Goal: Task Accomplishment & Management: Manage account settings

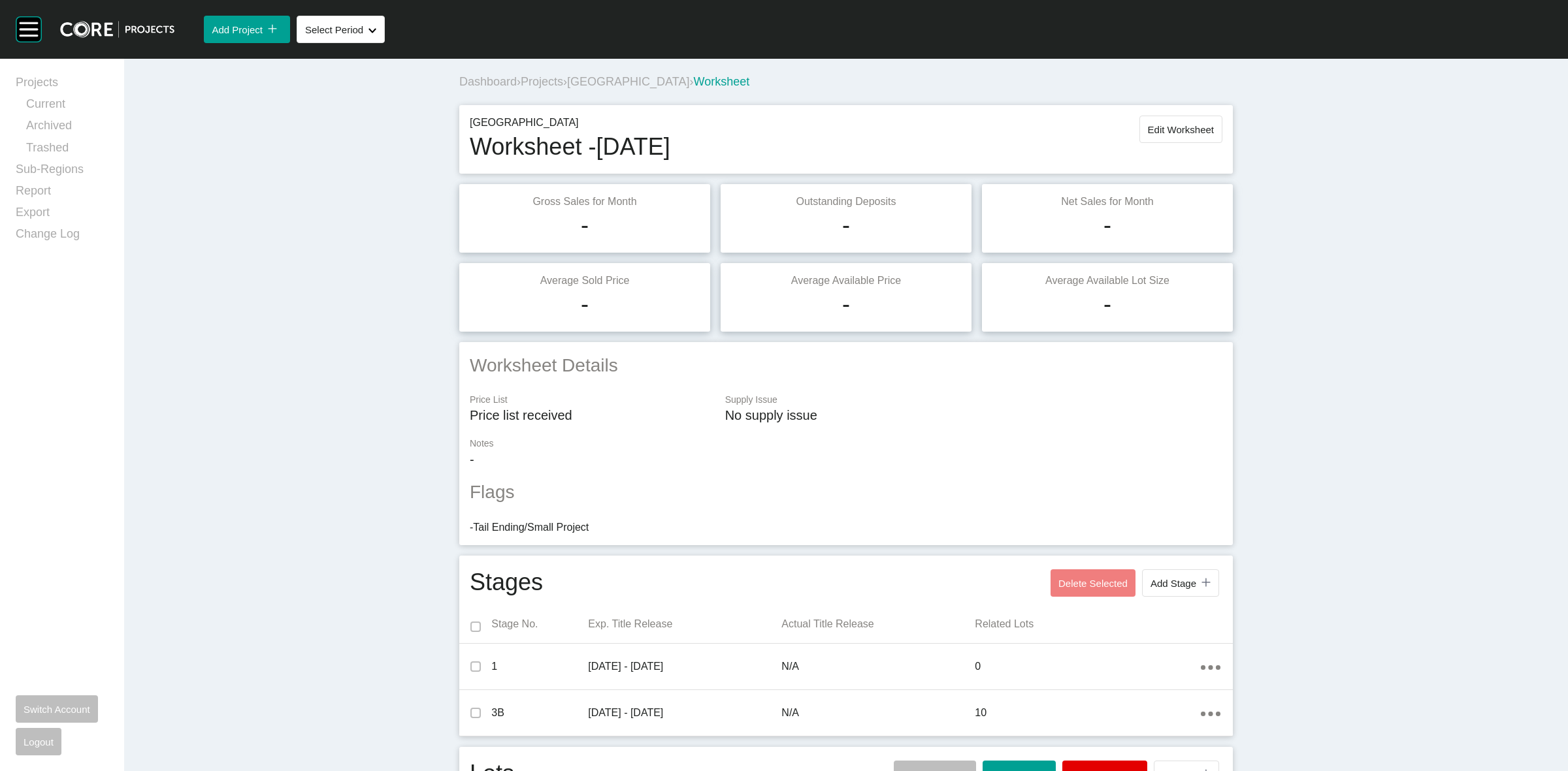
click at [537, 82] on span "Projects" at bounding box center [542, 82] width 43 height 13
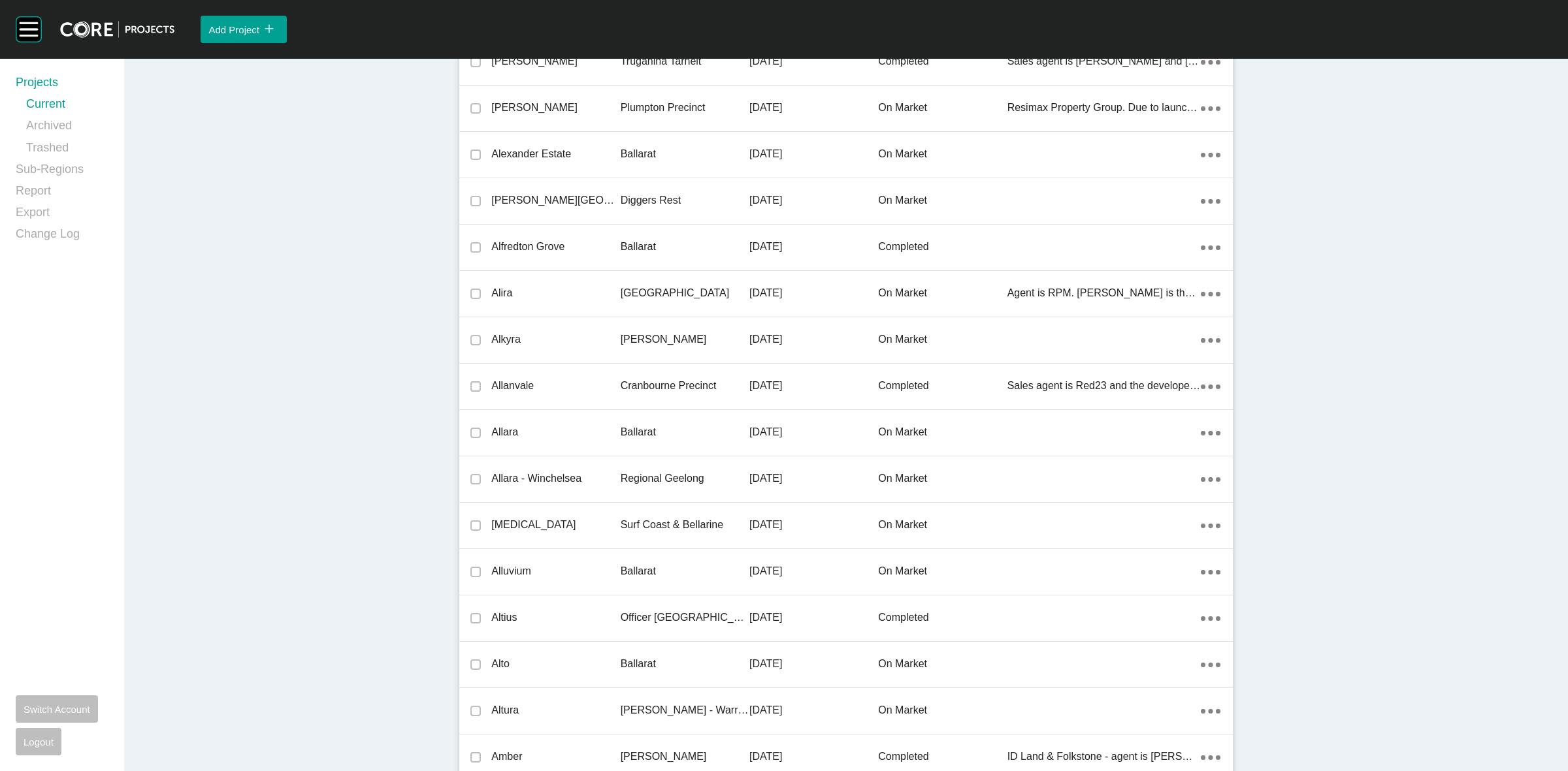
scroll to position [29688, 0]
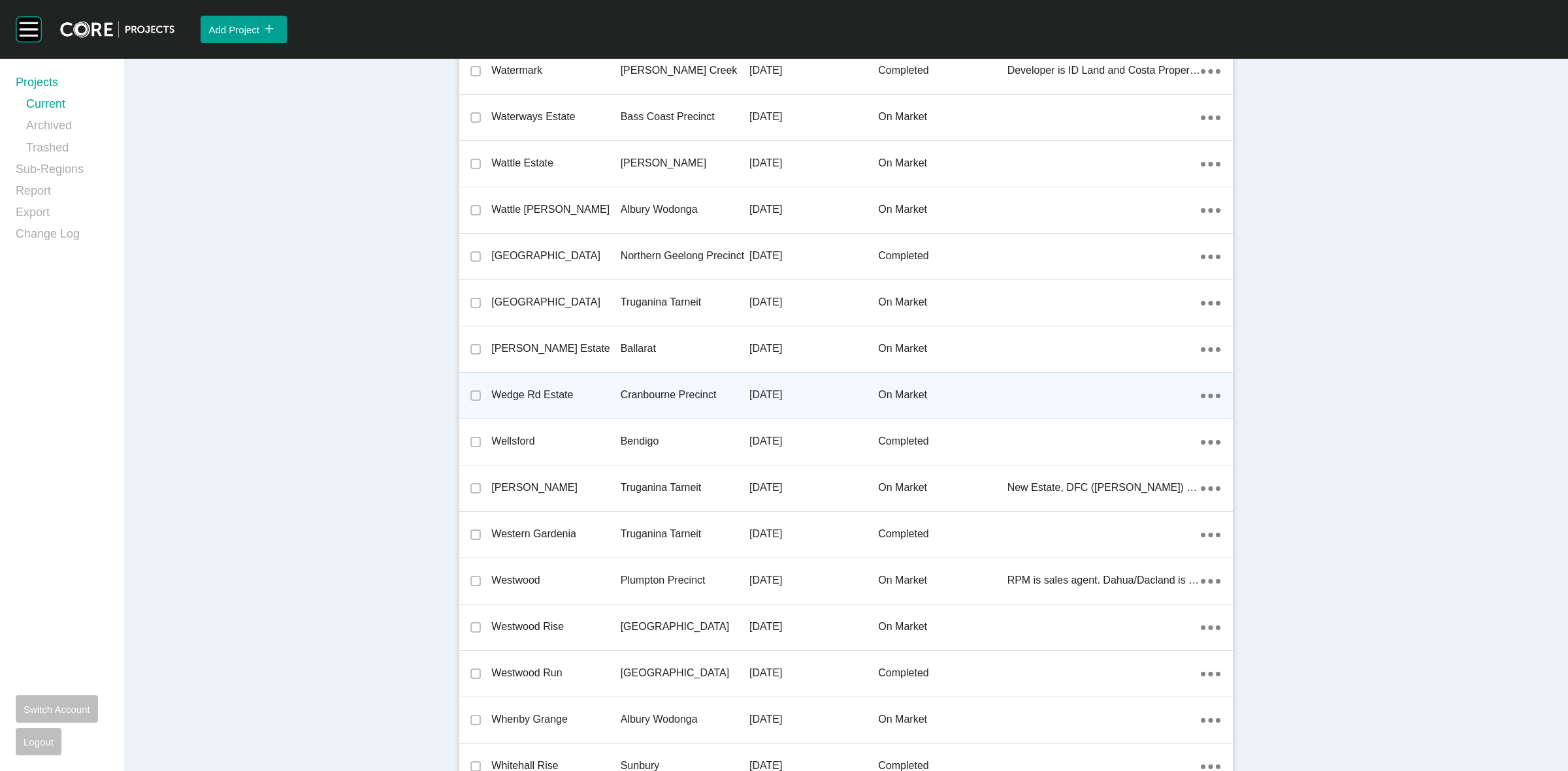
click at [630, 388] on p "Cranbourne Precinct" at bounding box center [686, 394] width 129 height 14
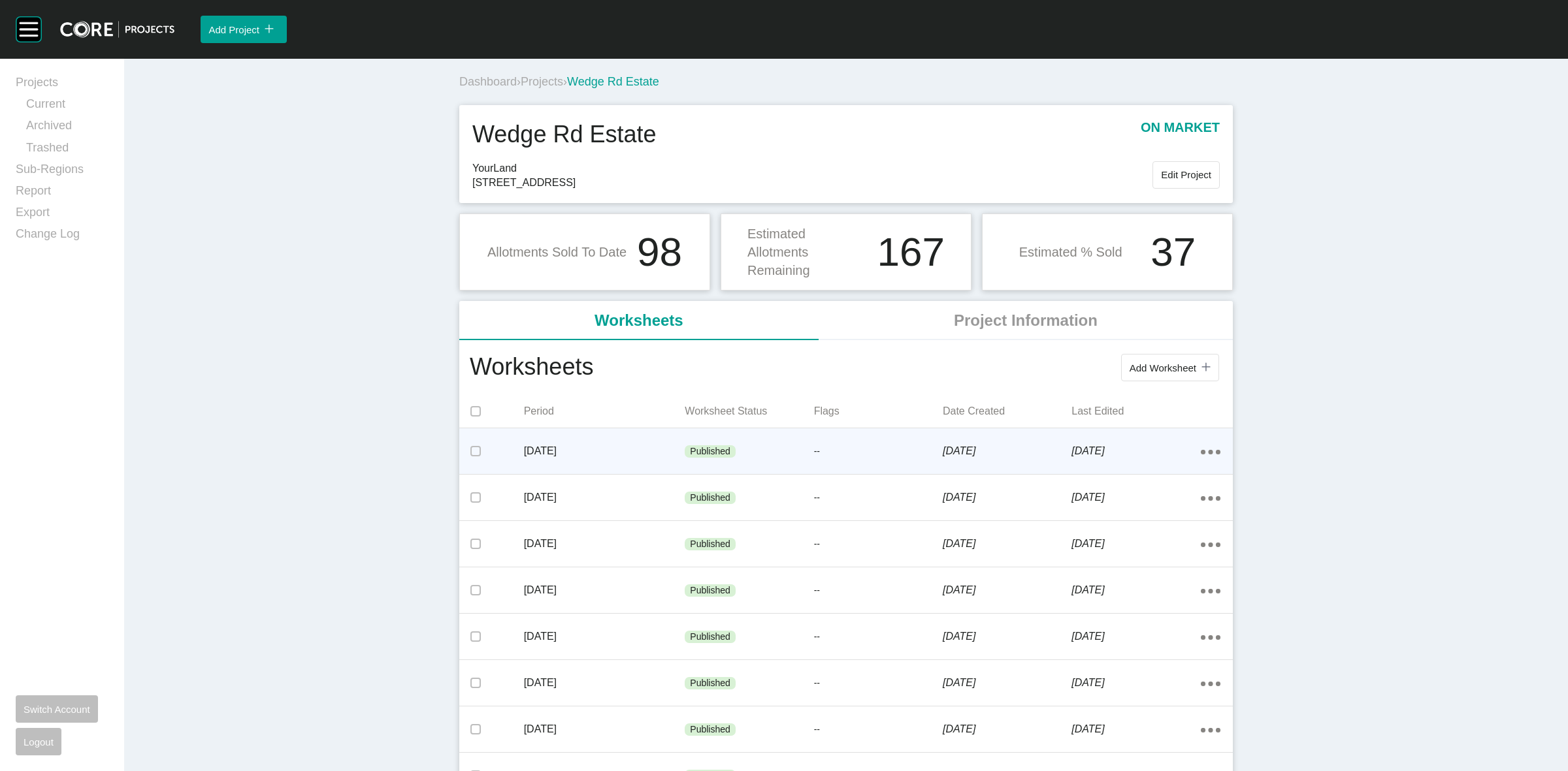
click at [1202, 447] on div "Action Menu Dots Copy 6 Created with Sketch." at bounding box center [1211, 450] width 20 height 14
click at [1151, 452] on link "Edit" at bounding box center [1158, 454] width 35 height 20
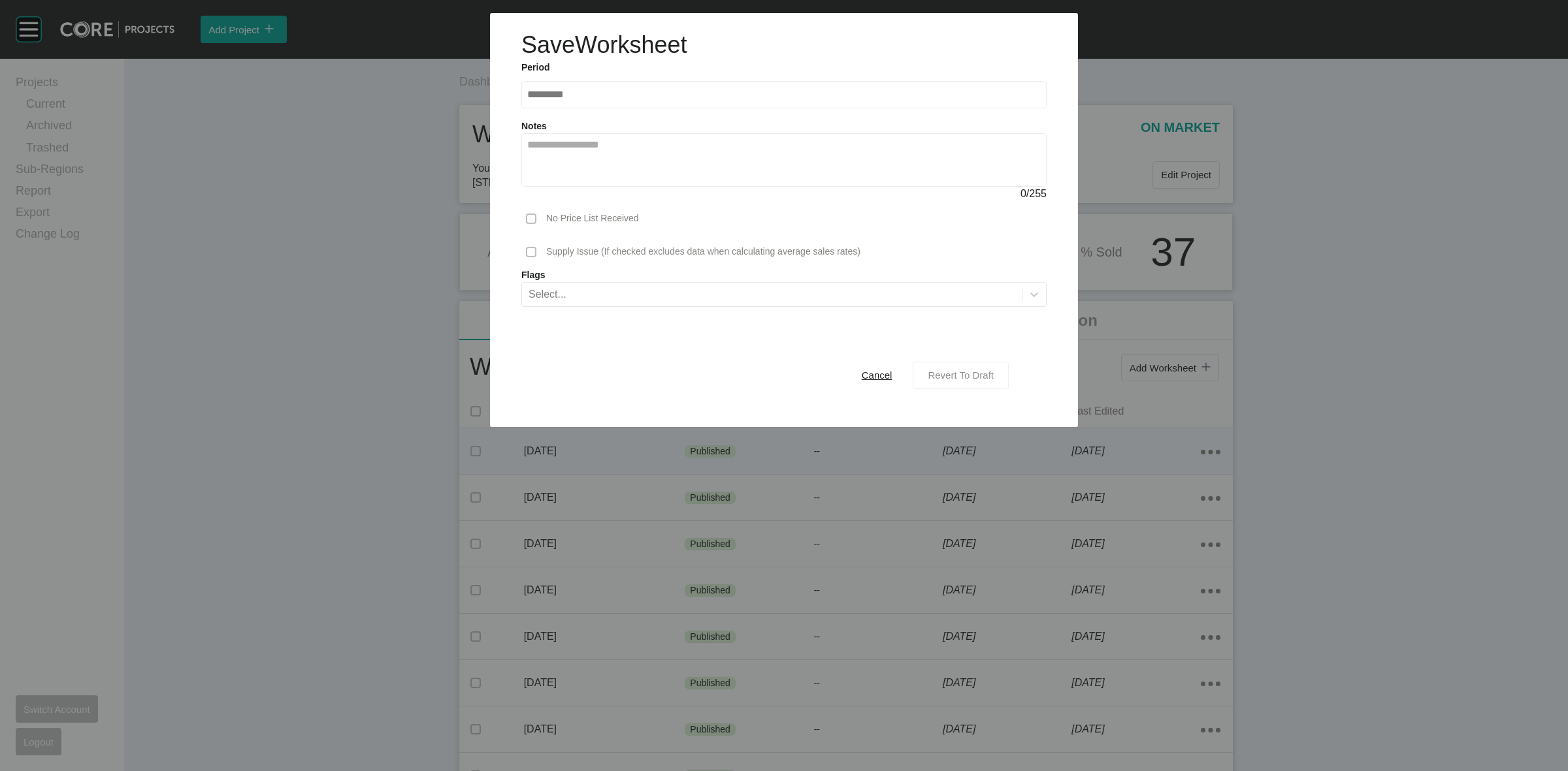
click at [937, 374] on span "Revert To Draft" at bounding box center [961, 376] width 66 height 11
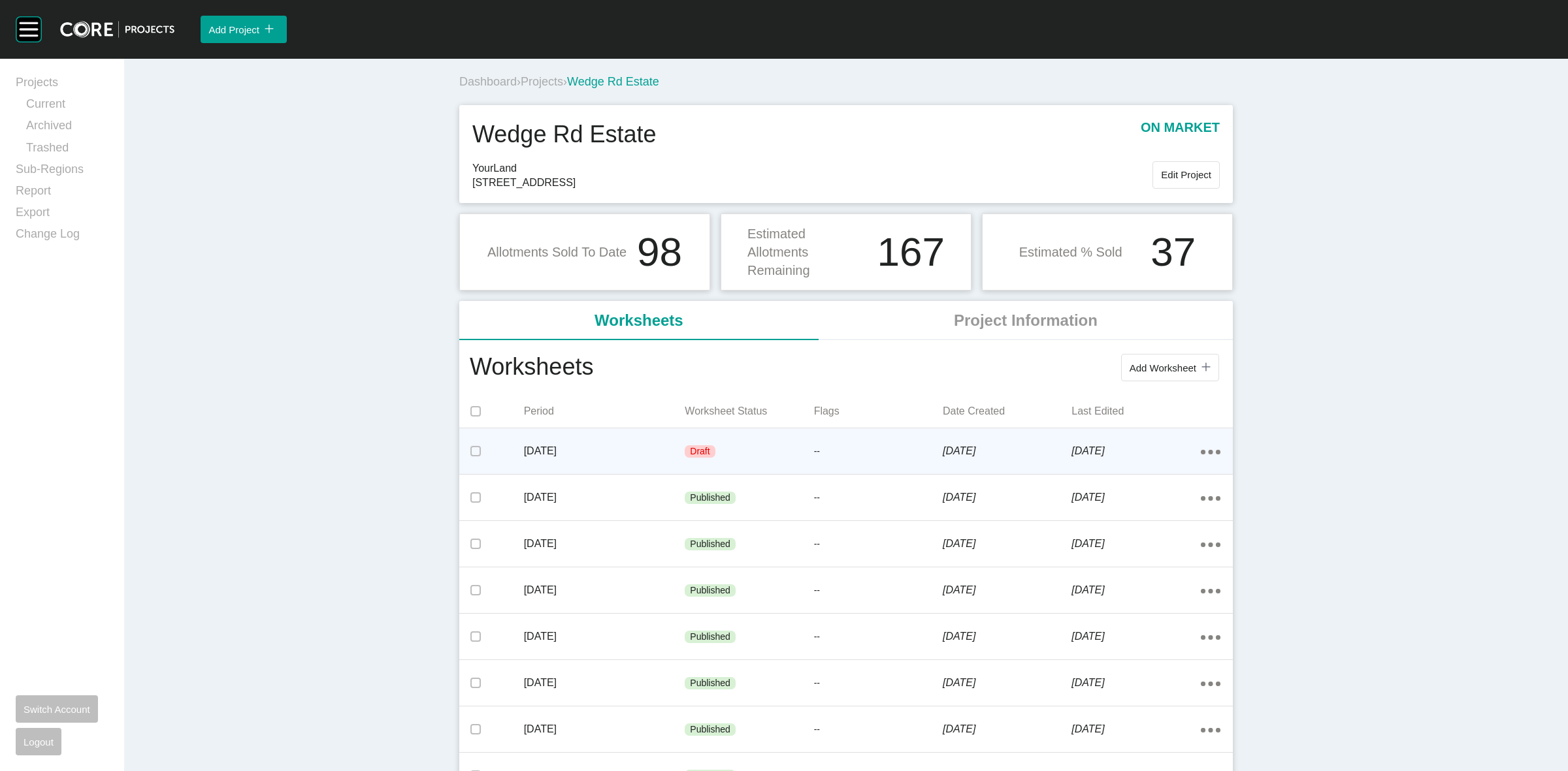
click at [827, 426] on div "Period Worksheet Status Flags Date Created Last Edited" at bounding box center [845, 411] width 773 height 33
click at [834, 442] on div "--" at bounding box center [879, 452] width 129 height 39
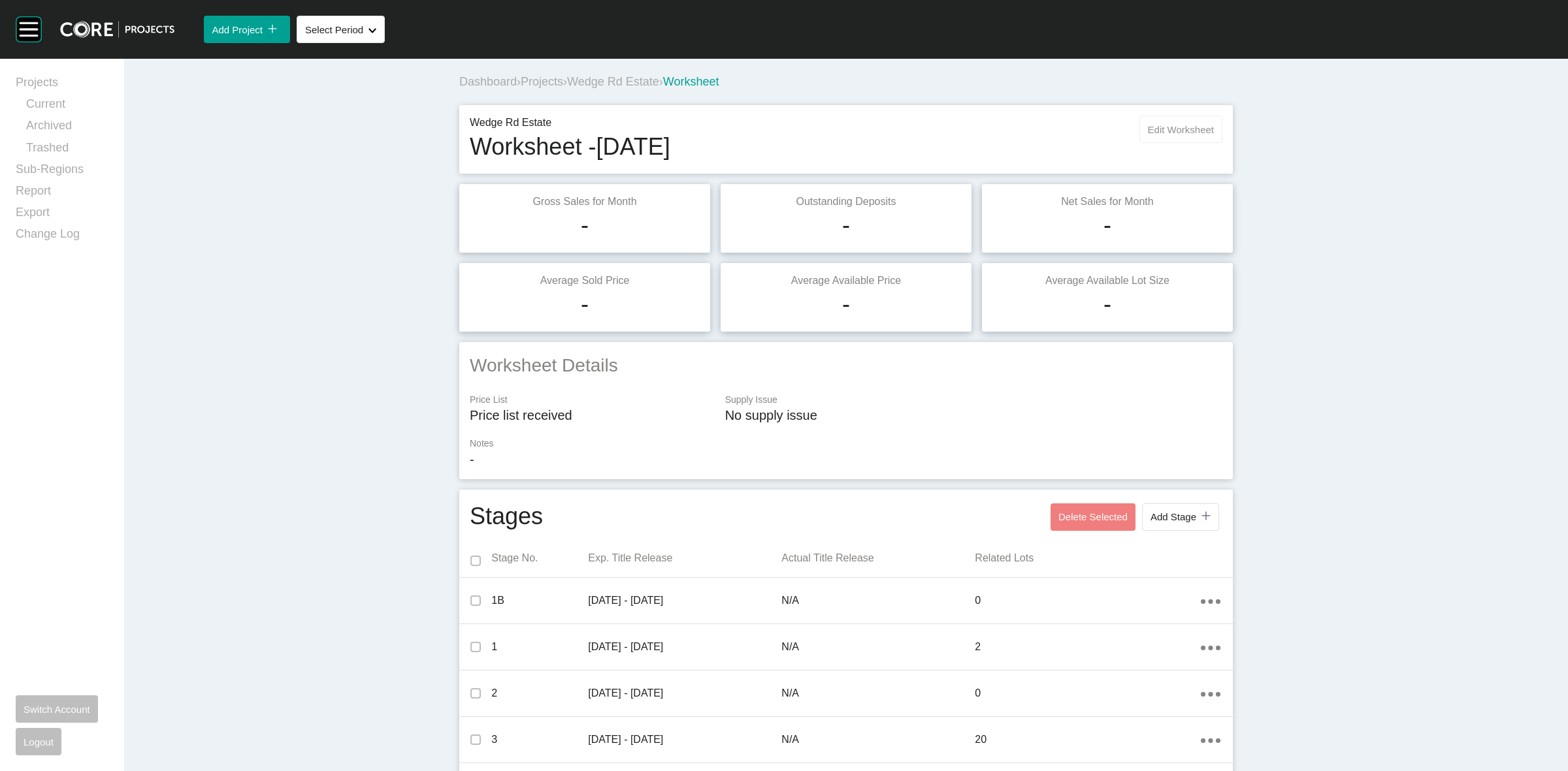
click at [1146, 124] on button "Edit Worksheet" at bounding box center [1181, 129] width 83 height 27
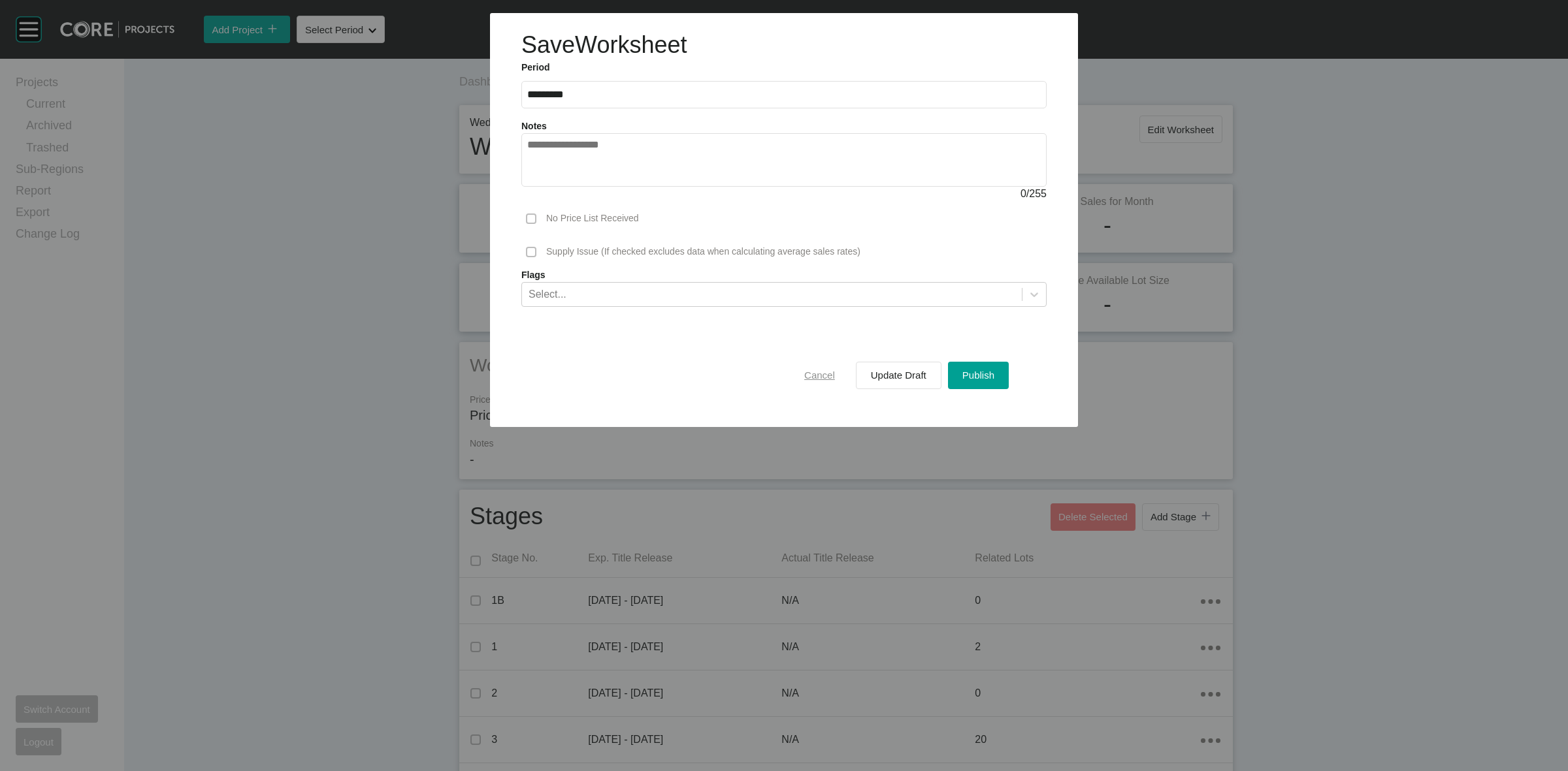
click at [828, 378] on span "Cancel" at bounding box center [819, 376] width 31 height 11
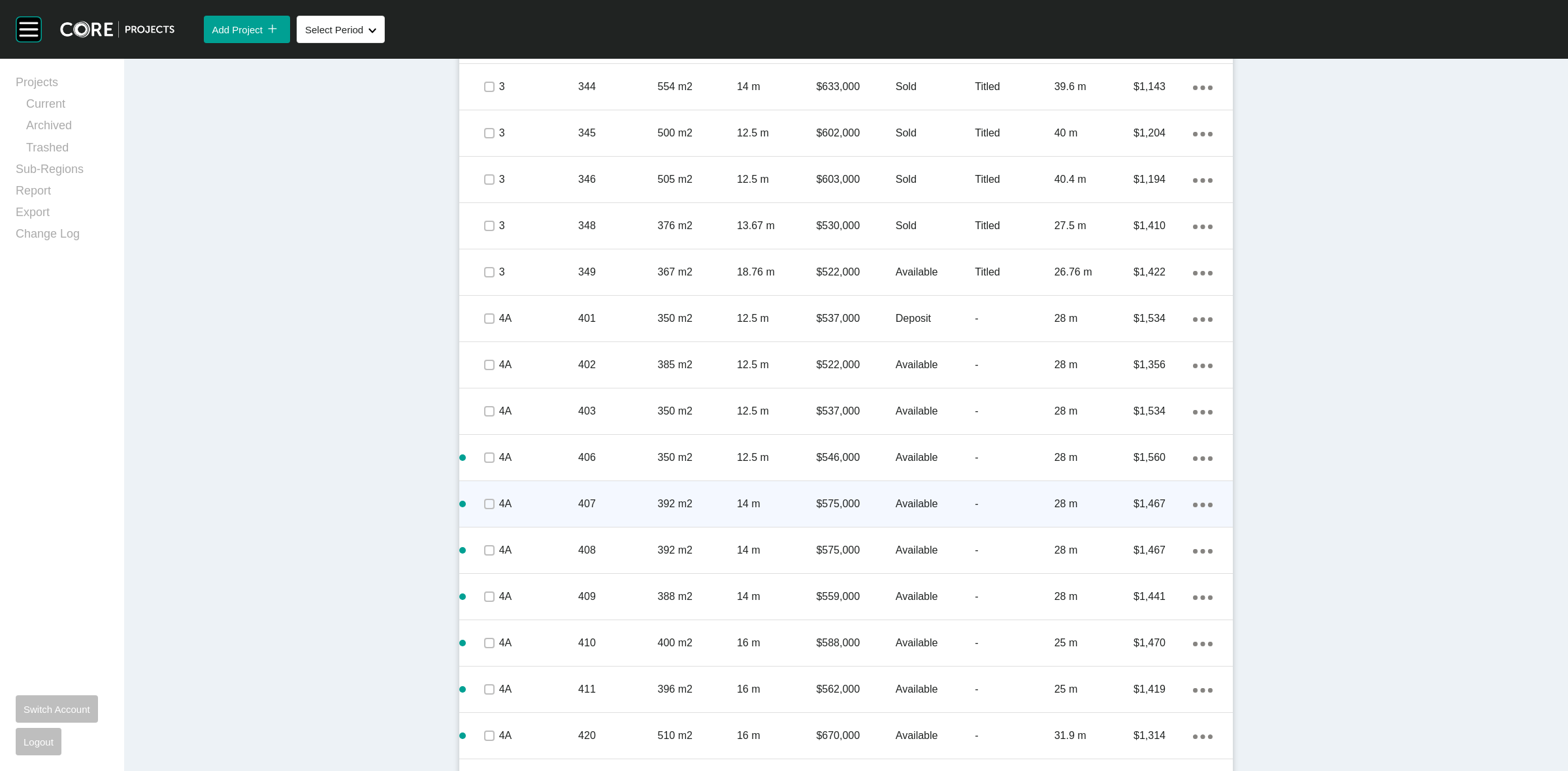
scroll to position [1714, 0]
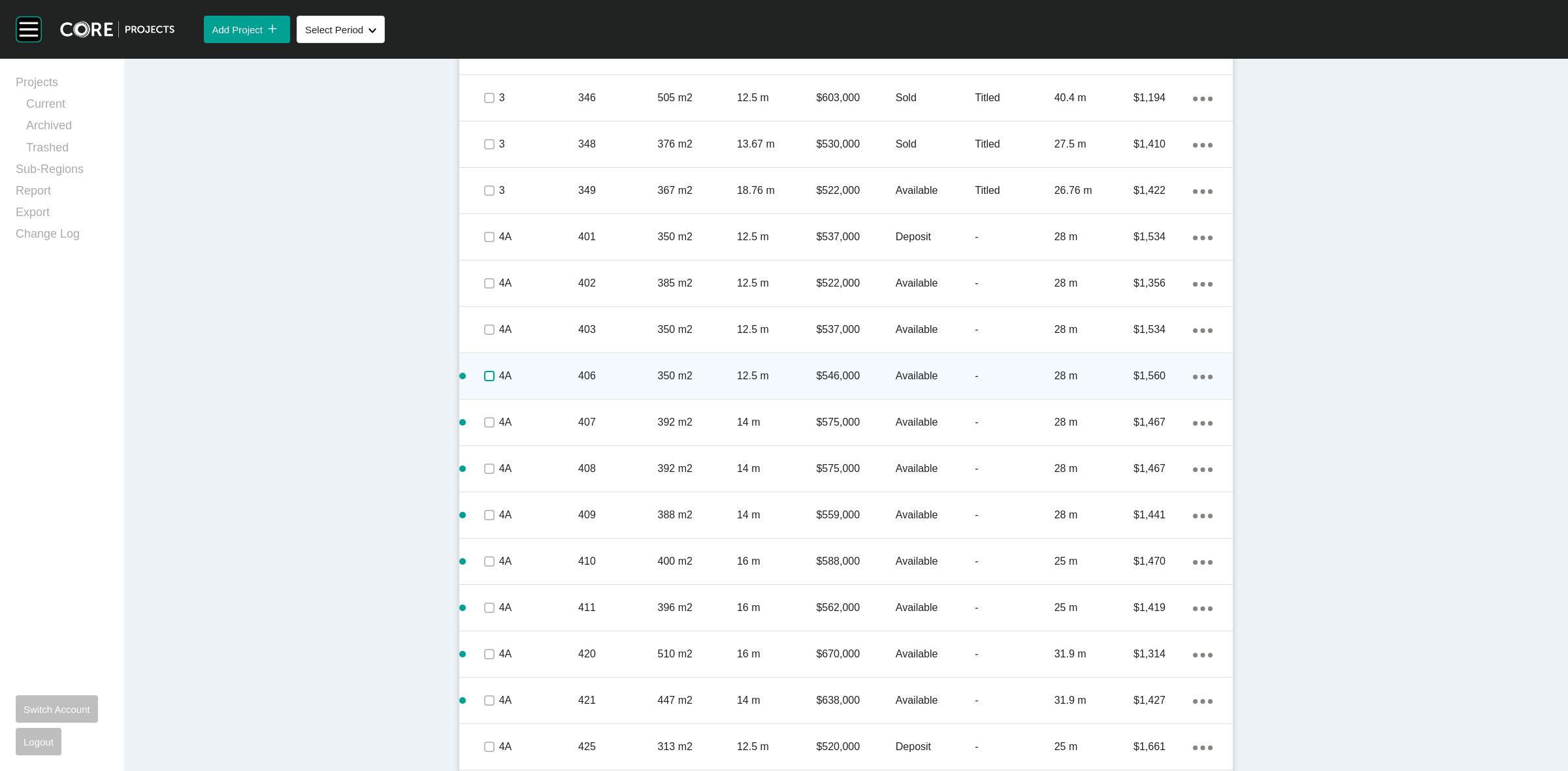
click at [485, 373] on label at bounding box center [489, 376] width 10 height 10
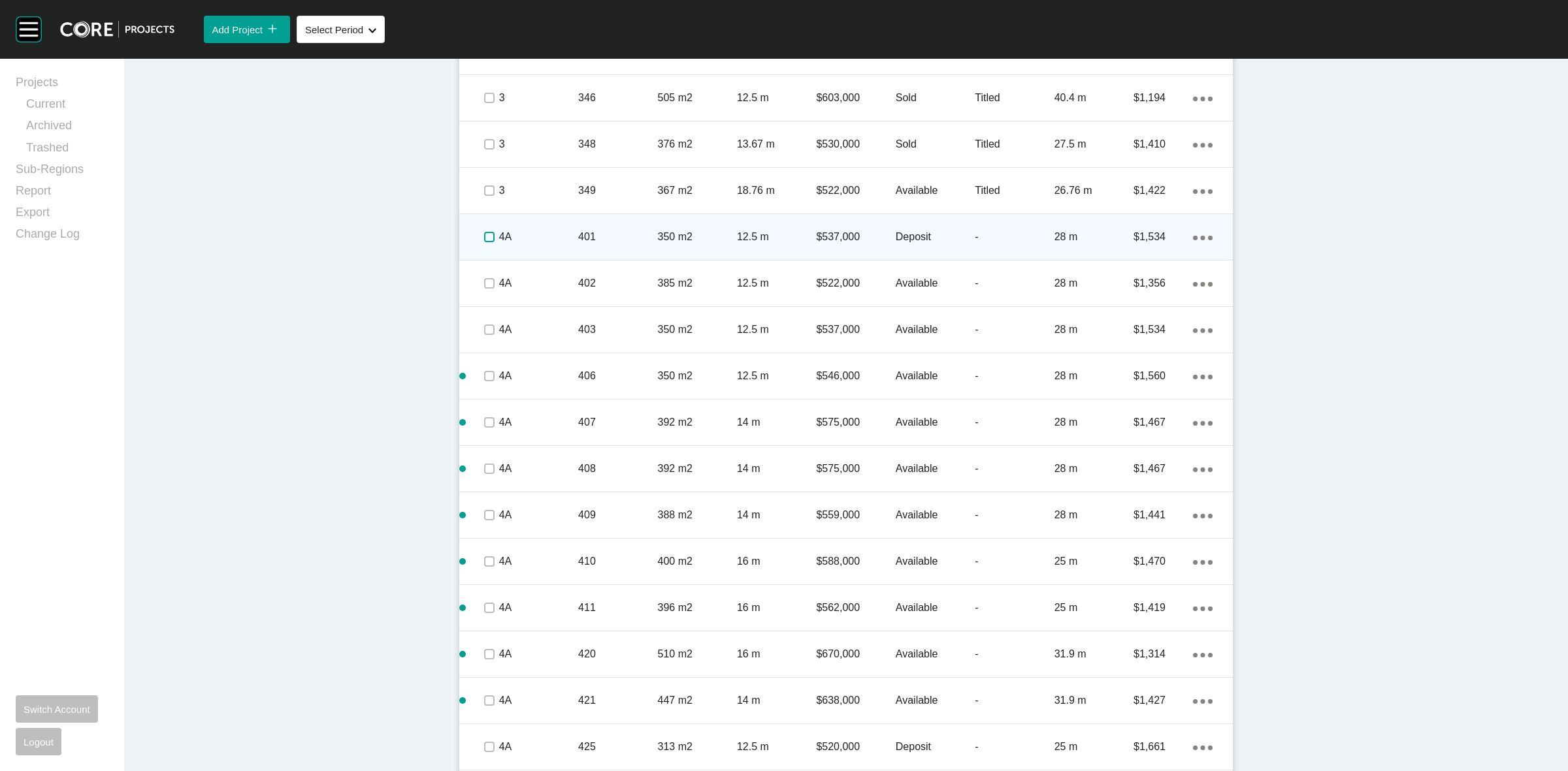
click at [484, 237] on label at bounding box center [489, 237] width 10 height 10
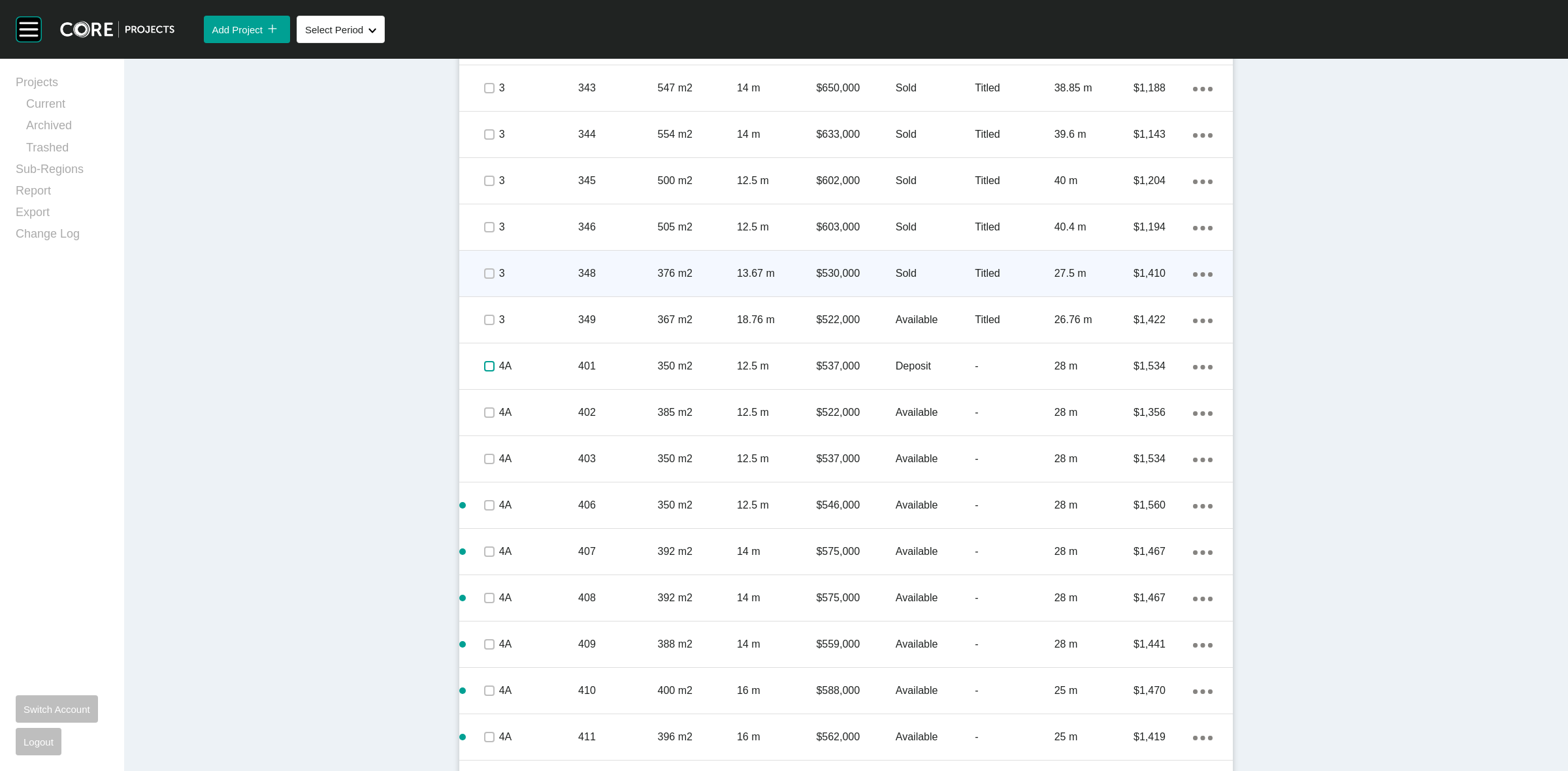
scroll to position [1469, 0]
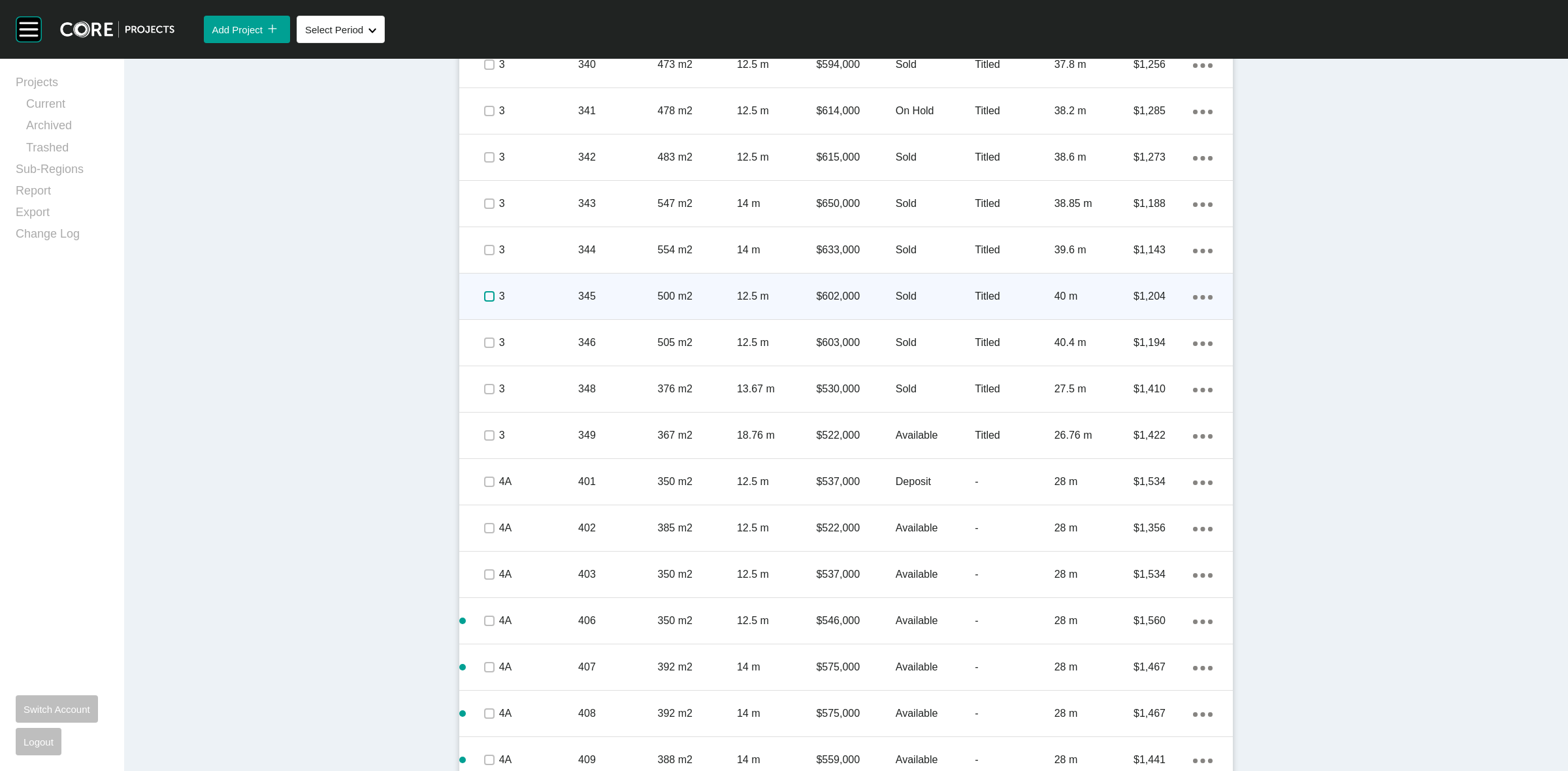
click at [484, 293] on label at bounding box center [489, 296] width 10 height 10
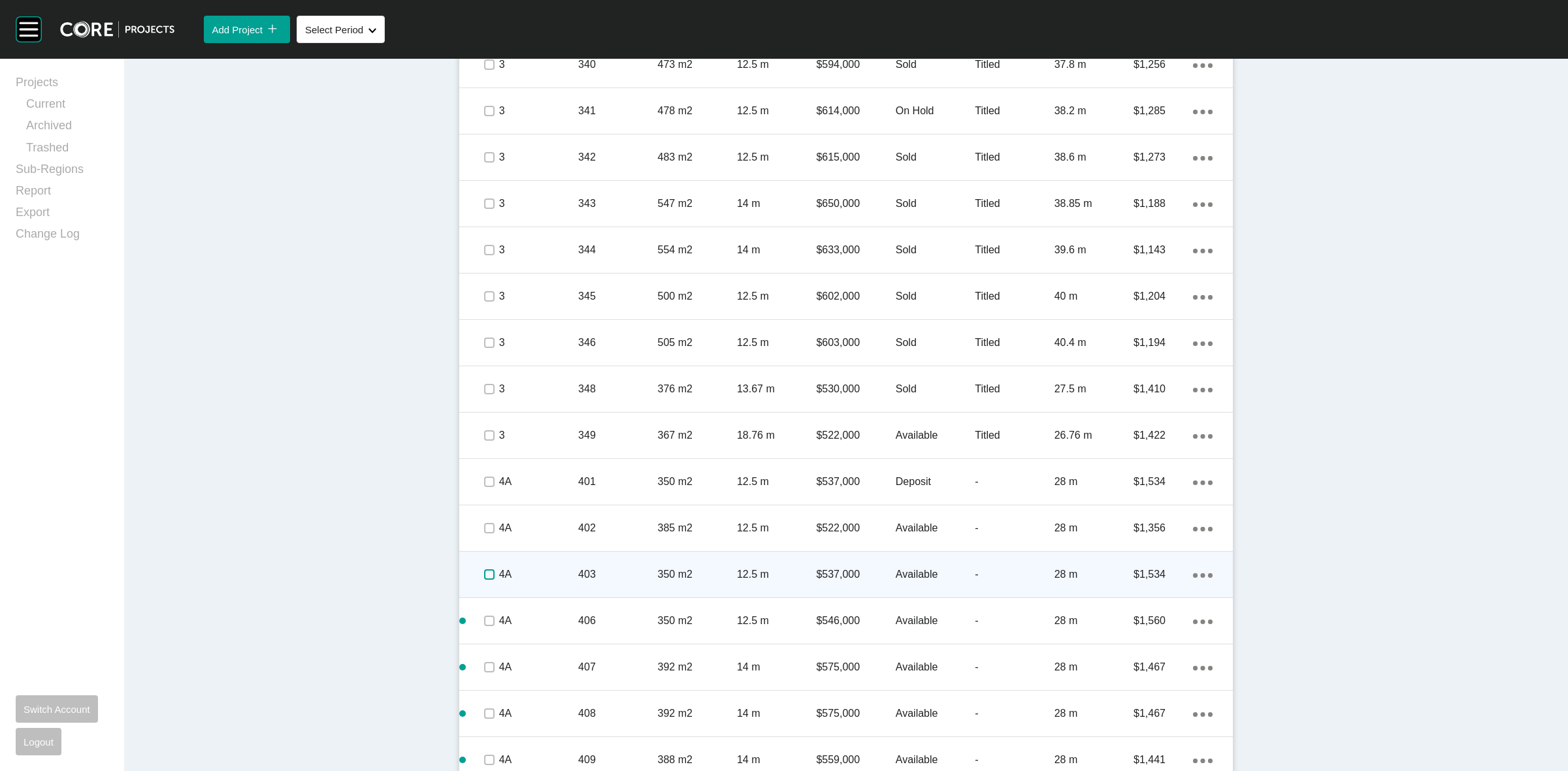
click at [484, 573] on label at bounding box center [489, 574] width 10 height 10
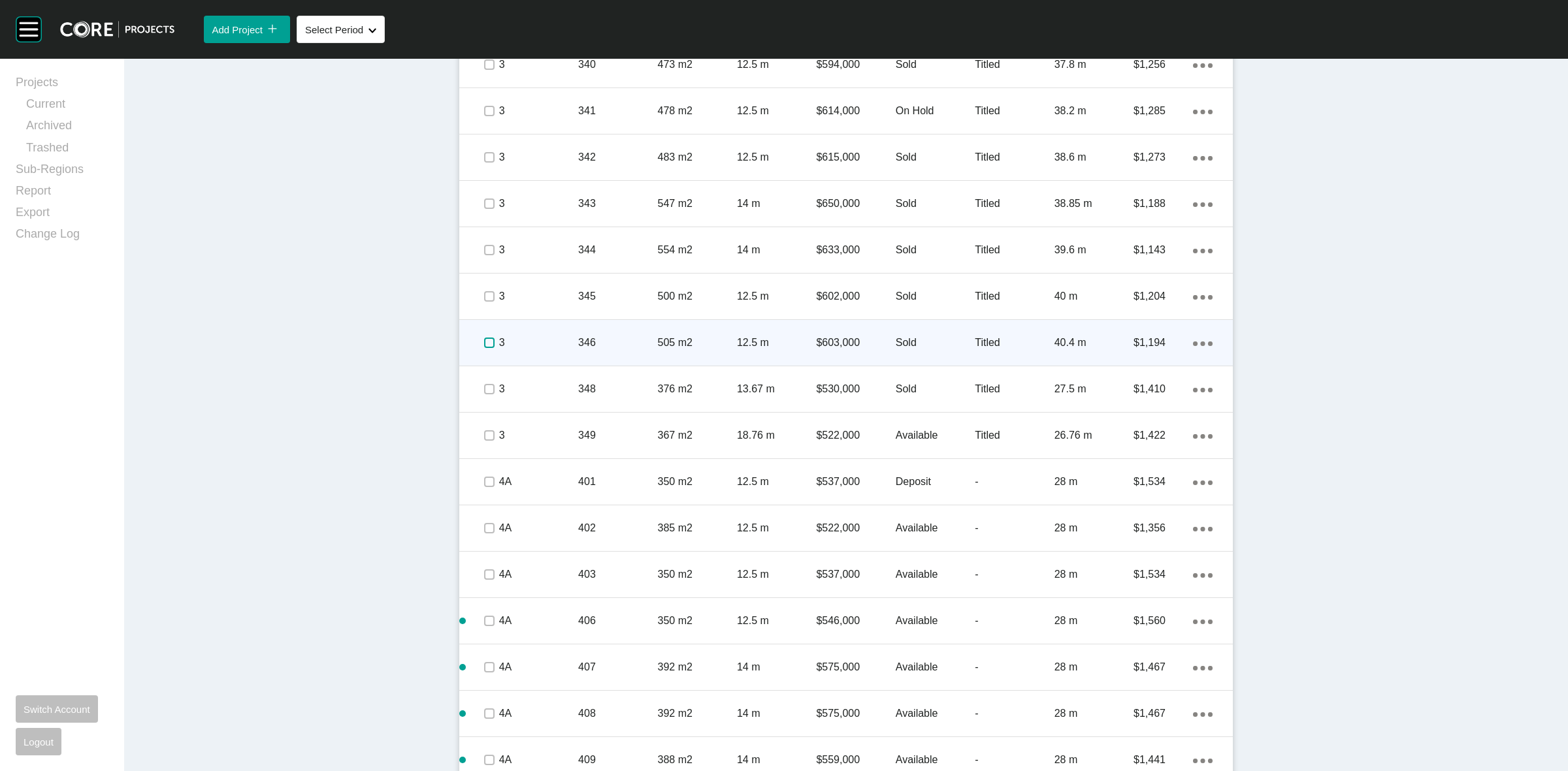
click at [487, 341] on label at bounding box center [489, 342] width 10 height 10
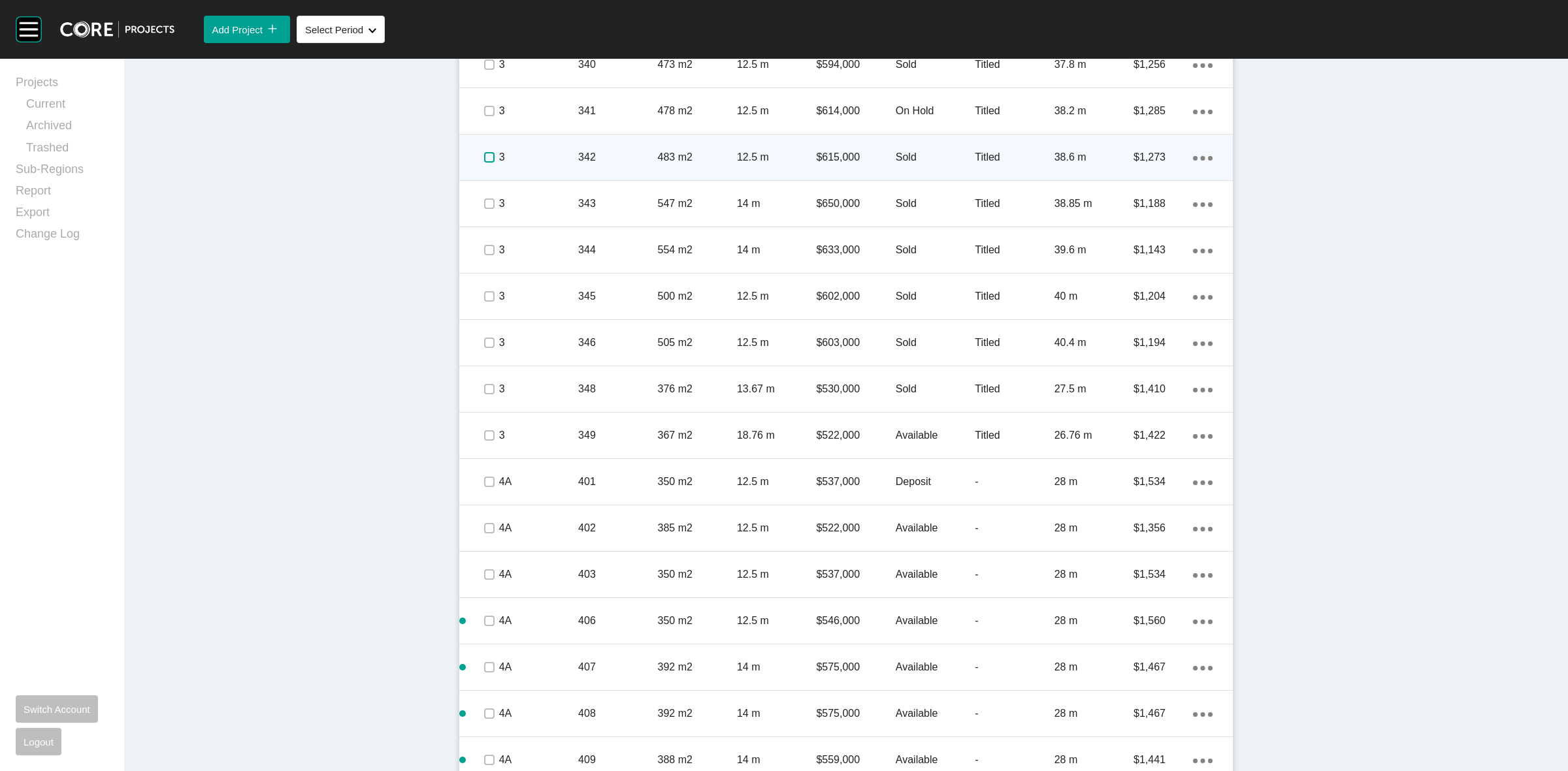
click at [484, 156] on label at bounding box center [489, 157] width 10 height 10
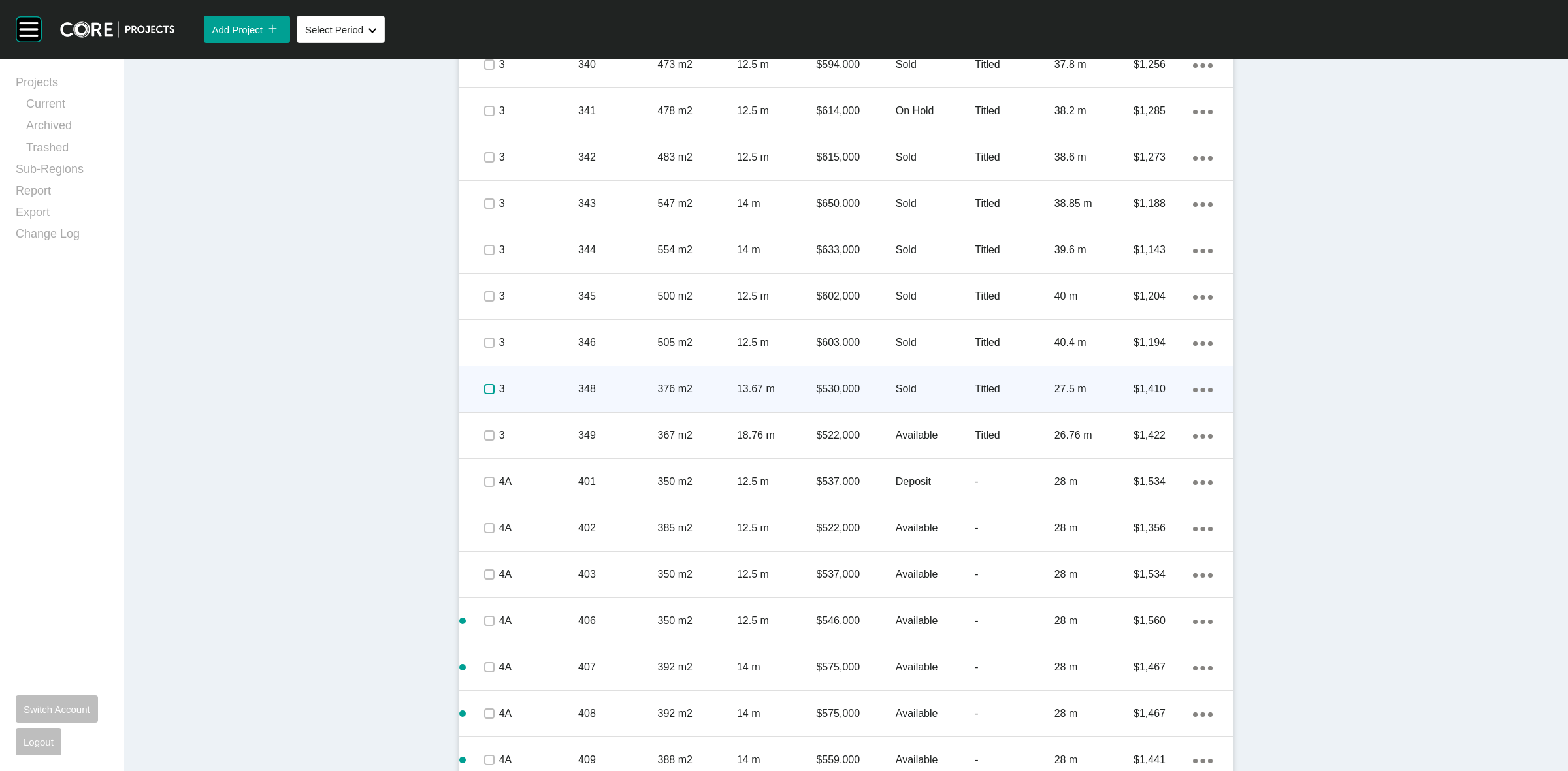
click at [484, 387] on label at bounding box center [489, 389] width 10 height 10
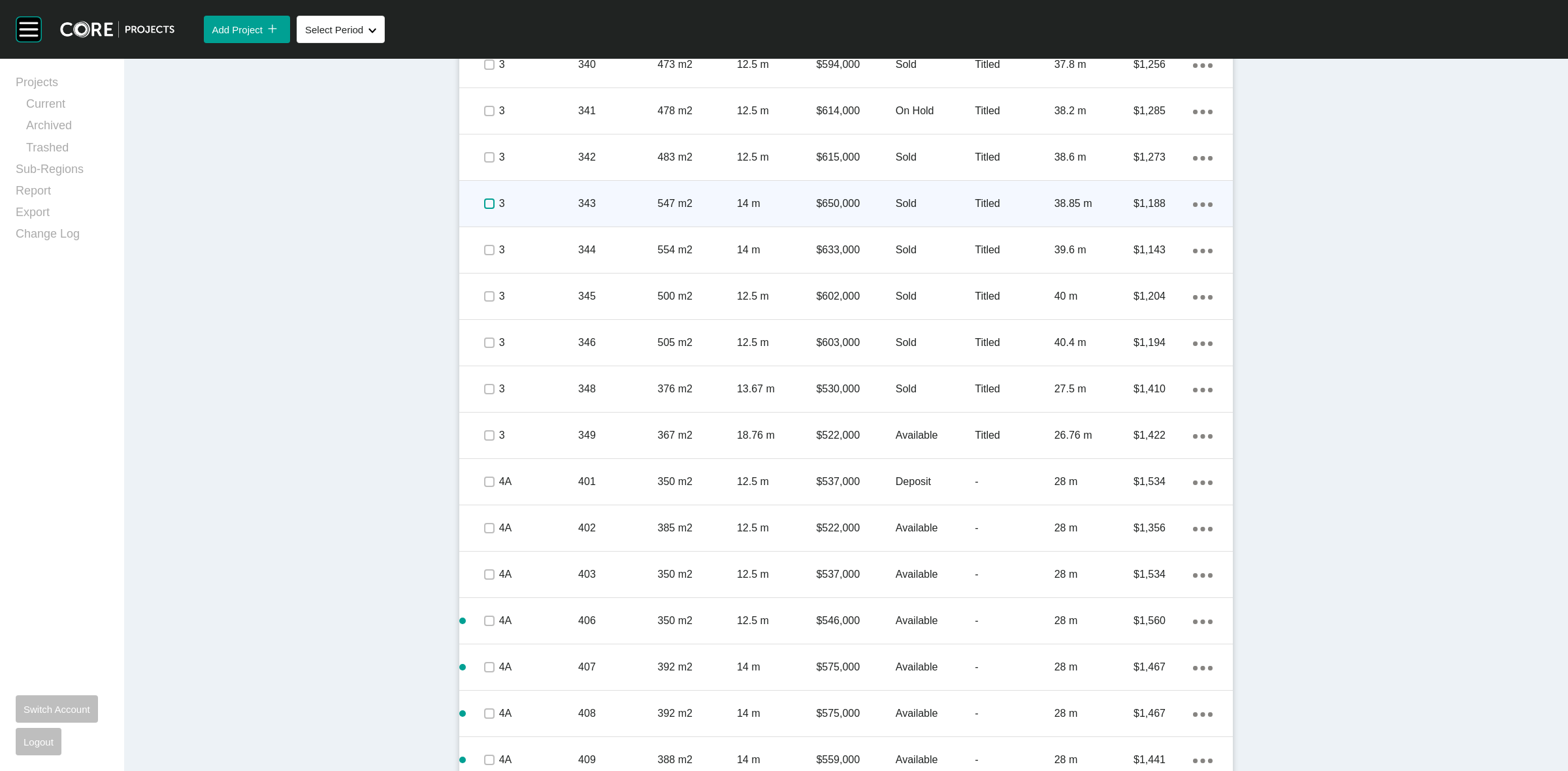
click at [484, 207] on label at bounding box center [489, 203] width 10 height 10
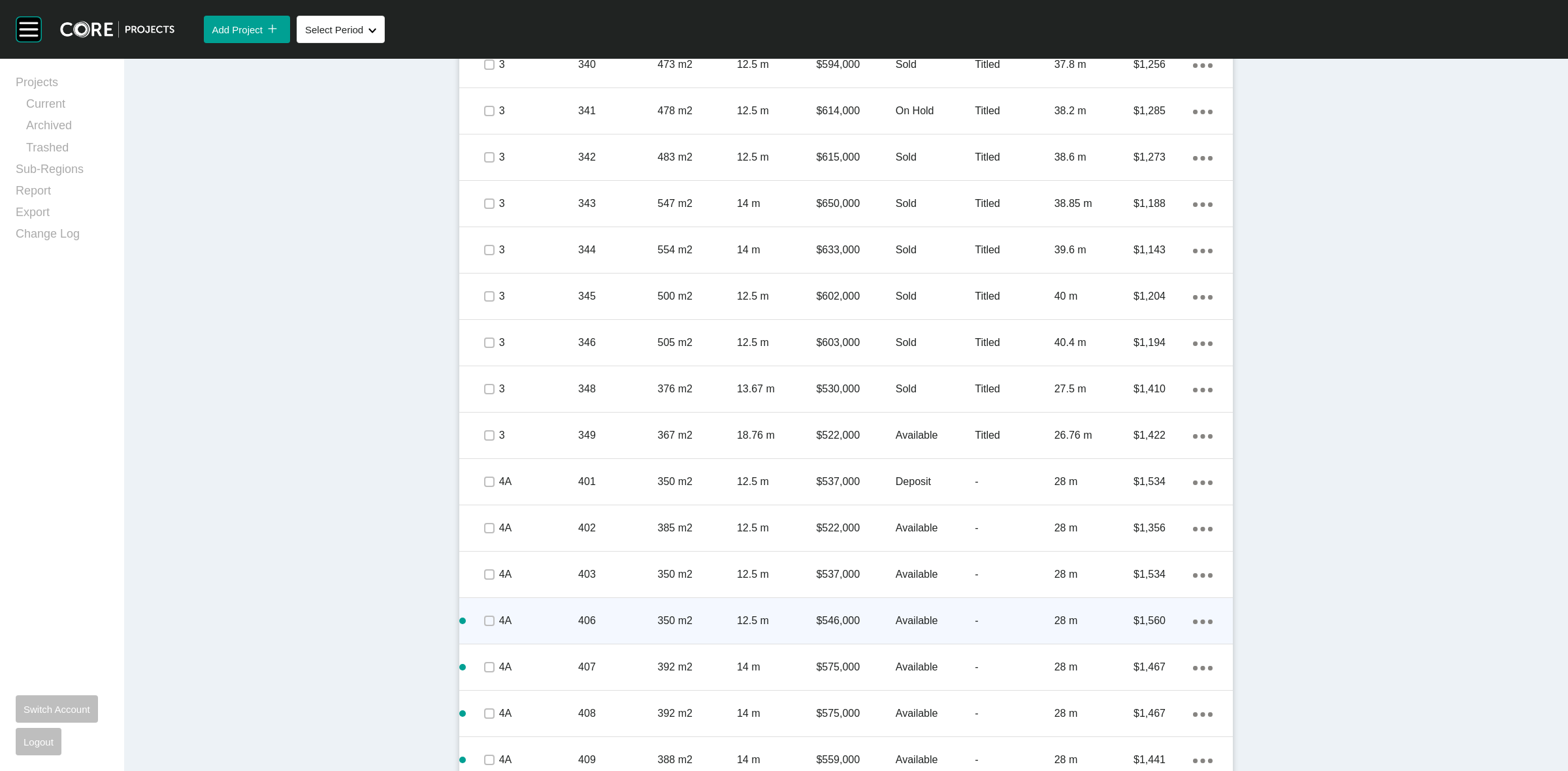
click at [794, 629] on div "12.5 m" at bounding box center [776, 620] width 79 height 40
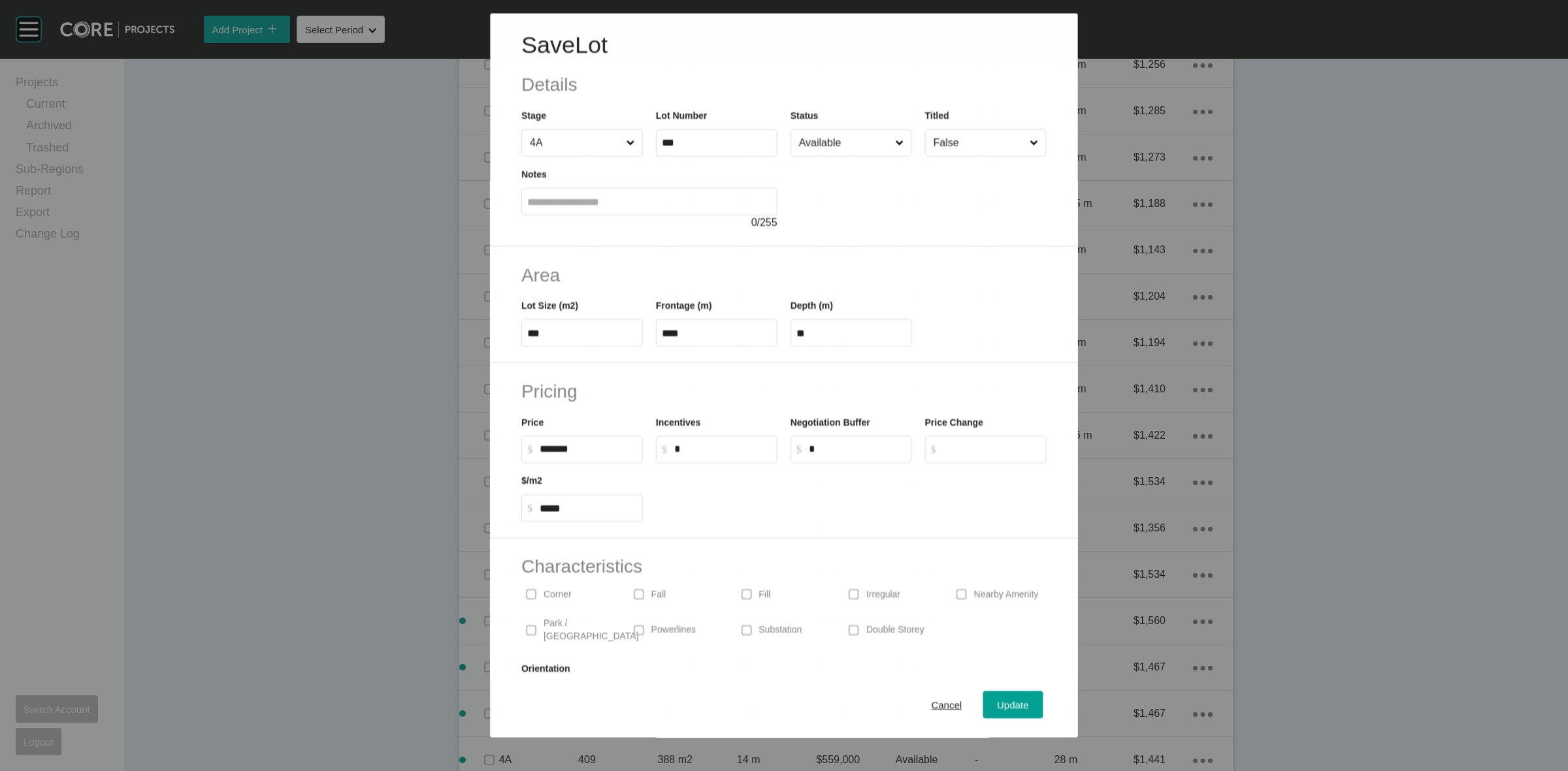
click at [831, 142] on input "Available" at bounding box center [844, 143] width 96 height 26
drag, startPoint x: 1001, startPoint y: 700, endPoint x: 993, endPoint y: 703, distance: 8.5
click at [1001, 702] on span "Update" at bounding box center [1014, 706] width 32 height 11
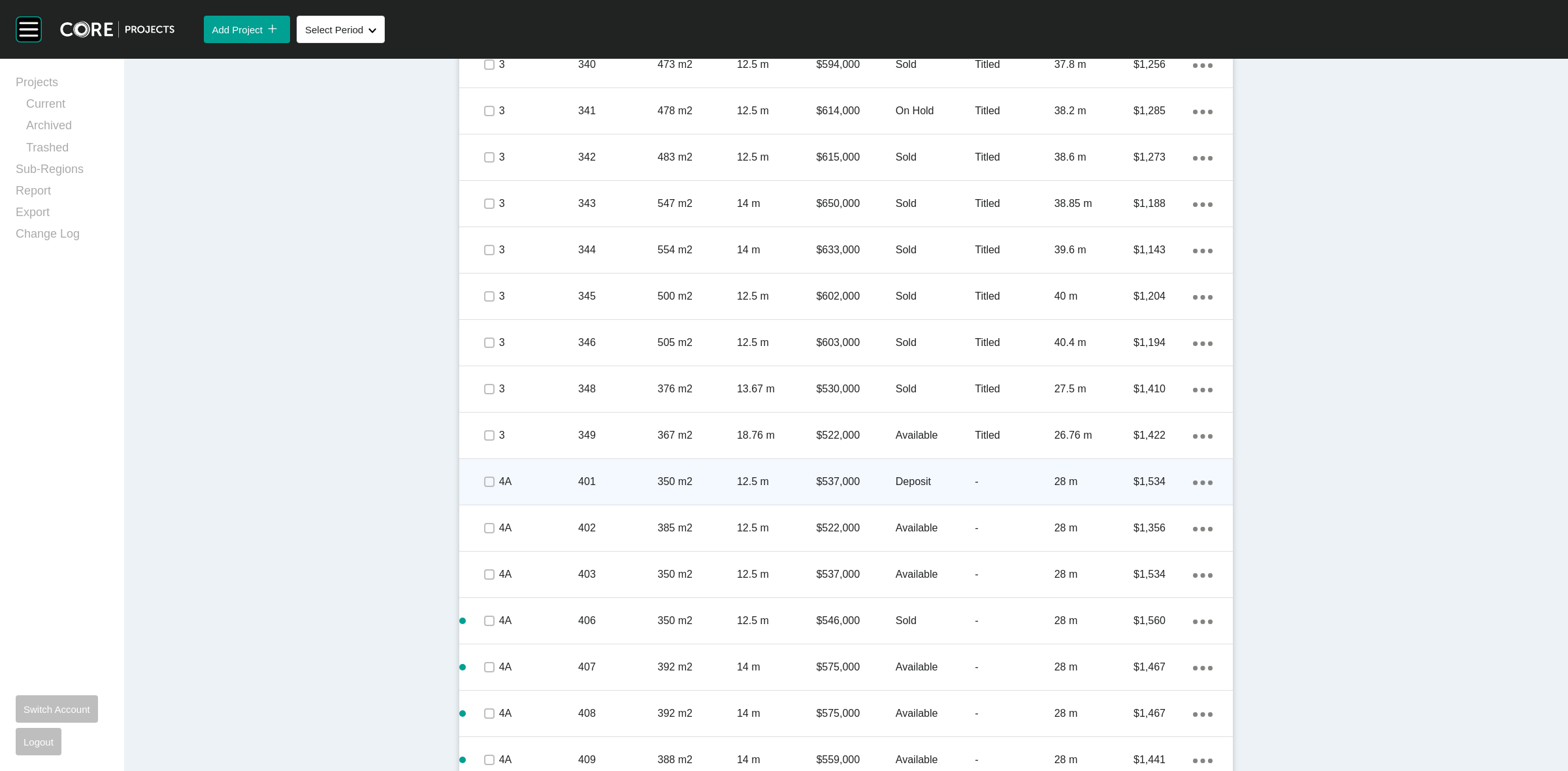
click at [713, 475] on p "350 m2" at bounding box center [697, 481] width 79 height 14
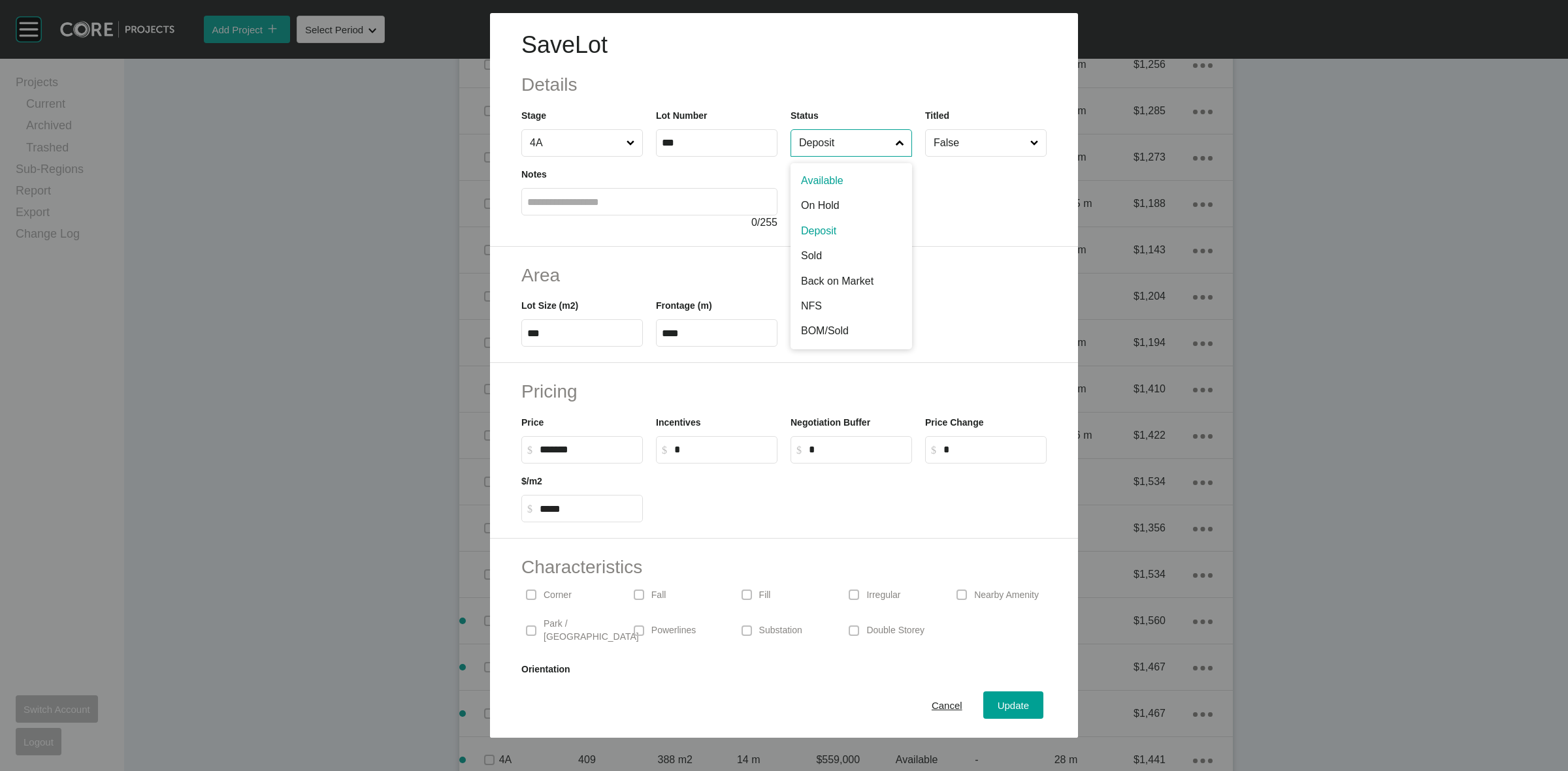
click at [830, 136] on input "Deposit" at bounding box center [845, 143] width 97 height 26
drag, startPoint x: 815, startPoint y: 253, endPoint x: 1034, endPoint y: 603, distance: 412.9
click at [994, 706] on div "Update" at bounding box center [1013, 705] width 38 height 18
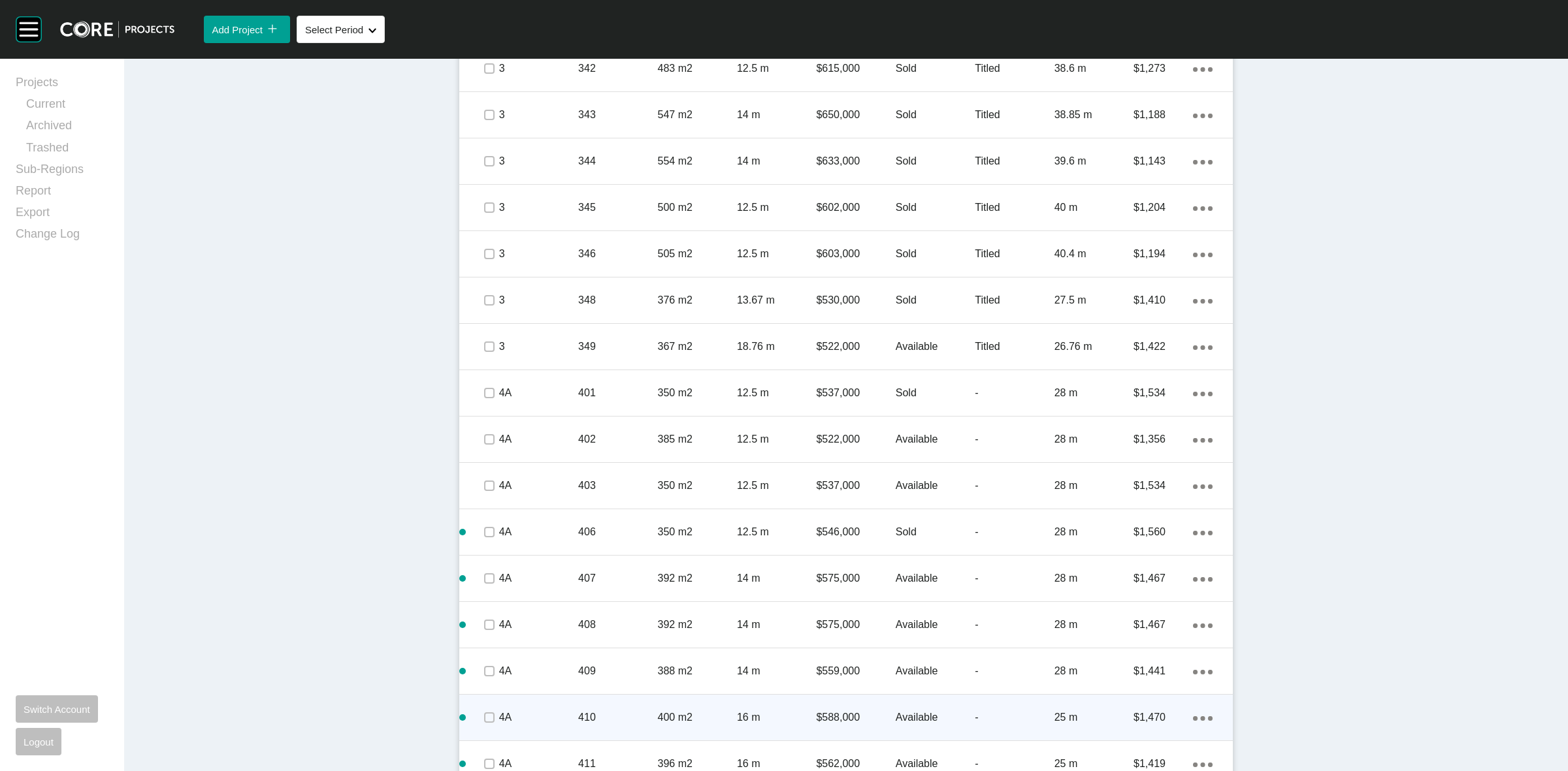
scroll to position [1551, 0]
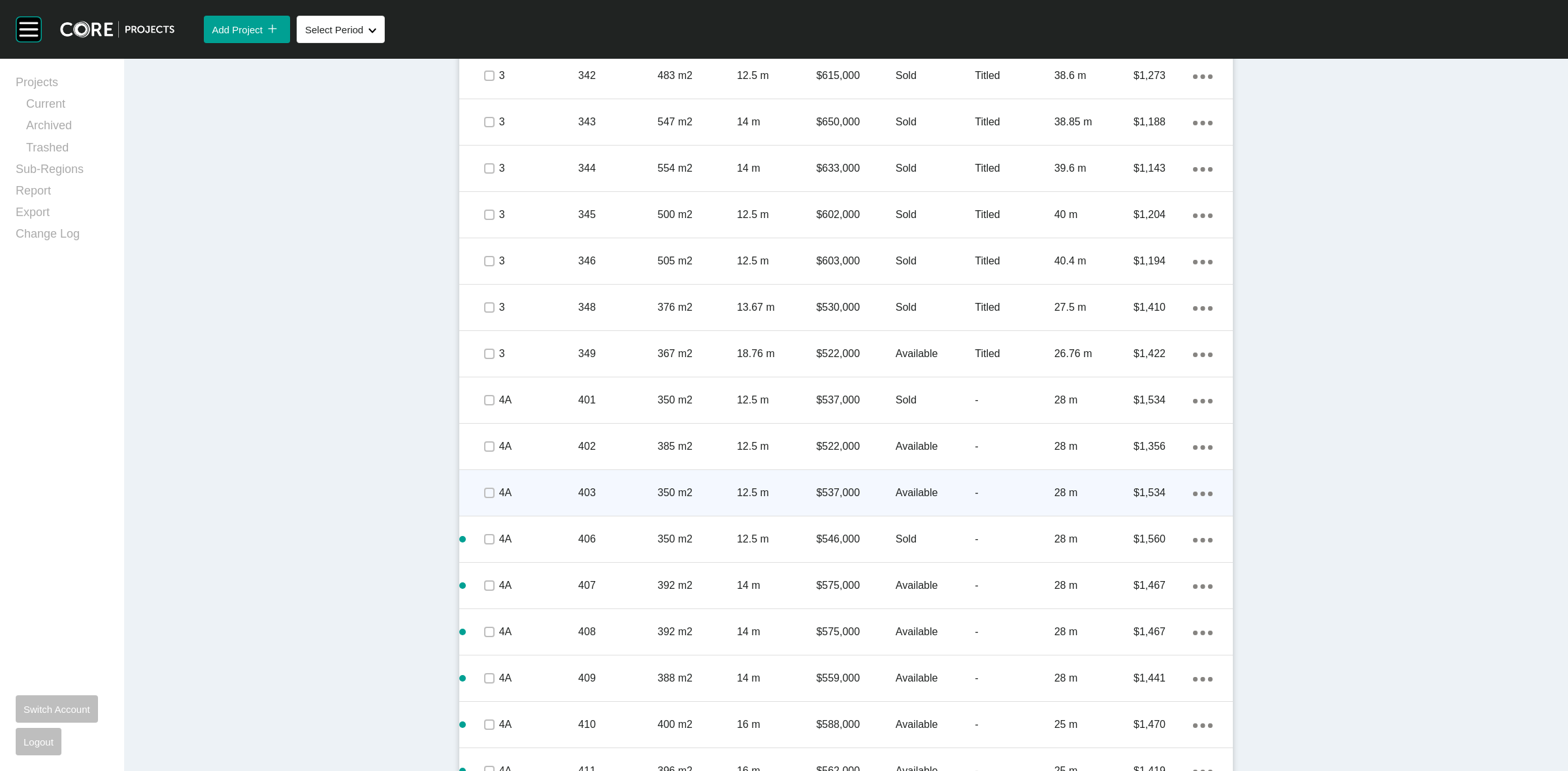
click at [594, 486] on p "403" at bounding box center [617, 492] width 79 height 14
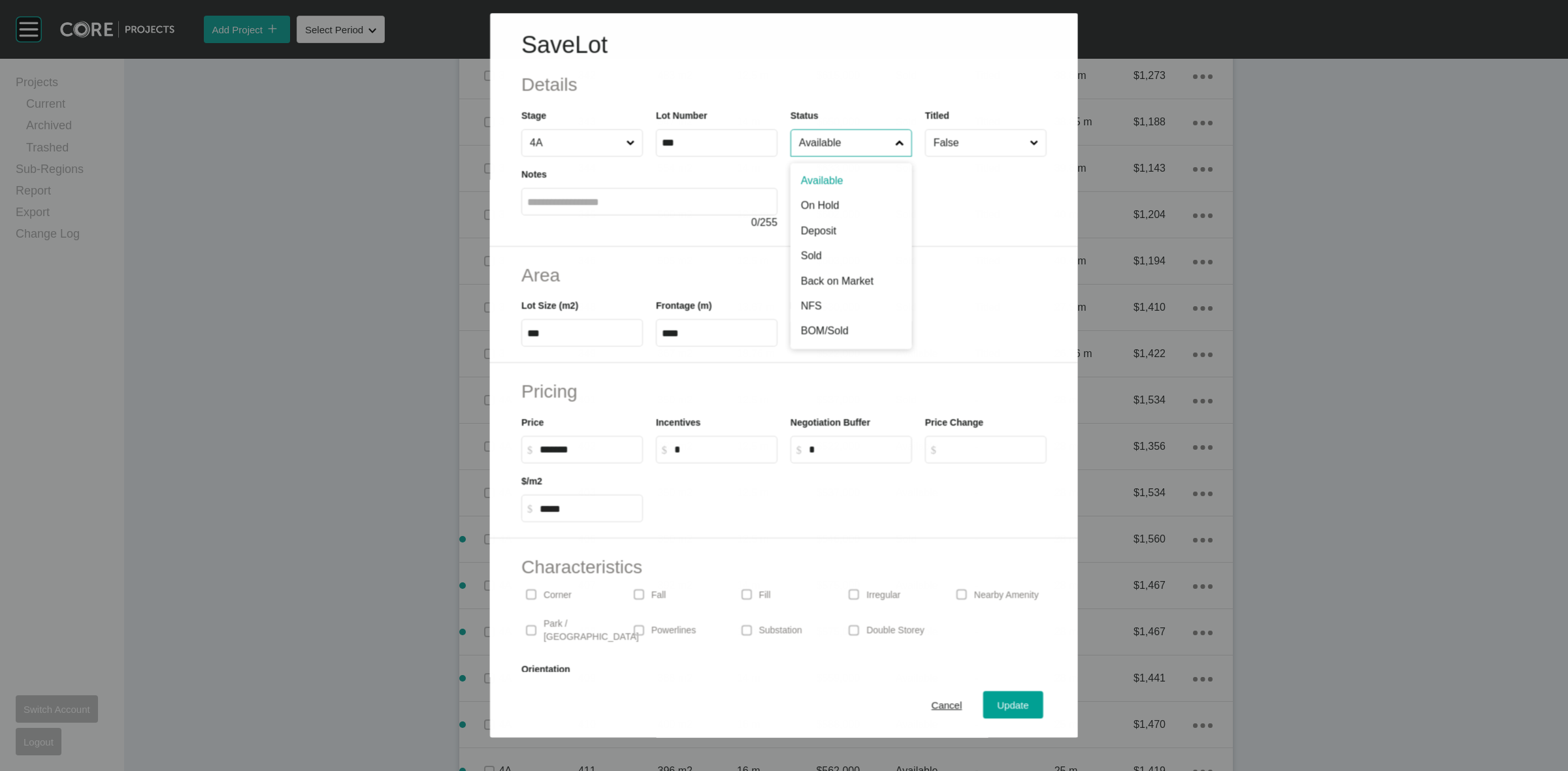
drag, startPoint x: 852, startPoint y: 147, endPoint x: 848, endPoint y: 235, distance: 88.1
click at [852, 151] on input "Available" at bounding box center [844, 143] width 96 height 26
drag, startPoint x: 834, startPoint y: 249, endPoint x: 977, endPoint y: 527, distance: 312.6
click at [1004, 702] on span "Update" at bounding box center [1014, 706] width 32 height 11
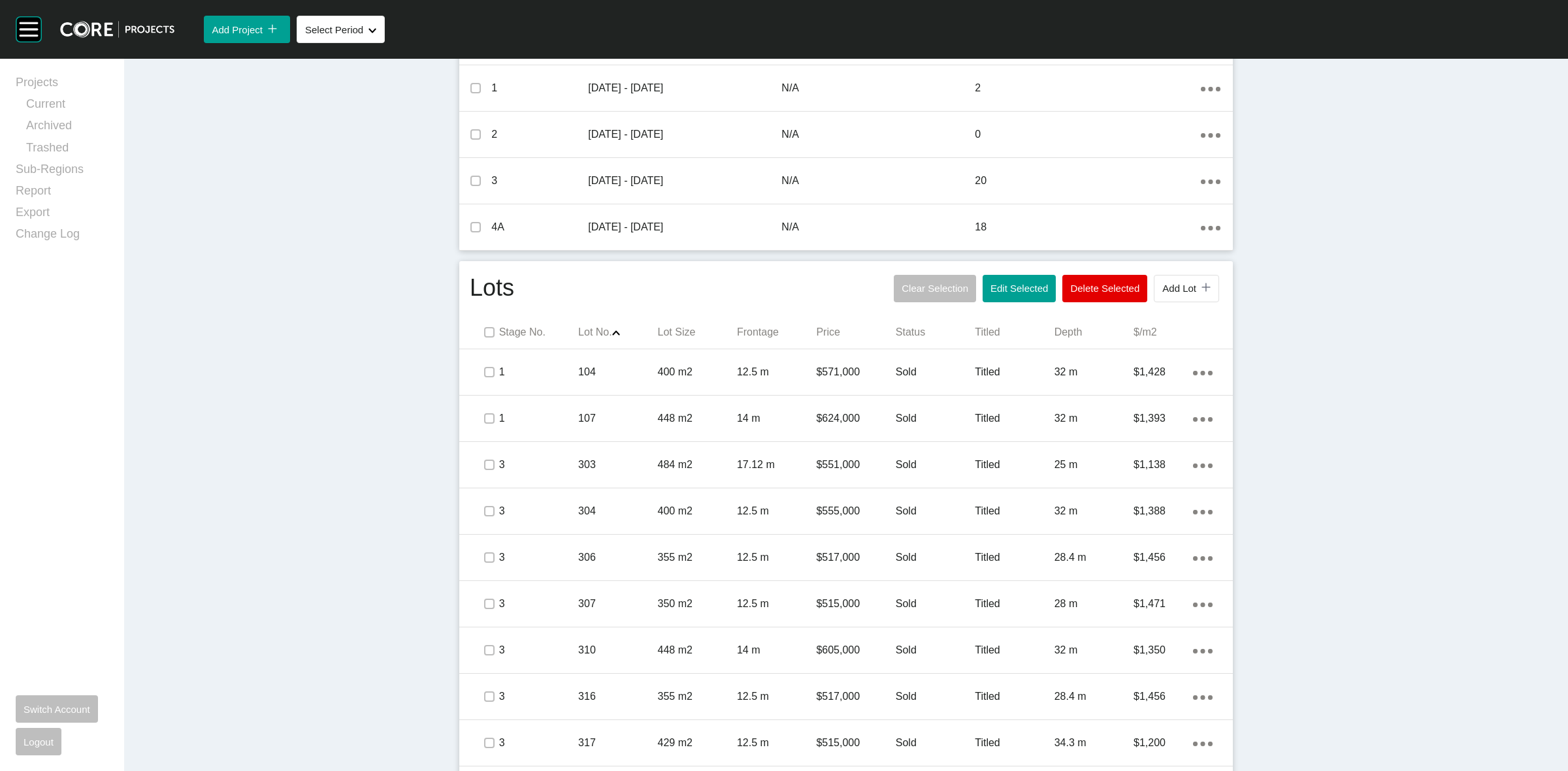
scroll to position [654, 0]
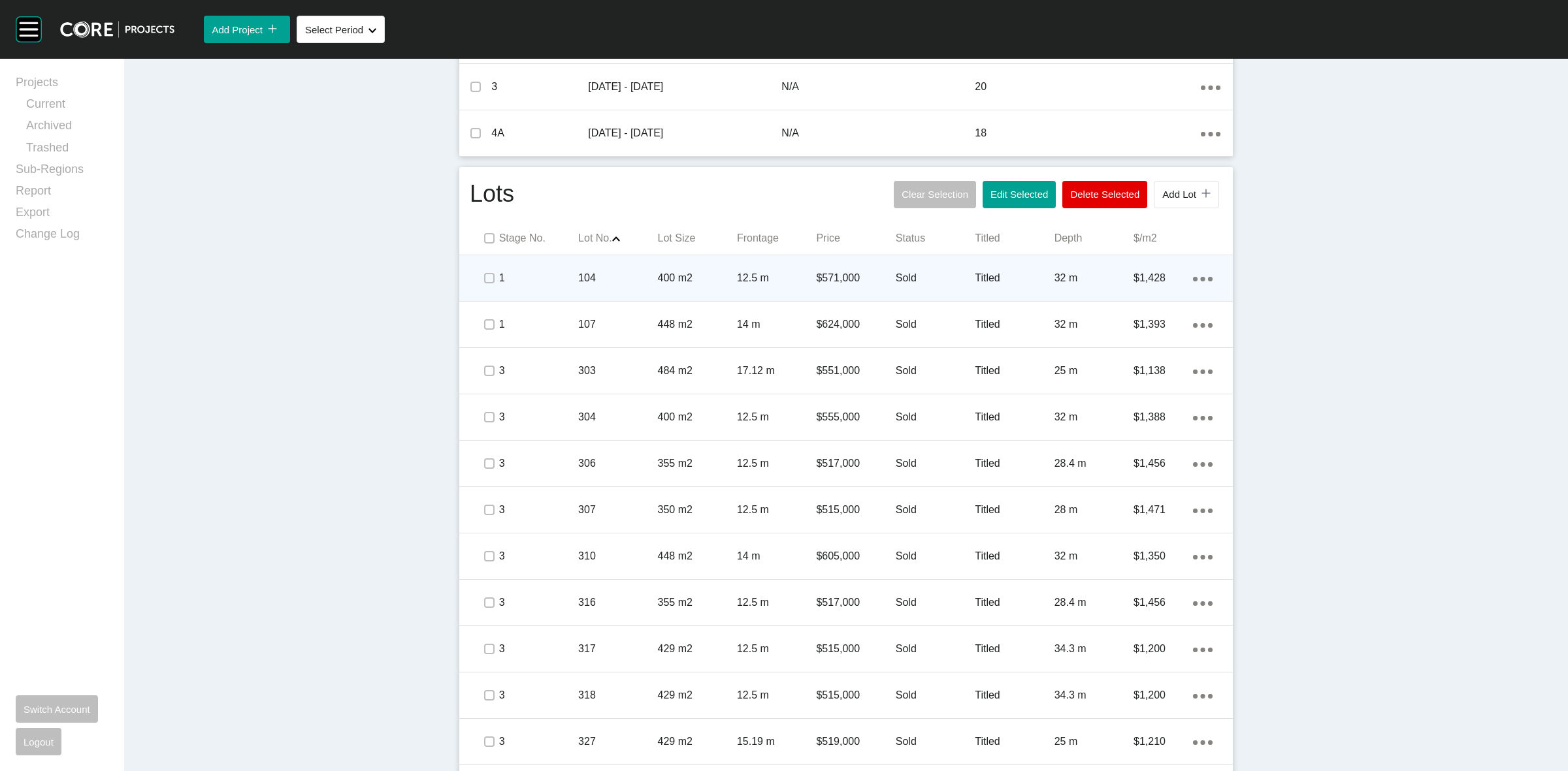
click at [539, 273] on p "1" at bounding box center [538, 278] width 79 height 14
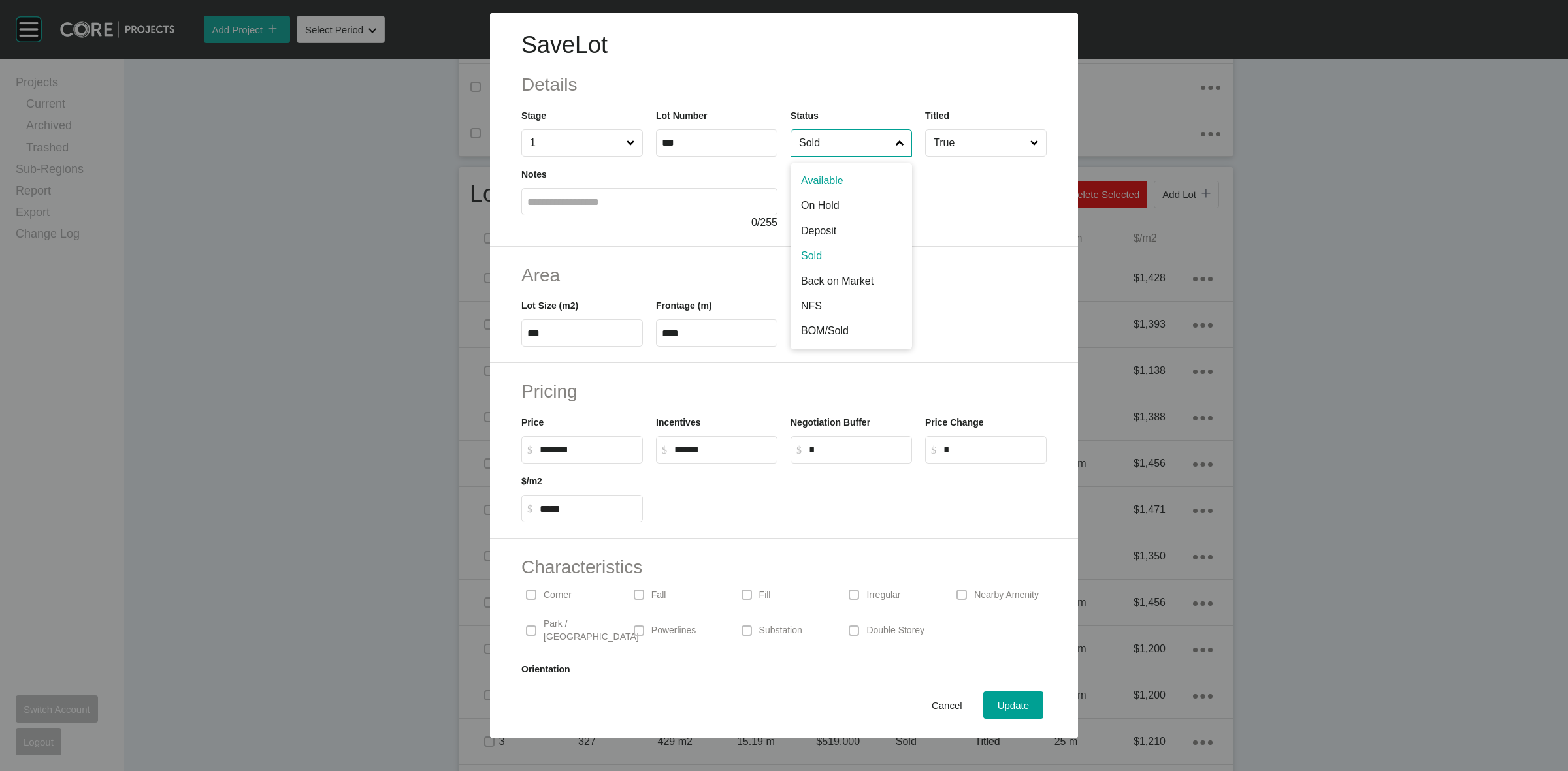
click at [838, 144] on input "Sold" at bounding box center [845, 143] width 97 height 26
click at [998, 710] on span "Update" at bounding box center [1014, 706] width 32 height 11
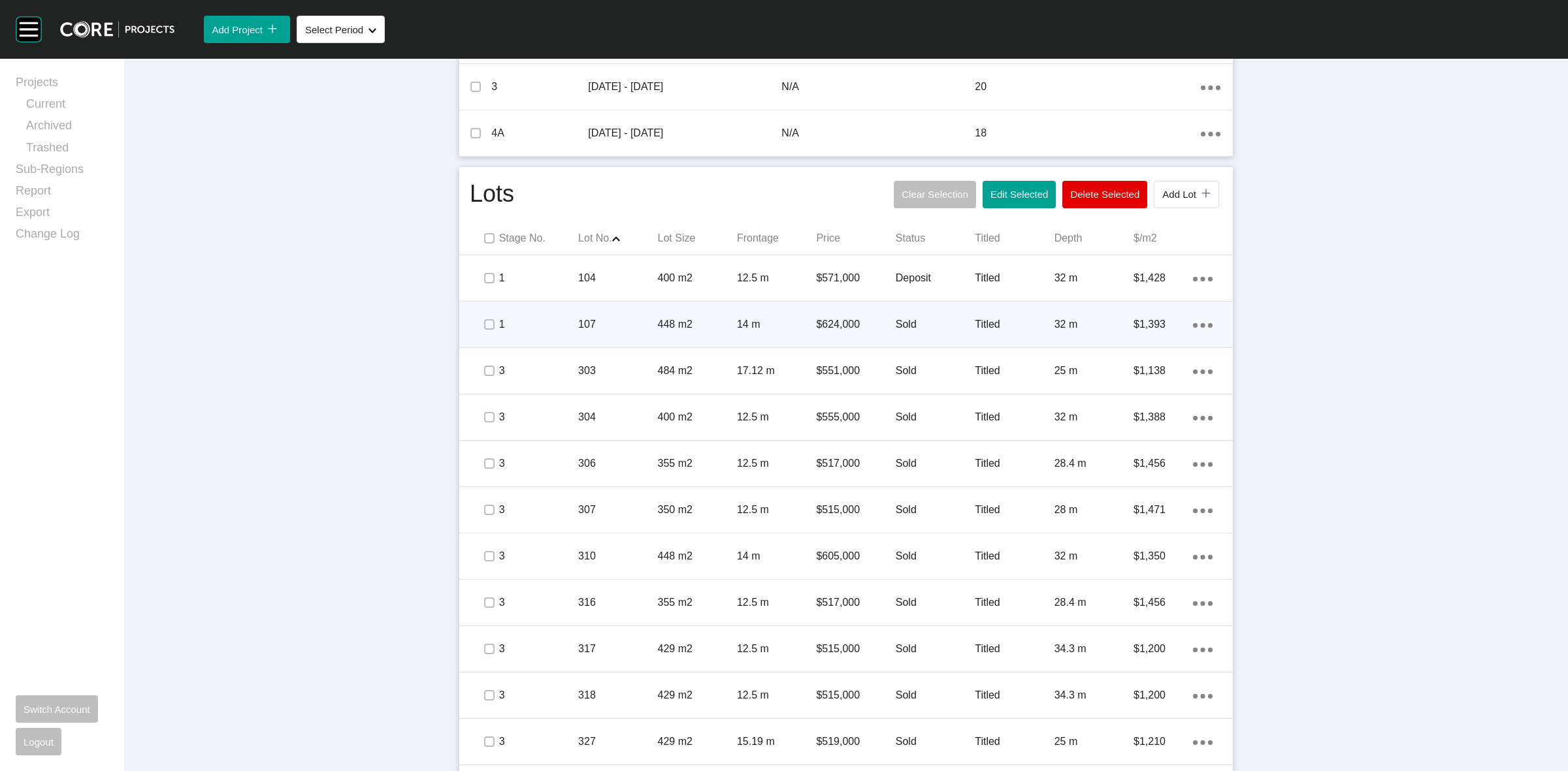
click at [637, 320] on p "107" at bounding box center [617, 324] width 79 height 14
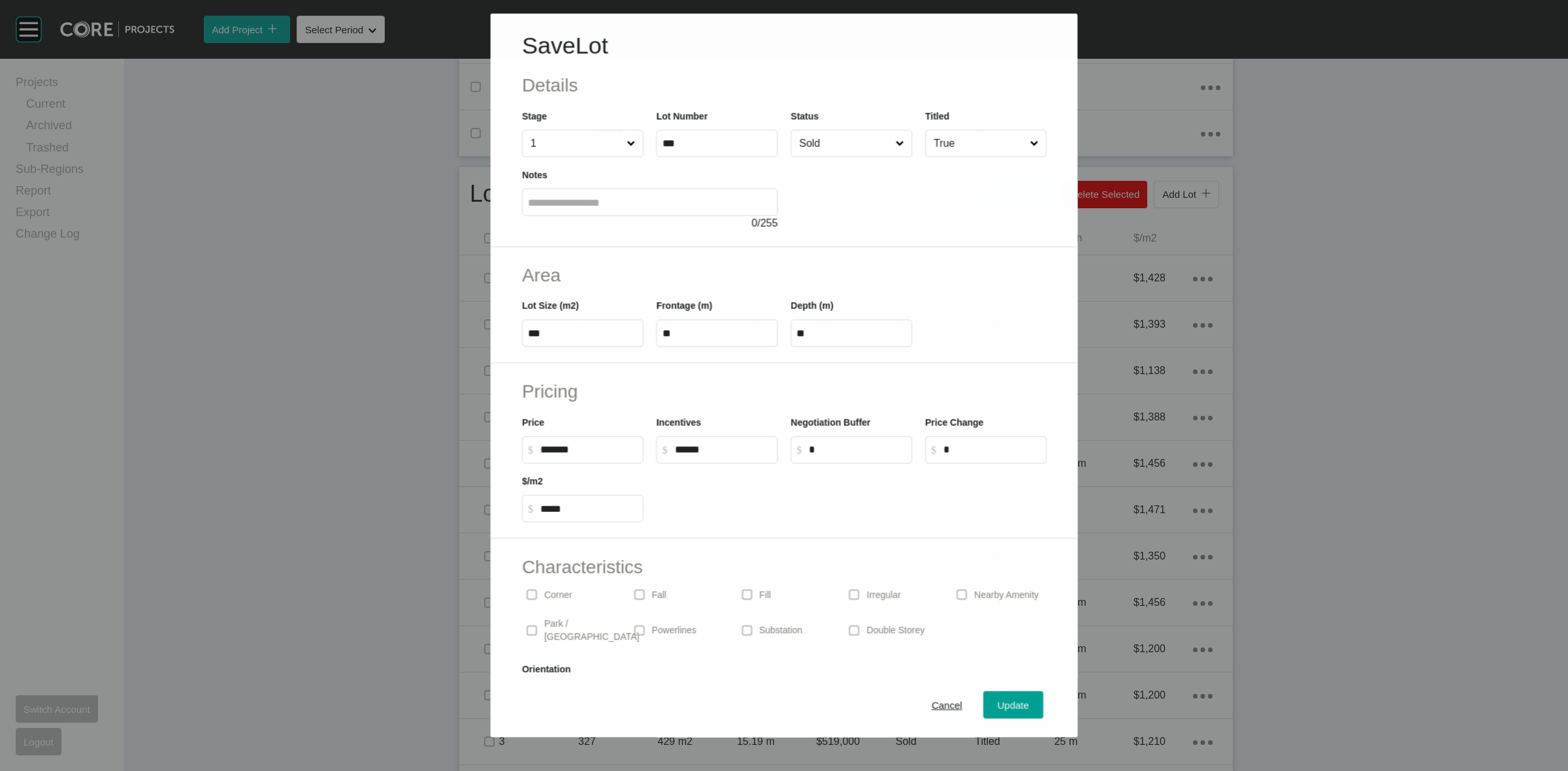
click at [820, 143] on input "Sold" at bounding box center [844, 143] width 96 height 26
click at [1005, 707] on span "Update" at bounding box center [1014, 706] width 32 height 11
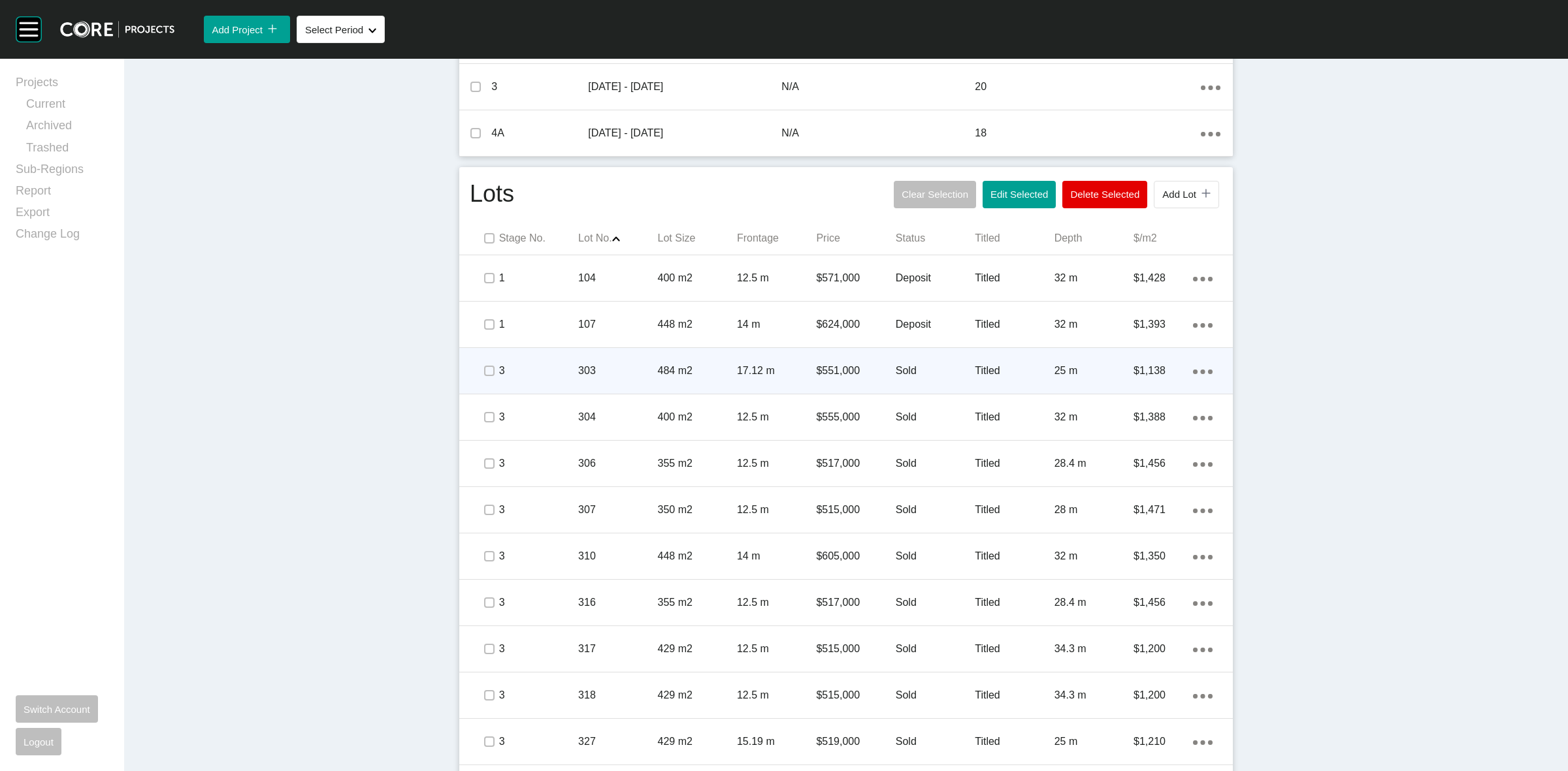
click at [684, 365] on p "484 m2" at bounding box center [697, 370] width 79 height 14
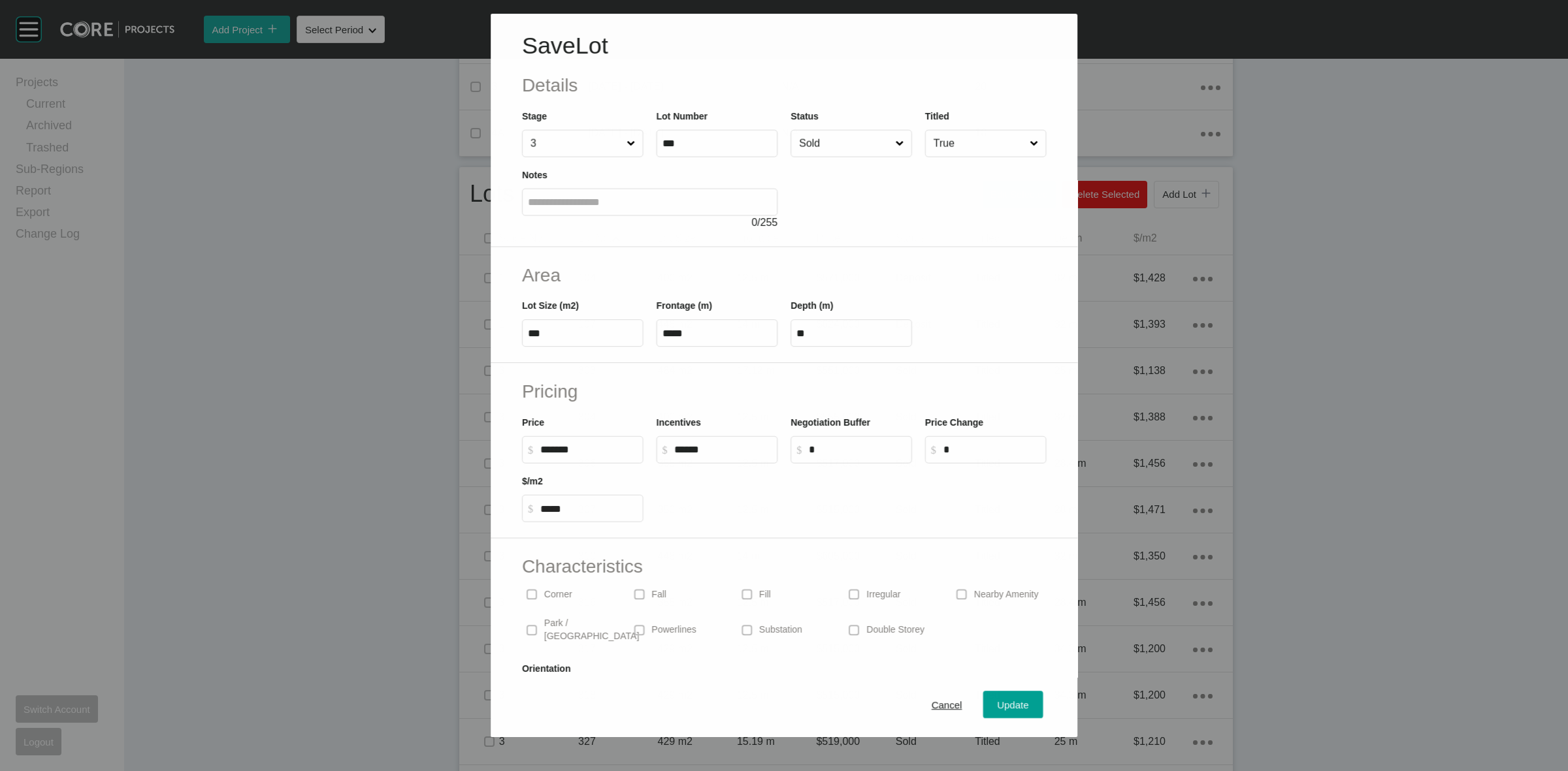
click at [817, 145] on input "Sold" at bounding box center [844, 144] width 96 height 26
drag, startPoint x: 813, startPoint y: 227, endPoint x: 939, endPoint y: 541, distance: 338.3
click at [998, 707] on span "Update" at bounding box center [1014, 706] width 32 height 11
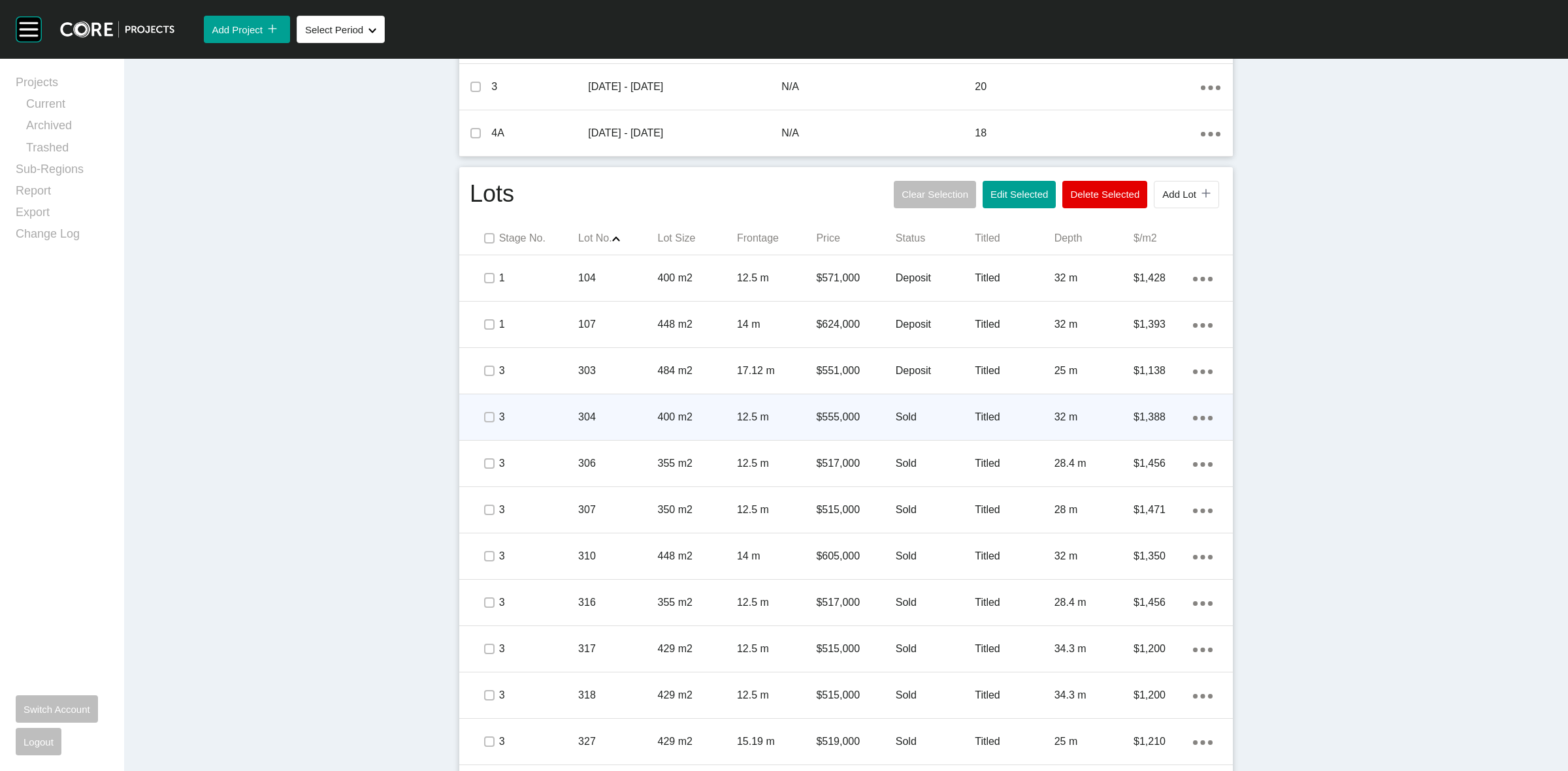
click at [706, 422] on p "400 m2" at bounding box center [697, 417] width 79 height 14
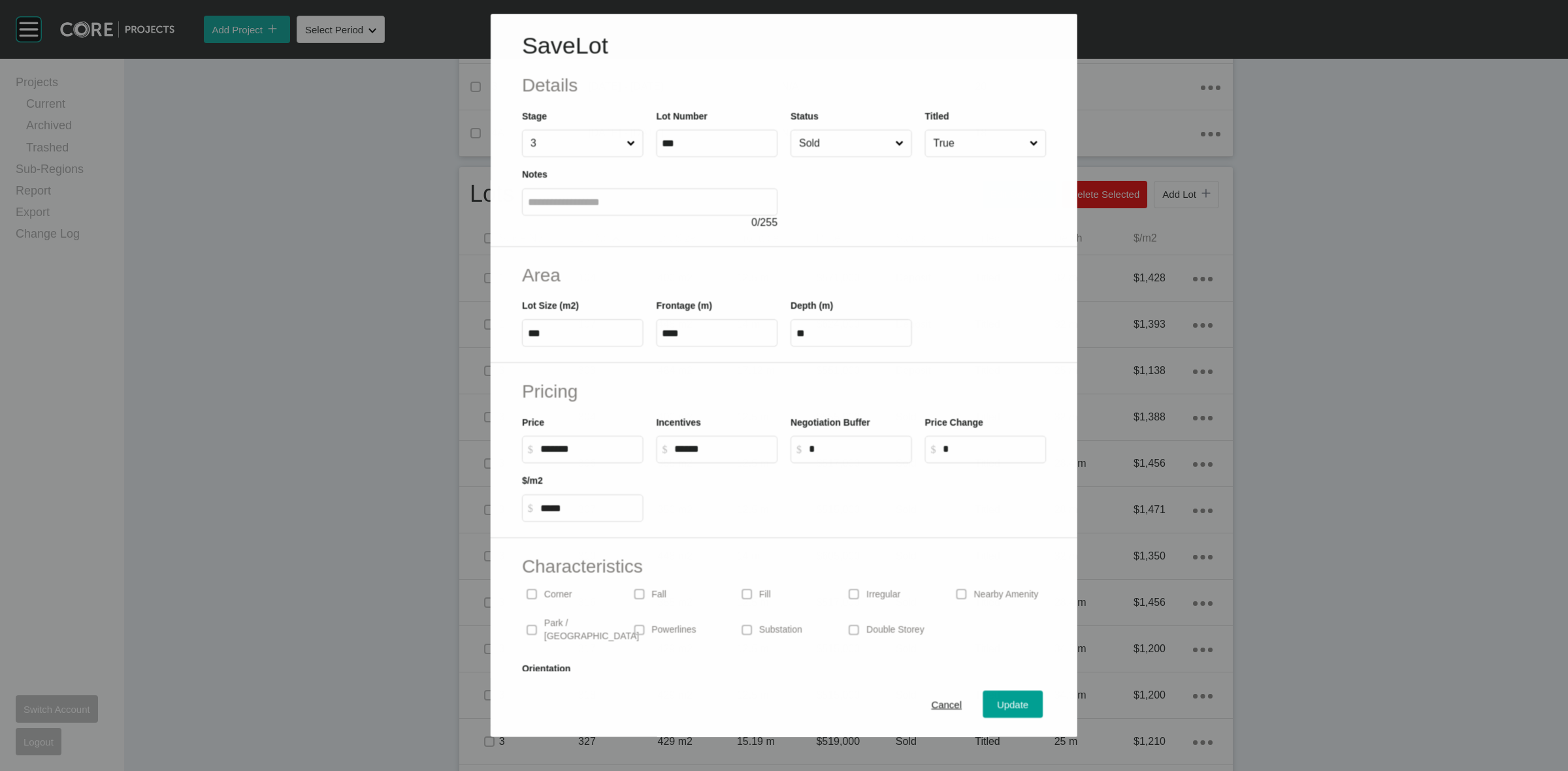
click at [817, 143] on input "Sold" at bounding box center [844, 144] width 96 height 26
click at [1001, 706] on span "Update" at bounding box center [1014, 706] width 32 height 11
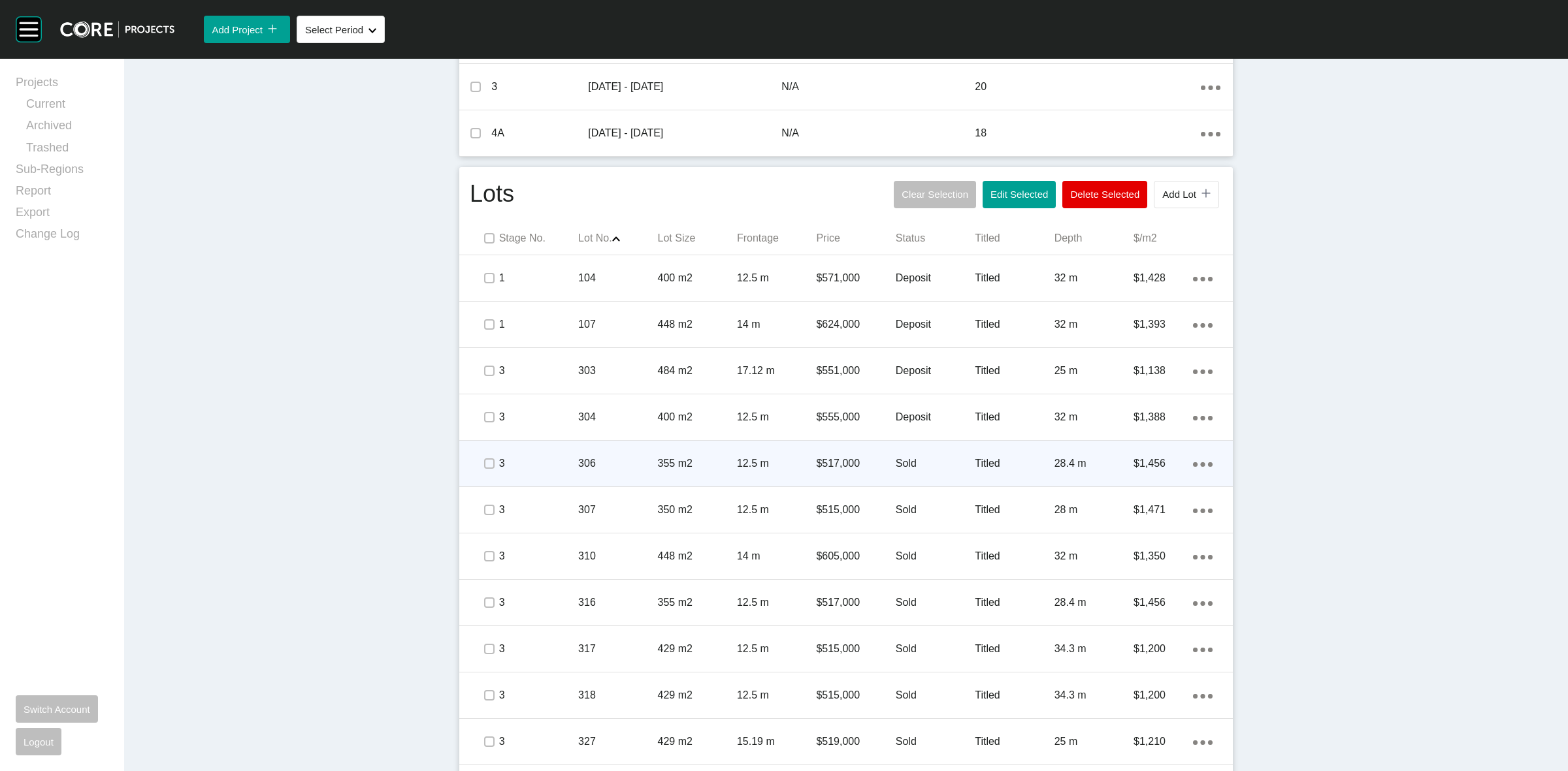
click at [680, 459] on p "355 m2" at bounding box center [697, 463] width 79 height 14
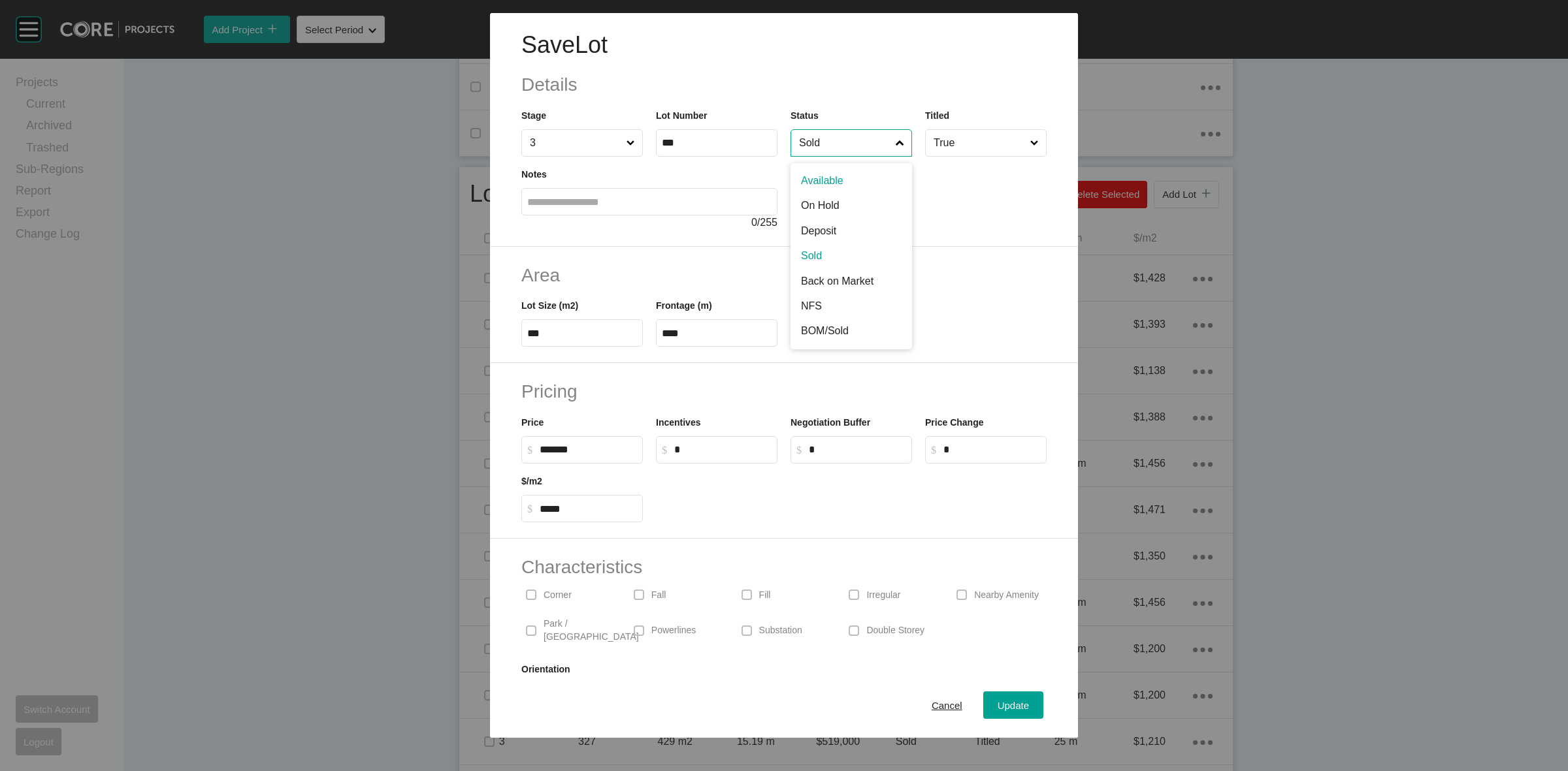
click at [856, 141] on input "Sold" at bounding box center [845, 143] width 97 height 26
click at [1001, 702] on span "Update" at bounding box center [1014, 706] width 32 height 11
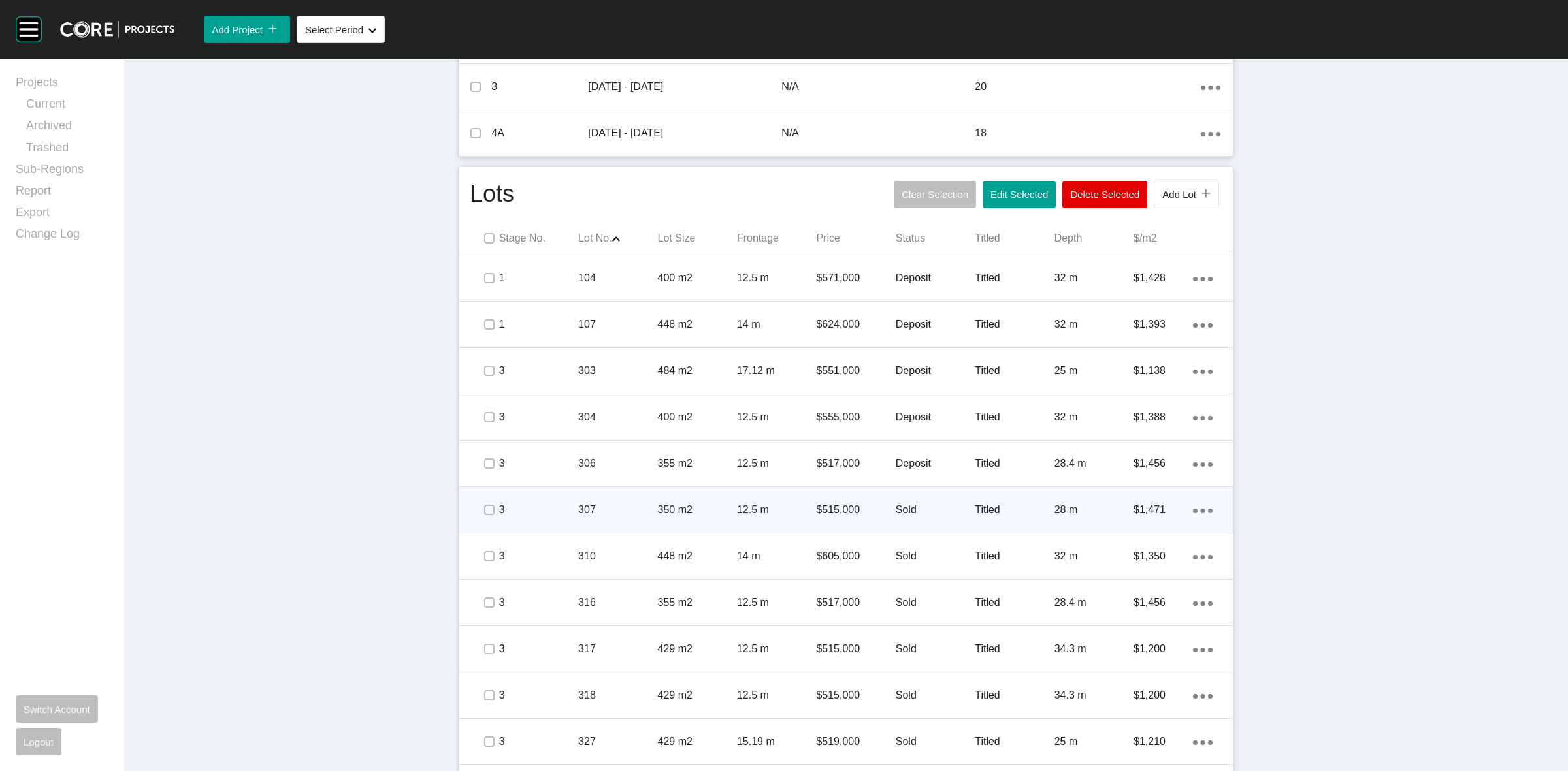
click at [658, 494] on div "350 m2" at bounding box center [697, 509] width 79 height 40
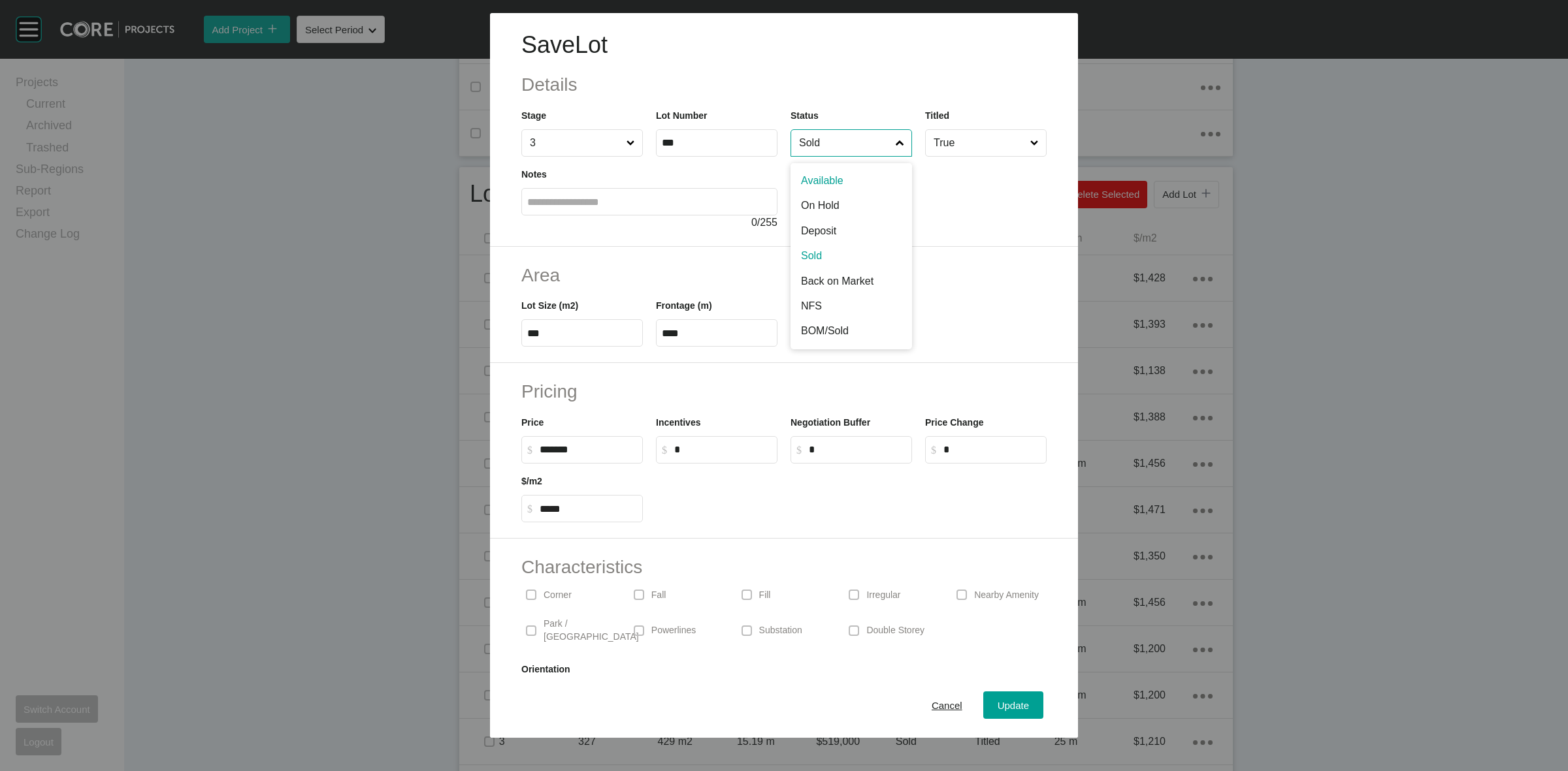
click at [817, 149] on input "Sold" at bounding box center [845, 143] width 97 height 26
click at [998, 702] on span "Update" at bounding box center [1014, 706] width 32 height 11
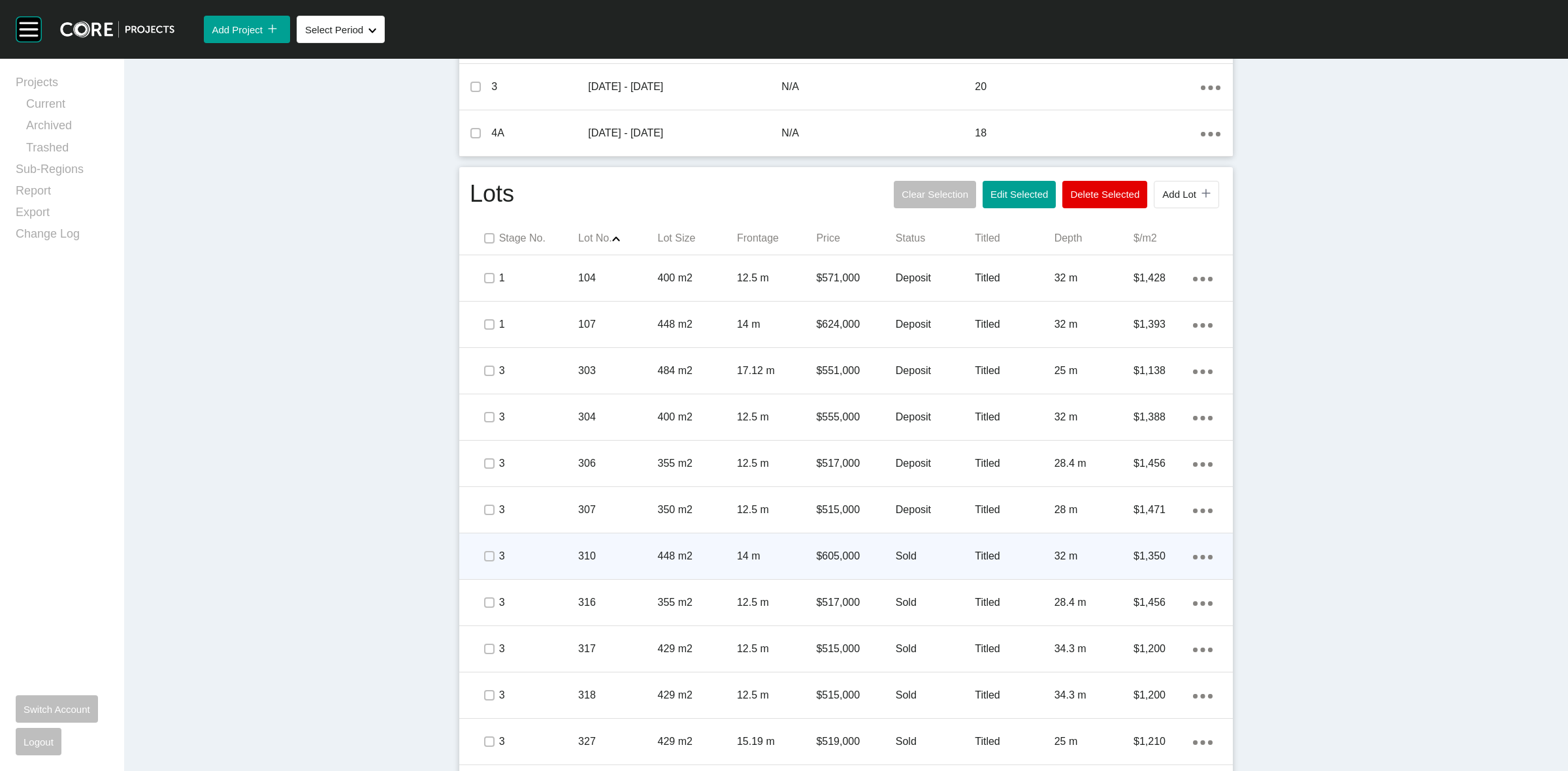
click at [843, 558] on p "$605,000" at bounding box center [855, 556] width 79 height 14
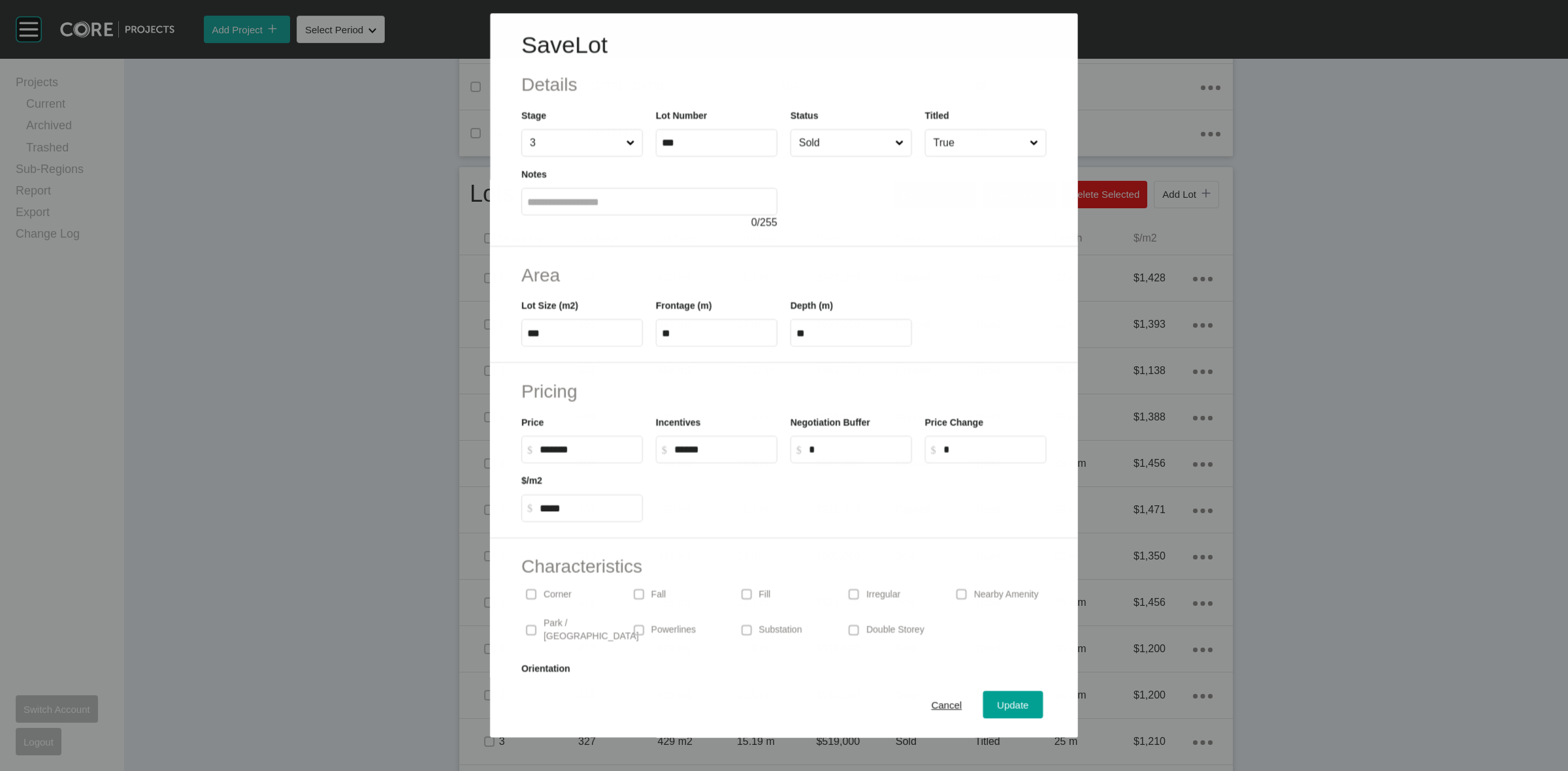
drag, startPoint x: 830, startPoint y: 135, endPoint x: 832, endPoint y: 160, distance: 25.1
click at [830, 136] on input "Sold" at bounding box center [844, 143] width 96 height 26
click at [998, 709] on span "Update" at bounding box center [1014, 706] width 32 height 11
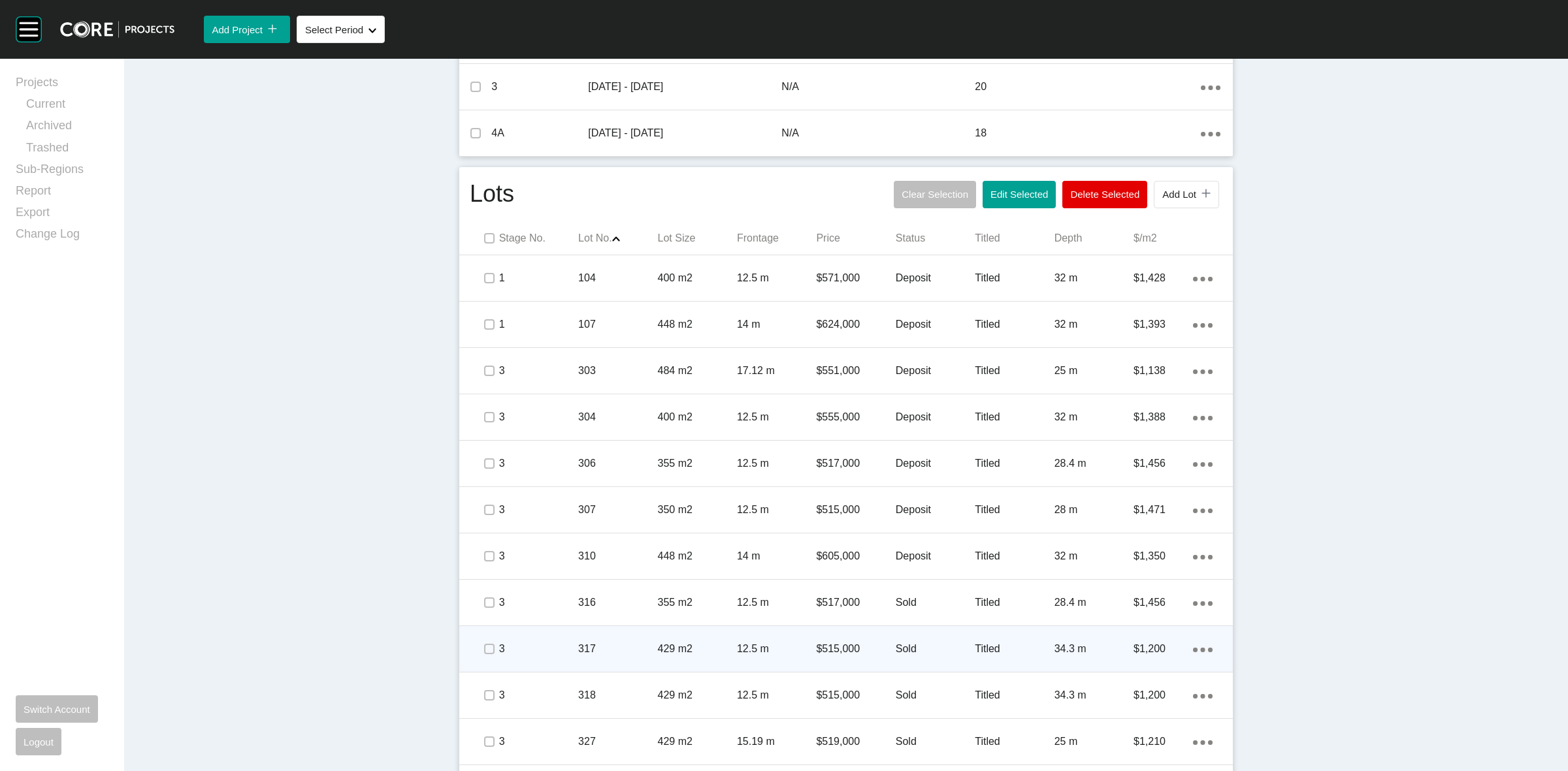
scroll to position [735, 0]
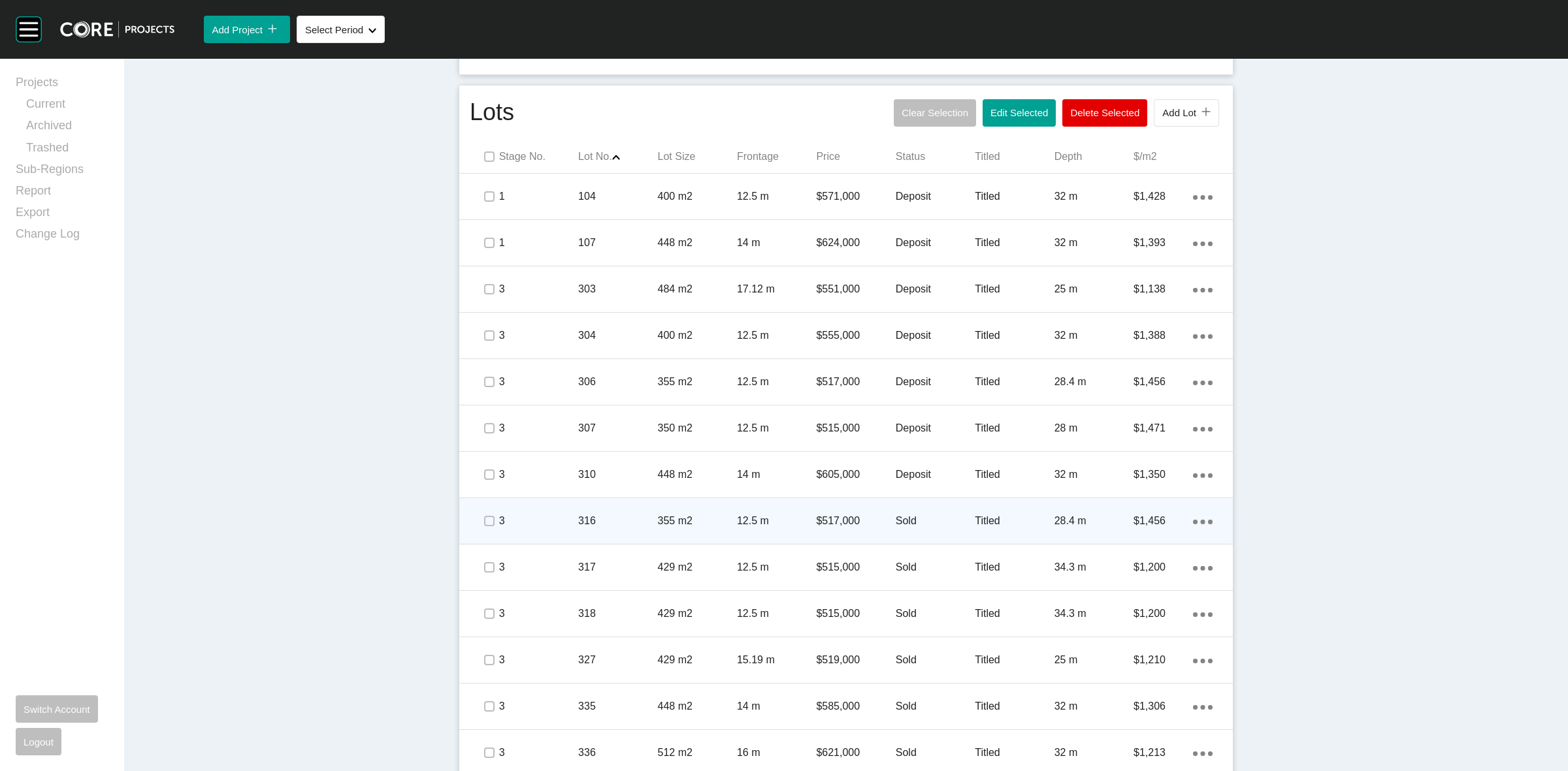
click at [863, 514] on p "$517,000" at bounding box center [855, 520] width 79 height 14
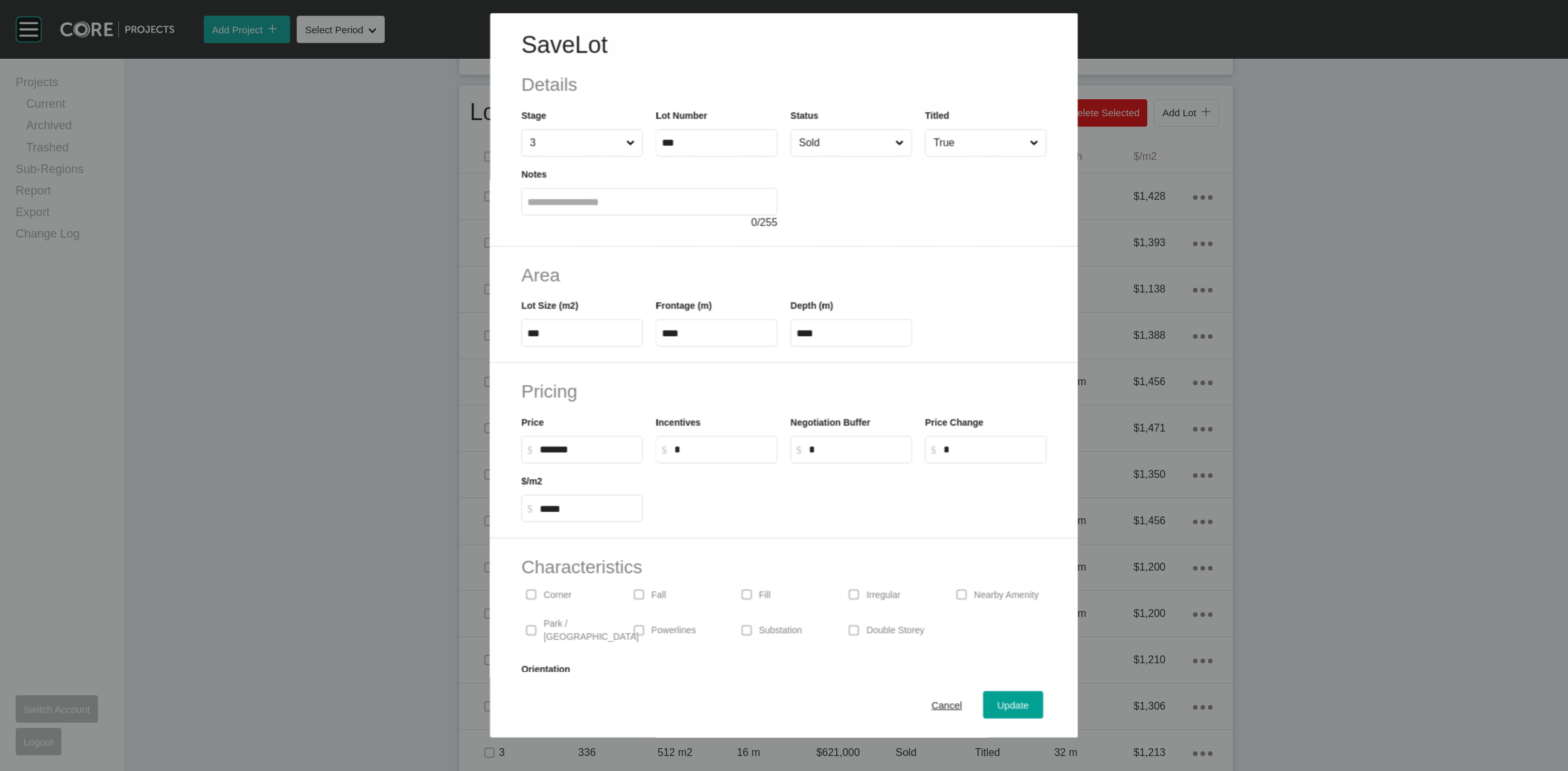
click at [826, 145] on input "Sold" at bounding box center [844, 143] width 96 height 26
click at [998, 703] on span "Update" at bounding box center [1014, 706] width 32 height 11
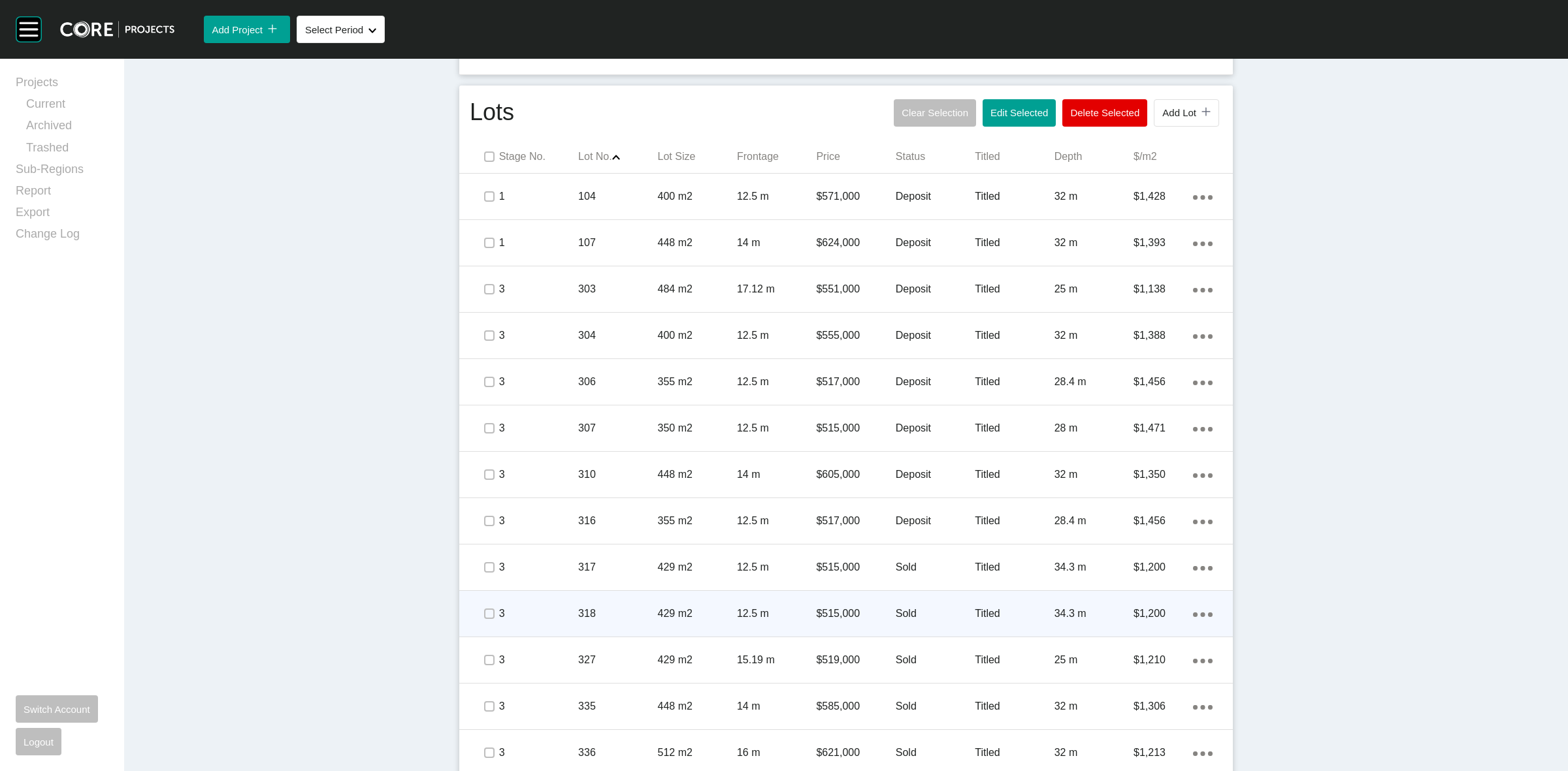
click at [866, 618] on p "$515,000" at bounding box center [855, 613] width 79 height 14
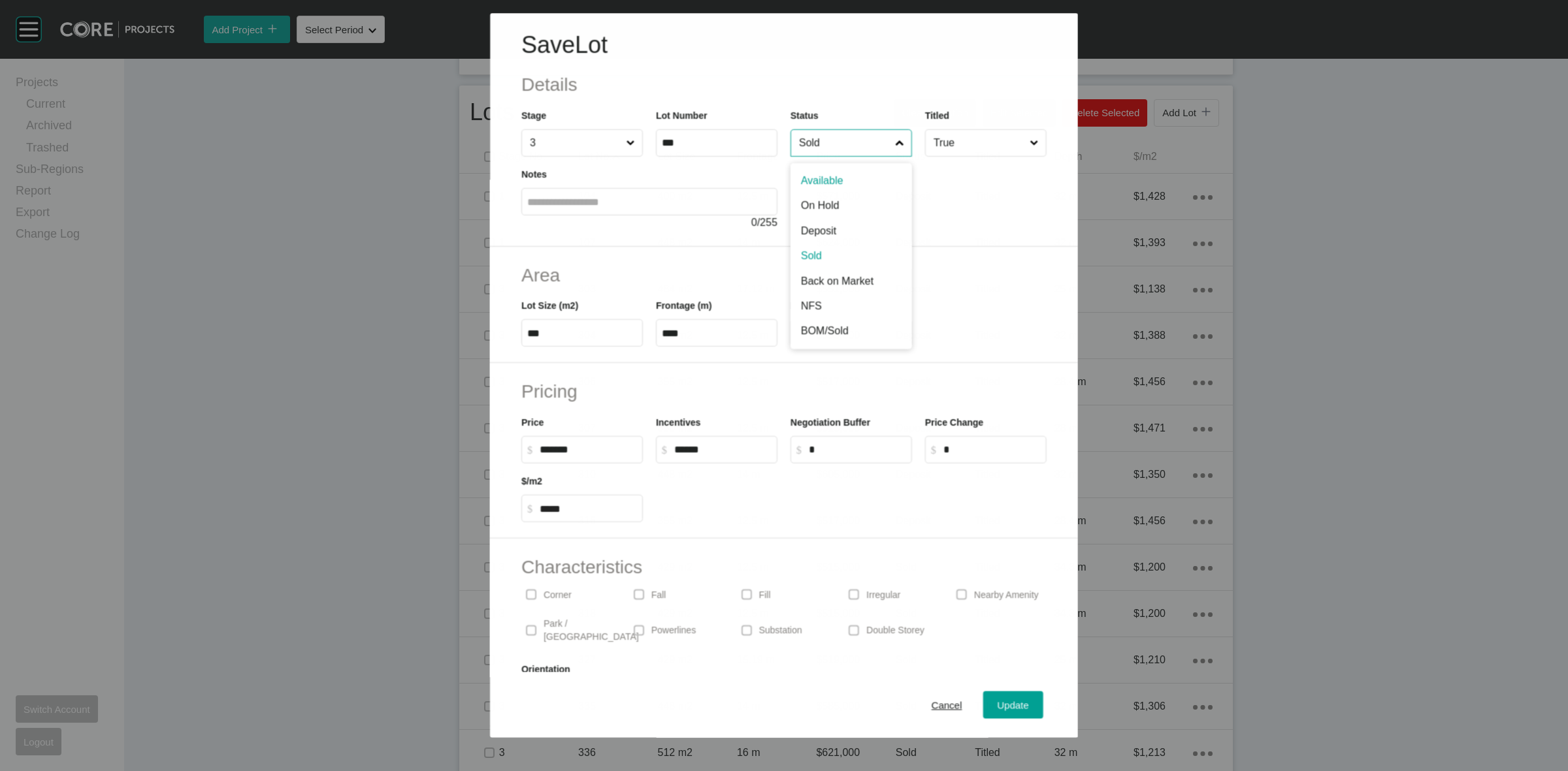
click at [837, 132] on input "Sold" at bounding box center [844, 143] width 96 height 26
click at [1014, 700] on span "Update" at bounding box center [1014, 706] width 32 height 11
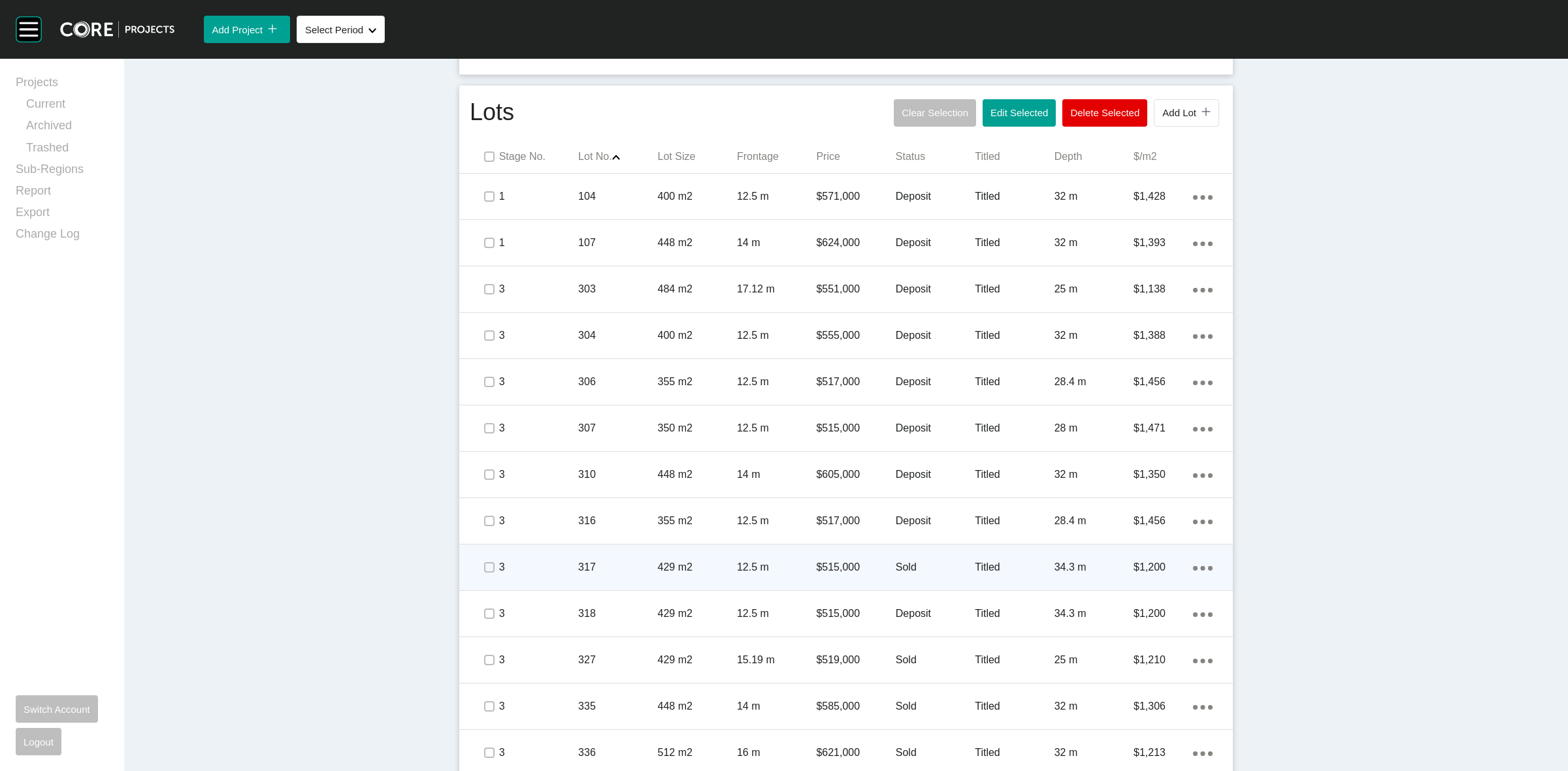
click at [848, 573] on p "$515,000" at bounding box center [855, 567] width 79 height 14
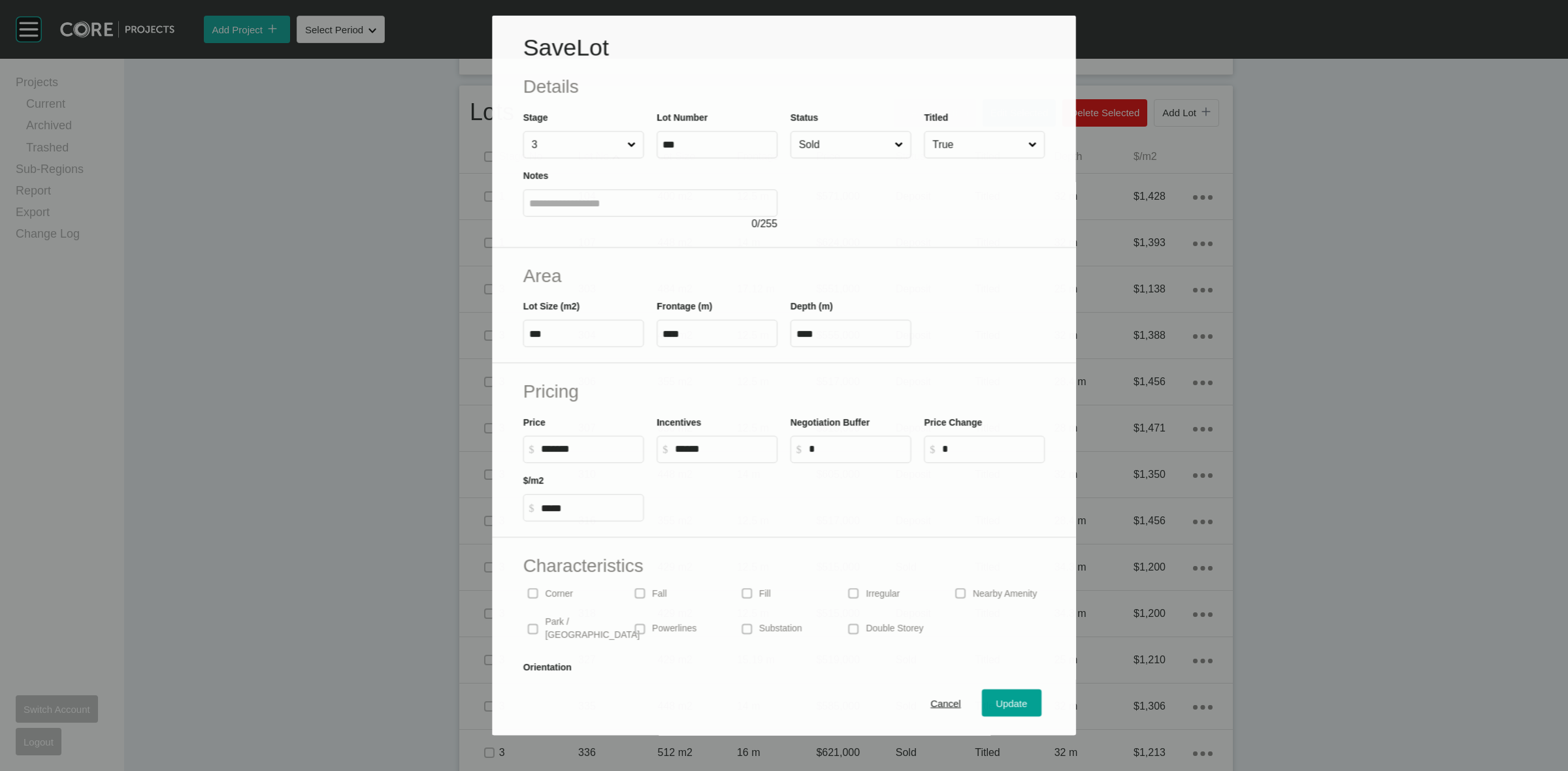
click at [807, 156] on input "Sold" at bounding box center [844, 145] width 95 height 26
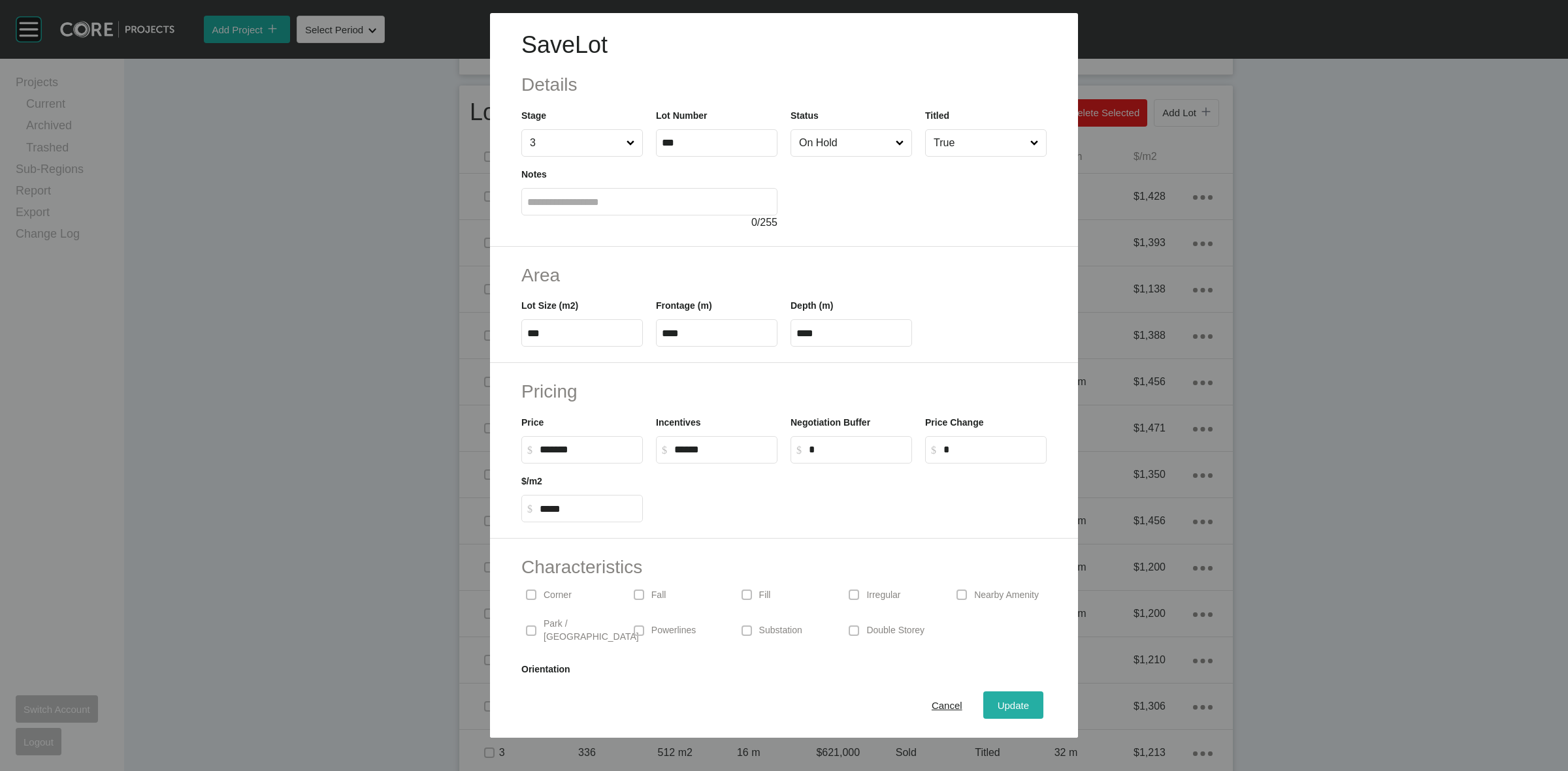
click at [998, 700] on span "Update" at bounding box center [1014, 706] width 32 height 11
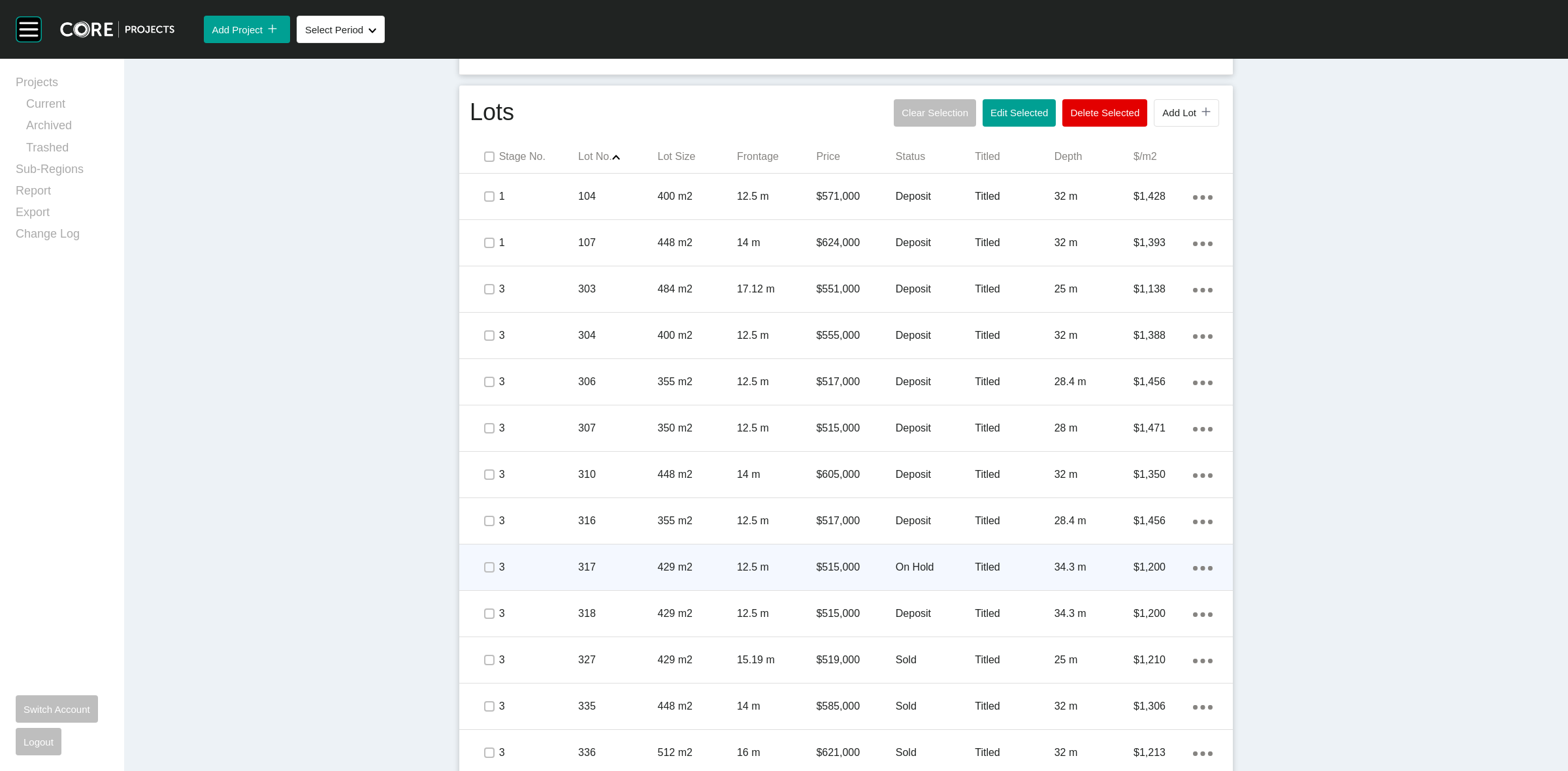
click at [858, 564] on p "$515,000" at bounding box center [855, 567] width 79 height 14
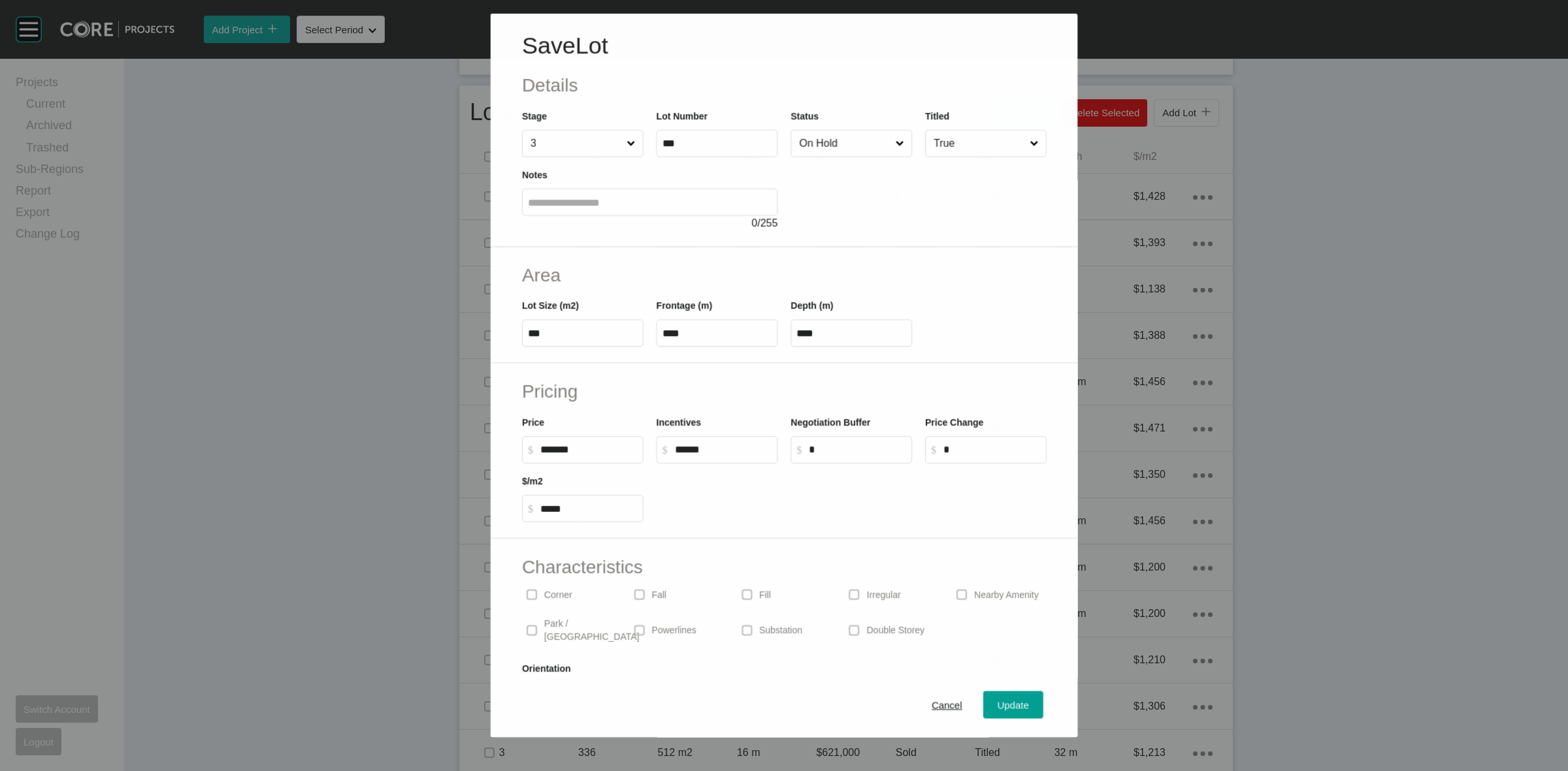
click at [827, 147] on input "On Hold" at bounding box center [844, 144] width 96 height 26
click at [1000, 700] on span "Update" at bounding box center [1014, 706] width 32 height 11
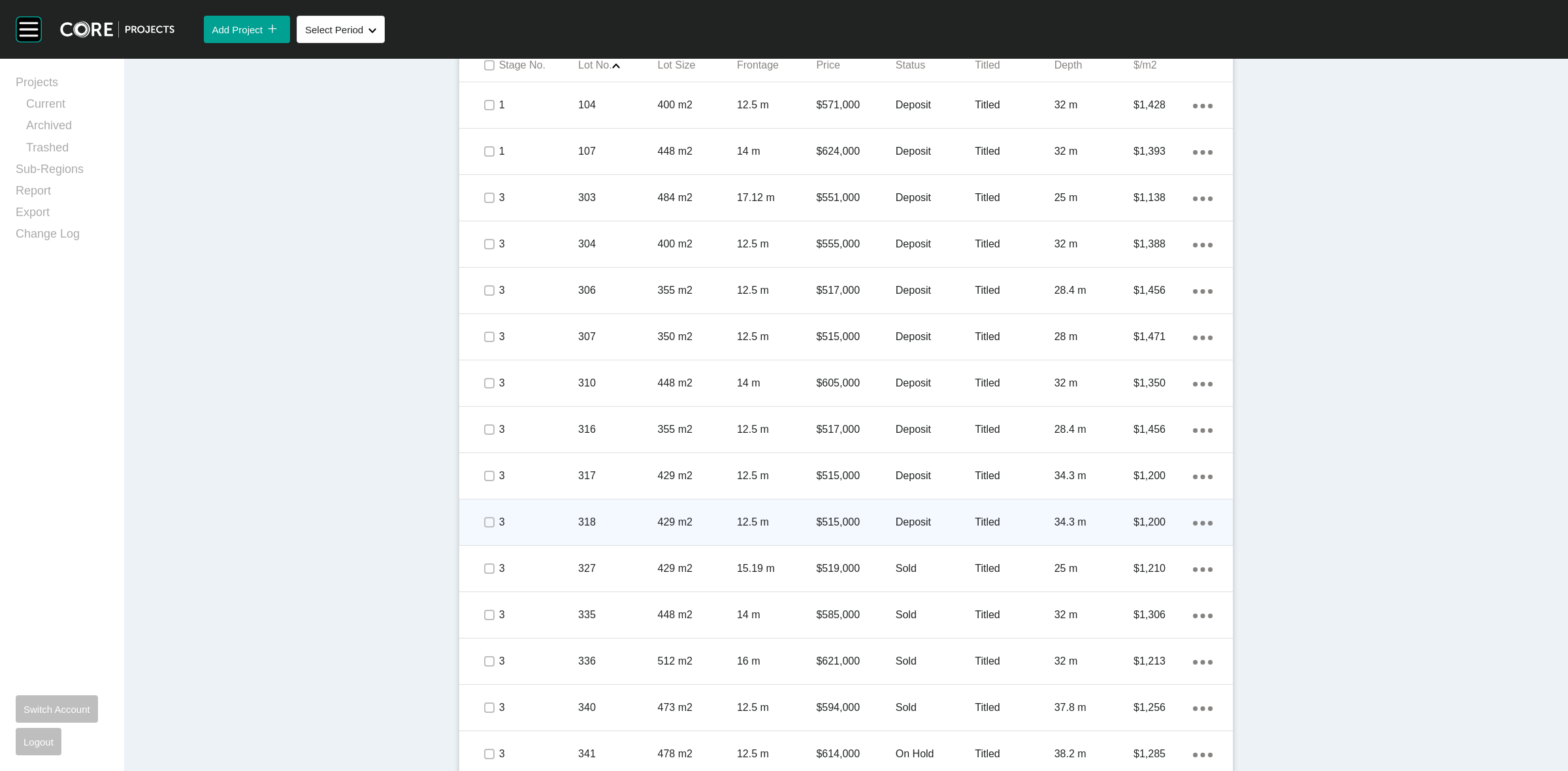
scroll to position [898, 0]
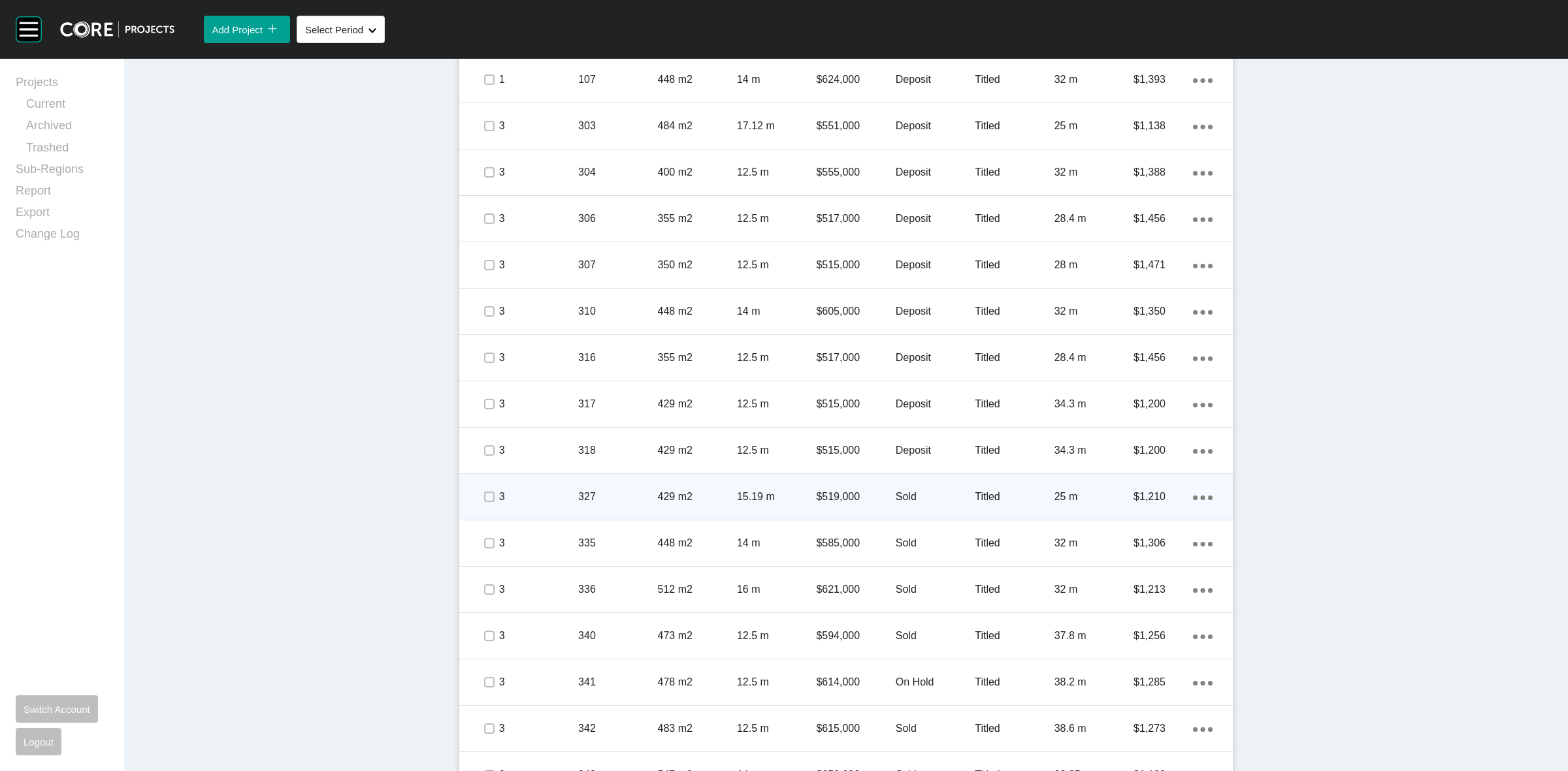
click at [867, 494] on p "$519,000" at bounding box center [855, 496] width 79 height 14
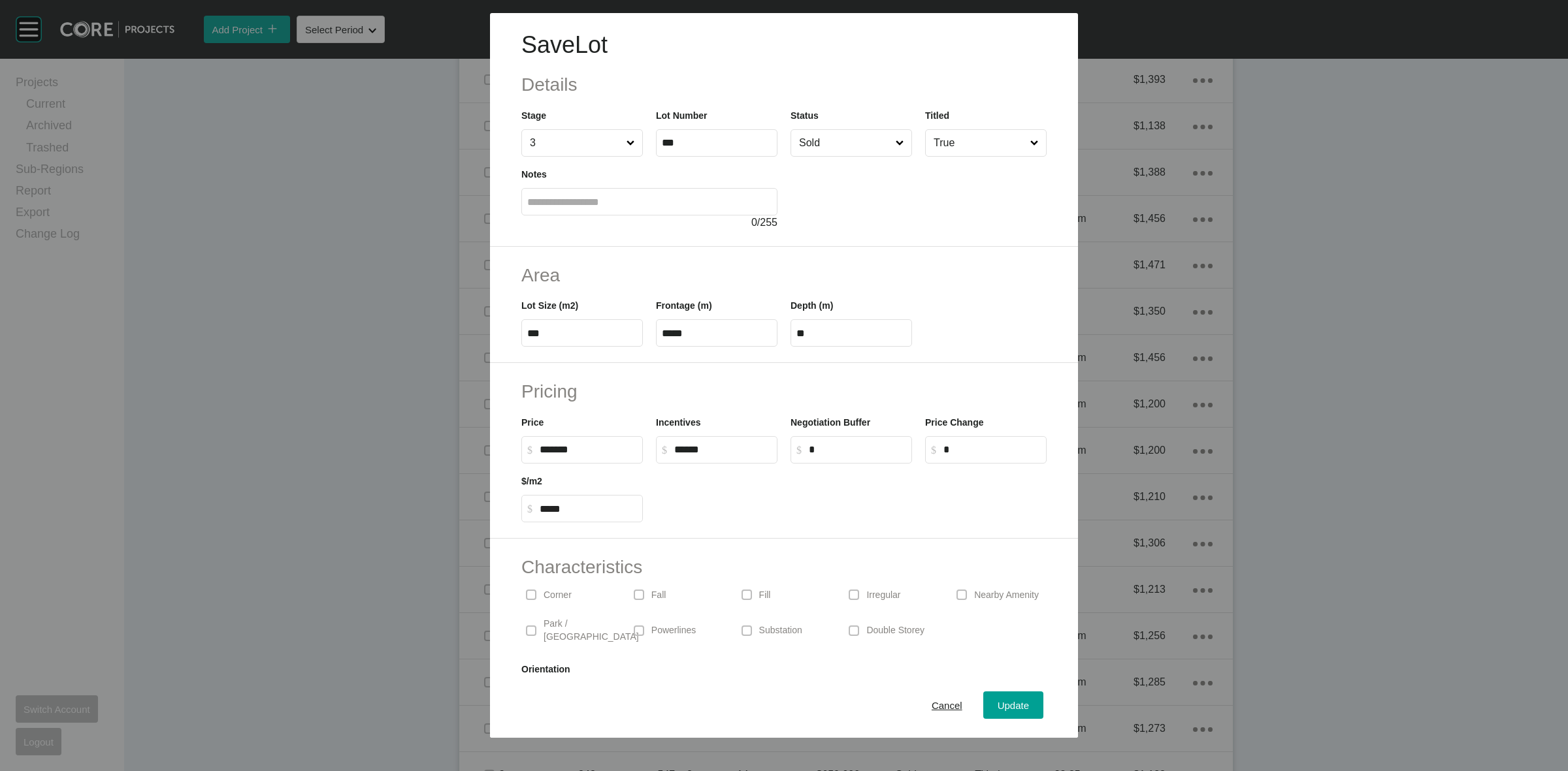
click at [821, 145] on input "Sold" at bounding box center [845, 143] width 97 height 26
drag, startPoint x: 827, startPoint y: 226, endPoint x: 907, endPoint y: 517, distance: 301.8
click at [983, 701] on button "Update" at bounding box center [1013, 705] width 60 height 27
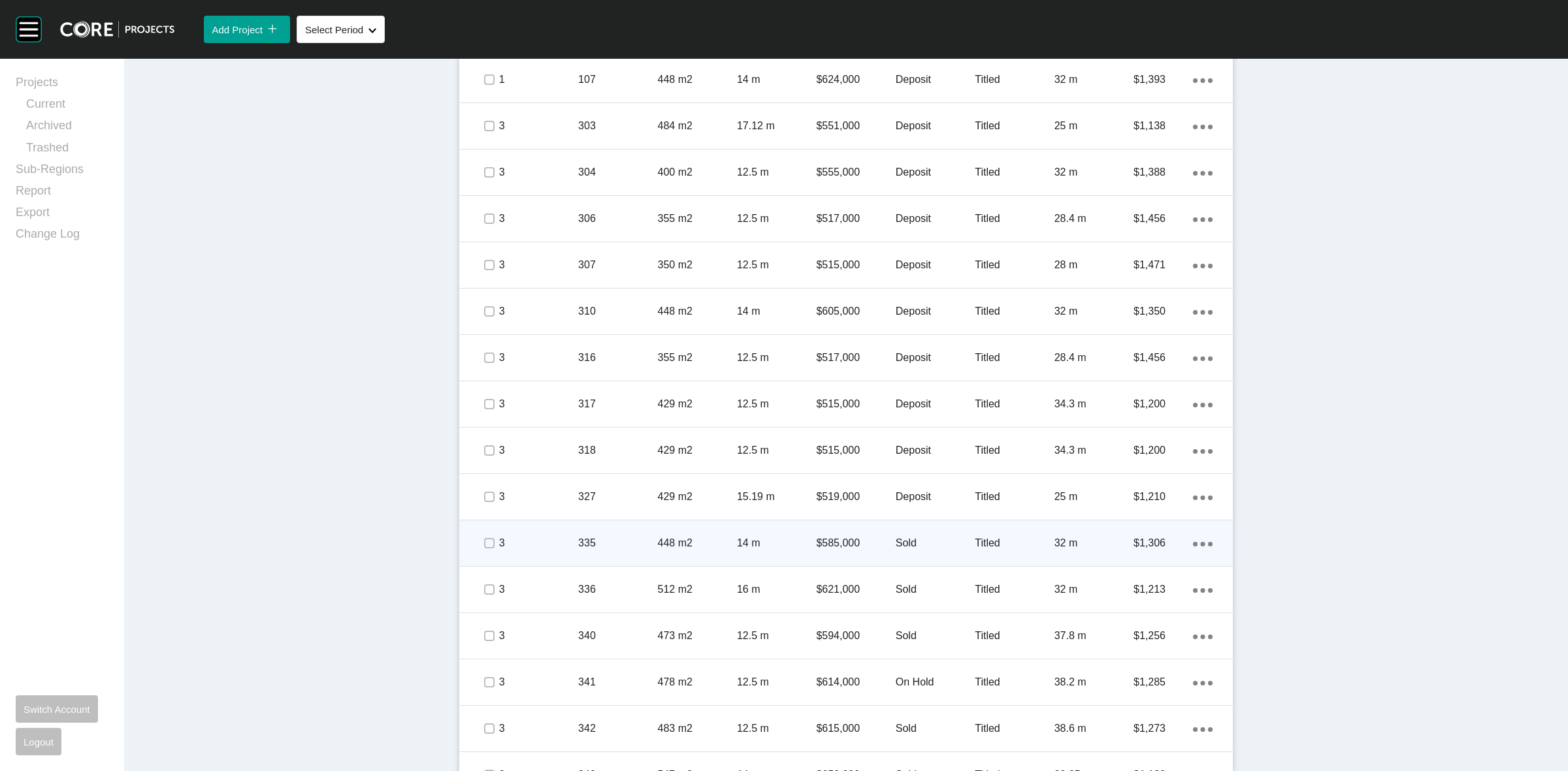
click at [863, 541] on p "$585,000" at bounding box center [855, 543] width 79 height 14
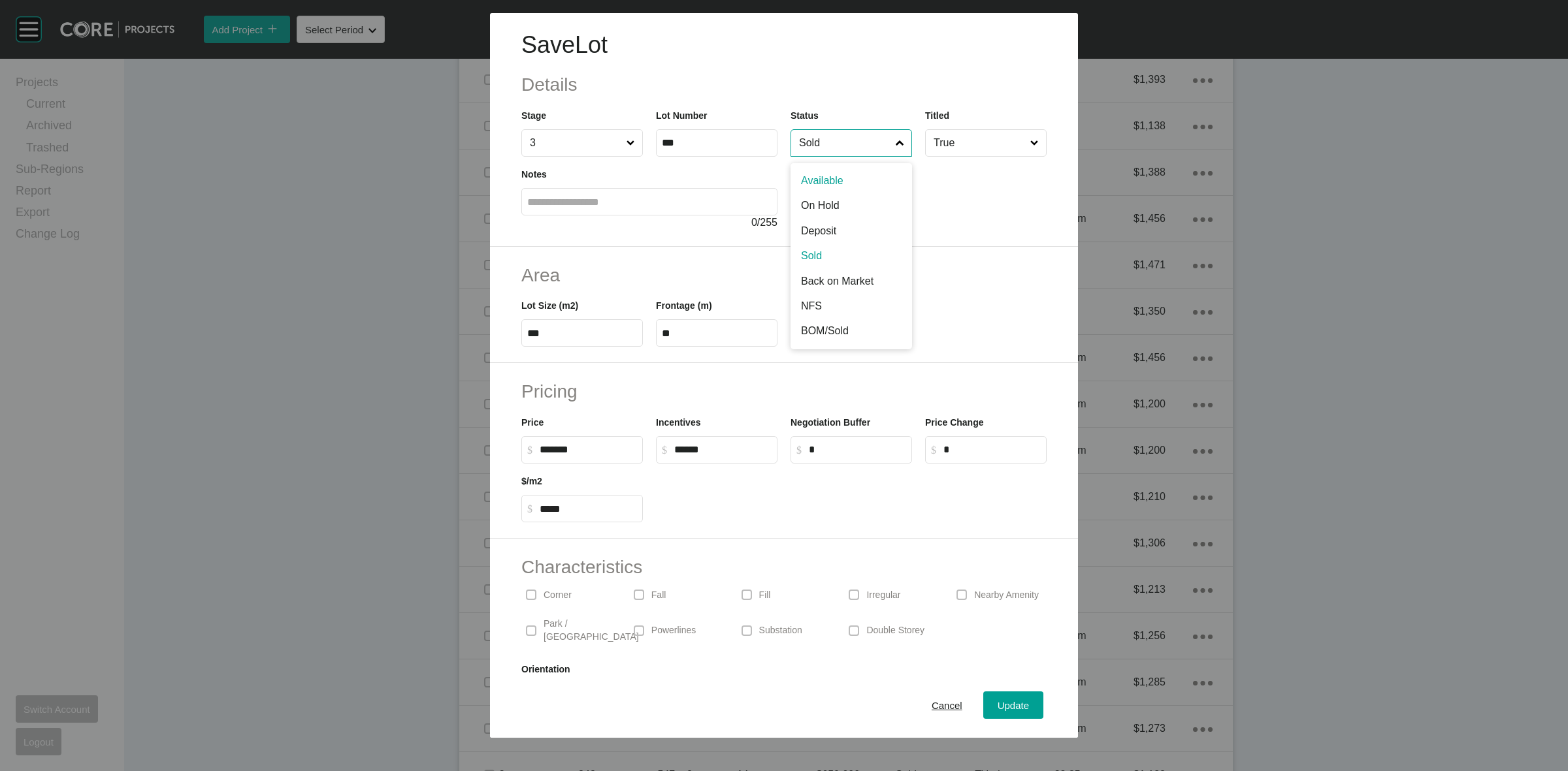
drag, startPoint x: 828, startPoint y: 141, endPoint x: 830, endPoint y: 221, distance: 80.0
click at [828, 142] on input "Sold" at bounding box center [845, 143] width 97 height 26
click at [998, 706] on span "Update" at bounding box center [1014, 706] width 32 height 11
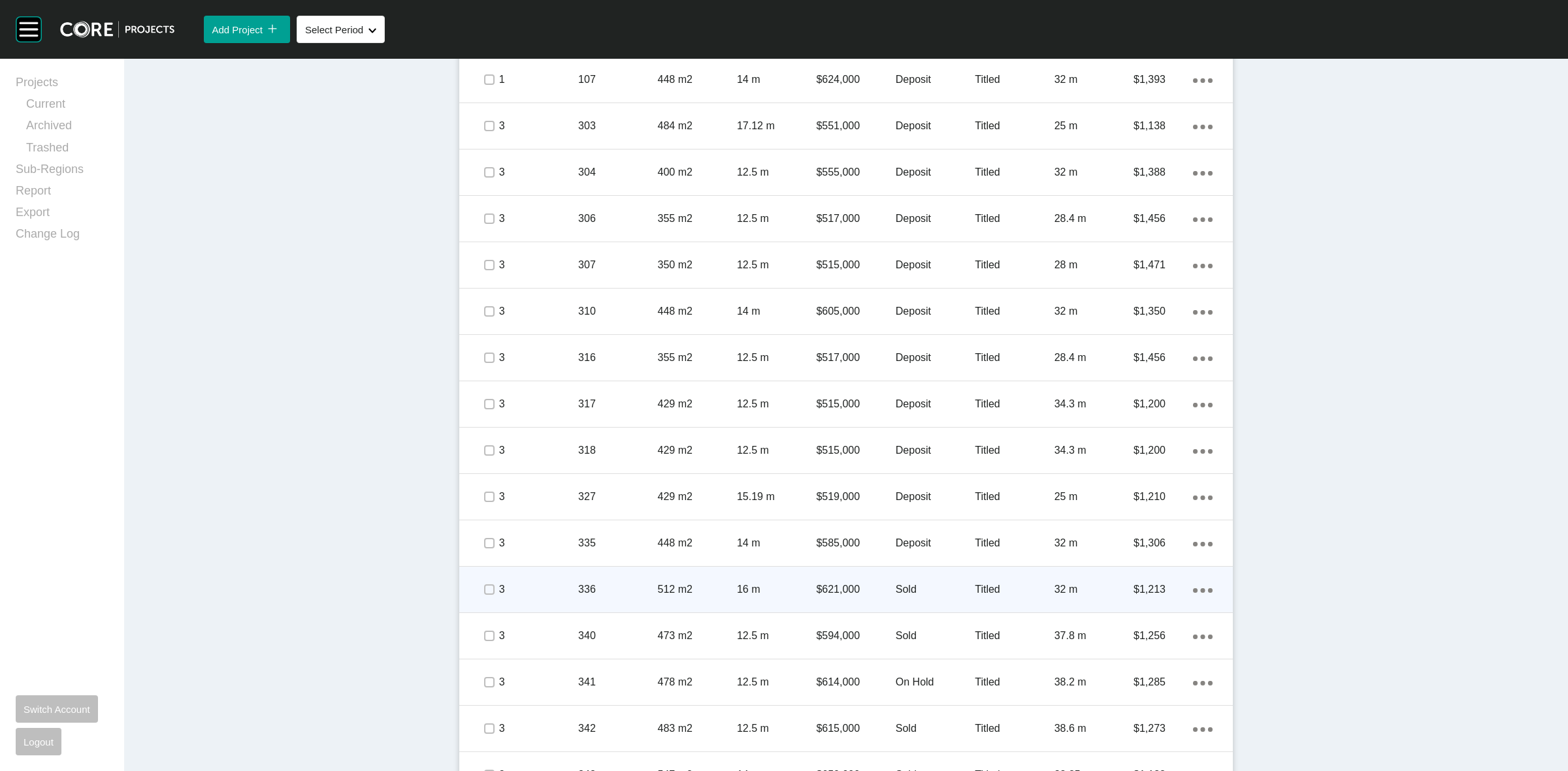
click at [861, 576] on div "$621,000" at bounding box center [855, 589] width 79 height 40
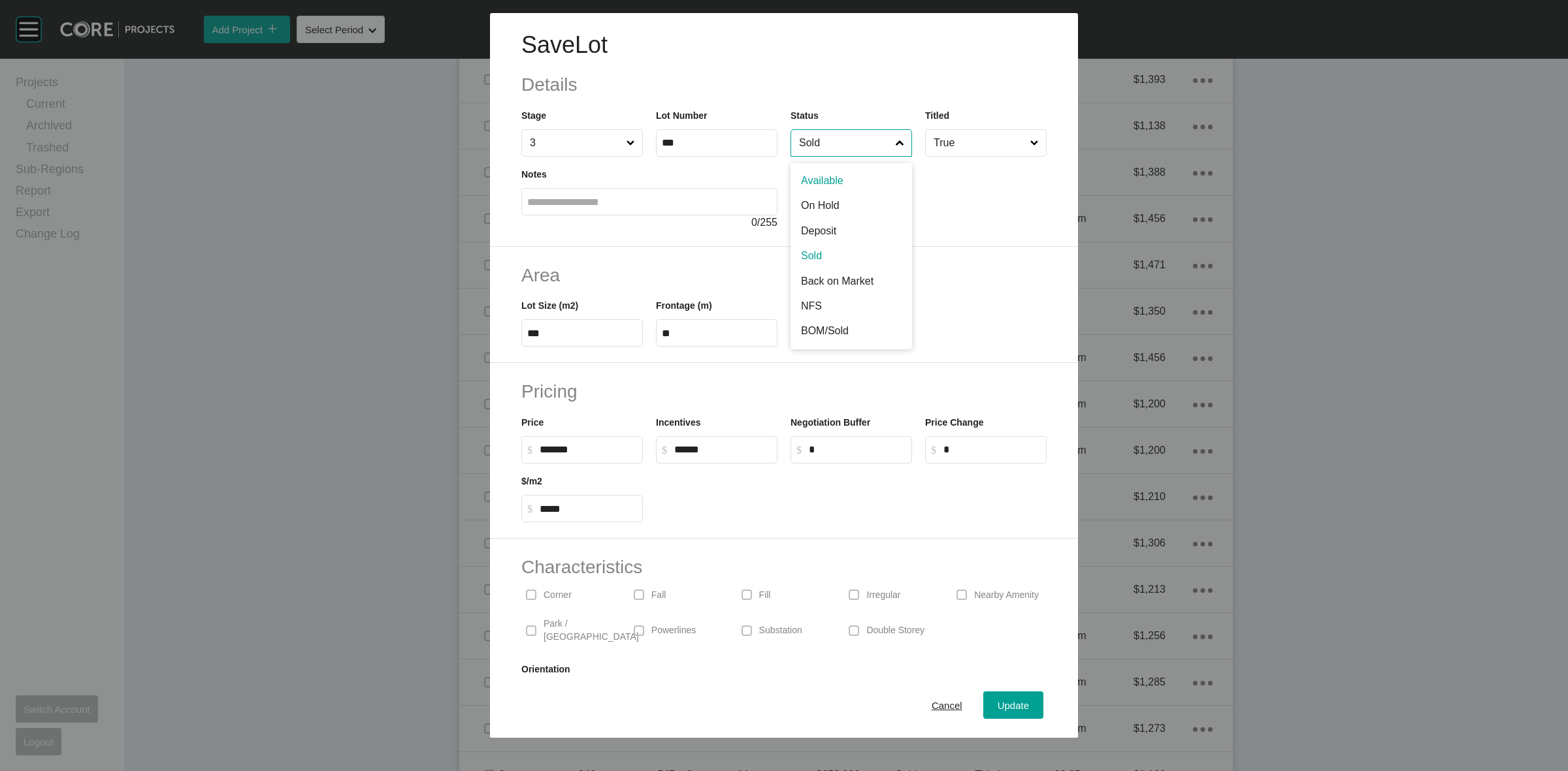
drag, startPoint x: 843, startPoint y: 145, endPoint x: 824, endPoint y: 260, distance: 116.6
click at [843, 145] on input "Sold" at bounding box center [845, 143] width 97 height 26
click at [998, 706] on span "Update" at bounding box center [1014, 706] width 32 height 11
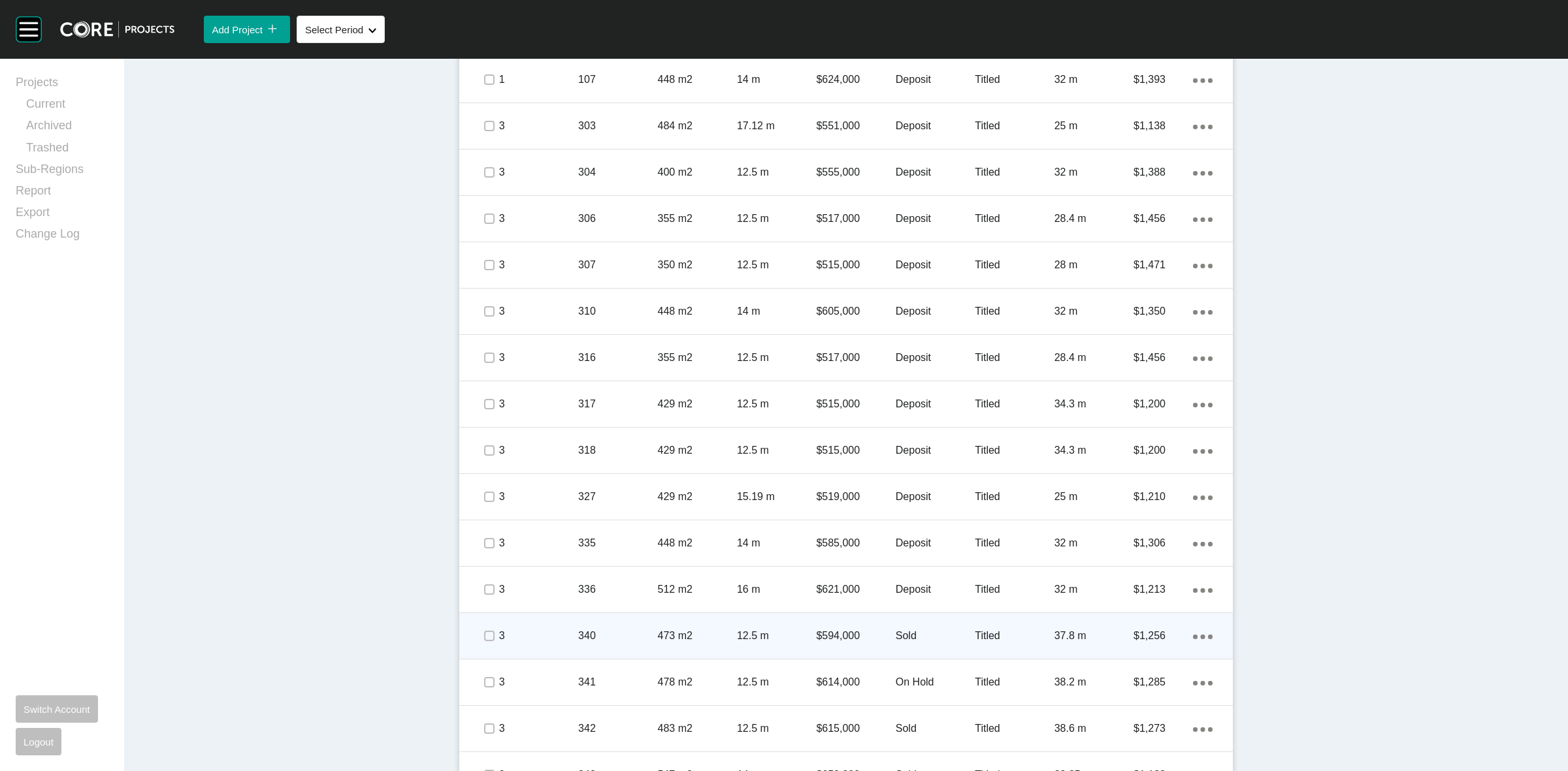
click at [858, 634] on p "$594,000" at bounding box center [855, 636] width 79 height 14
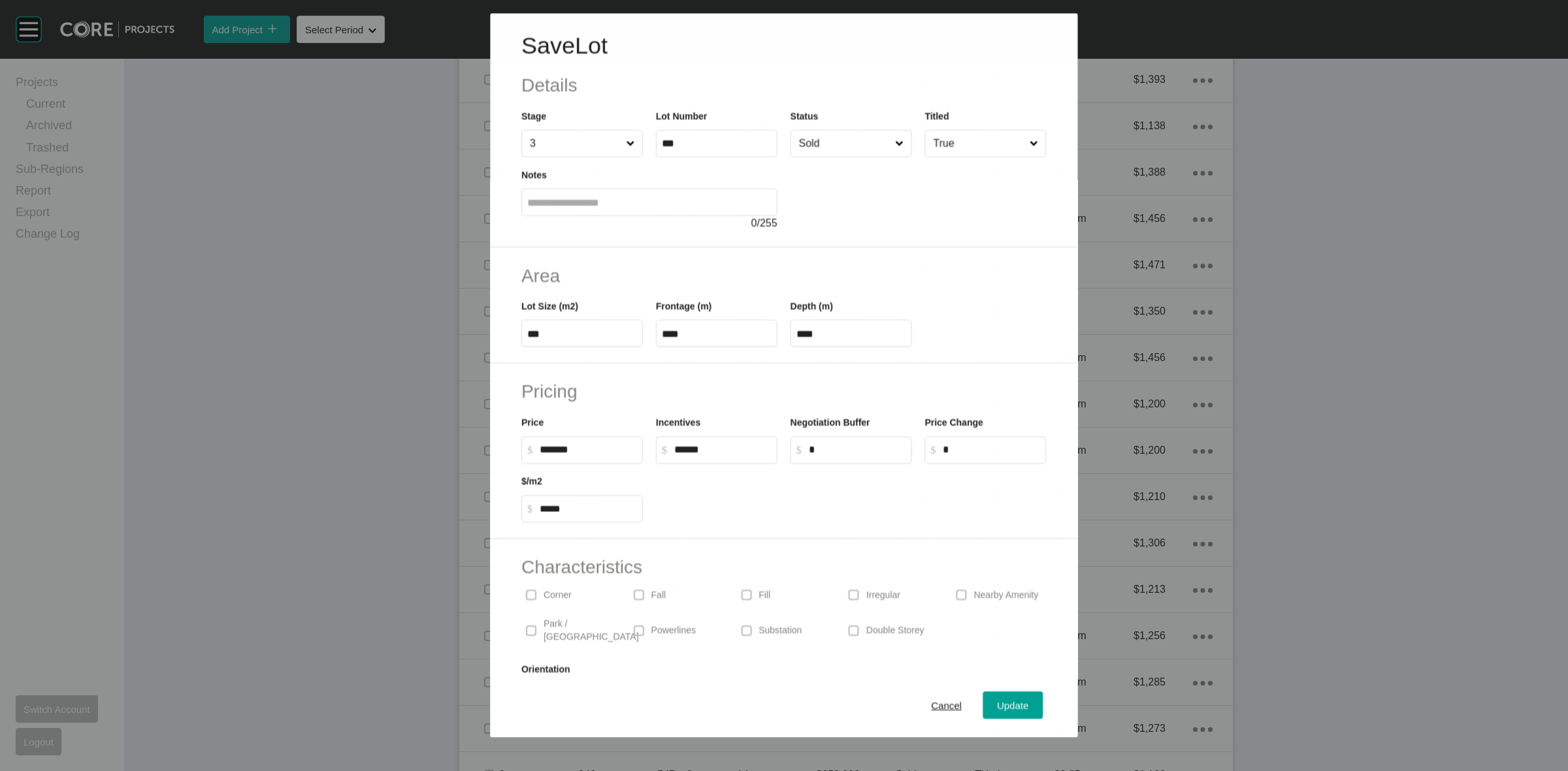
click at [817, 143] on input "Sold" at bounding box center [844, 143] width 96 height 26
click at [1003, 703] on span "Update" at bounding box center [1014, 706] width 32 height 11
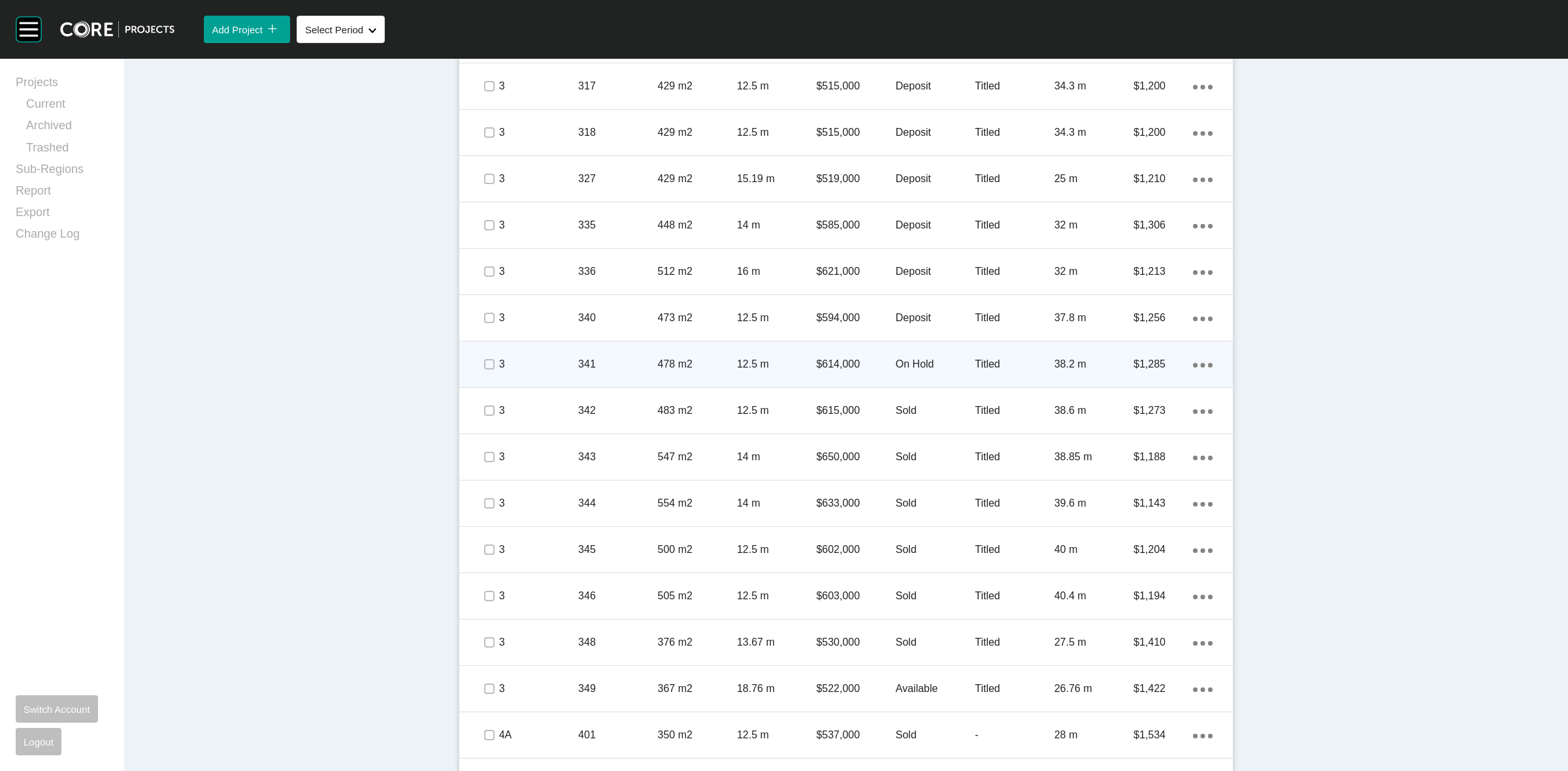
scroll to position [1225, 0]
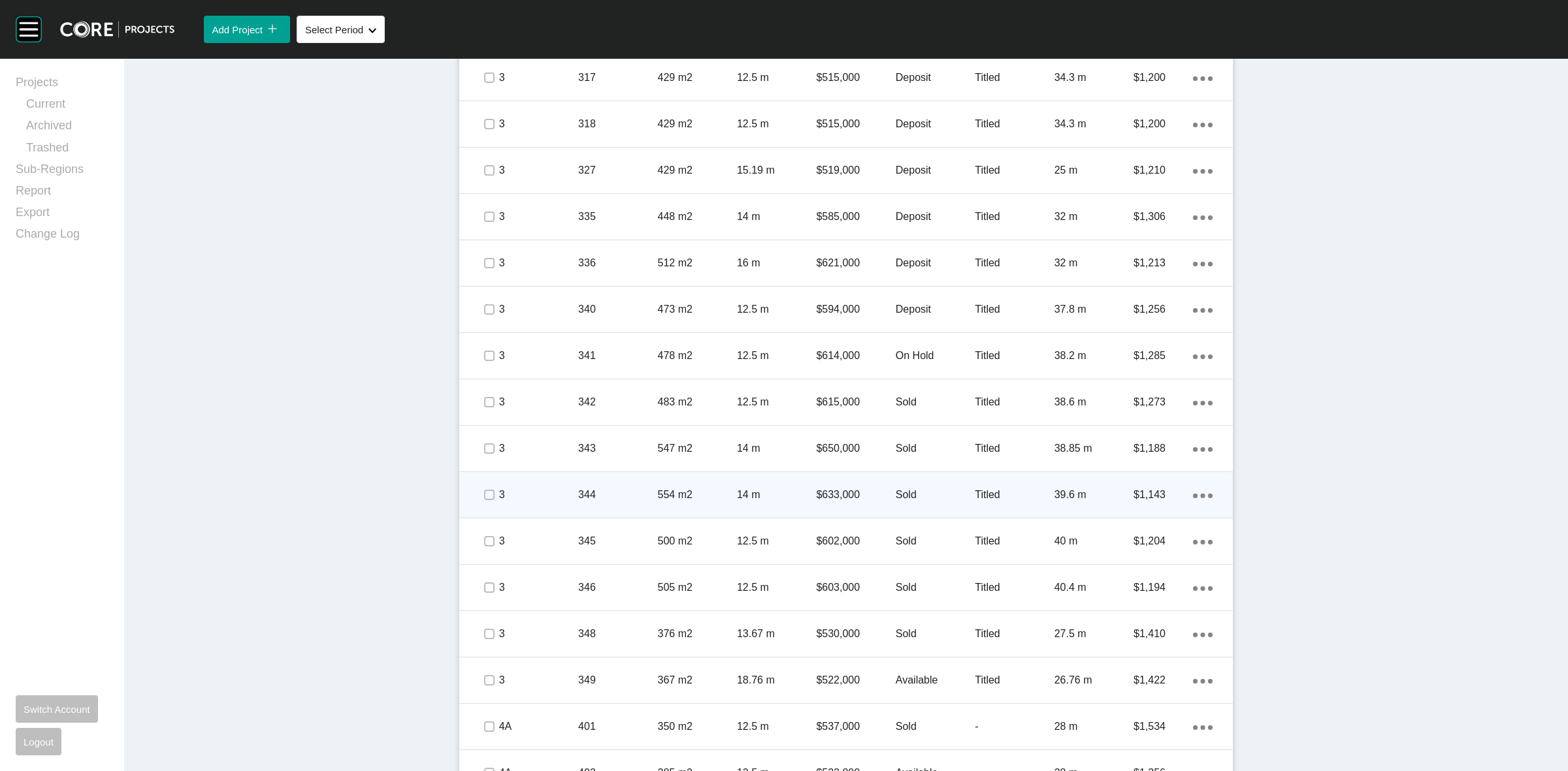
click at [766, 488] on p "14 m" at bounding box center [776, 494] width 79 height 14
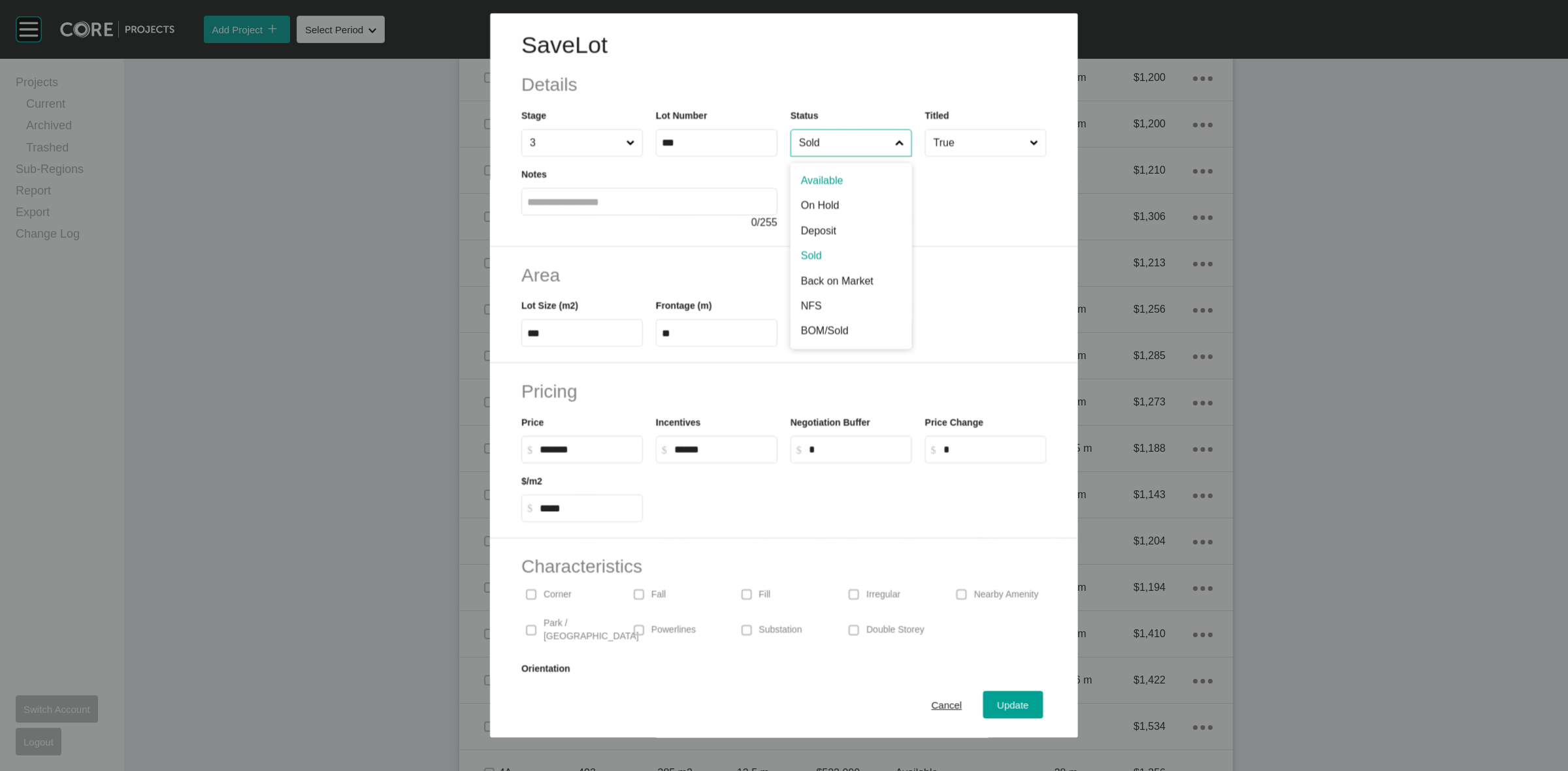
click at [841, 151] on input "Sold" at bounding box center [844, 143] width 96 height 26
click at [998, 700] on span "Update" at bounding box center [1014, 706] width 32 height 11
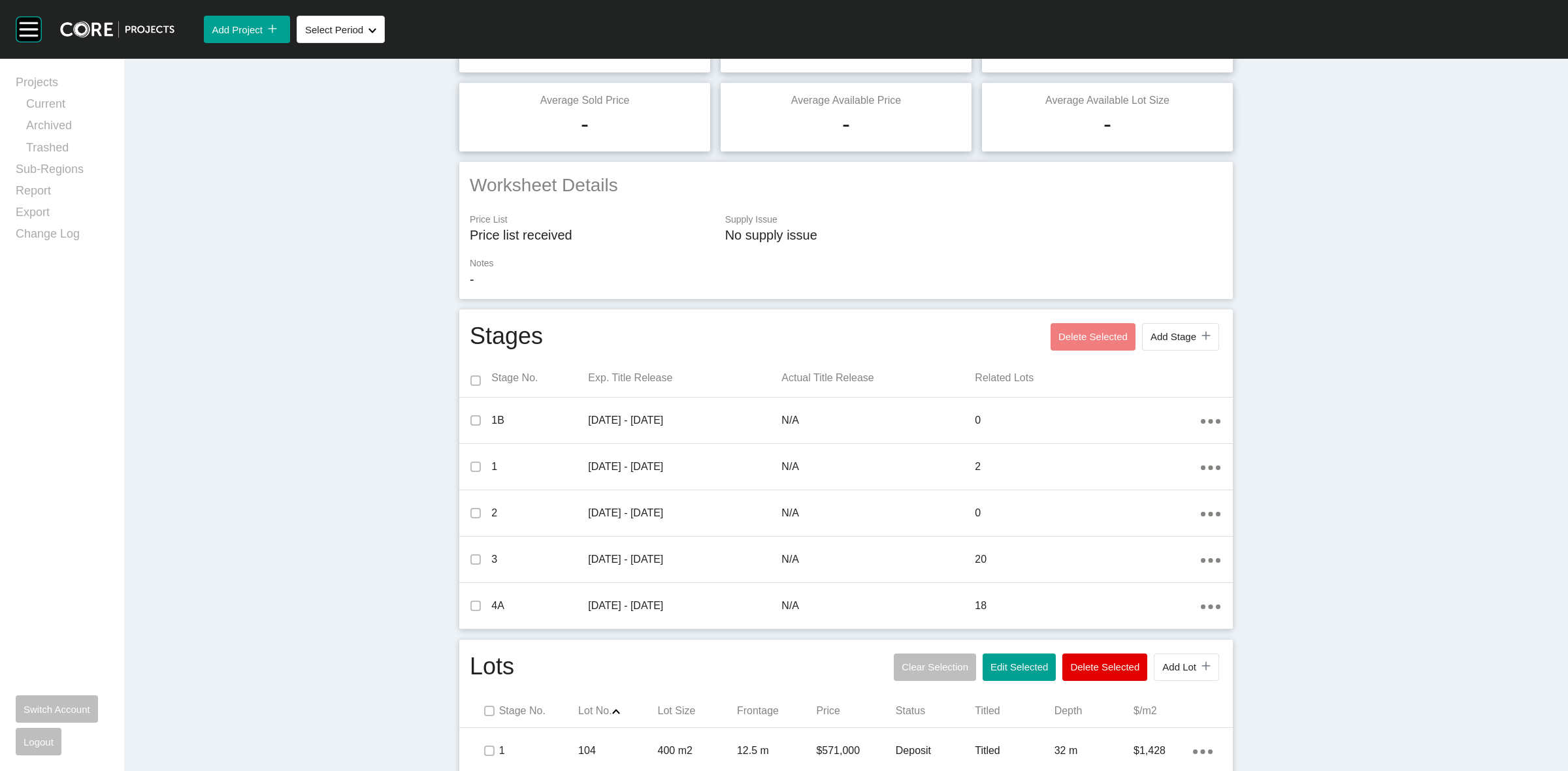
scroll to position [0, 0]
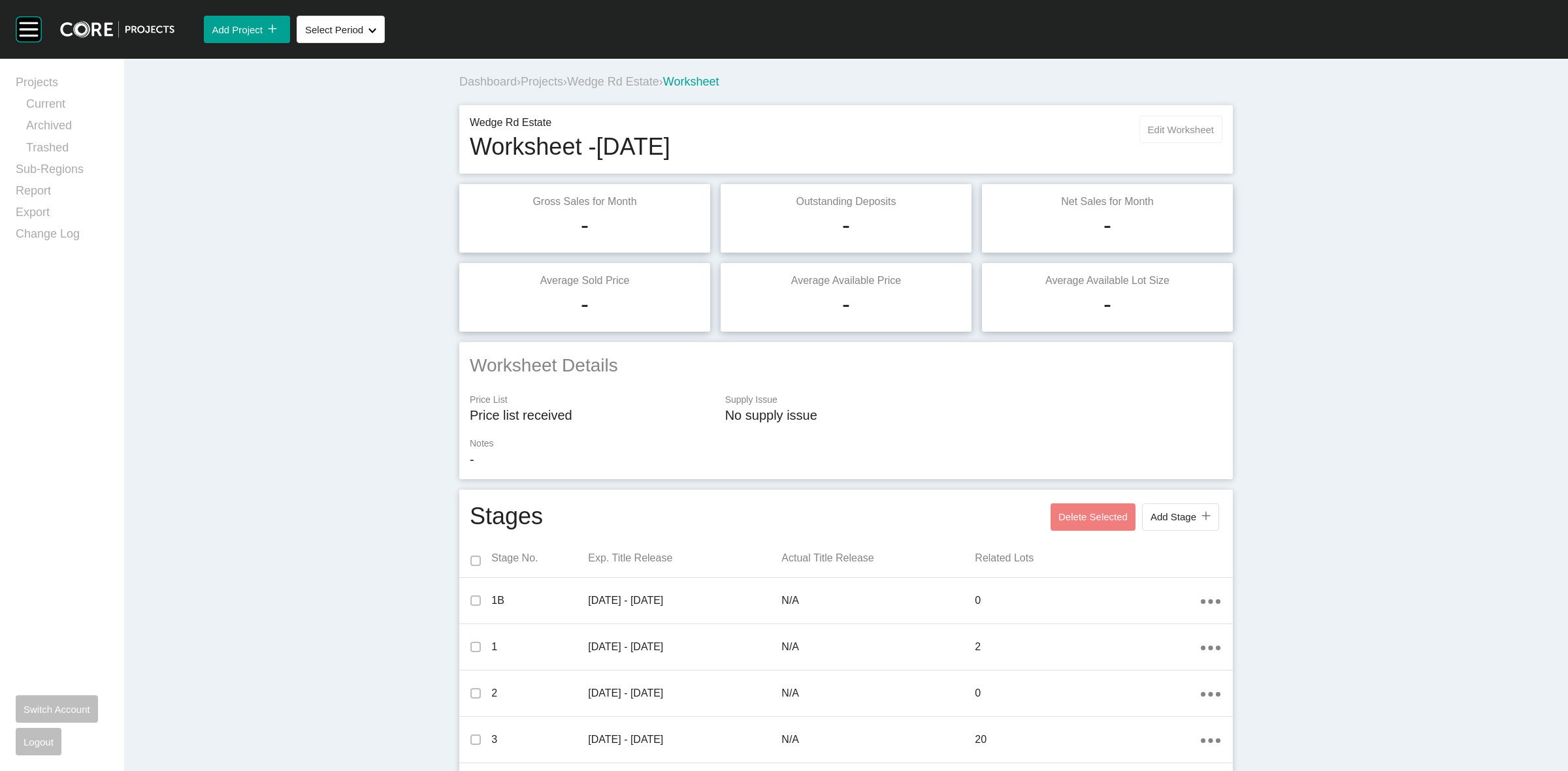
click at [1169, 116] on button "Edit Worksheet" at bounding box center [1181, 129] width 83 height 27
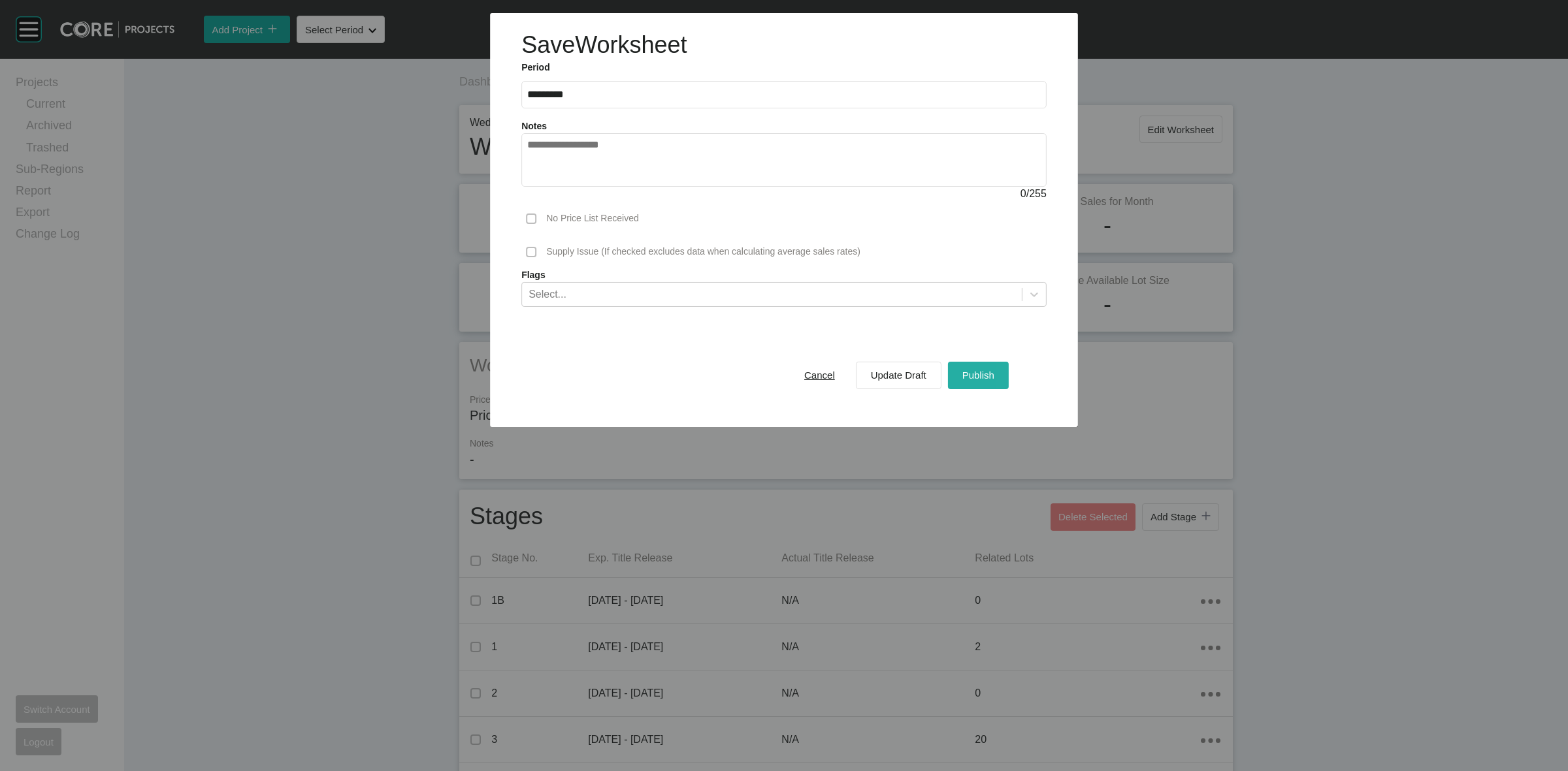
click at [996, 371] on button "Publish" at bounding box center [978, 374] width 61 height 27
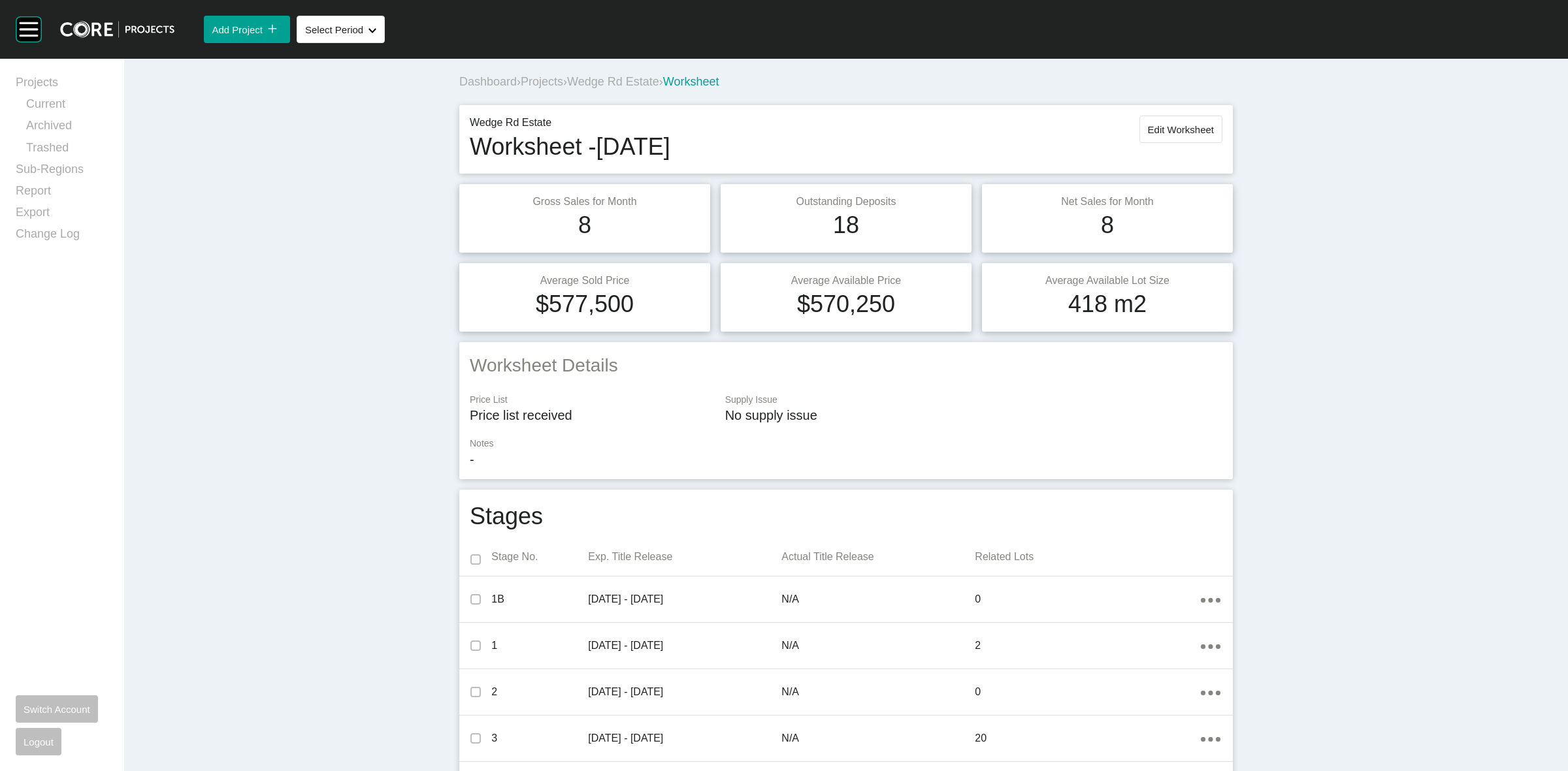
click at [611, 82] on span "Wedge Rd Estate" at bounding box center [613, 82] width 92 height 13
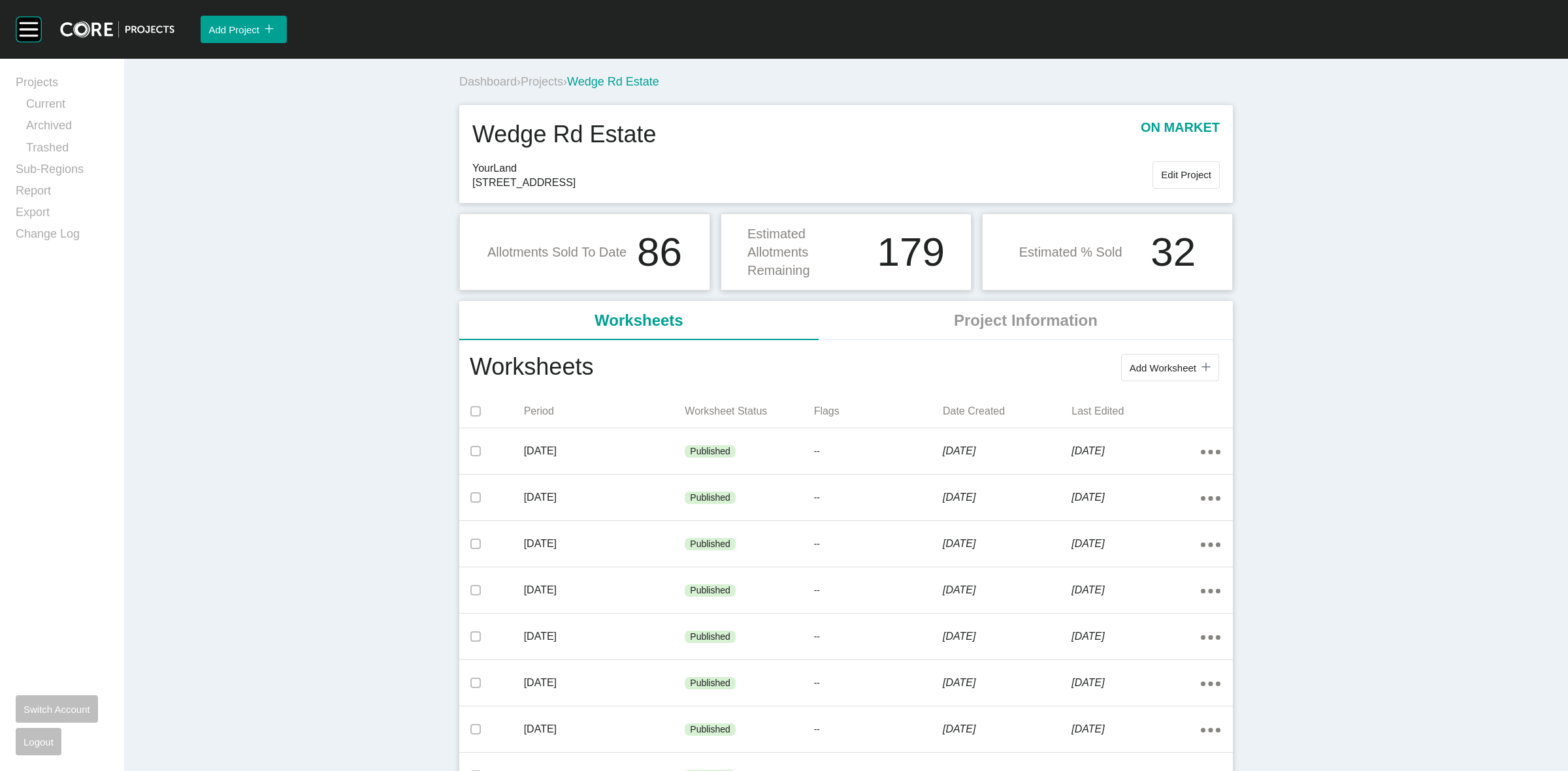
click at [540, 83] on span "Projects" at bounding box center [542, 82] width 43 height 13
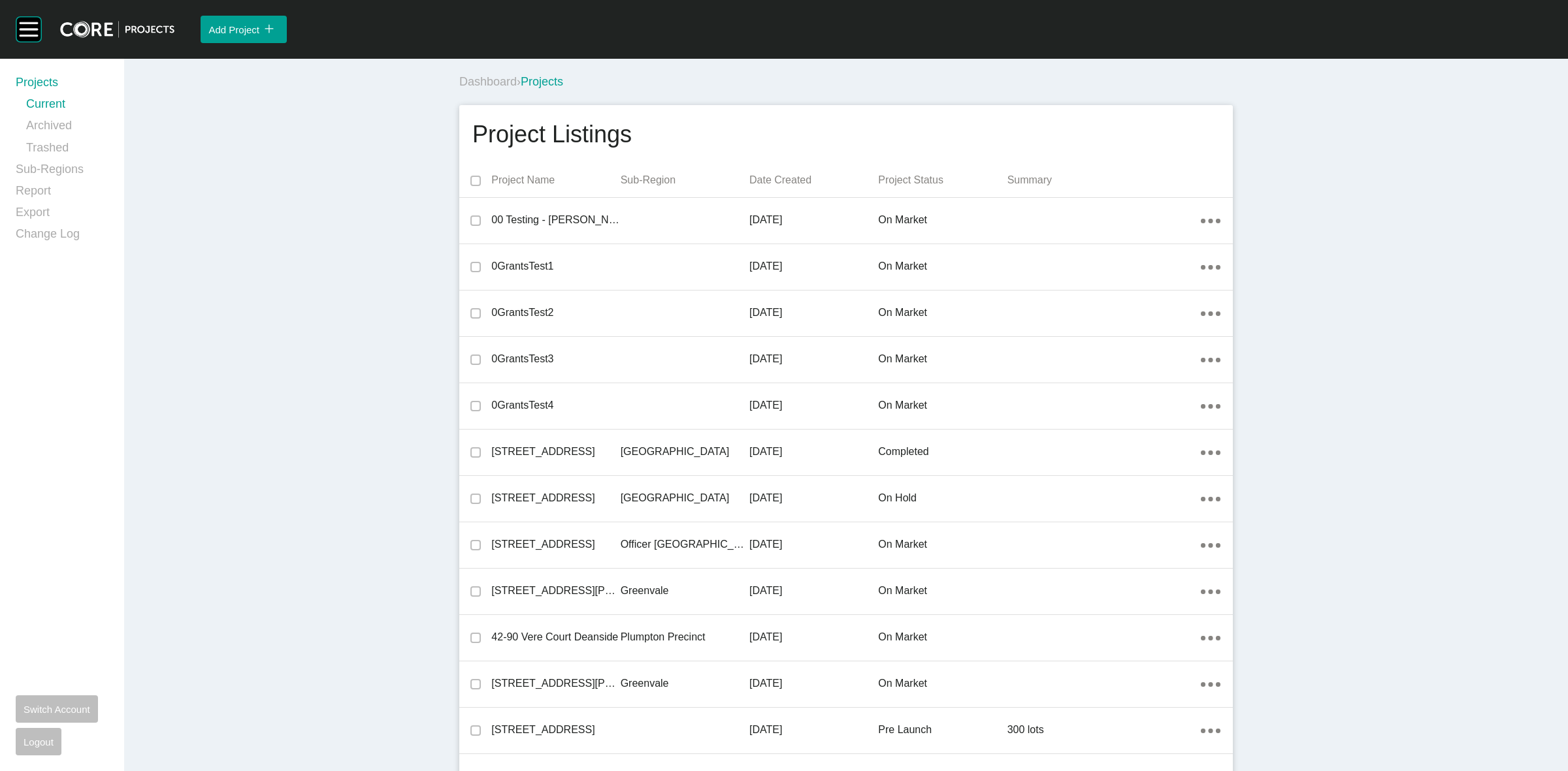
scroll to position [19165, 0]
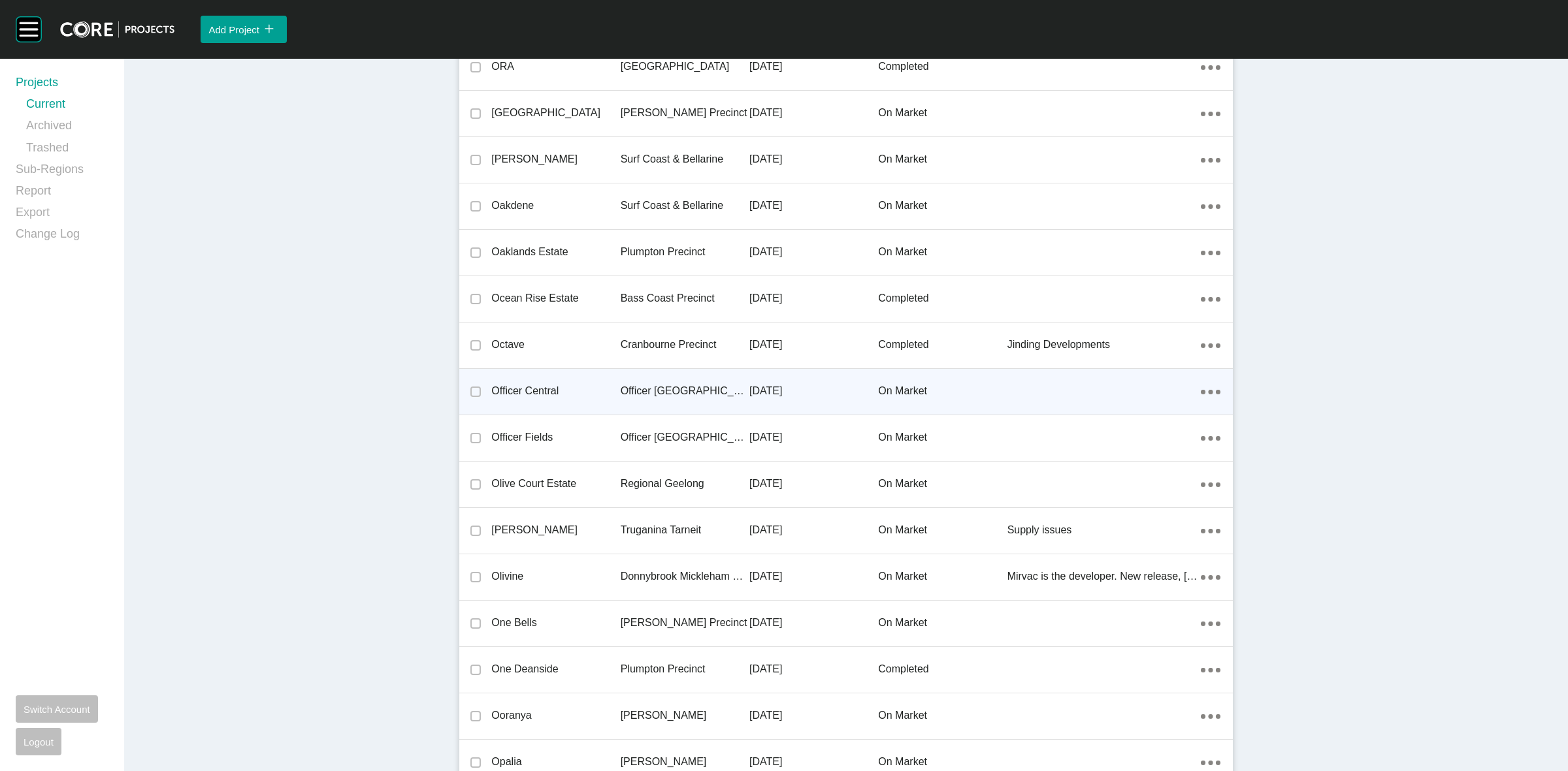
click at [659, 384] on p "Officer [GEOGRAPHIC_DATA]" at bounding box center [686, 391] width 129 height 14
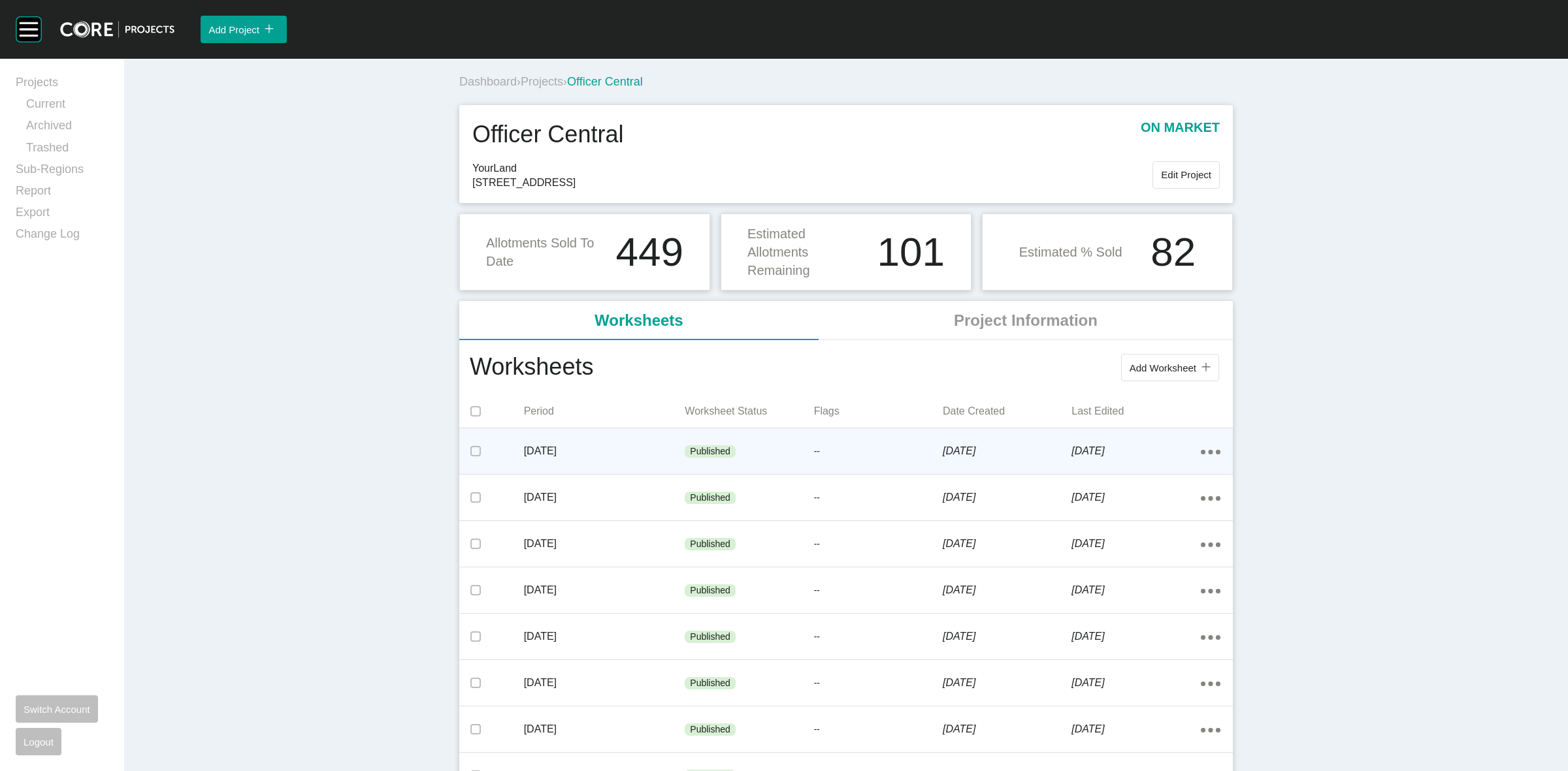
click at [1201, 450] on icon "Action Menu Dots Copy 6 Created with Sketch." at bounding box center [1211, 452] width 20 height 5
click at [1158, 452] on link "Edit" at bounding box center [1158, 454] width 35 height 20
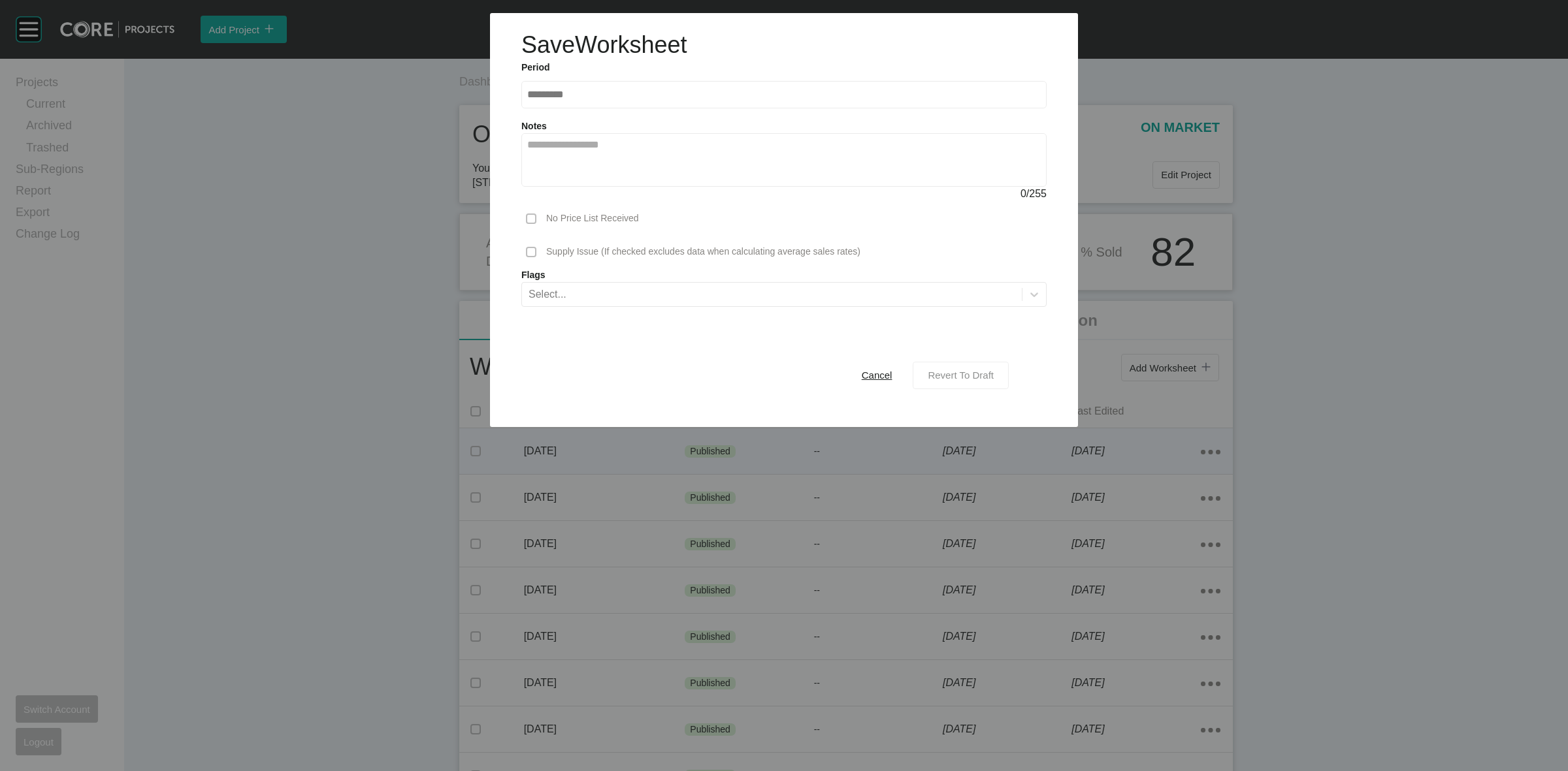
click at [962, 377] on span "Revert To Draft" at bounding box center [961, 376] width 66 height 11
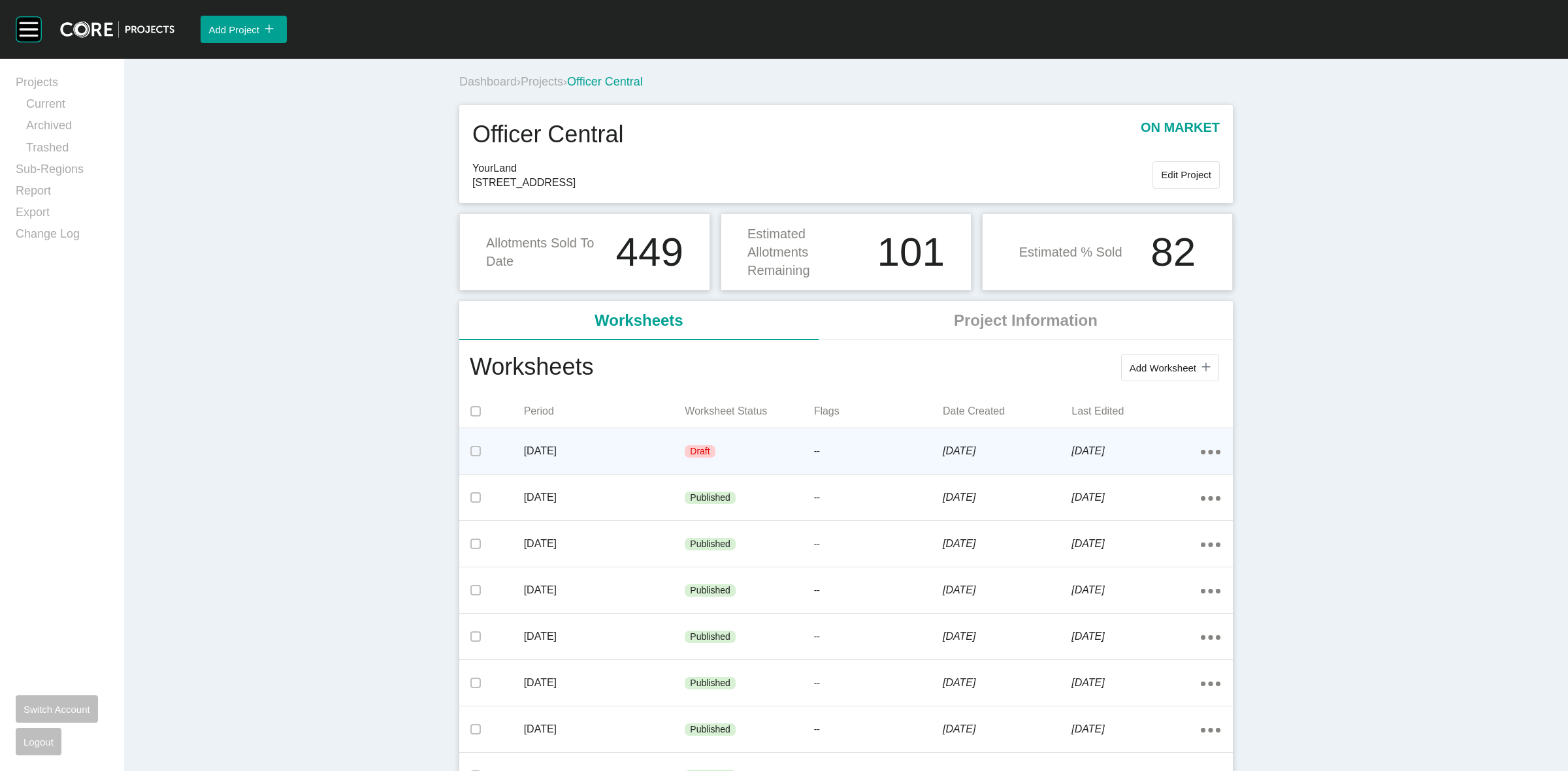
click at [673, 449] on p "[DATE]" at bounding box center [604, 450] width 161 height 14
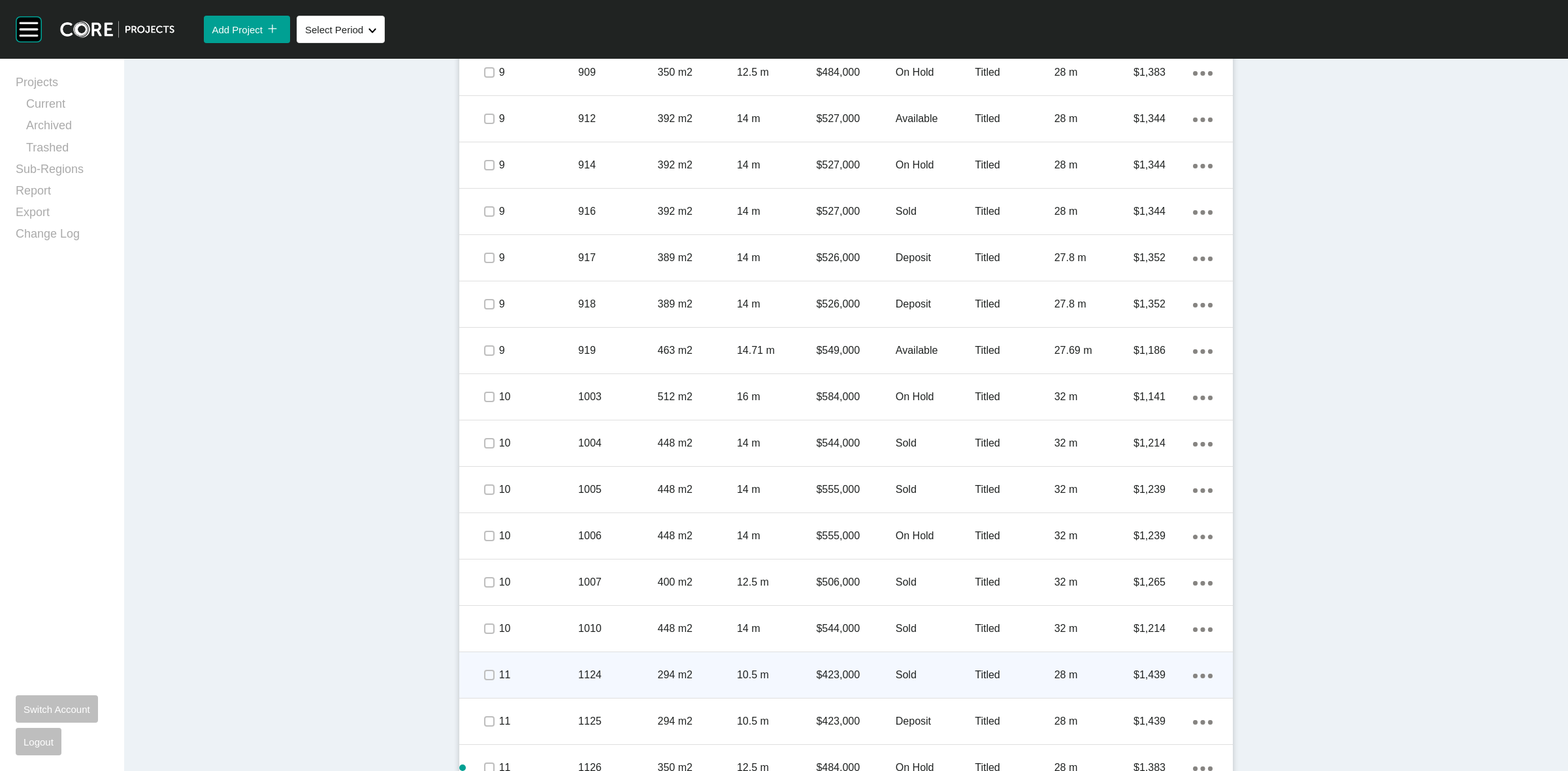
scroll to position [1990, 0]
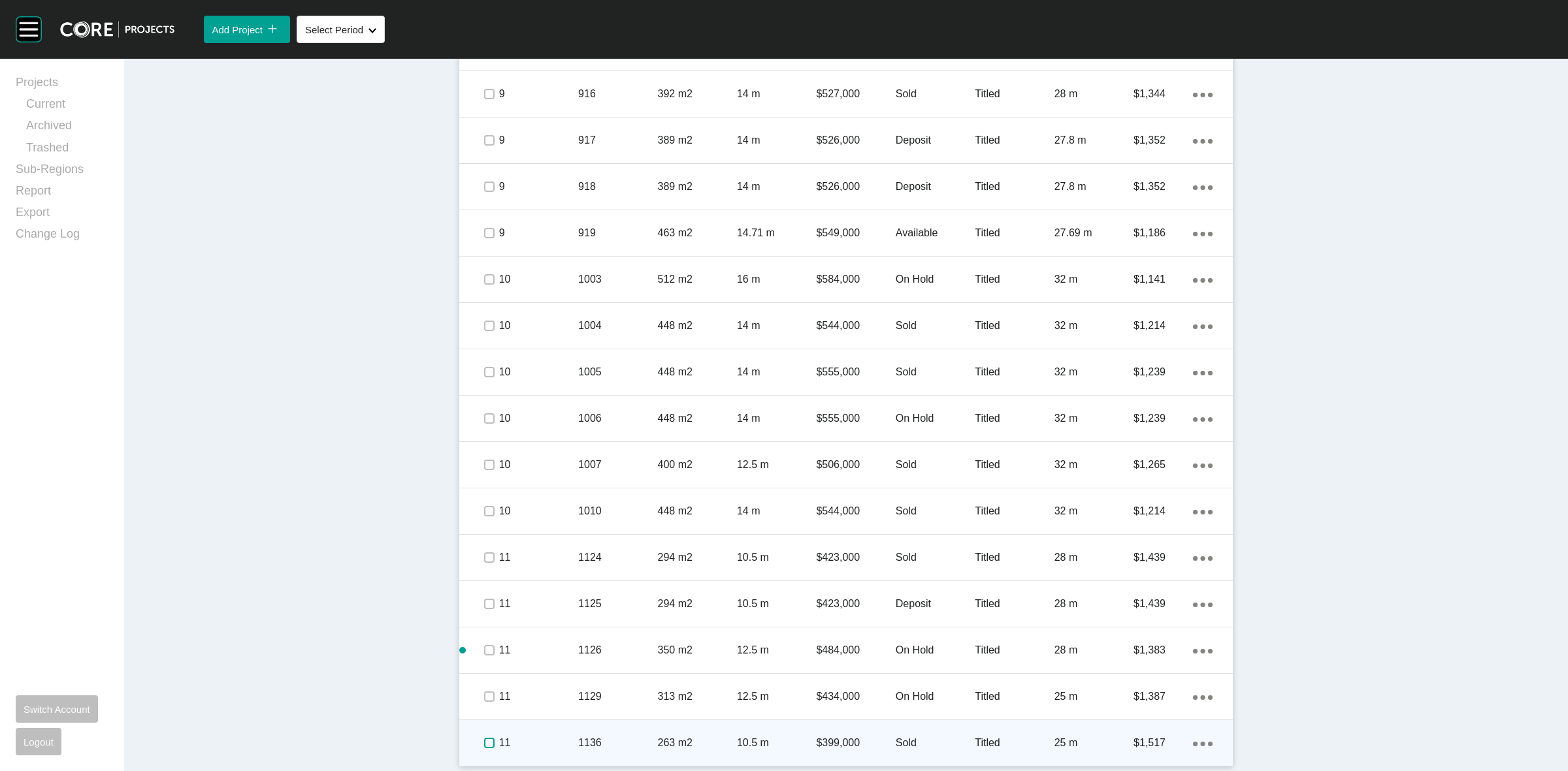
click at [484, 741] on label at bounding box center [489, 743] width 10 height 10
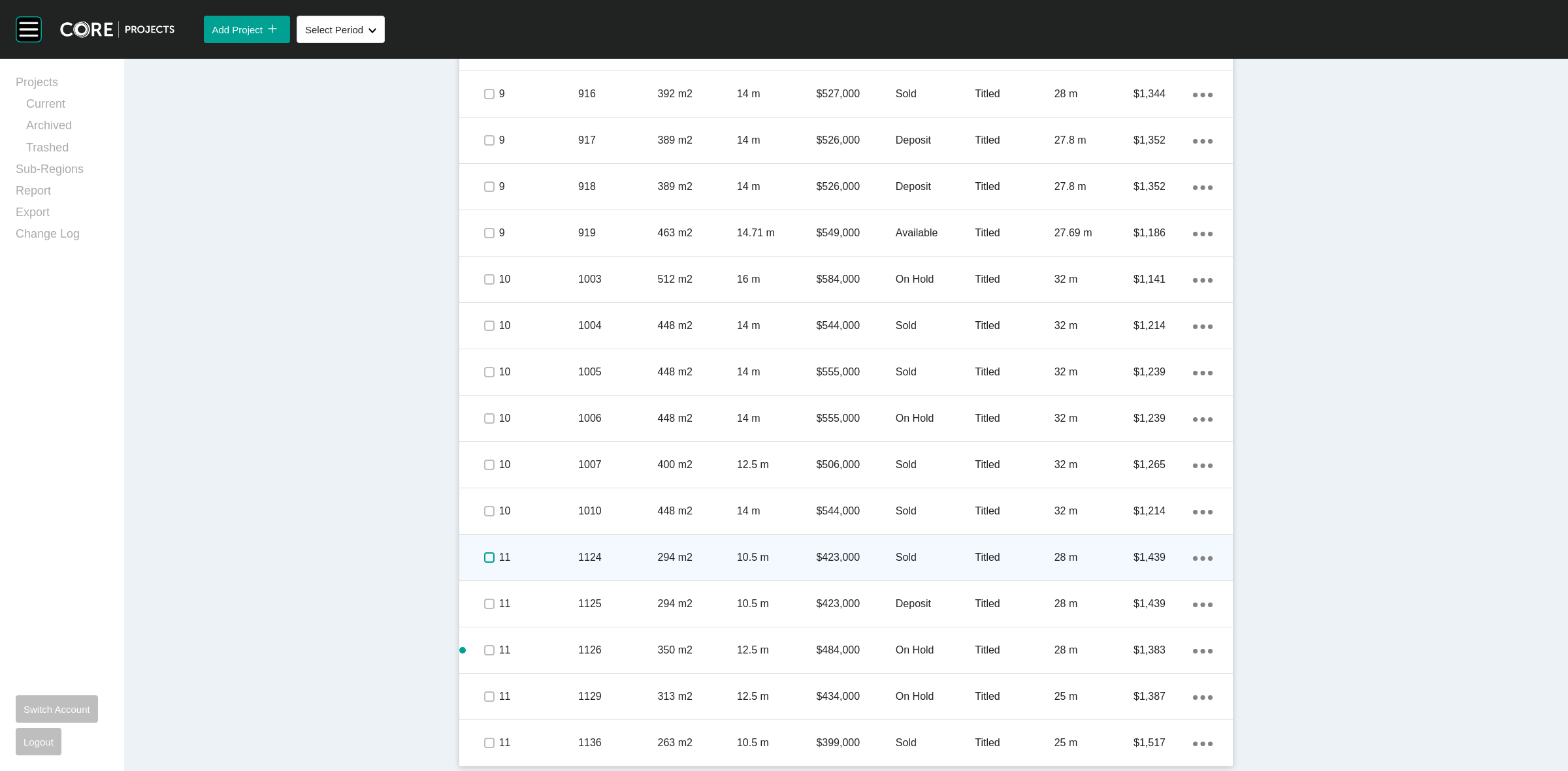
click at [484, 559] on label at bounding box center [489, 558] width 10 height 10
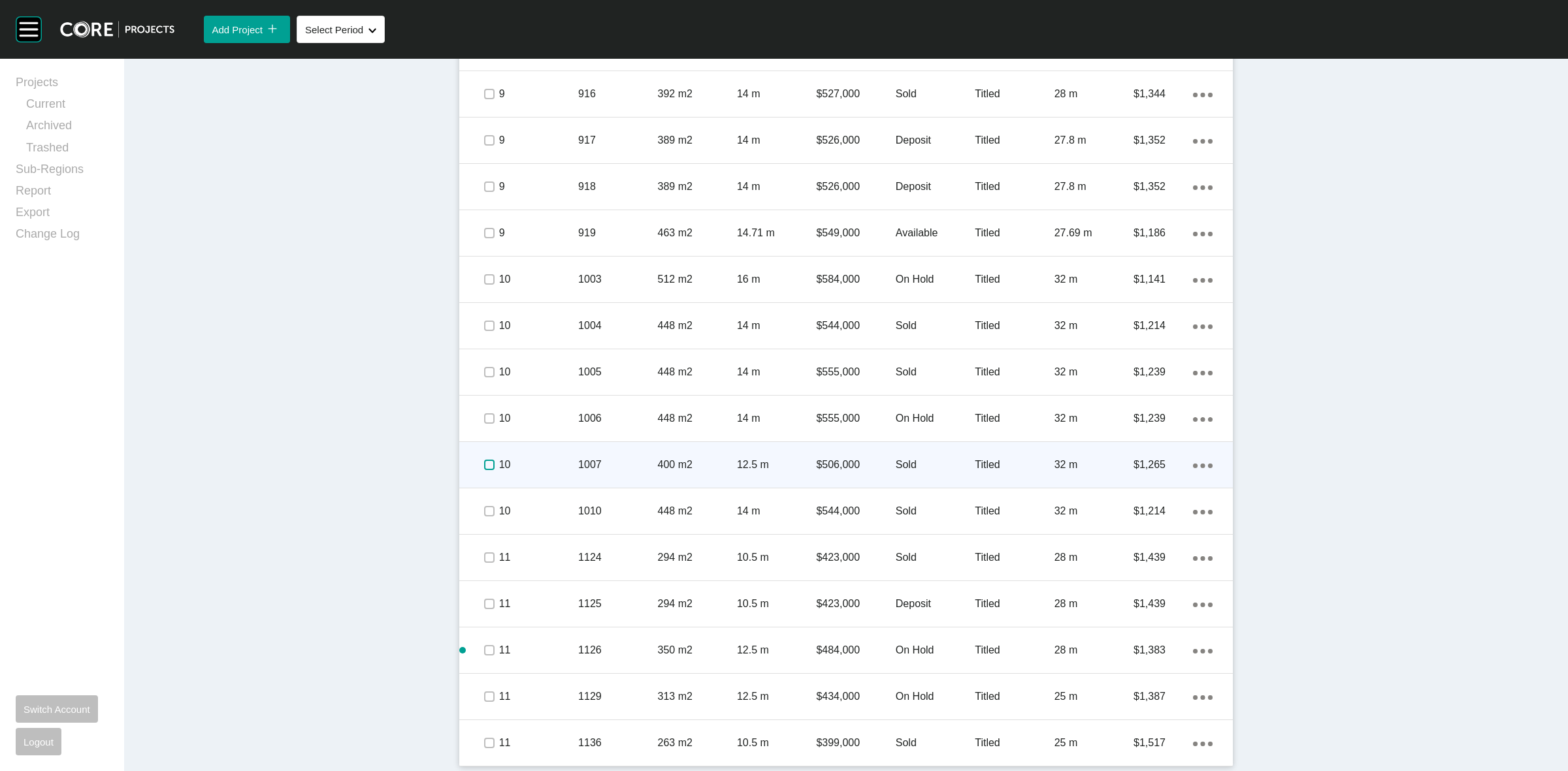
click at [484, 462] on label at bounding box center [489, 464] width 10 height 10
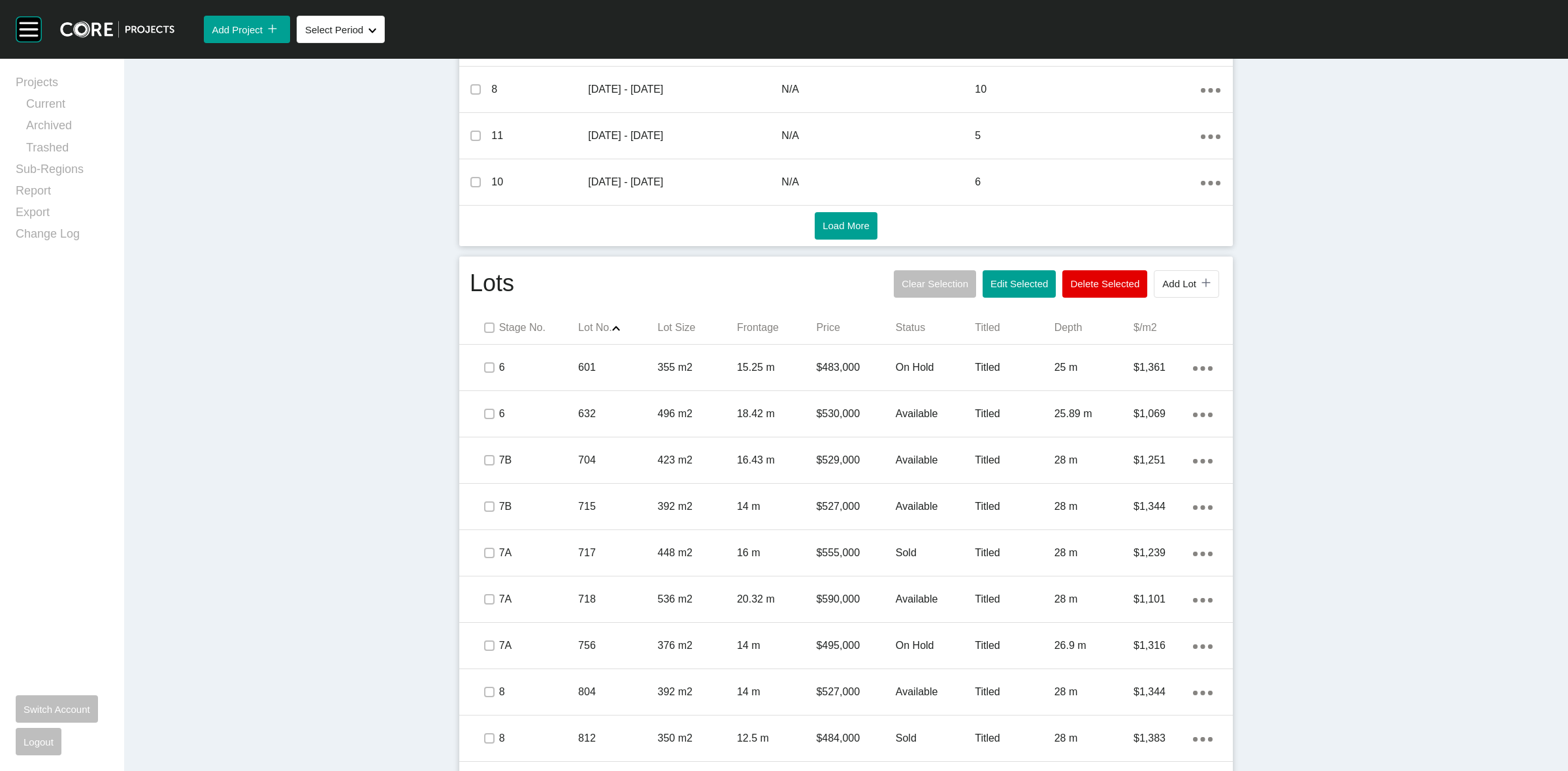
scroll to position [521, 0]
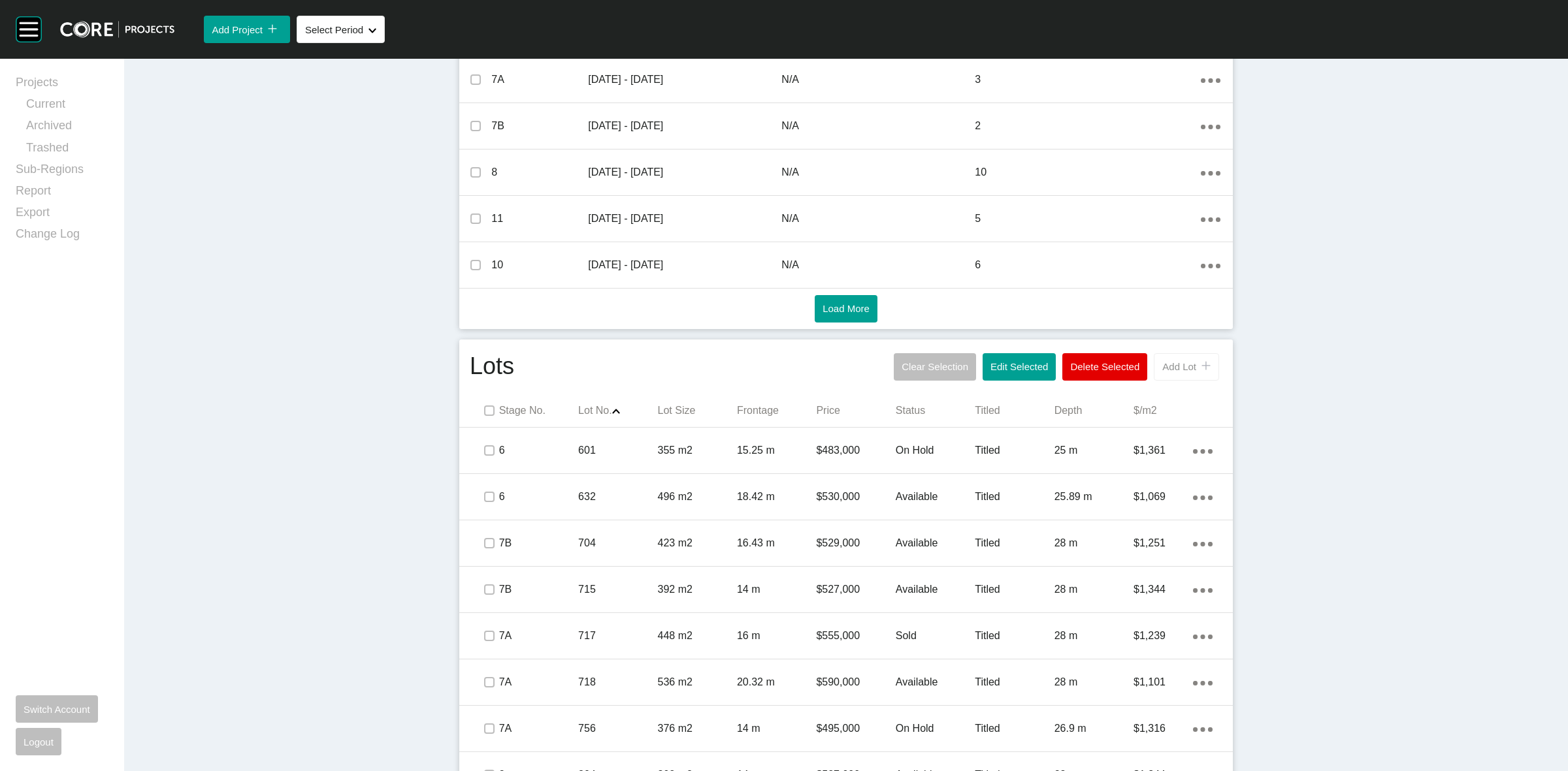
click at [1162, 365] on span "Add Lot" at bounding box center [1179, 366] width 34 height 11
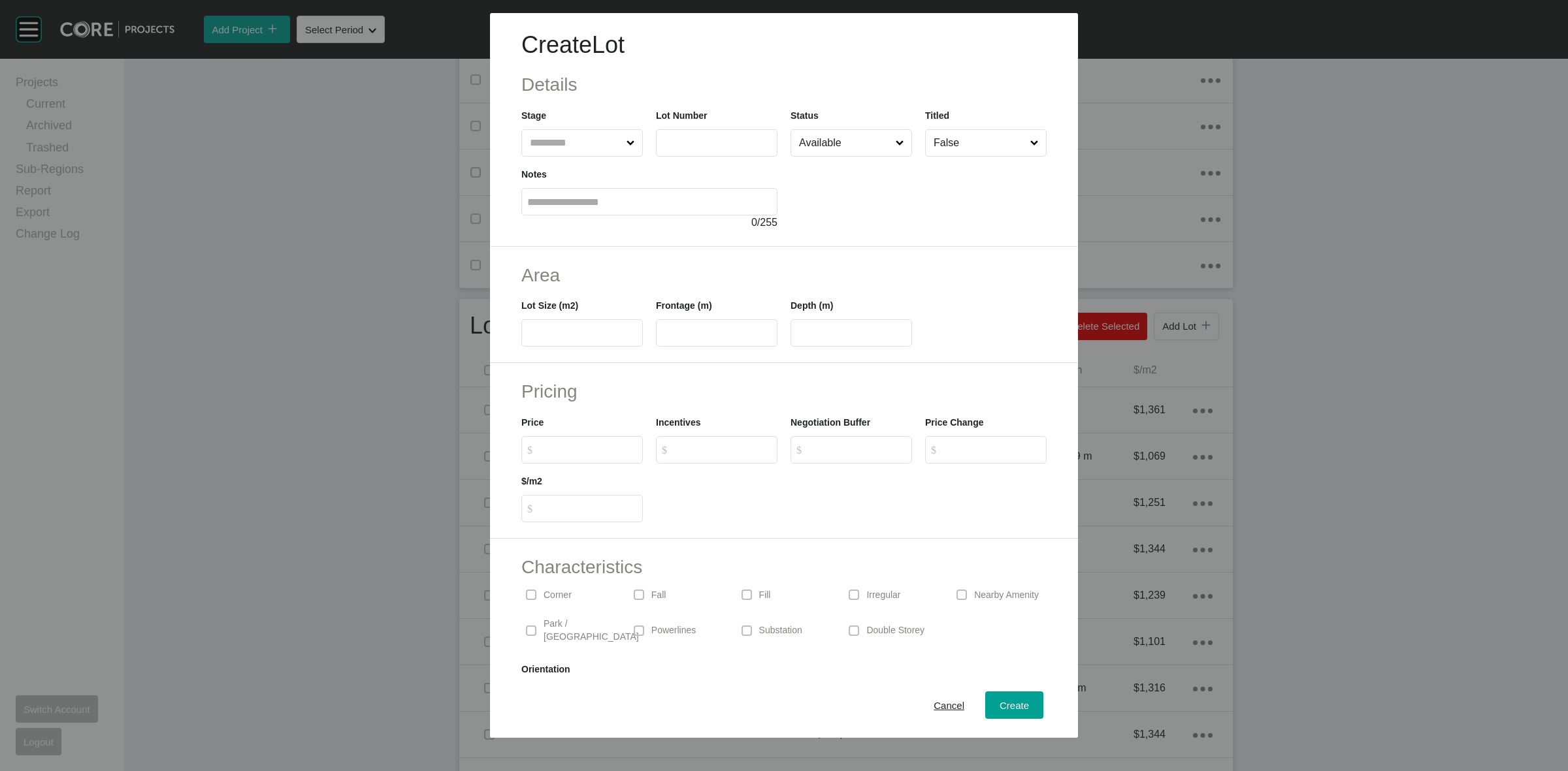
click at [562, 143] on input "text" at bounding box center [576, 143] width 97 height 26
type input "**"
type input "****"
type input "***"
type input "****"
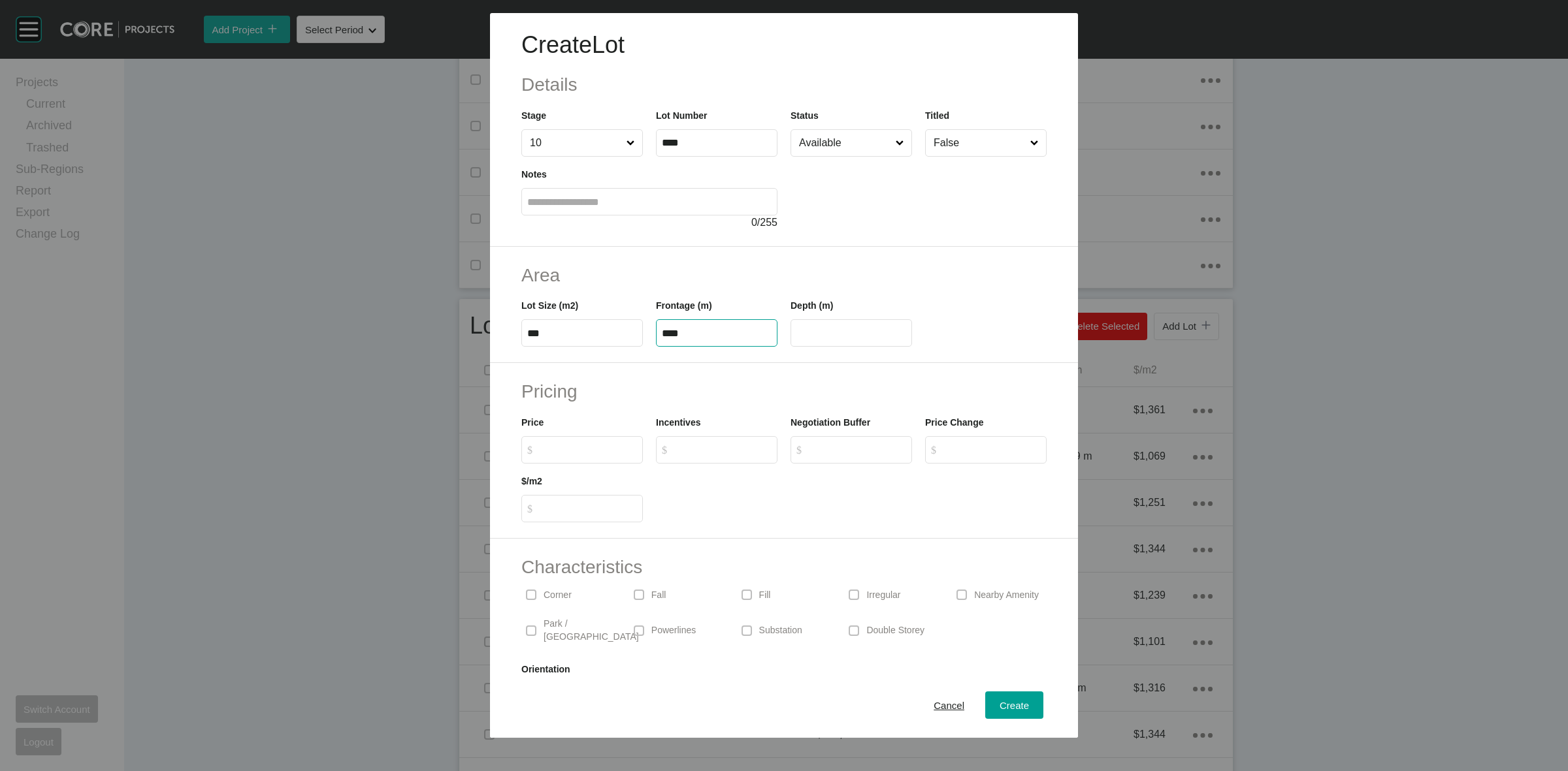
type input "**"
type input "*******"
type input "*****"
type input "*"
click at [1013, 689] on div "Cancel Create" at bounding box center [784, 706] width 588 height 65
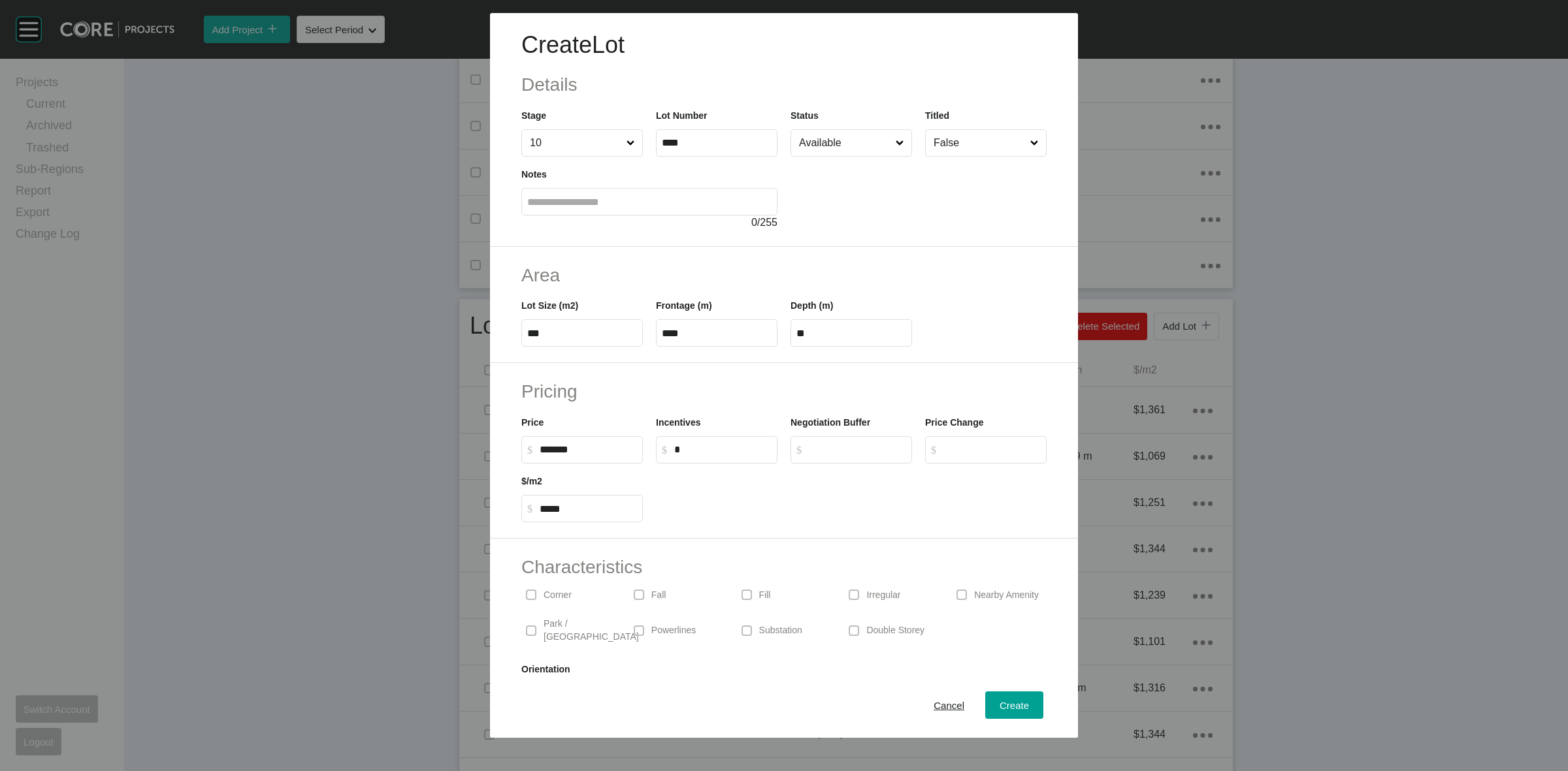
click at [828, 128] on div "Status Available" at bounding box center [852, 132] width 121 height 48
click at [825, 144] on input "Available" at bounding box center [845, 143] width 97 height 26
drag, startPoint x: 831, startPoint y: 242, endPoint x: 838, endPoint y: 258, distance: 17.5
click at [815, 148] on input "Deposit" at bounding box center [845, 143] width 97 height 26
click at [1007, 701] on span "Create" at bounding box center [1015, 706] width 30 height 11
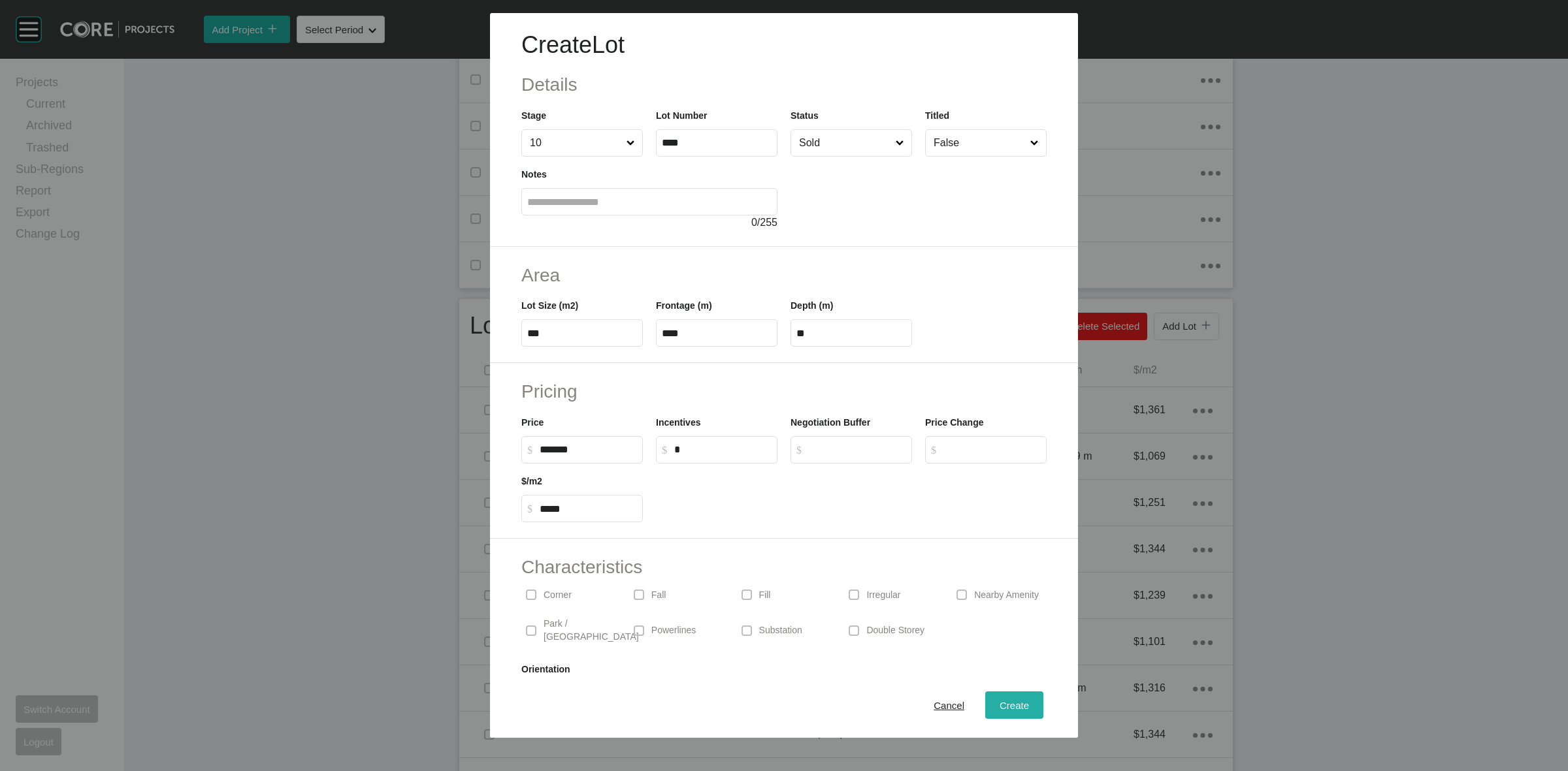
type input "*"
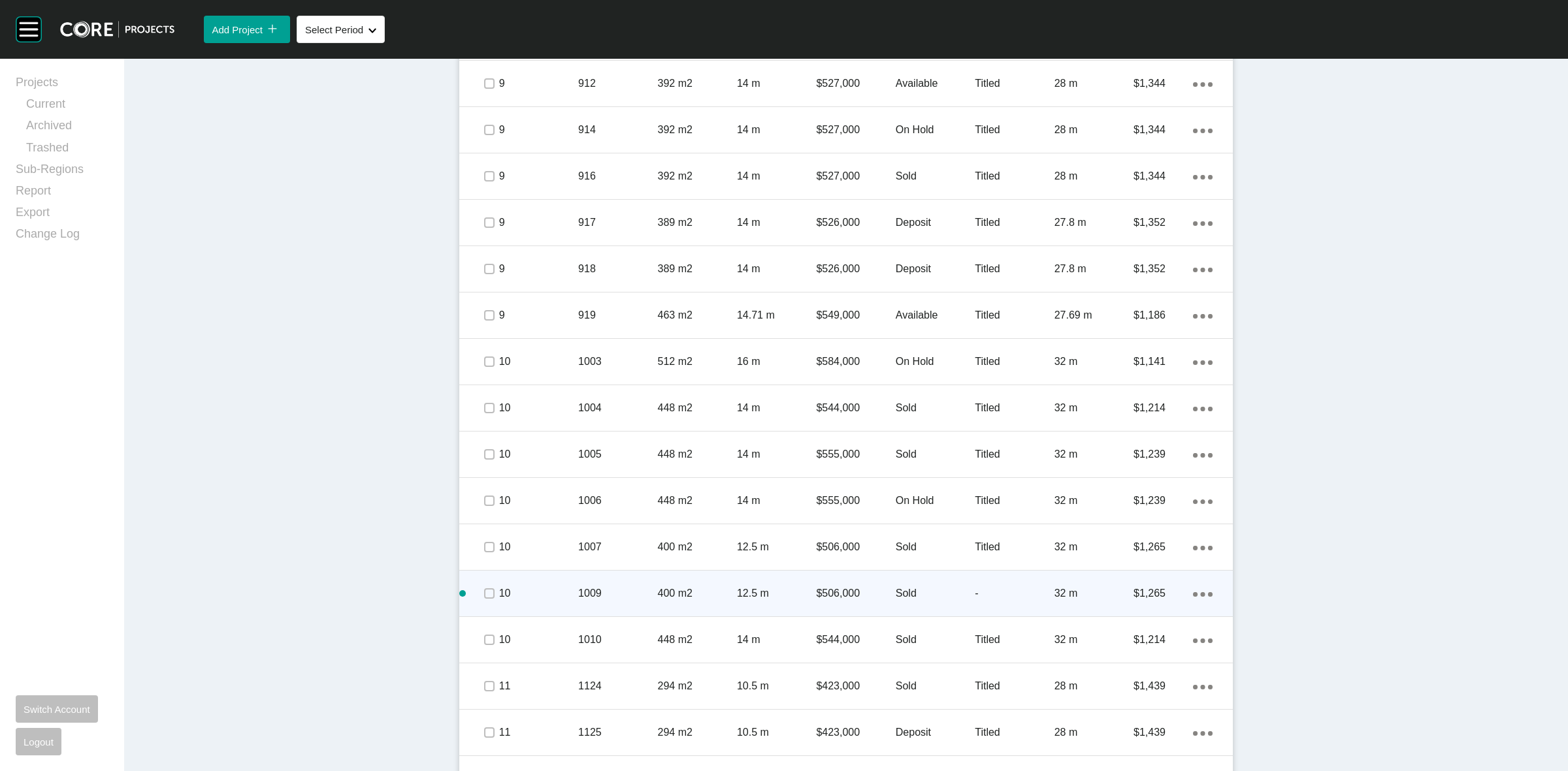
scroll to position [1909, 0]
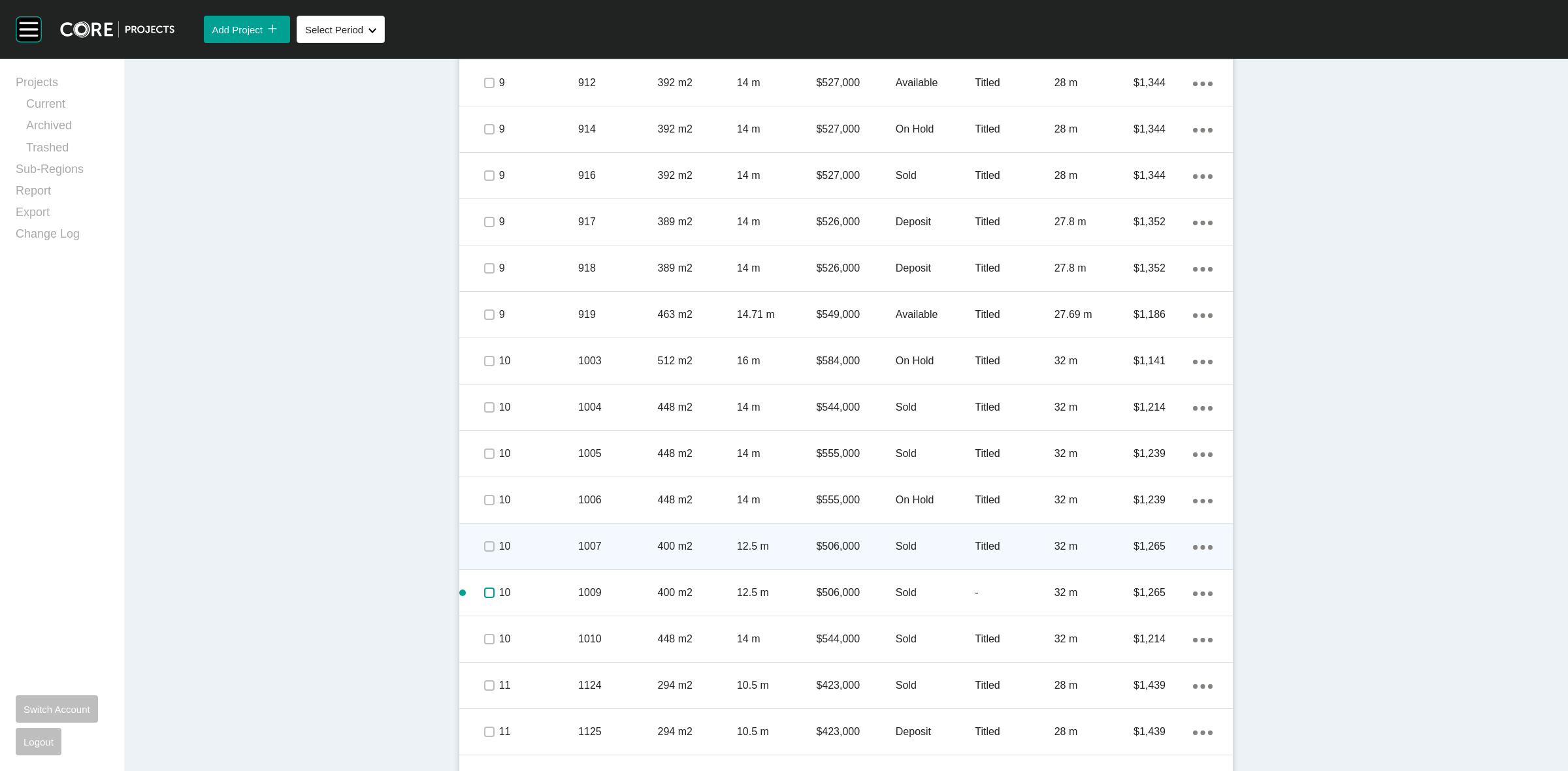
drag, startPoint x: 485, startPoint y: 597, endPoint x: 578, endPoint y: 567, distance: 97.7
click at [487, 595] on label at bounding box center [489, 592] width 10 height 10
click at [579, 541] on p "1007" at bounding box center [617, 546] width 79 height 14
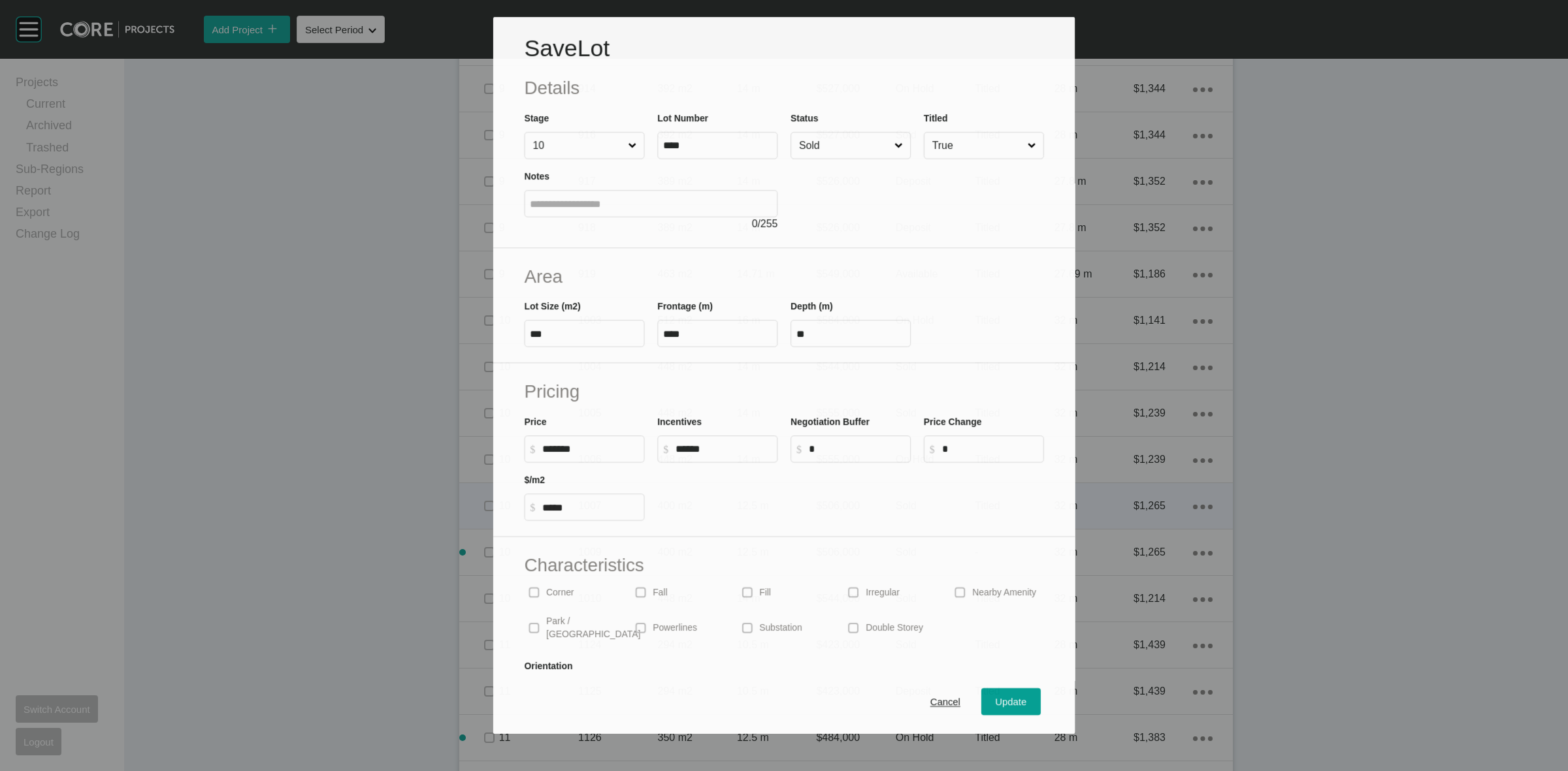
scroll to position [1869, 0]
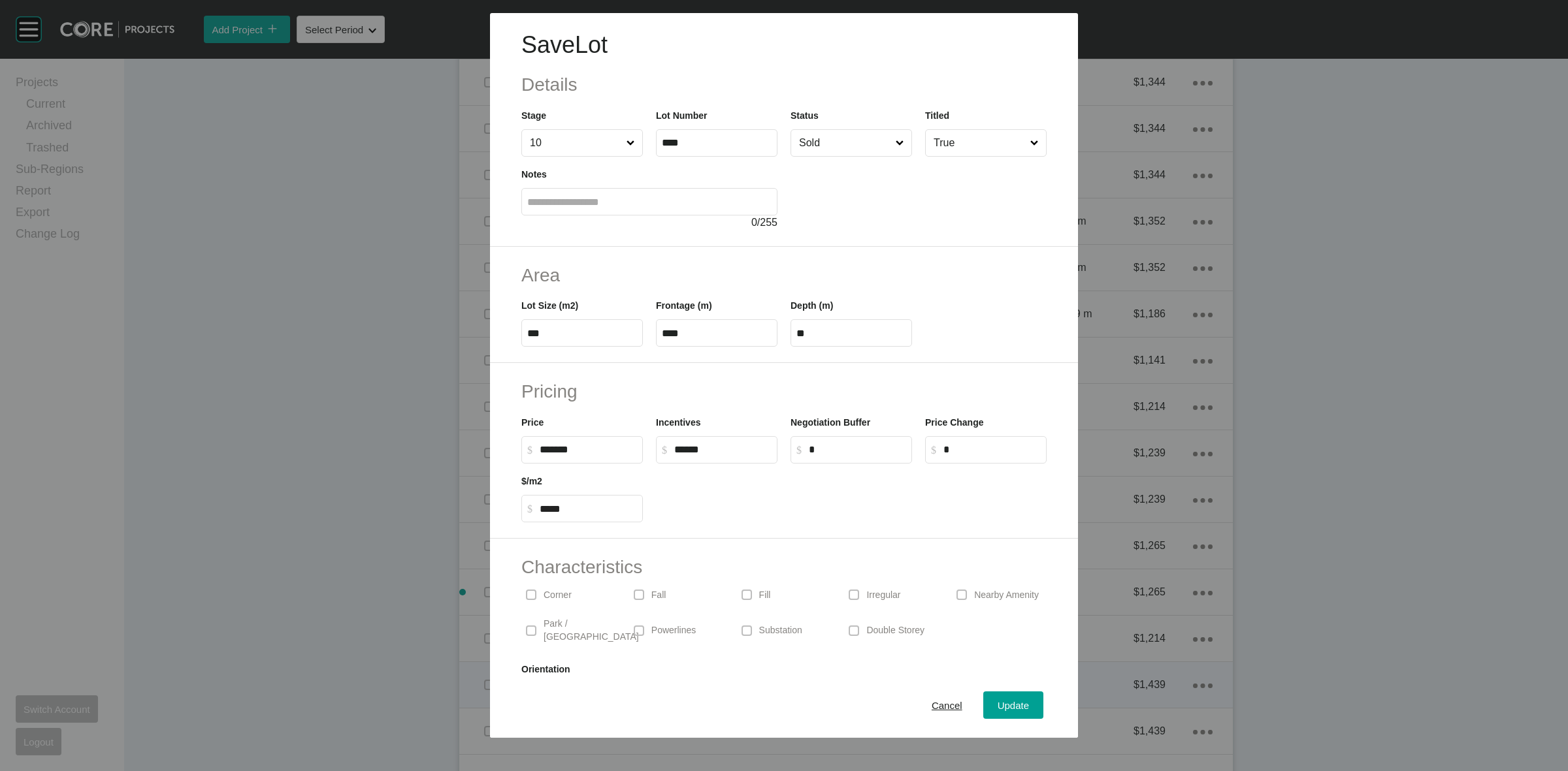
click at [932, 707] on span "Cancel" at bounding box center [947, 706] width 31 height 11
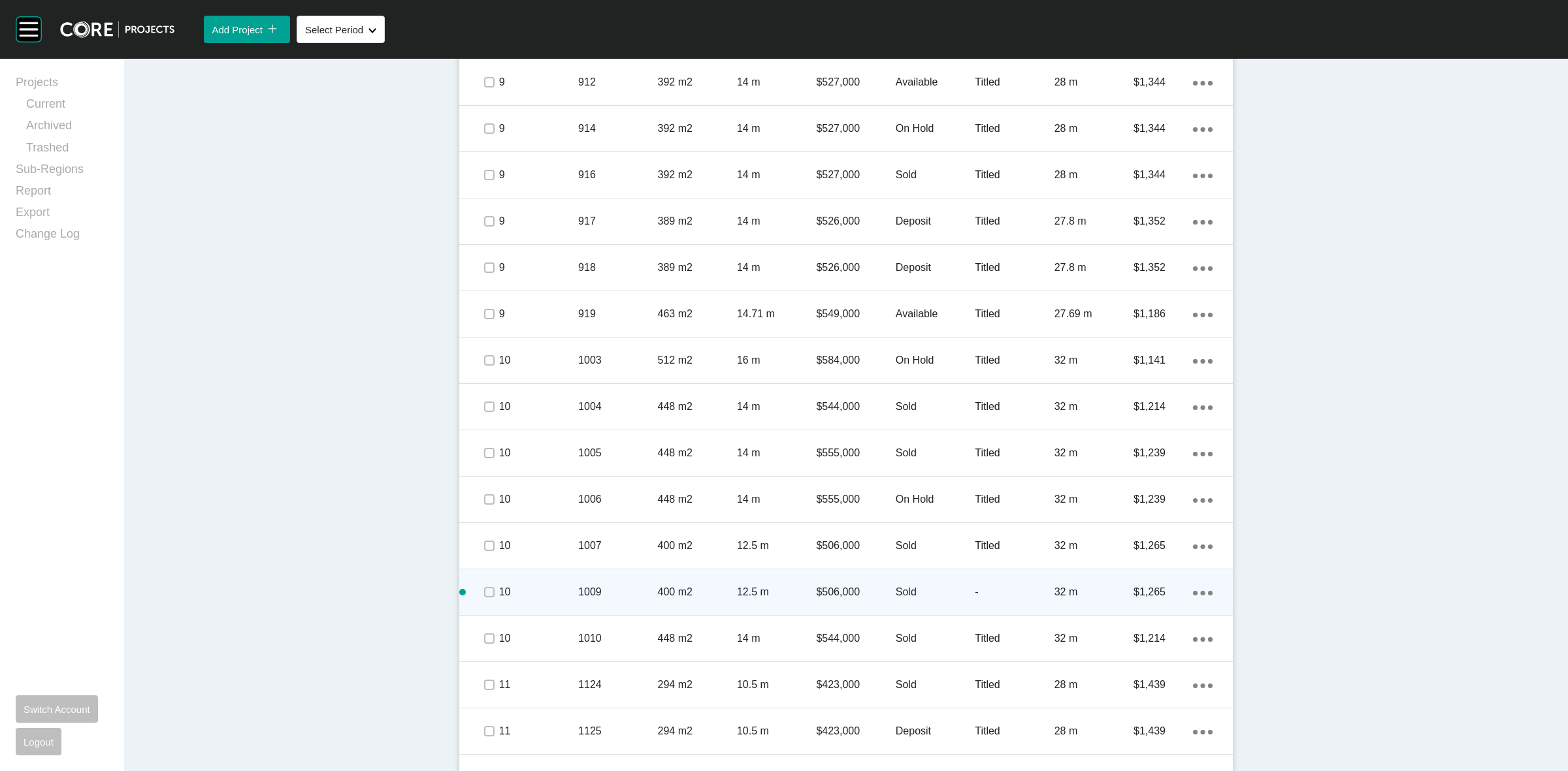
click at [667, 599] on p "400 m2" at bounding box center [697, 592] width 79 height 14
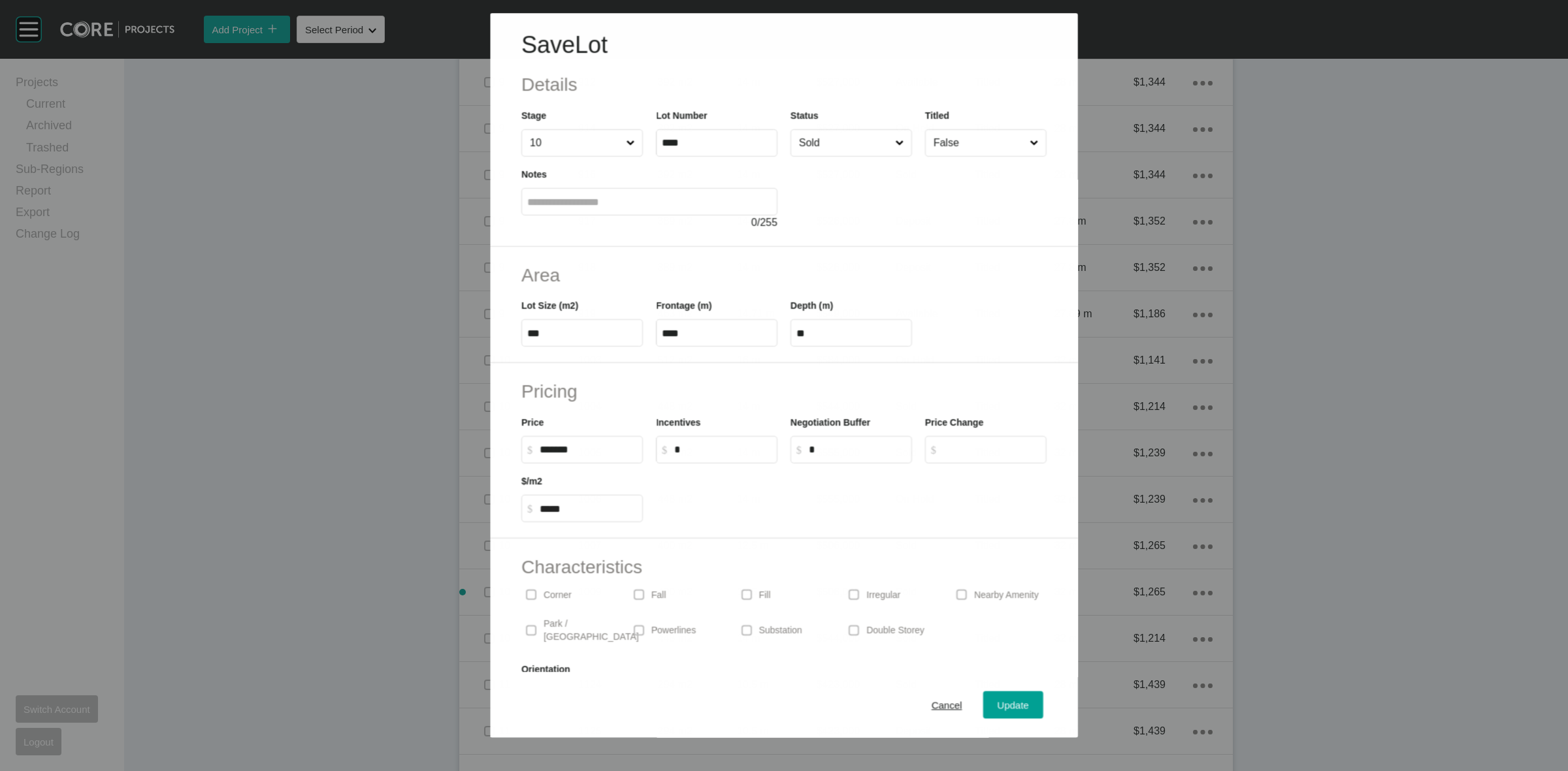
click at [690, 445] on input "*" at bounding box center [723, 449] width 97 height 11
type input "******"
click at [1001, 141] on input "False" at bounding box center [979, 143] width 97 height 26
click at [994, 712] on div "Update" at bounding box center [1013, 705] width 38 height 18
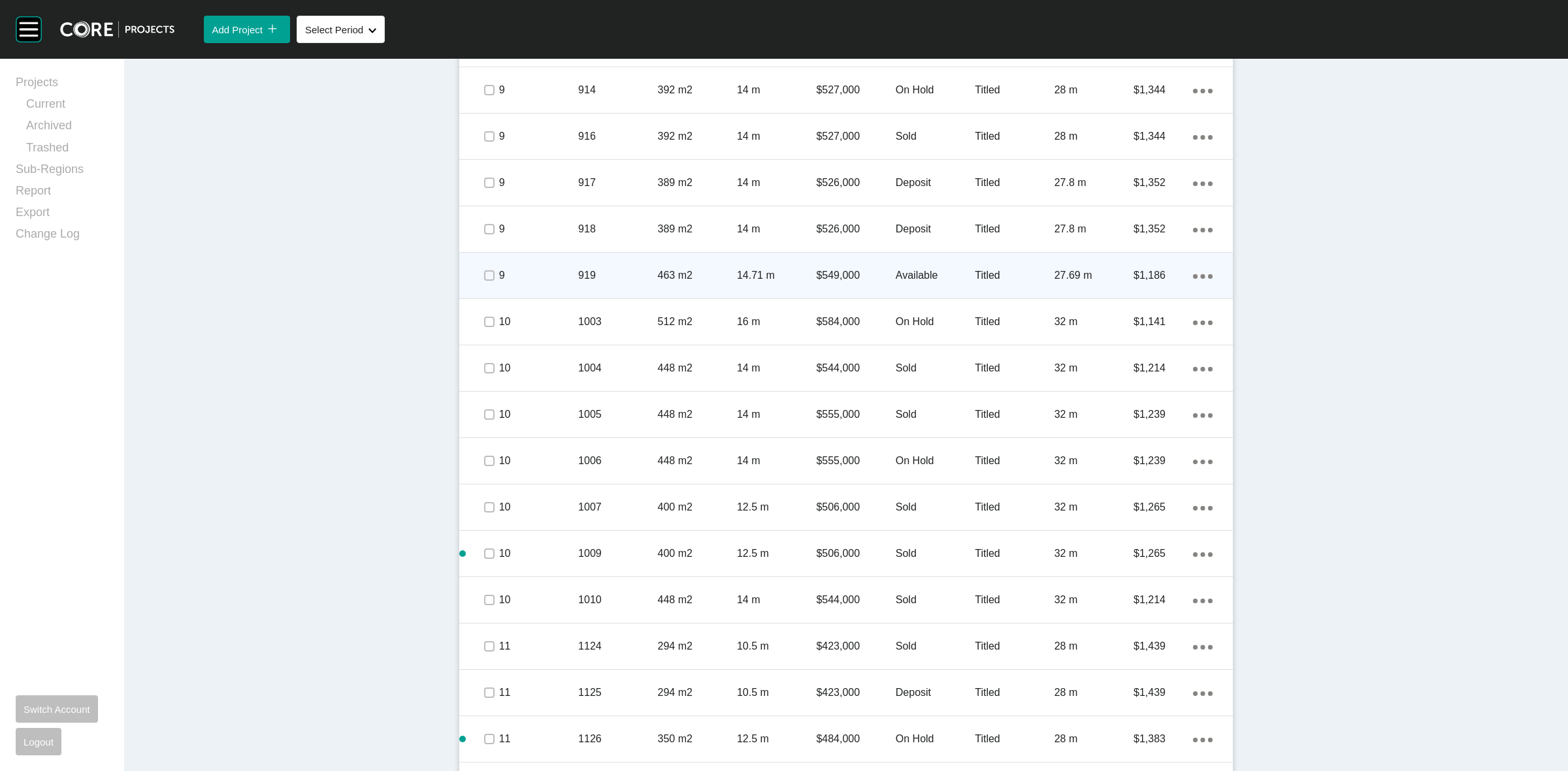
scroll to position [1792, 0]
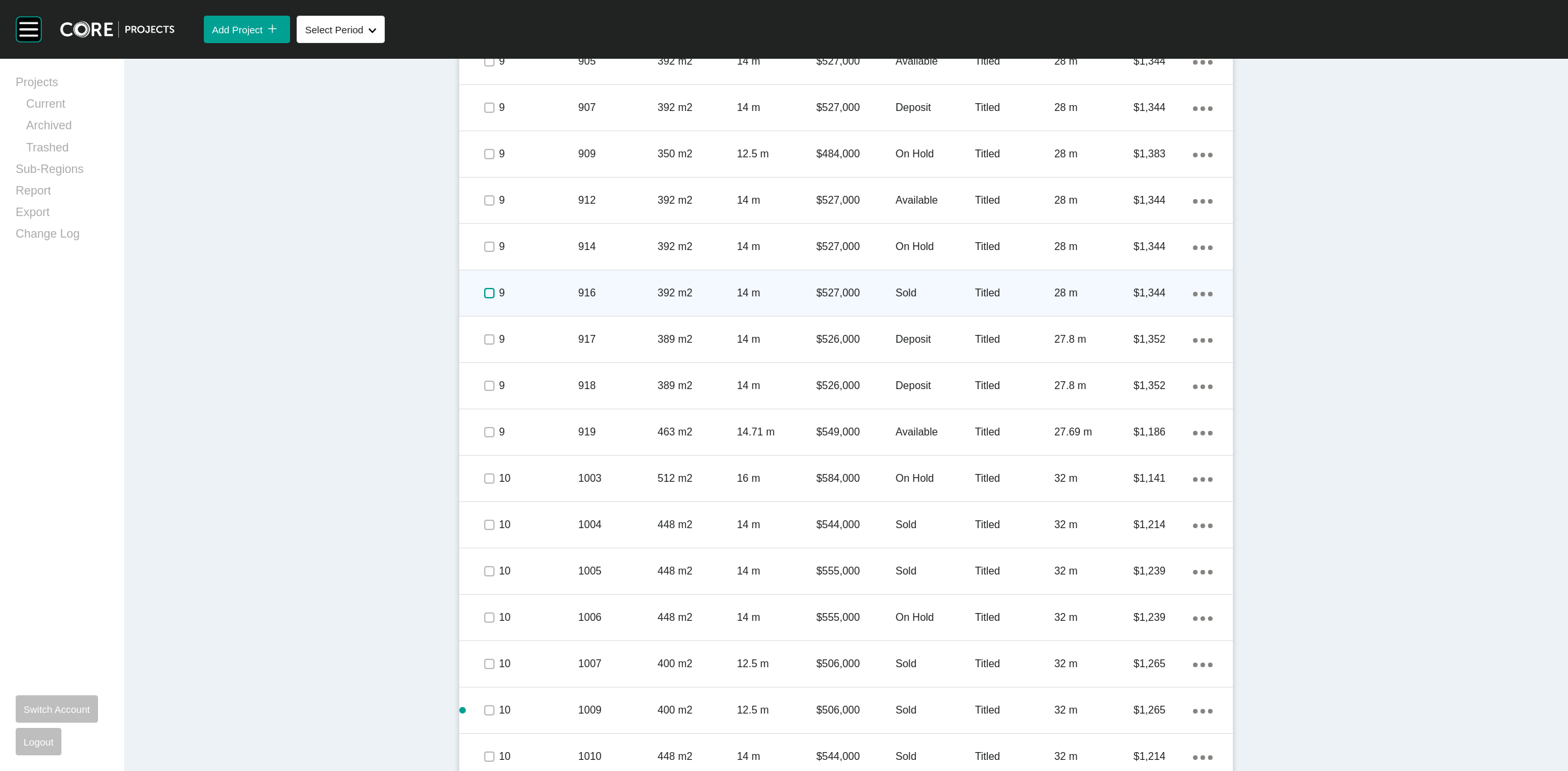
click at [484, 297] on label at bounding box center [489, 293] width 10 height 10
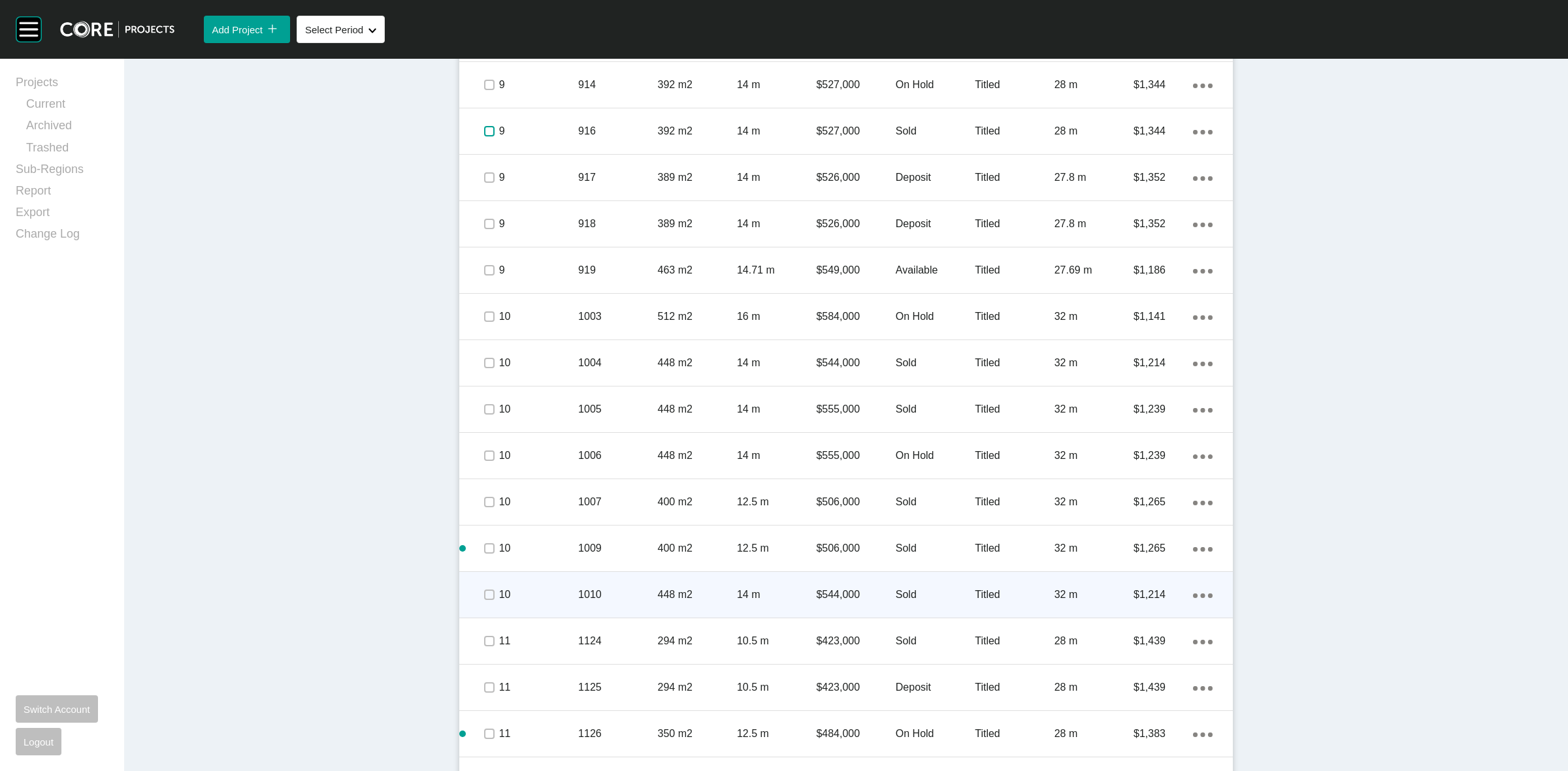
scroll to position [1955, 0]
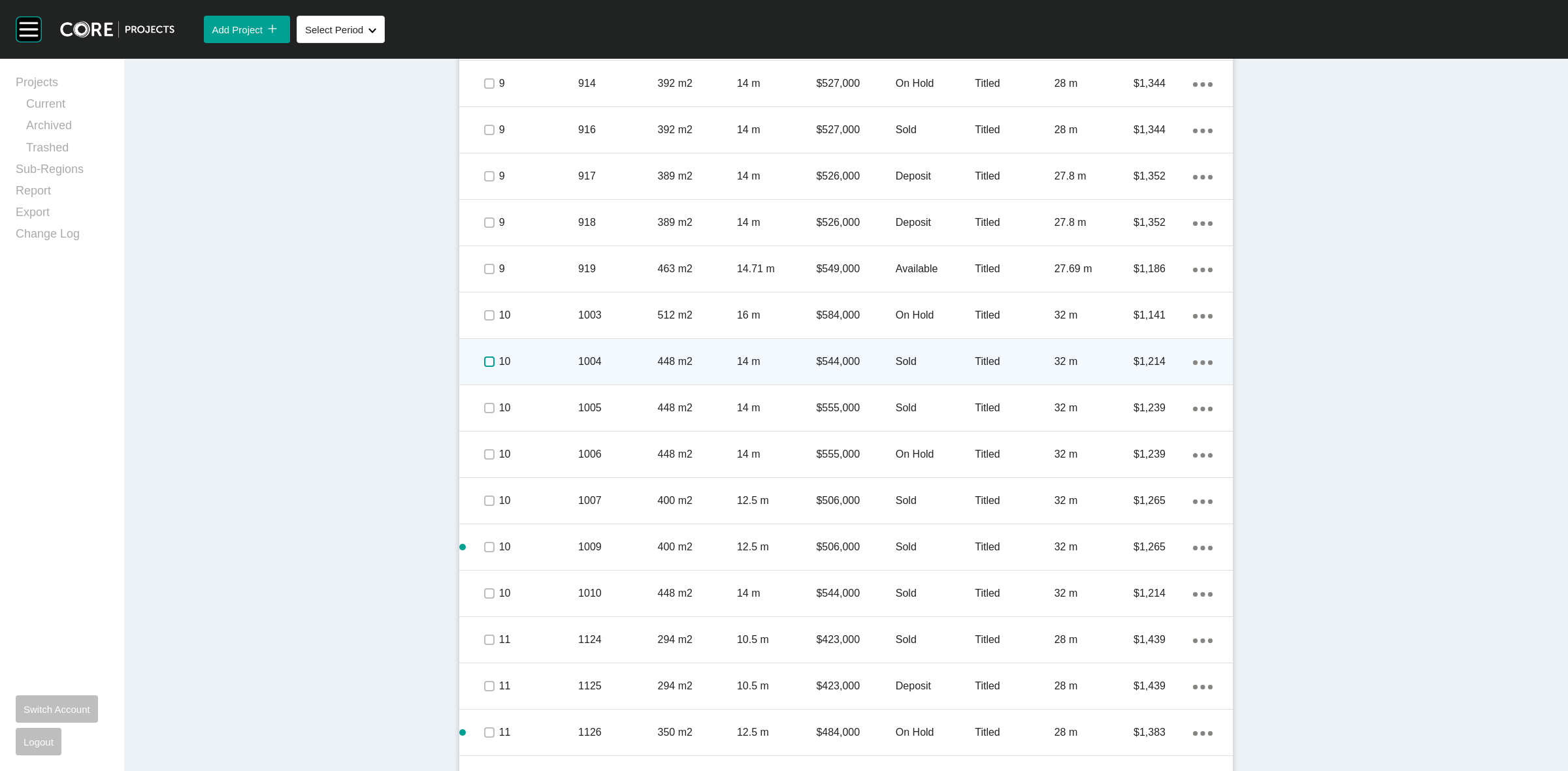
click at [484, 364] on label at bounding box center [489, 361] width 10 height 10
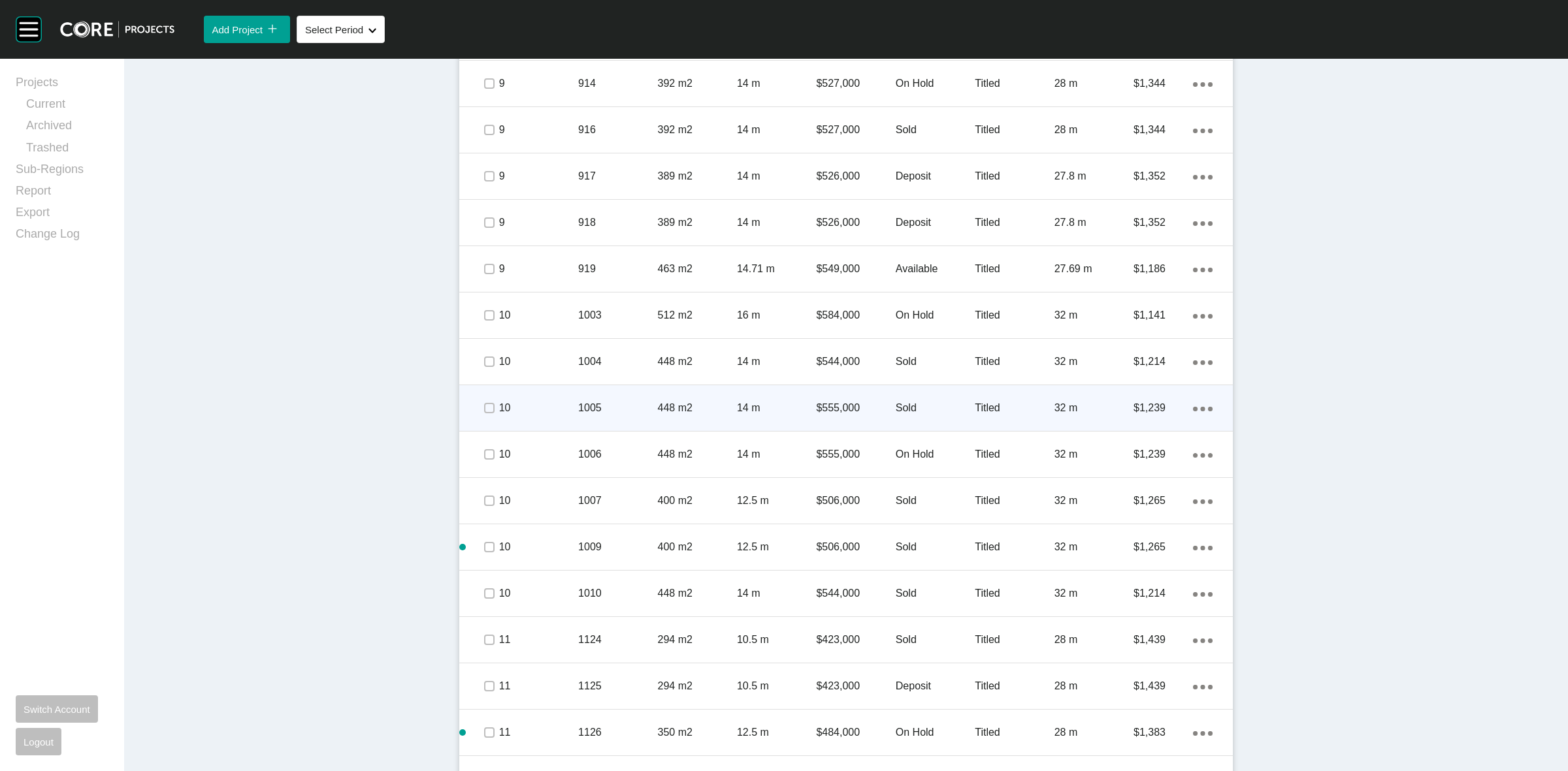
click at [470, 405] on div at bounding box center [468, 408] width 20 height 26
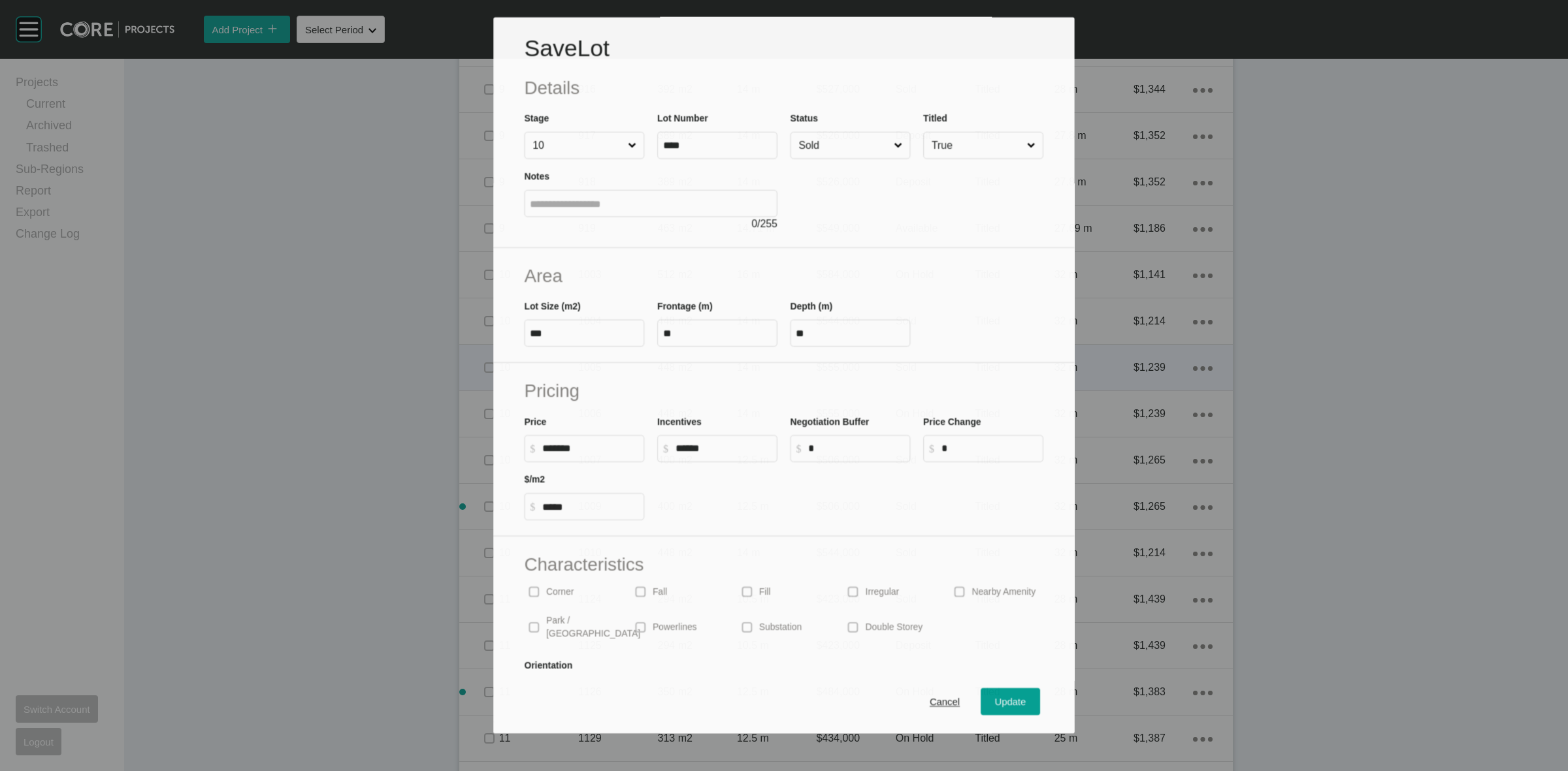
scroll to position [1914, 0]
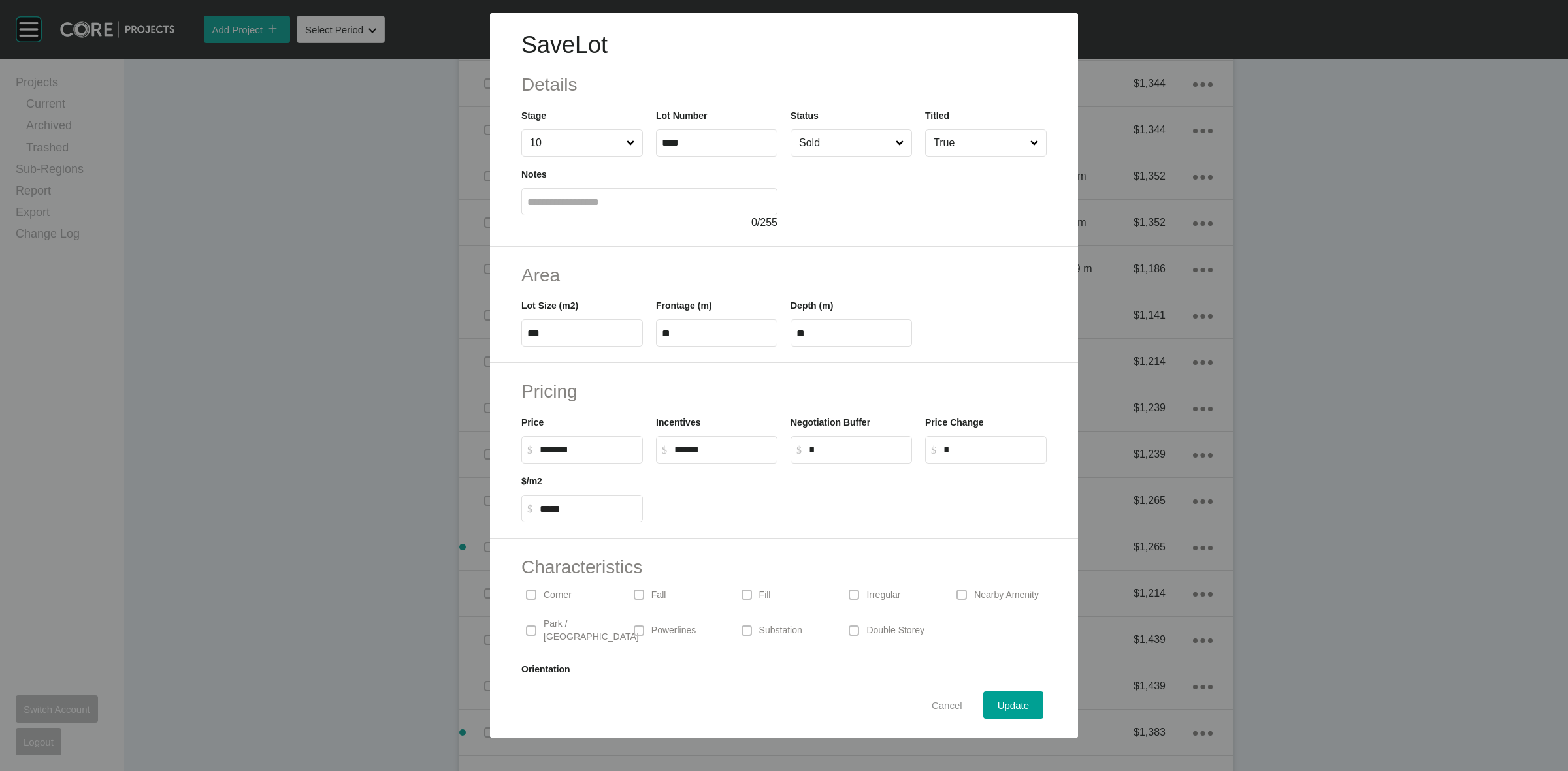
click at [937, 706] on span "Cancel" at bounding box center [947, 706] width 31 height 11
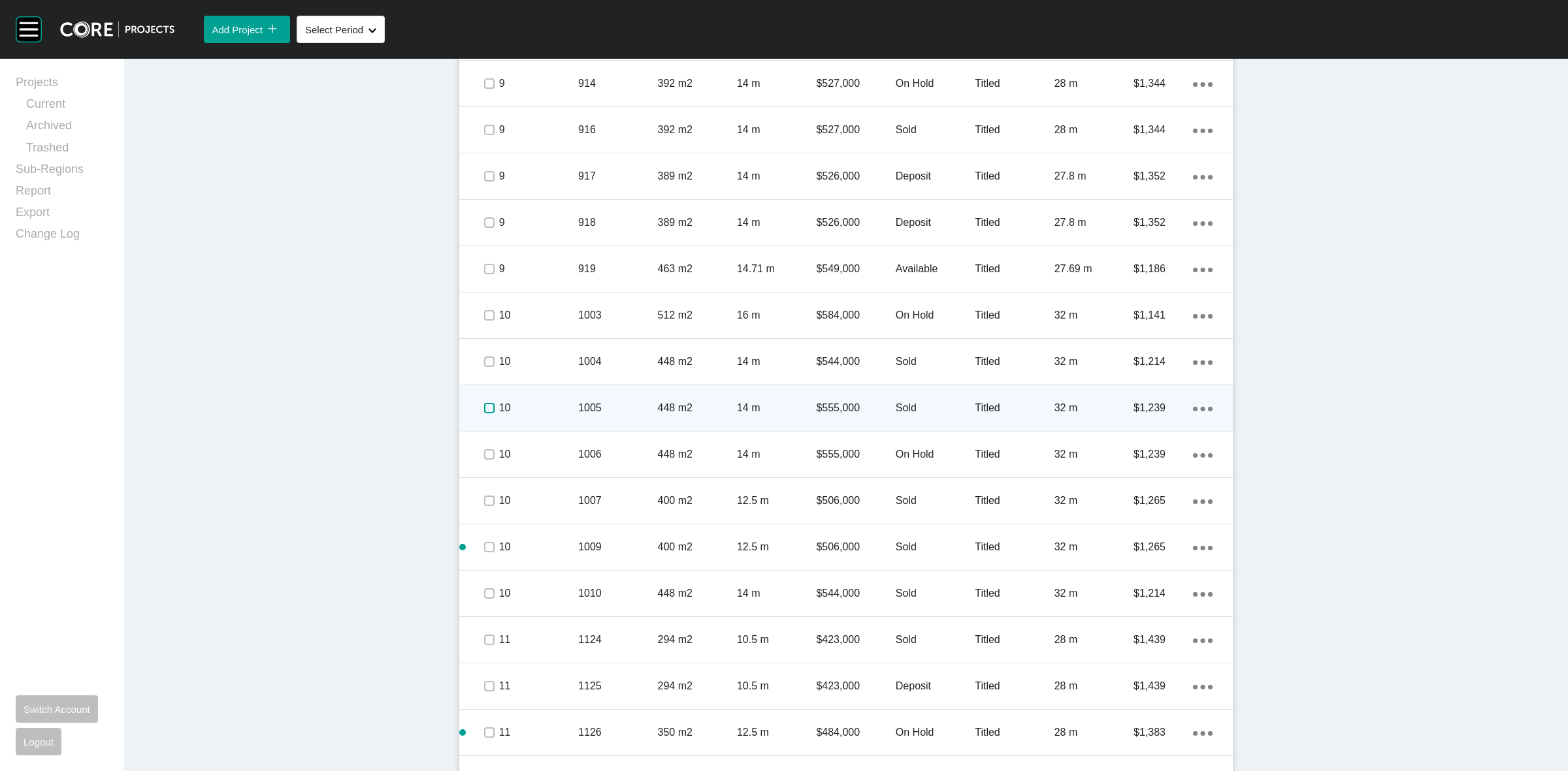
click at [484, 406] on label at bounding box center [489, 407] width 10 height 10
click at [552, 405] on p "10" at bounding box center [538, 407] width 79 height 14
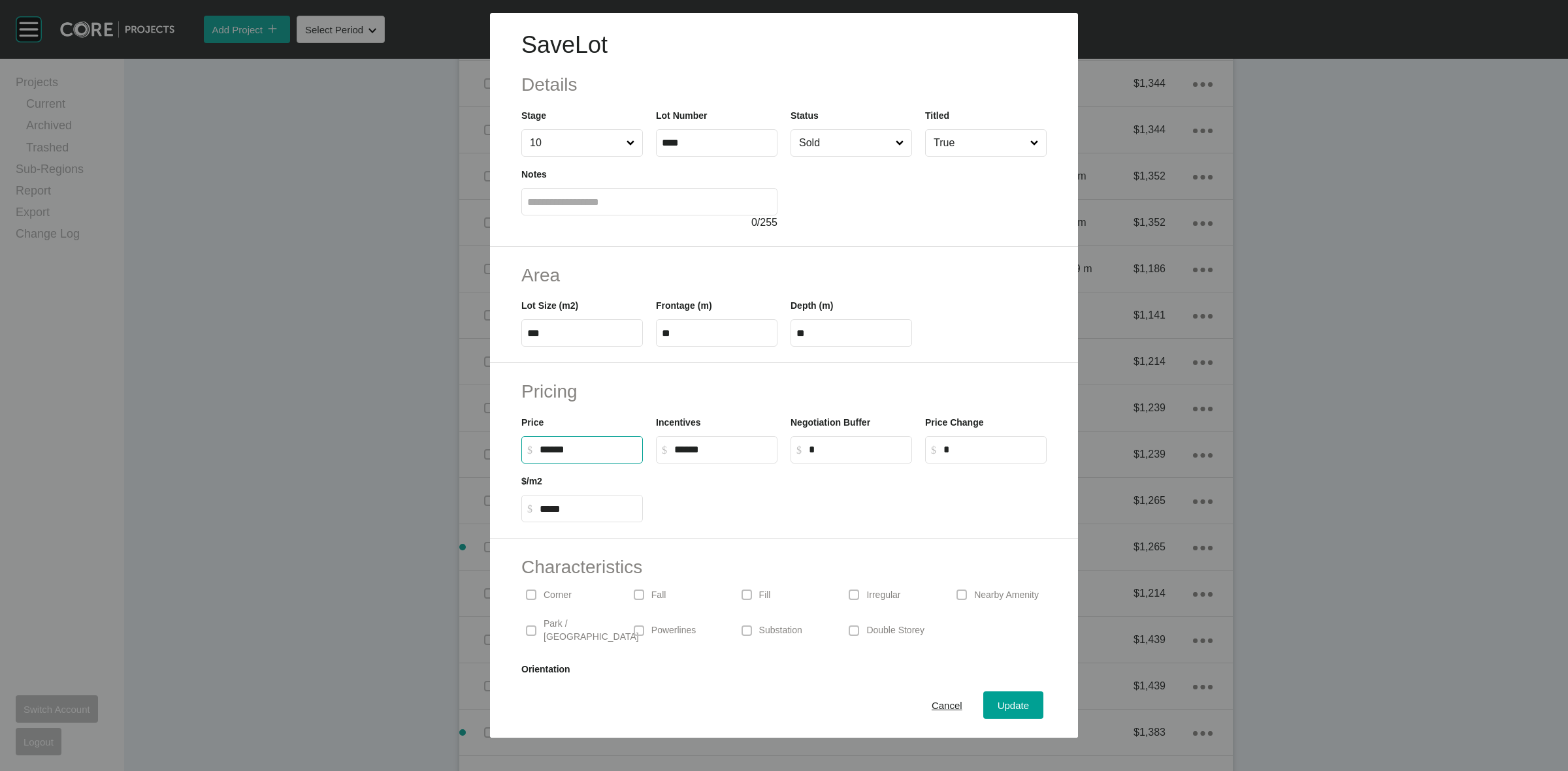
click at [557, 449] on input "******" at bounding box center [589, 449] width 97 height 11
type input "*******"
type input "*****"
click at [935, 710] on span "Cancel" at bounding box center [947, 706] width 31 height 11
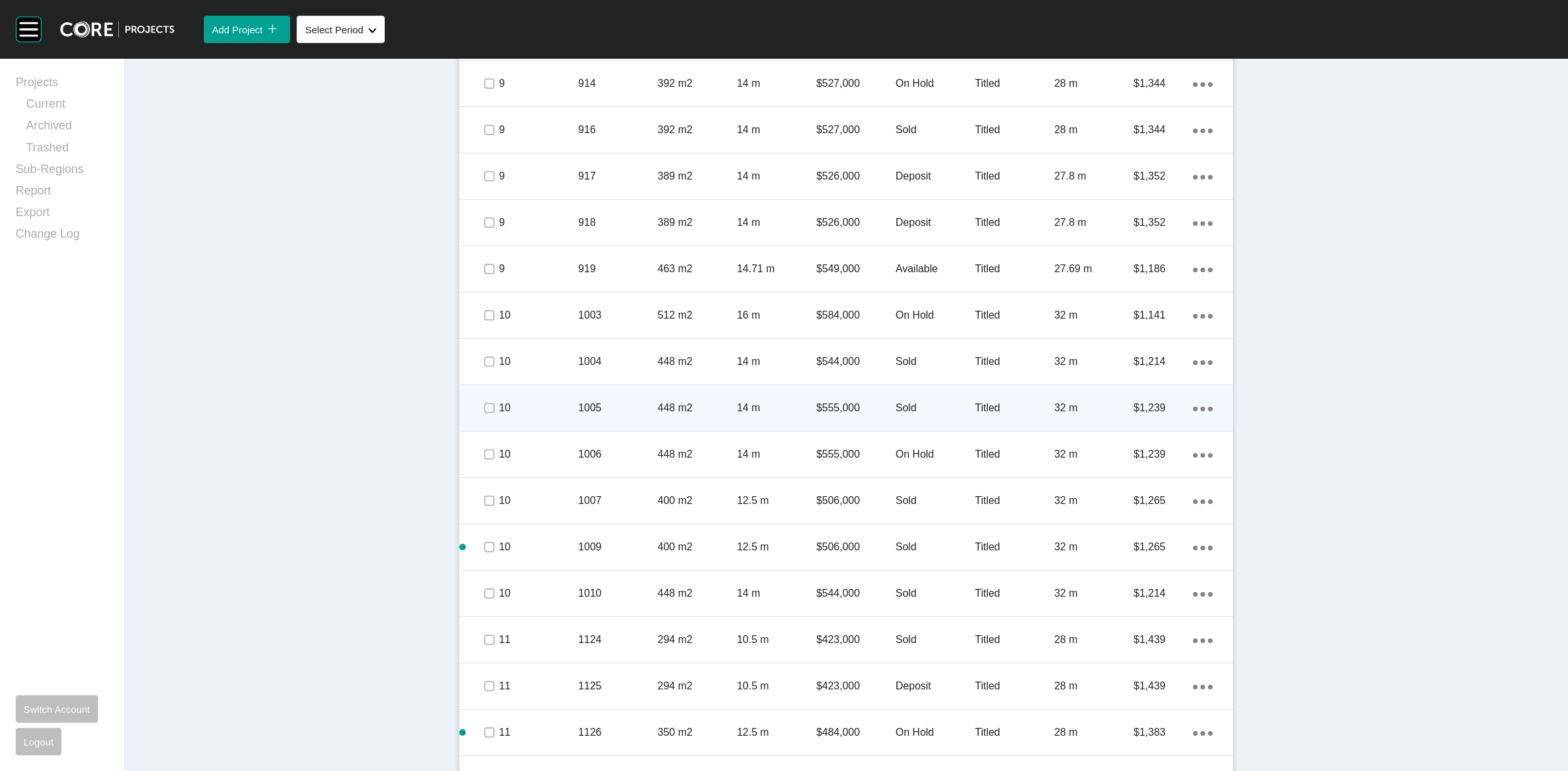
click at [610, 401] on p "1005" at bounding box center [617, 407] width 79 height 14
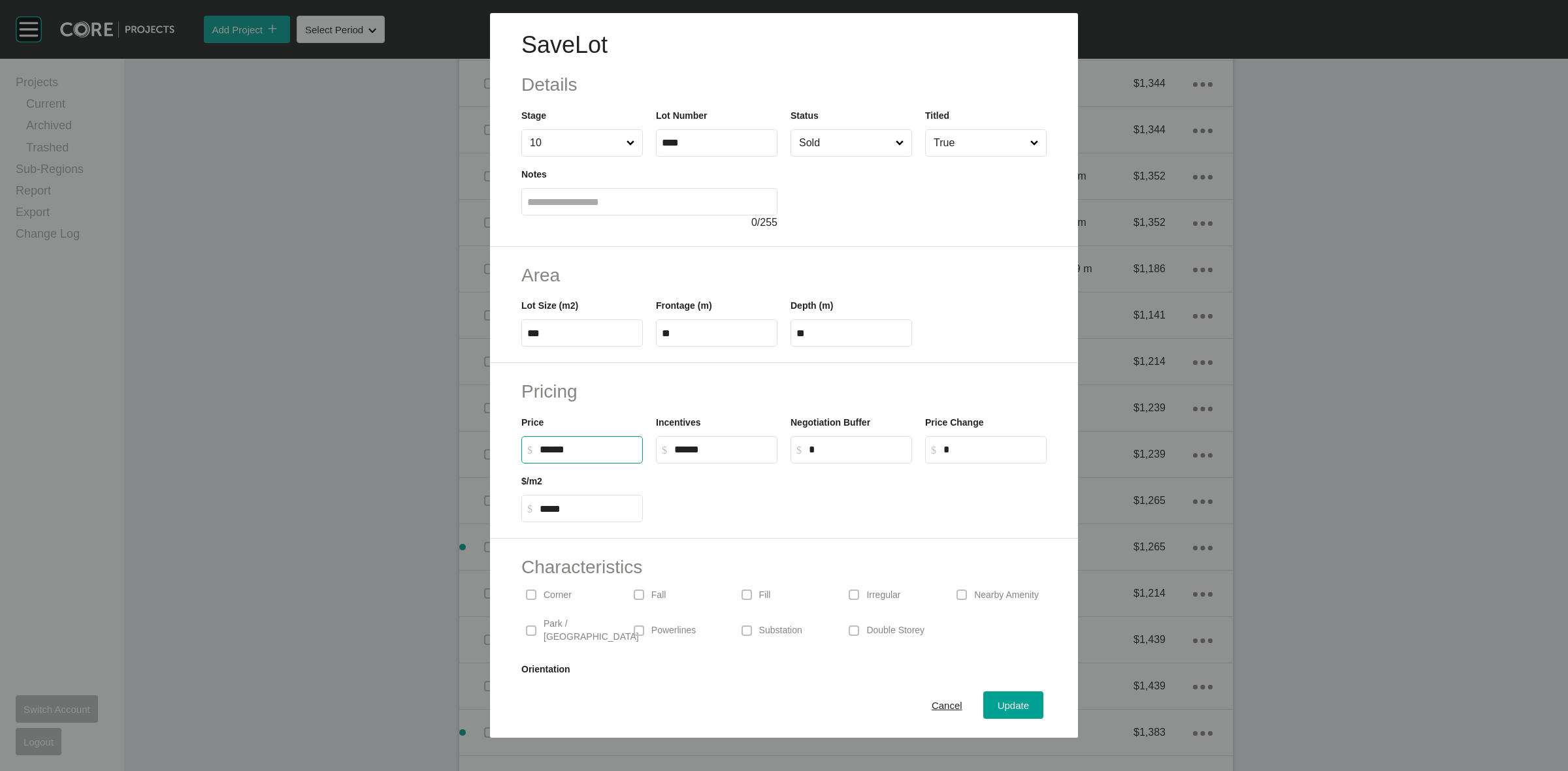
click at [554, 451] on input "******" at bounding box center [589, 449] width 97 height 11
type input "*******"
type input "*****"
click at [697, 393] on h2 "Pricing" at bounding box center [784, 391] width 525 height 25
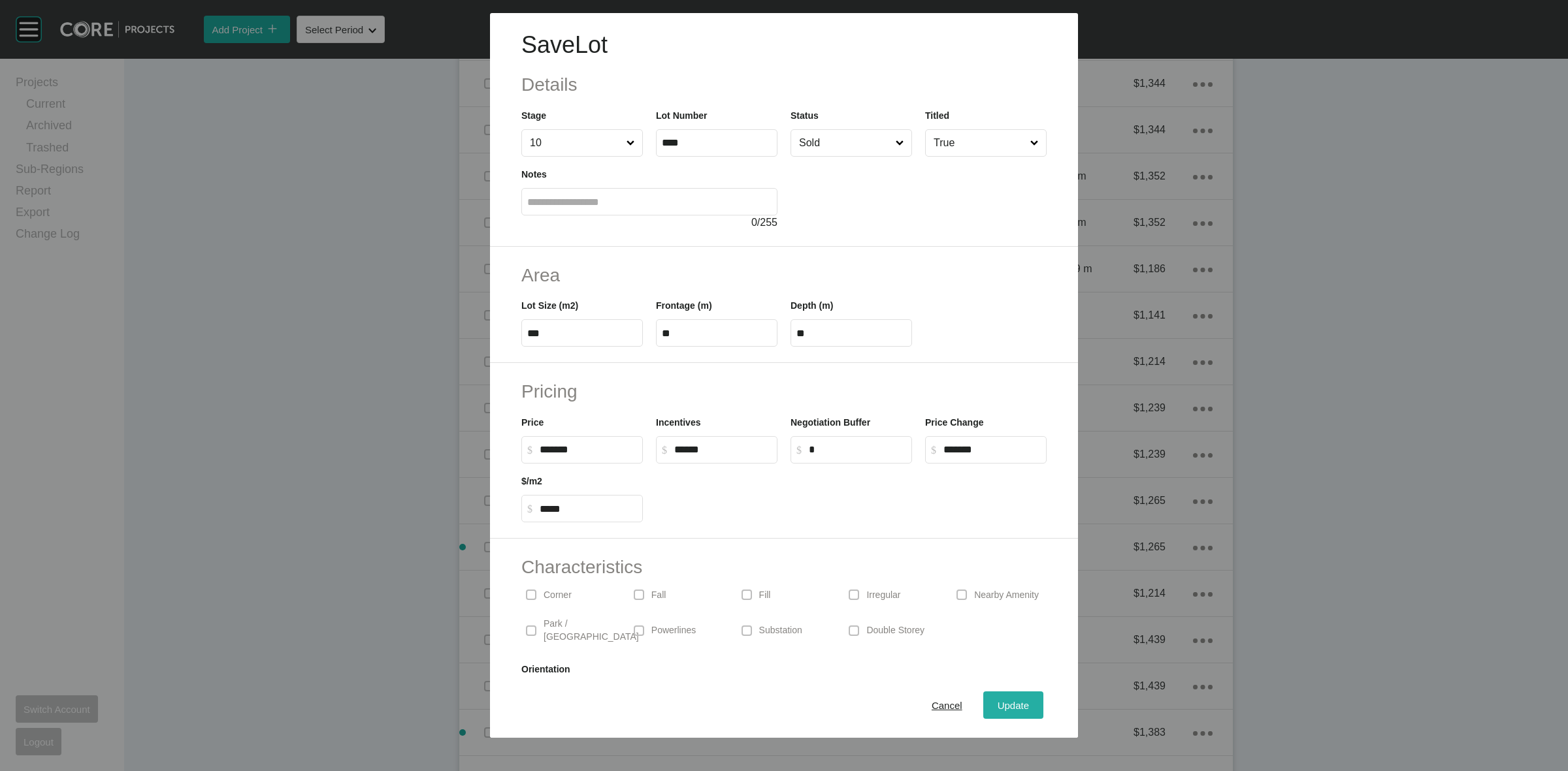
click at [1004, 703] on span "Update" at bounding box center [1014, 706] width 32 height 11
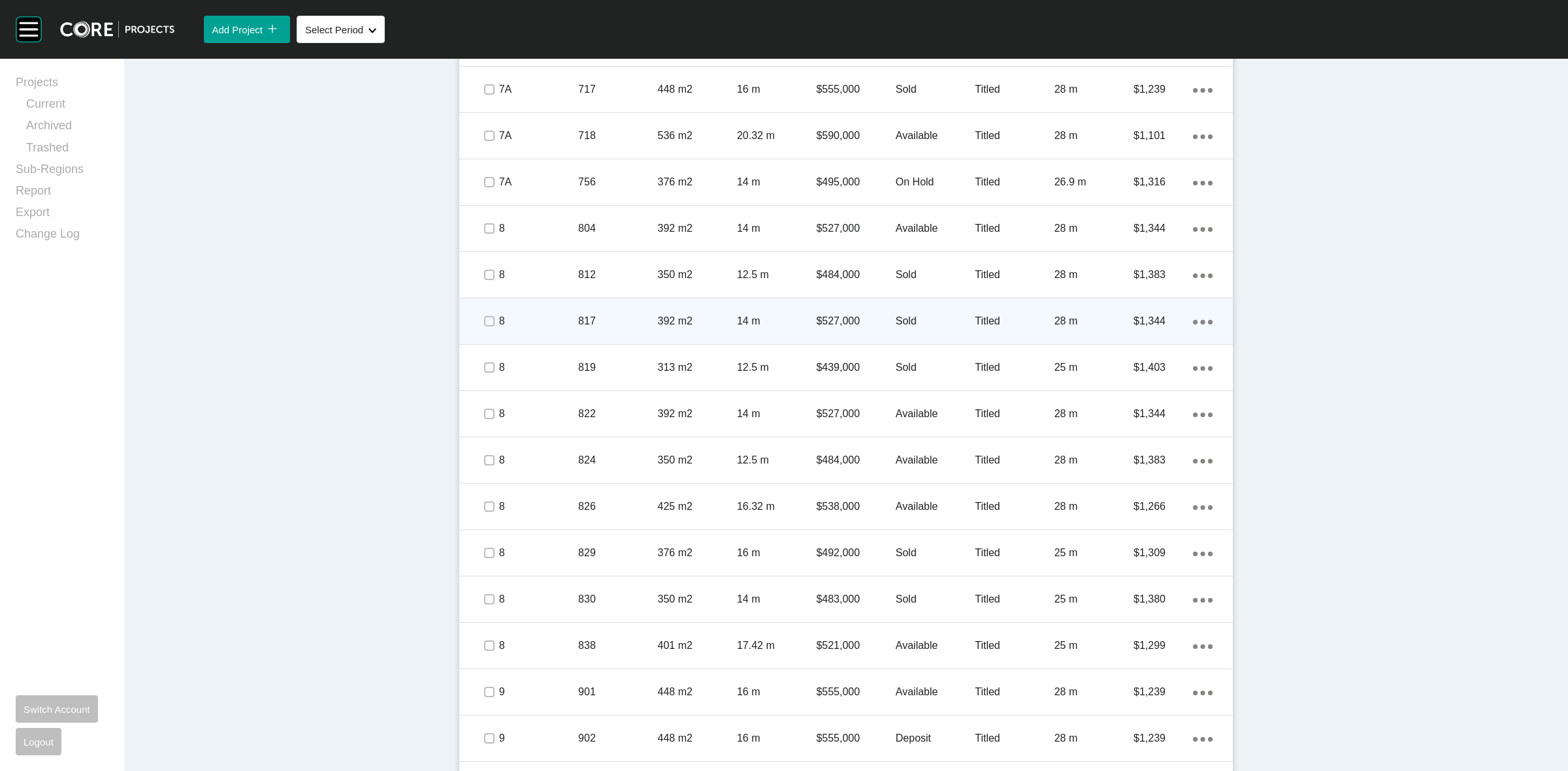
scroll to position [1056, 0]
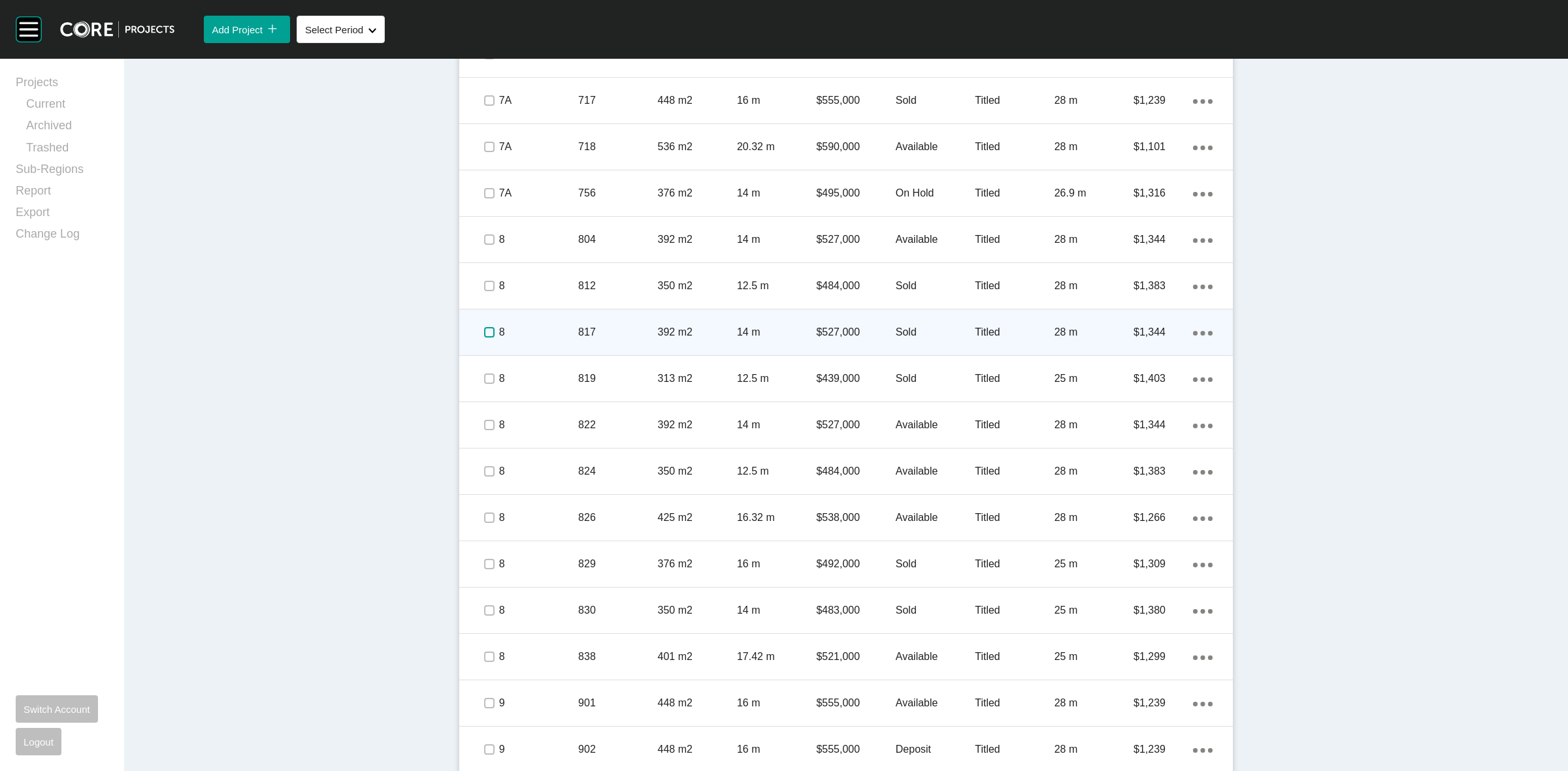
click at [484, 328] on label at bounding box center [489, 332] width 10 height 10
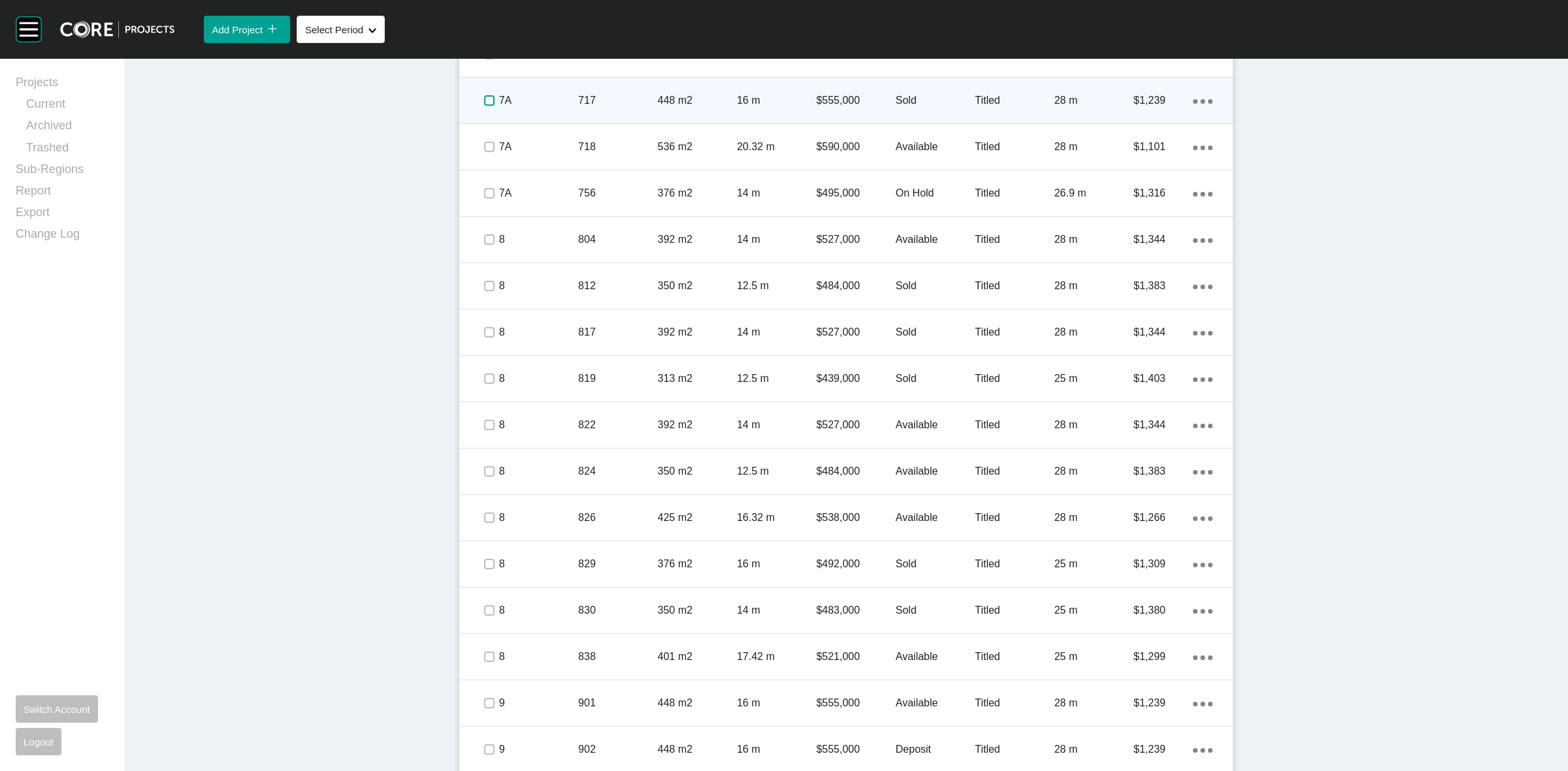
click at [484, 102] on label at bounding box center [489, 100] width 10 height 10
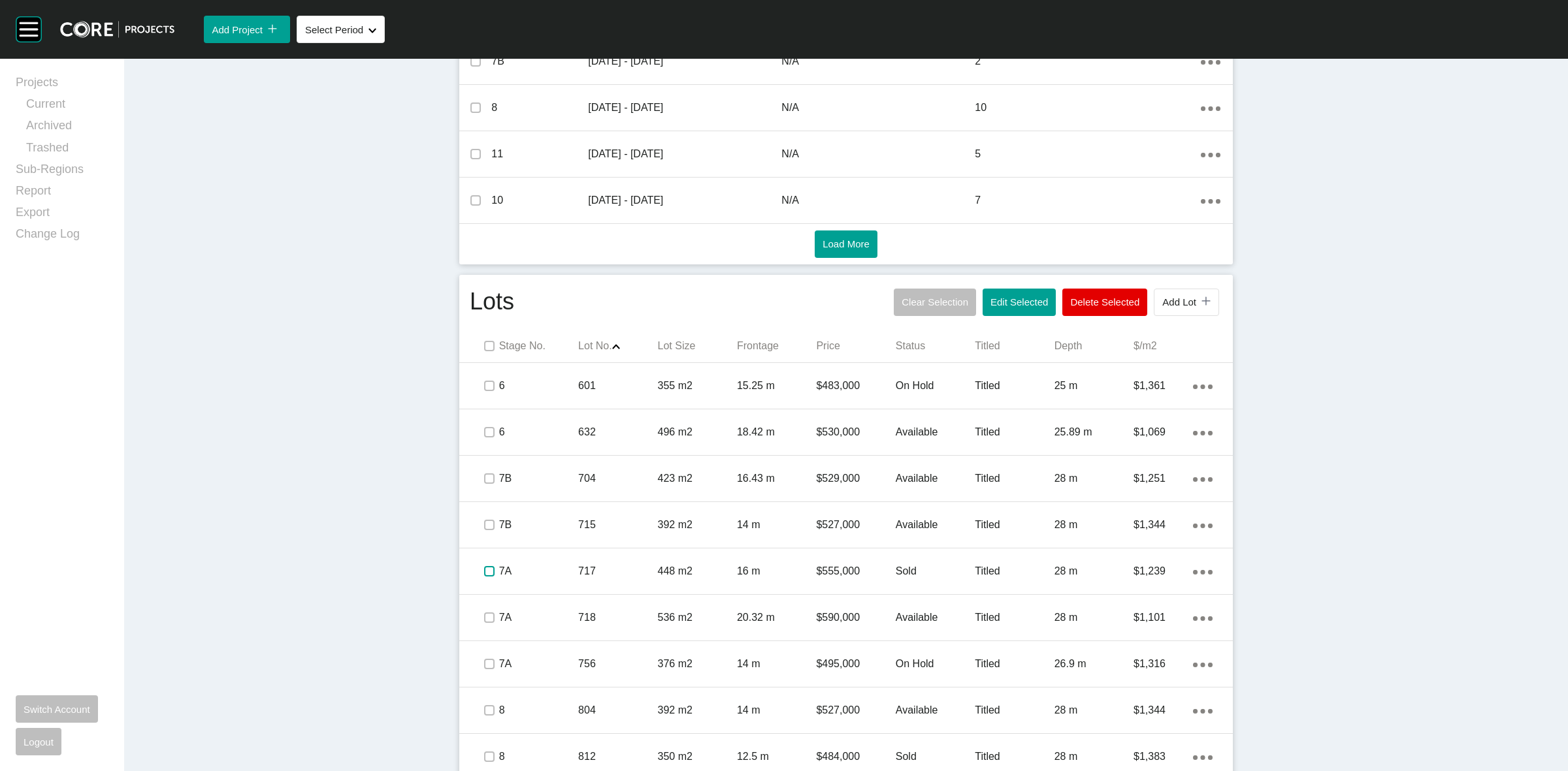
scroll to position [567, 0]
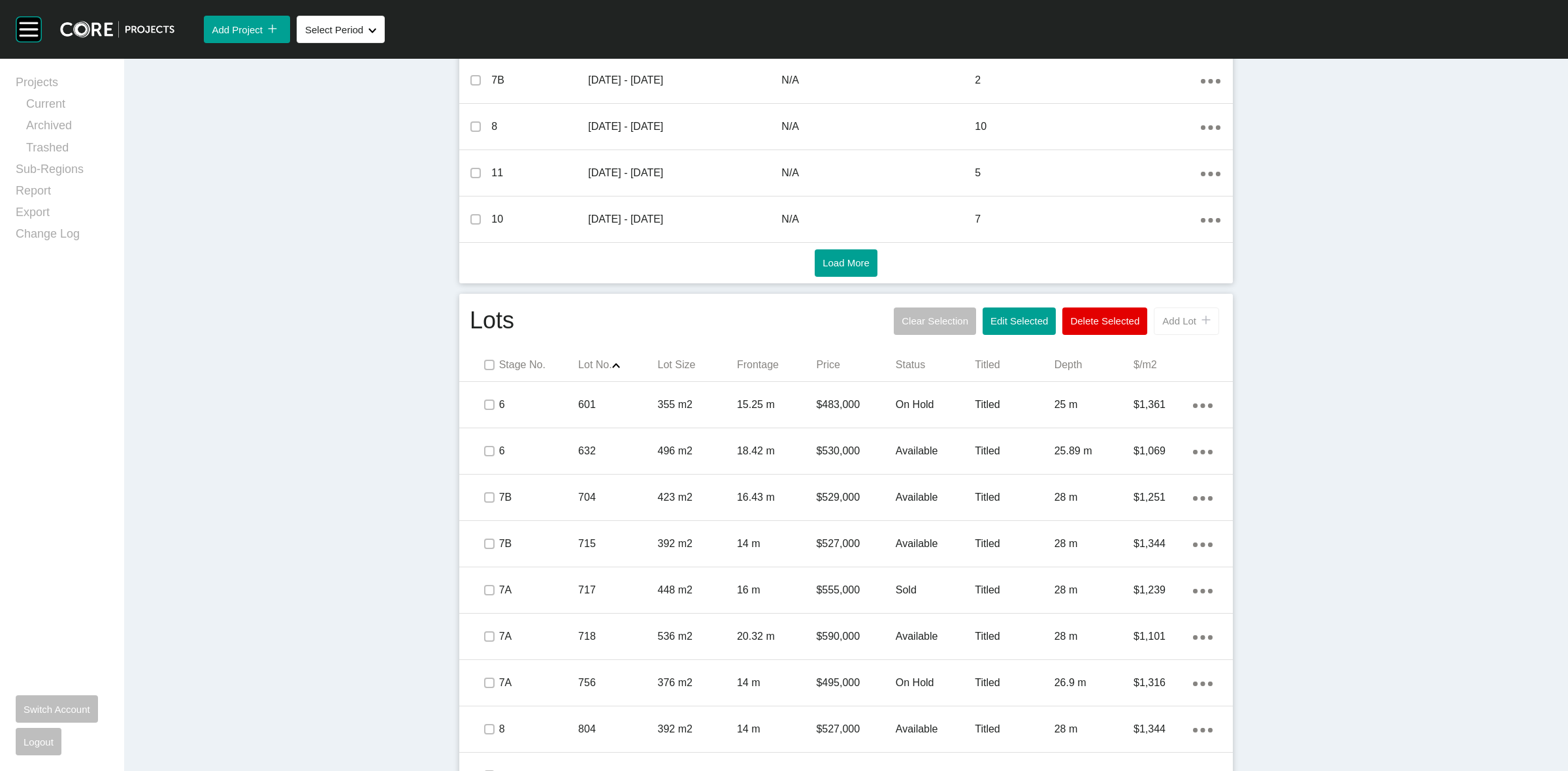
click at [1174, 310] on button "Add Lot icon/tick copy 11 Created with Sketch." at bounding box center [1186, 321] width 65 height 27
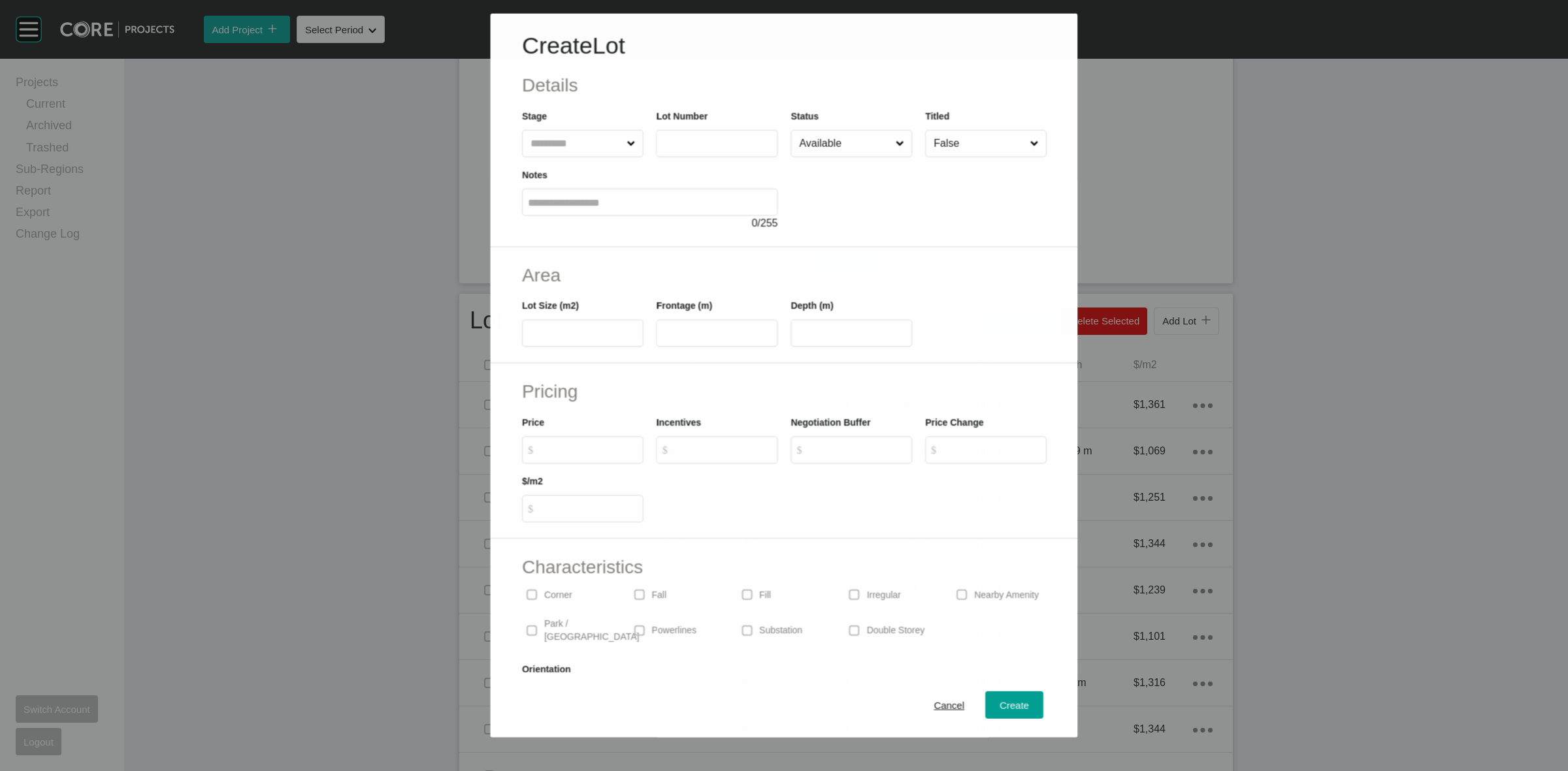
click at [589, 144] on input "text" at bounding box center [576, 143] width 96 height 26
type input "**"
type input "****"
type input "***"
type input "****"
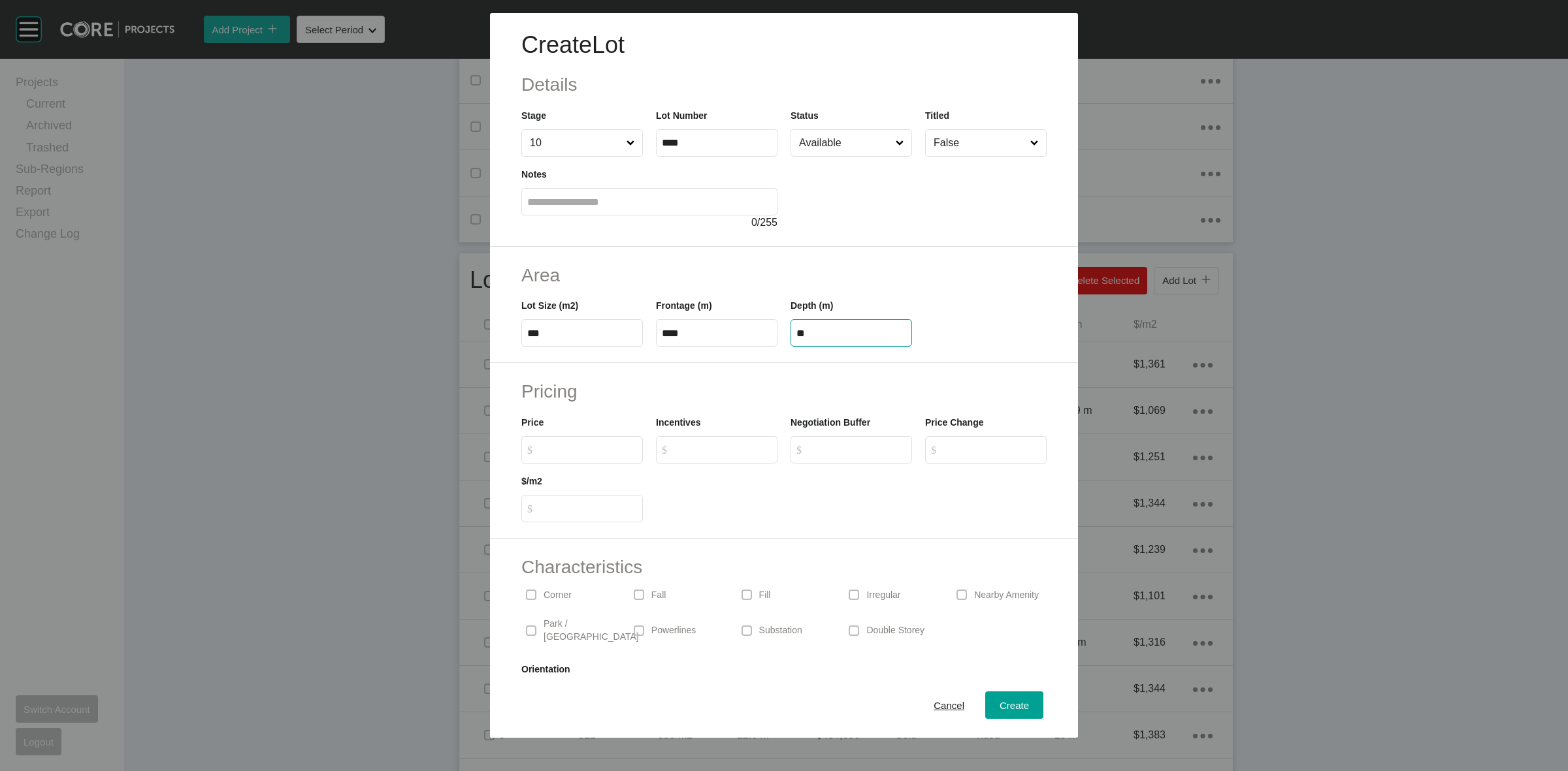
type input "**"
type input "*******"
type input "***"
type input "******"
type input "*"
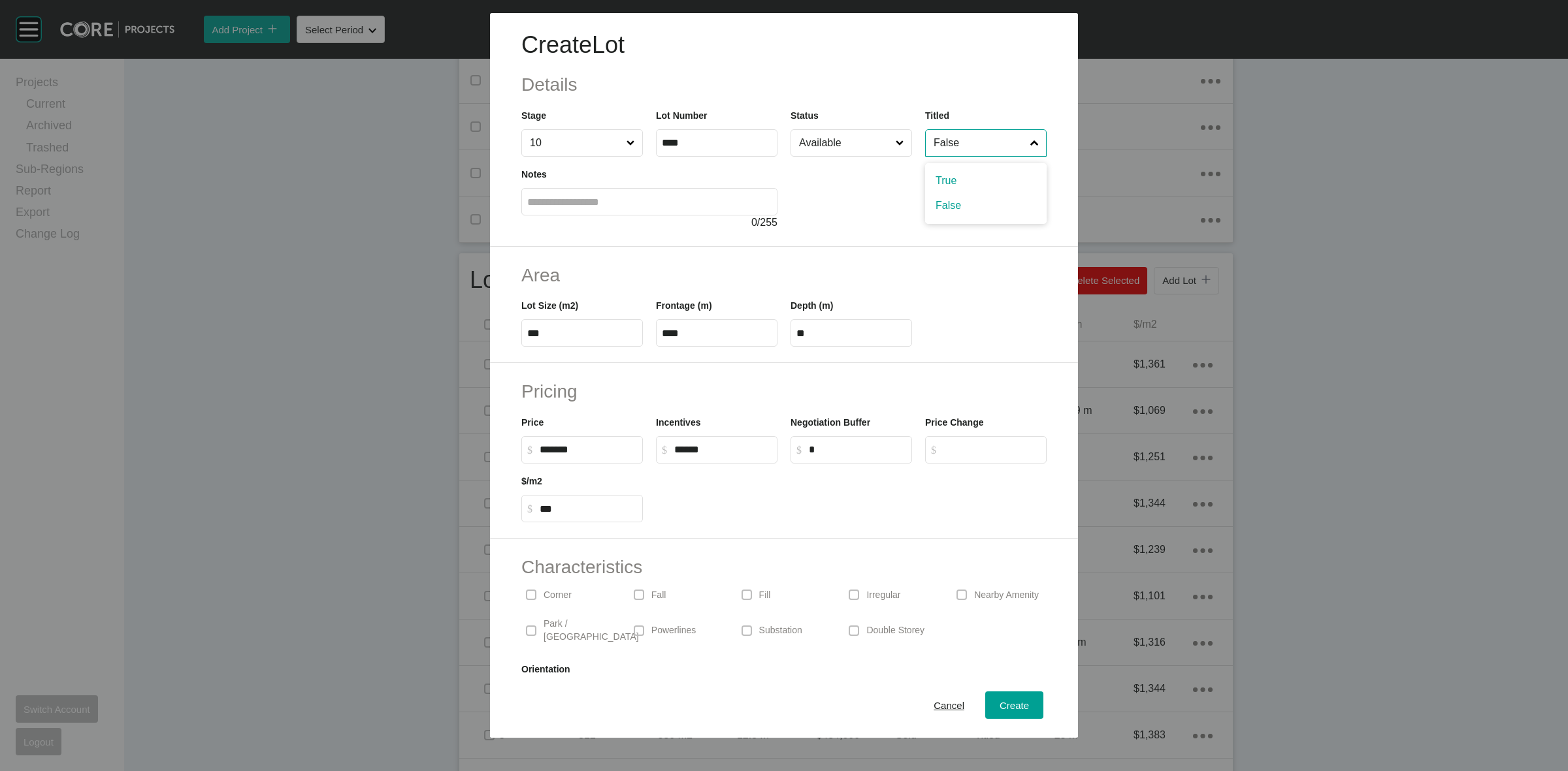
drag, startPoint x: 963, startPoint y: 141, endPoint x: 963, endPoint y: 150, distance: 9.0
click at [963, 141] on input "False" at bounding box center [979, 143] width 97 height 26
drag, startPoint x: 941, startPoint y: 176, endPoint x: 985, endPoint y: 269, distance: 102.9
click at [1013, 703] on span "Create" at bounding box center [1015, 706] width 30 height 11
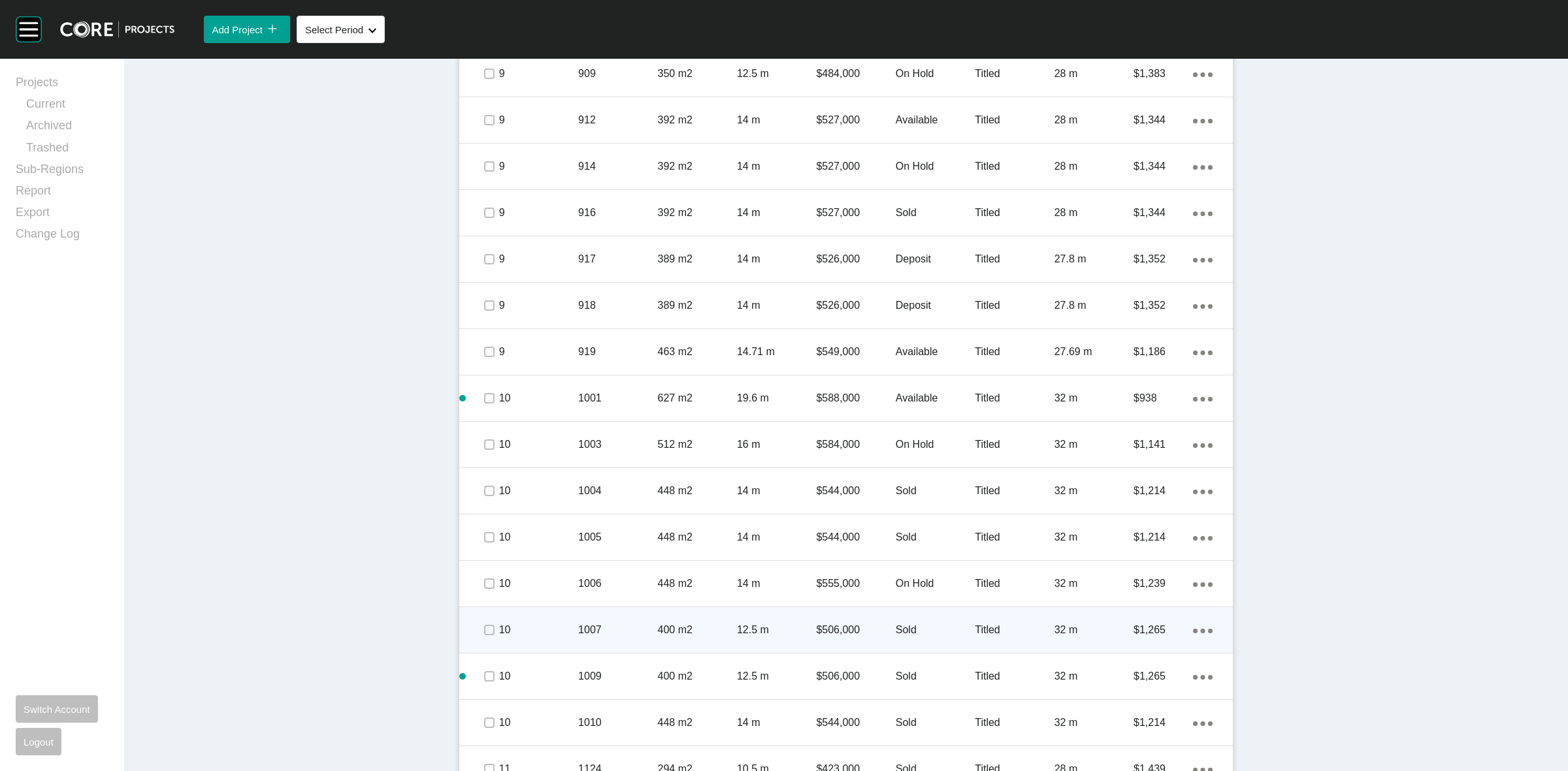
scroll to position [1873, 0]
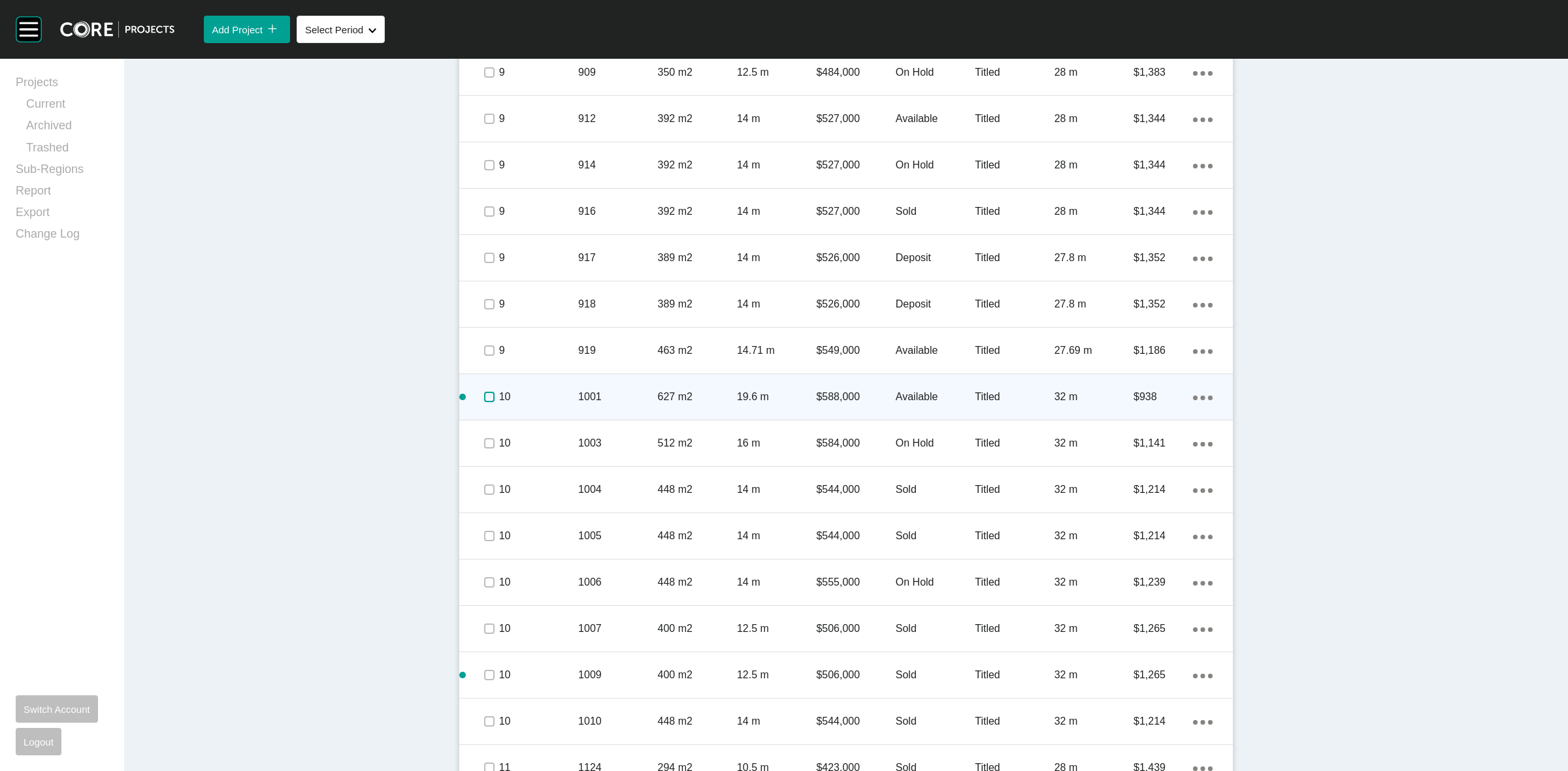
drag, startPoint x: 481, startPoint y: 398, endPoint x: 498, endPoint y: 392, distance: 18.0
click at [484, 398] on label at bounding box center [489, 396] width 10 height 10
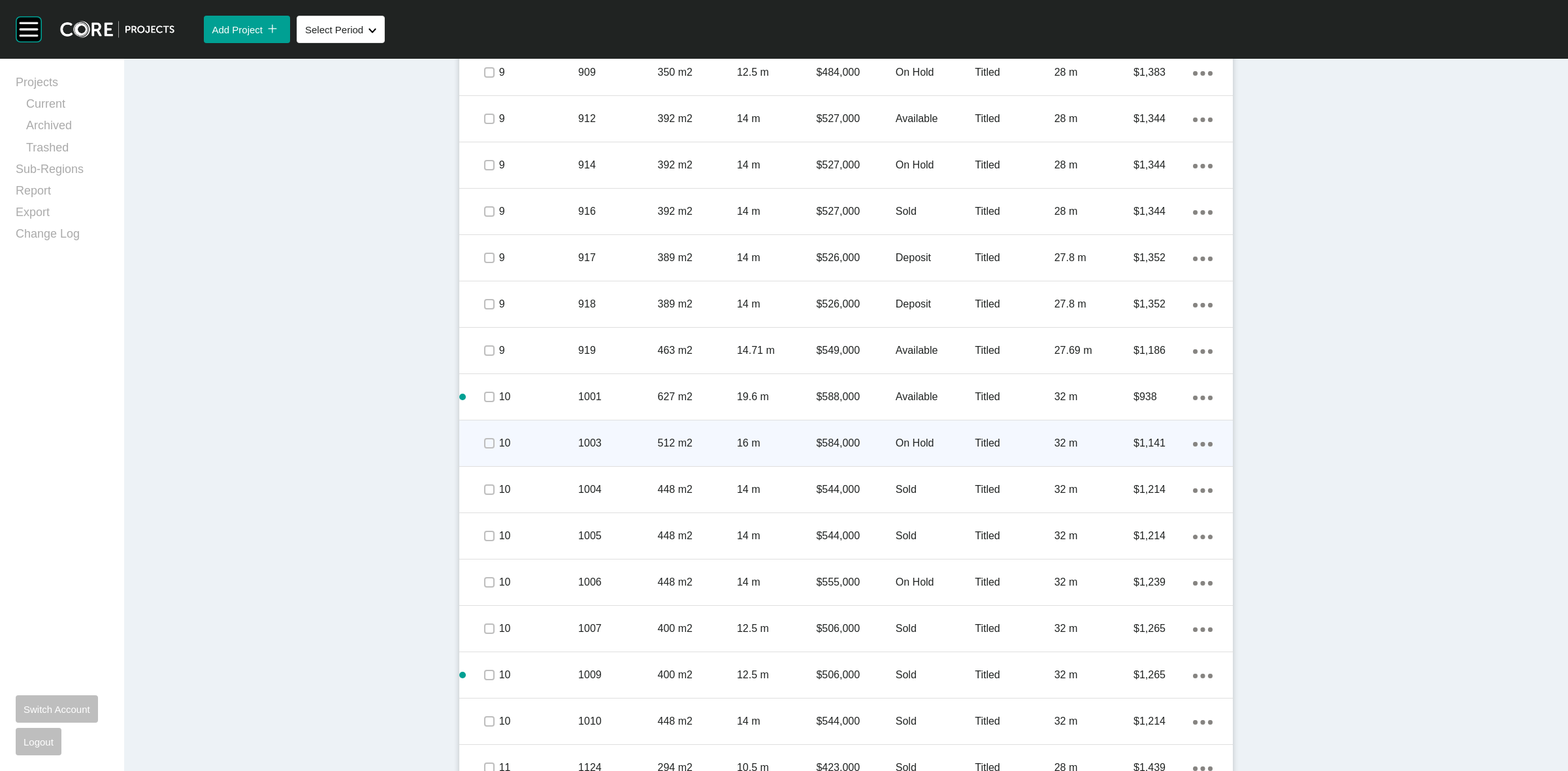
click at [642, 432] on div "1003" at bounding box center [617, 443] width 79 height 40
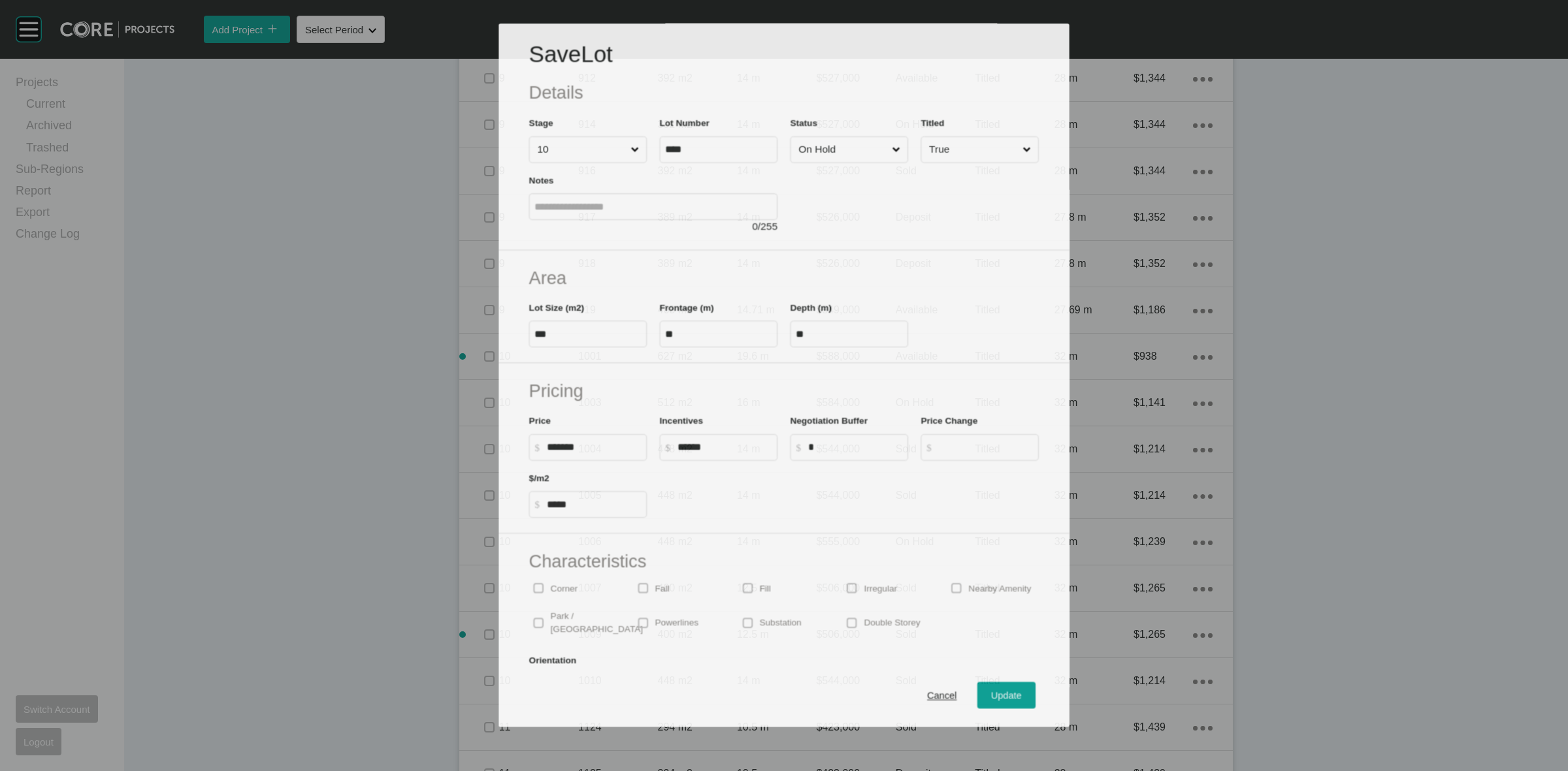
scroll to position [1833, 0]
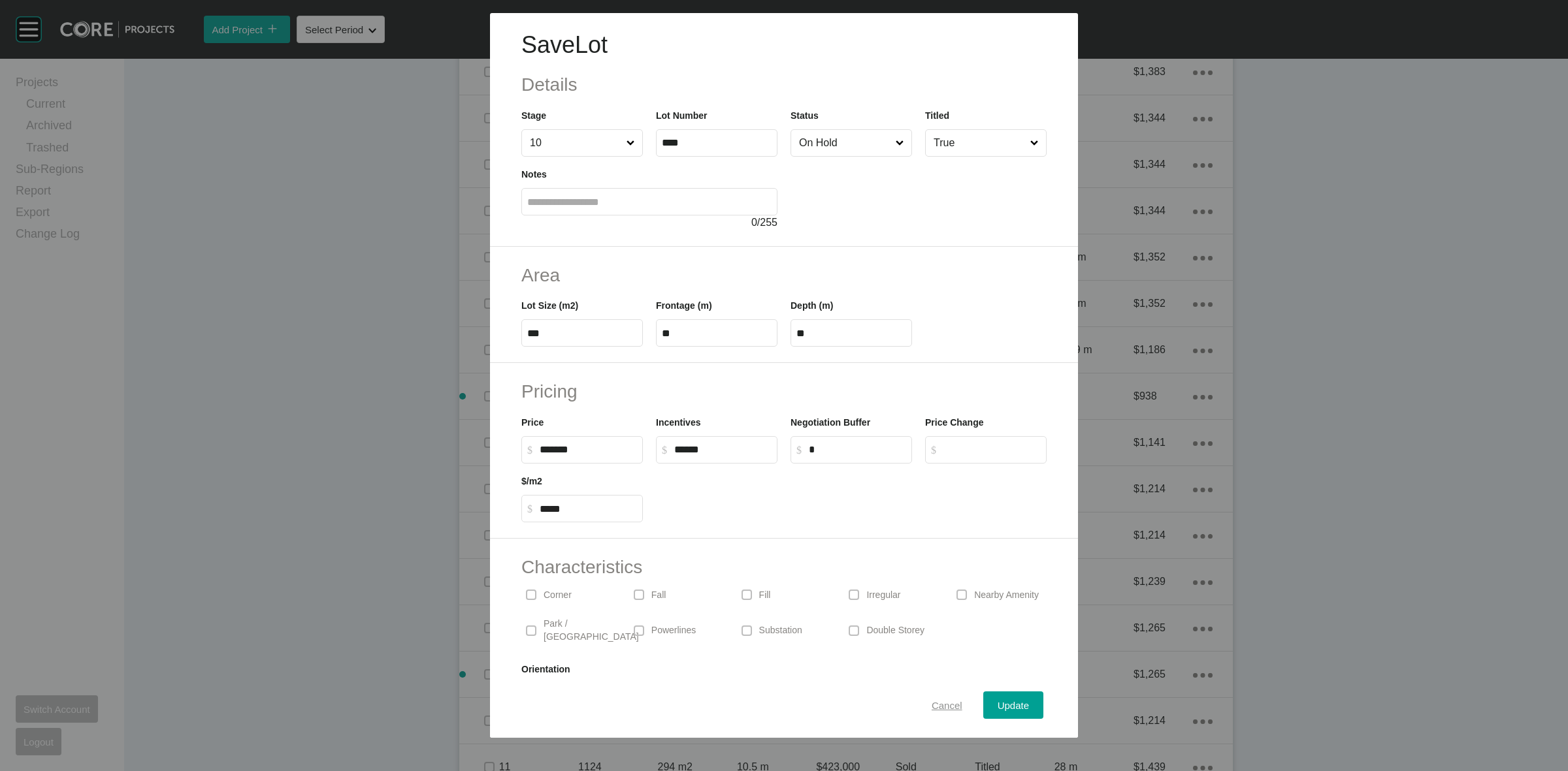
click at [932, 704] on span "Cancel" at bounding box center [947, 706] width 31 height 11
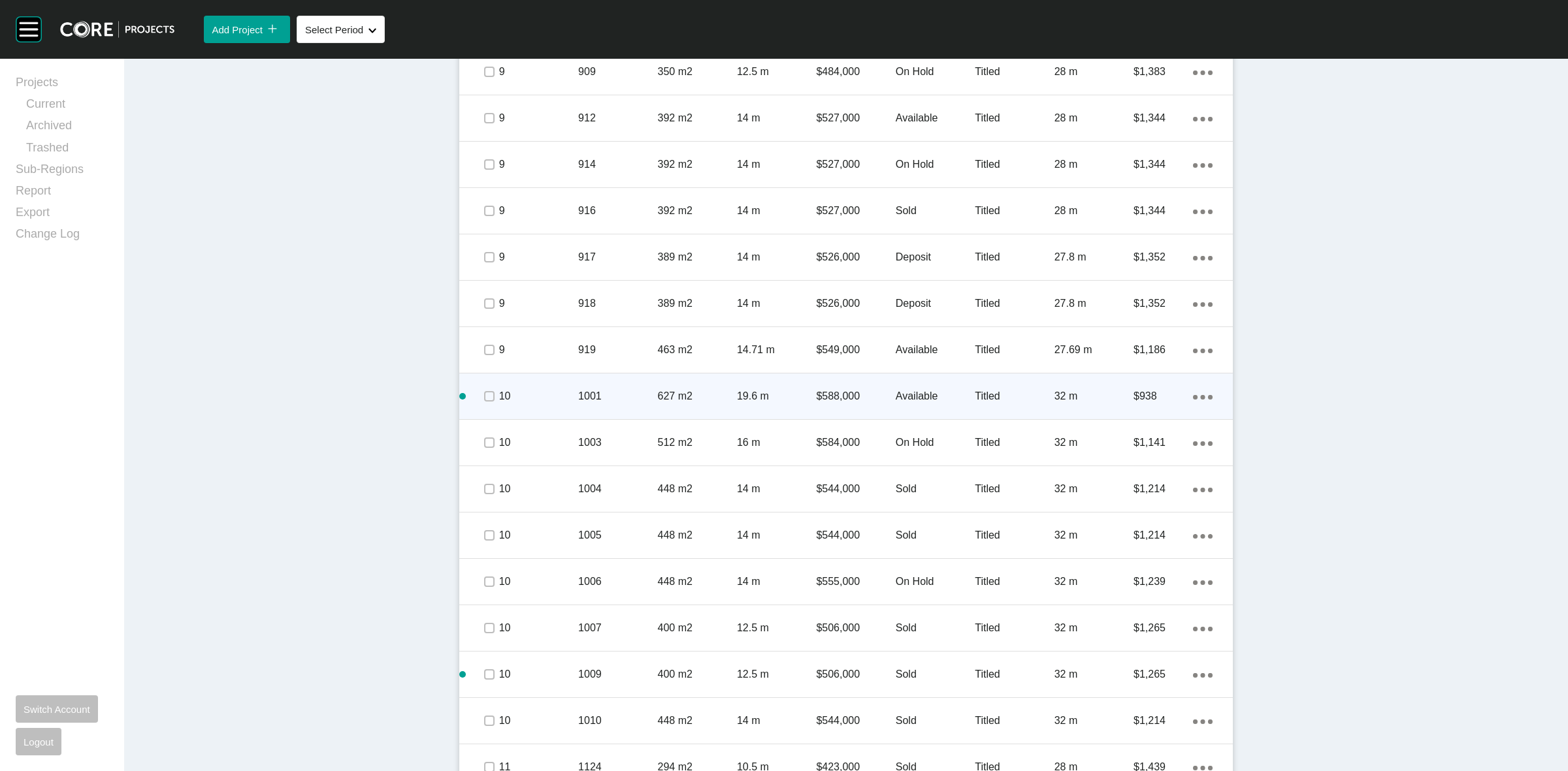
click at [645, 400] on p "1001" at bounding box center [617, 396] width 79 height 14
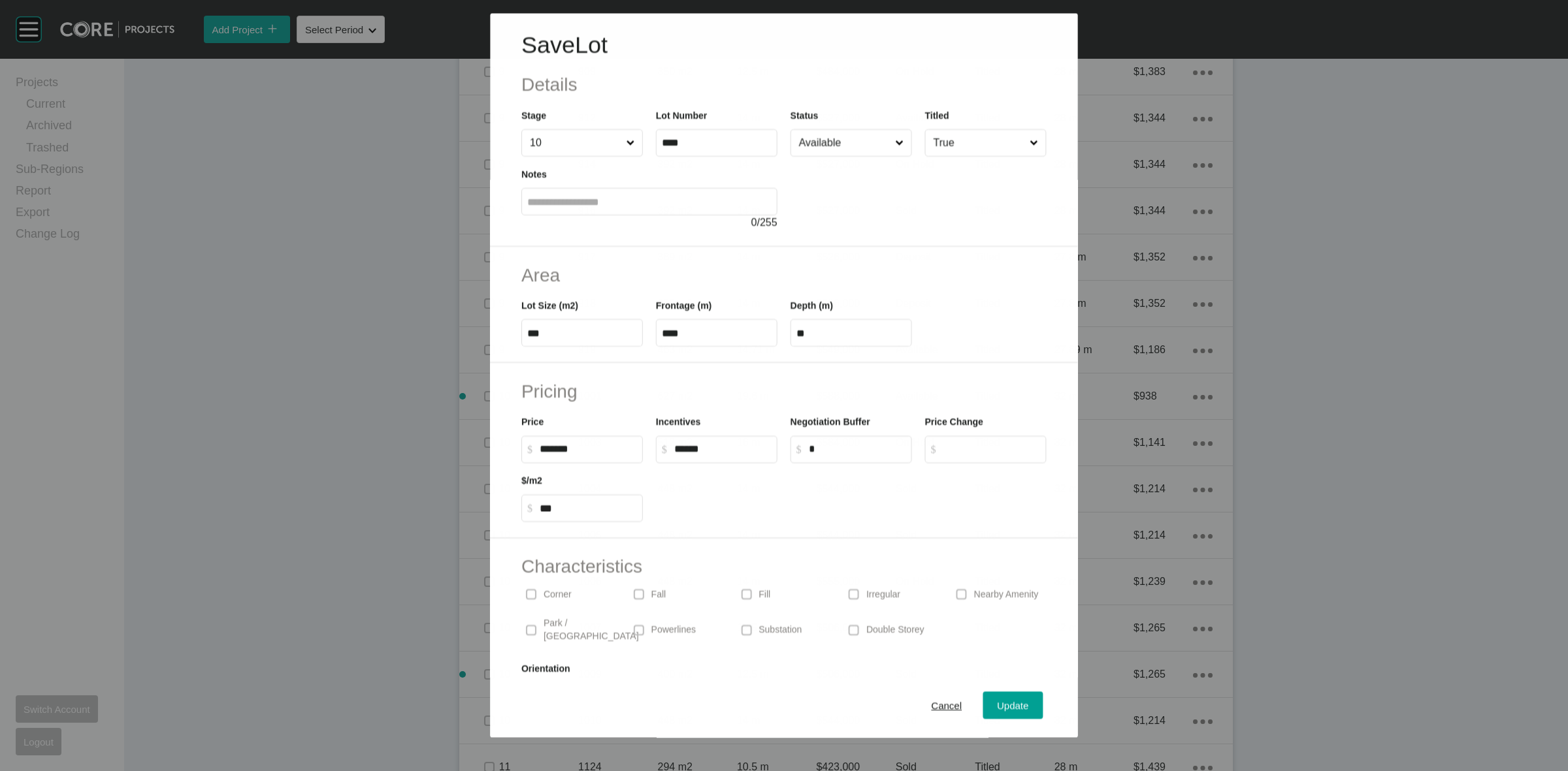
click at [821, 139] on input "Available" at bounding box center [844, 143] width 96 height 26
click at [998, 706] on span "Update" at bounding box center [1014, 706] width 32 height 11
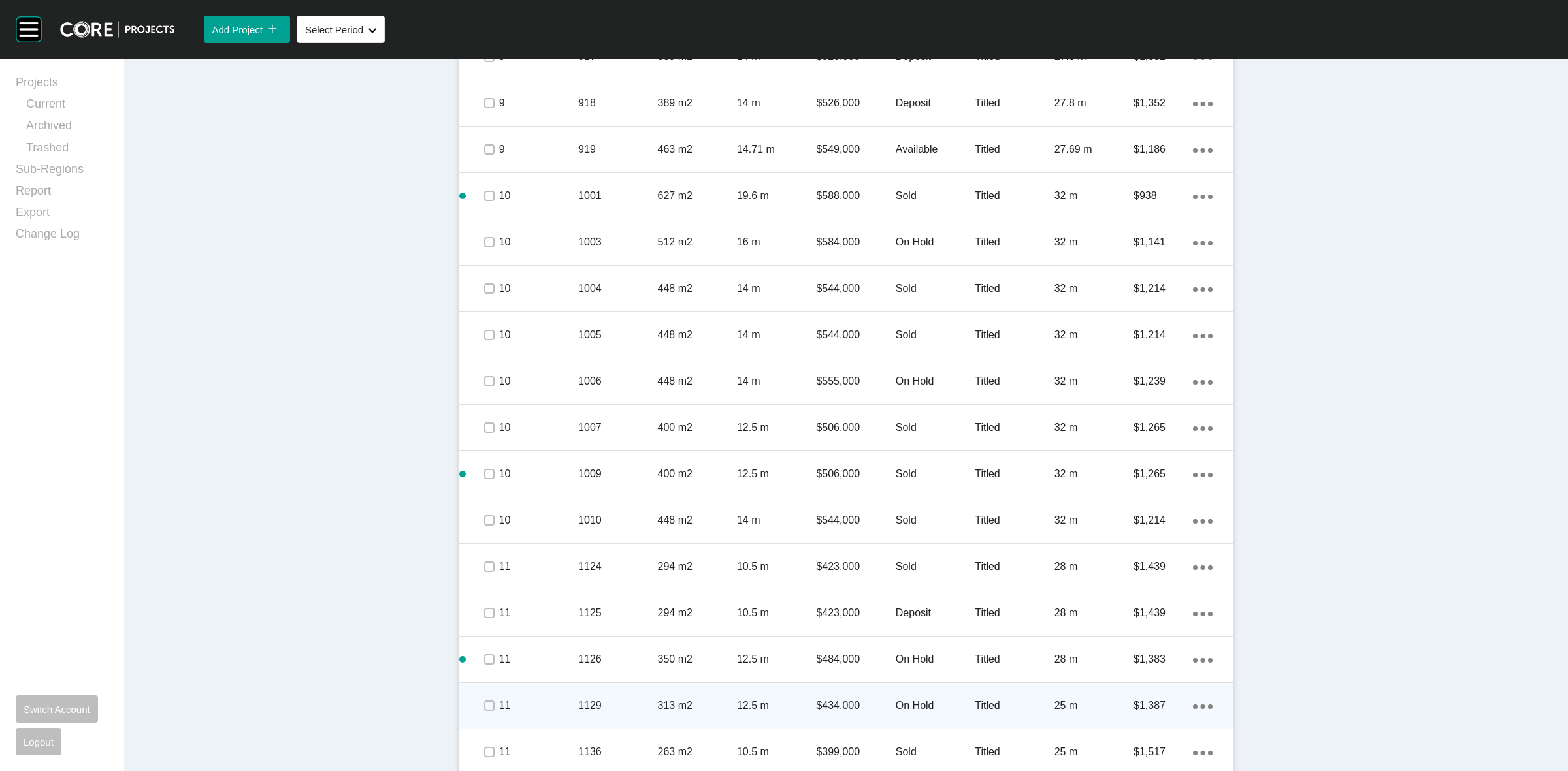
scroll to position [2149, 0]
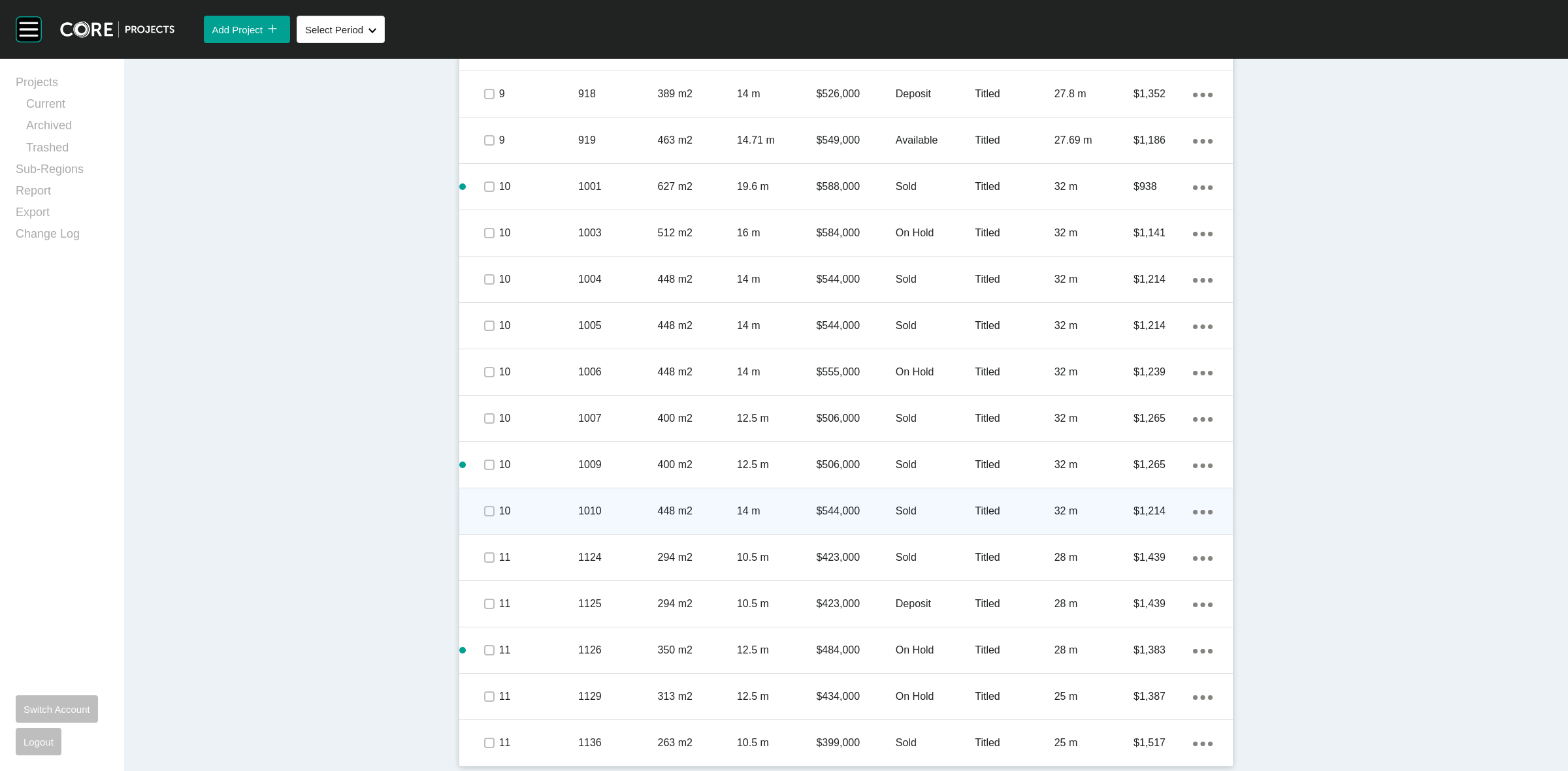
click at [631, 508] on p "1010" at bounding box center [617, 511] width 79 height 14
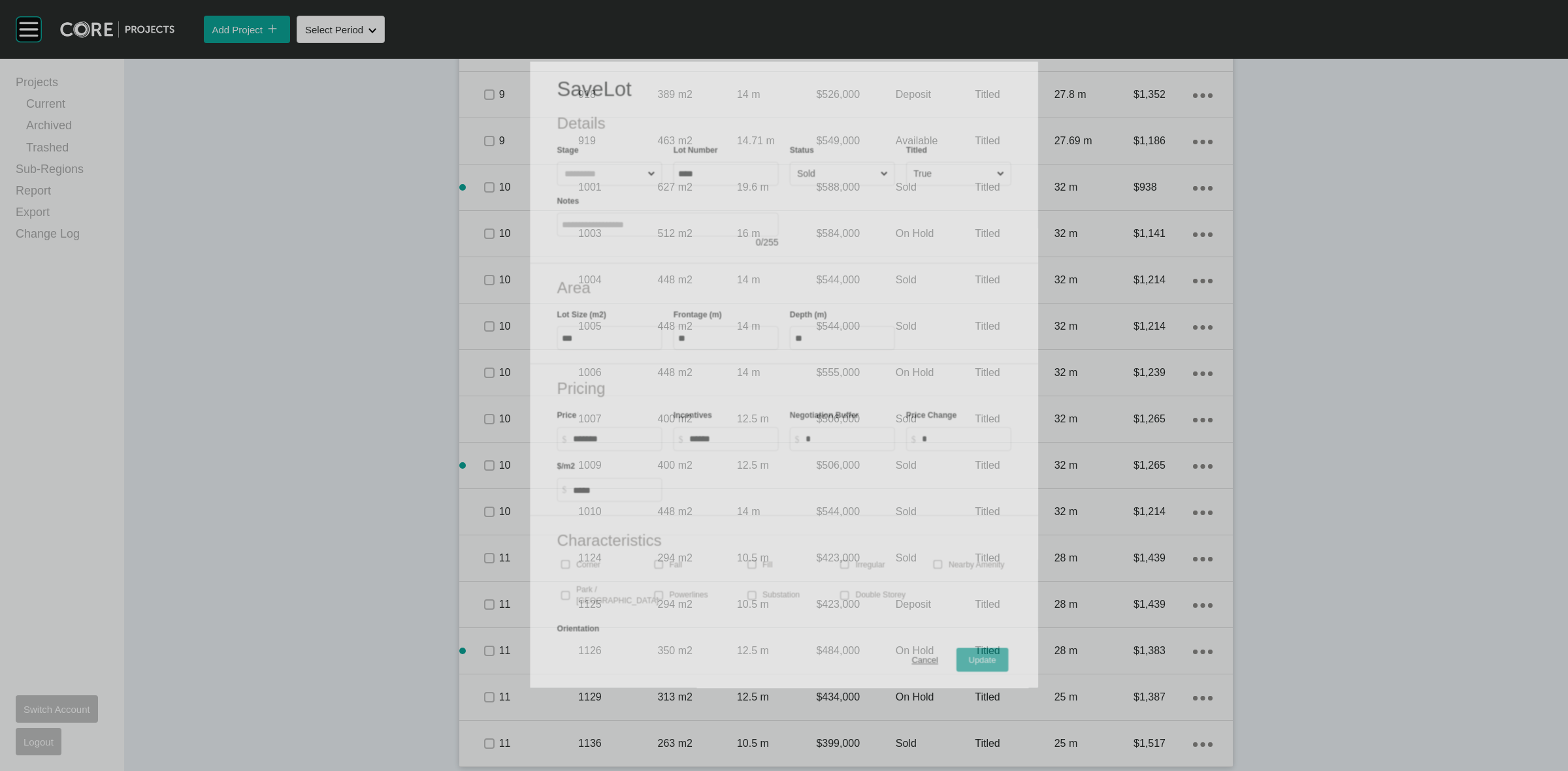
scroll to position [2108, 0]
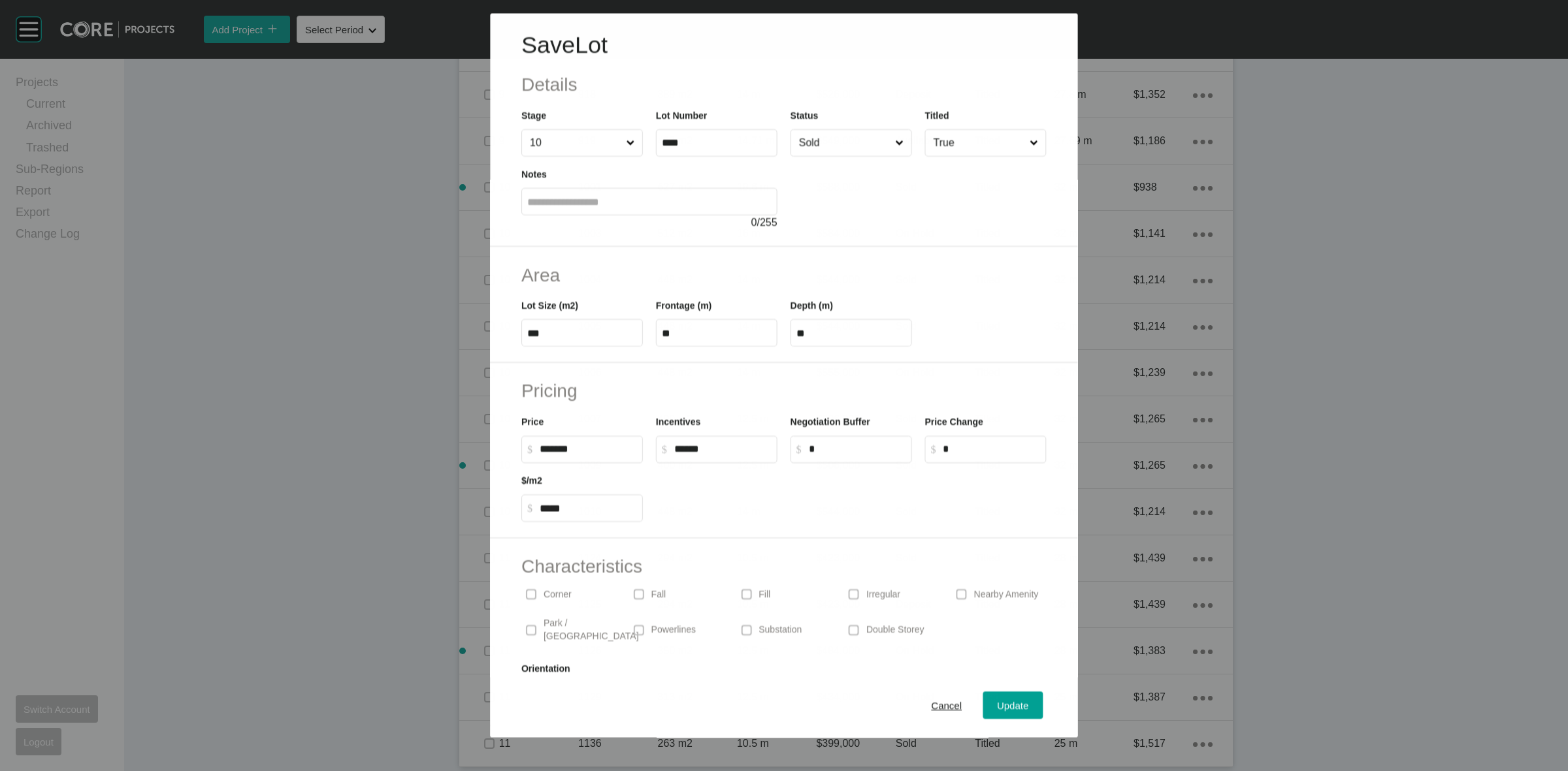
click at [843, 147] on input "Sold" at bounding box center [844, 143] width 96 height 26
click at [998, 712] on div "Update" at bounding box center [1013, 705] width 38 height 18
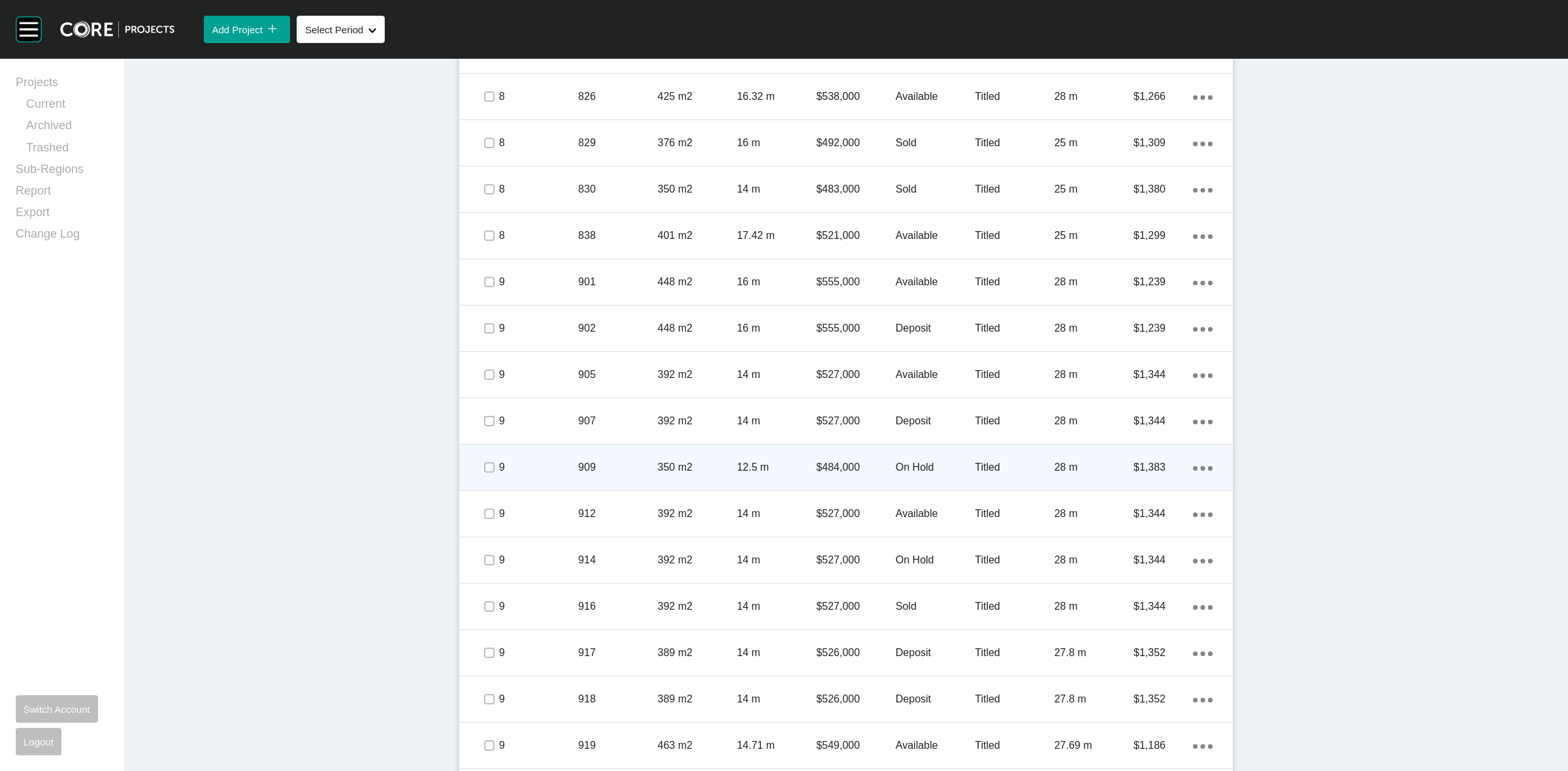
scroll to position [1429, 0]
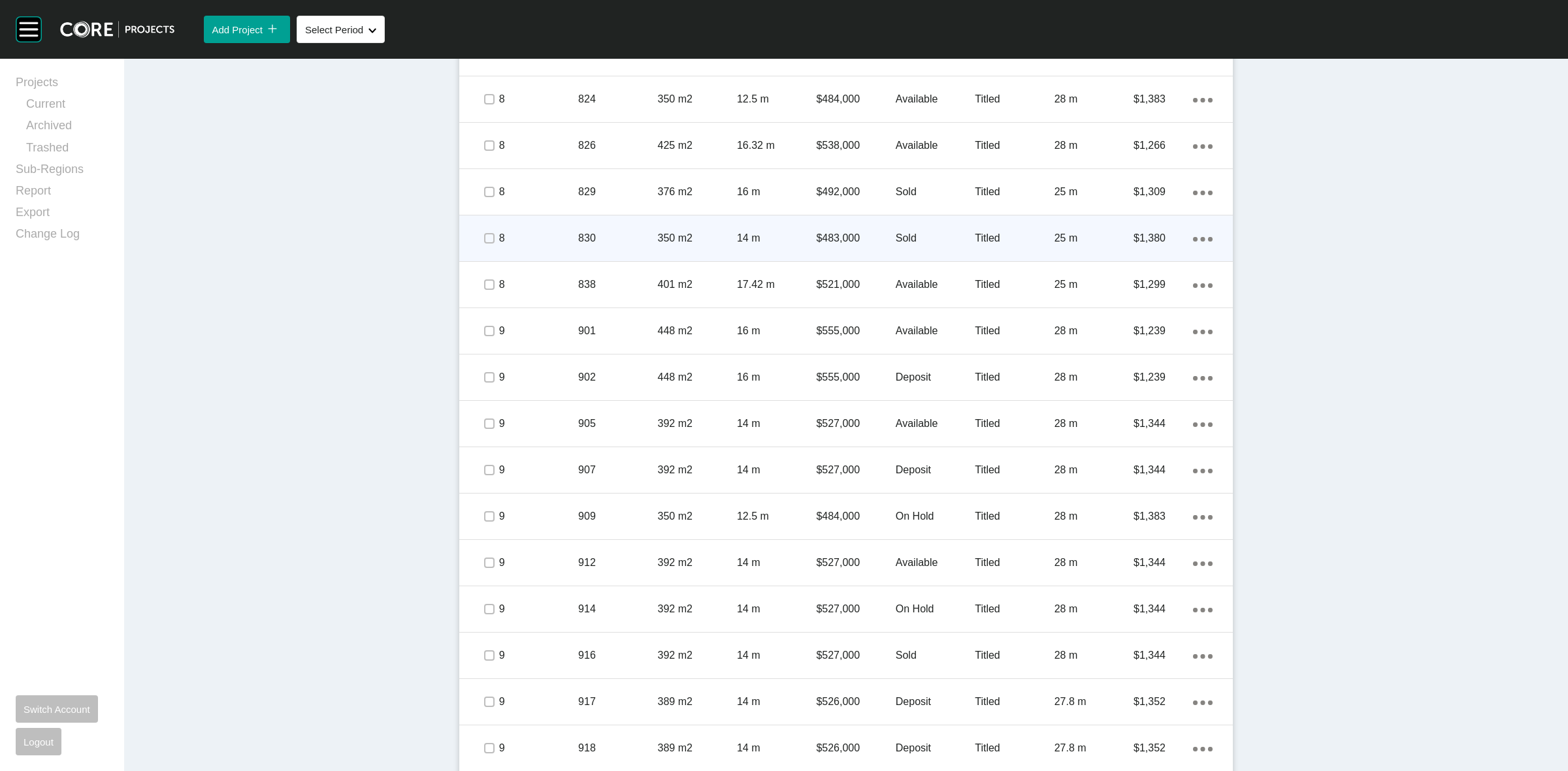
click at [609, 242] on p "830" at bounding box center [617, 238] width 79 height 14
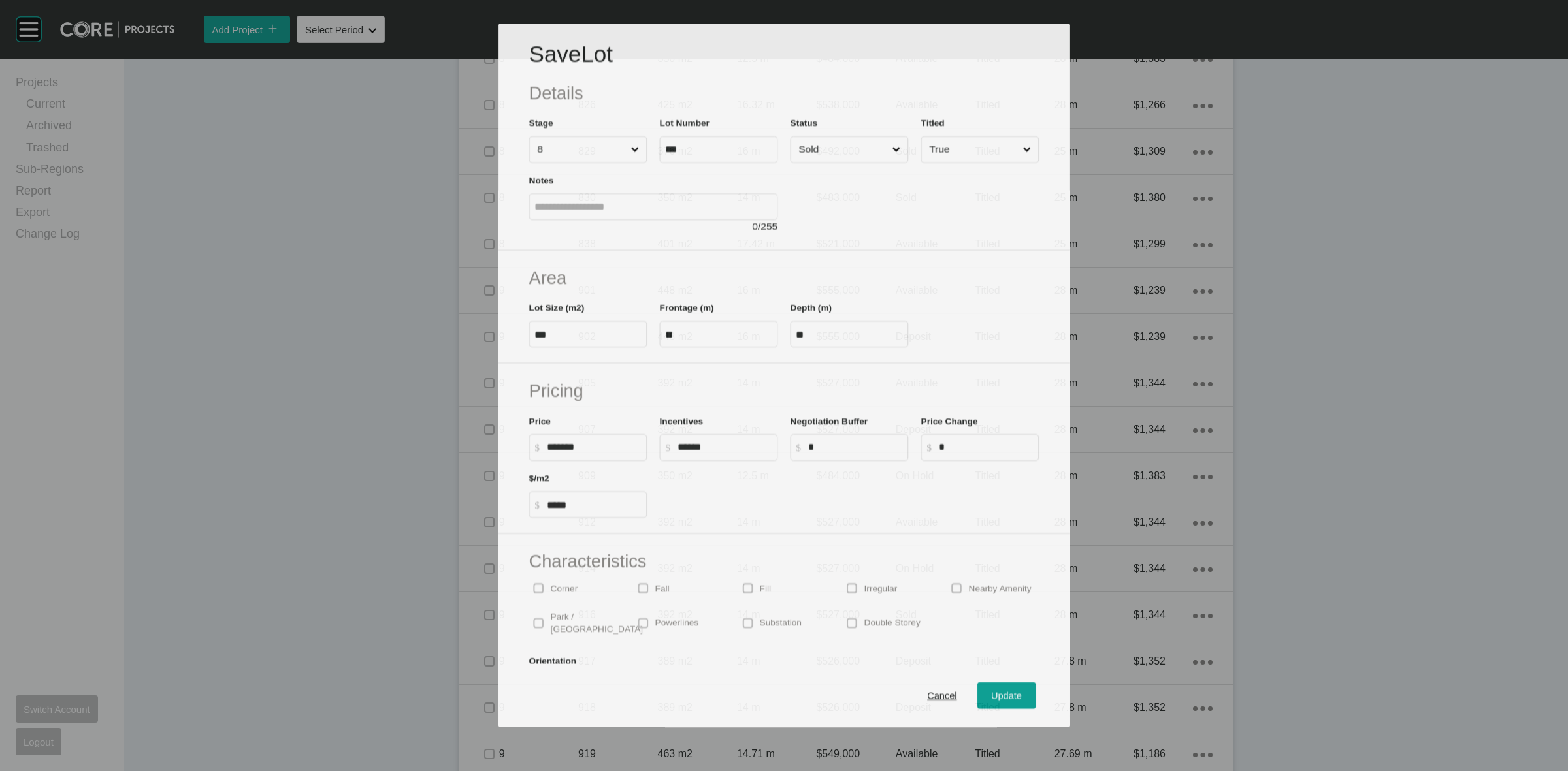
scroll to position [1389, 0]
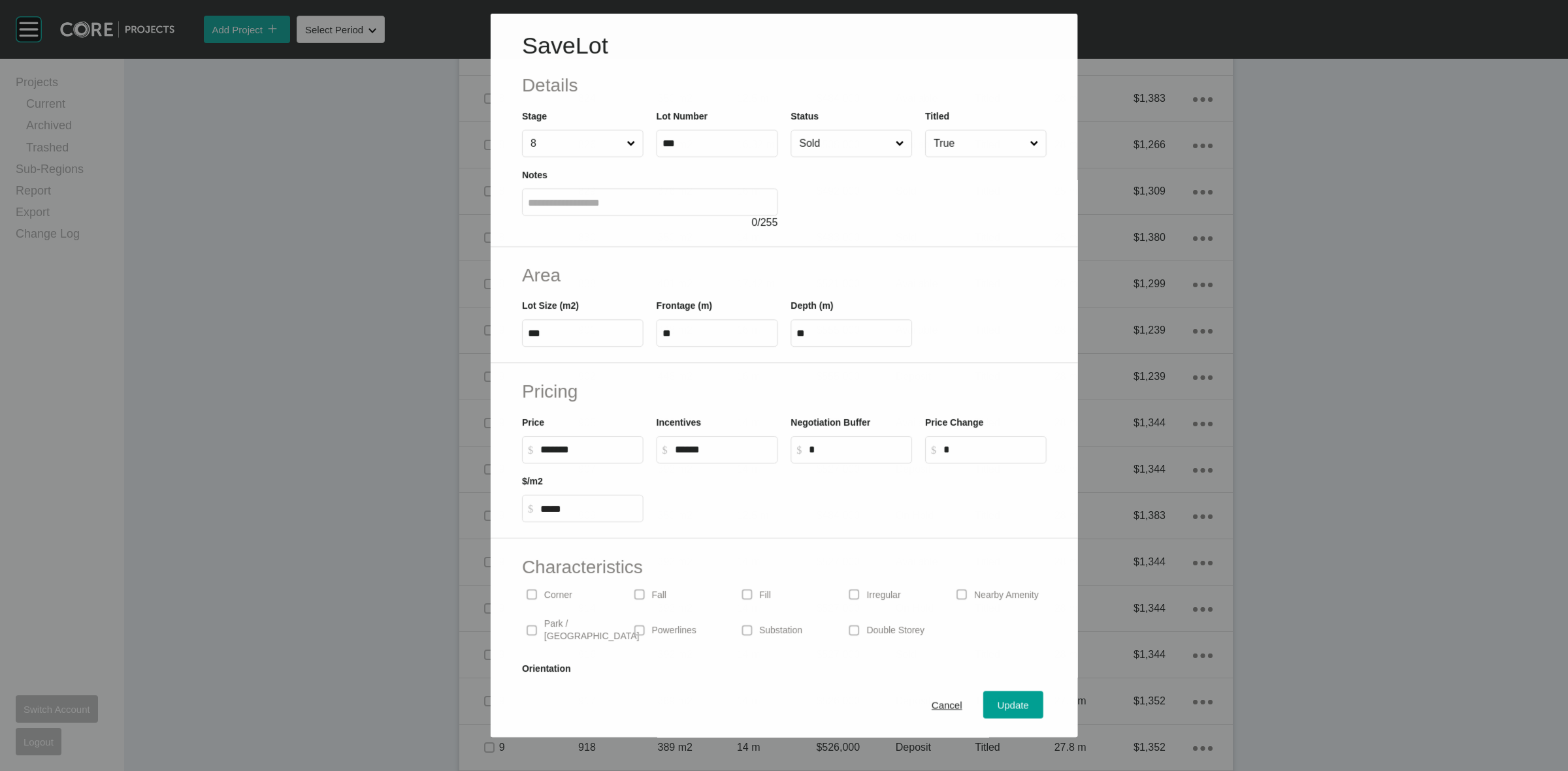
click at [832, 148] on input "Sold" at bounding box center [844, 144] width 96 height 26
drag, startPoint x: 993, startPoint y: 706, endPoint x: 988, endPoint y: 696, distance: 11.2
click at [998, 707] on span "Update" at bounding box center [1014, 706] width 32 height 11
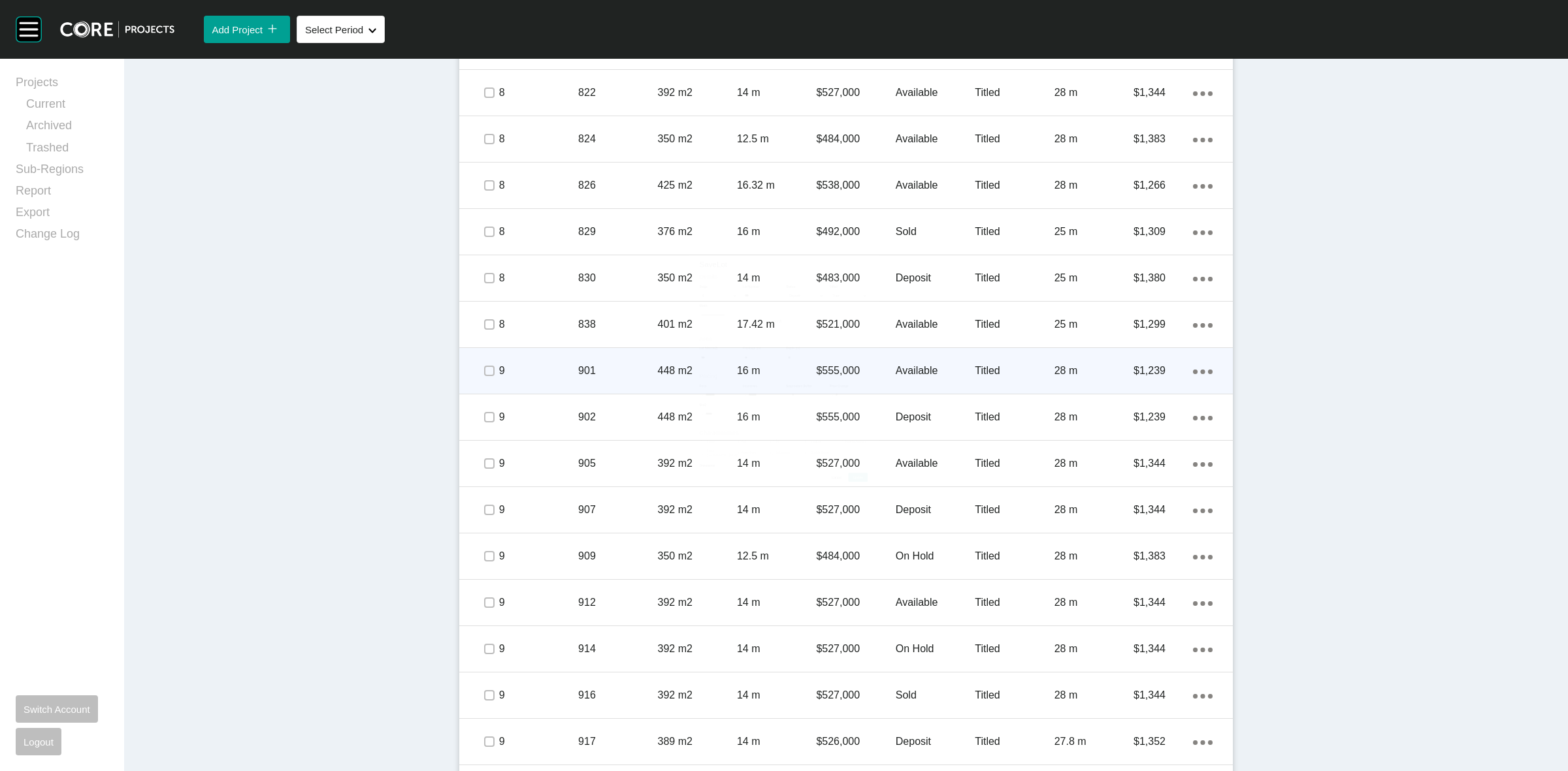
scroll to position [1429, 0]
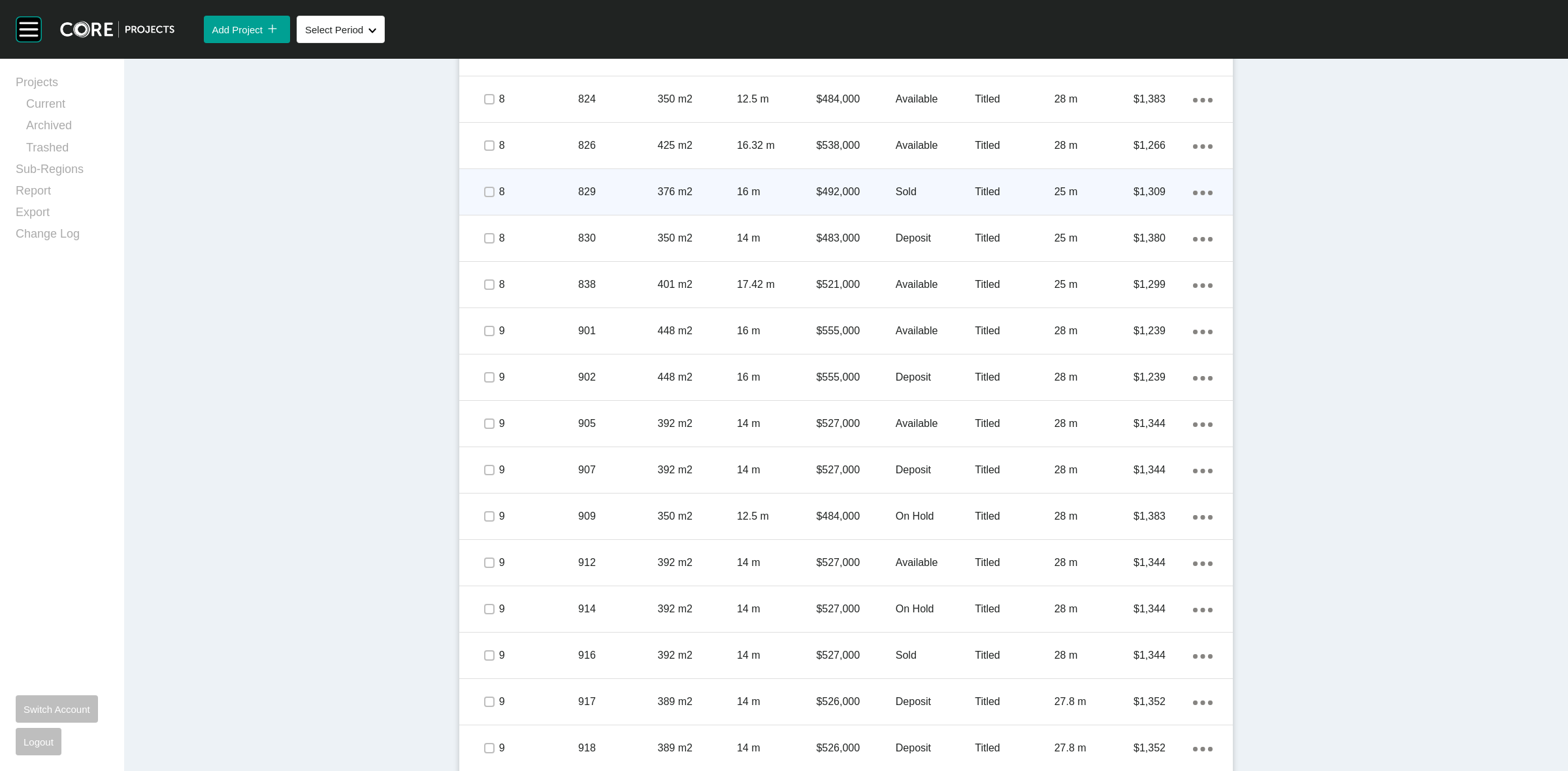
click at [660, 195] on p "376 m2" at bounding box center [697, 191] width 79 height 14
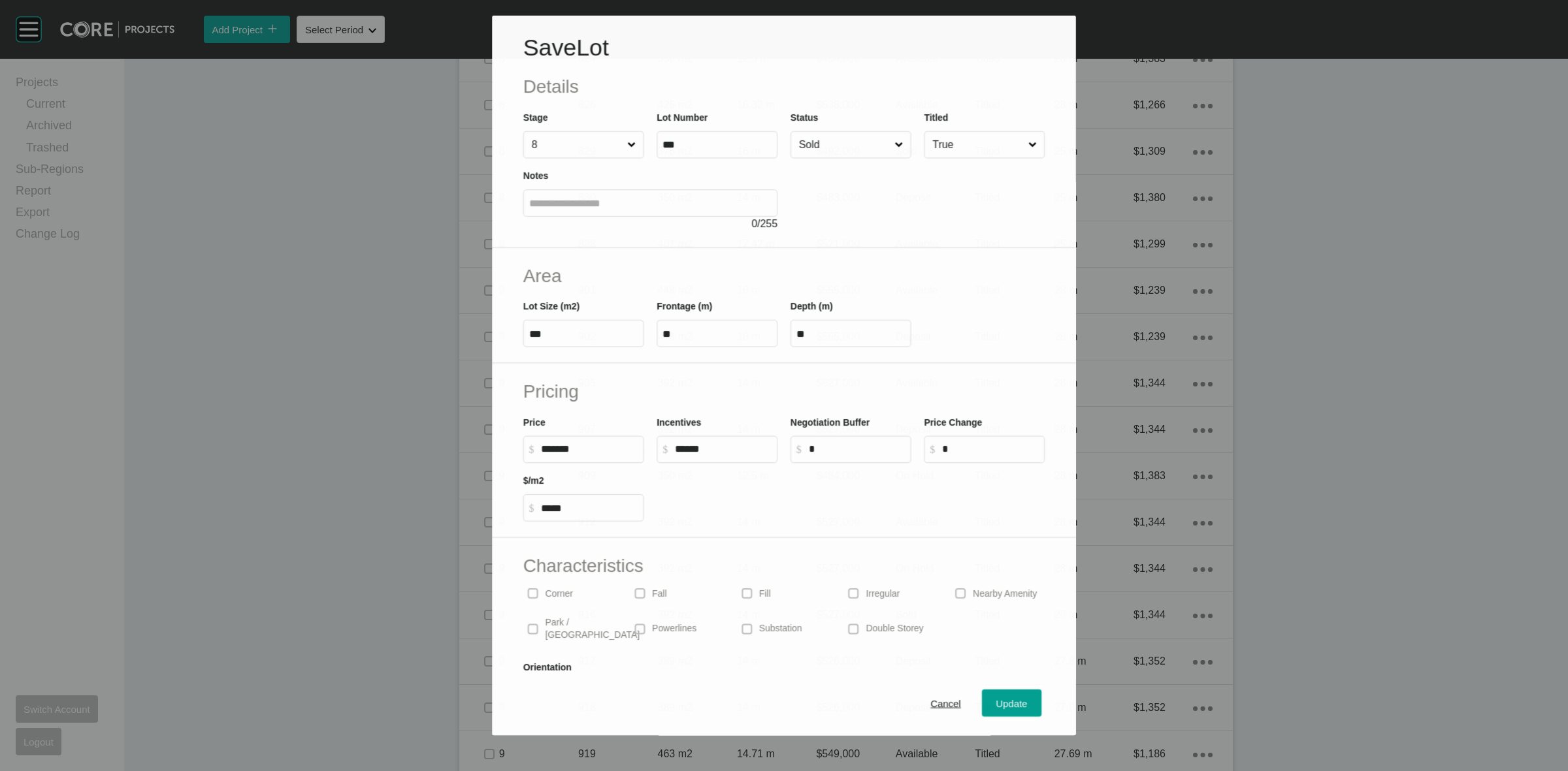
scroll to position [1389, 0]
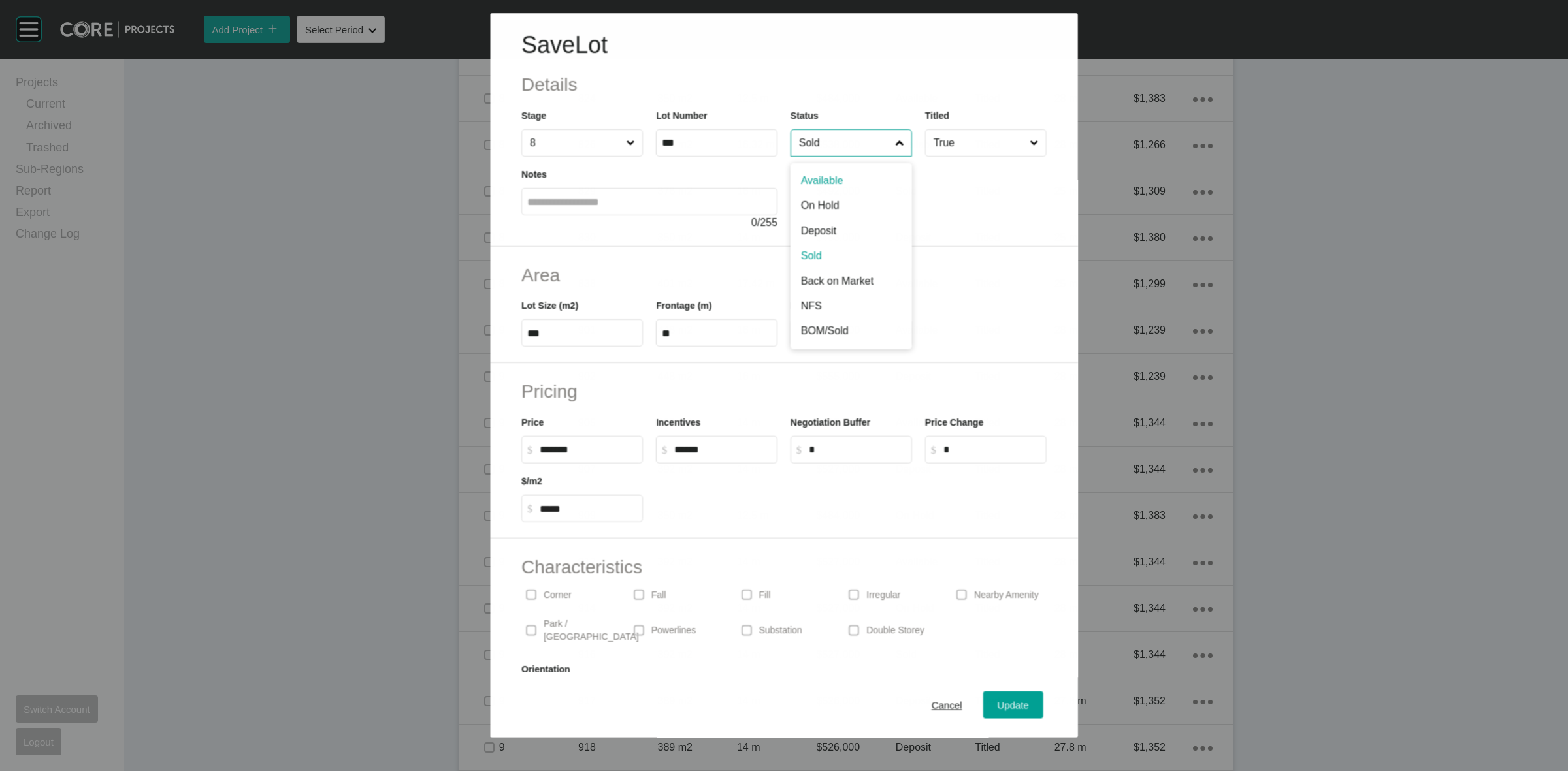
click at [847, 147] on input "Sold" at bounding box center [844, 143] width 96 height 26
drag, startPoint x: 811, startPoint y: 226, endPoint x: 930, endPoint y: 484, distance: 284.1
click at [994, 697] on div "Update" at bounding box center [1013, 705] width 38 height 18
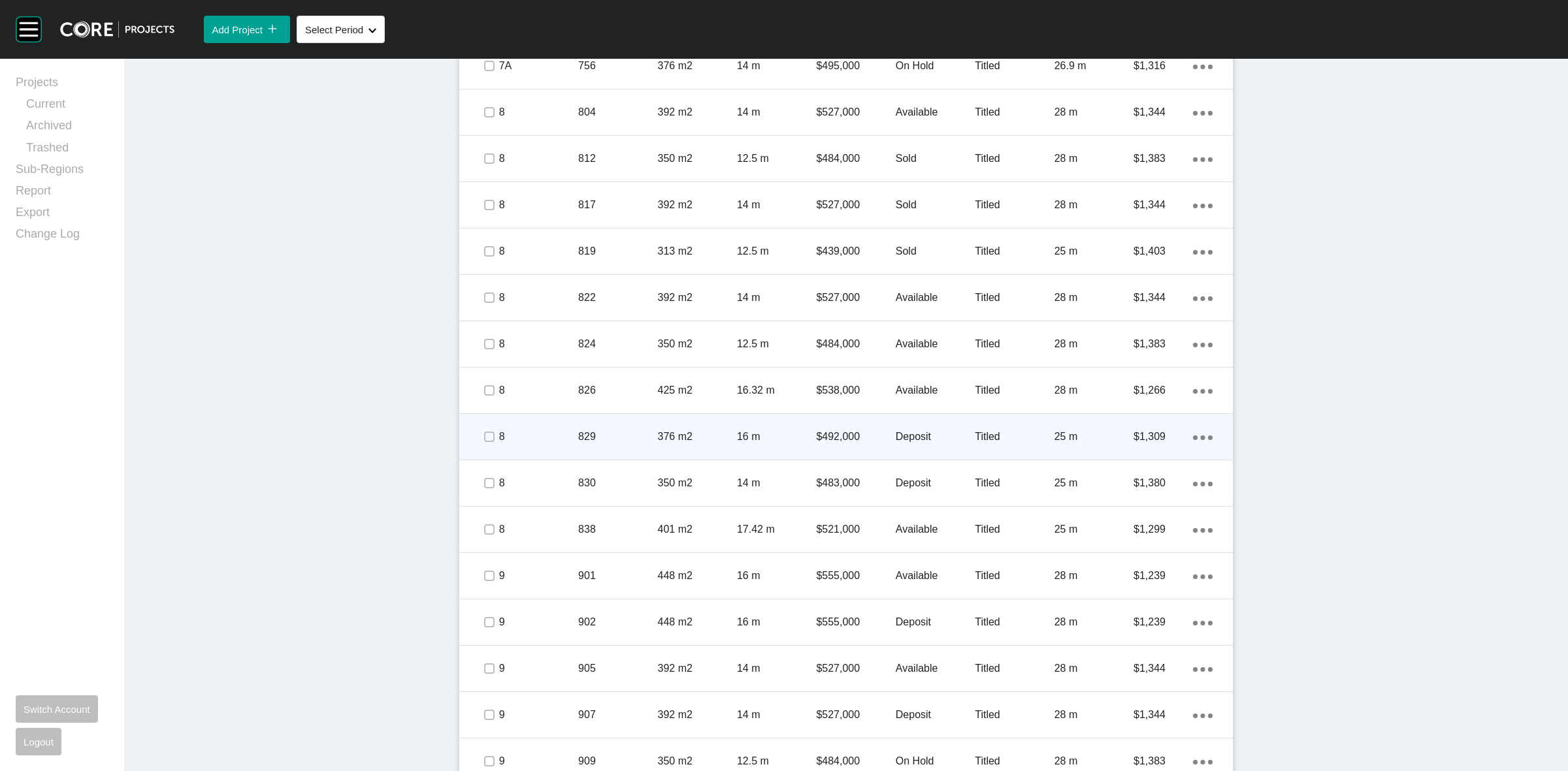
scroll to position [1103, 0]
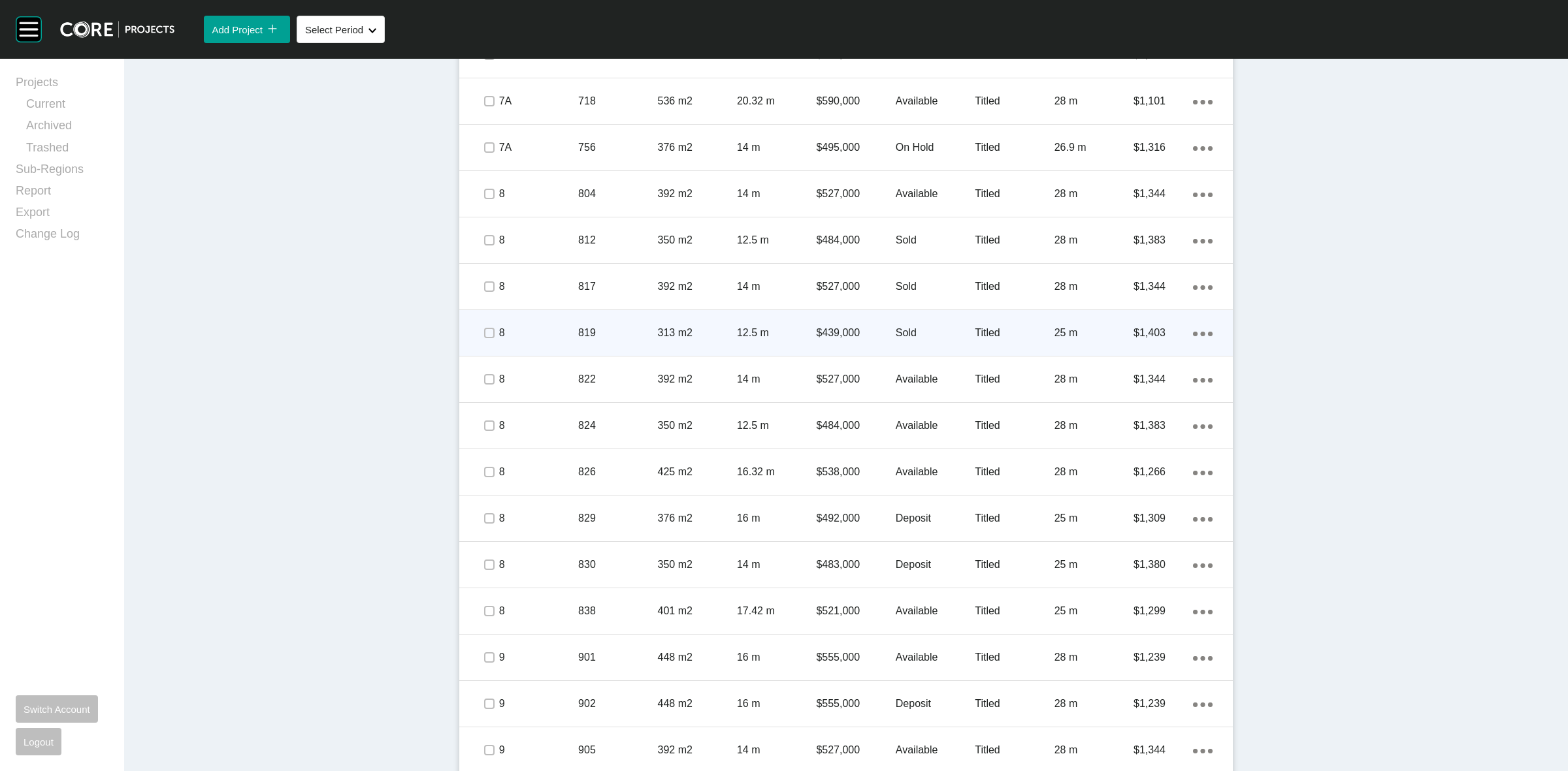
click at [617, 332] on p "819" at bounding box center [617, 333] width 79 height 14
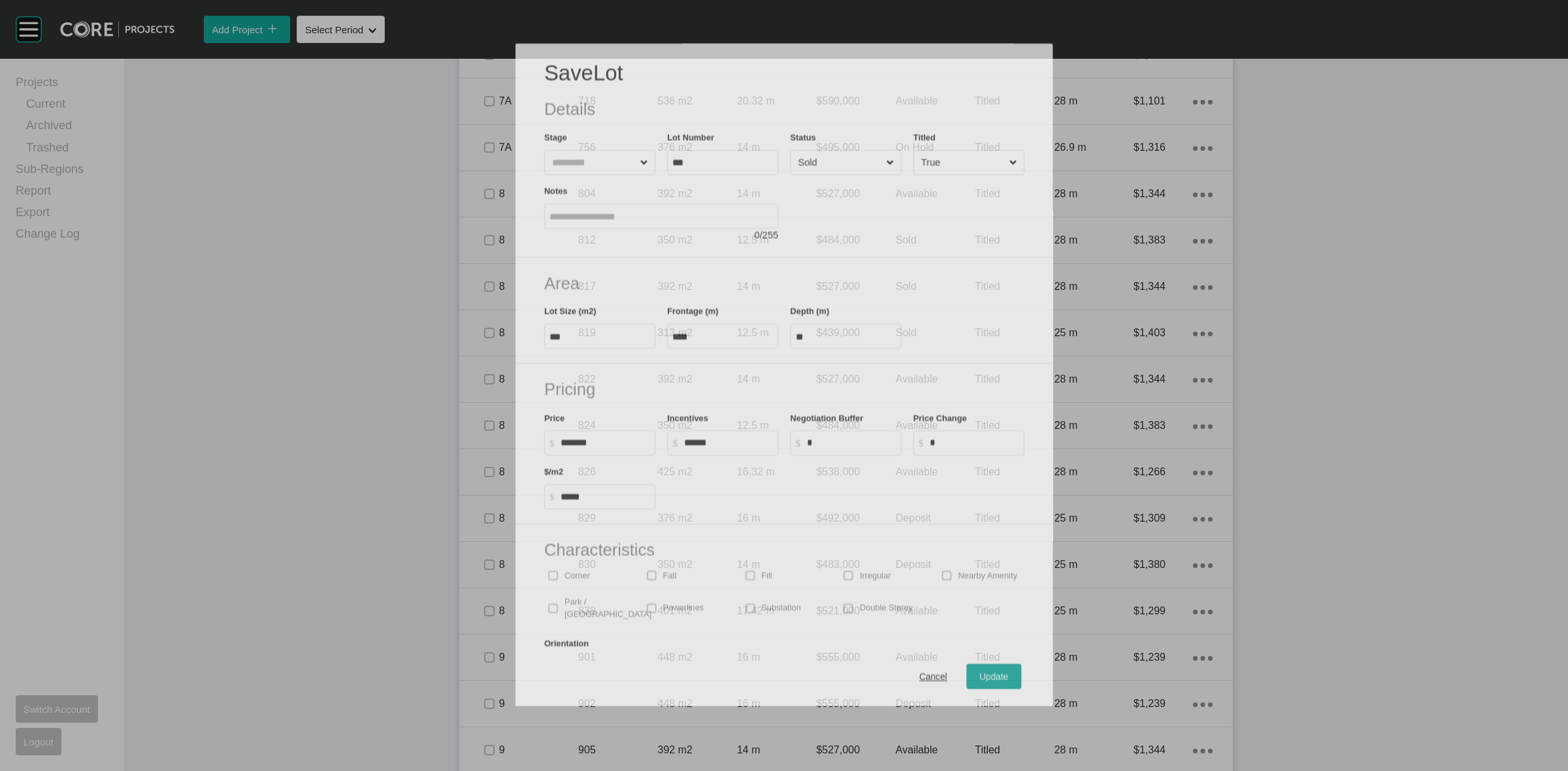
scroll to position [1062, 0]
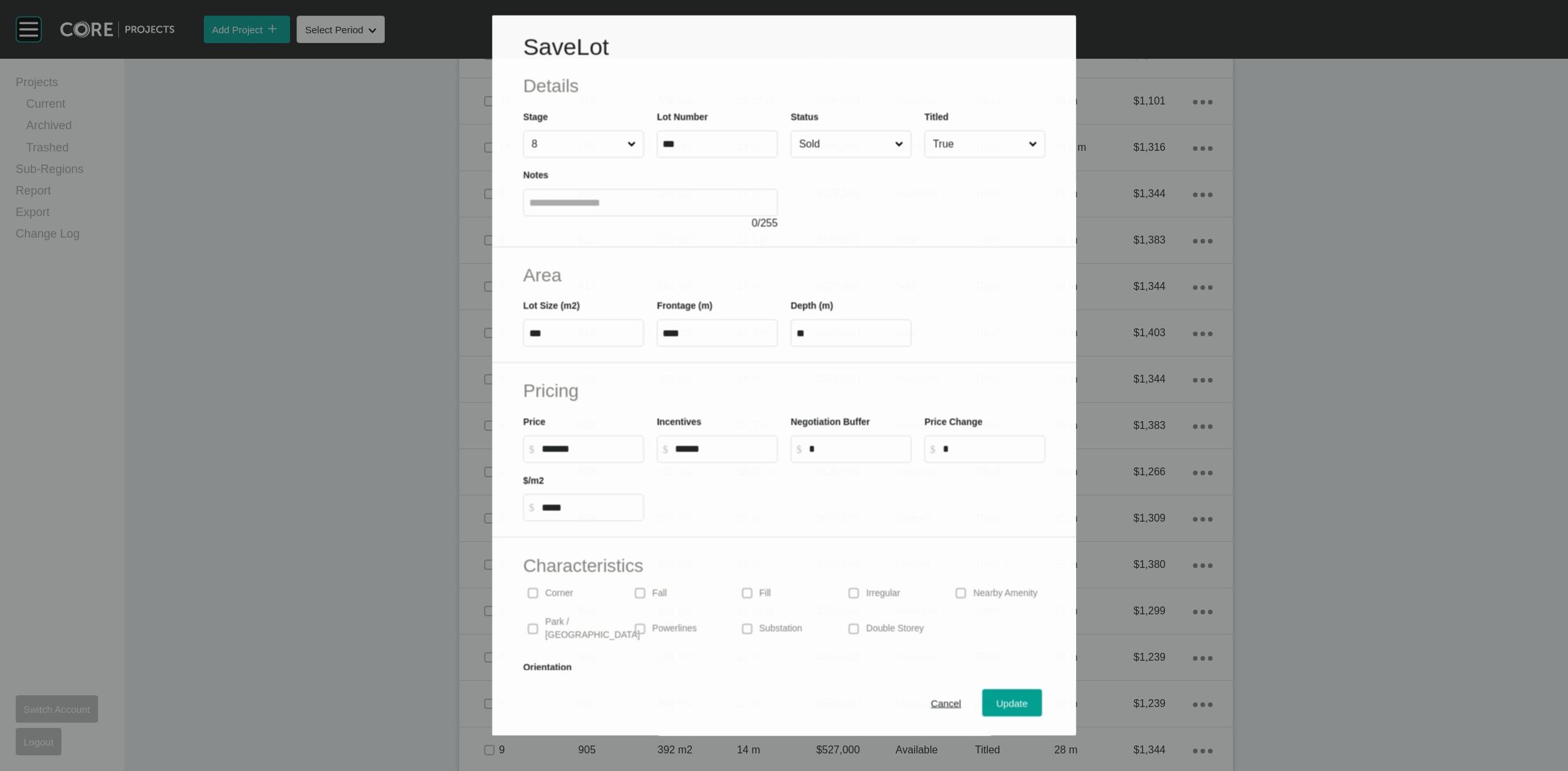
click at [826, 139] on input "Sold" at bounding box center [844, 145] width 96 height 26
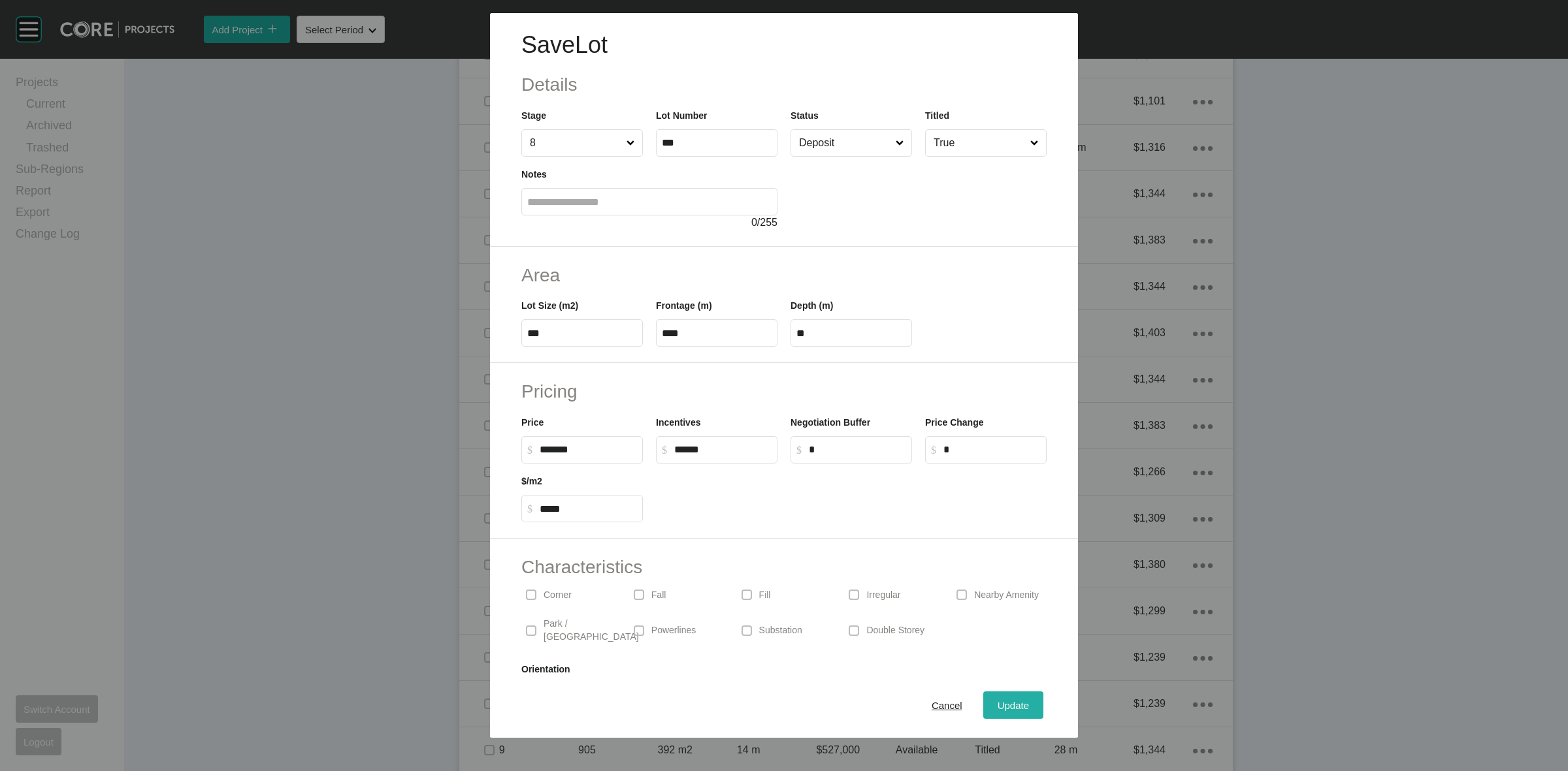
click at [998, 707] on span "Update" at bounding box center [1014, 706] width 32 height 11
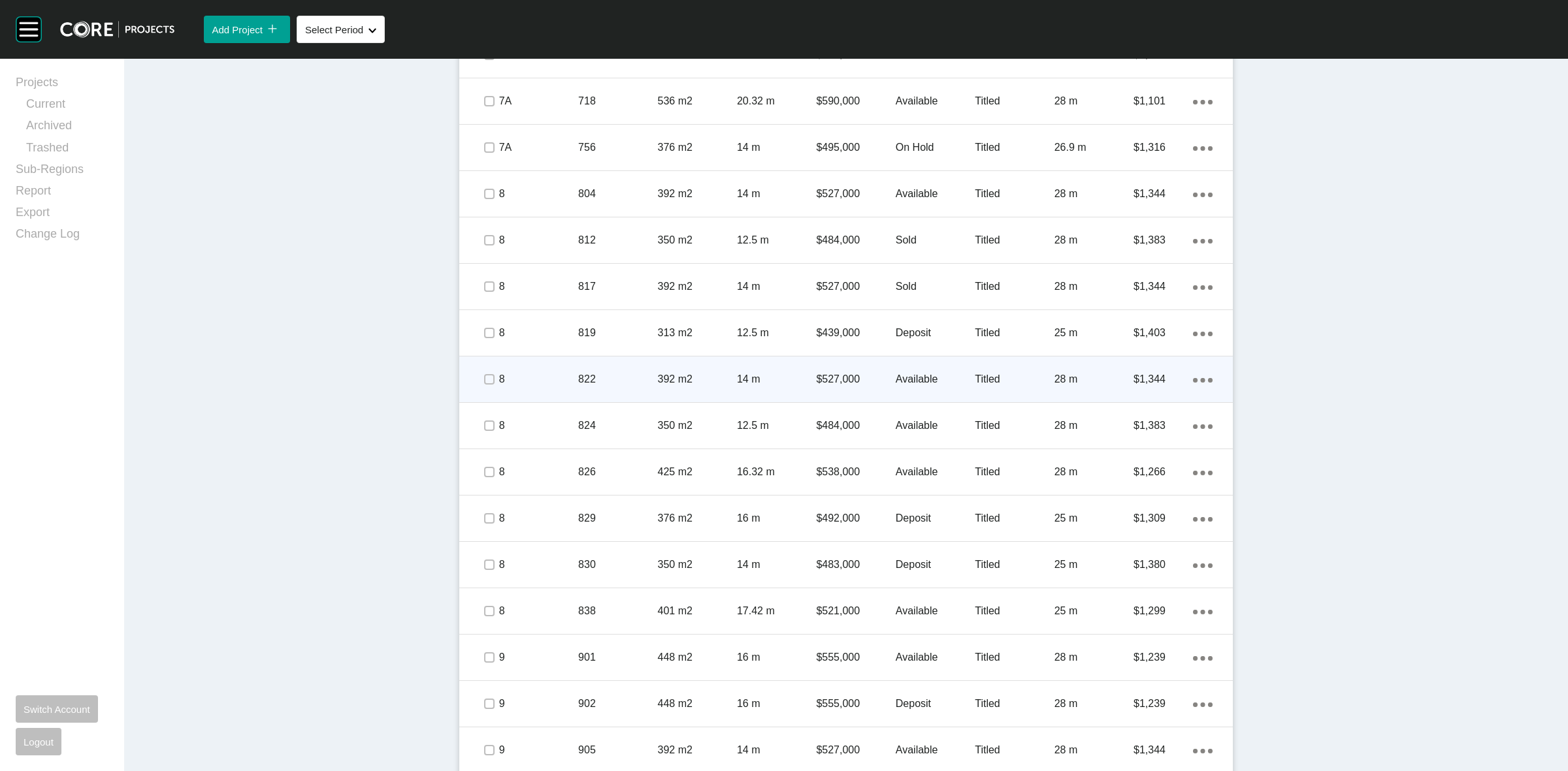
scroll to position [1021, 0]
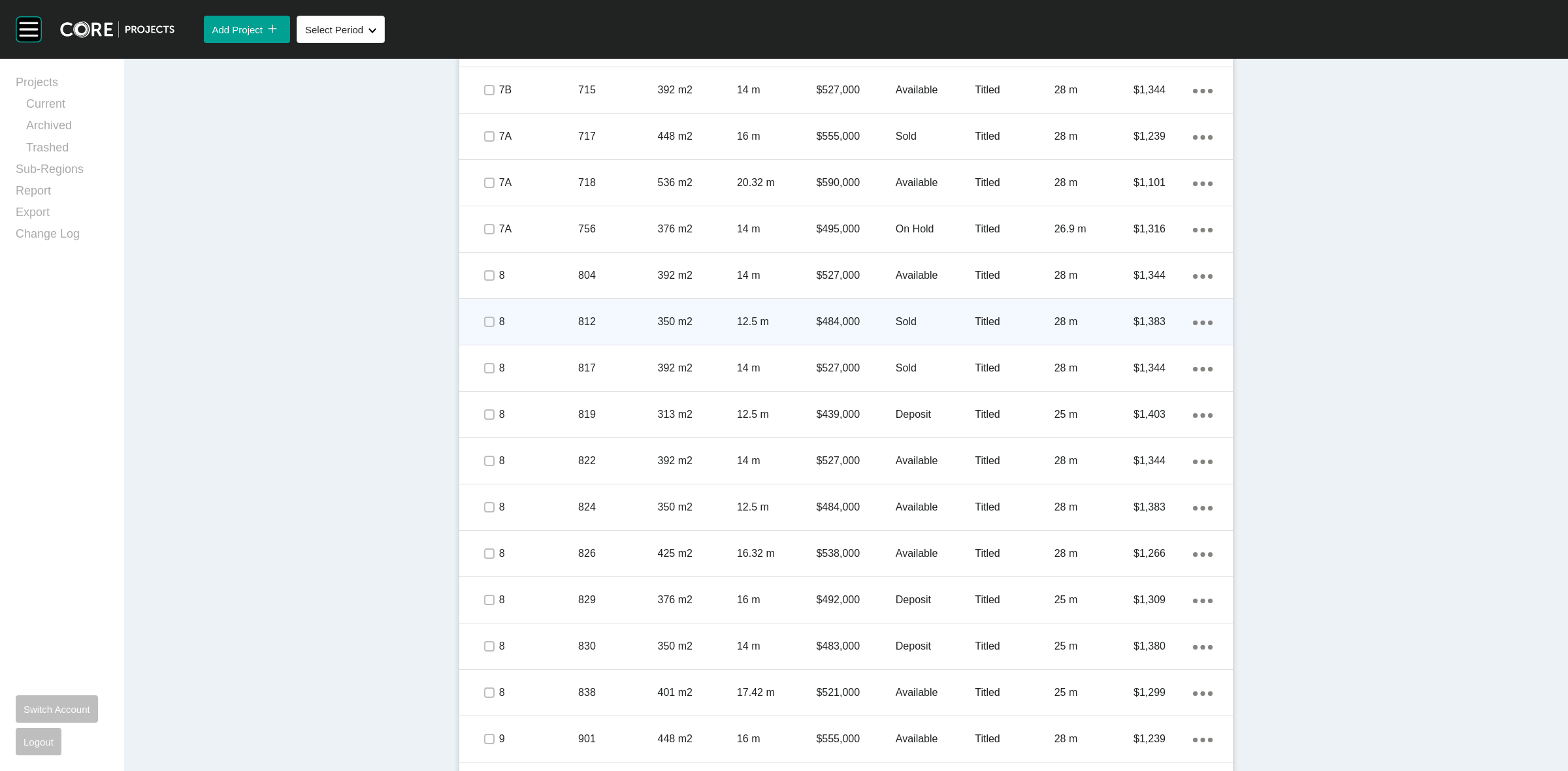
click at [626, 322] on p "812" at bounding box center [617, 322] width 79 height 14
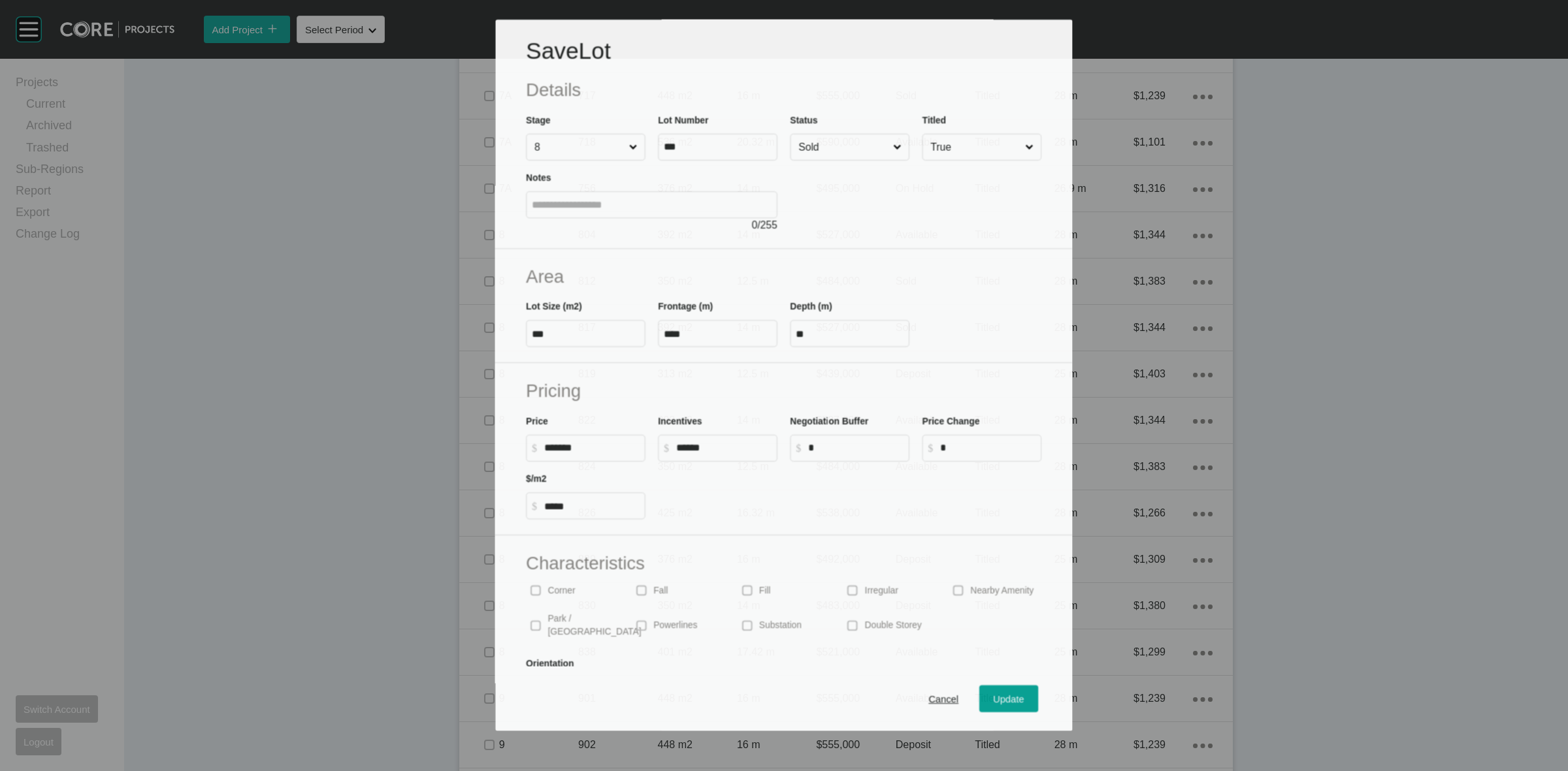
scroll to position [981, 0]
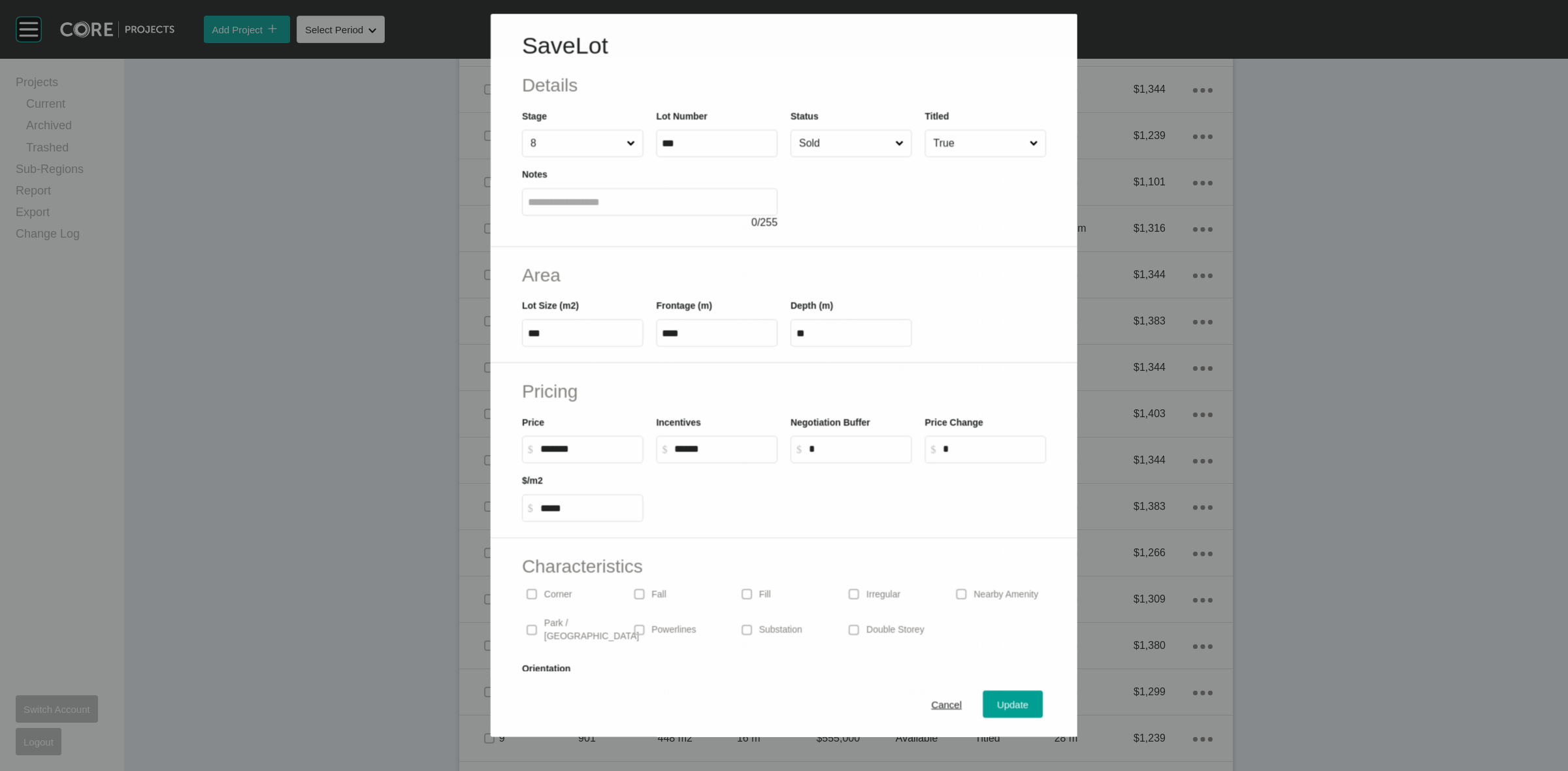
drag, startPoint x: 814, startPoint y: 147, endPoint x: 822, endPoint y: 147, distance: 8.0
click at [815, 147] on input "Sold" at bounding box center [844, 144] width 96 height 26
click at [998, 702] on span "Update" at bounding box center [1014, 706] width 32 height 11
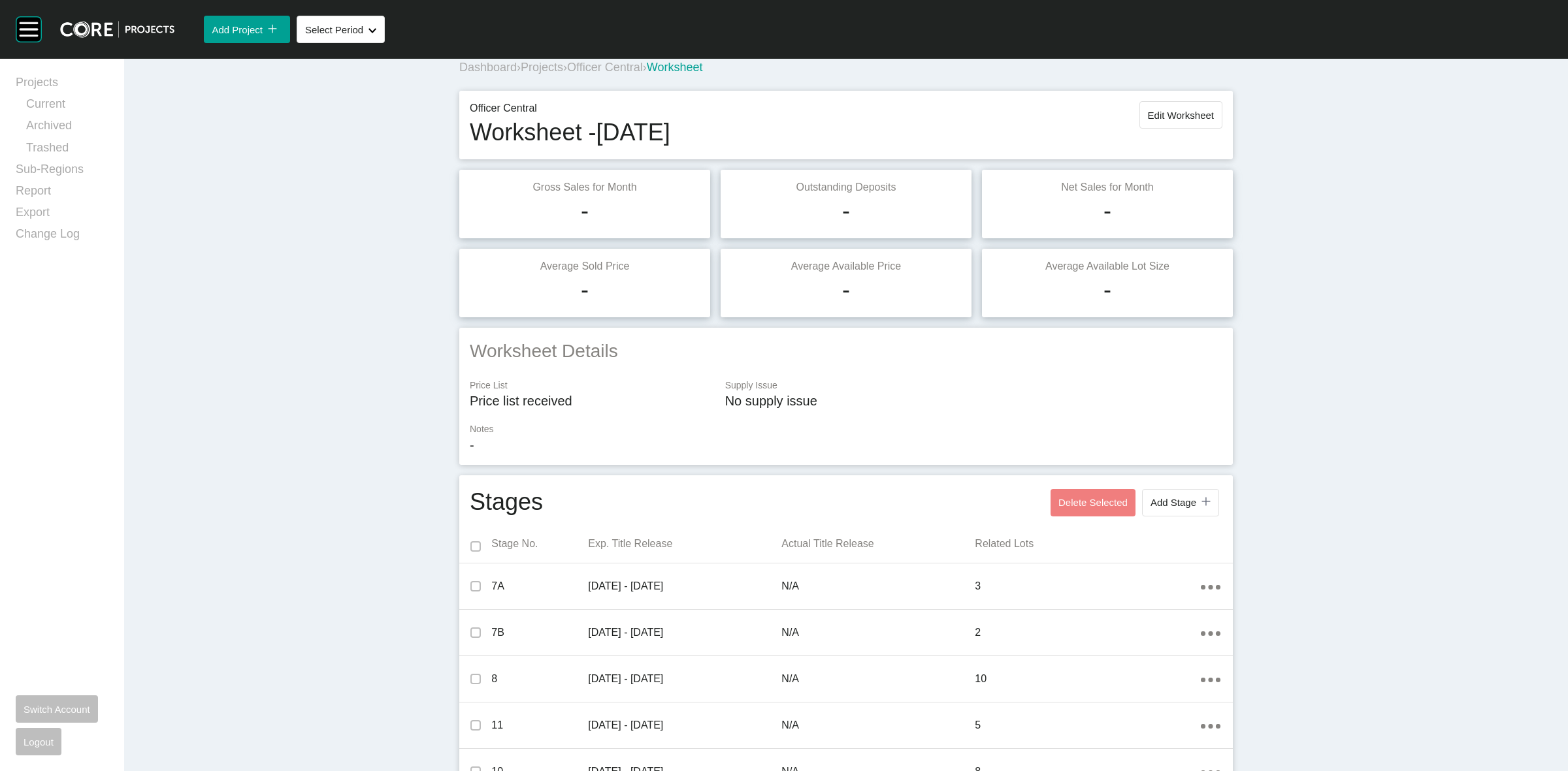
scroll to position [0, 0]
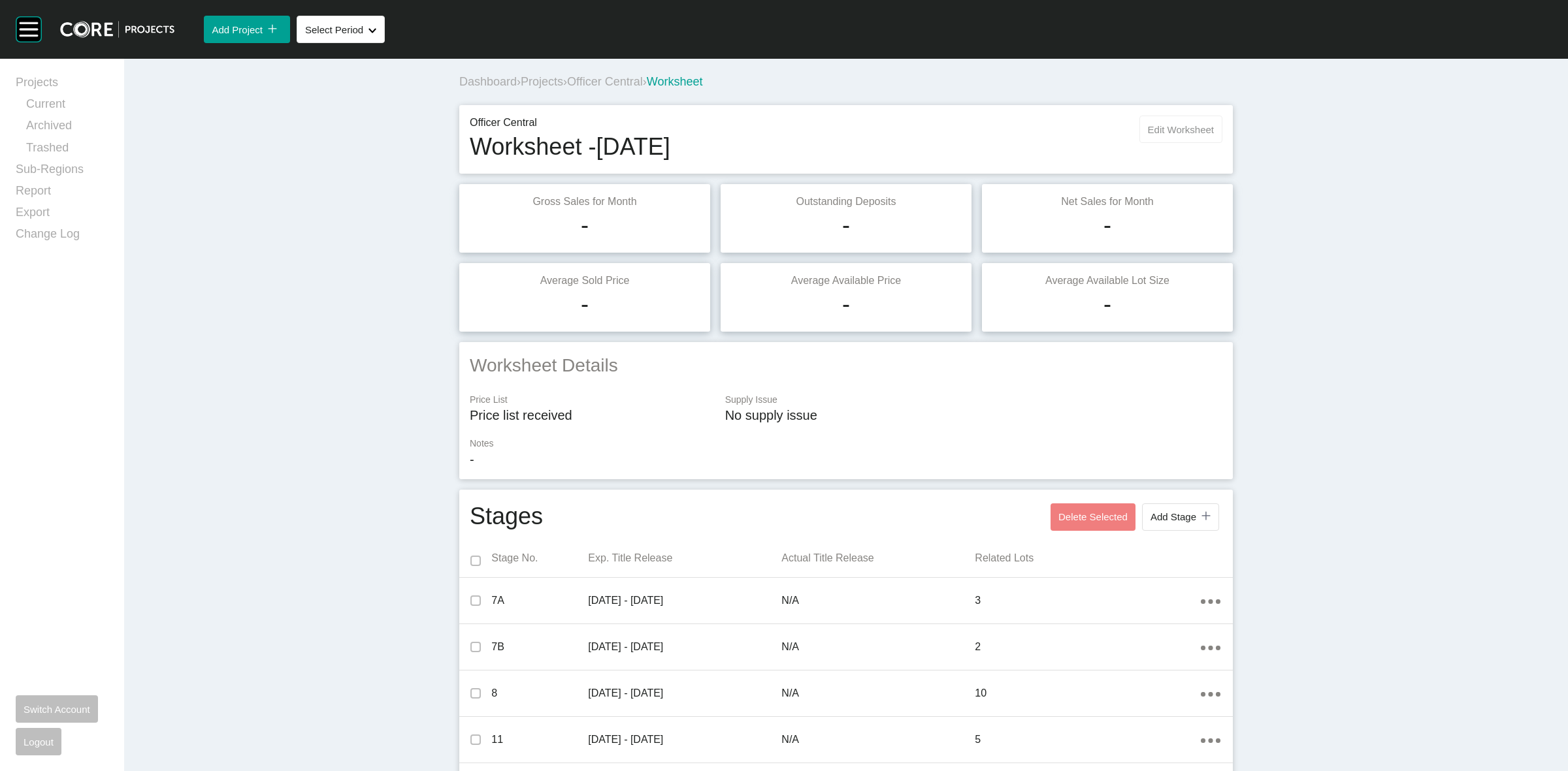
click at [1164, 137] on button "Edit Worksheet" at bounding box center [1181, 129] width 83 height 27
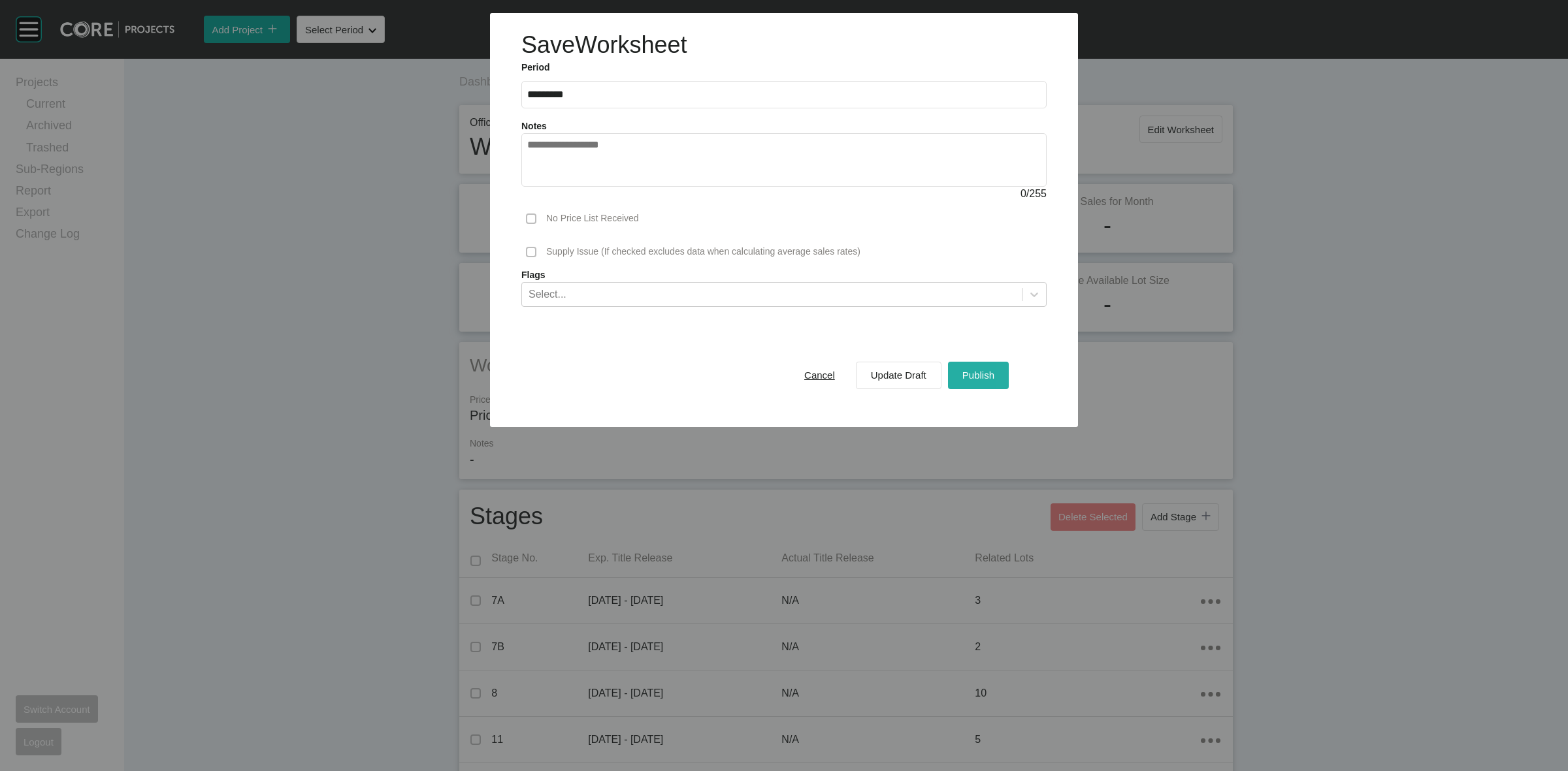
click at [988, 372] on span "Publish" at bounding box center [978, 376] width 32 height 11
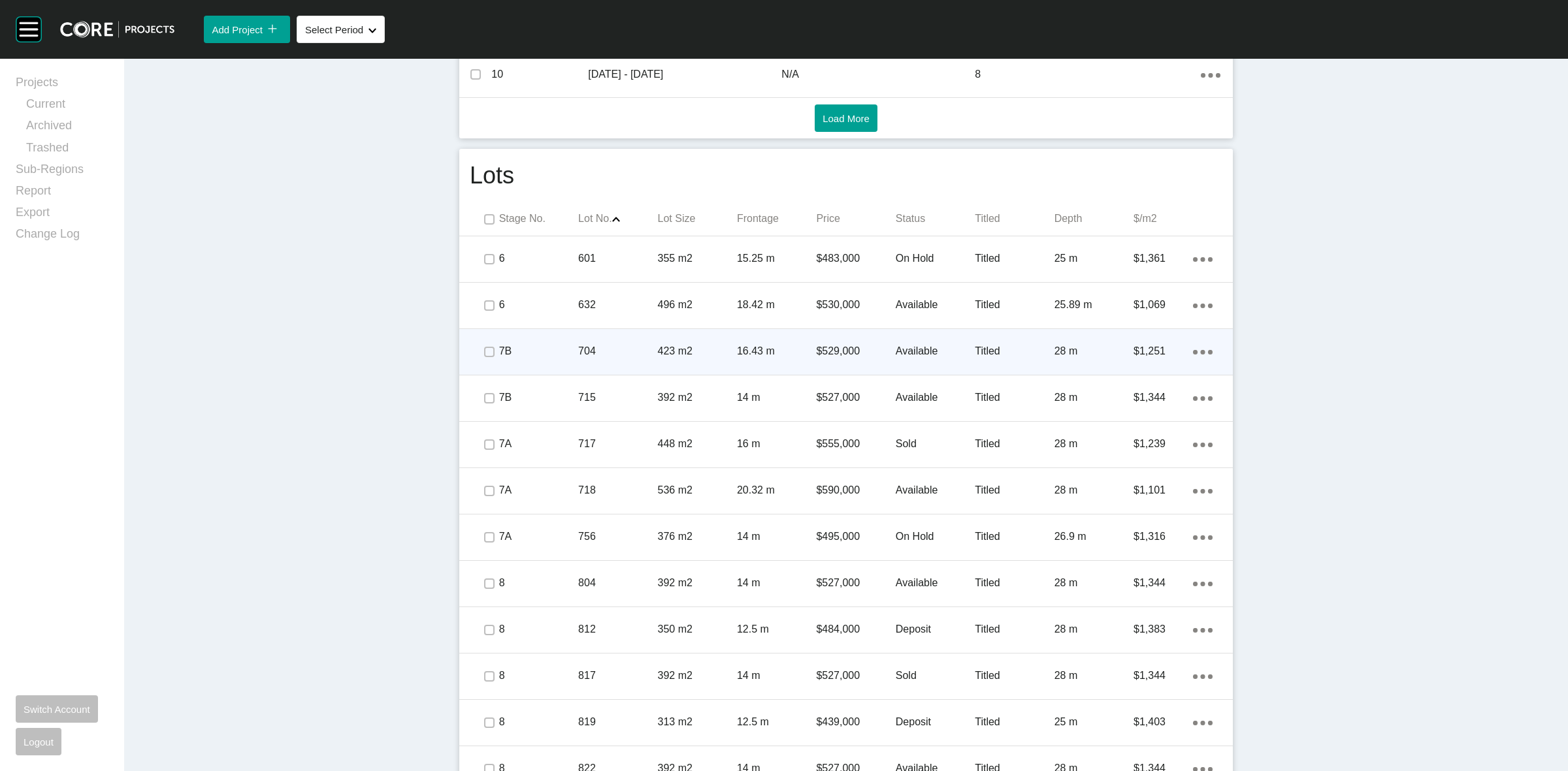
scroll to position [694, 0]
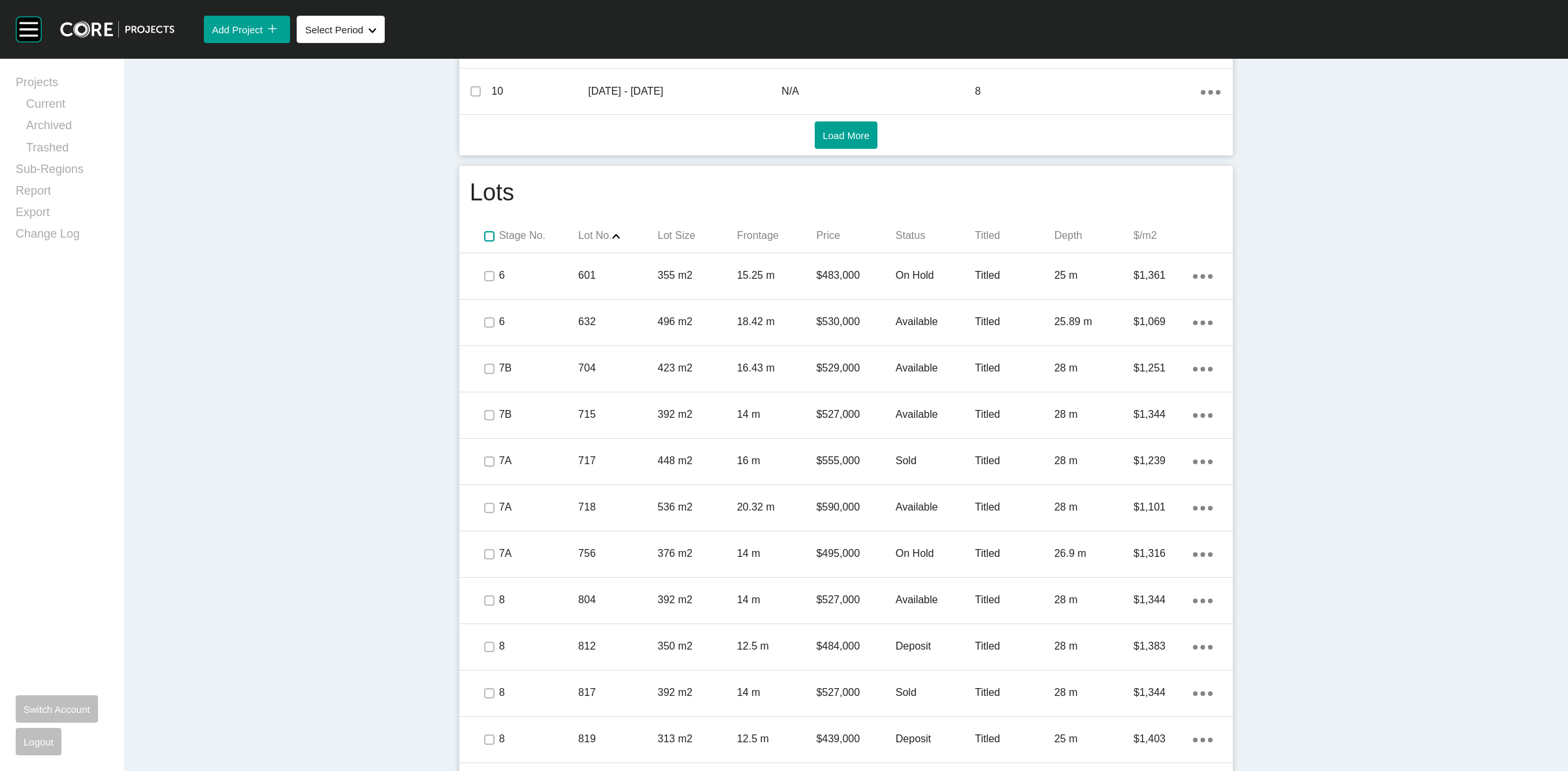
click at [484, 232] on label at bounding box center [489, 236] width 10 height 10
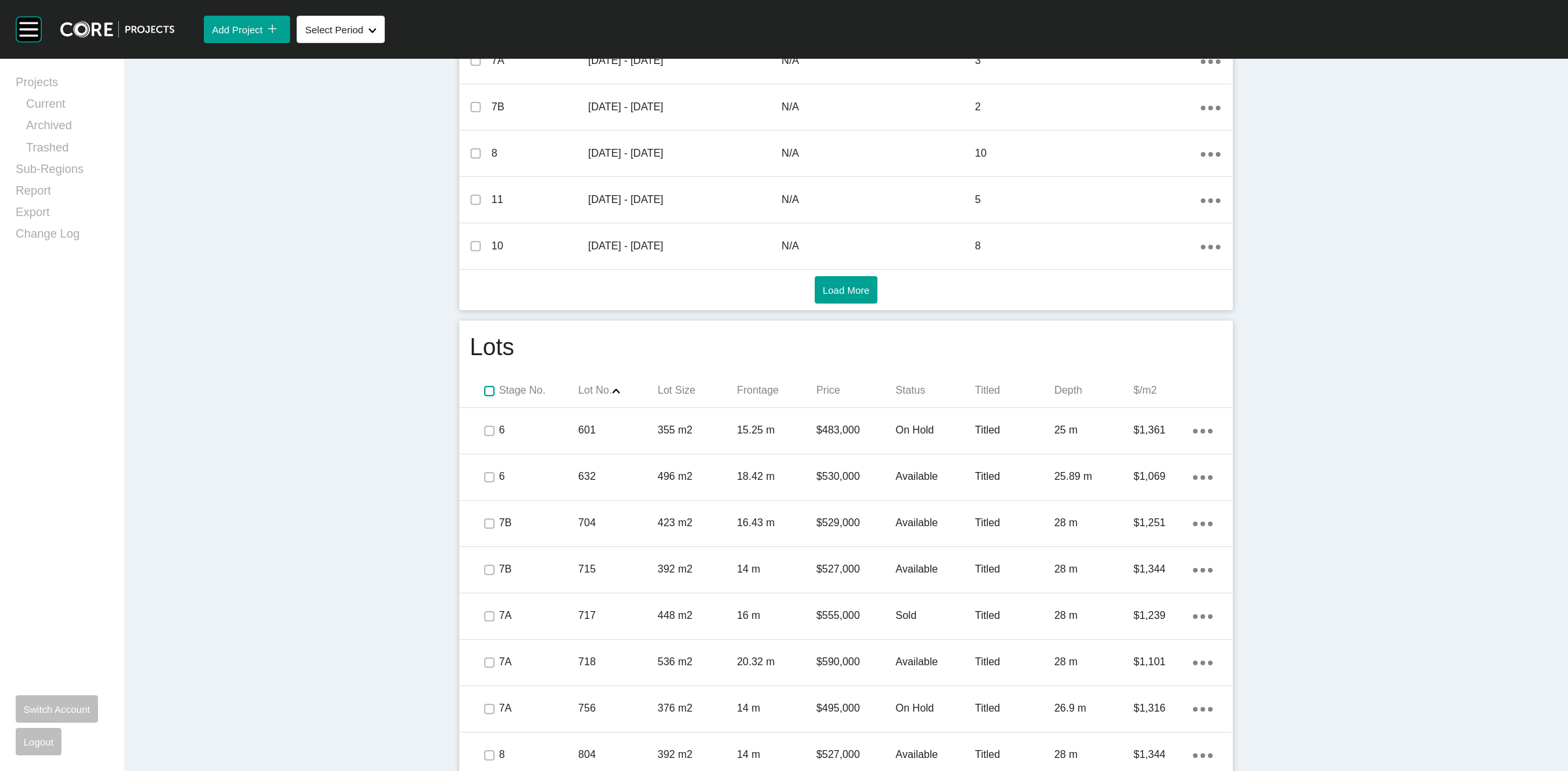
scroll to position [530, 0]
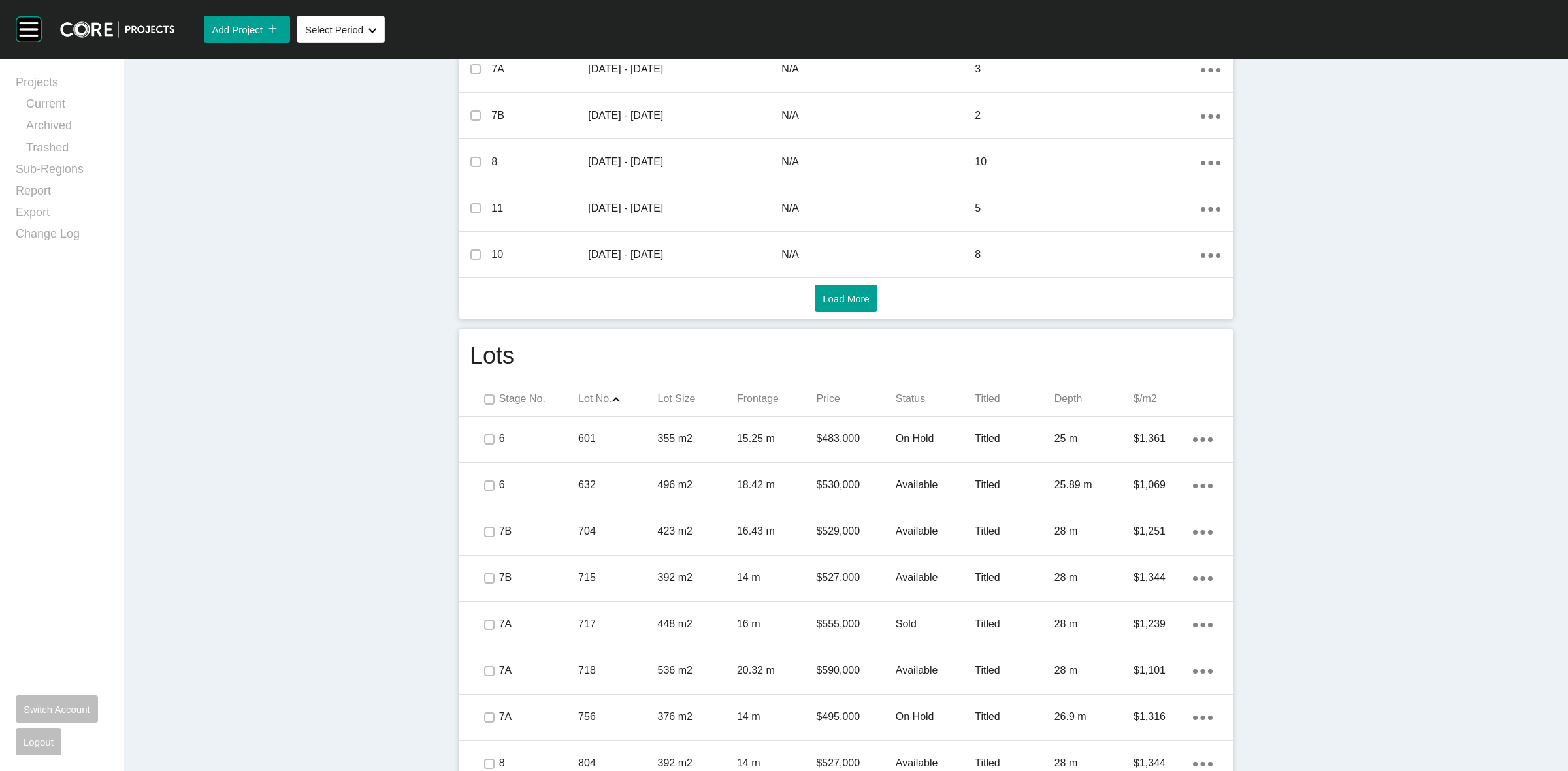
click at [904, 396] on p "Status" at bounding box center [935, 398] width 79 height 14
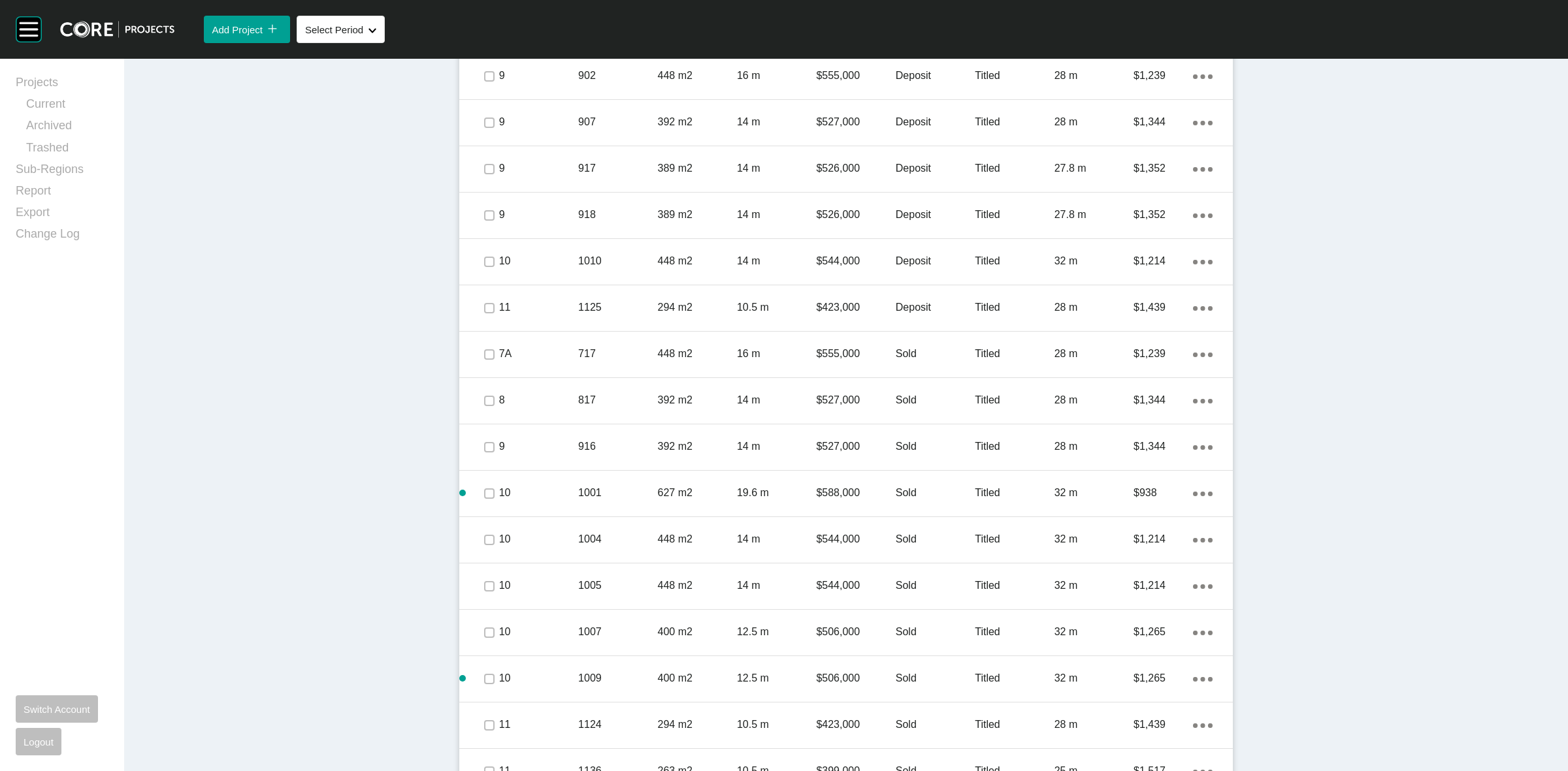
scroll to position [2082, 0]
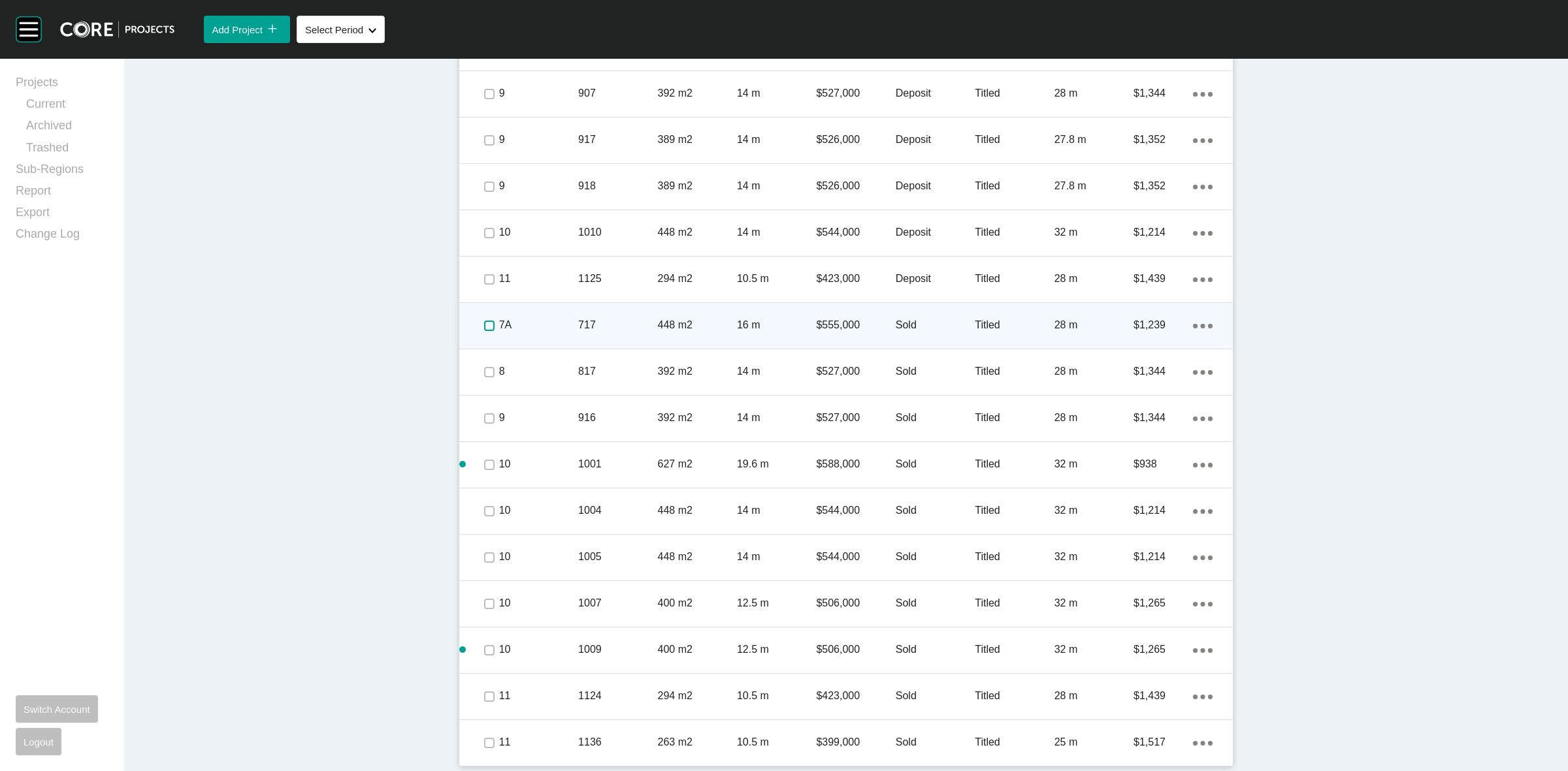
click at [484, 326] on label at bounding box center [489, 325] width 10 height 10
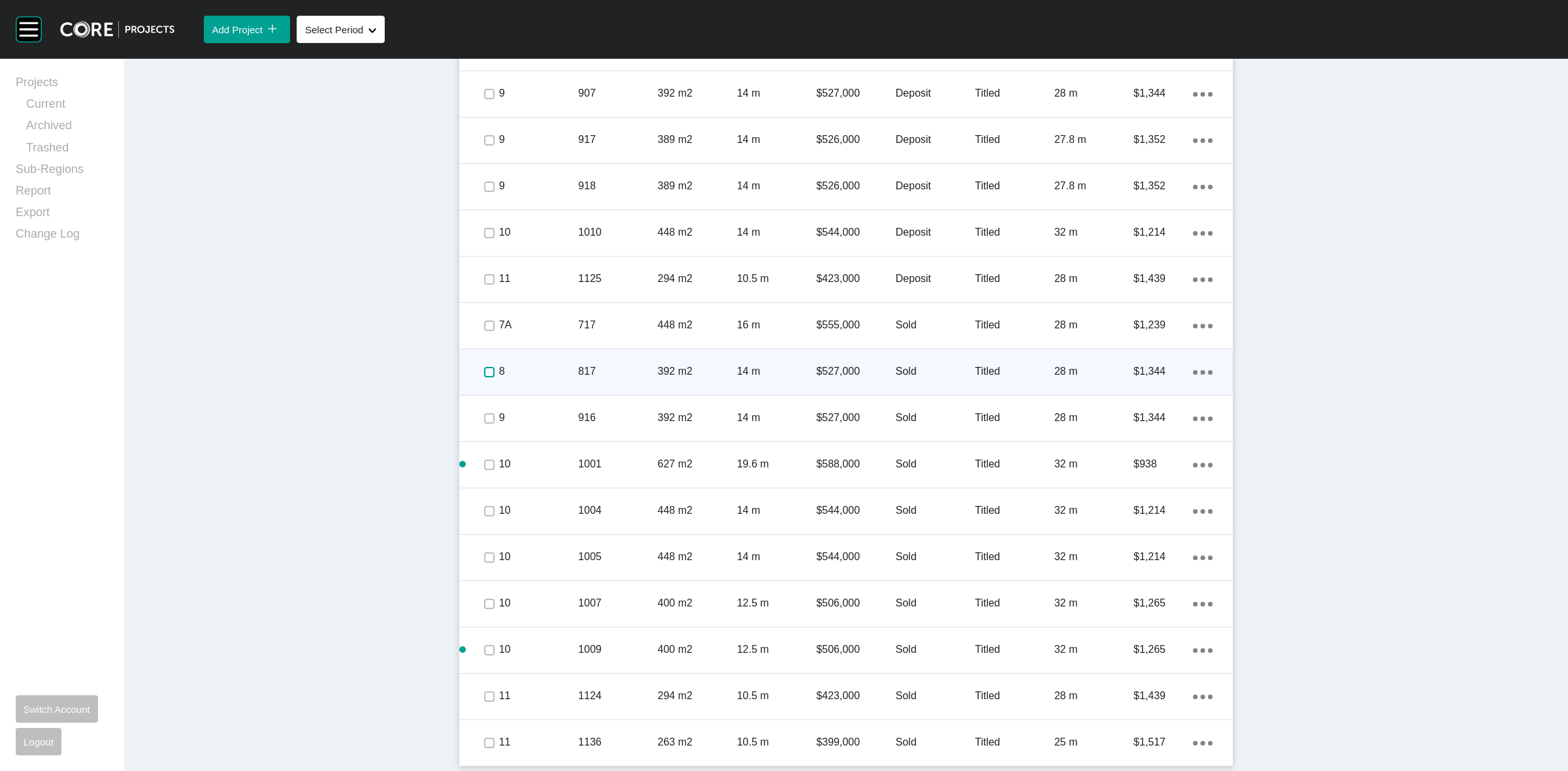
click at [484, 370] on label at bounding box center [489, 372] width 10 height 10
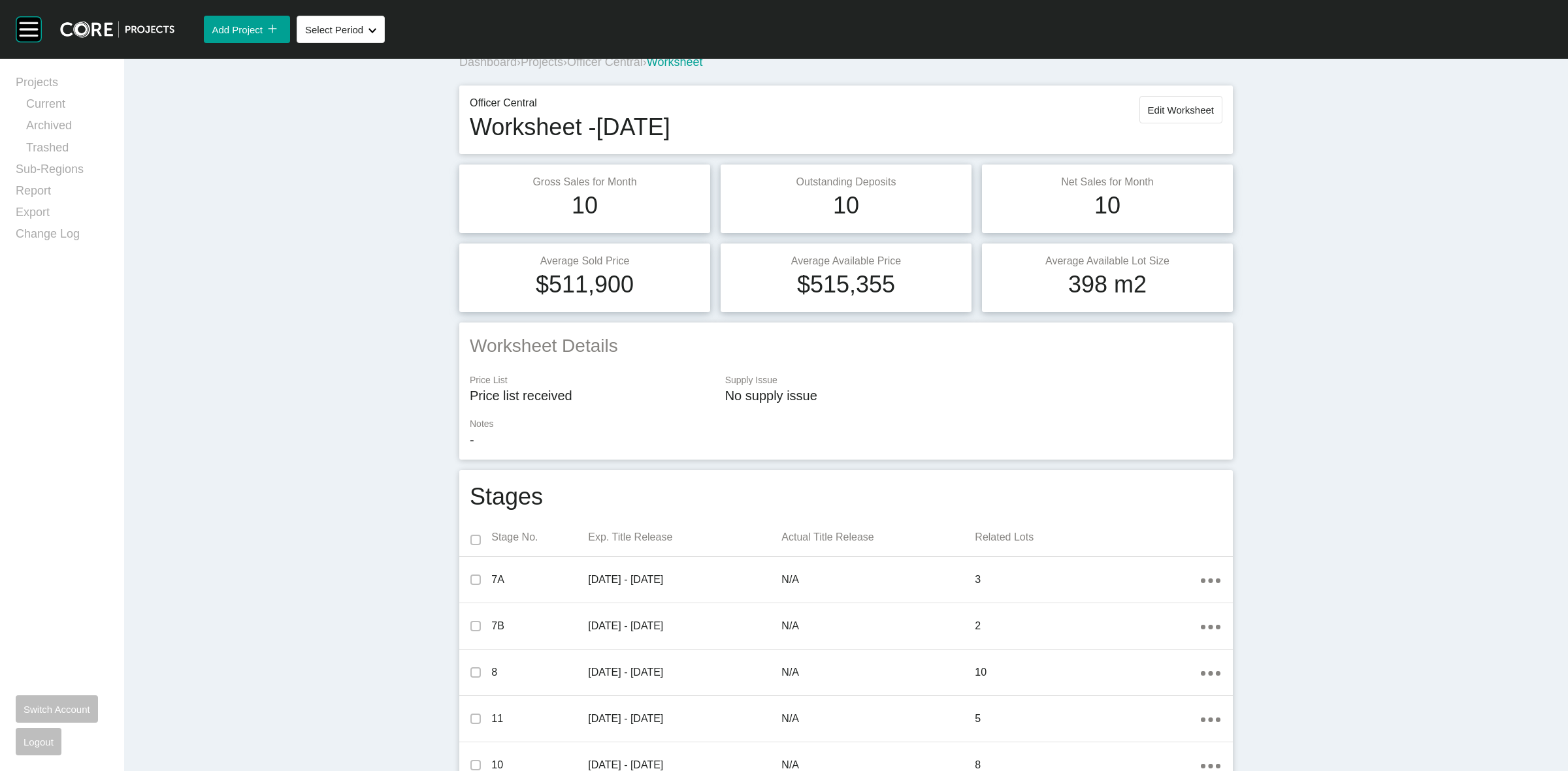
scroll to position [0, 0]
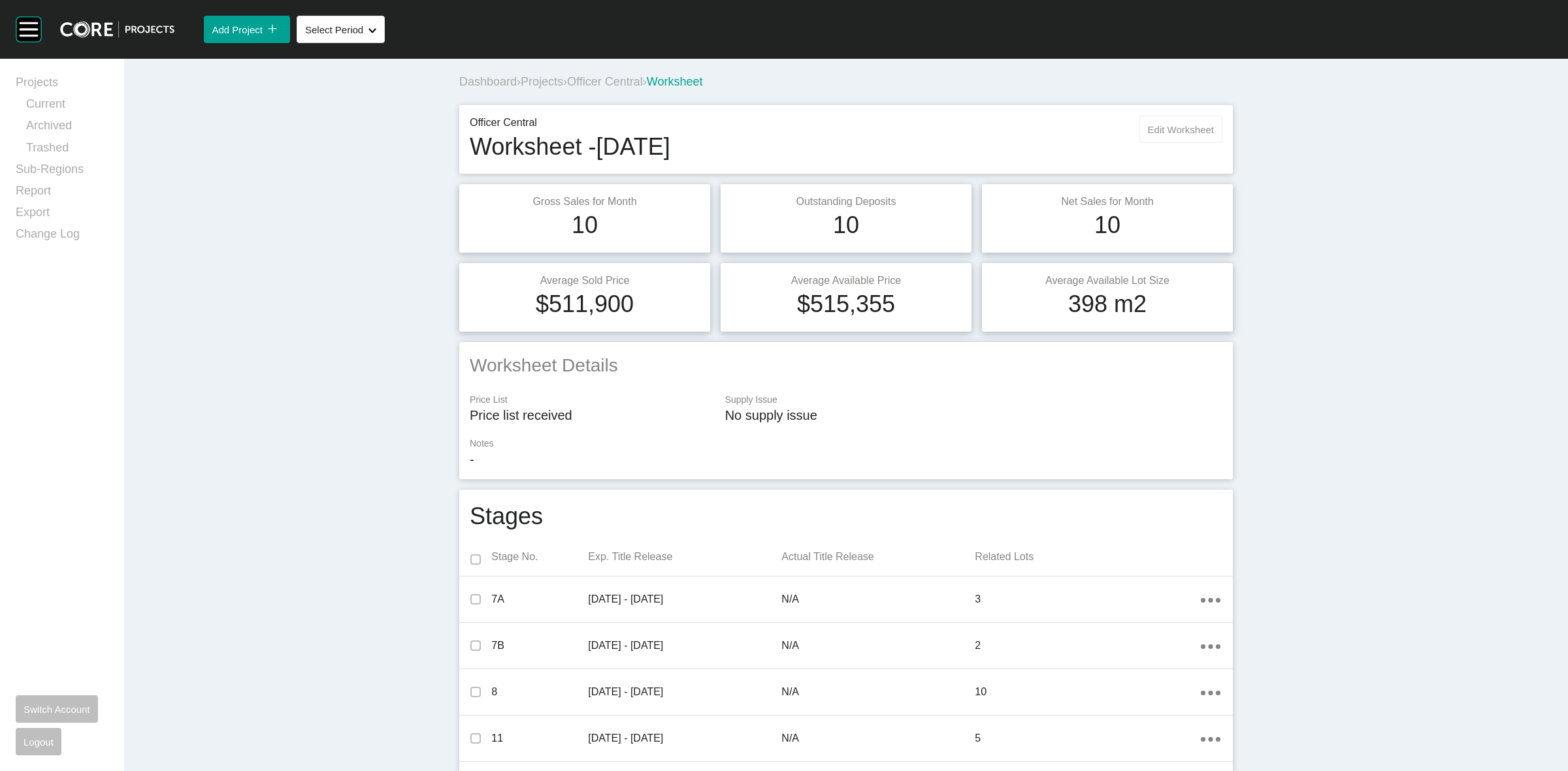
click at [1171, 130] on span "Edit Worksheet" at bounding box center [1181, 130] width 66 height 11
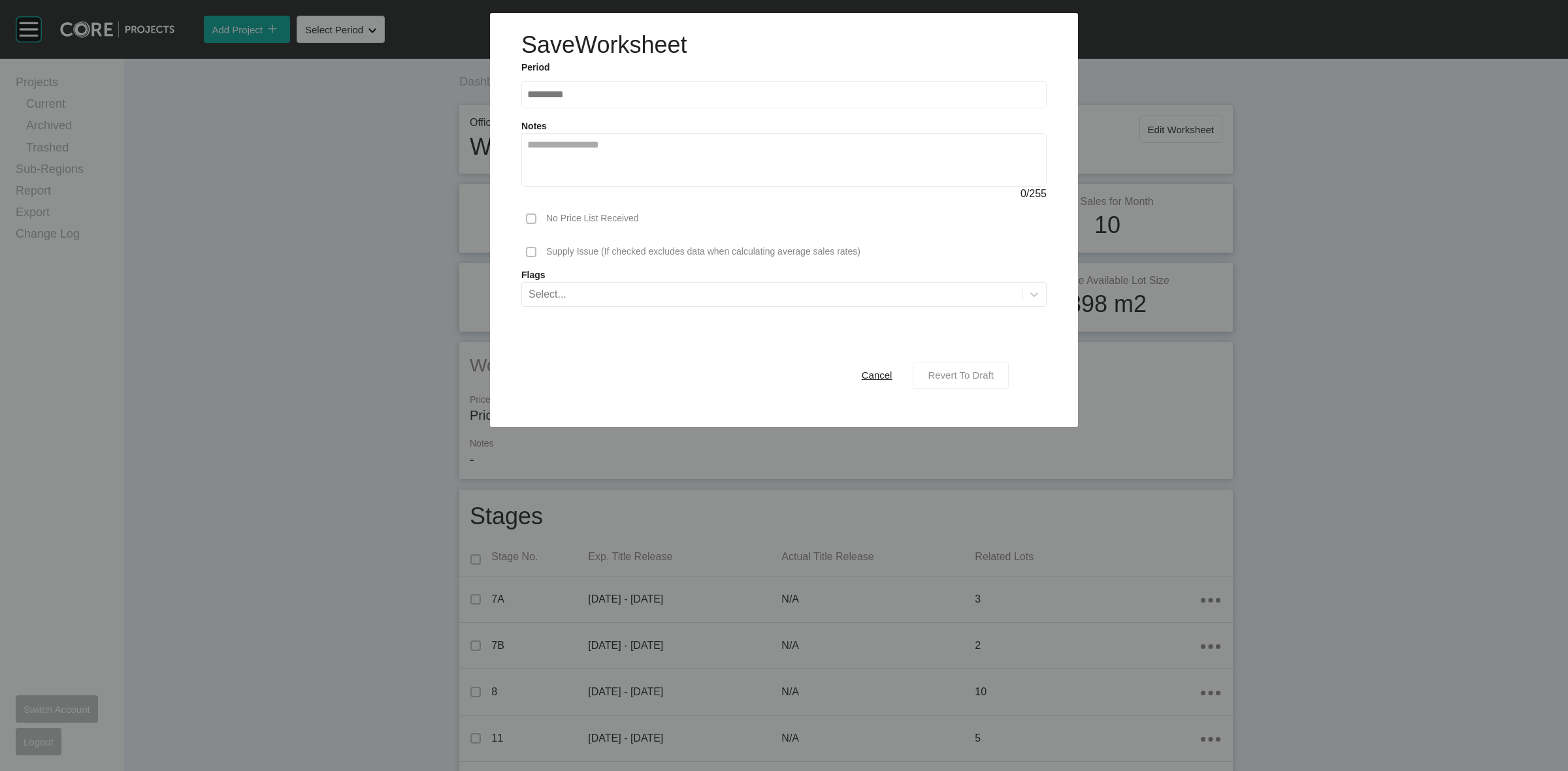
click at [985, 374] on span "Revert To Draft" at bounding box center [961, 376] width 66 height 11
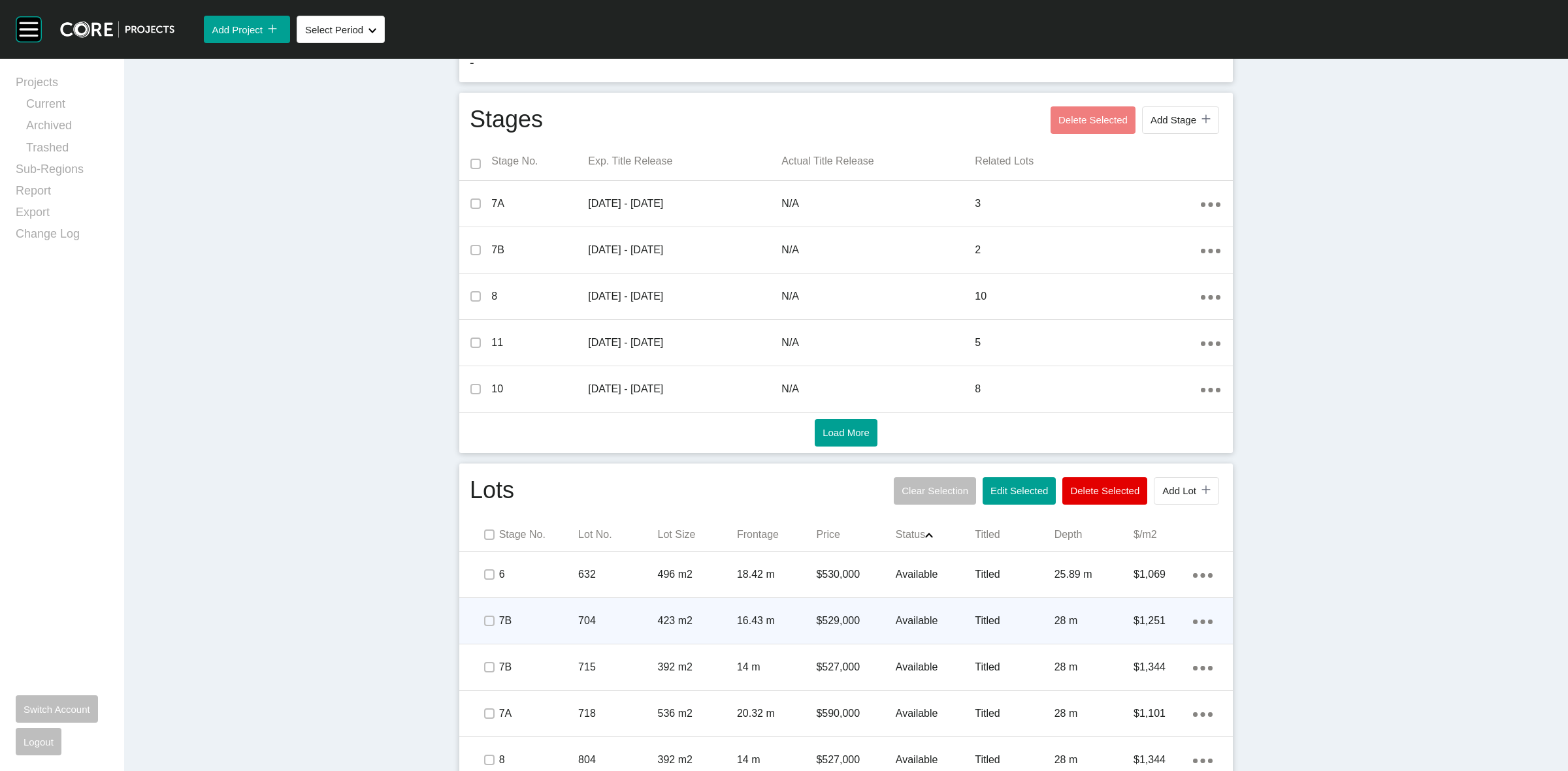
scroll to position [489, 0]
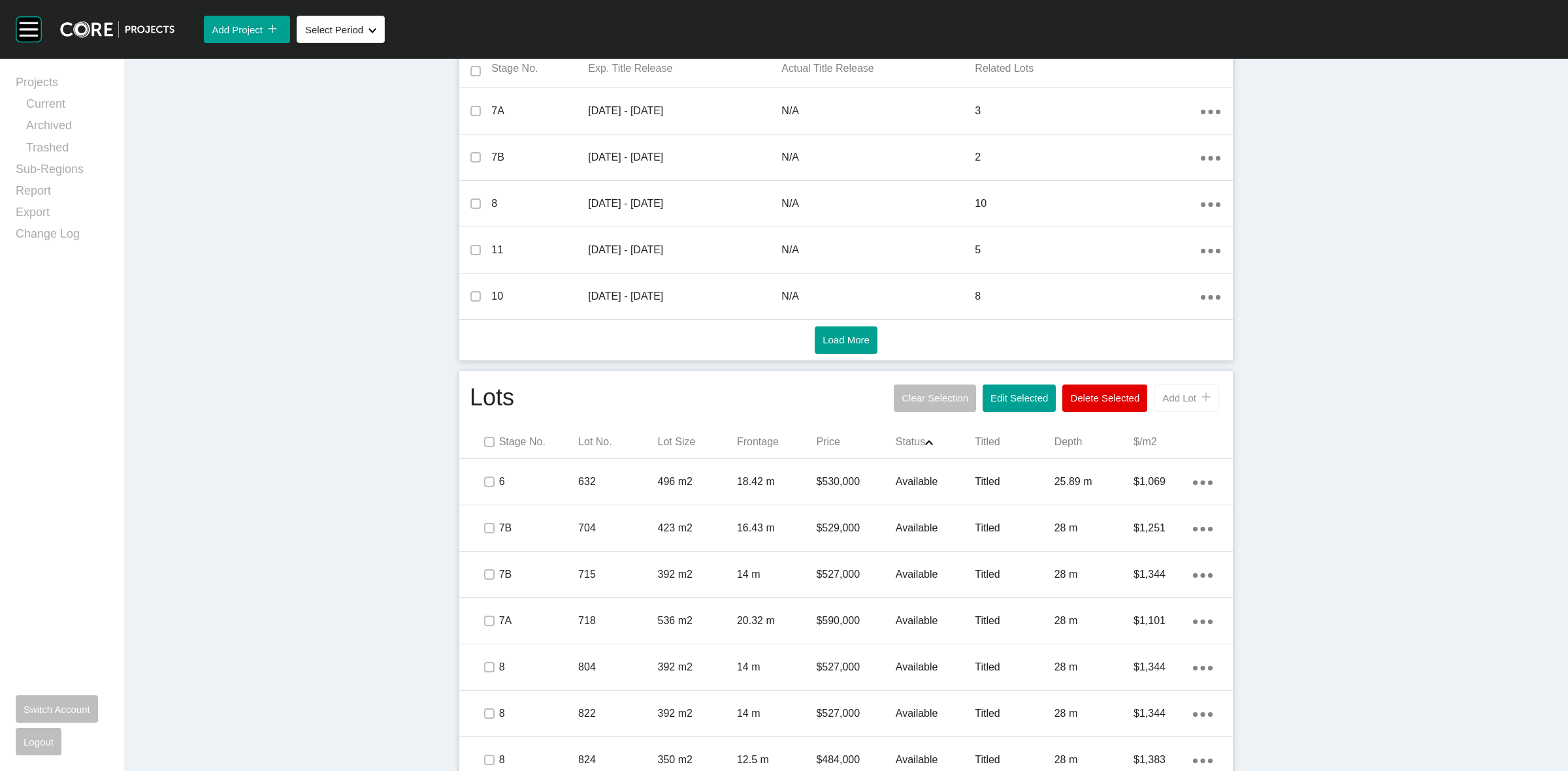
click at [1170, 403] on span "Add Lot" at bounding box center [1179, 398] width 34 height 11
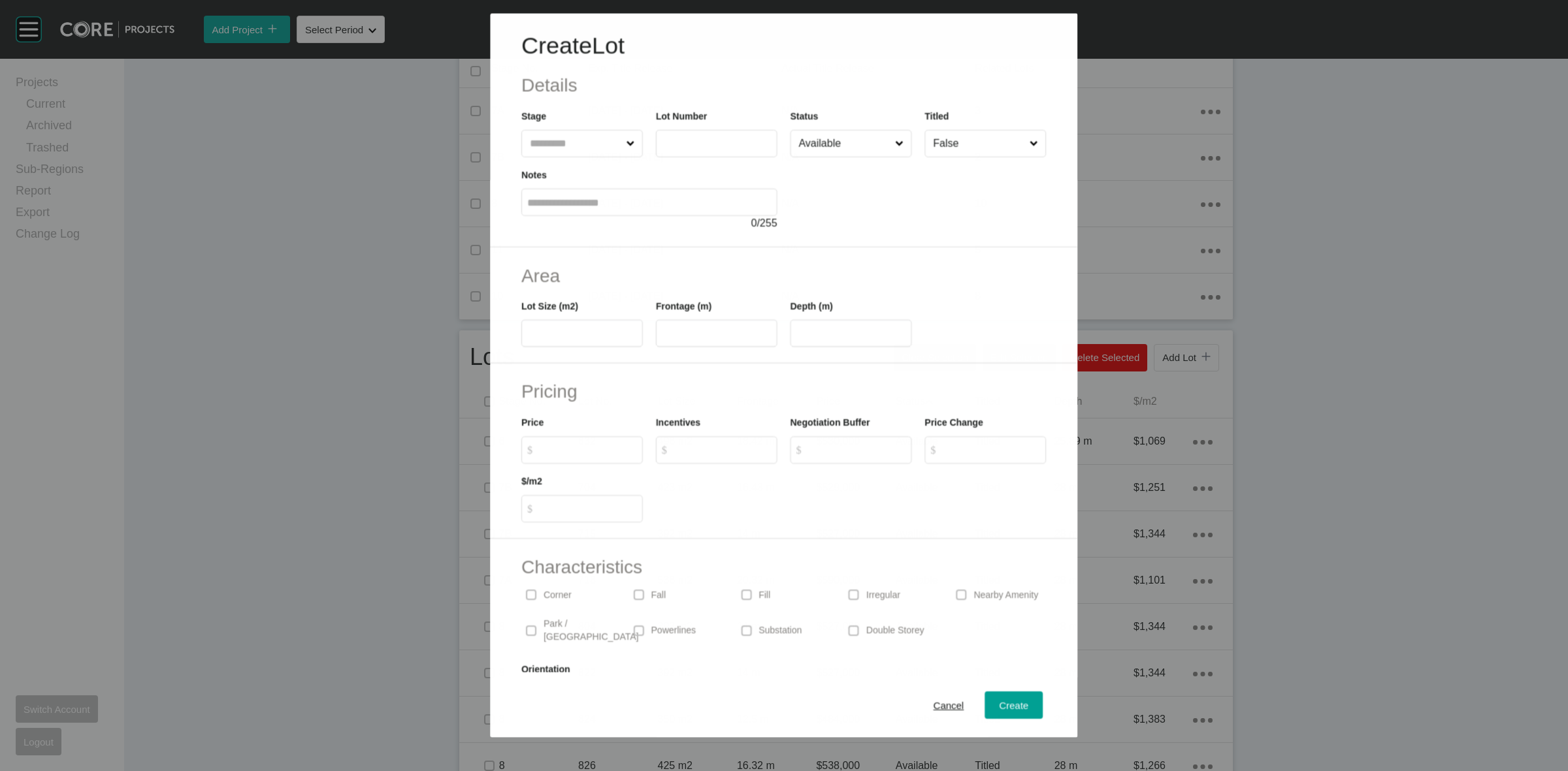
click at [573, 143] on input "text" at bounding box center [575, 143] width 96 height 26
type input "**"
type input "****"
click at [615, 325] on label at bounding box center [582, 333] width 121 height 27
click at [615, 328] on input "text" at bounding box center [582, 334] width 110 height 11
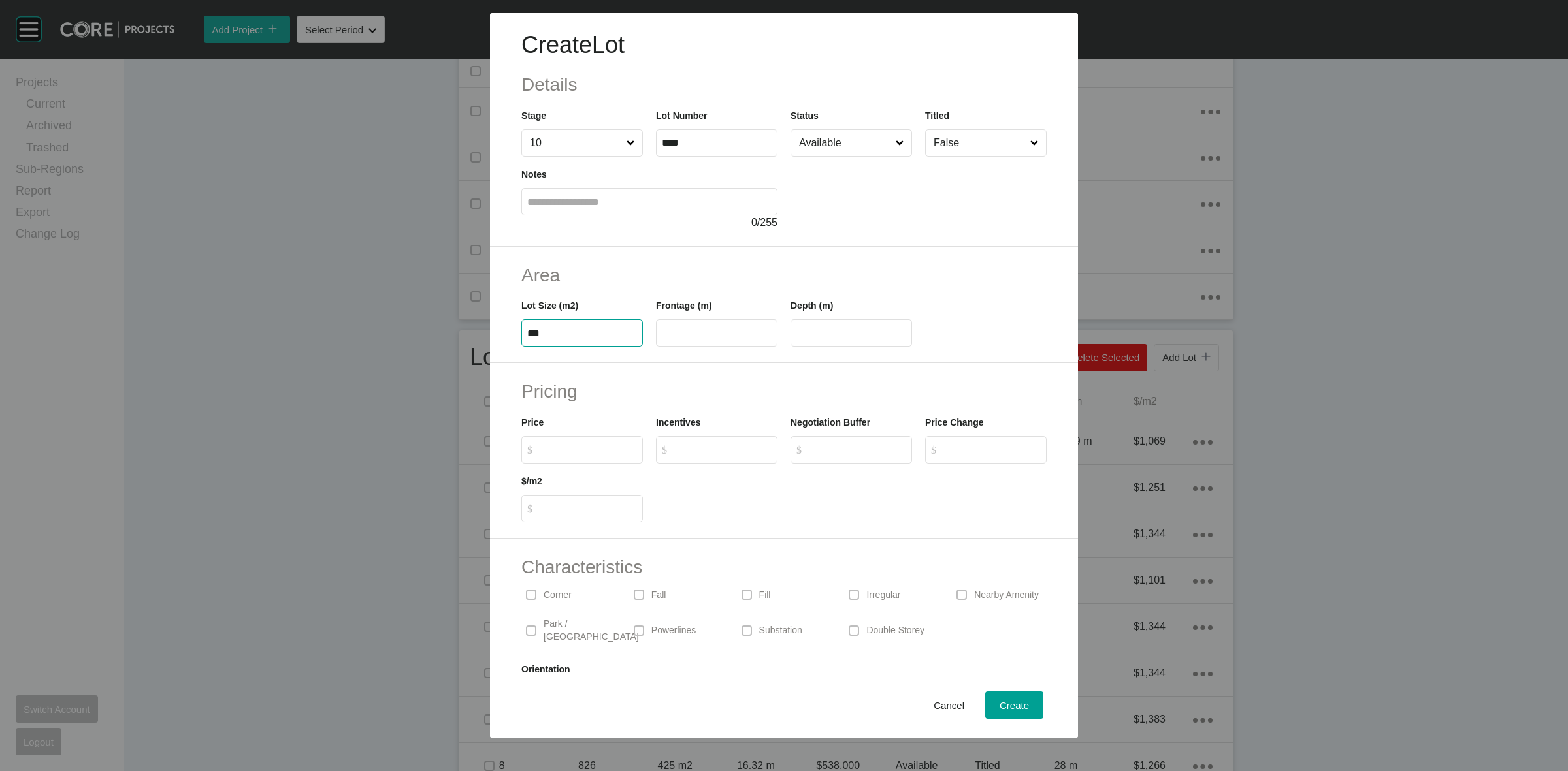
type input "***"
type input "**"
type input "*******"
type input "*"
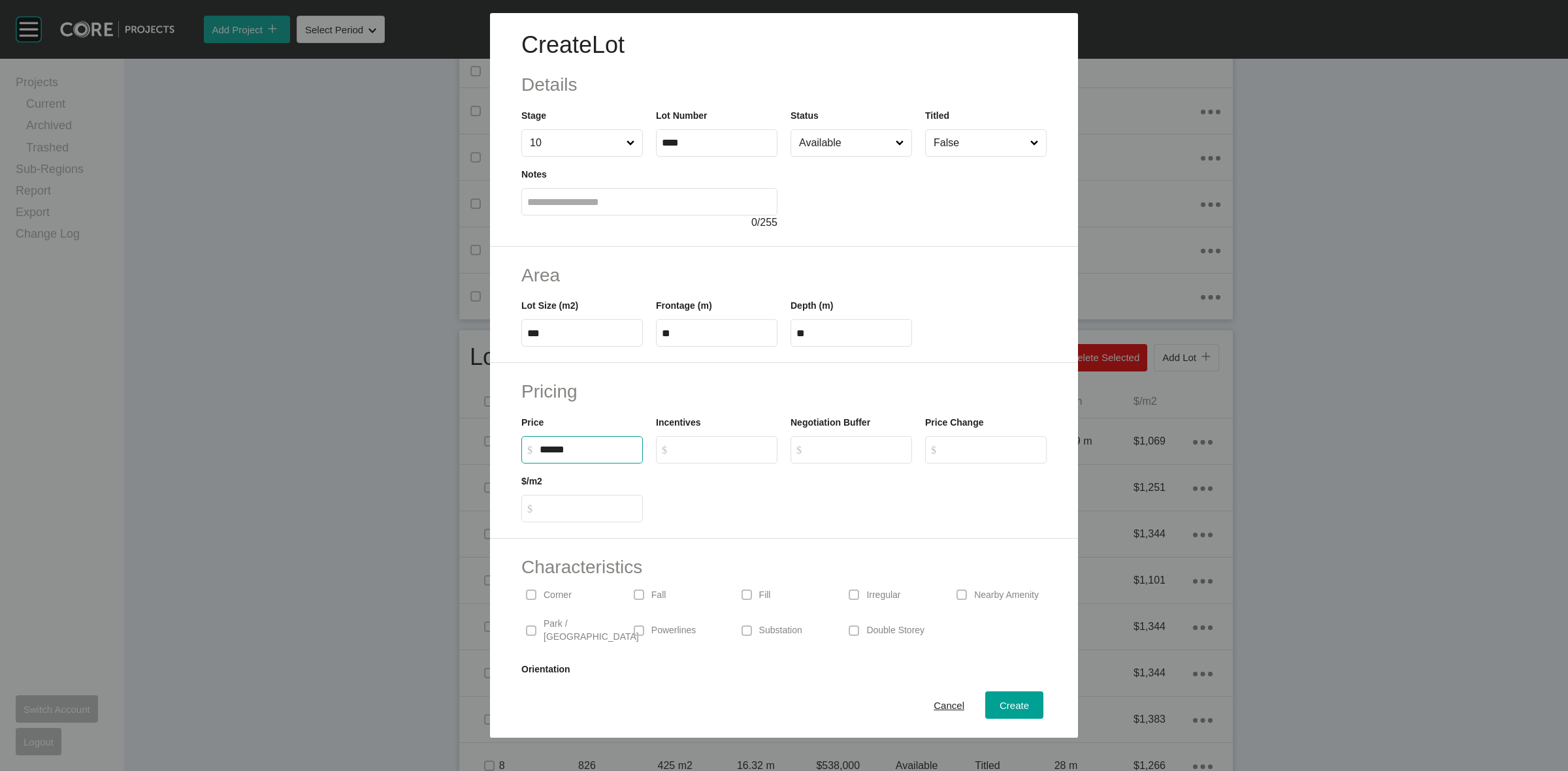
type input "*****"
type input "******"
type input "*"
click at [841, 141] on input "Available" at bounding box center [845, 143] width 97 height 26
click at [938, 145] on input "False" at bounding box center [979, 143] width 97 height 26
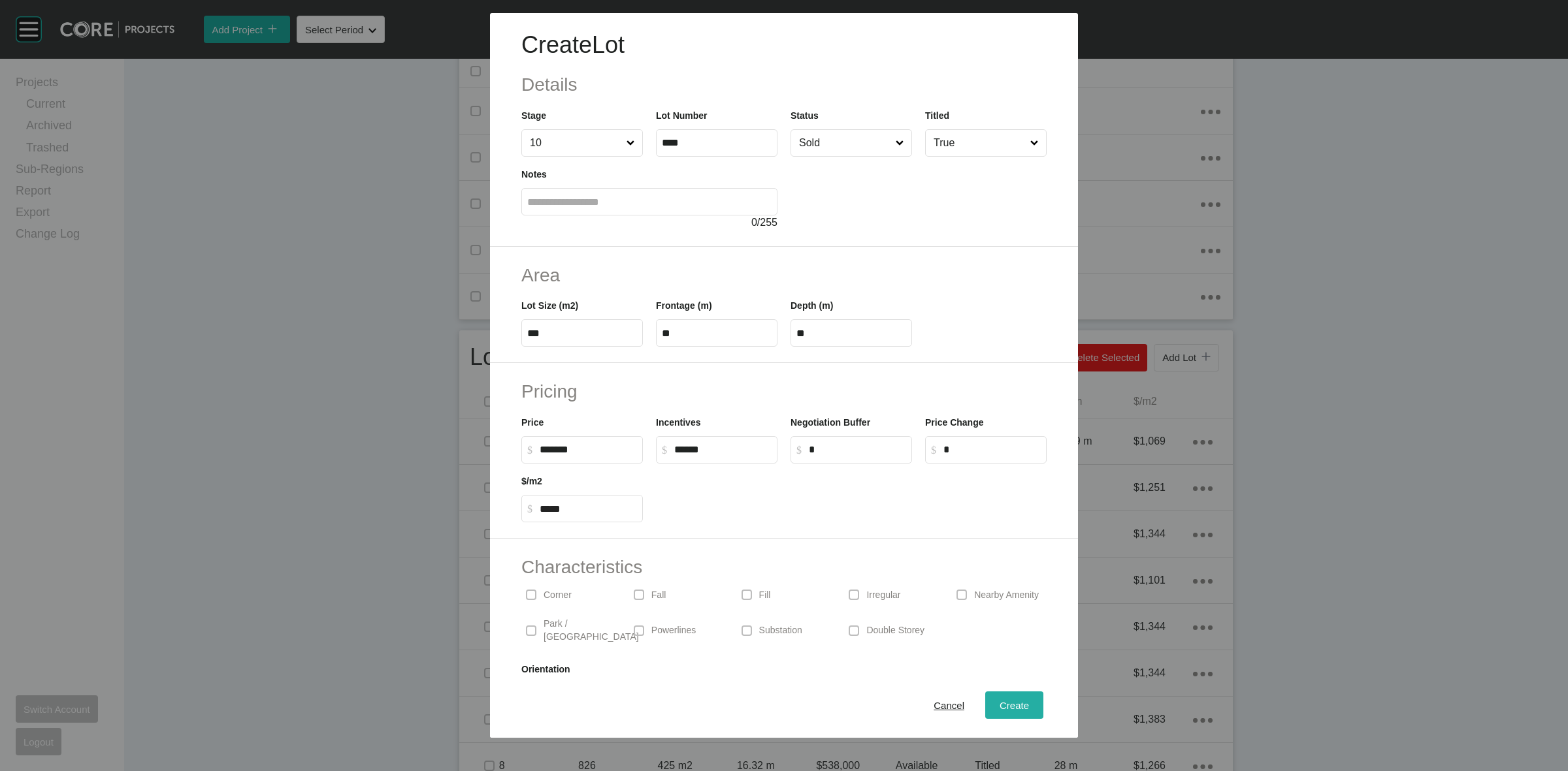
click at [1014, 697] on div "Create" at bounding box center [1014, 705] width 36 height 18
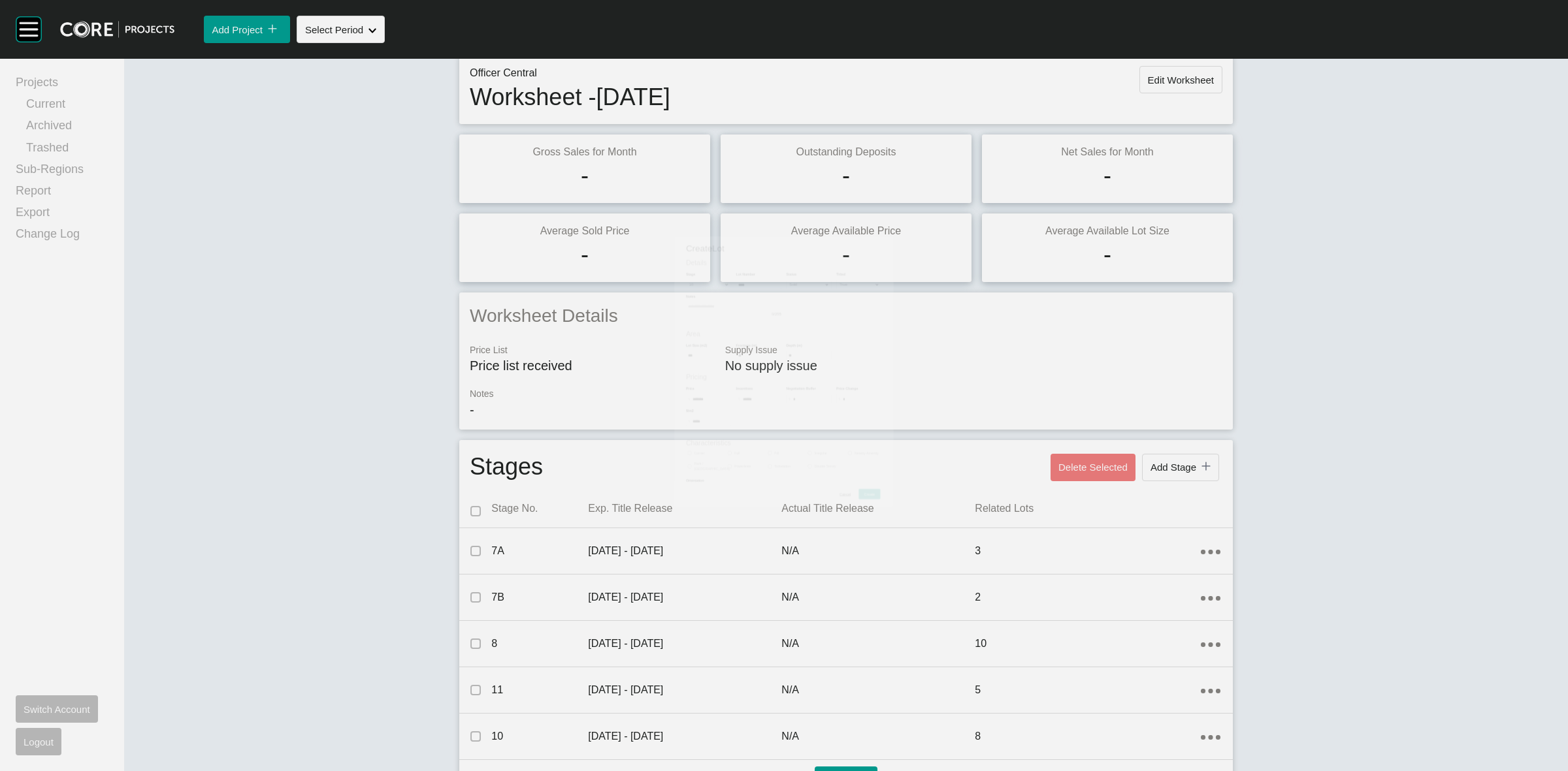
scroll to position [0, 0]
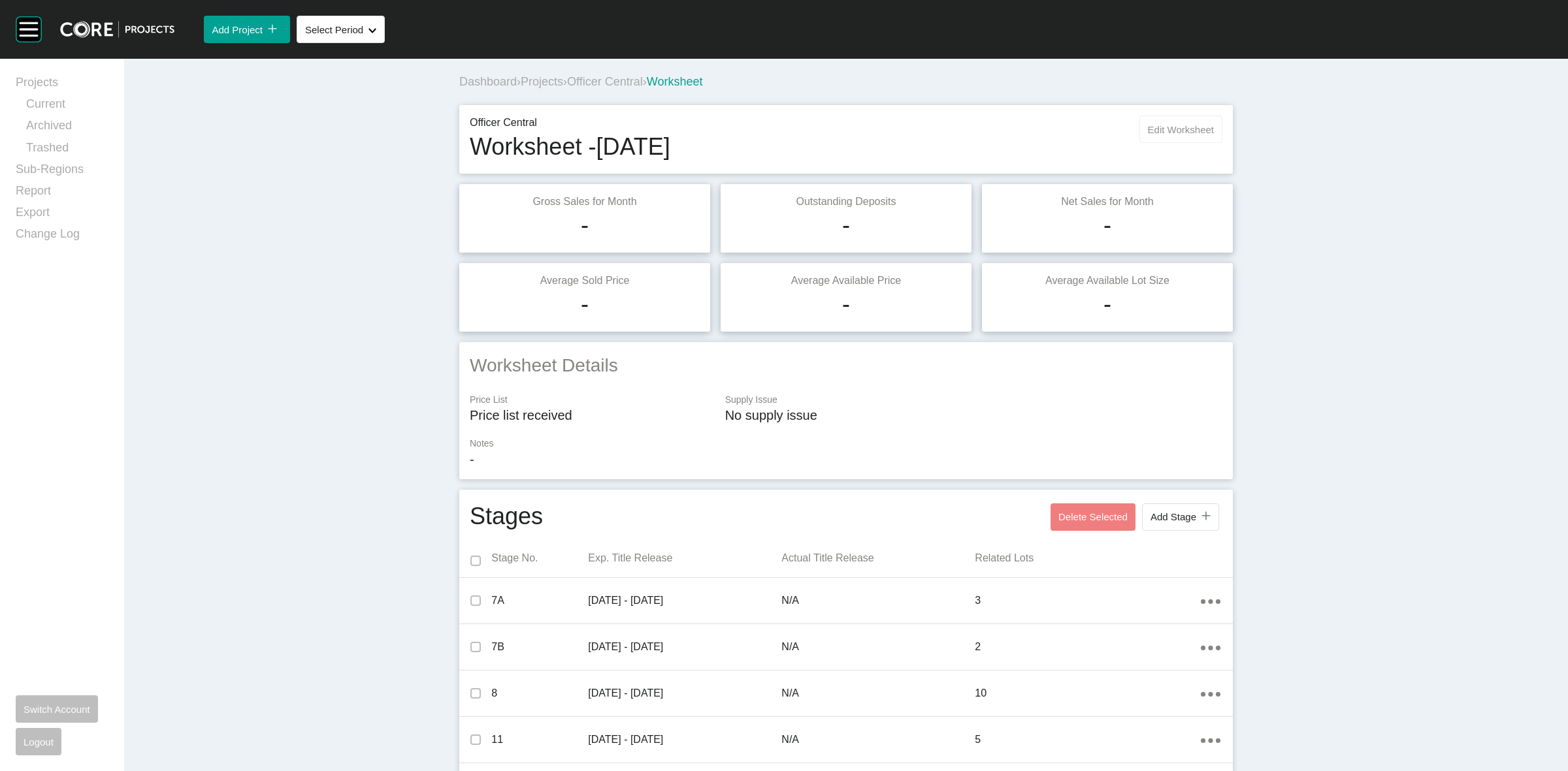
click at [1173, 134] on span "Edit Worksheet" at bounding box center [1181, 130] width 66 height 11
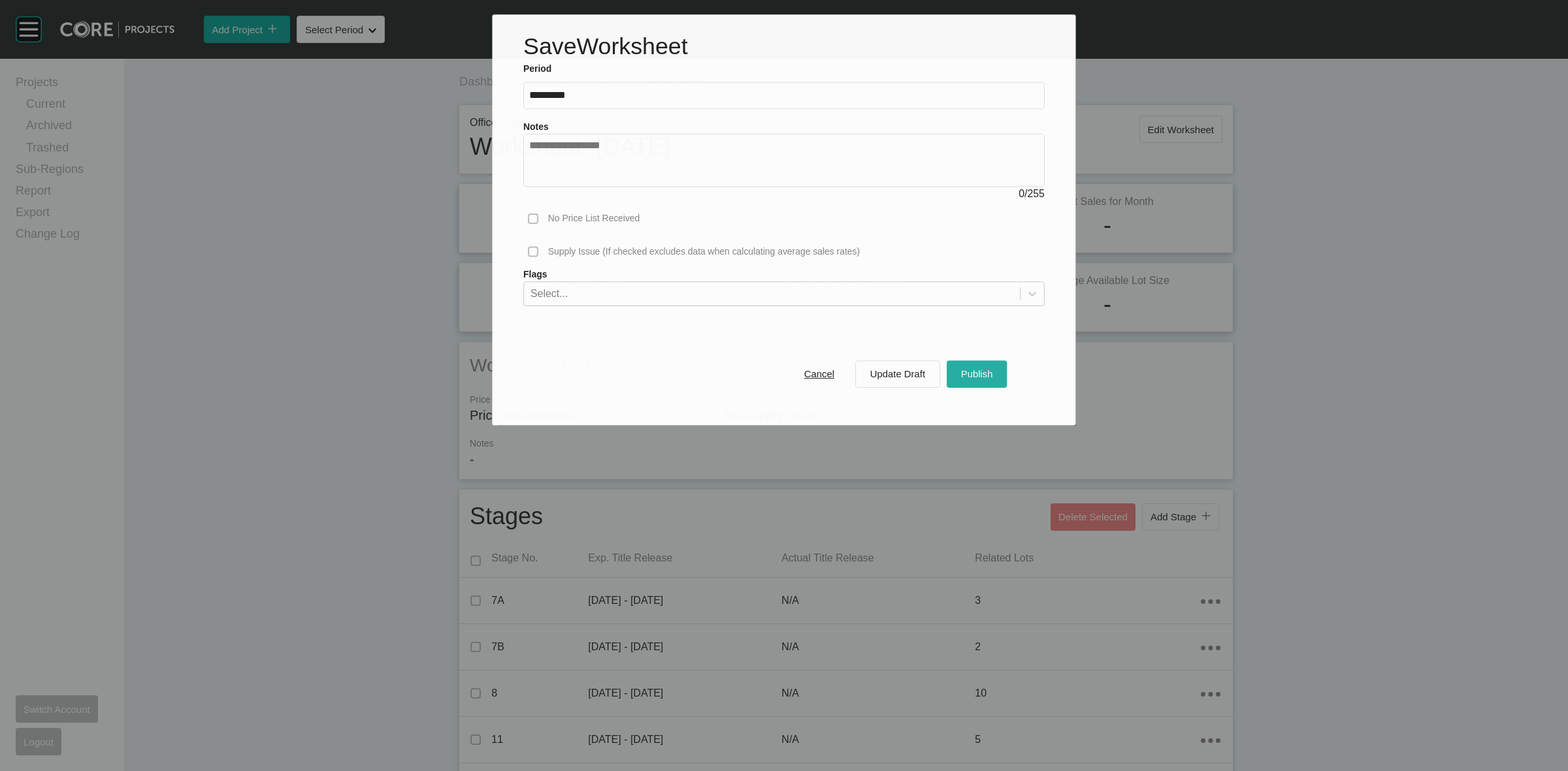
click at [961, 367] on div "Publish" at bounding box center [977, 374] width 38 height 18
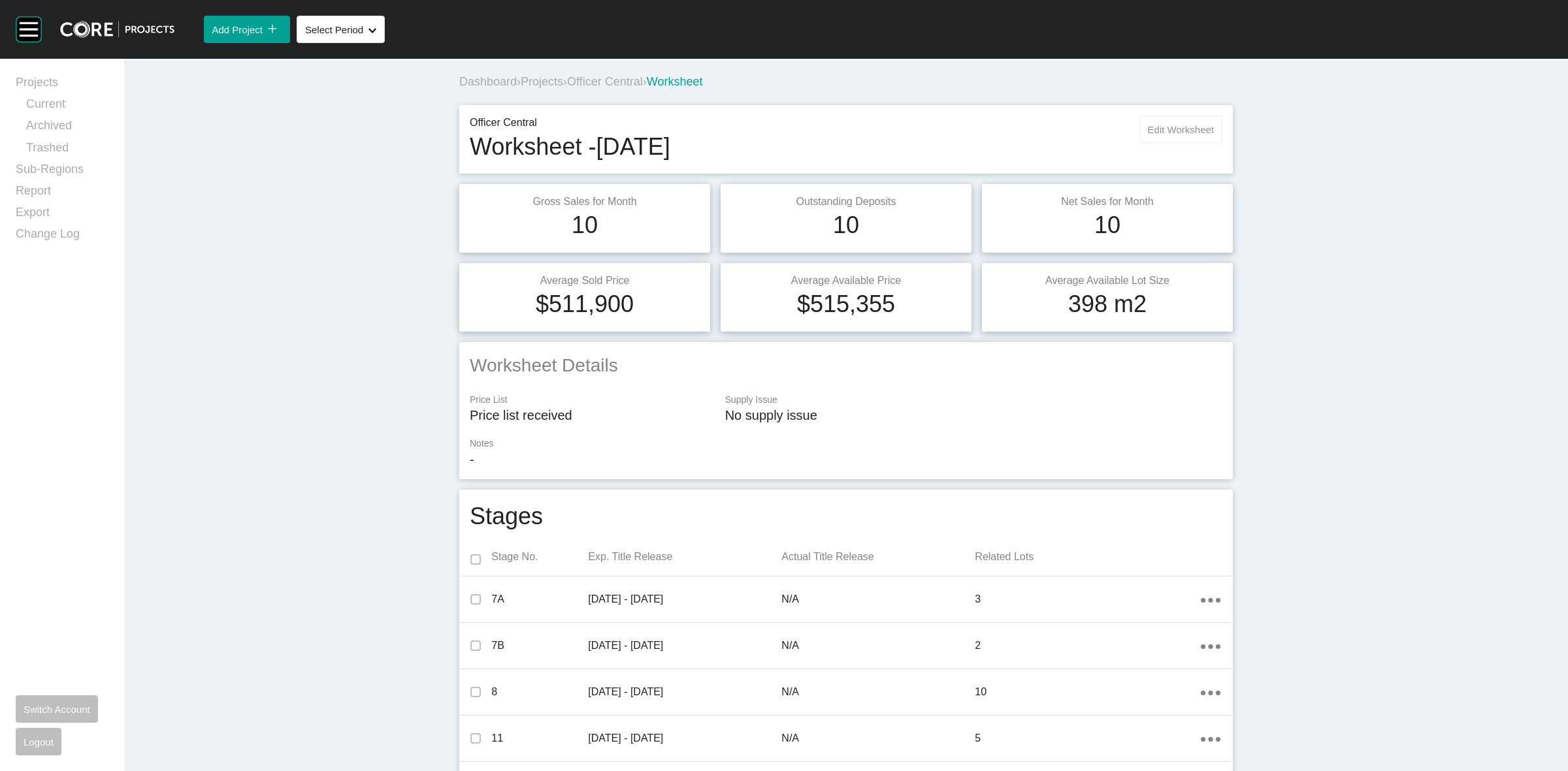
click at [1170, 132] on span "Edit Worksheet" at bounding box center [1181, 130] width 66 height 11
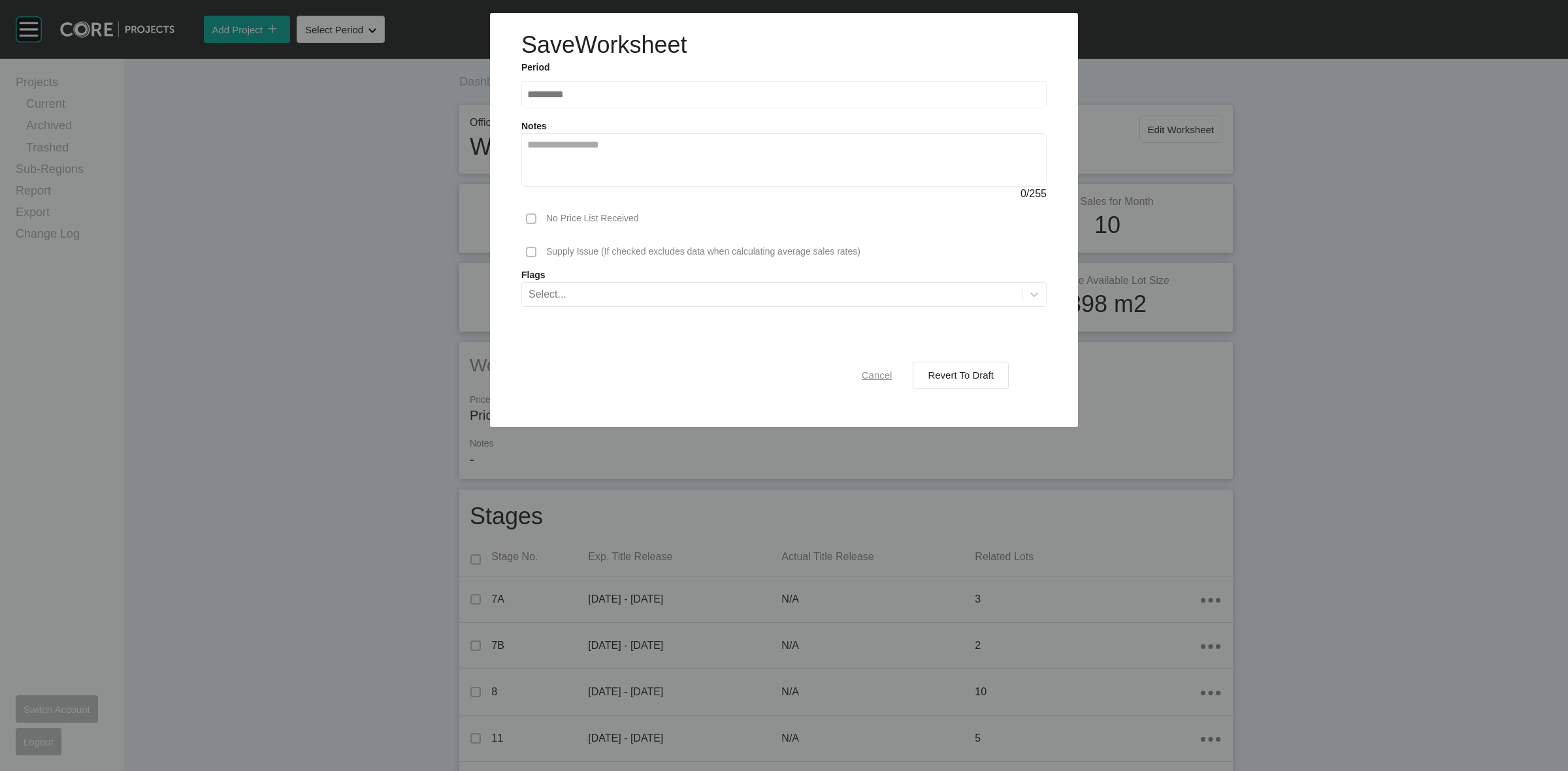
click at [864, 366] on div "Cancel" at bounding box center [878, 375] width 37 height 18
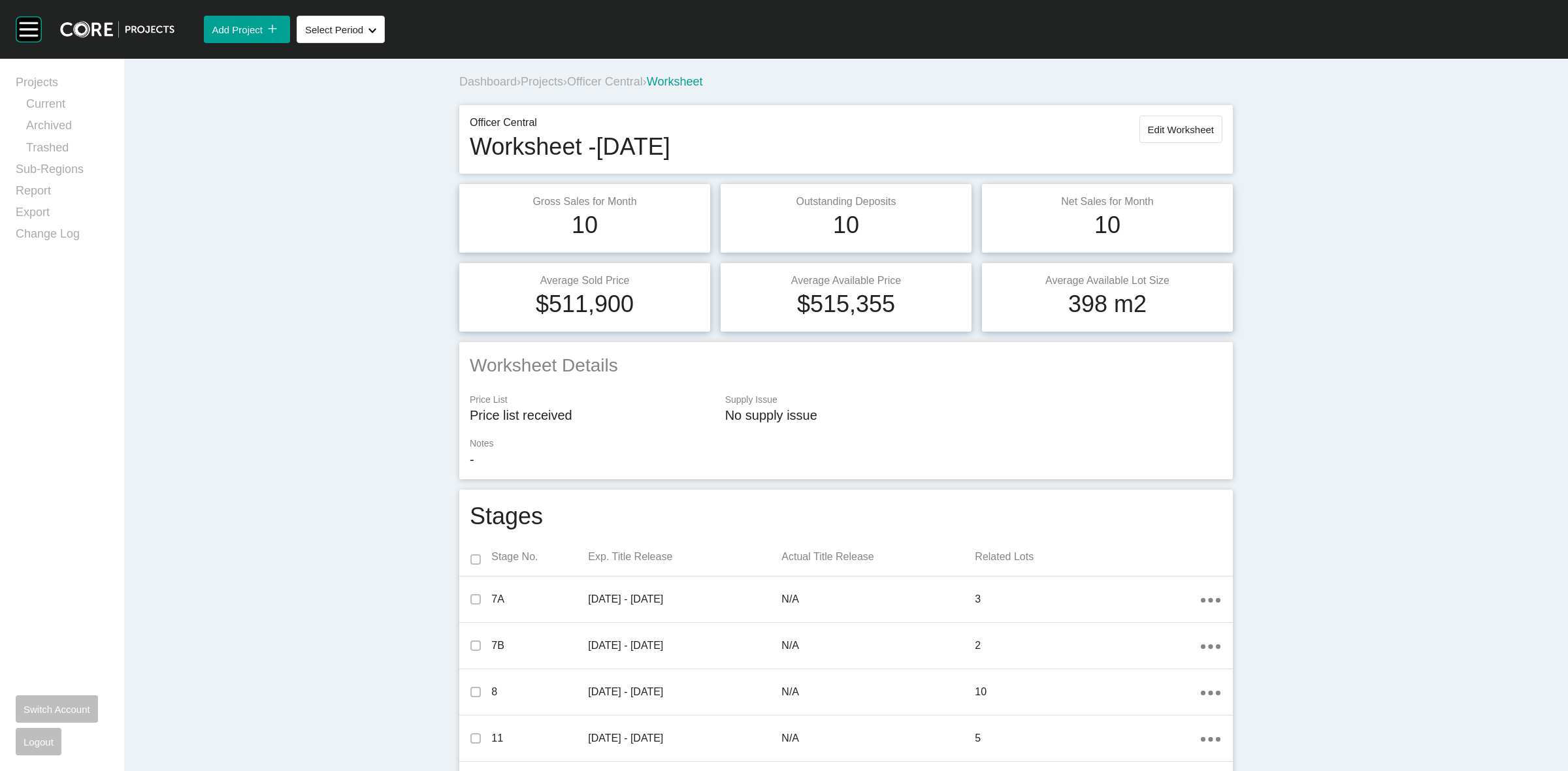
click at [615, 79] on span "Officer Central" at bounding box center [604, 82] width 76 height 13
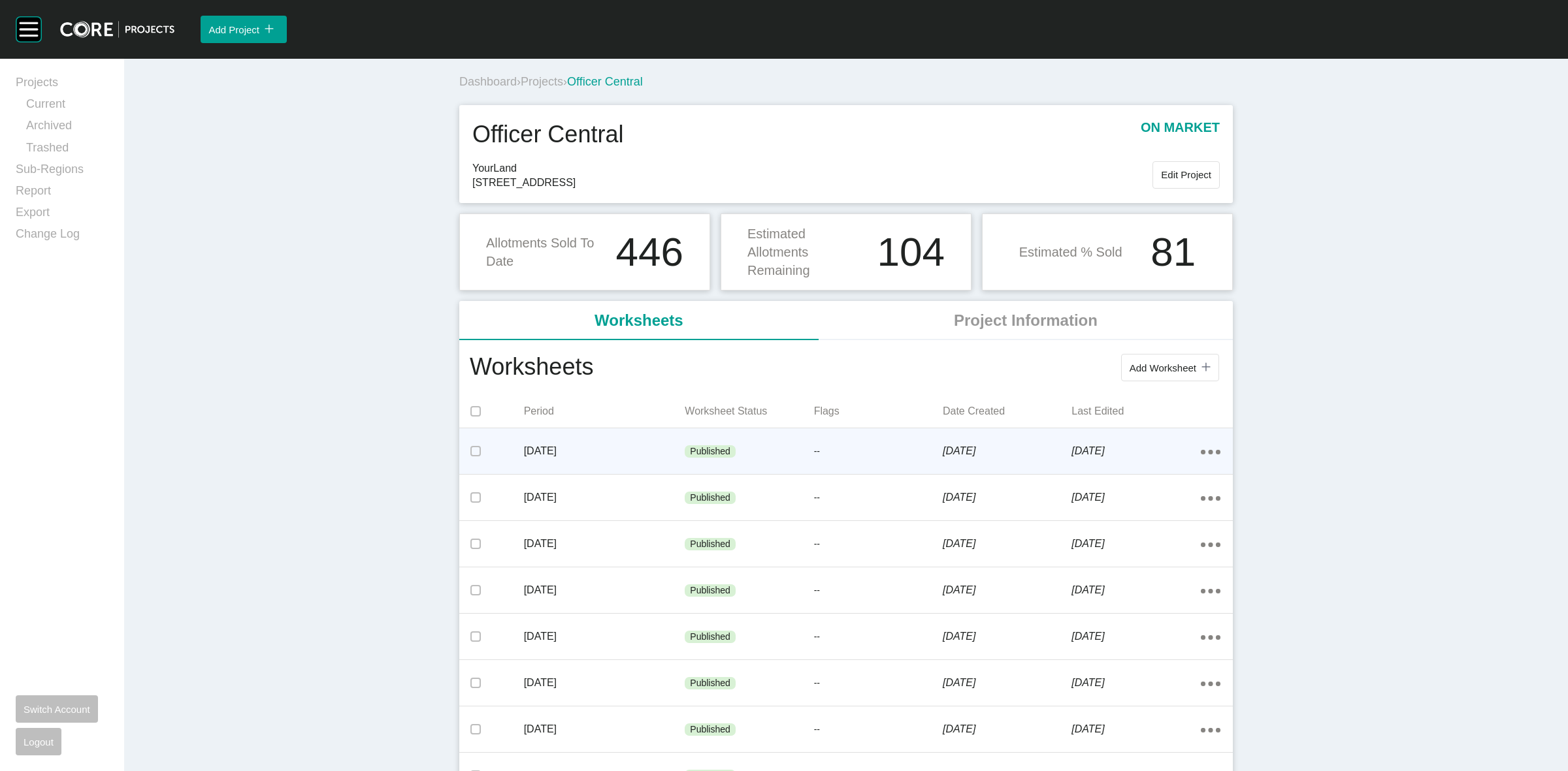
click at [830, 456] on p "--" at bounding box center [879, 452] width 129 height 13
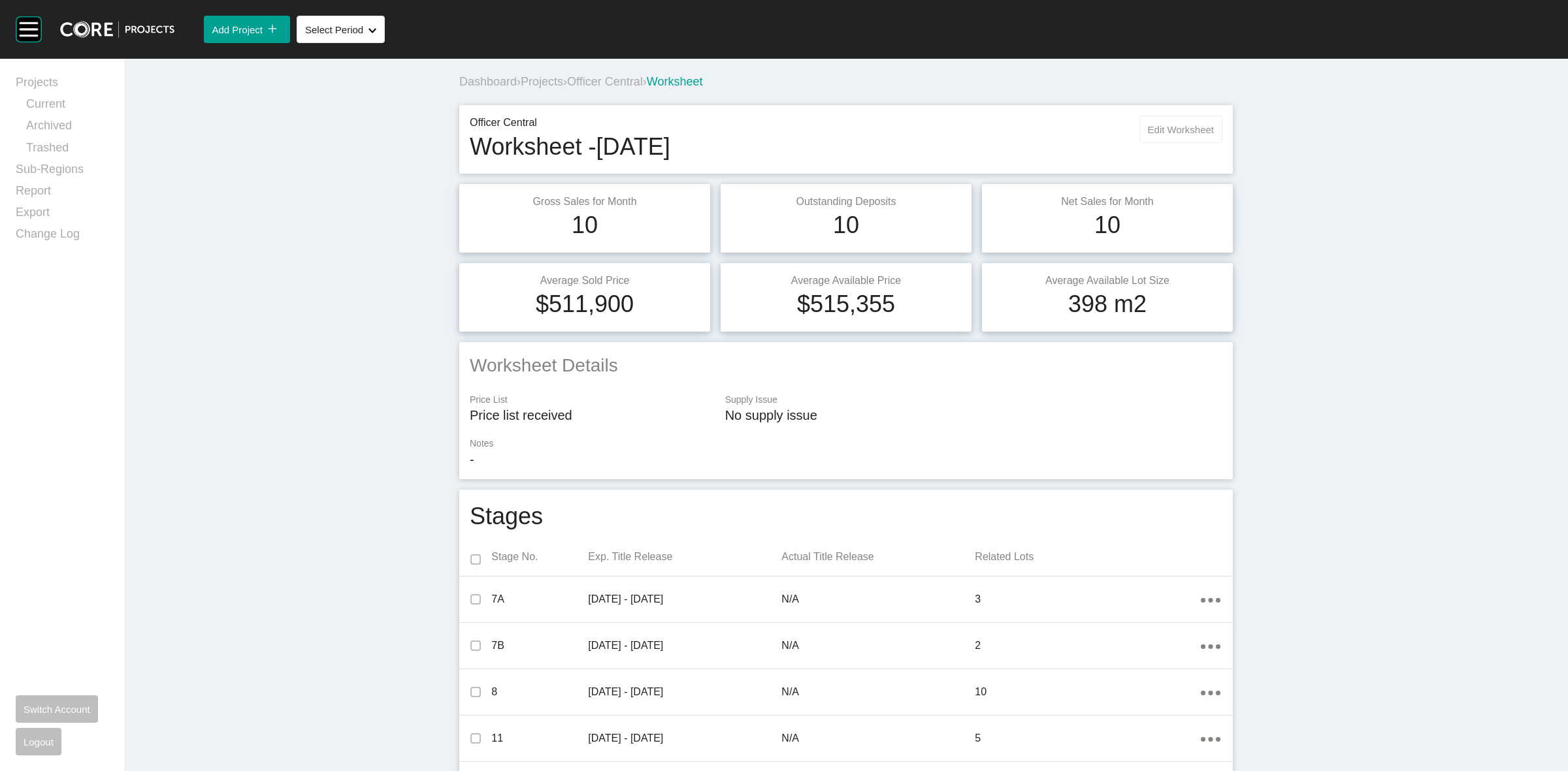
click at [1152, 126] on span "Edit Worksheet" at bounding box center [1181, 130] width 66 height 11
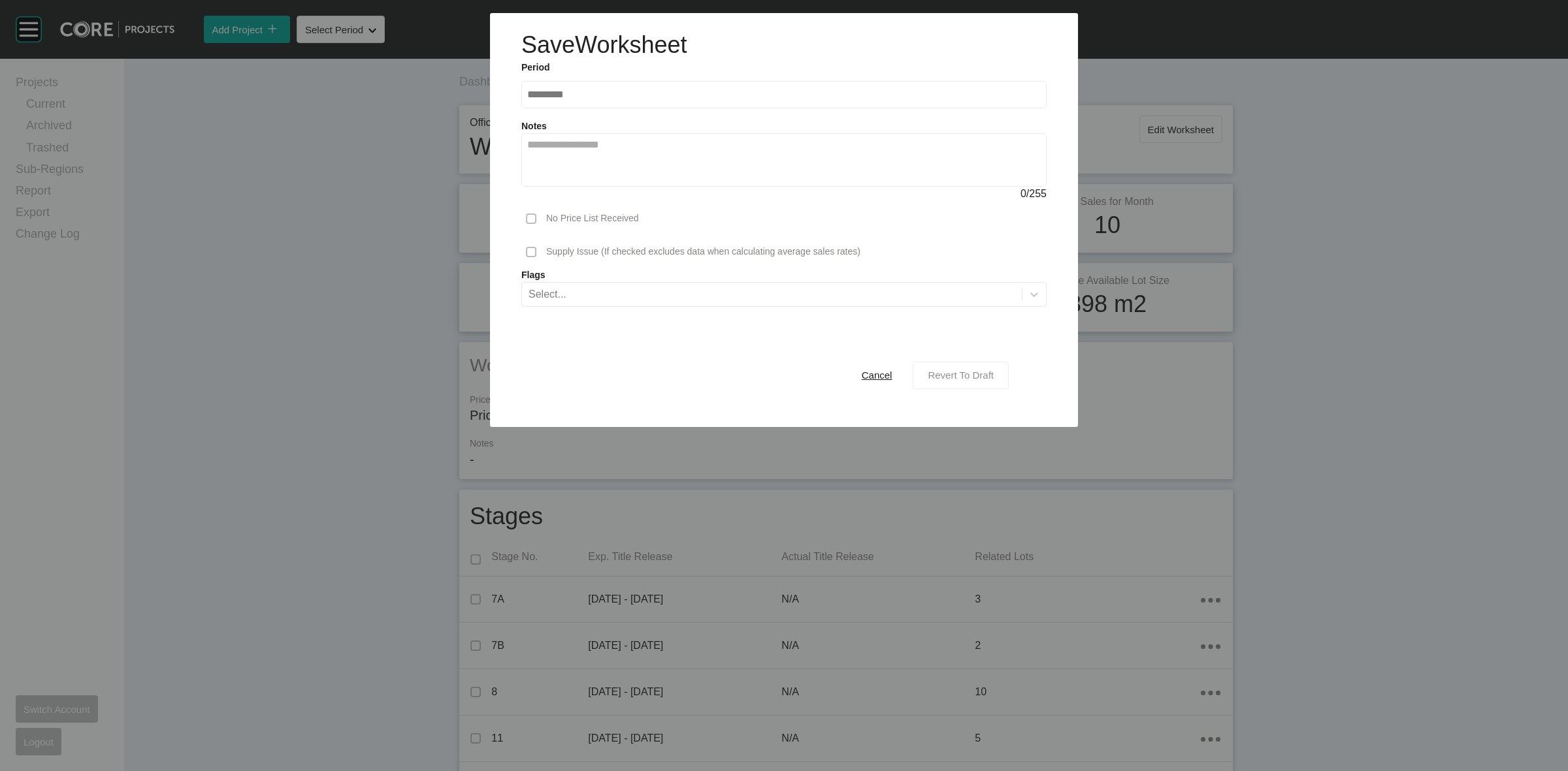
click at [948, 380] on span "Revert To Draft" at bounding box center [961, 376] width 66 height 11
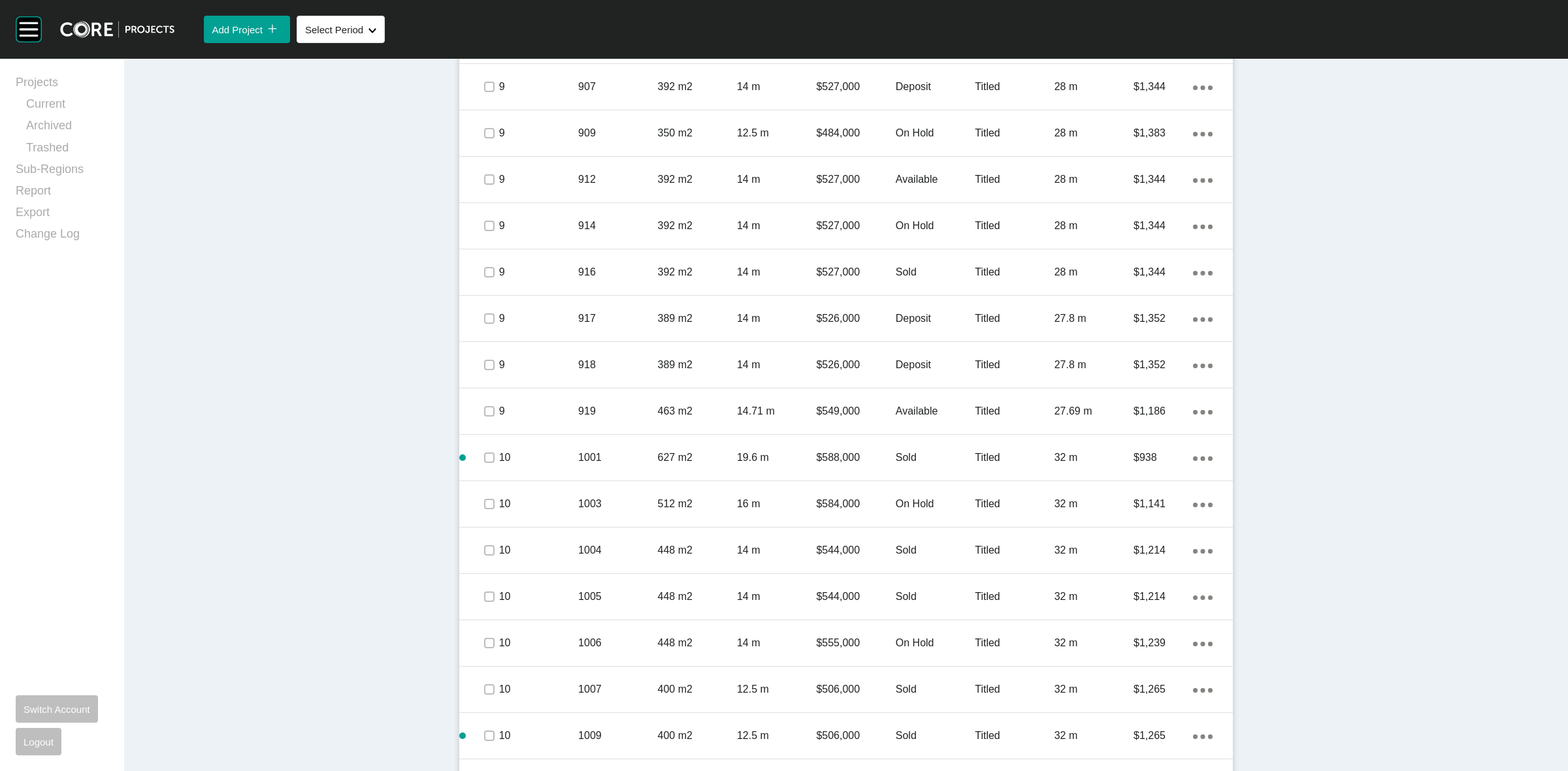
scroll to position [1960, 0]
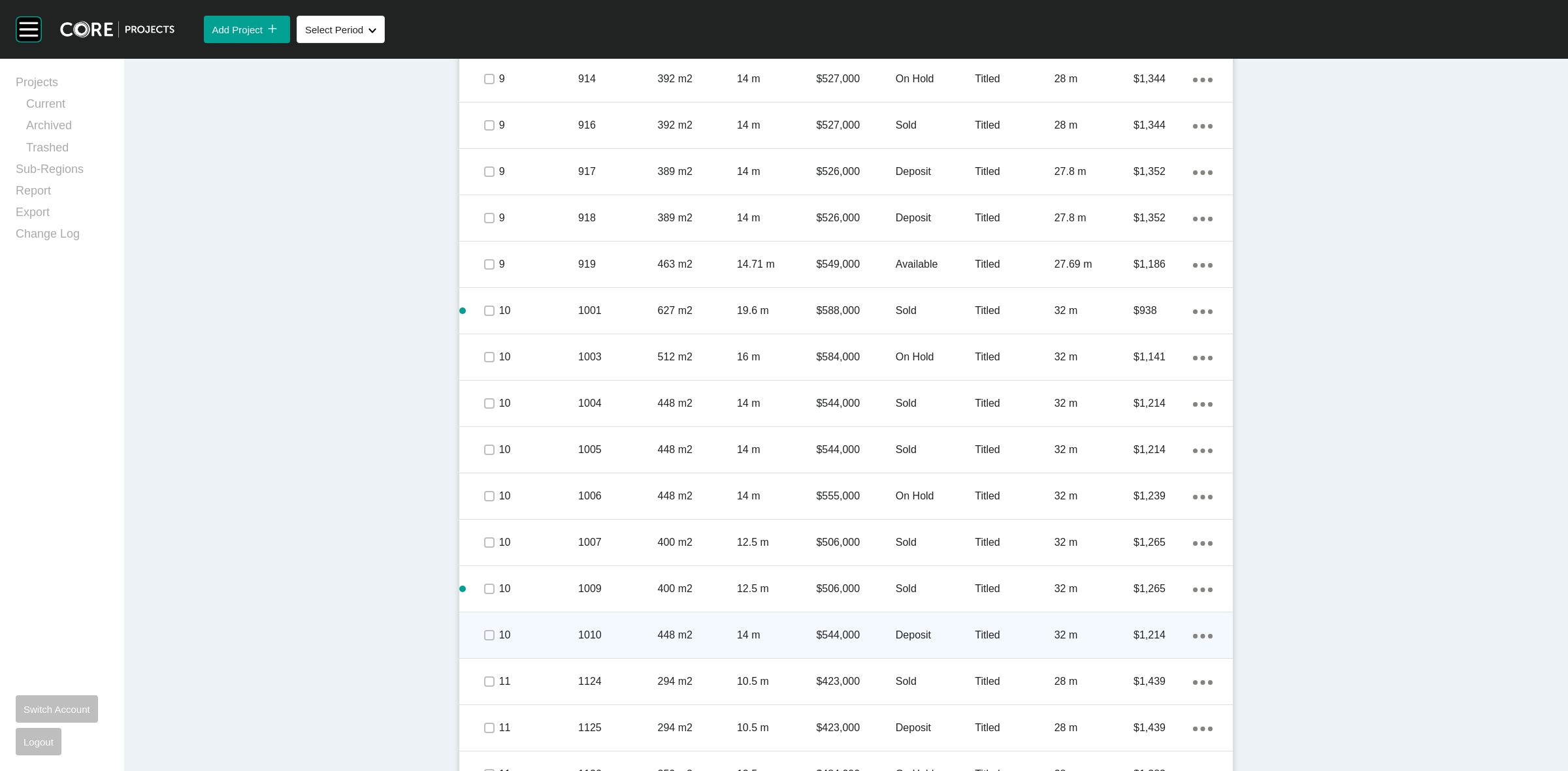
click at [619, 626] on div "1010" at bounding box center [617, 635] width 79 height 40
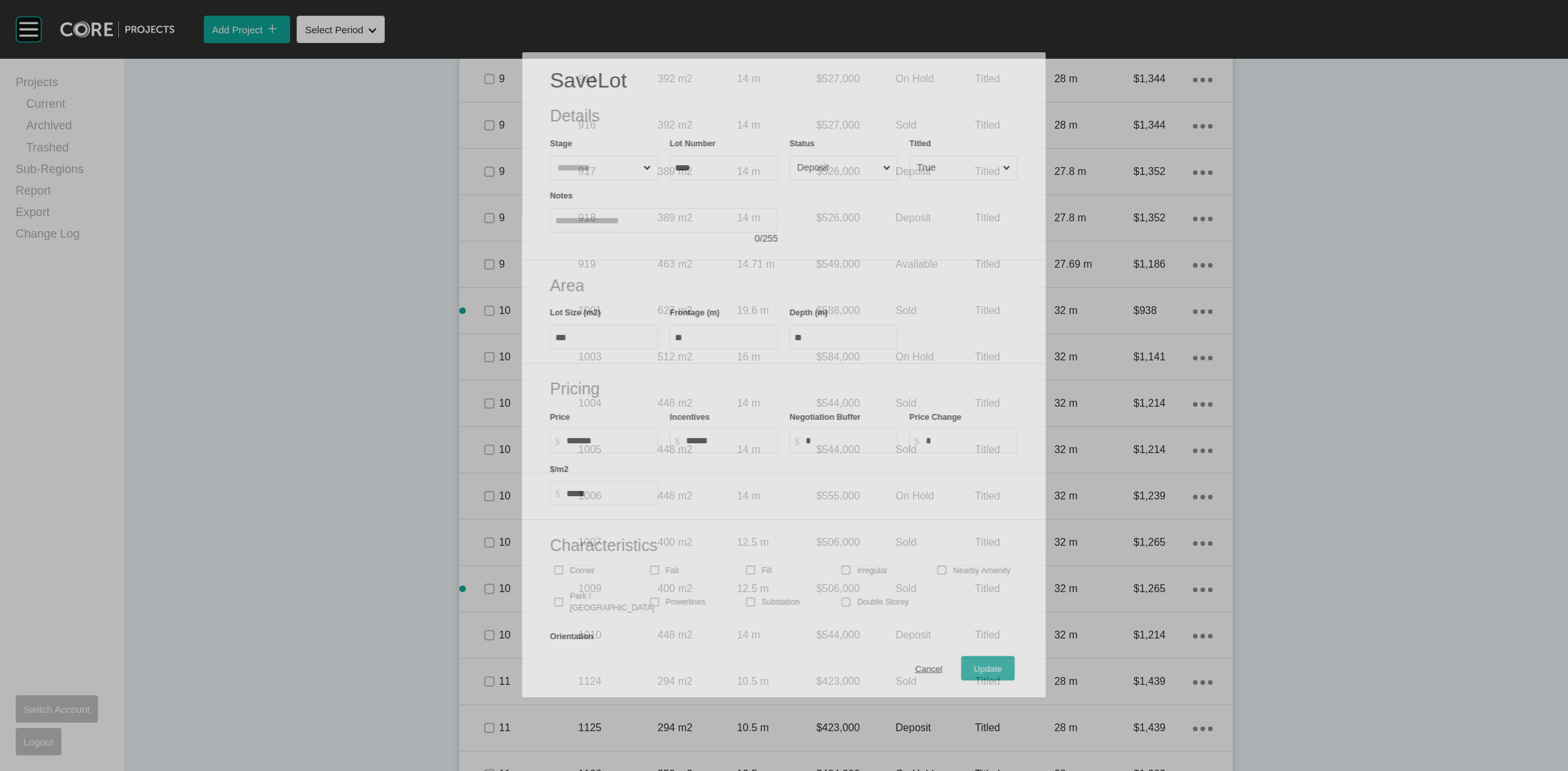
scroll to position [1918, 0]
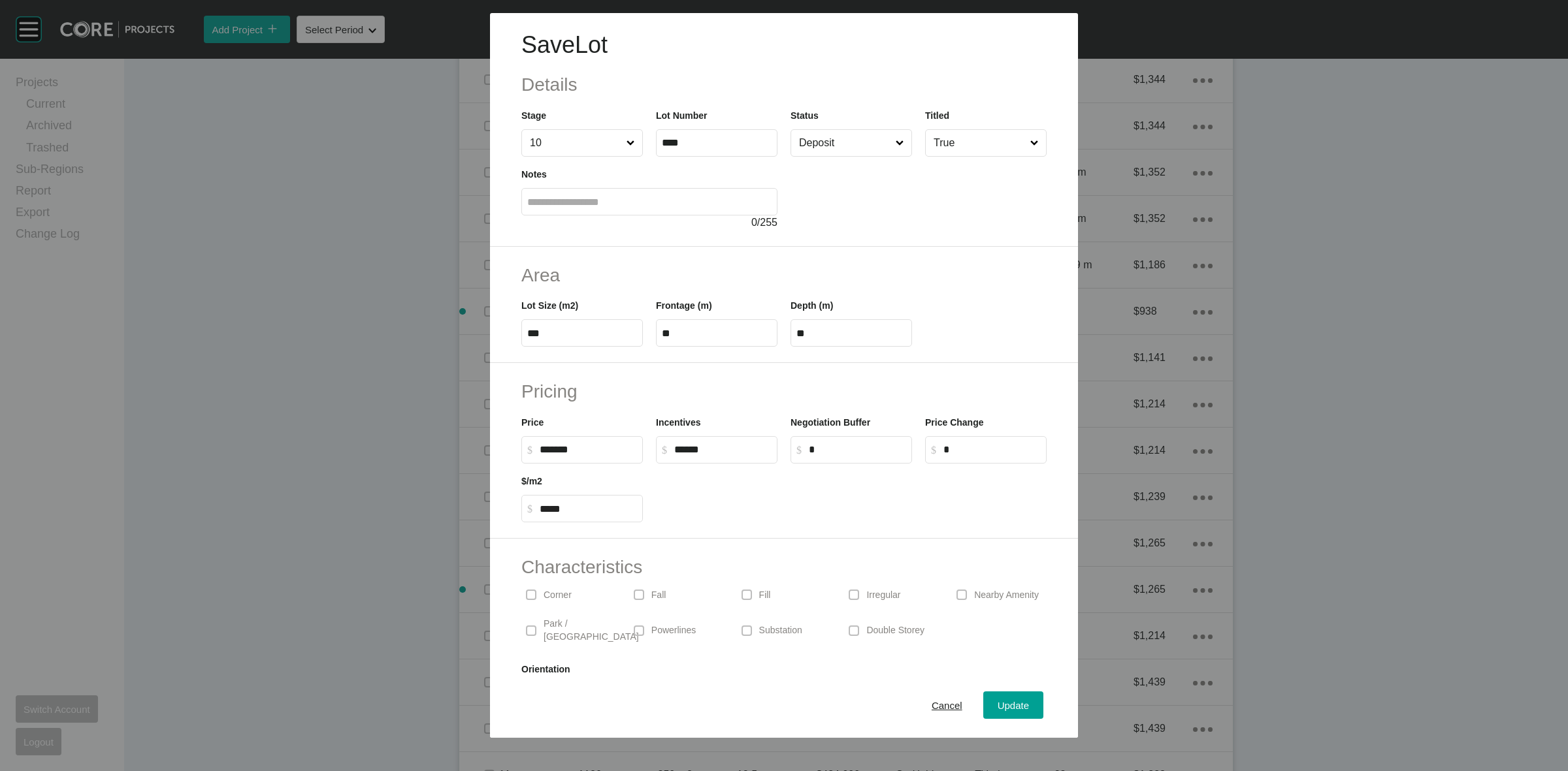
click at [812, 149] on input "Deposit" at bounding box center [845, 143] width 97 height 26
click at [998, 703] on span "Update" at bounding box center [1014, 706] width 32 height 11
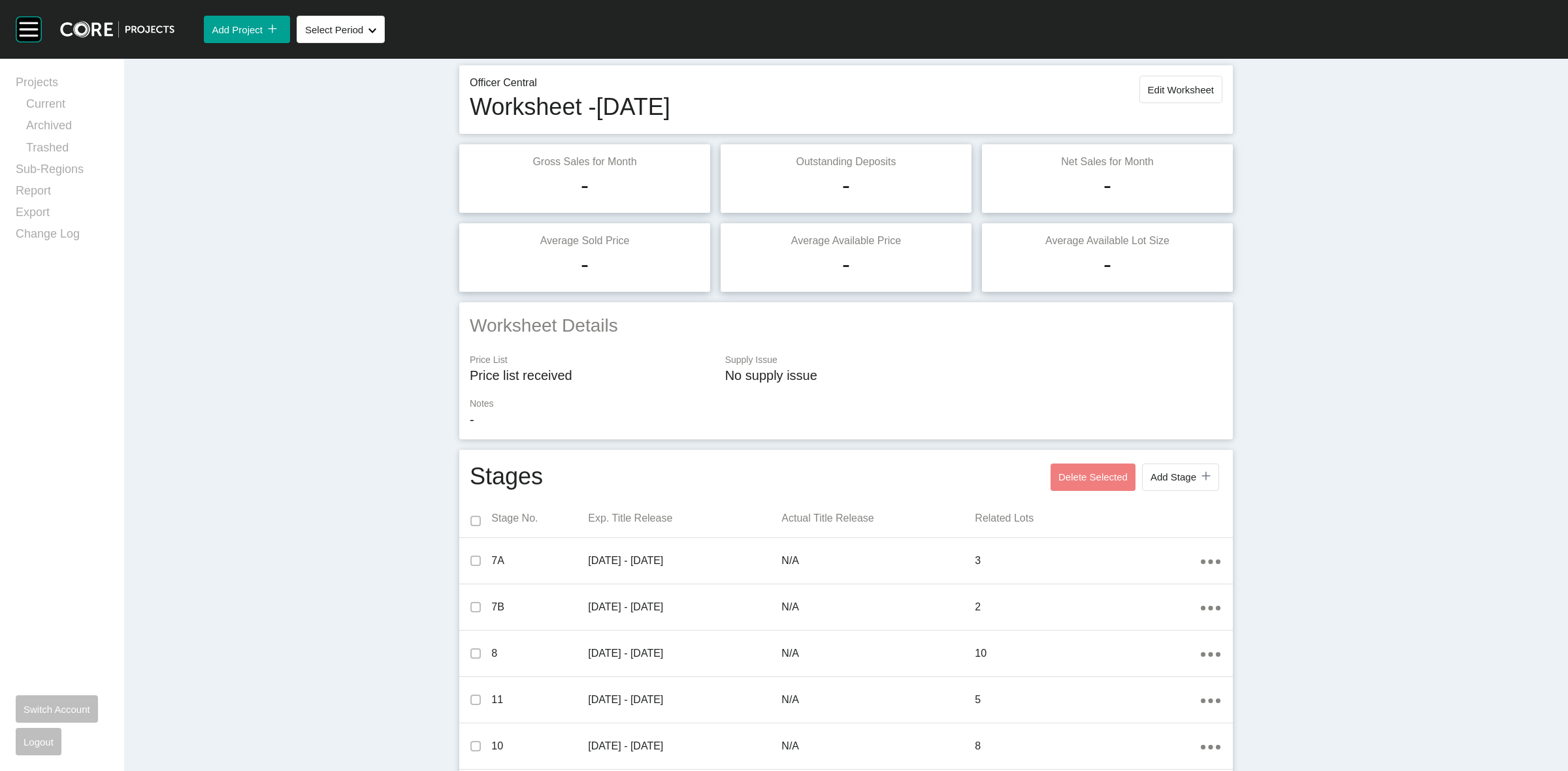
scroll to position [0, 0]
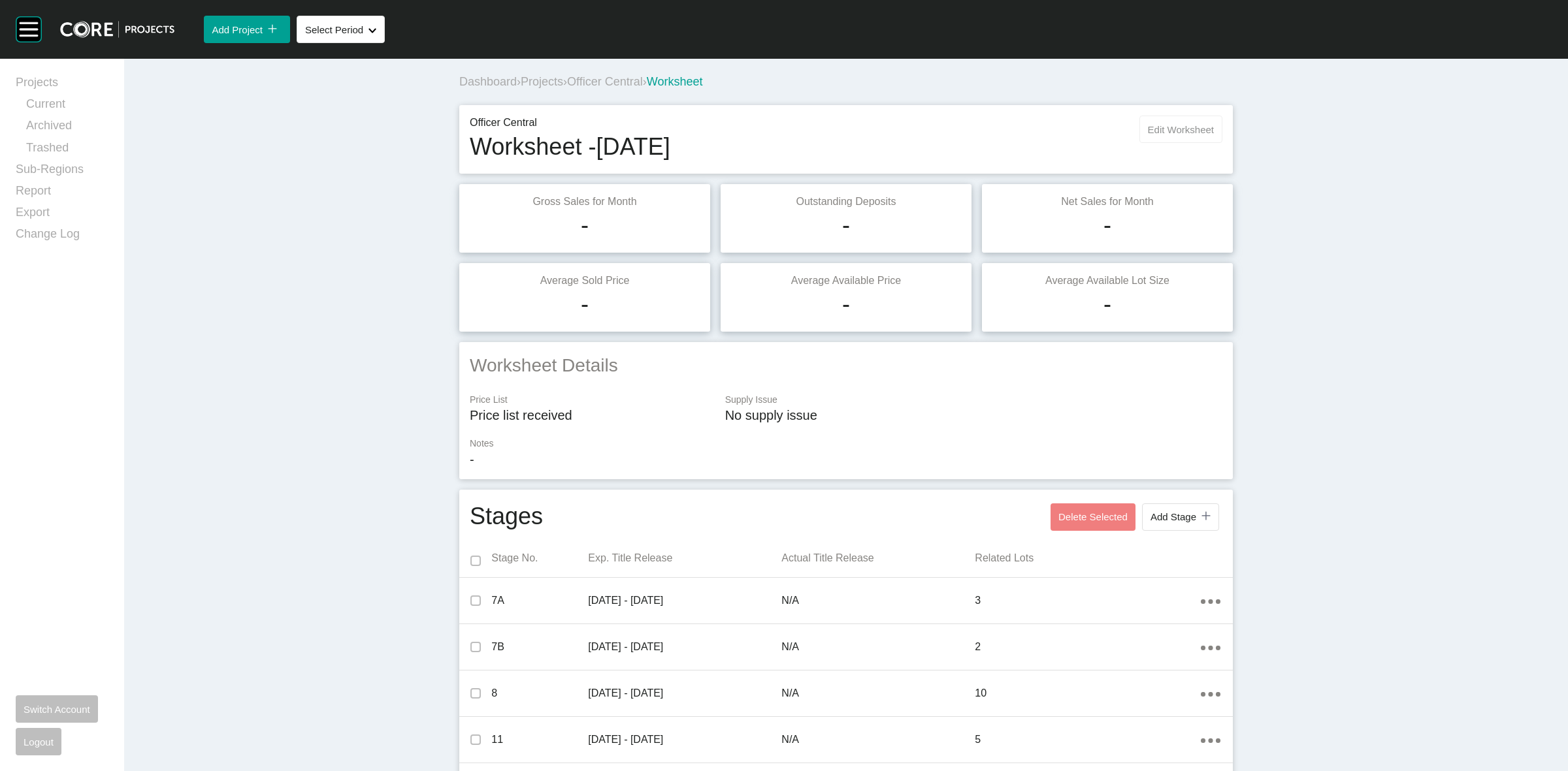
click at [1156, 121] on button "Edit Worksheet" at bounding box center [1181, 129] width 83 height 27
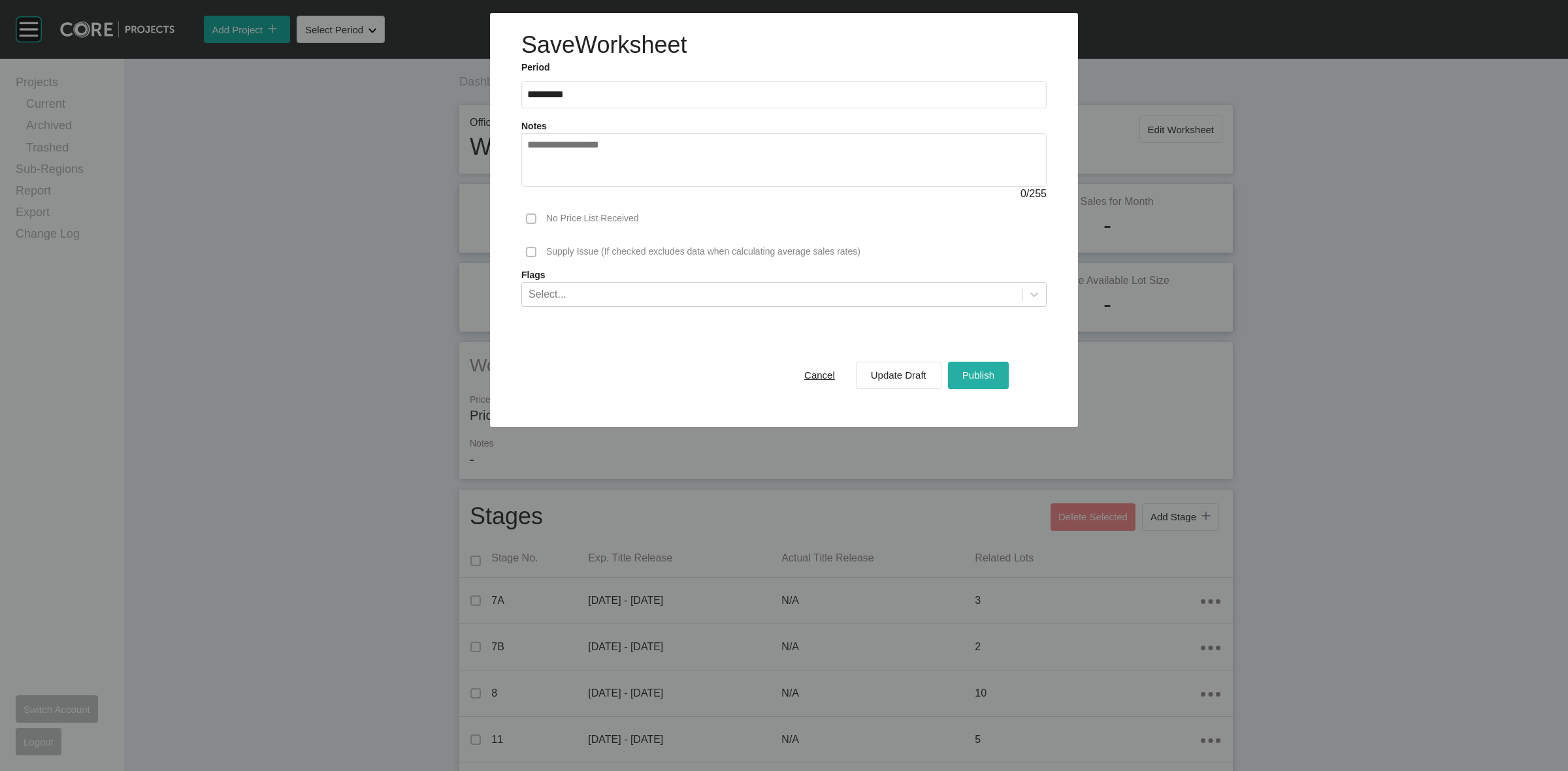
click at [984, 370] on span "Publish" at bounding box center [978, 376] width 32 height 11
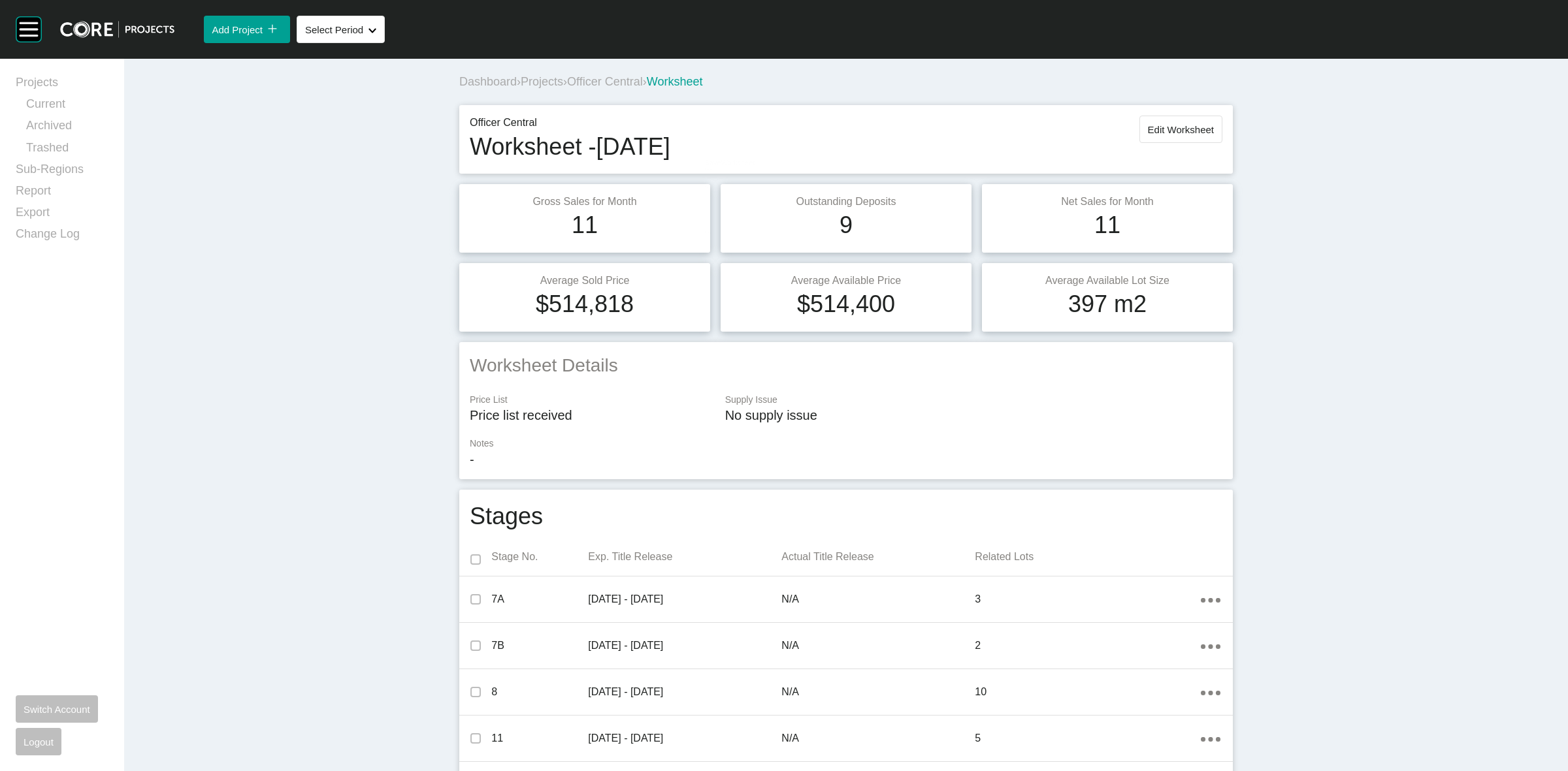
click at [597, 83] on span "Officer Central" at bounding box center [604, 82] width 76 height 13
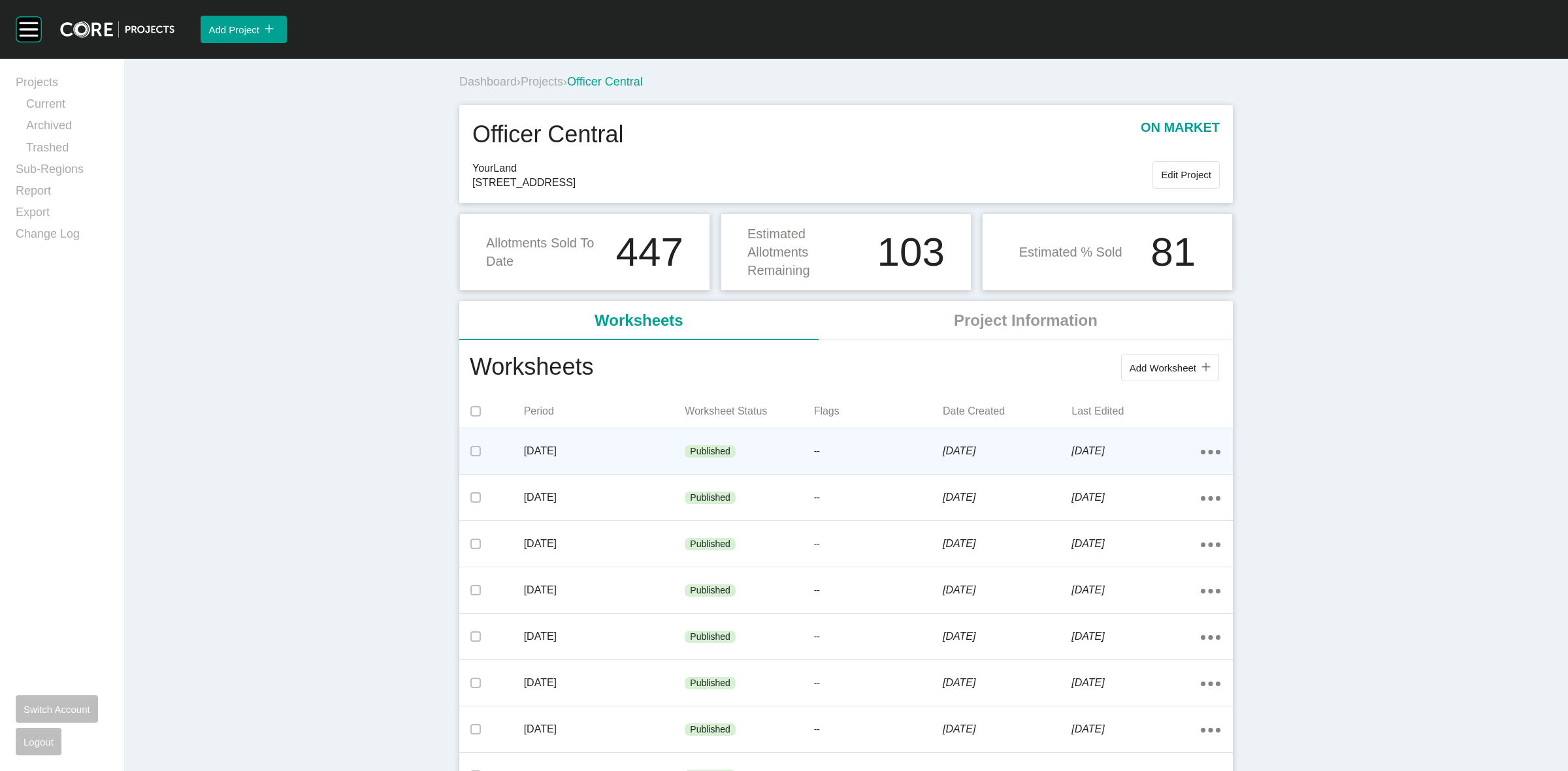
click at [841, 455] on p "--" at bounding box center [879, 452] width 129 height 13
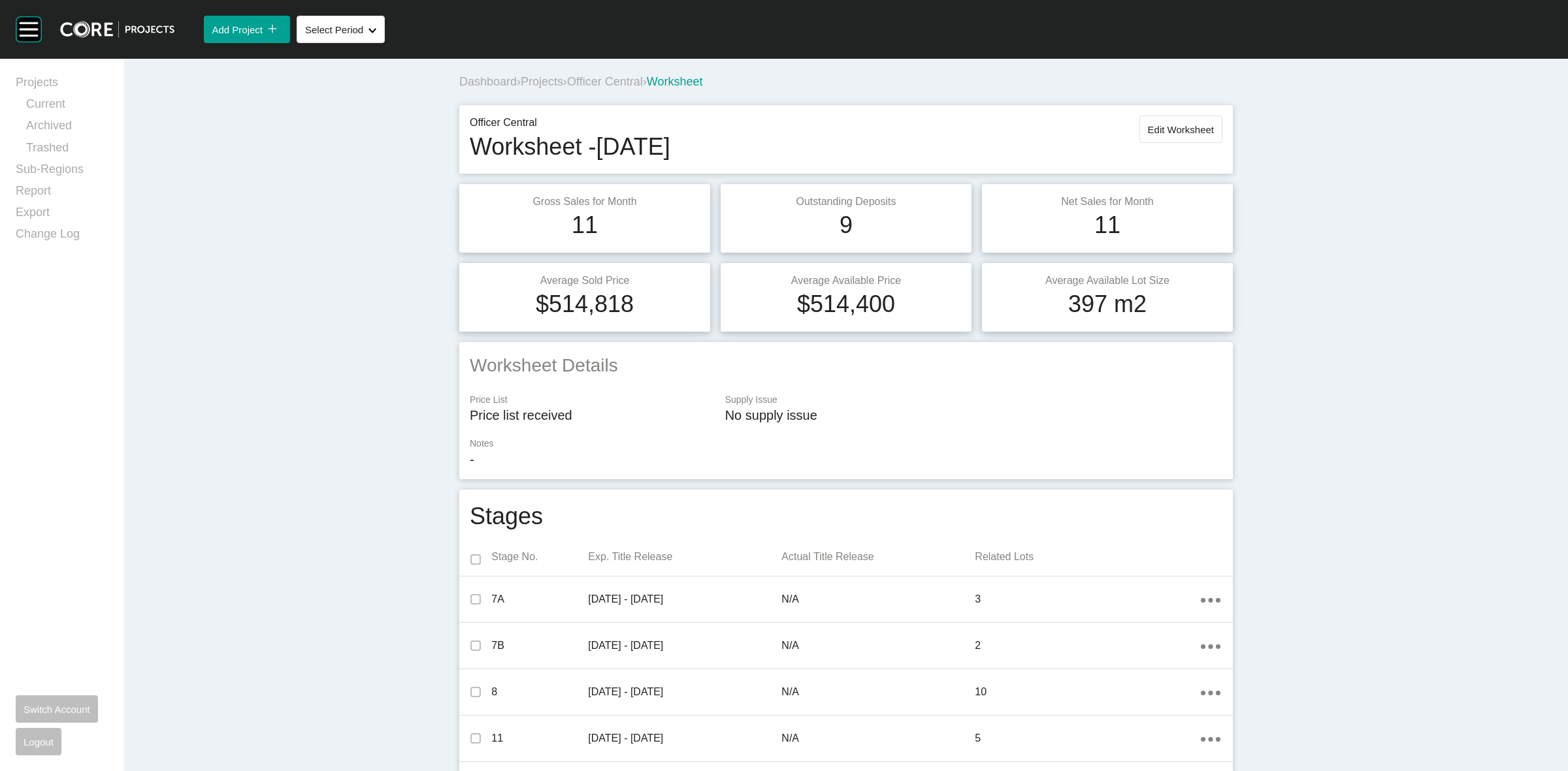
click at [603, 77] on span "Officer Central" at bounding box center [604, 82] width 76 height 13
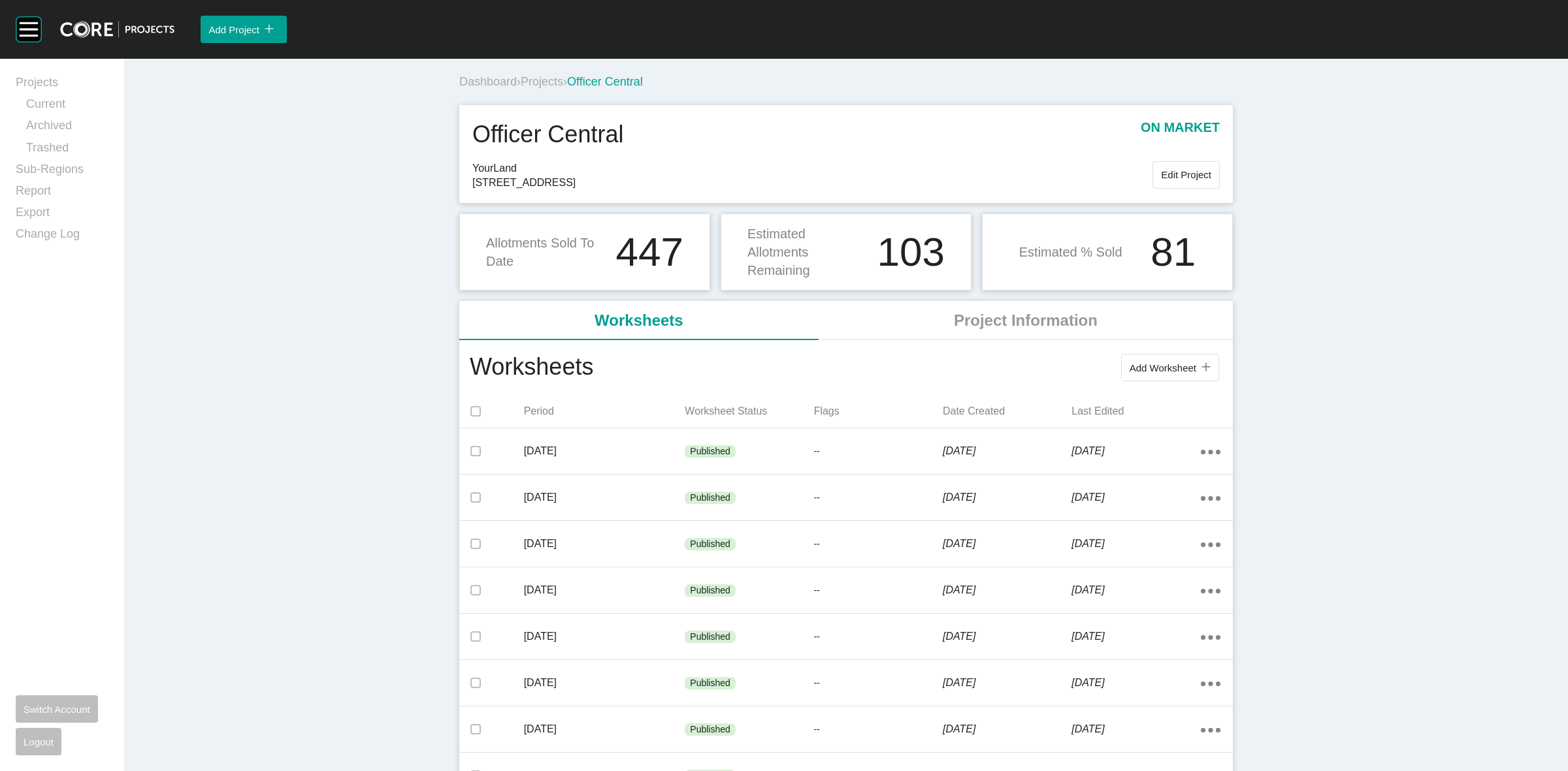
click at [538, 82] on span "Projects" at bounding box center [542, 82] width 43 height 13
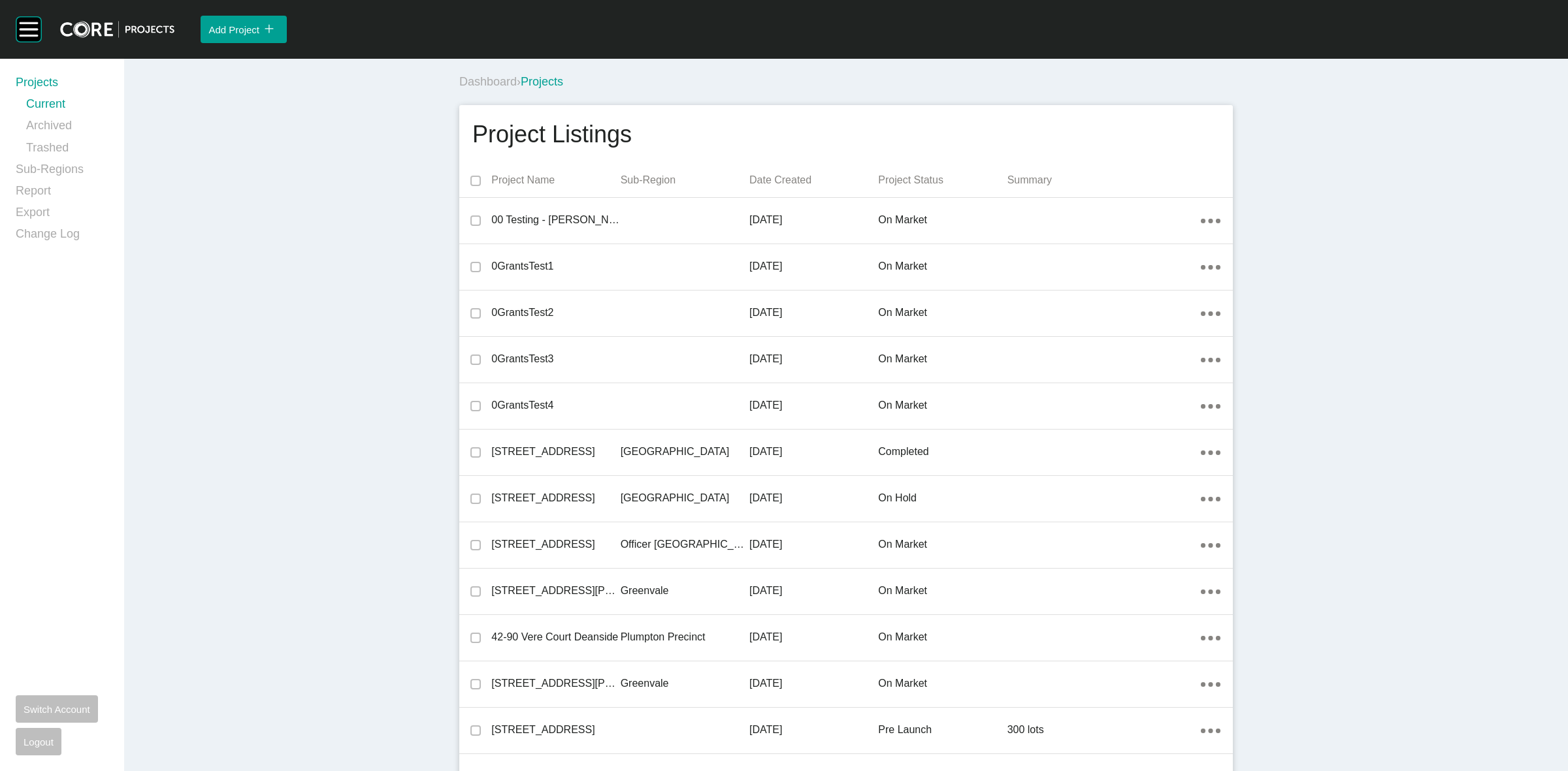
scroll to position [19165, 0]
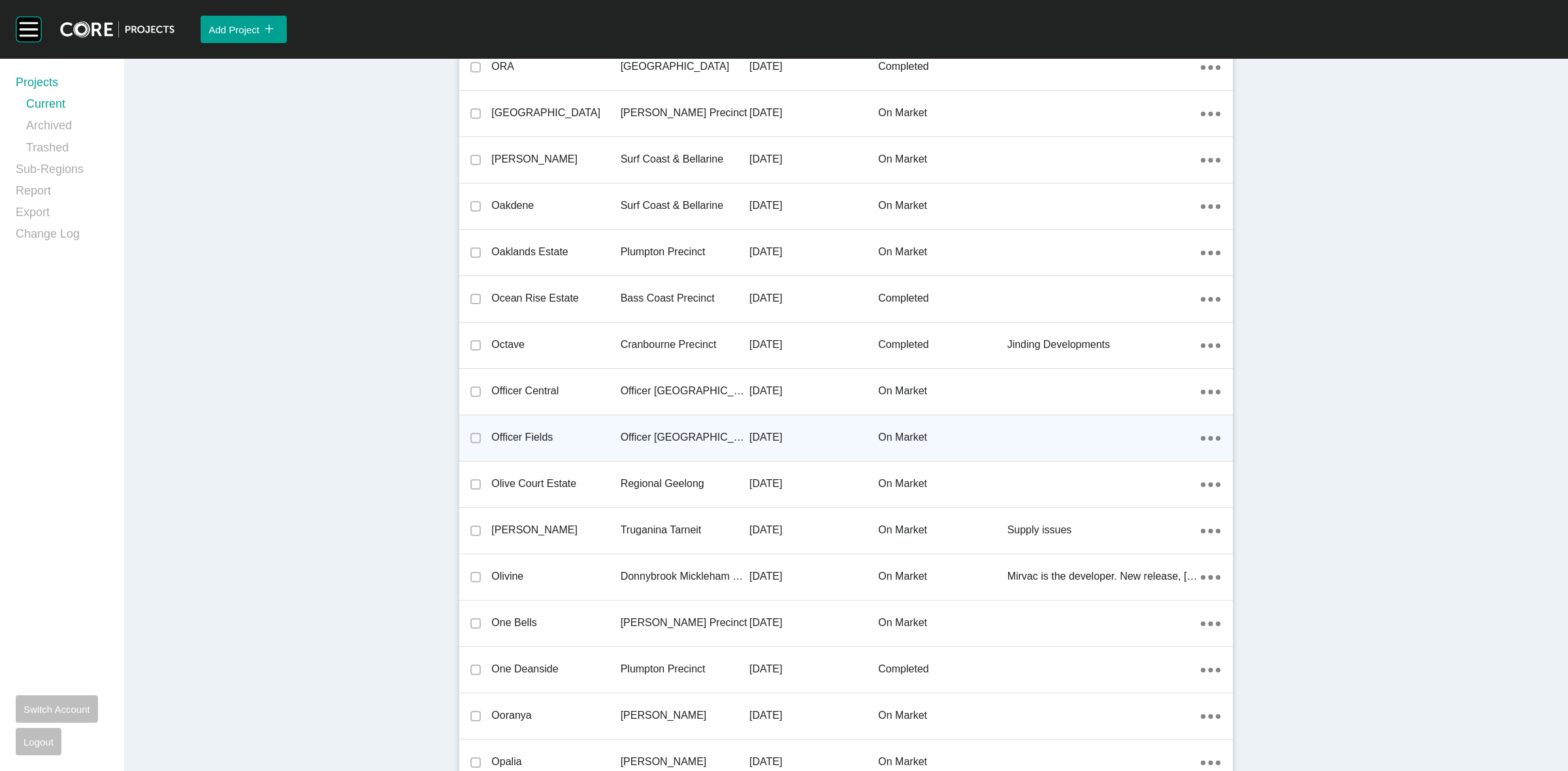
click at [626, 431] on p "Officer [GEOGRAPHIC_DATA]" at bounding box center [686, 437] width 129 height 14
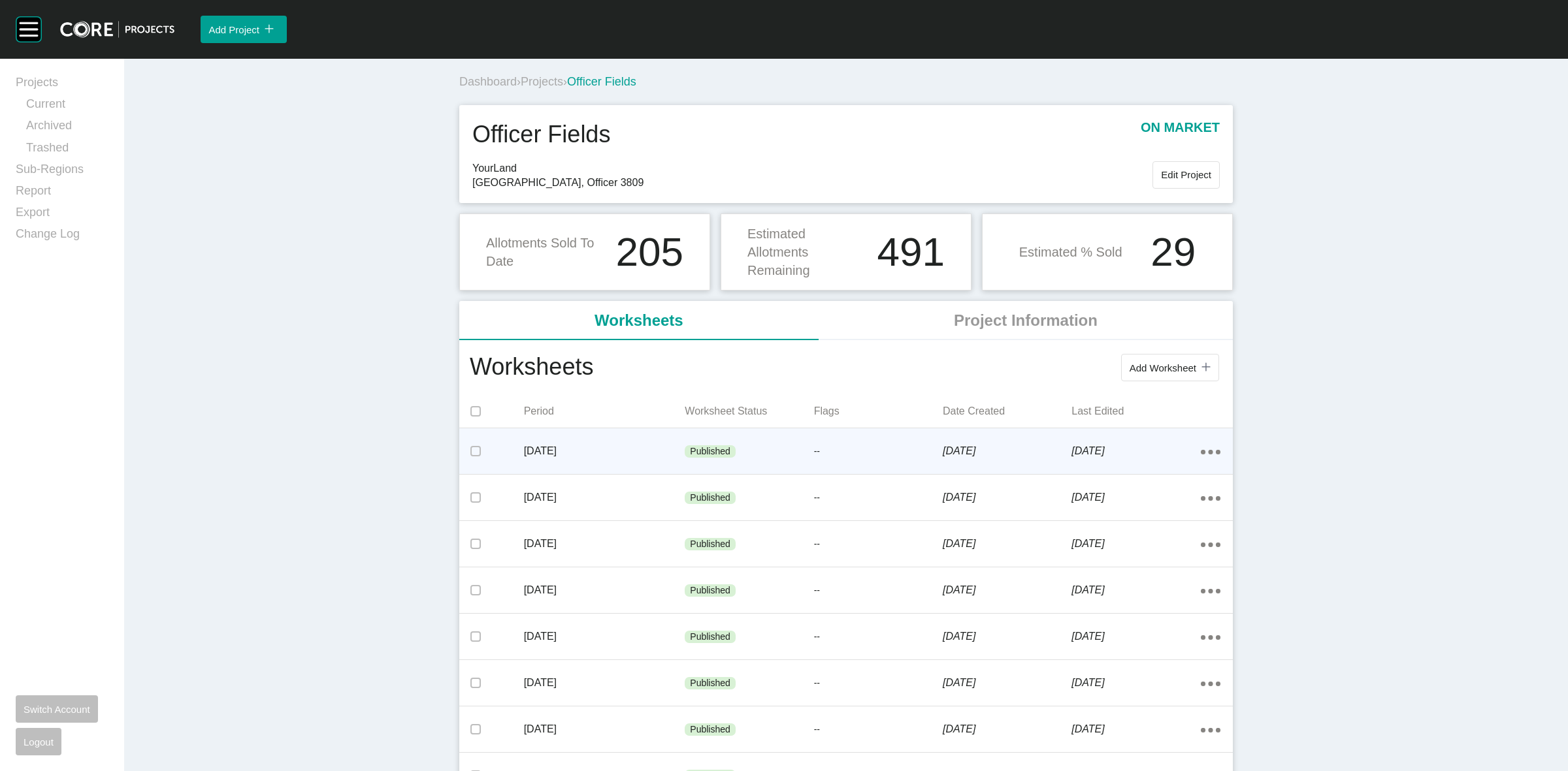
click at [826, 465] on div "--" at bounding box center [879, 452] width 129 height 39
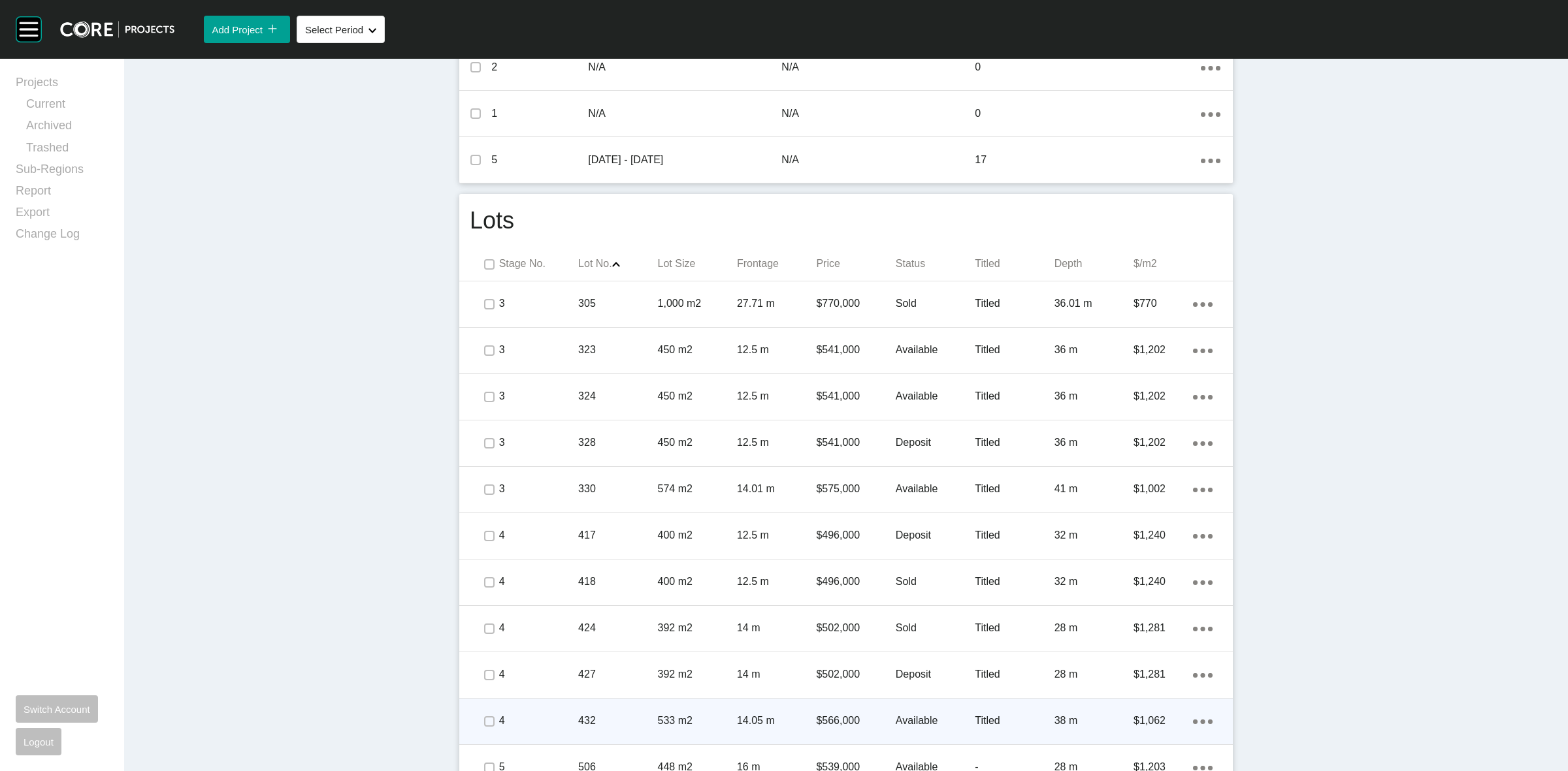
scroll to position [654, 0]
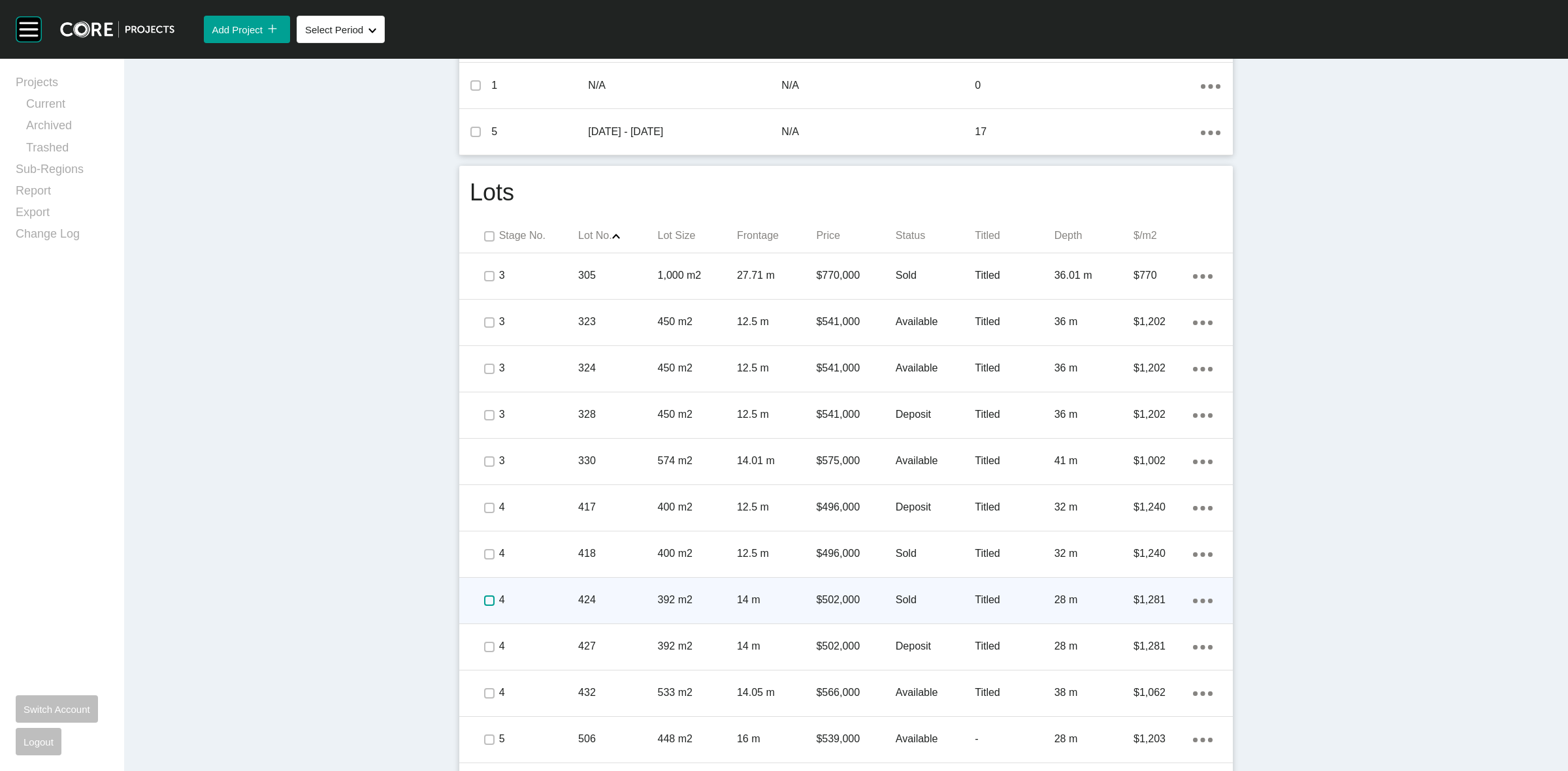
click at [484, 601] on label at bounding box center [489, 600] width 10 height 10
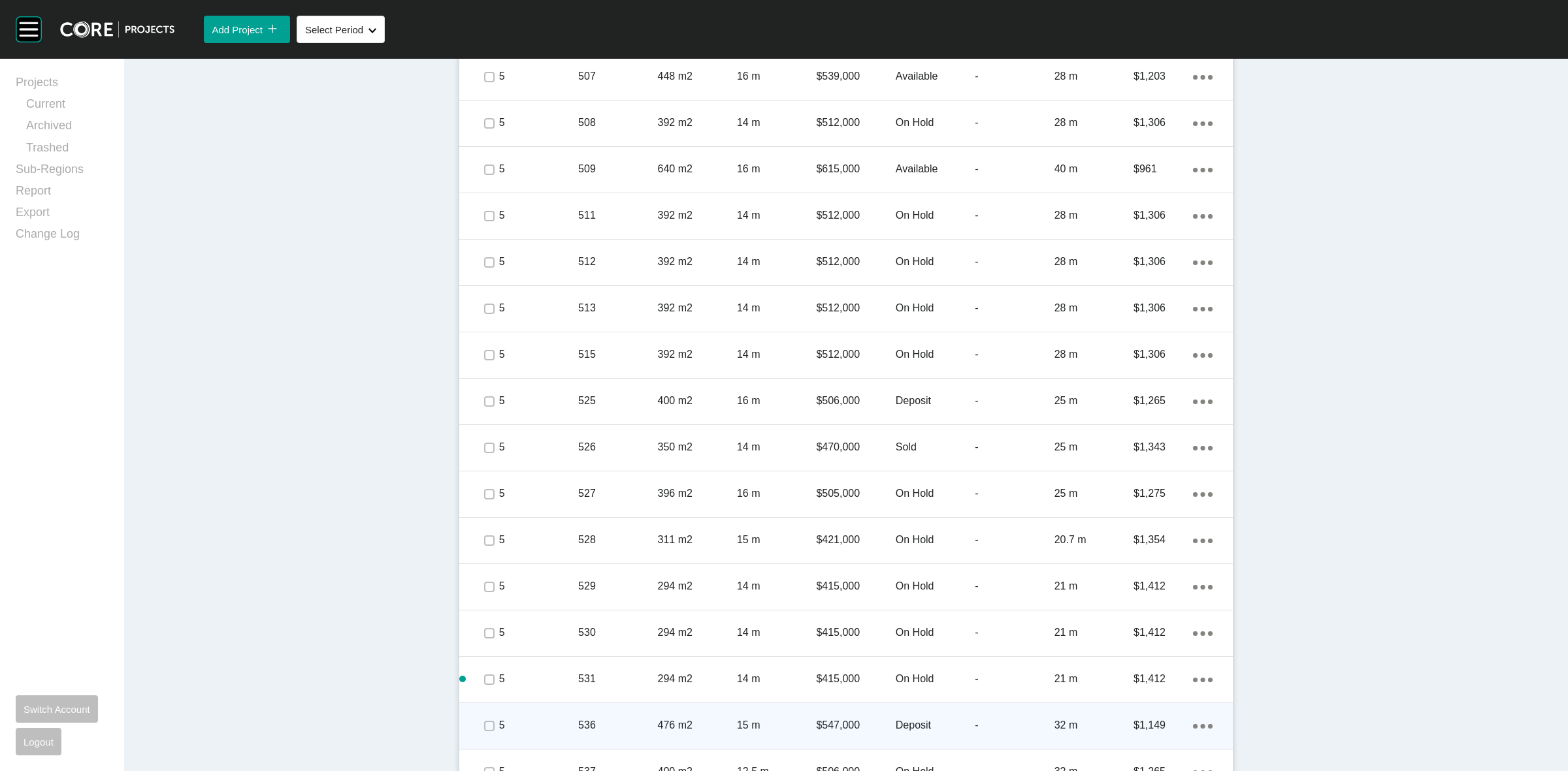
scroll to position [1392, 0]
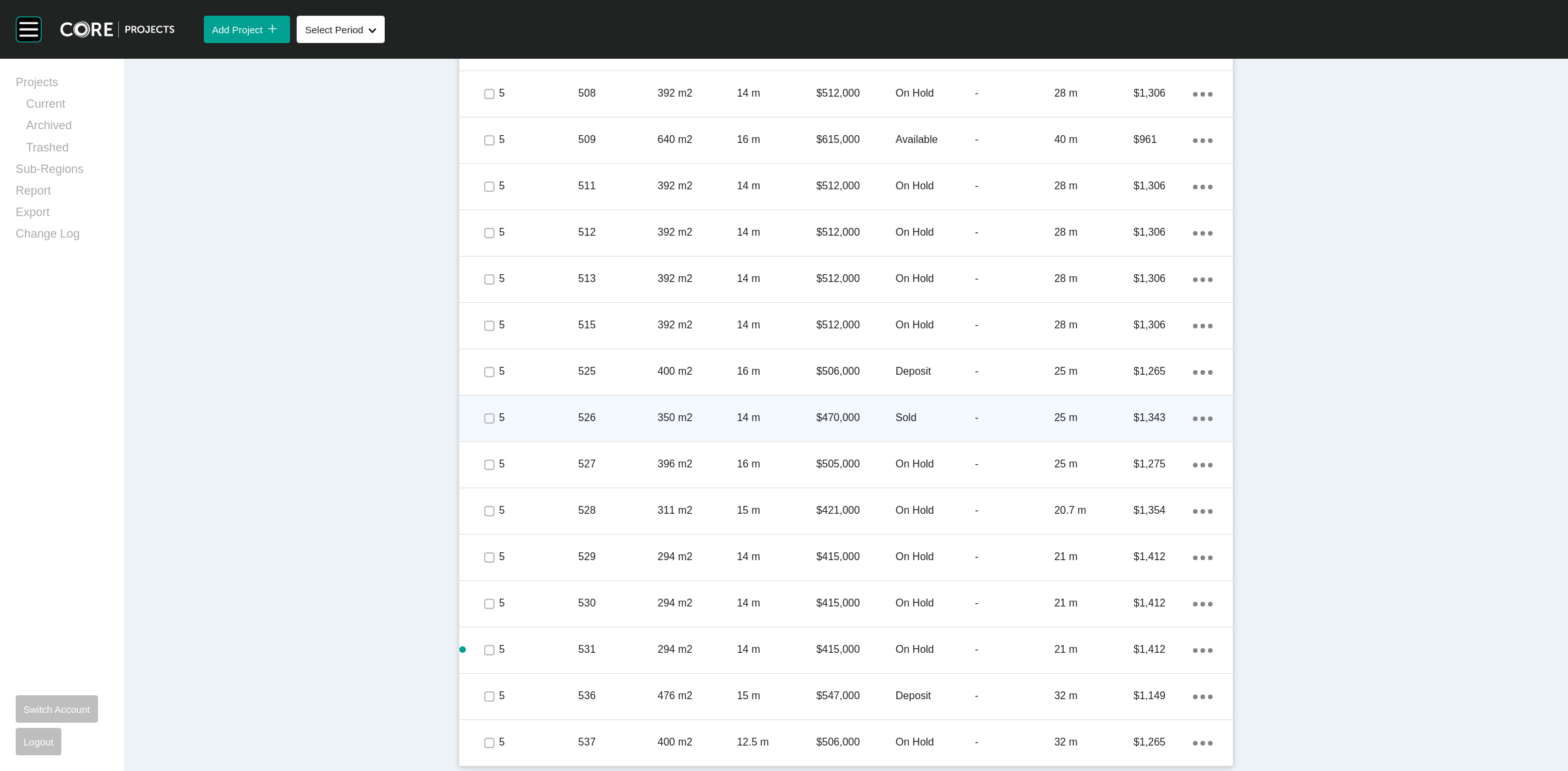
click at [617, 416] on p "526" at bounding box center [617, 418] width 79 height 14
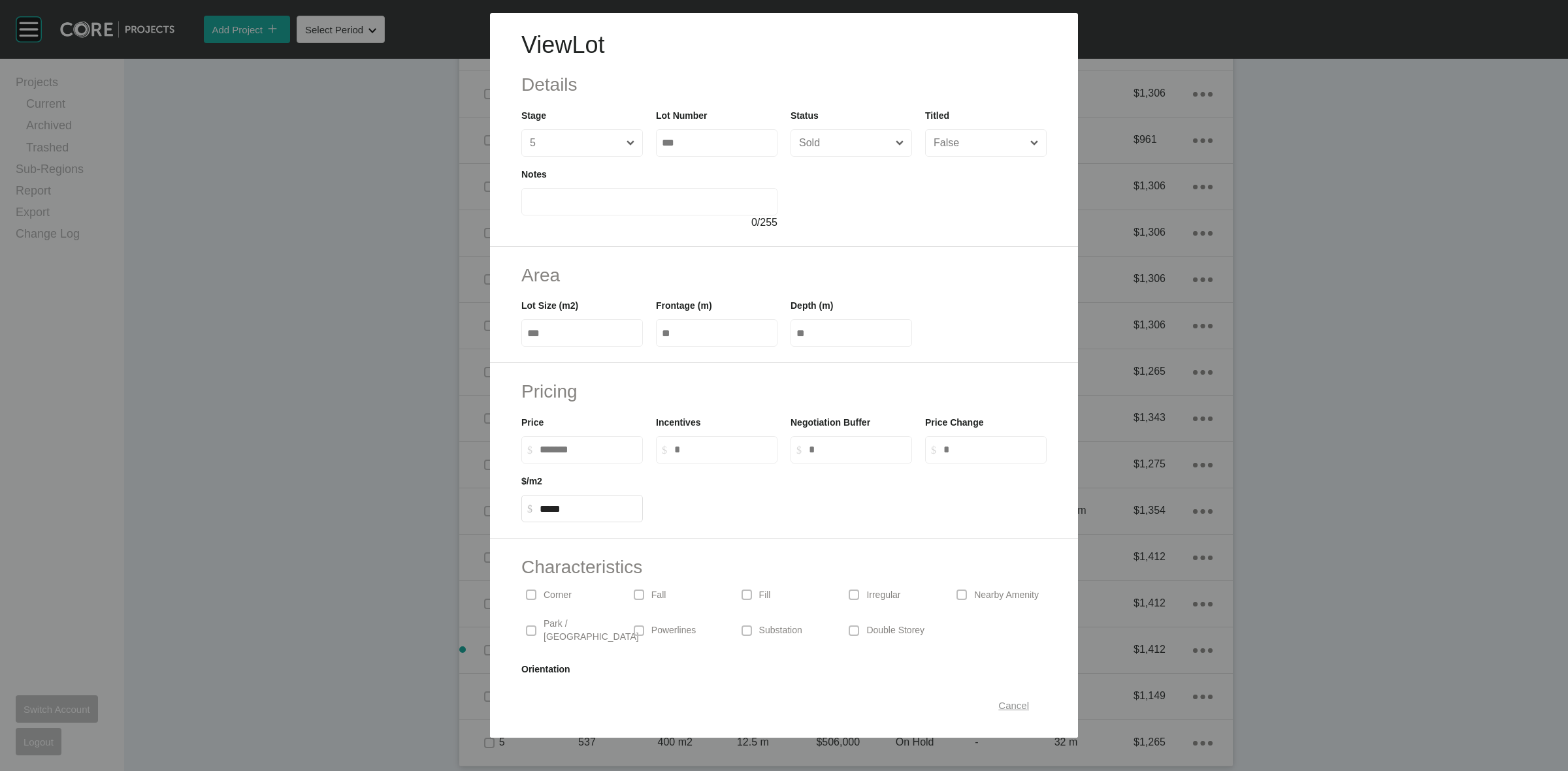
click at [998, 708] on span "Cancel" at bounding box center [1013, 706] width 31 height 11
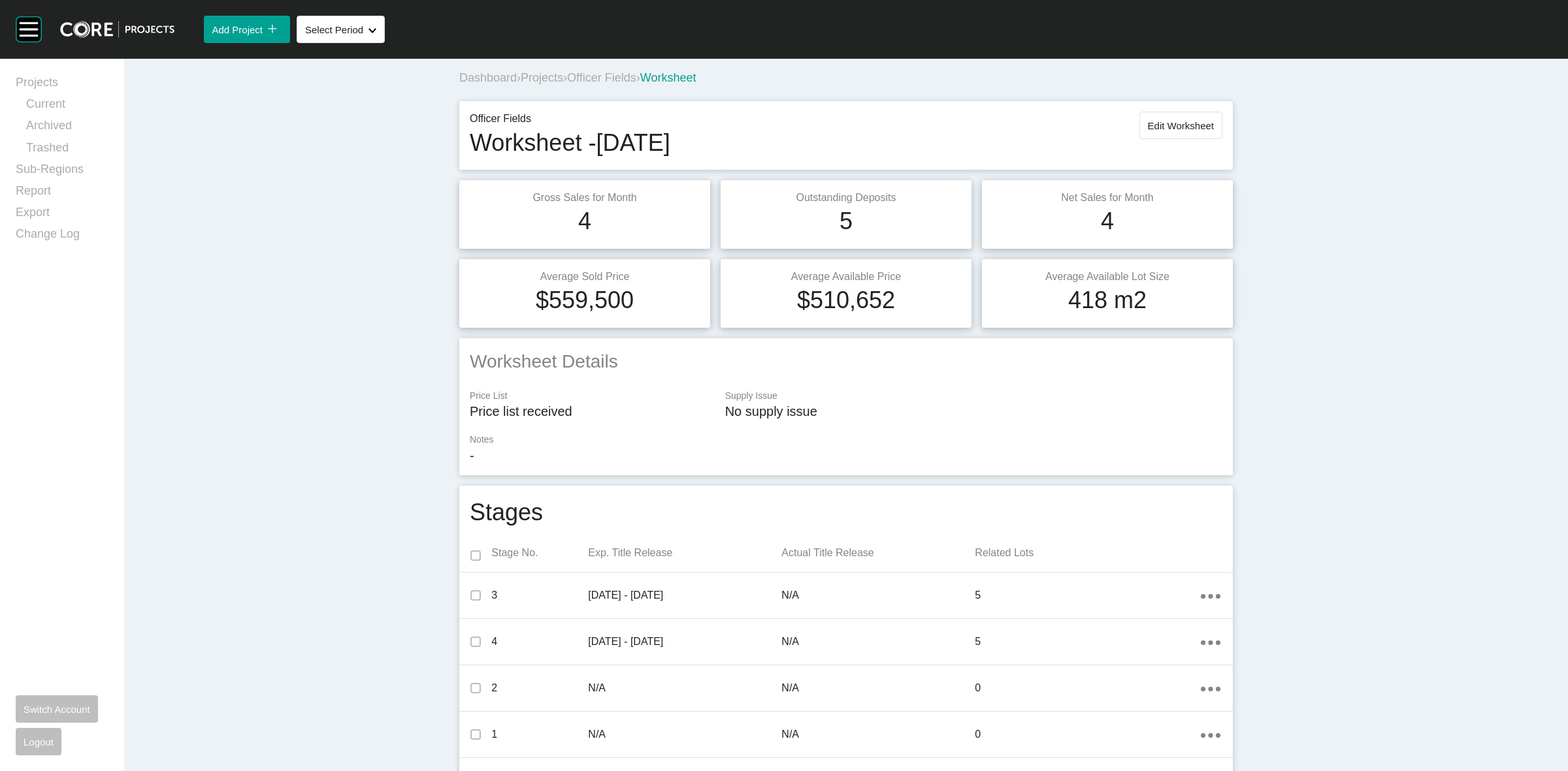
scroll to position [0, 0]
click at [1151, 129] on span "Edit Worksheet" at bounding box center [1181, 130] width 66 height 11
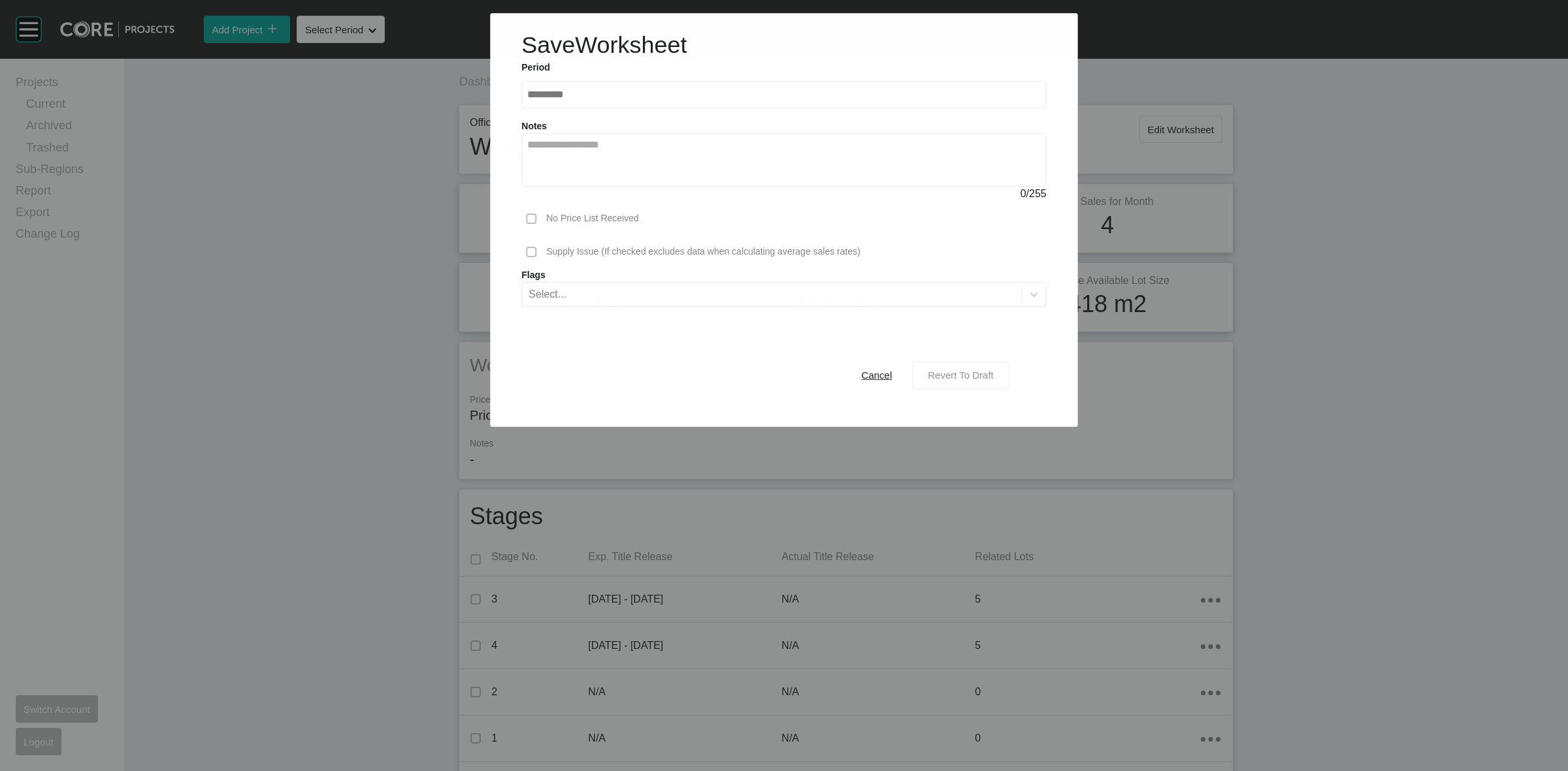
click at [984, 367] on div "Revert To Draft" at bounding box center [961, 375] width 73 height 18
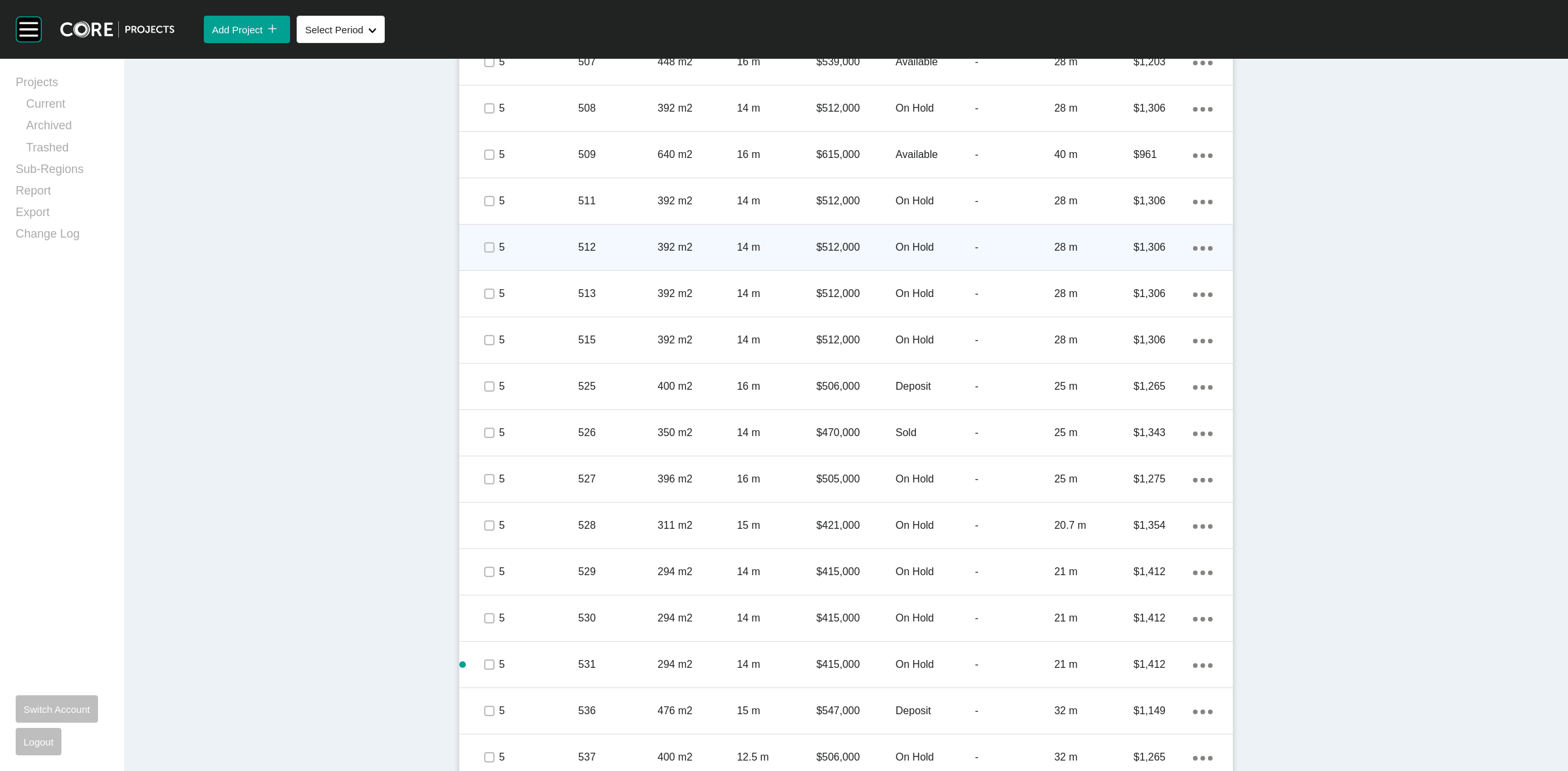
scroll to position [1395, 0]
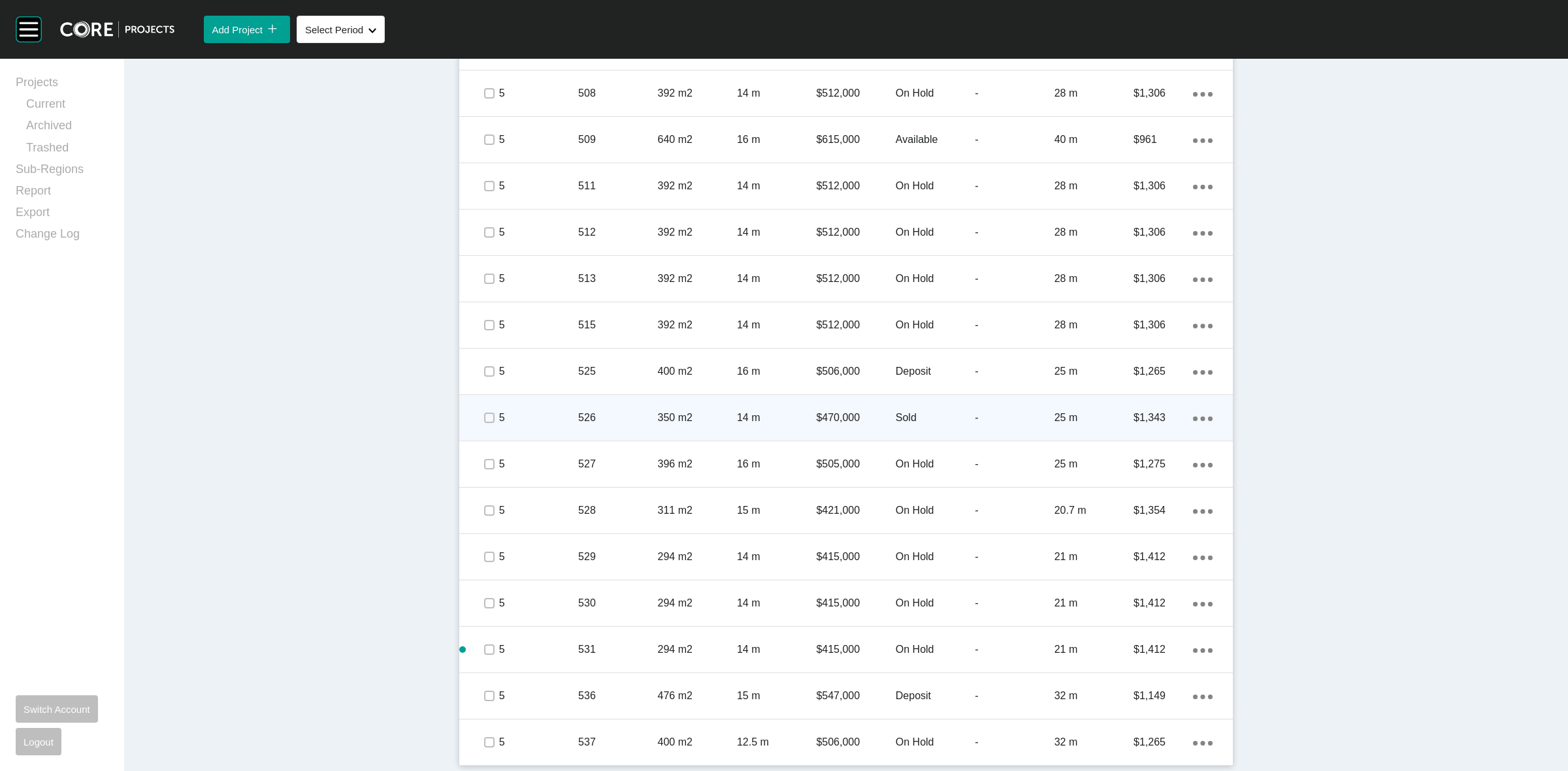
click at [615, 418] on p "526" at bounding box center [617, 418] width 79 height 14
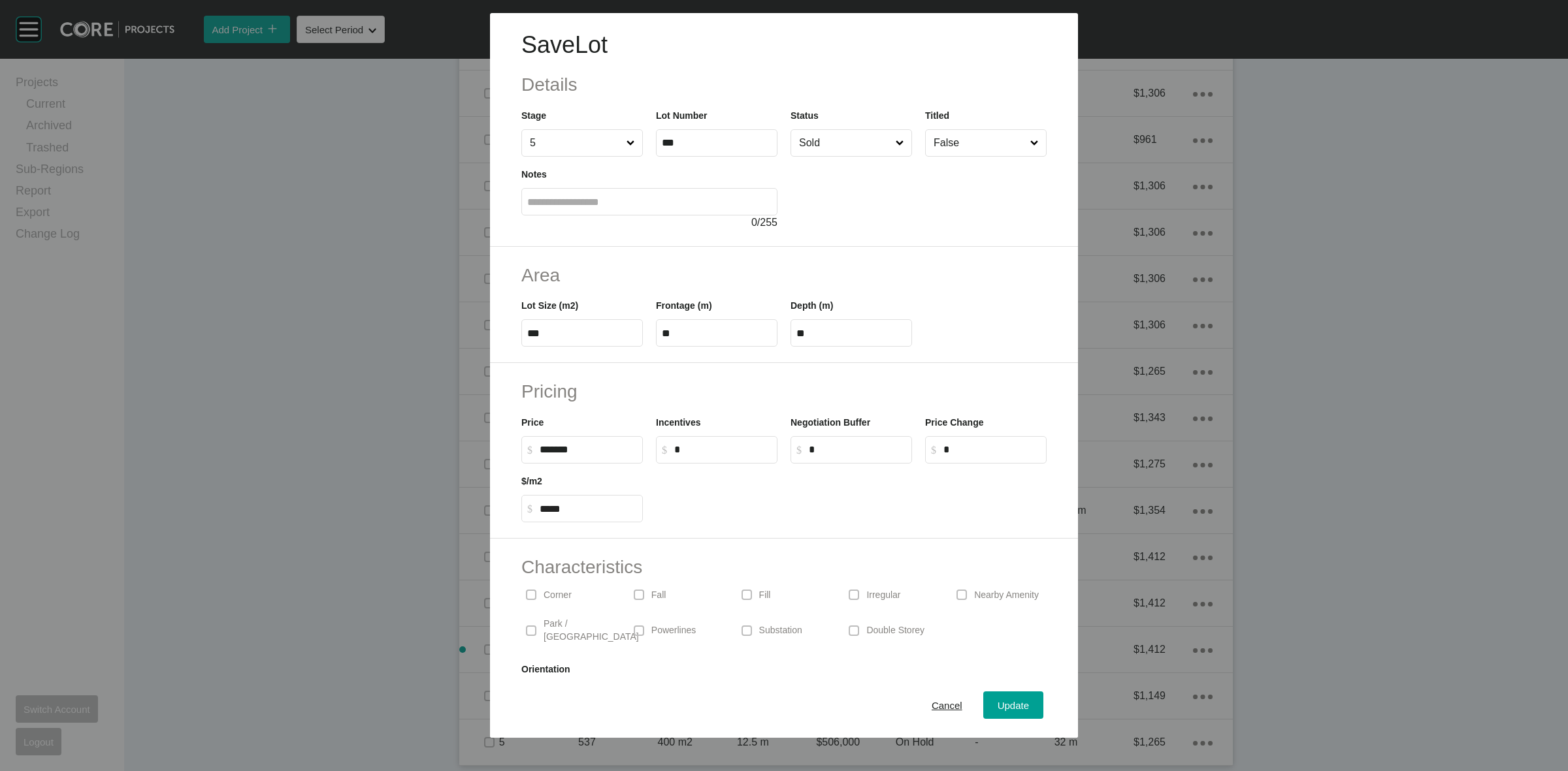
drag, startPoint x: 807, startPoint y: 139, endPoint x: 818, endPoint y: 155, distance: 19.4
click at [808, 139] on input "Sold" at bounding box center [845, 143] width 97 height 26
click at [1001, 706] on span "Update" at bounding box center [1014, 706] width 32 height 11
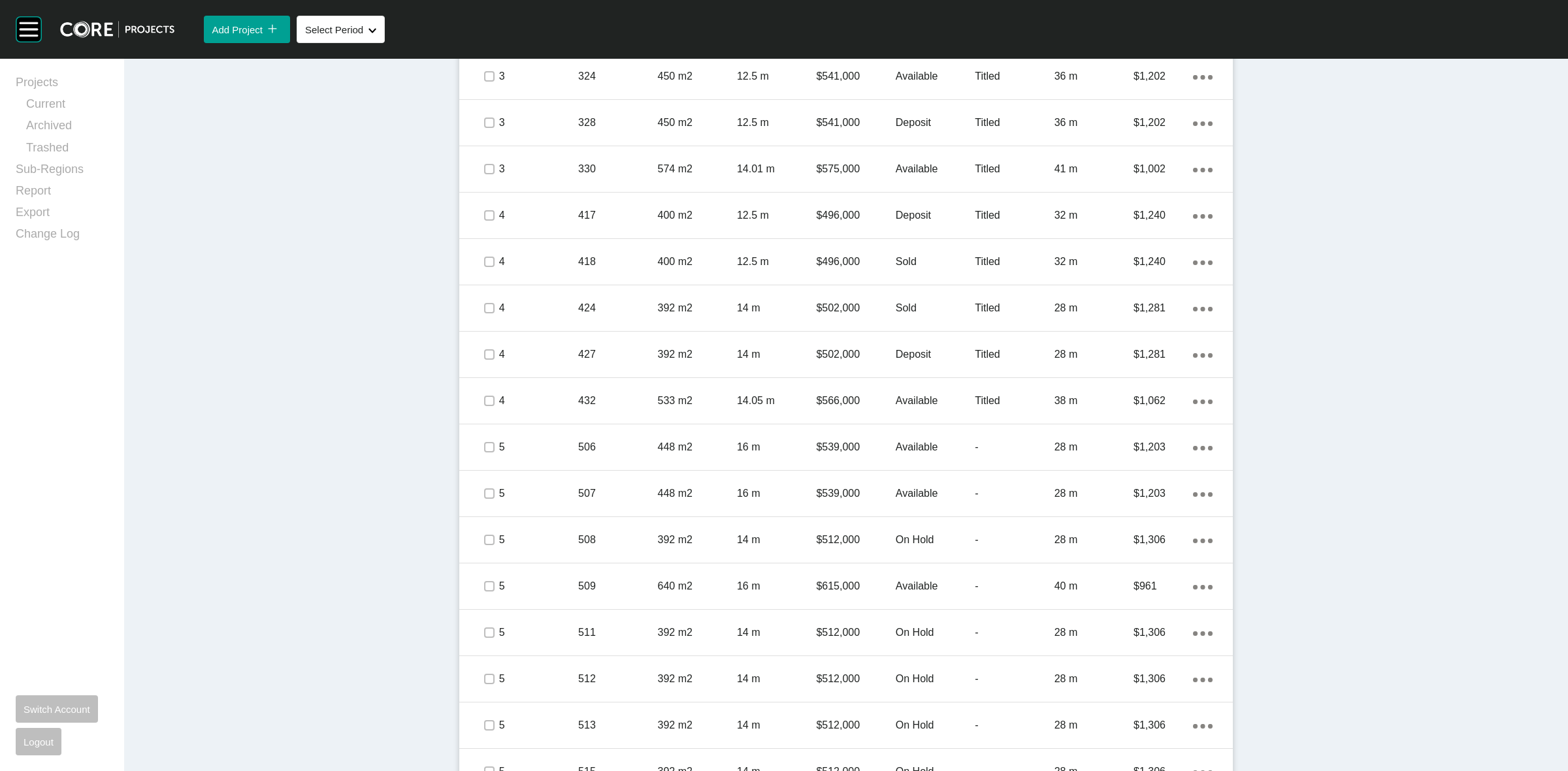
scroll to position [823, 0]
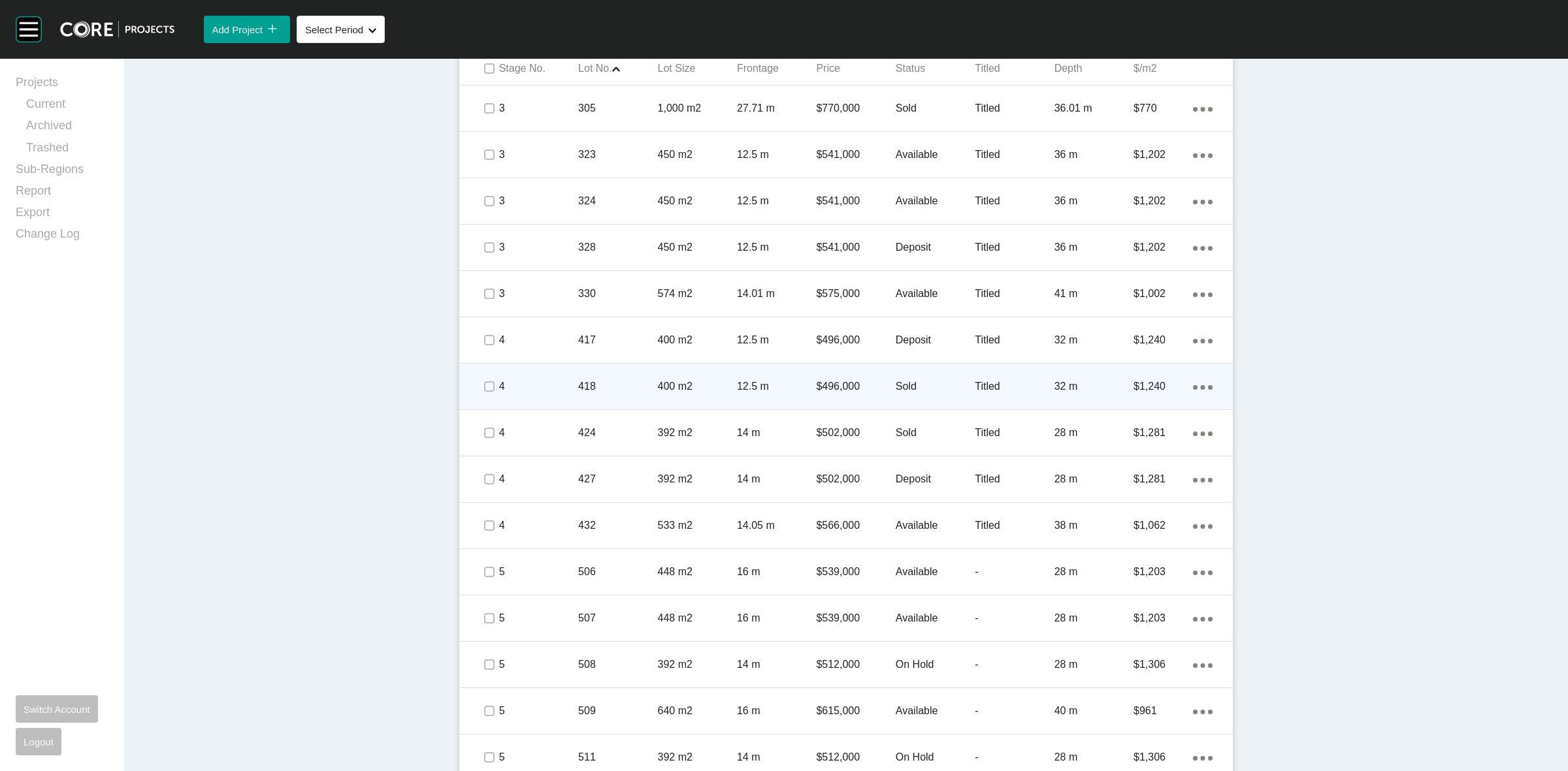
click at [719, 382] on p "400 m2" at bounding box center [697, 386] width 79 height 14
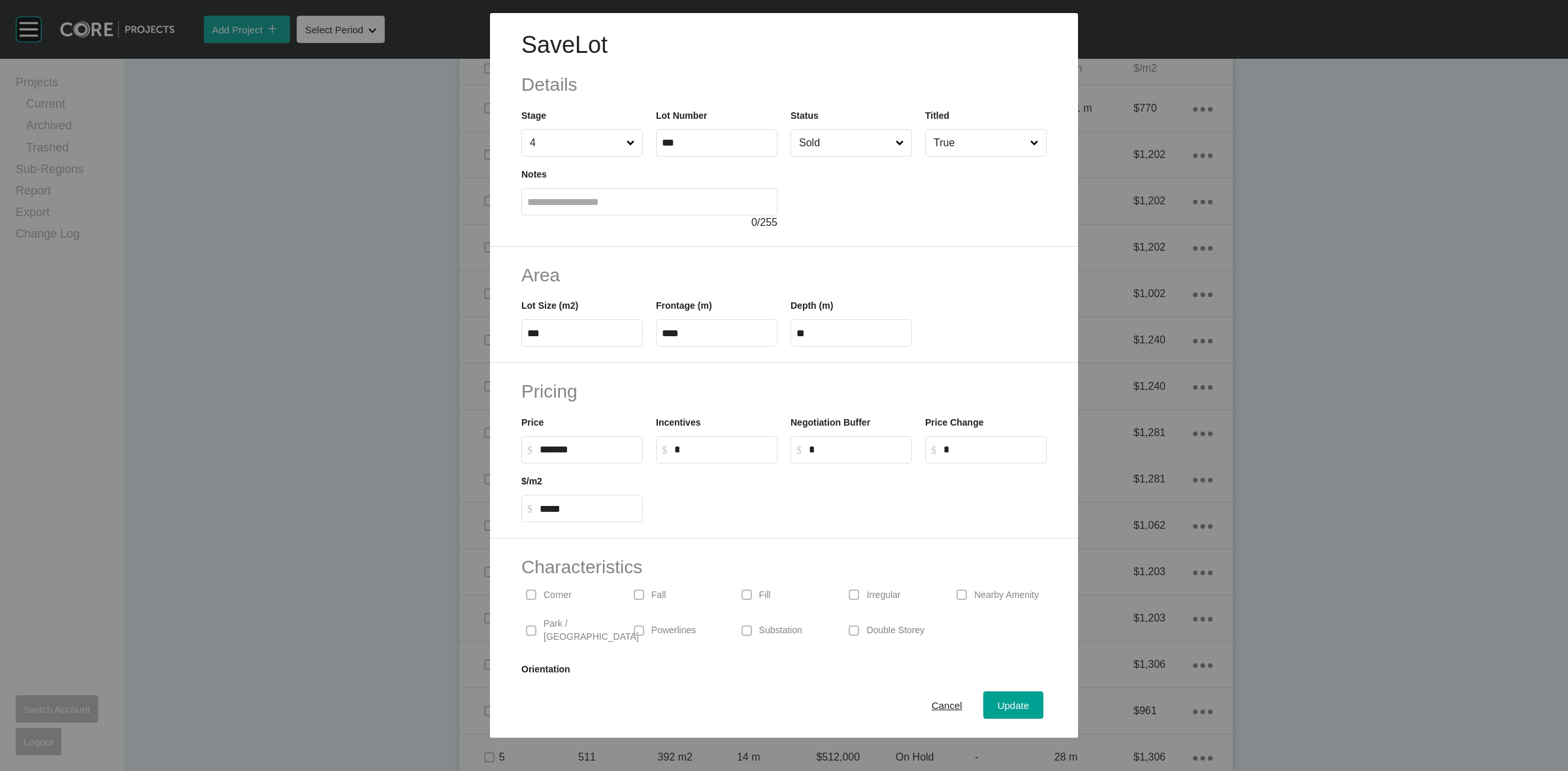
drag, startPoint x: 824, startPoint y: 132, endPoint x: 828, endPoint y: 161, distance: 29.3
click at [826, 139] on input "Sold" at bounding box center [845, 143] width 97 height 26
click at [998, 706] on span "Update" at bounding box center [1014, 706] width 32 height 11
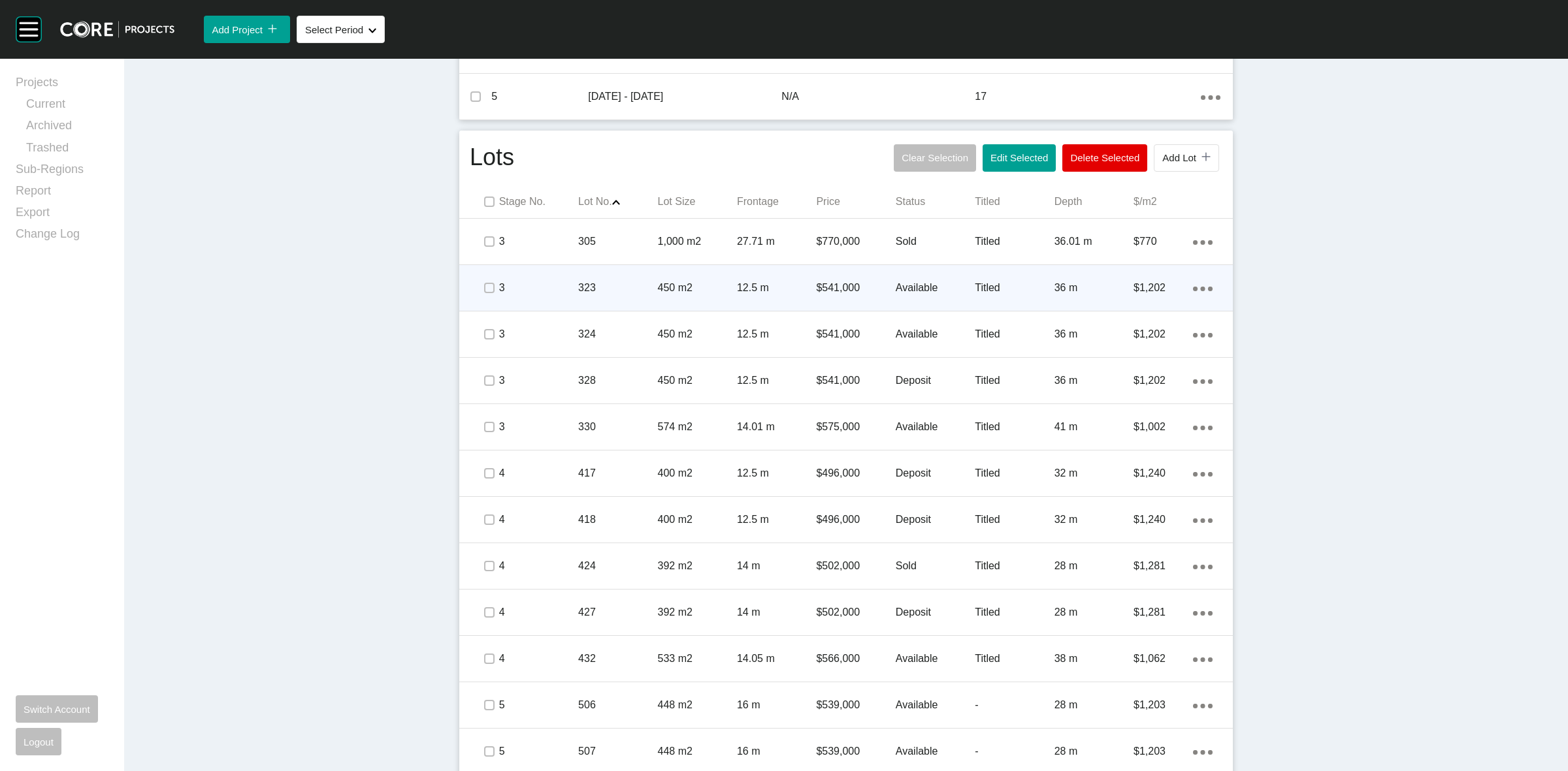
scroll to position [660, 0]
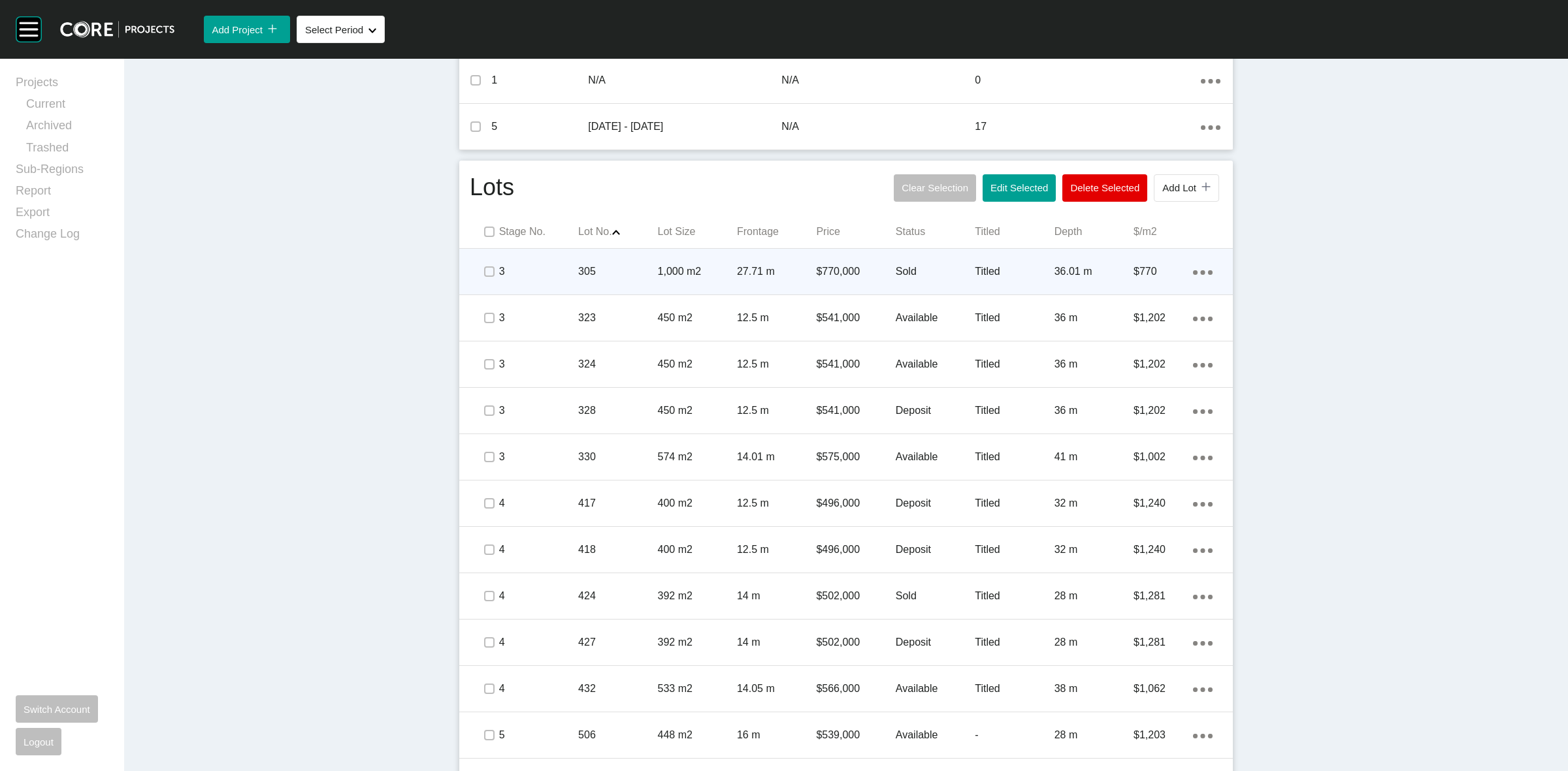
click at [756, 269] on p "27.71 m" at bounding box center [776, 271] width 79 height 14
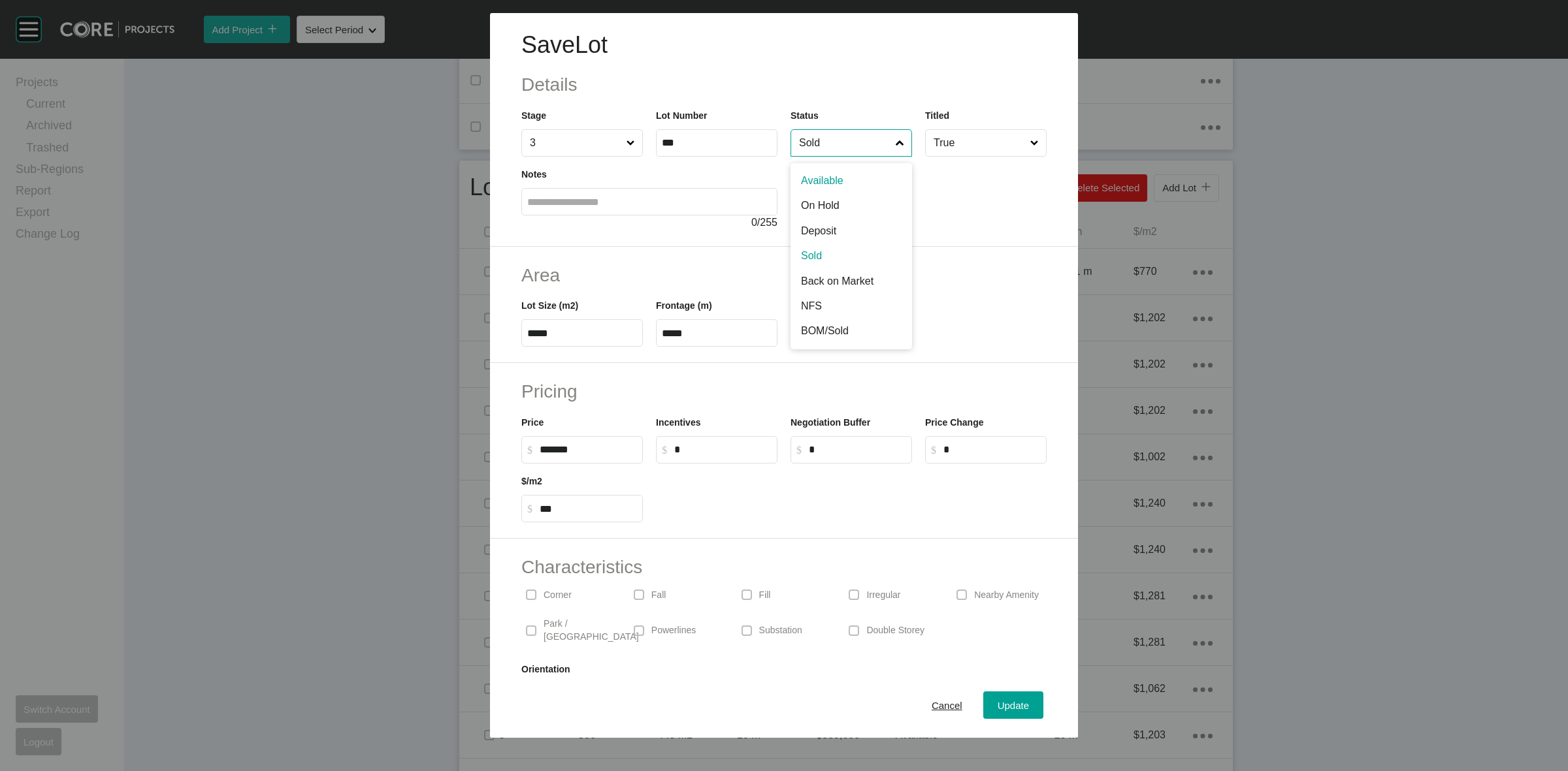
drag, startPoint x: 837, startPoint y: 141, endPoint x: 839, endPoint y: 216, distance: 75.0
click at [837, 141] on input "Sold" at bounding box center [845, 143] width 97 height 26
click at [998, 703] on span "Update" at bounding box center [1014, 706] width 32 height 11
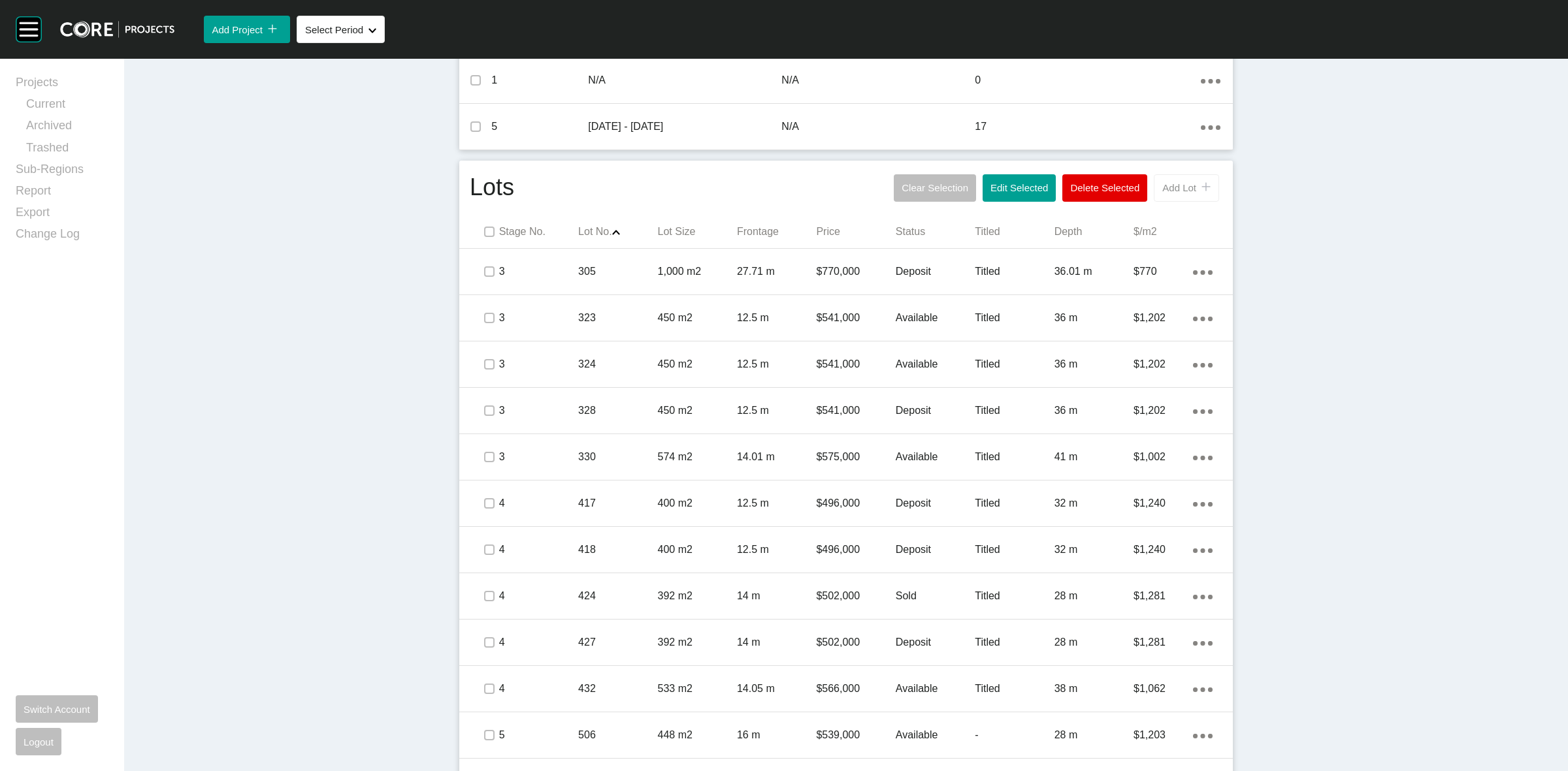
click at [1177, 191] on span "Add Lot" at bounding box center [1179, 187] width 34 height 11
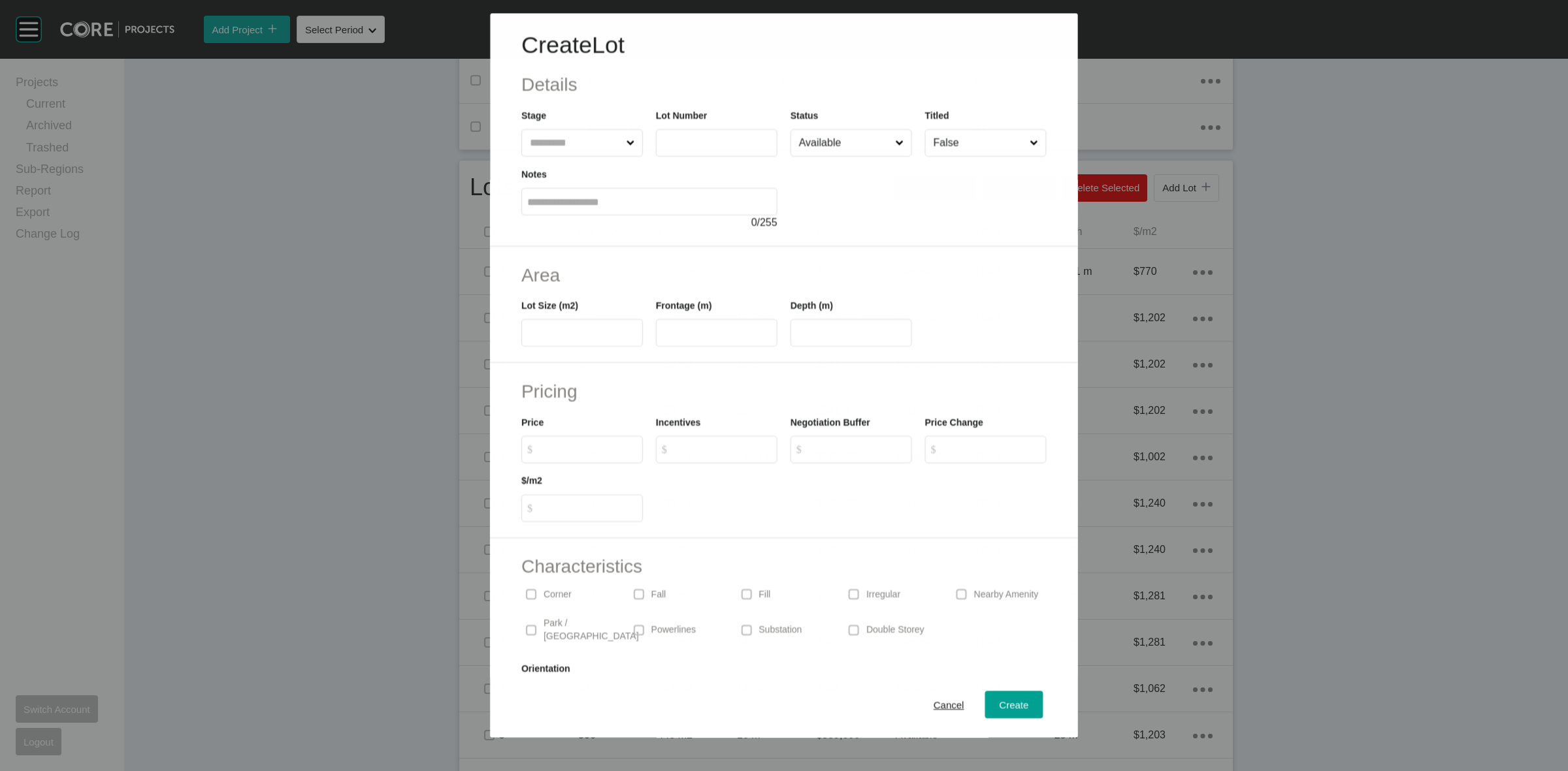
click at [558, 141] on input "text" at bounding box center [575, 143] width 96 height 26
type input "*"
type input "***"
type input "**"
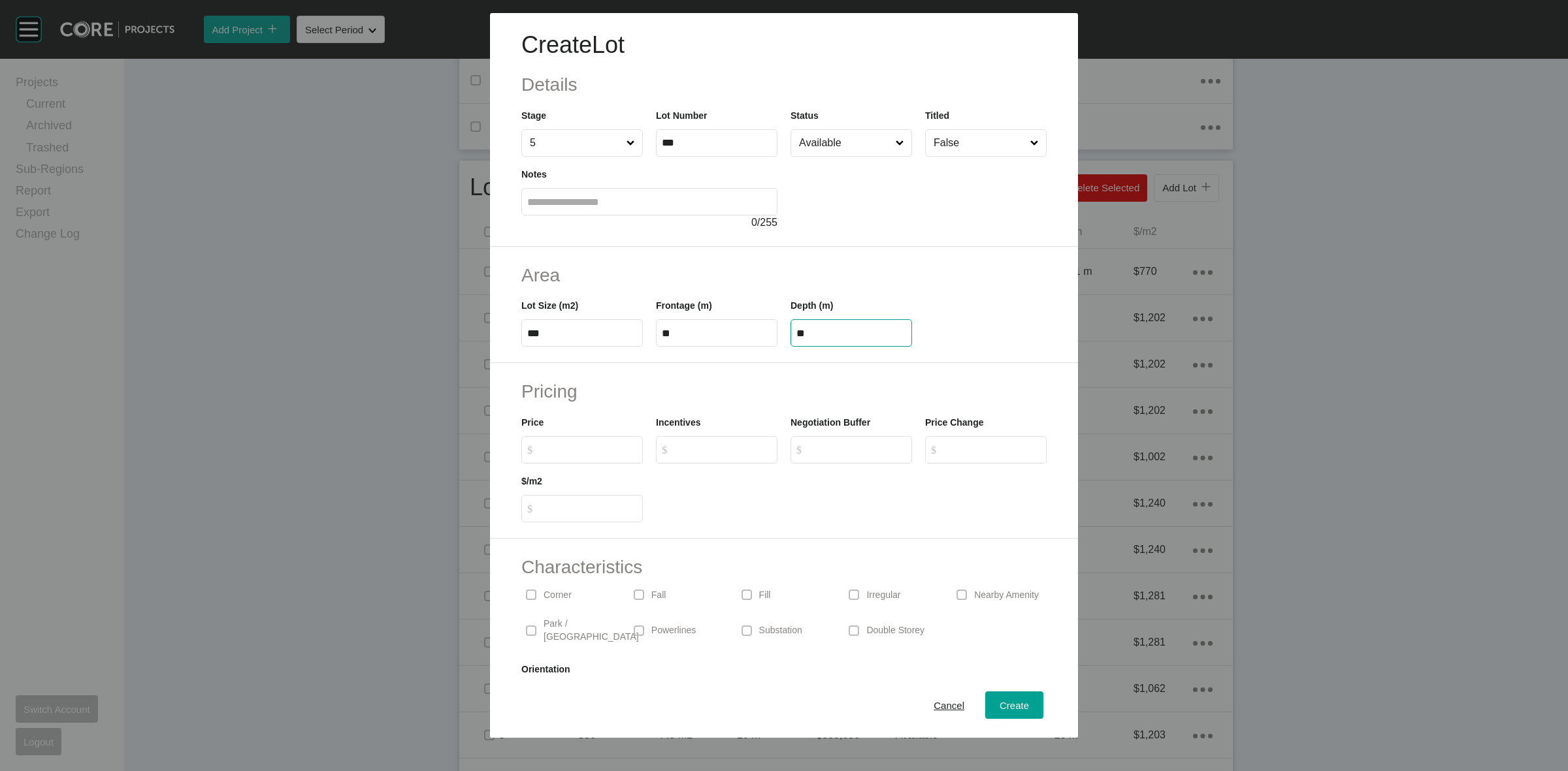
type input "**"
type input "*******"
type input "*****"
type input "*"
click at [831, 148] on input "Available" at bounding box center [845, 143] width 97 height 26
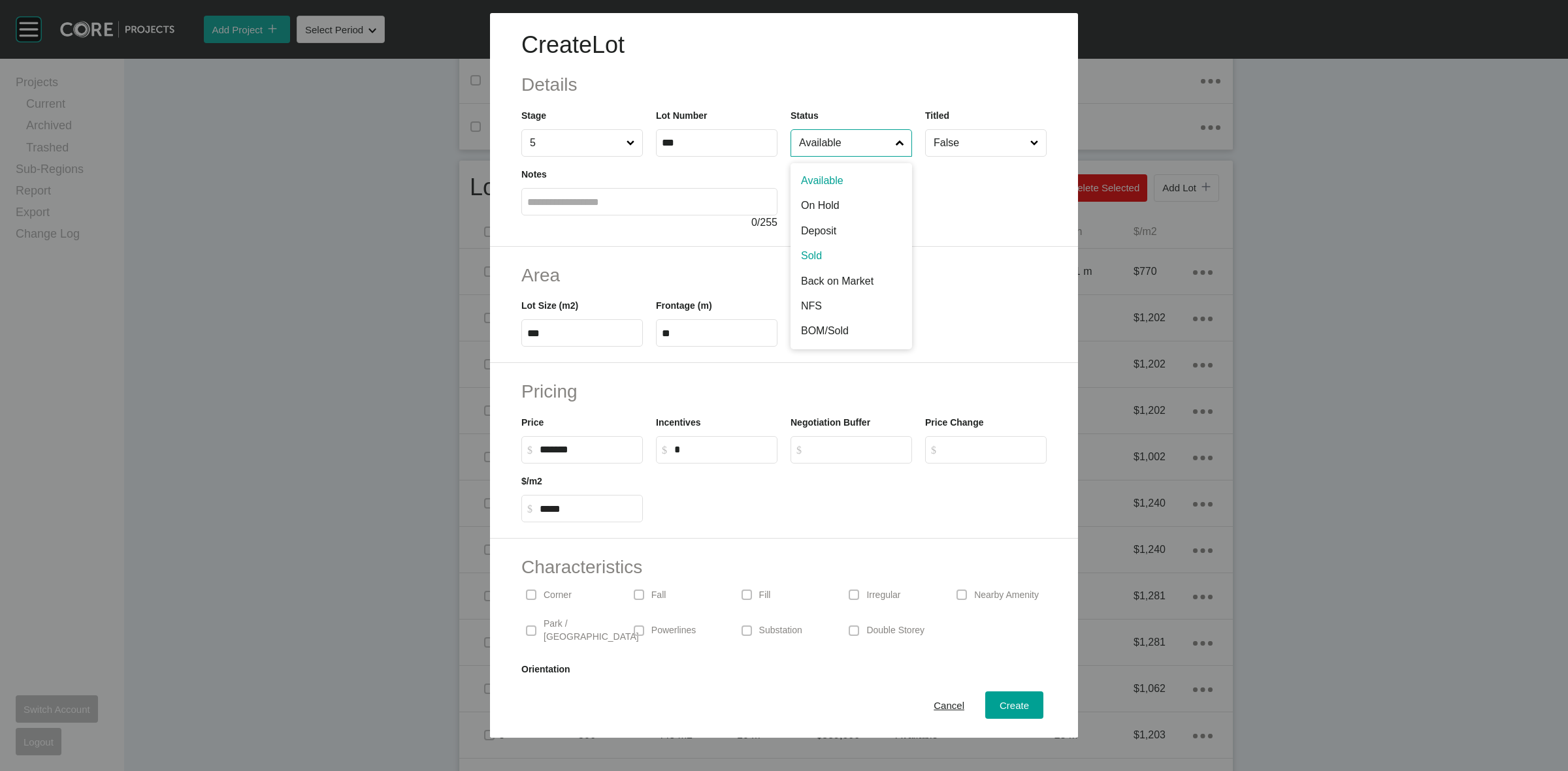
drag, startPoint x: 813, startPoint y: 250, endPoint x: 1008, endPoint y: 548, distance: 356.1
click at [1011, 706] on span "Create" at bounding box center [1015, 706] width 30 height 11
type input "*"
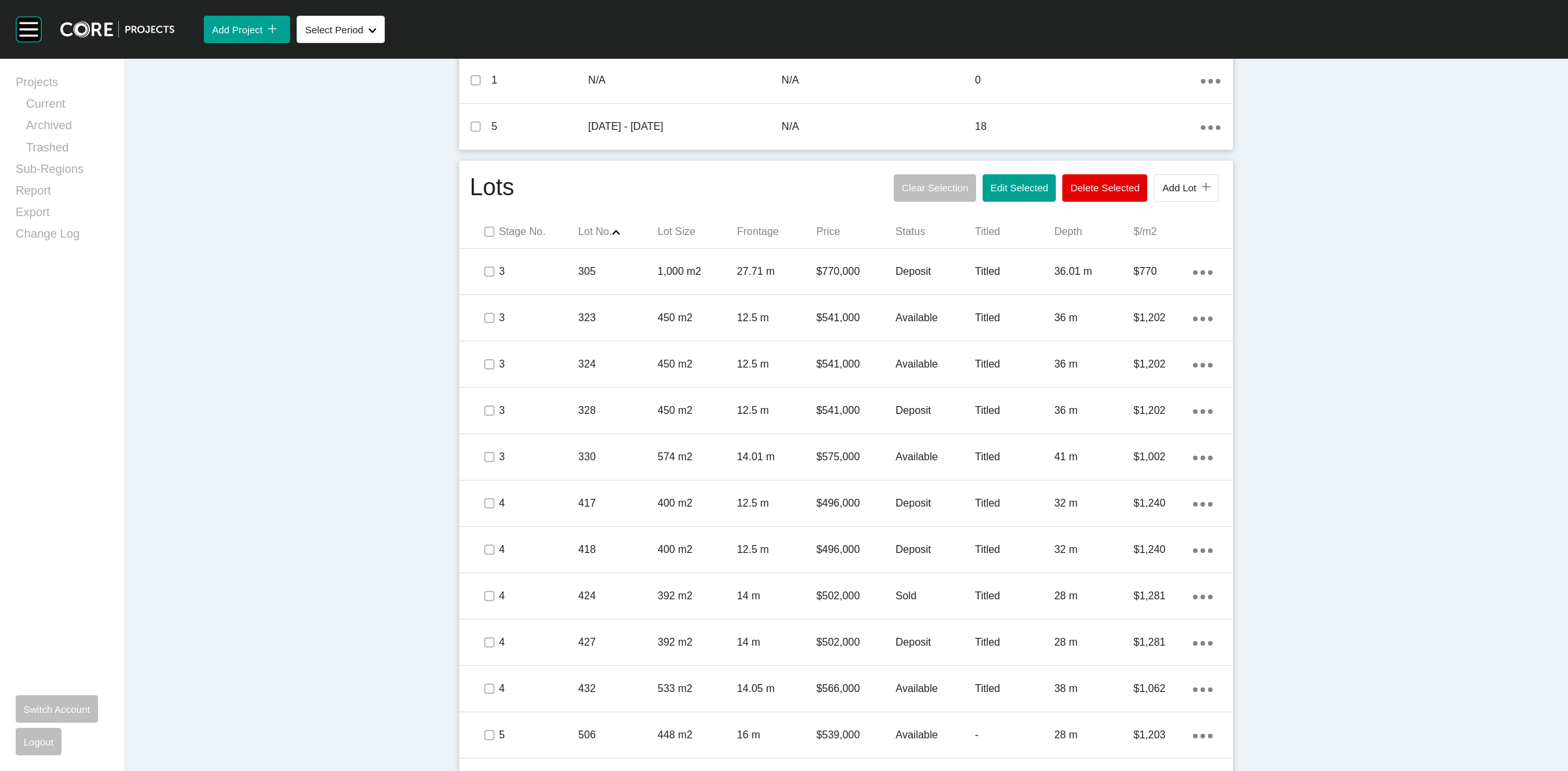
scroll to position [904, 0]
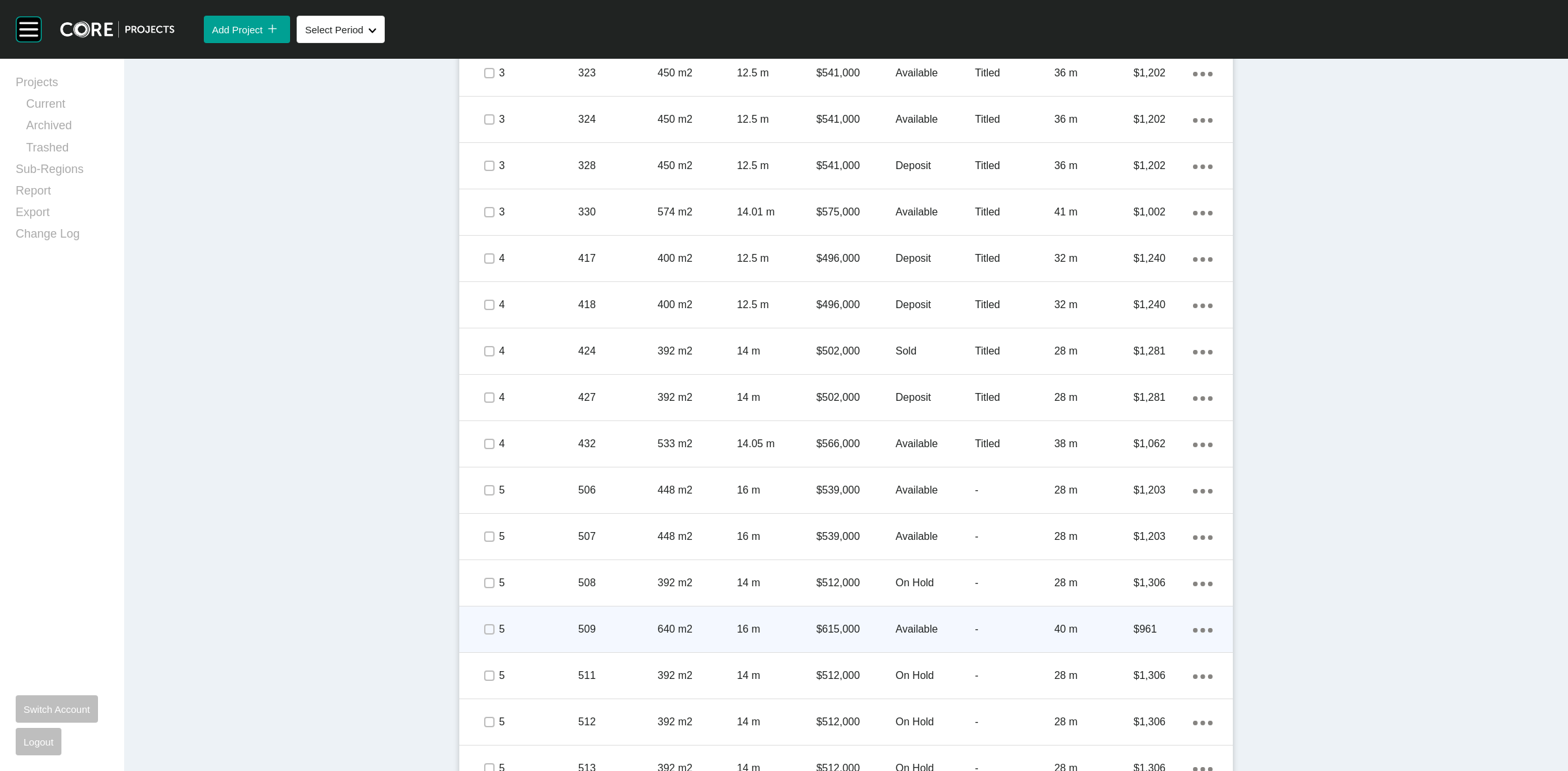
click at [632, 626] on p "509" at bounding box center [617, 629] width 79 height 14
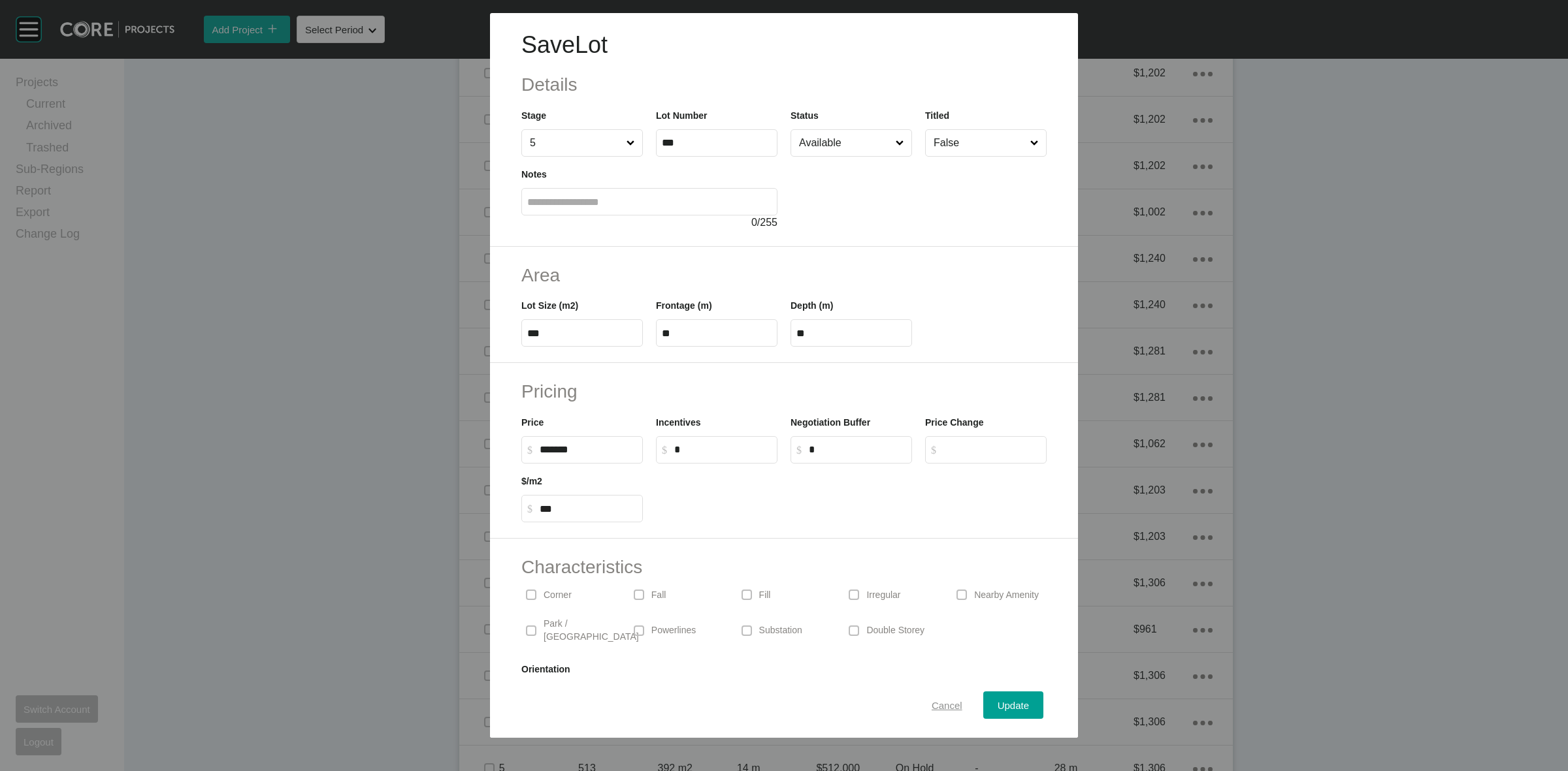
click at [932, 703] on span "Cancel" at bounding box center [947, 706] width 31 height 11
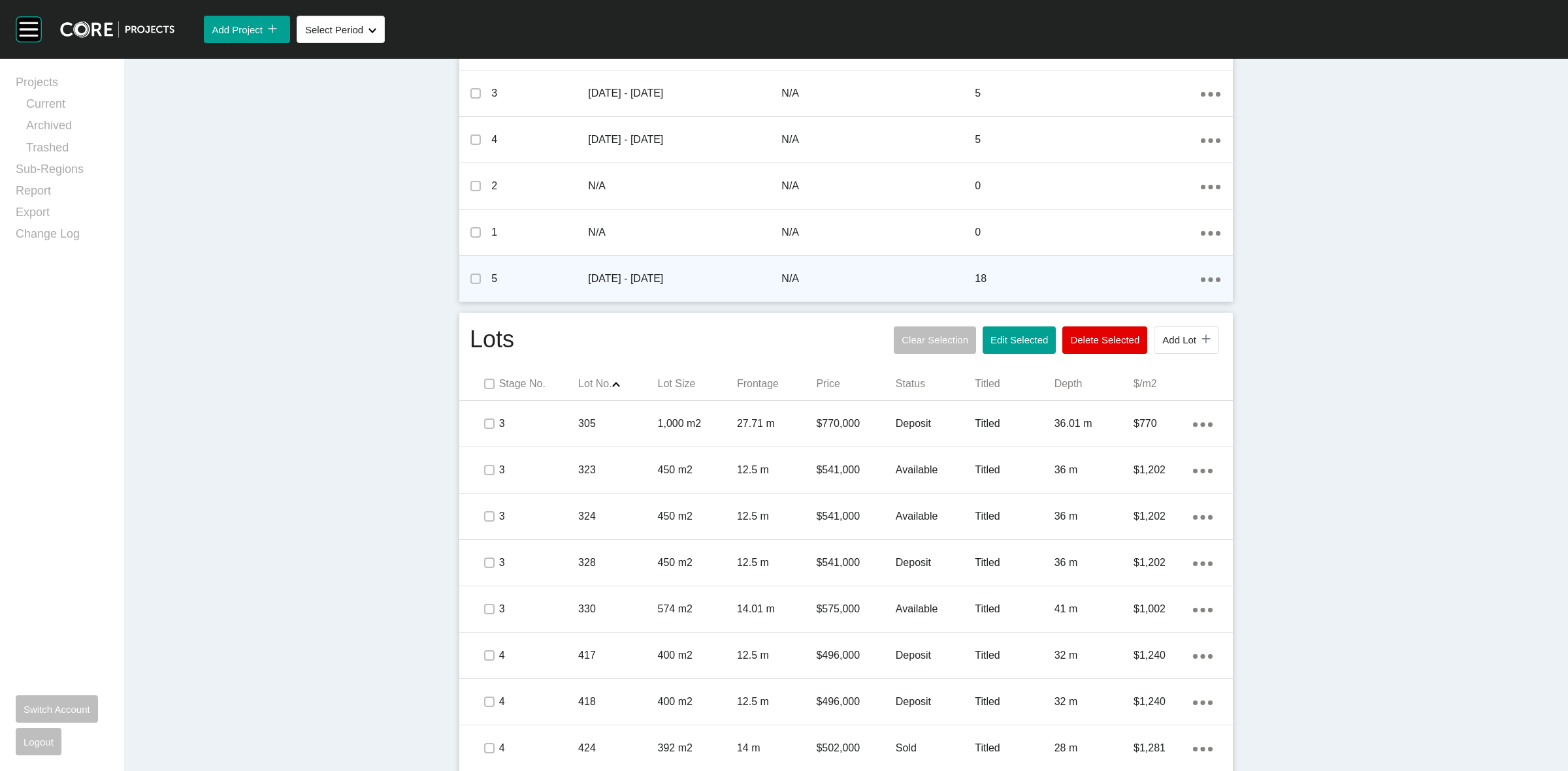
scroll to position [415, 0]
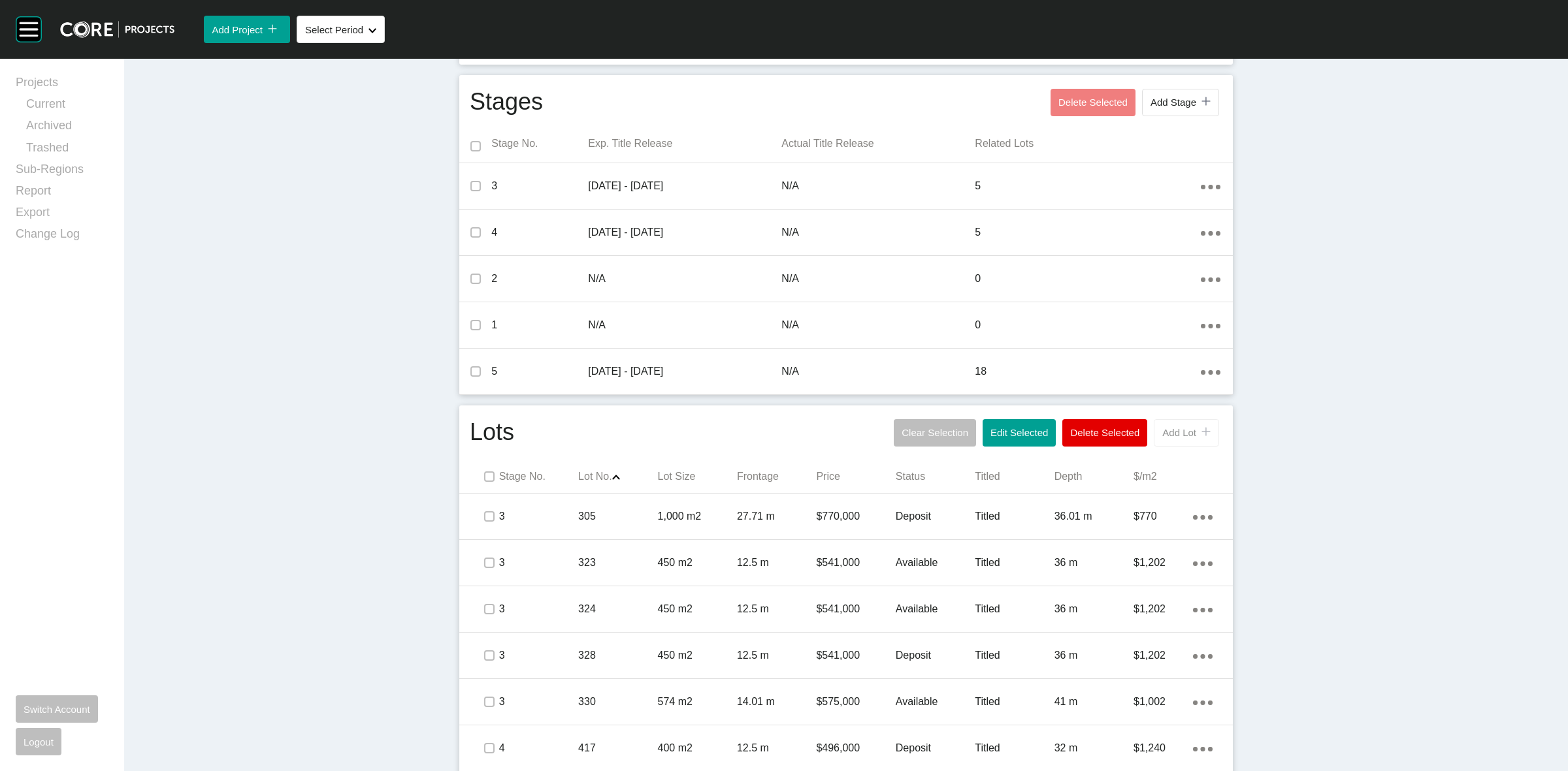
click at [1162, 431] on span "Add Lot" at bounding box center [1179, 433] width 34 height 11
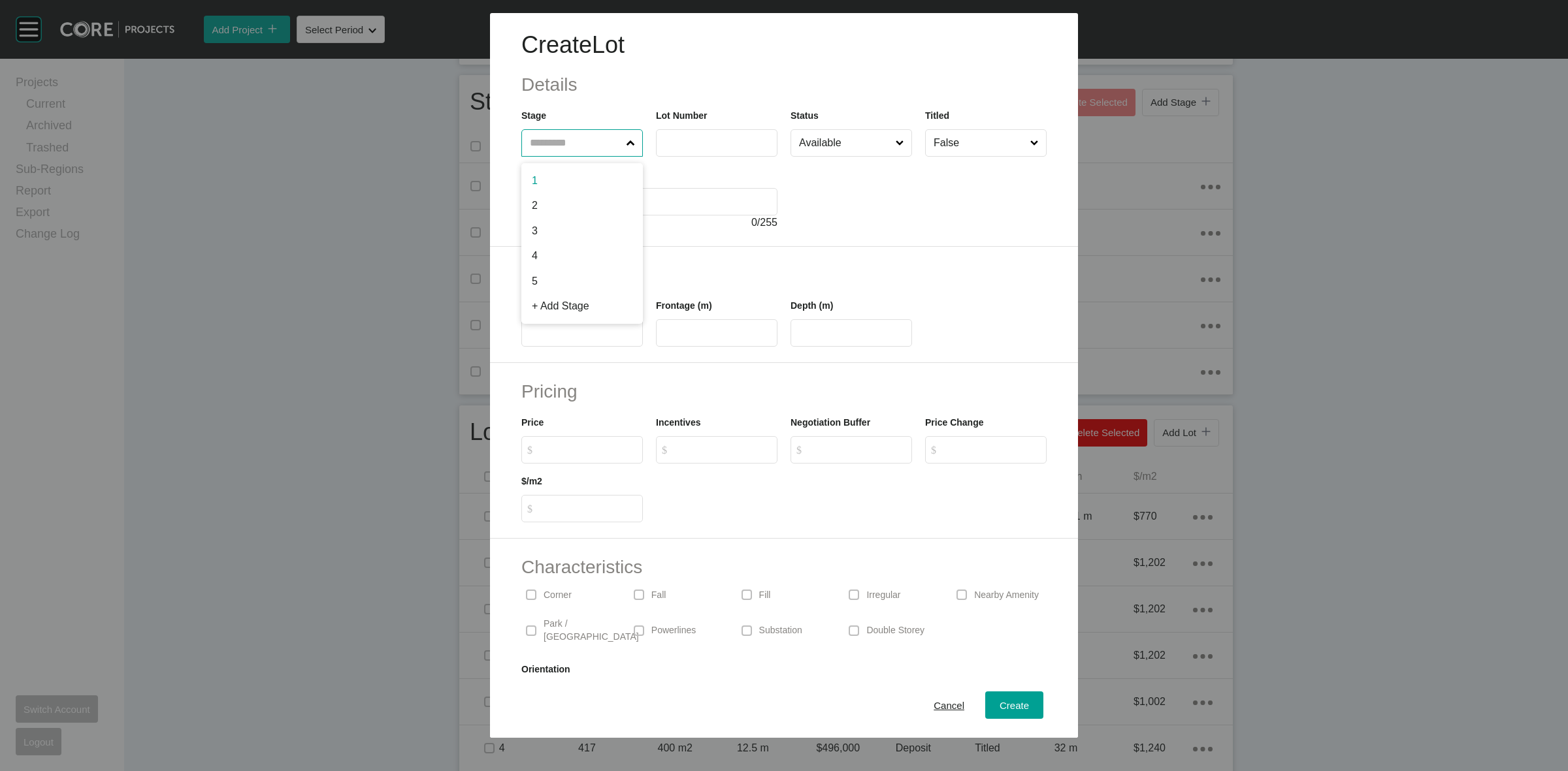
click at [586, 151] on input "text" at bounding box center [576, 143] width 97 height 26
type input "*"
type input "***"
type input "**"
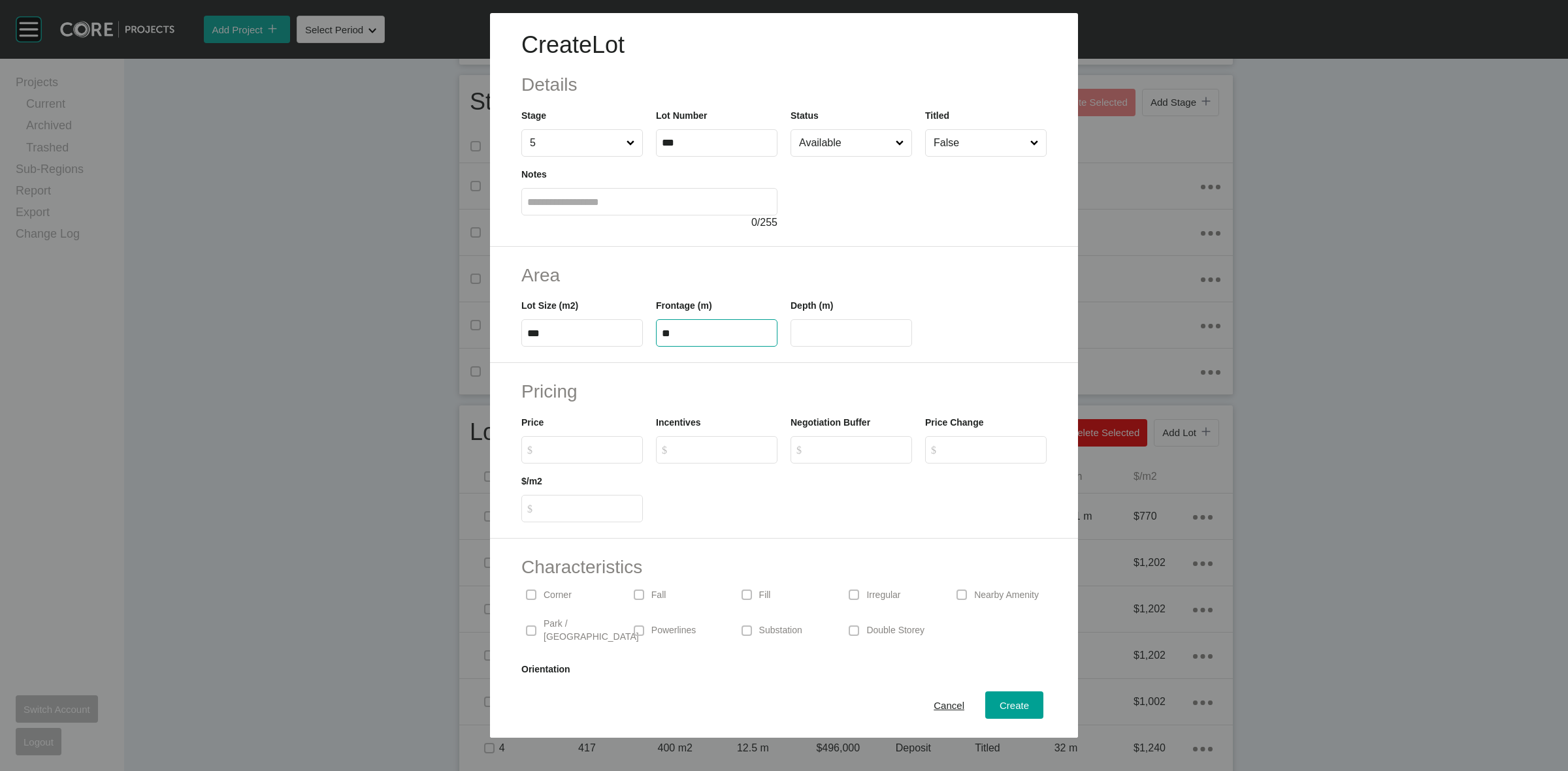
type input "**"
type input "*******"
type input "*****"
type input "*"
click at [843, 142] on input "Available" at bounding box center [845, 143] width 97 height 26
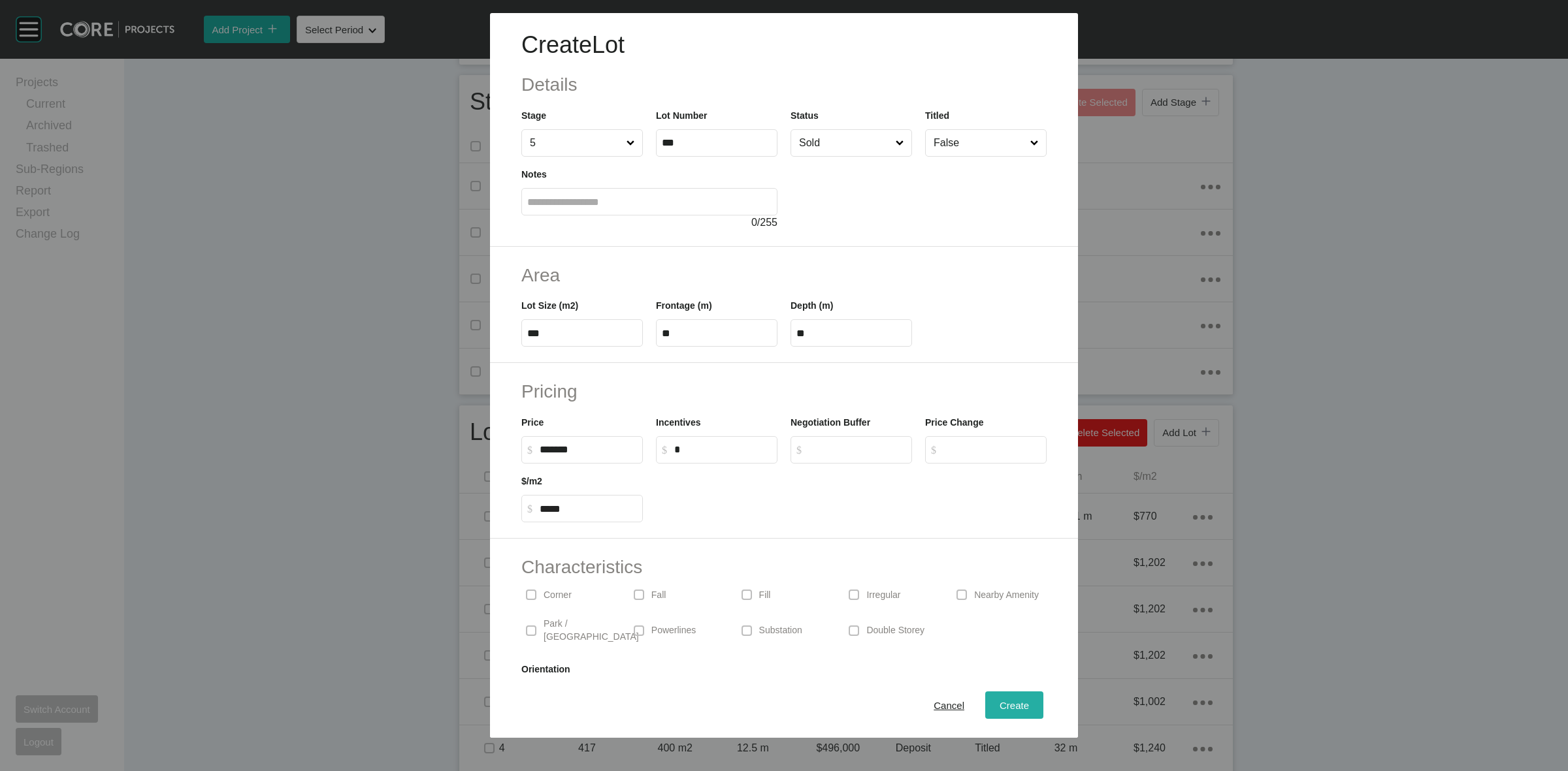
click at [1000, 709] on span "Create" at bounding box center [1015, 706] width 30 height 11
type input "*"
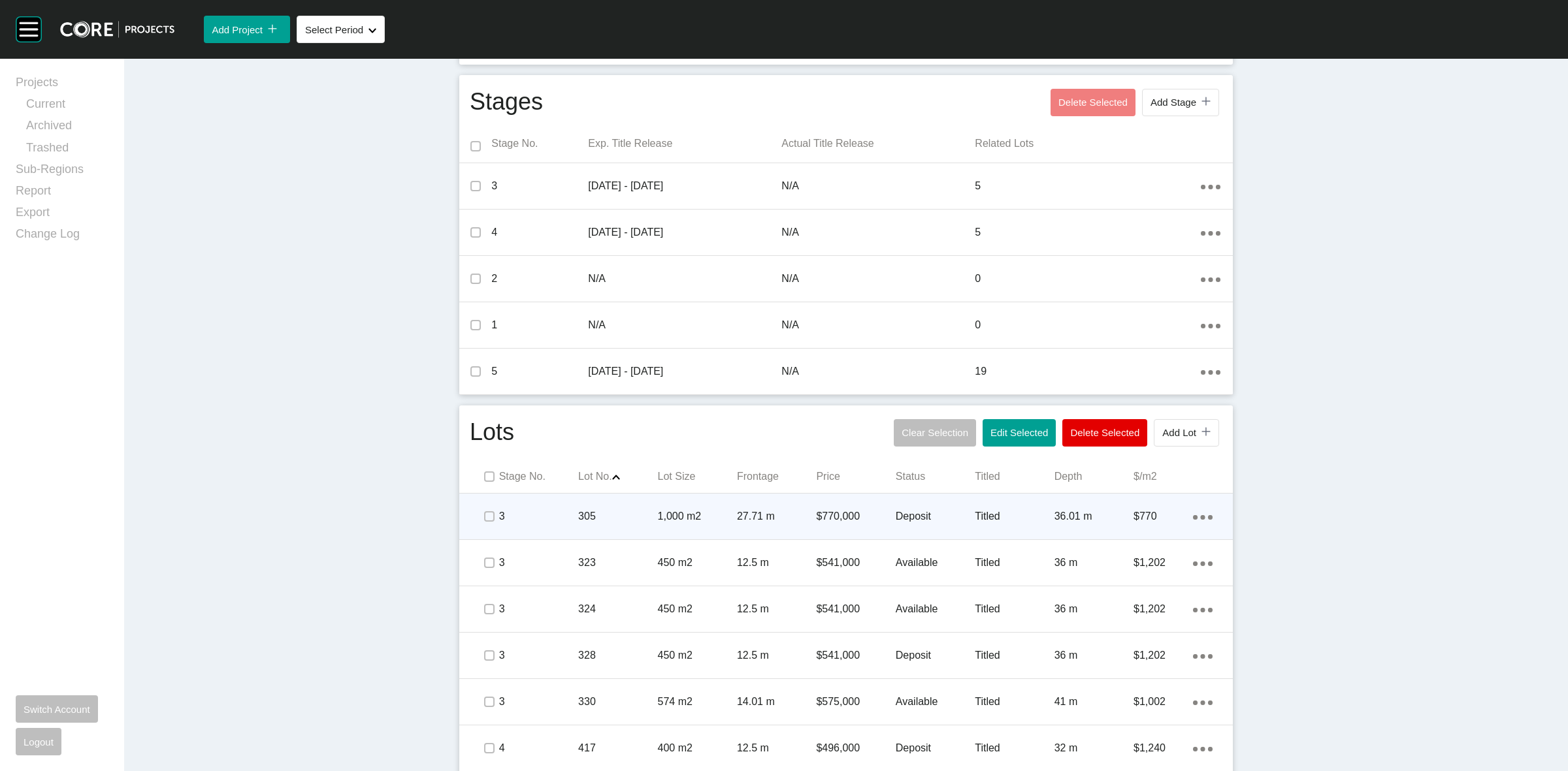
click at [631, 519] on p "305" at bounding box center [617, 516] width 79 height 14
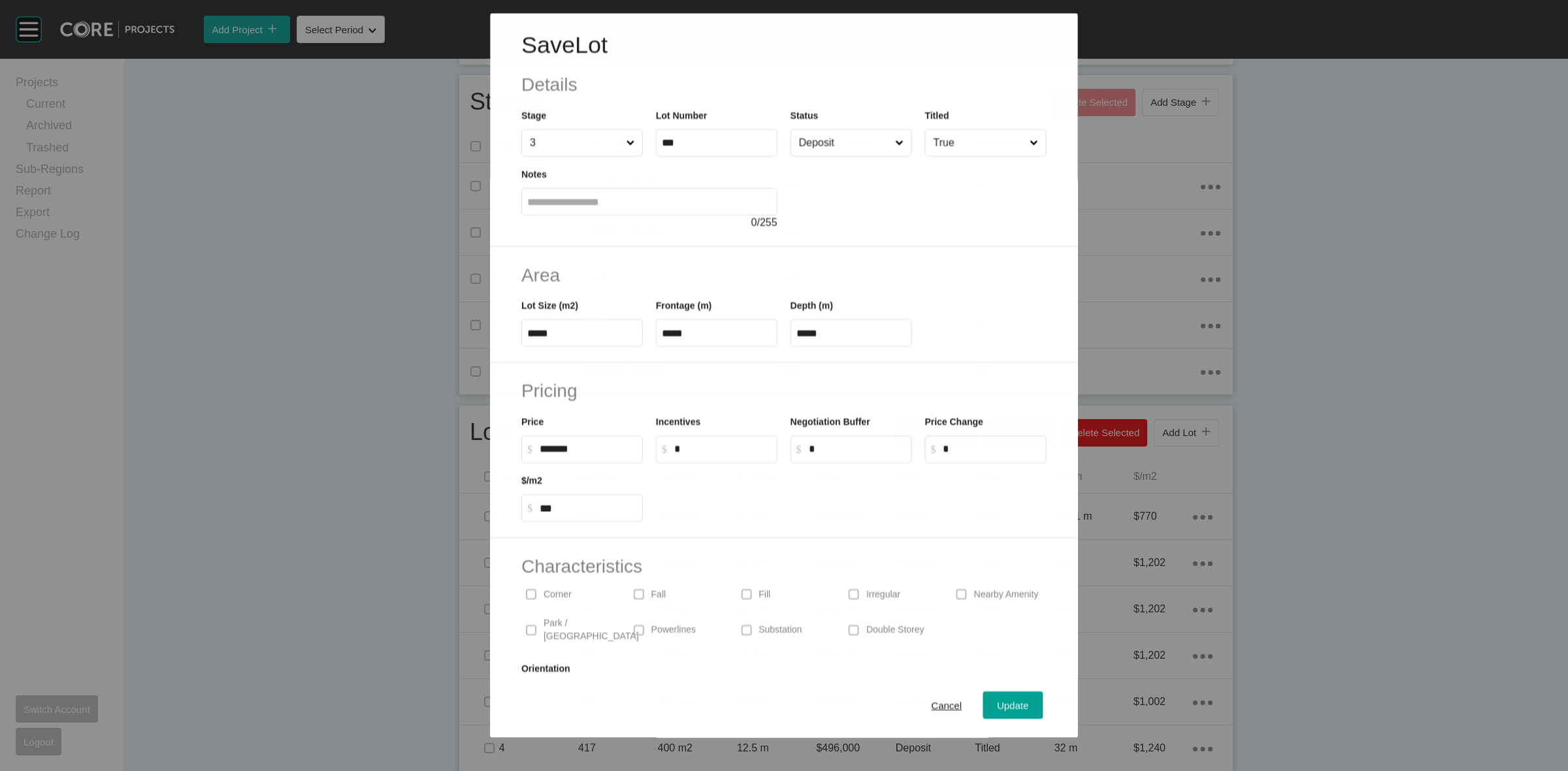
click at [809, 147] on input "Deposit" at bounding box center [844, 143] width 96 height 26
click at [1007, 709] on span "Update" at bounding box center [1014, 706] width 32 height 11
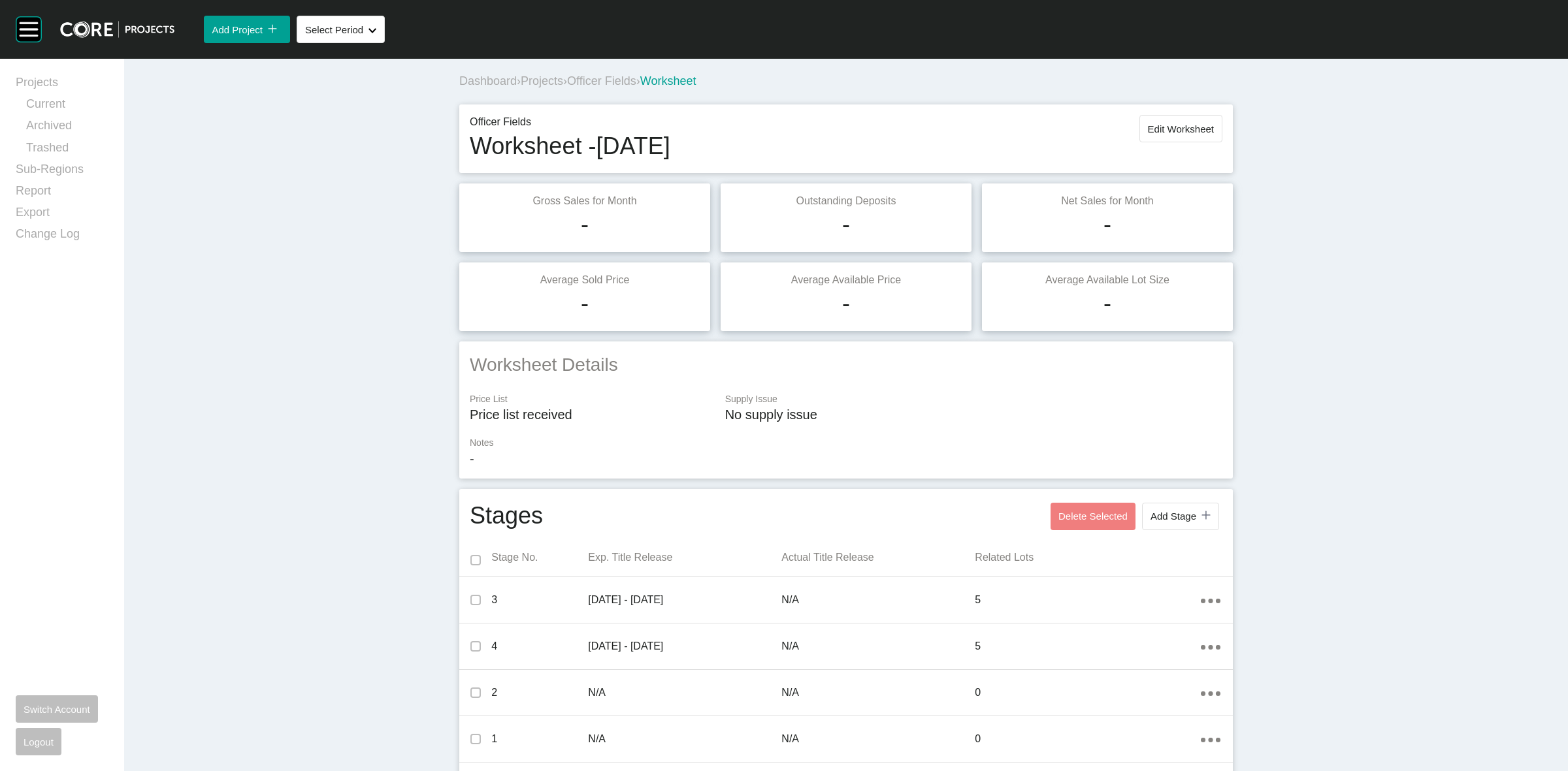
scroll to position [0, 0]
click at [1164, 134] on span "Edit Worksheet" at bounding box center [1181, 130] width 66 height 11
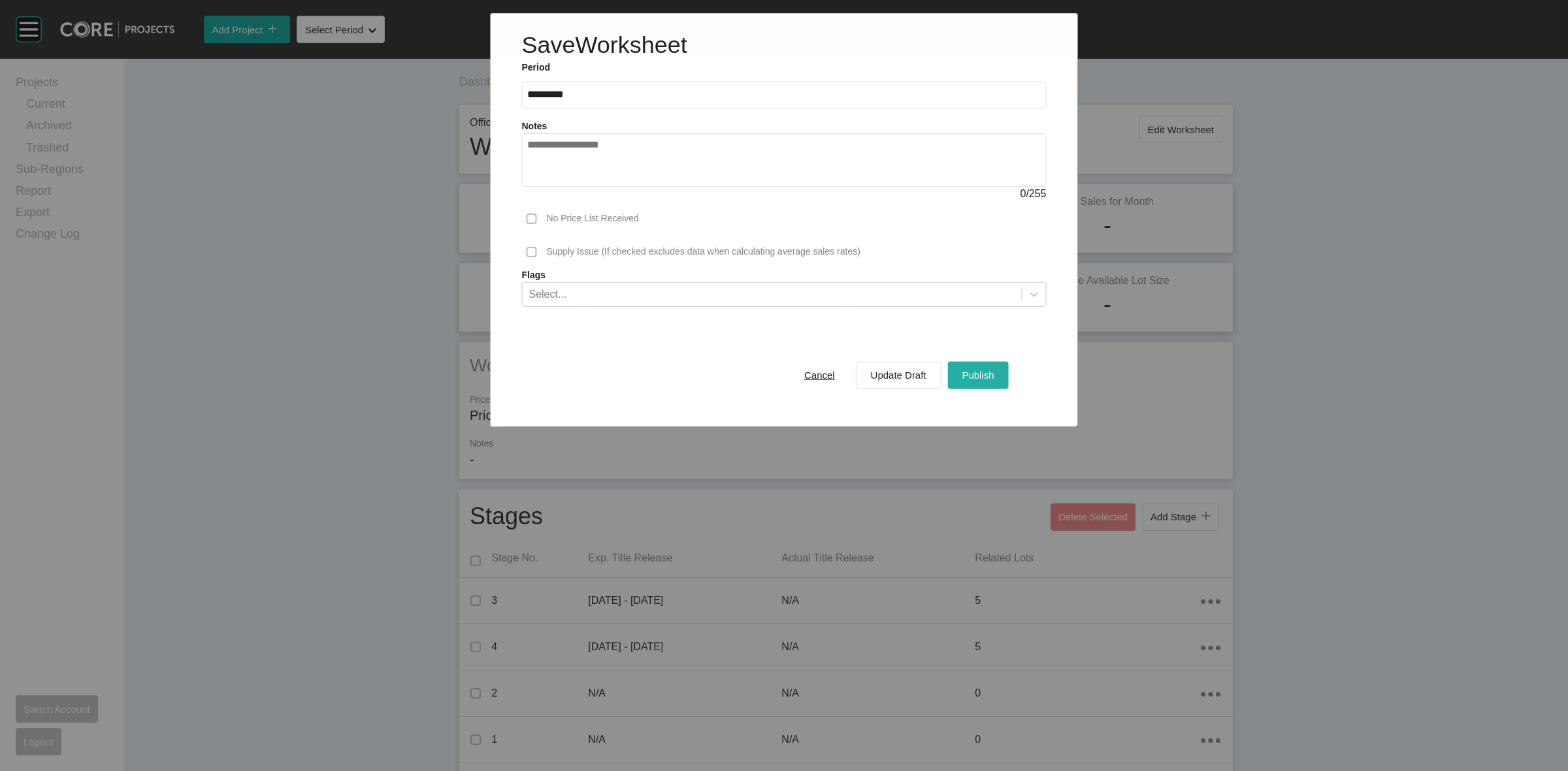
click at [965, 378] on span "Publish" at bounding box center [978, 376] width 32 height 11
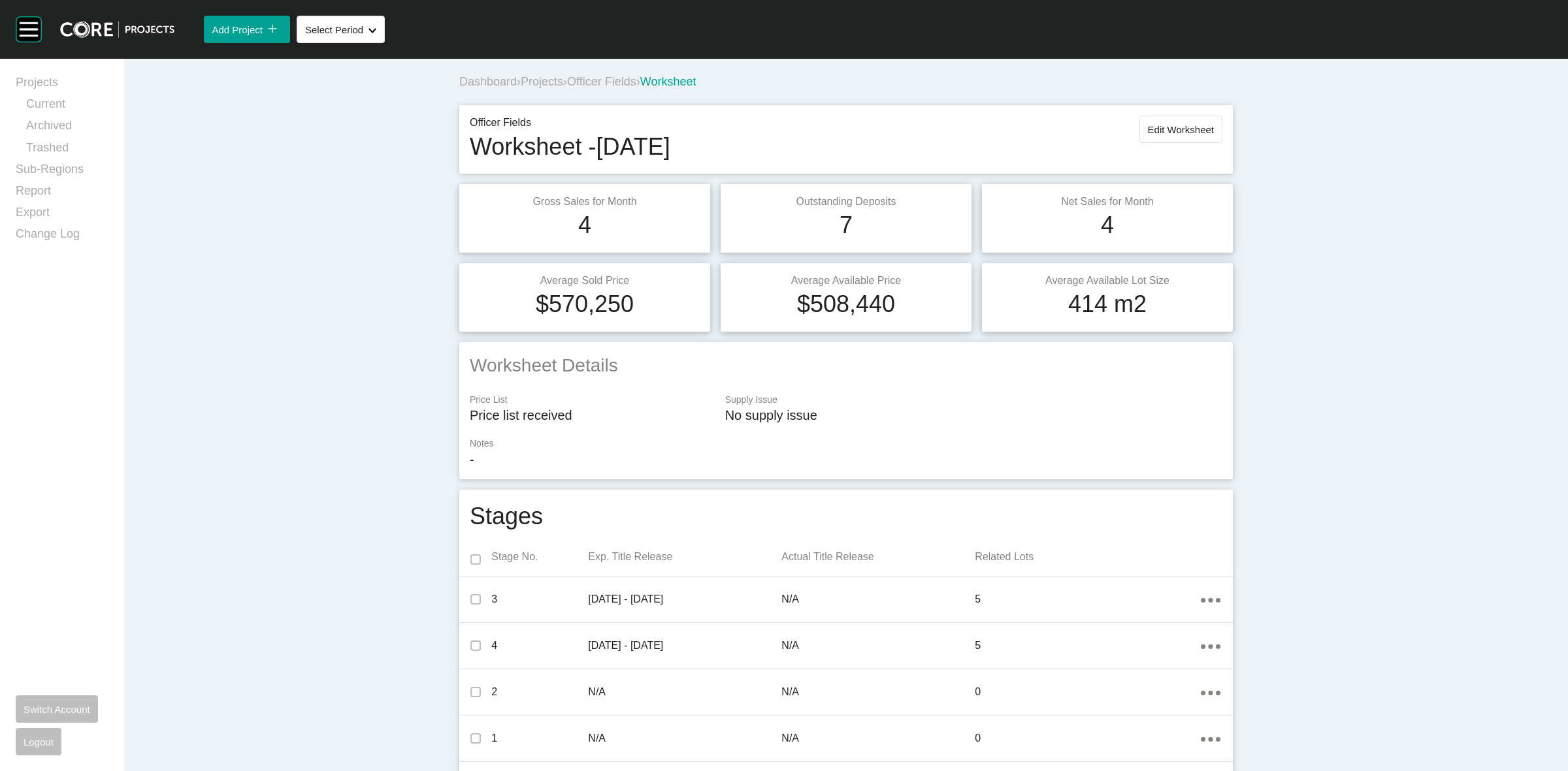
click at [594, 79] on span "Officer Fields" at bounding box center [602, 82] width 69 height 13
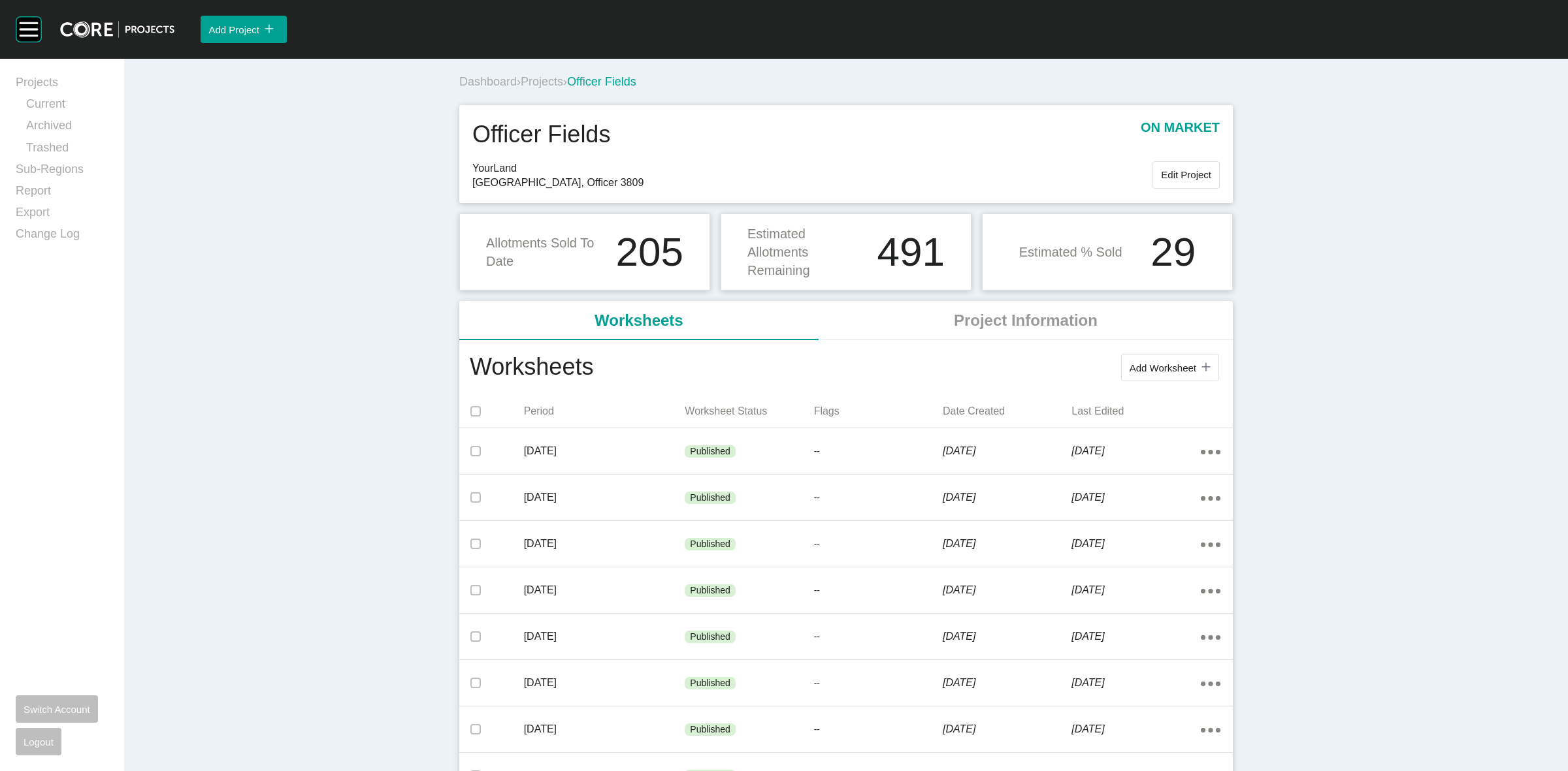
click at [549, 80] on span "Projects" at bounding box center [542, 82] width 43 height 13
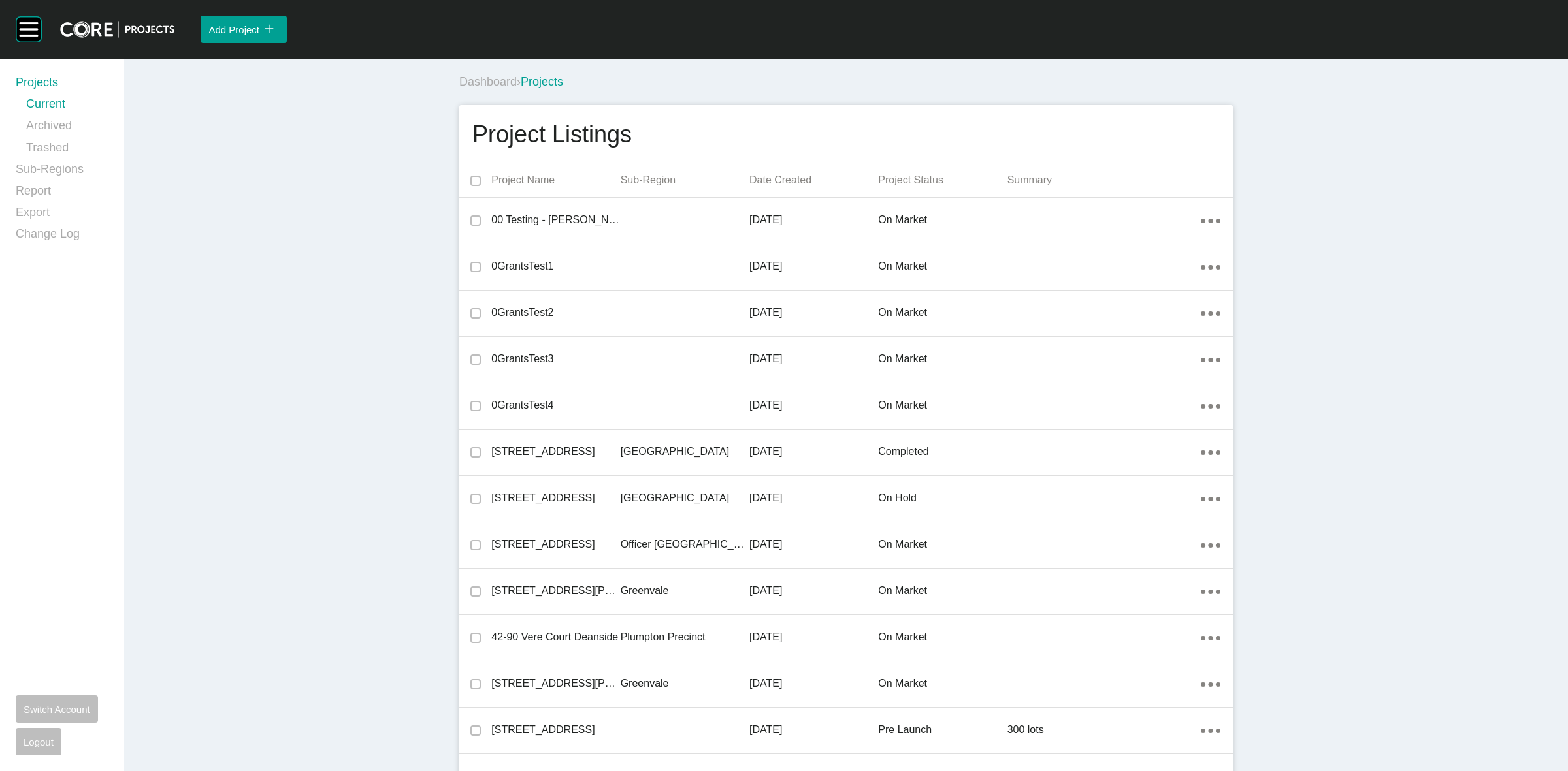
scroll to position [11655, 0]
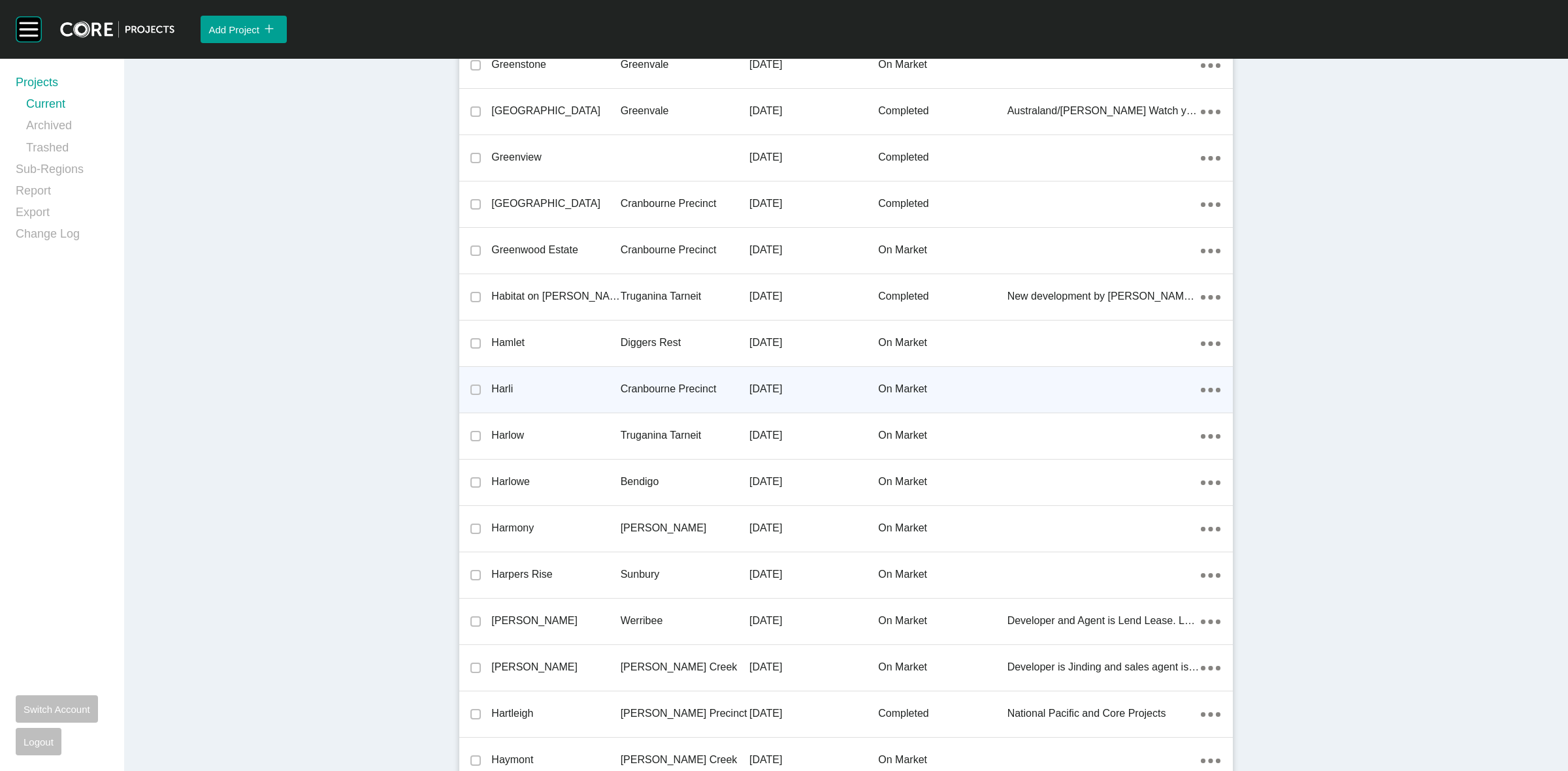
click at [665, 383] on p "Cranbourne Precinct" at bounding box center [686, 389] width 129 height 14
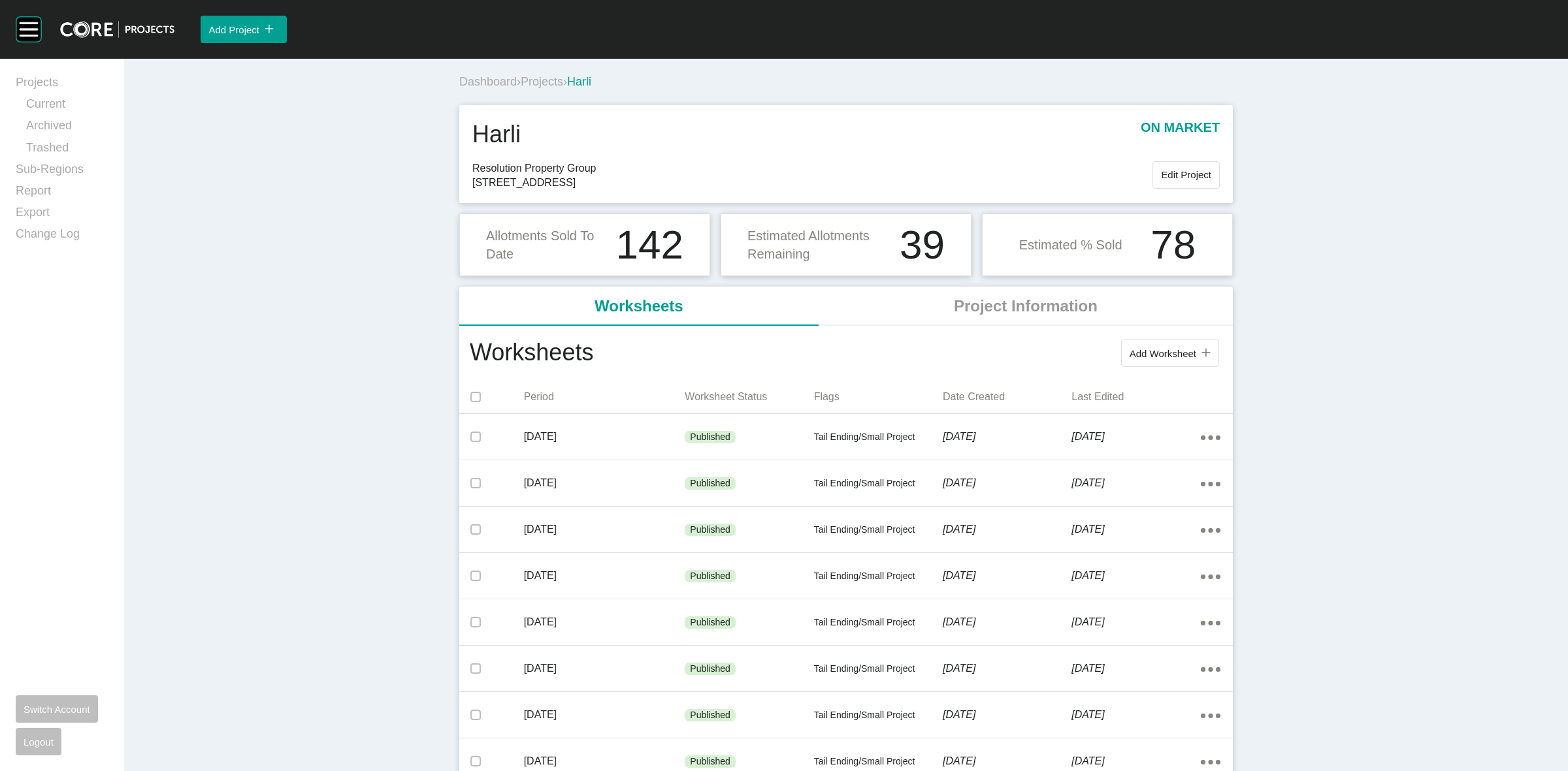
click at [682, 413] on div "Period Worksheet Status Flags Date Created Last Edited" at bounding box center [845, 396] width 773 height 33
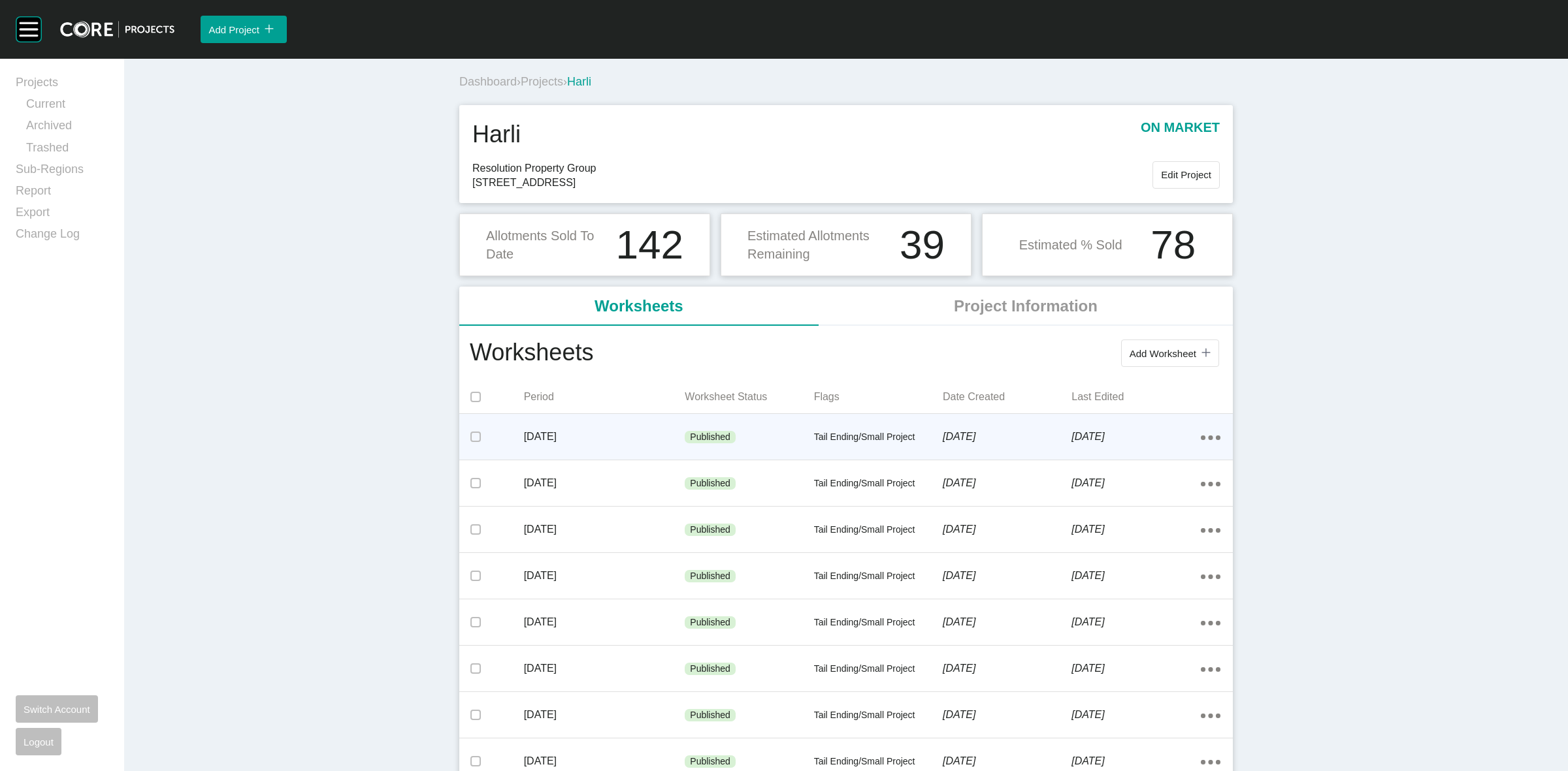
click at [685, 435] on div "Published" at bounding box center [710, 437] width 51 height 13
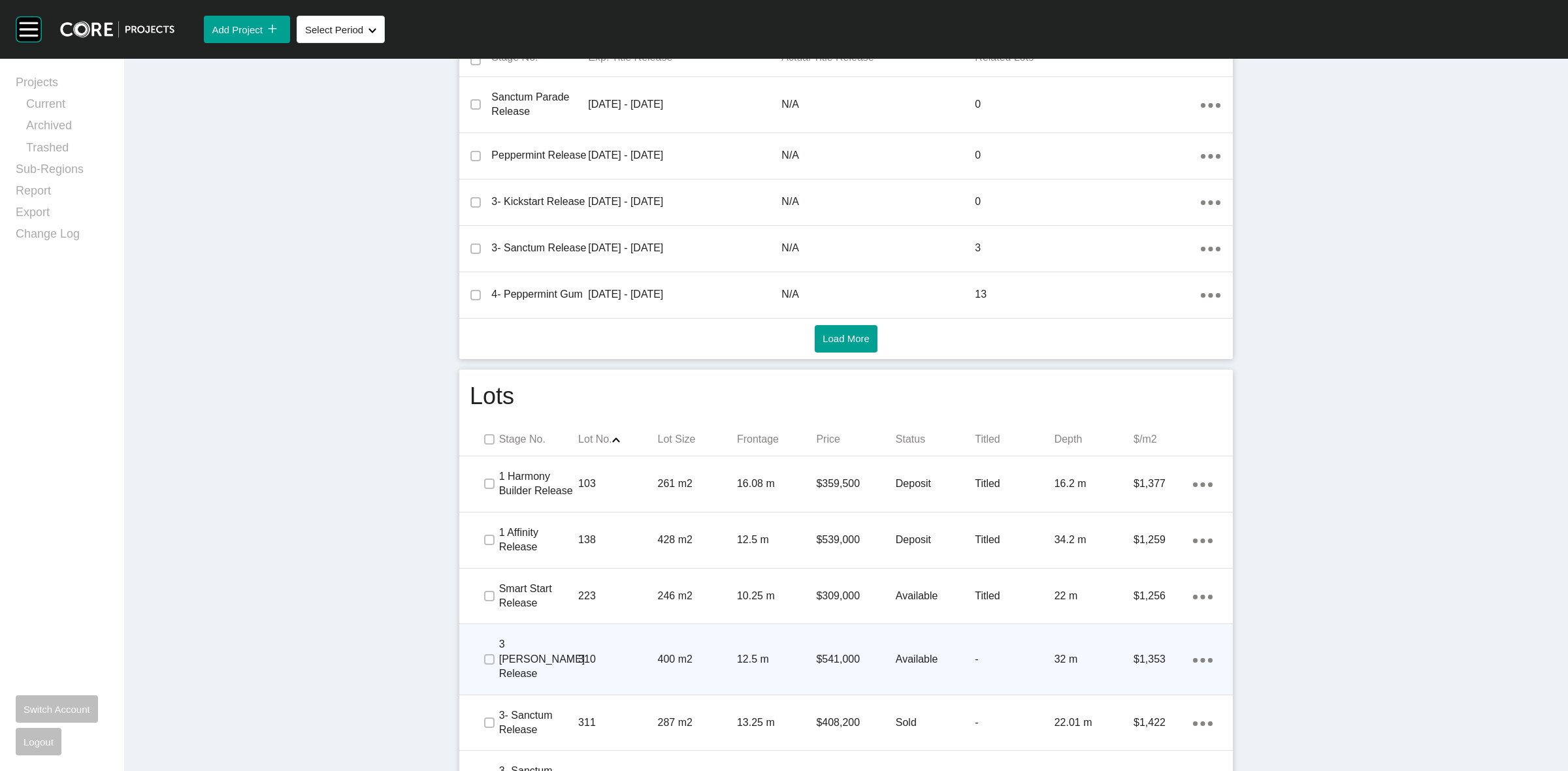
scroll to position [571, 0]
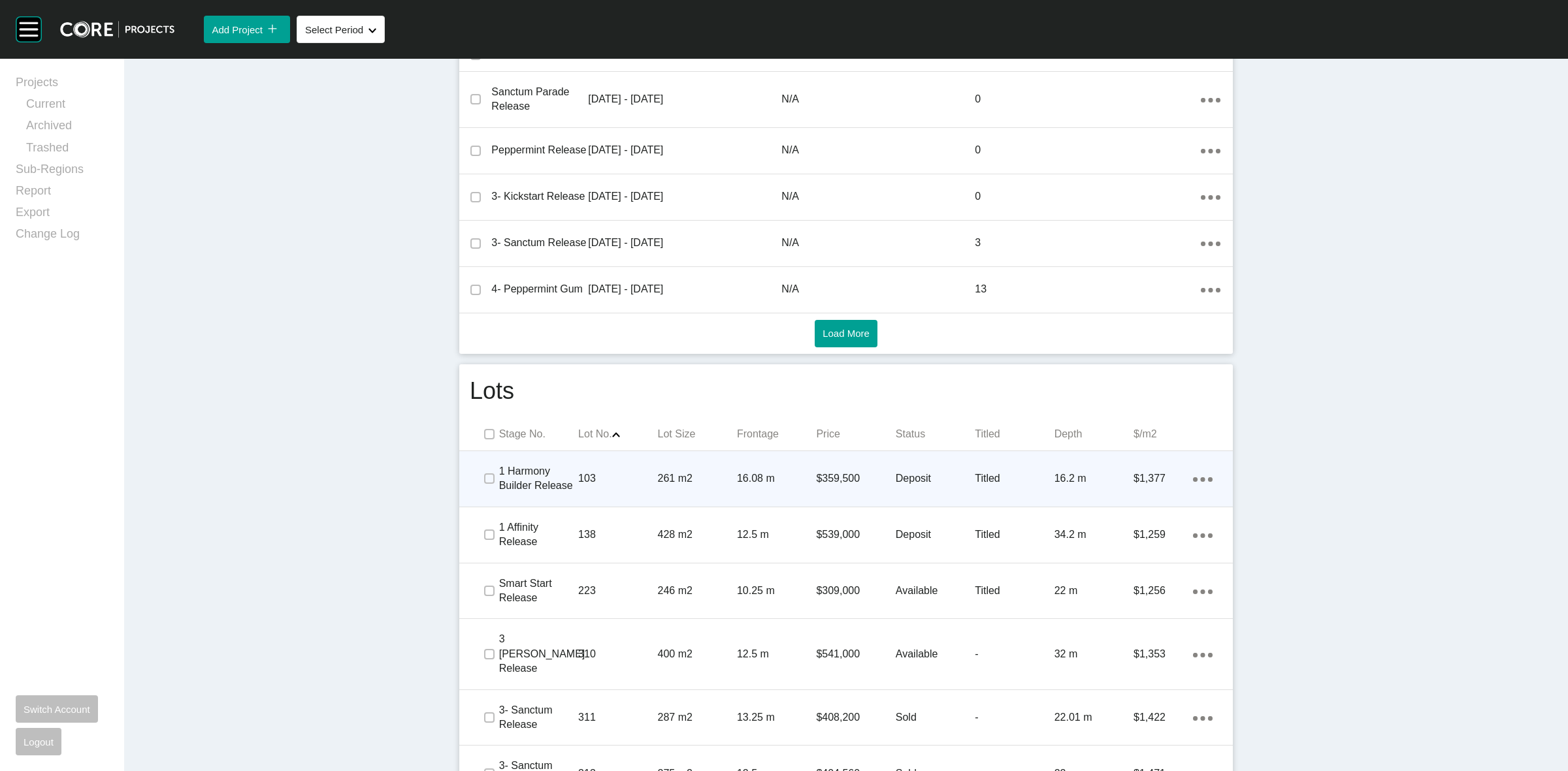
click at [618, 495] on div "103" at bounding box center [617, 478] width 79 height 40
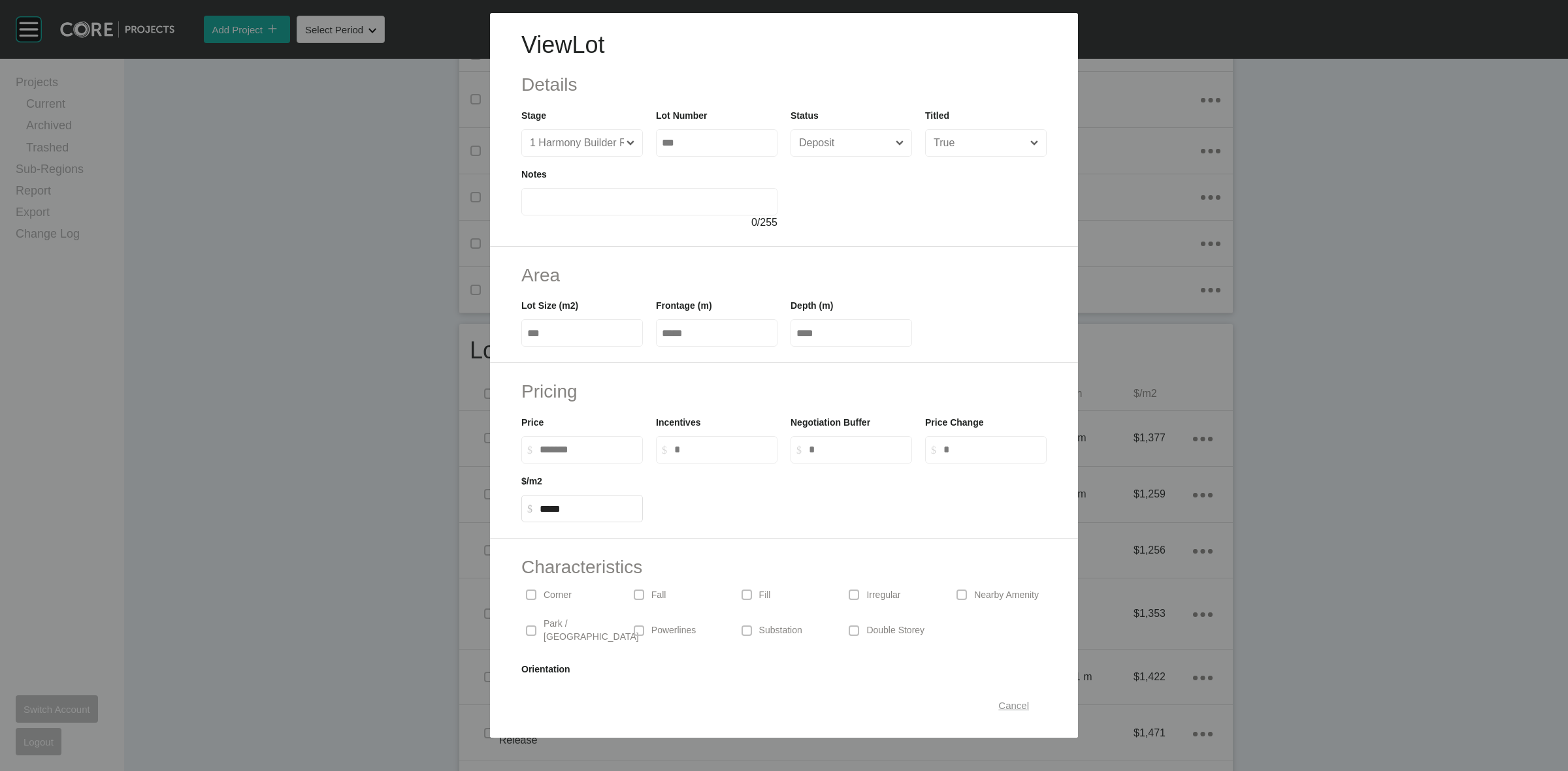
click at [1007, 704] on span "Cancel" at bounding box center [1013, 706] width 31 height 11
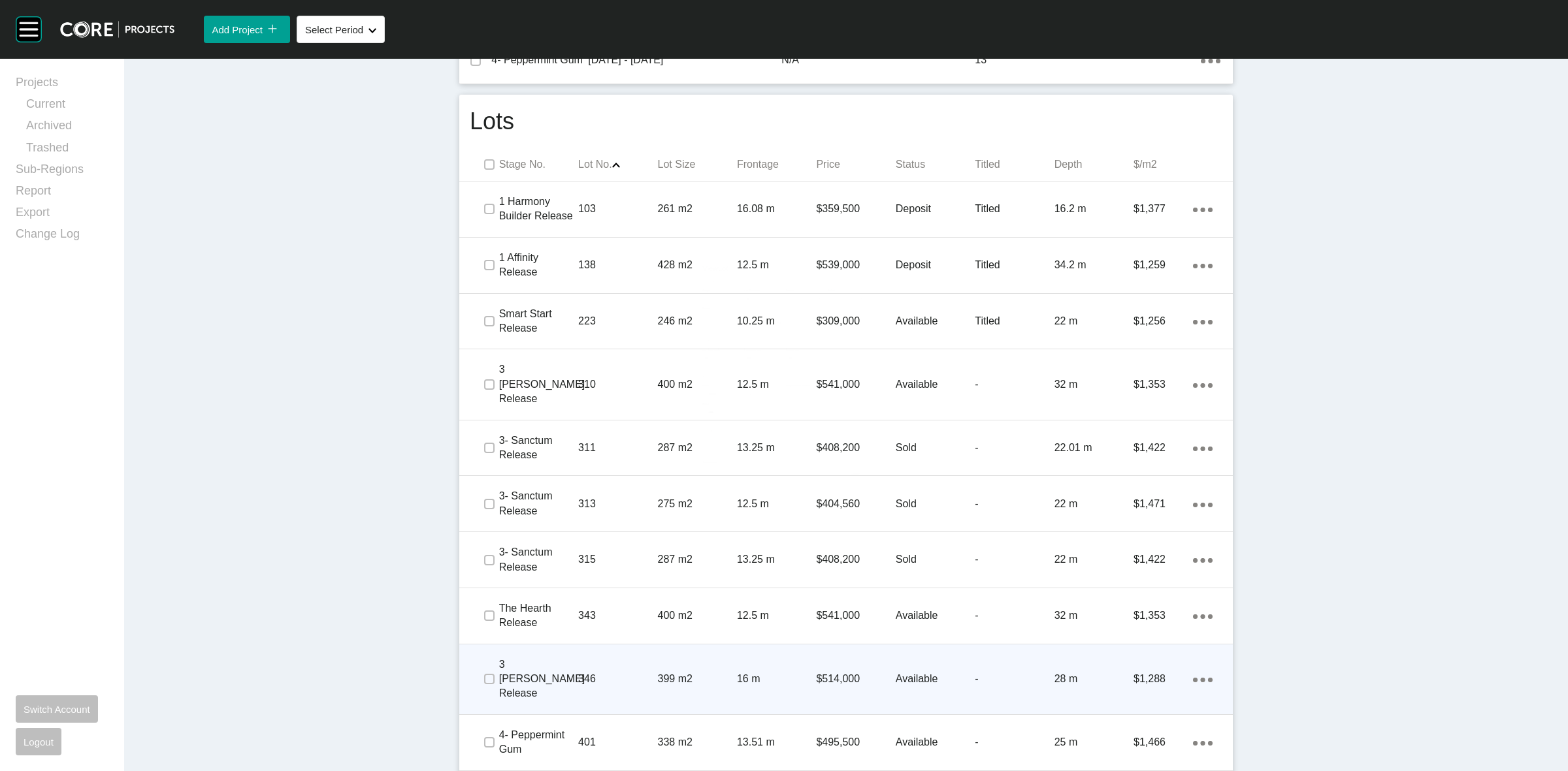
scroll to position [817, 0]
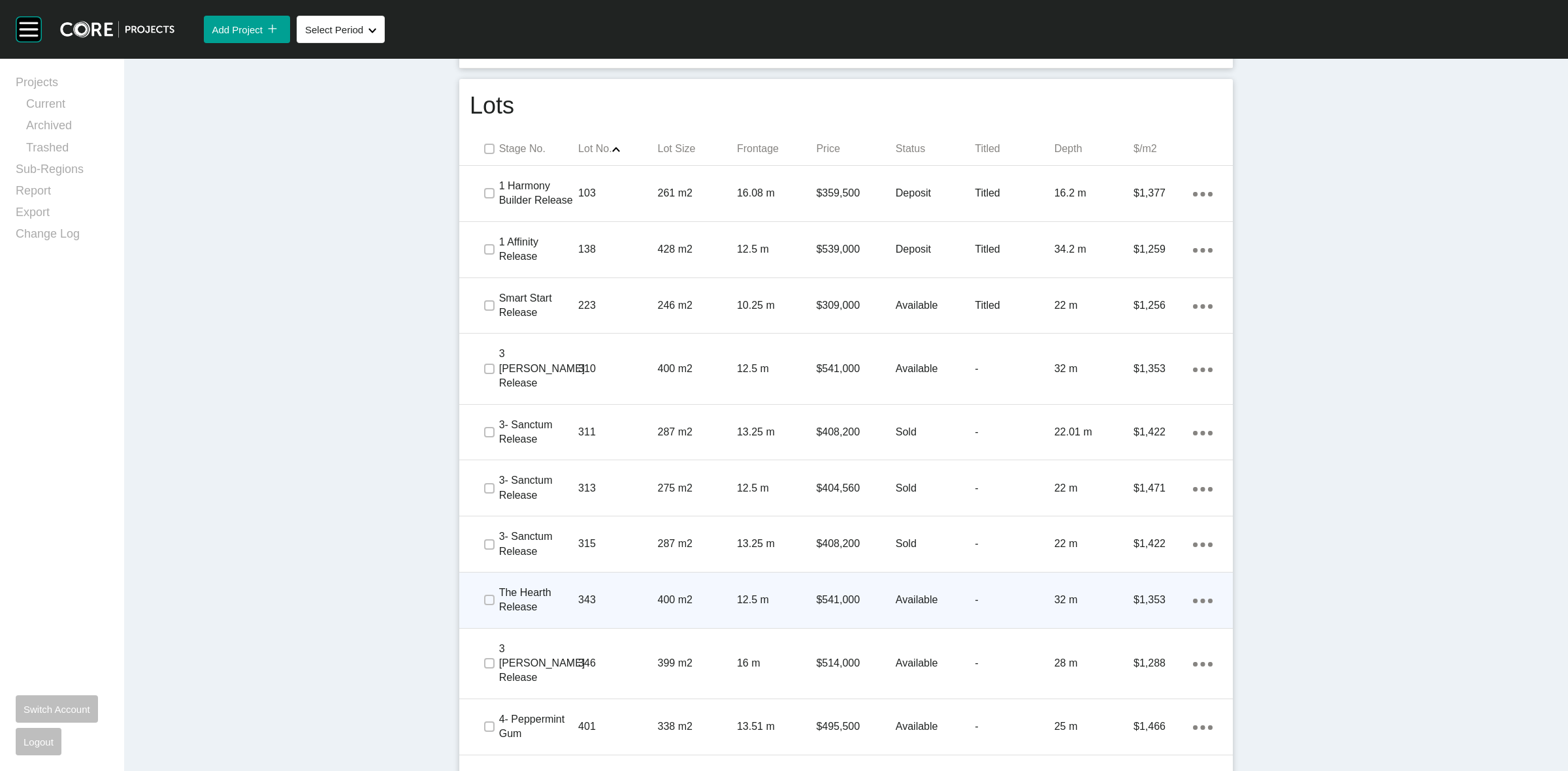
click at [760, 594] on div "12.5 m" at bounding box center [776, 599] width 79 height 40
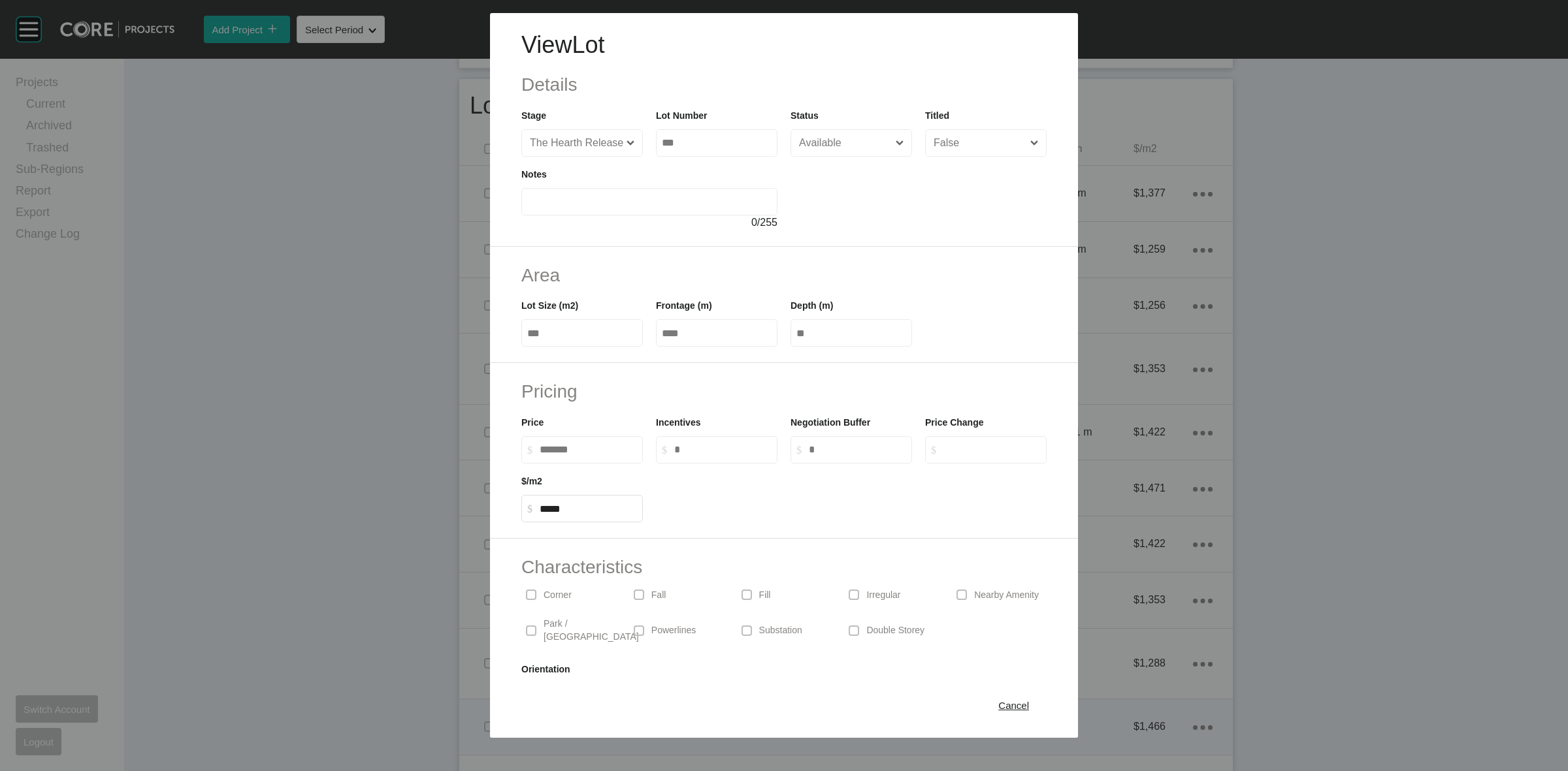
drag, startPoint x: 998, startPoint y: 704, endPoint x: 1004, endPoint y: 696, distance: 10.0
click at [998, 704] on span "Cancel" at bounding box center [1013, 706] width 31 height 11
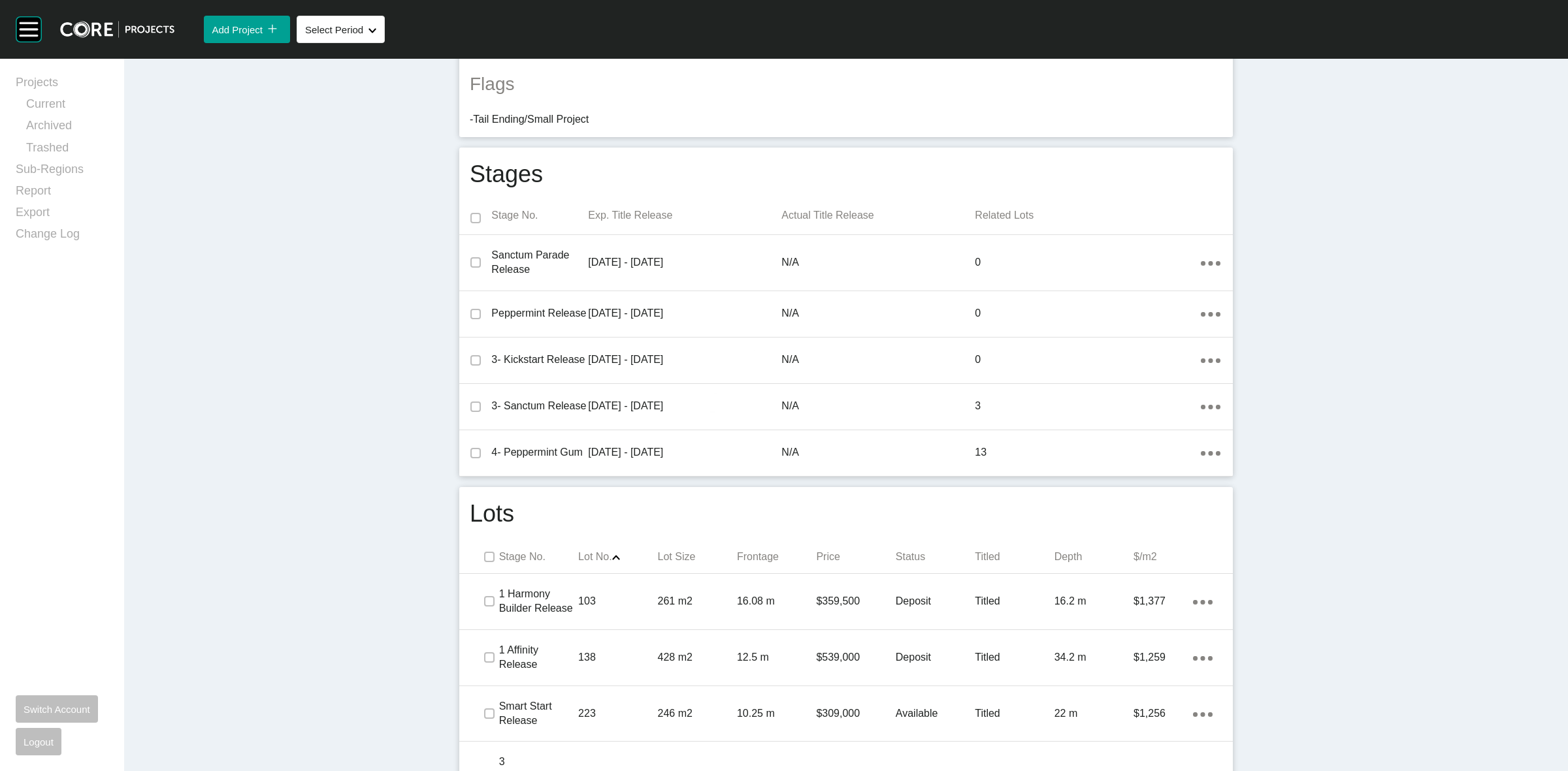
scroll to position [0, 0]
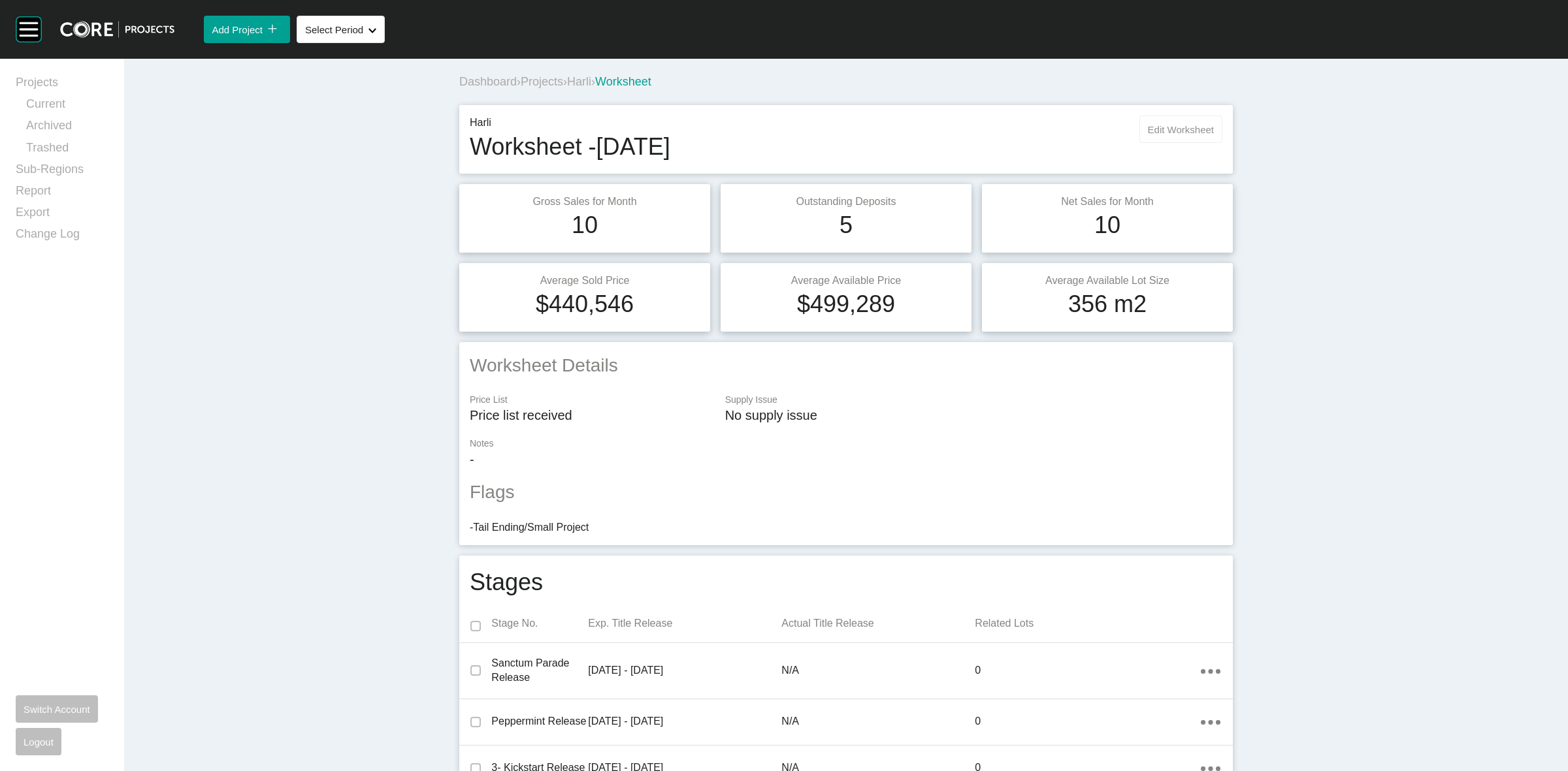
click at [1179, 119] on button "Edit Worksheet" at bounding box center [1181, 129] width 83 height 27
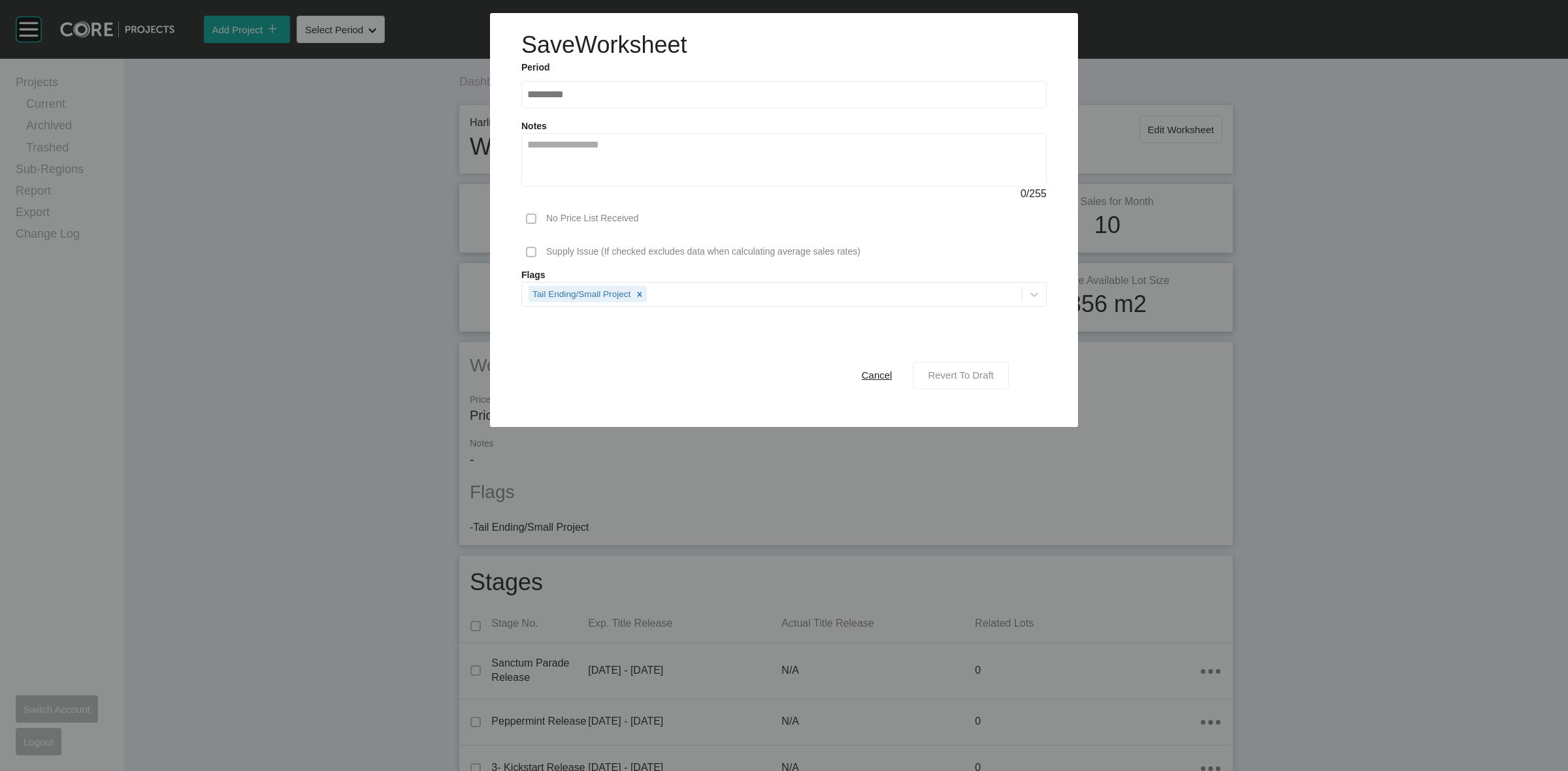
click at [964, 377] on span "Revert To Draft" at bounding box center [961, 376] width 66 height 11
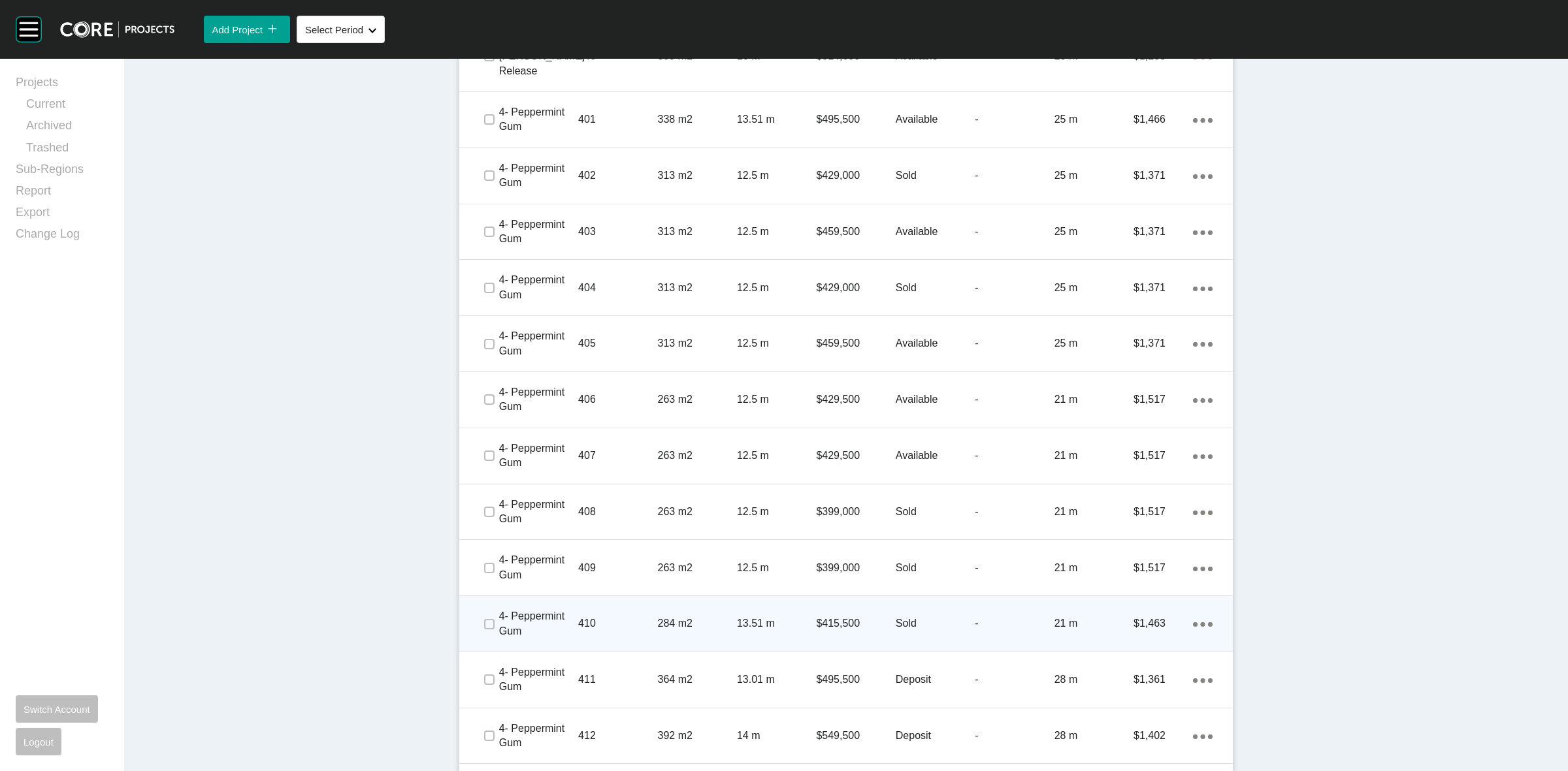
scroll to position [1469, 0]
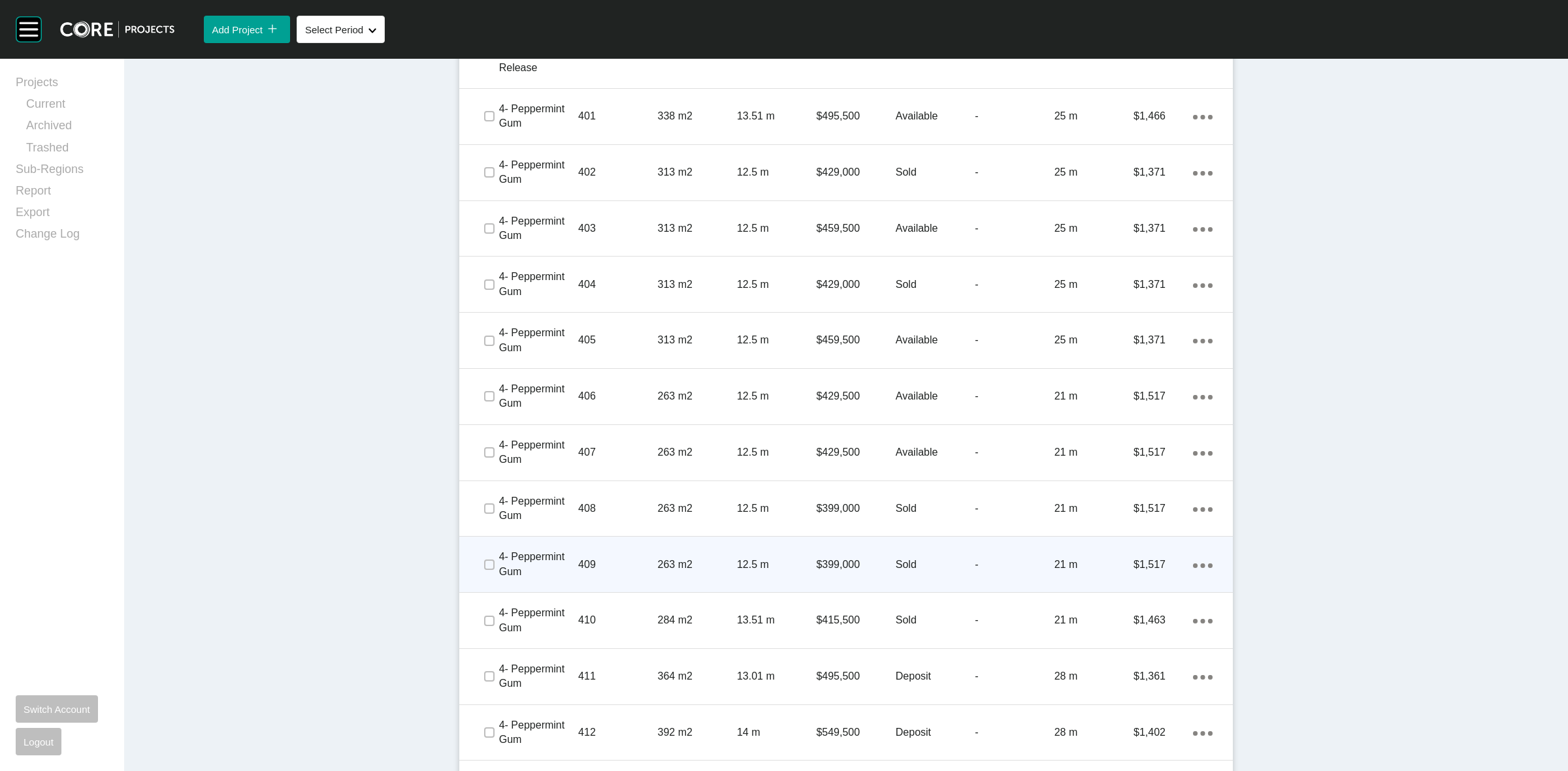
click at [612, 558] on p "409" at bounding box center [617, 564] width 79 height 14
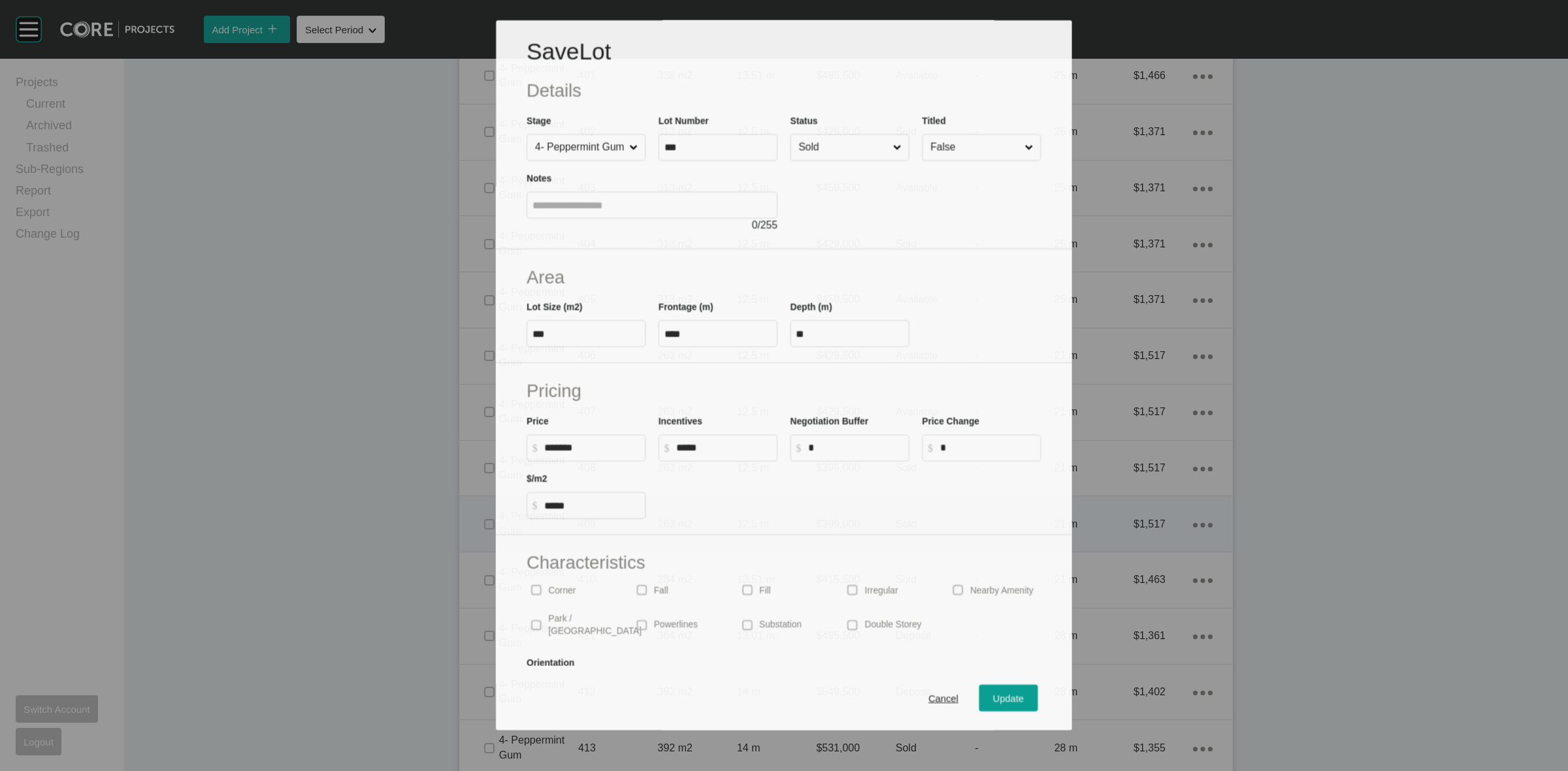
scroll to position [1428, 0]
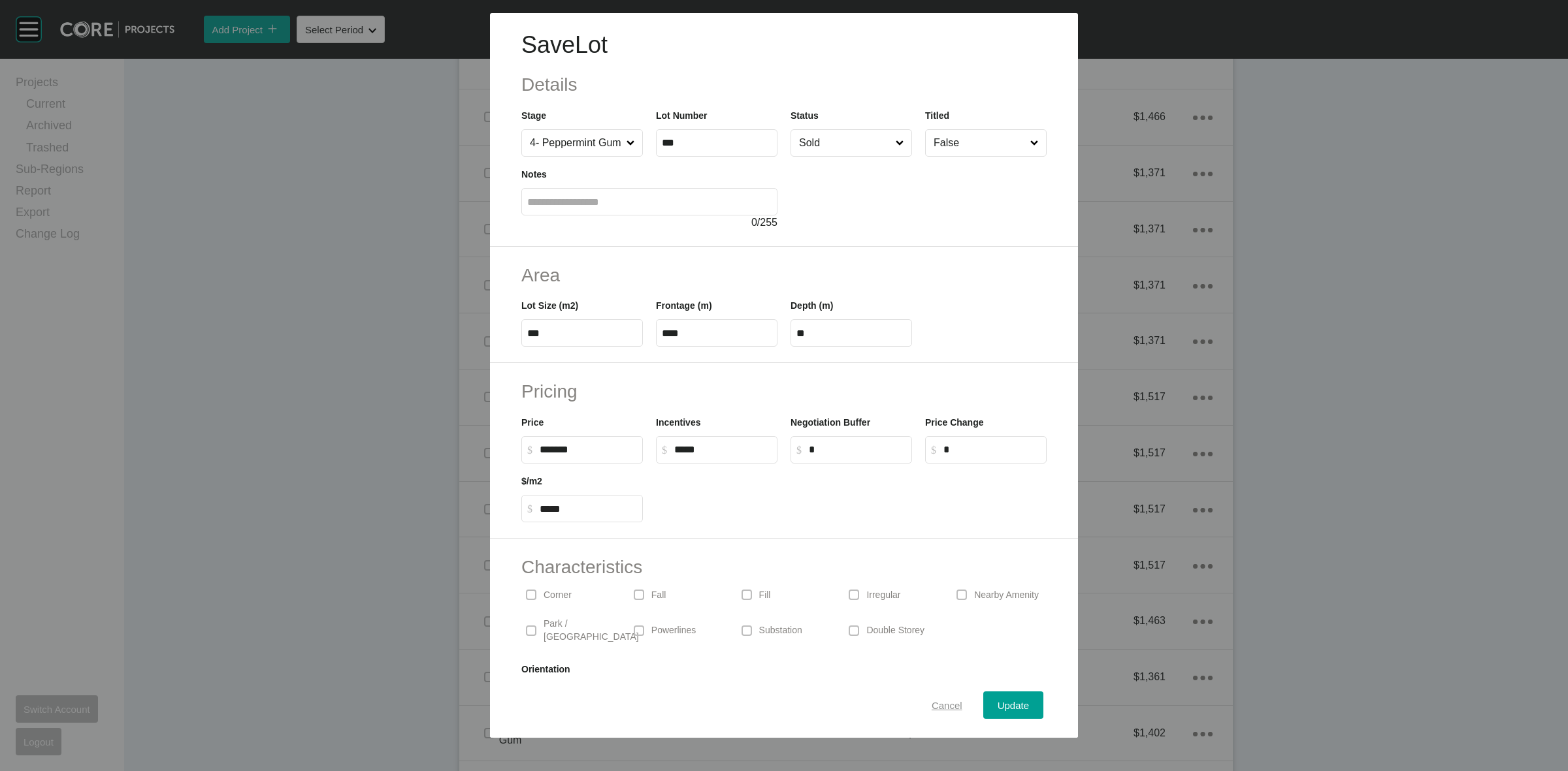
click at [932, 706] on span "Cancel" at bounding box center [947, 706] width 31 height 11
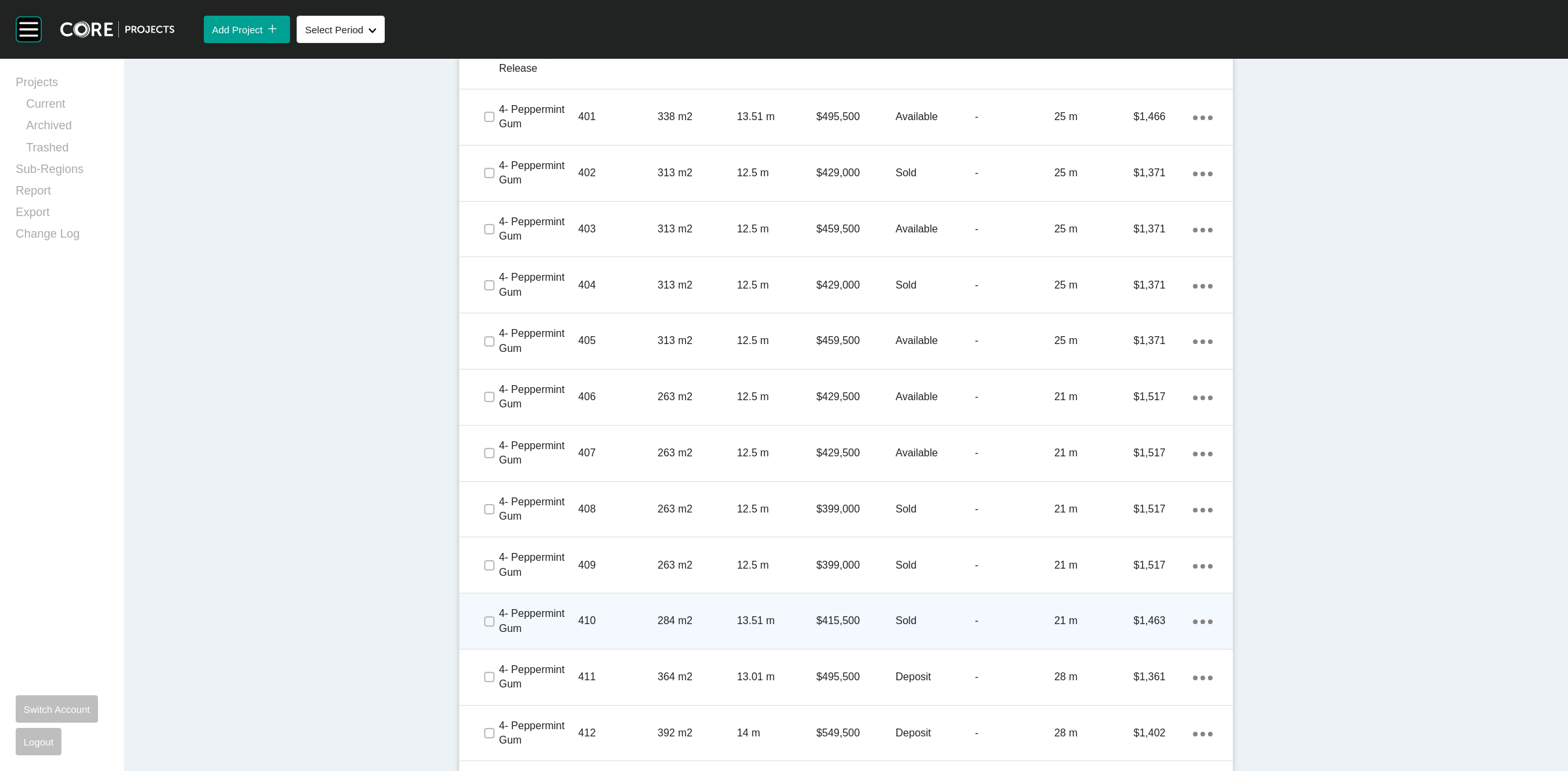
click at [604, 614] on p "410" at bounding box center [617, 621] width 79 height 14
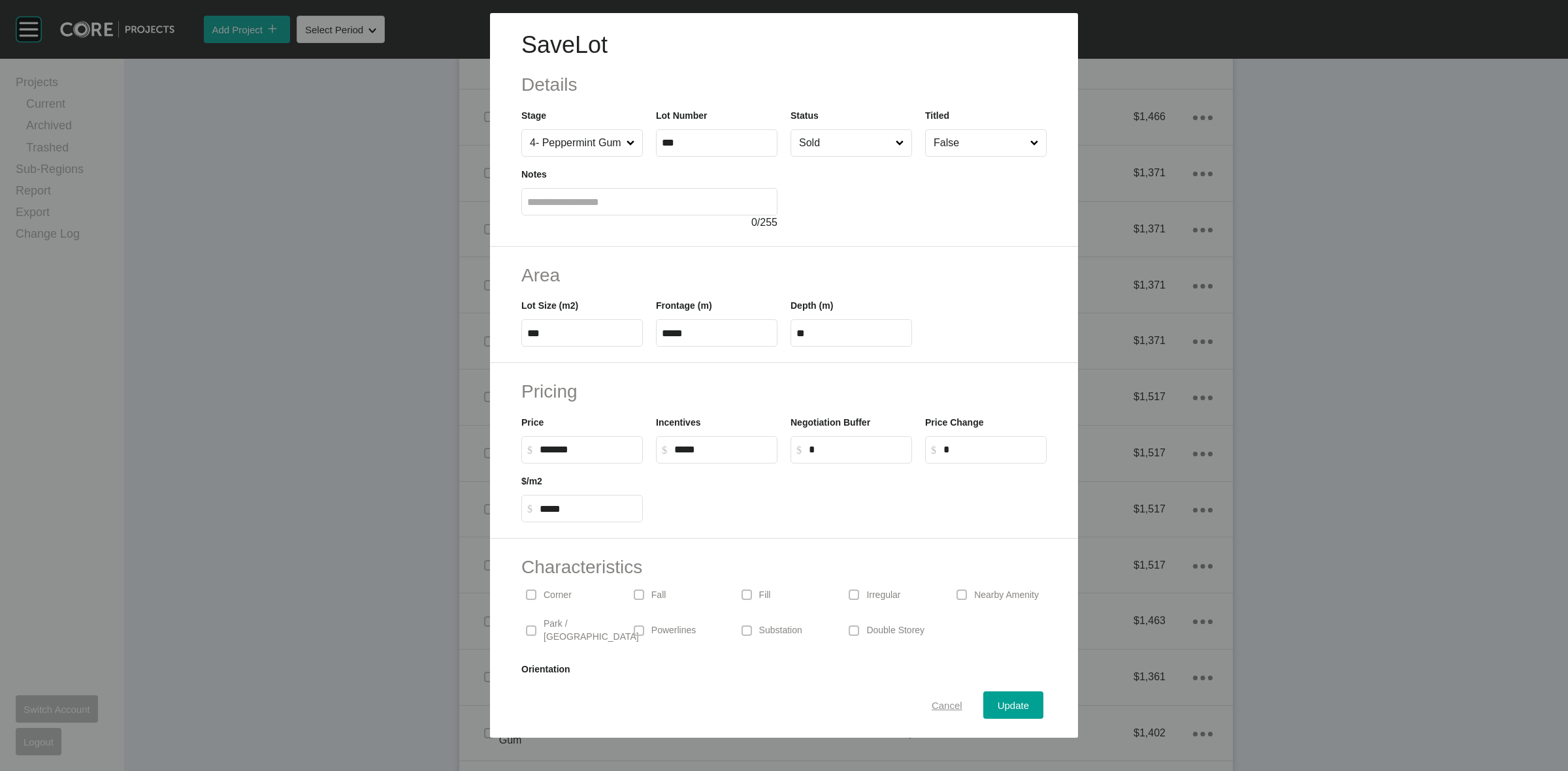
click at [932, 706] on span "Cancel" at bounding box center [947, 706] width 31 height 11
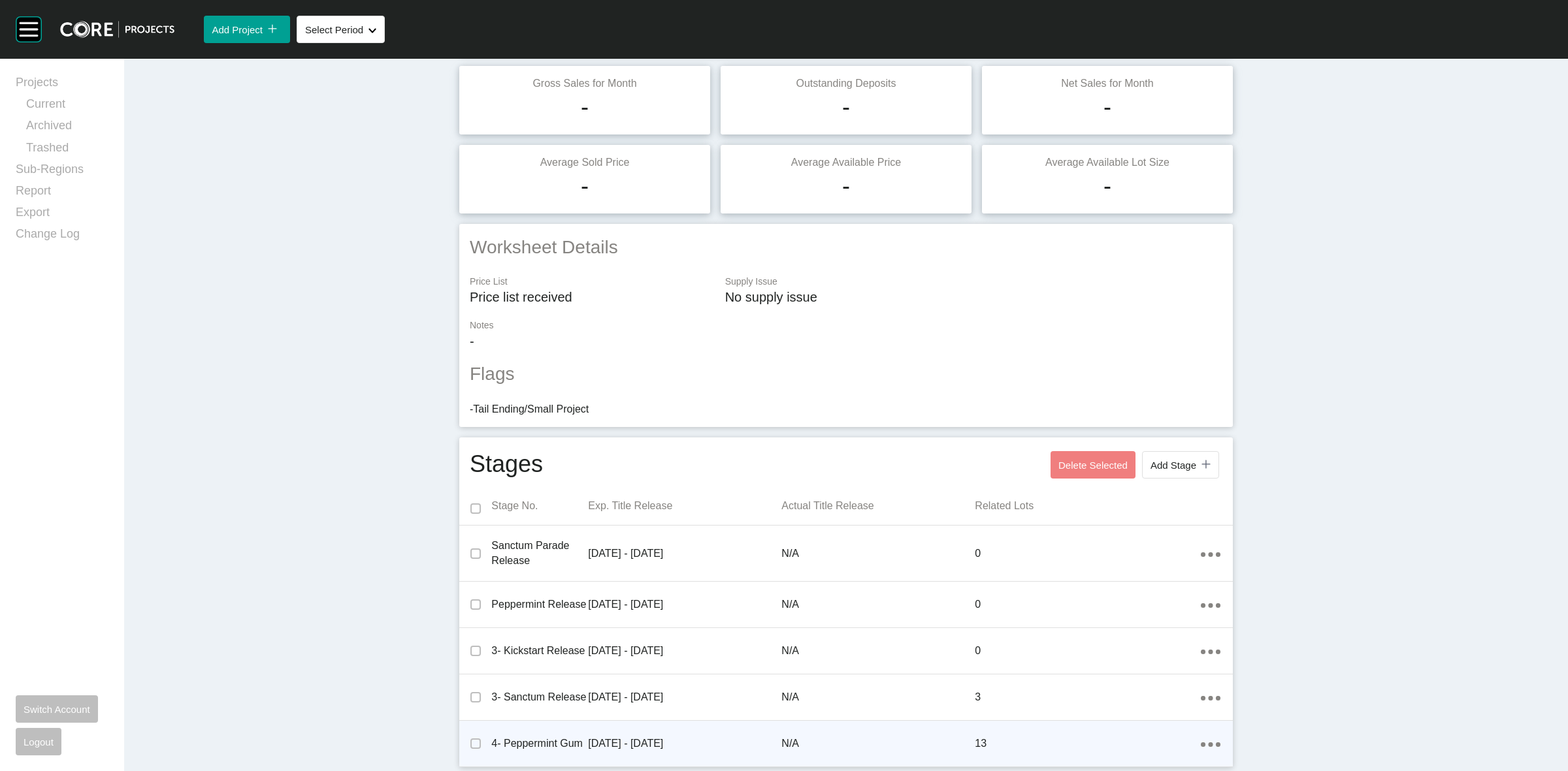
scroll to position [0, 0]
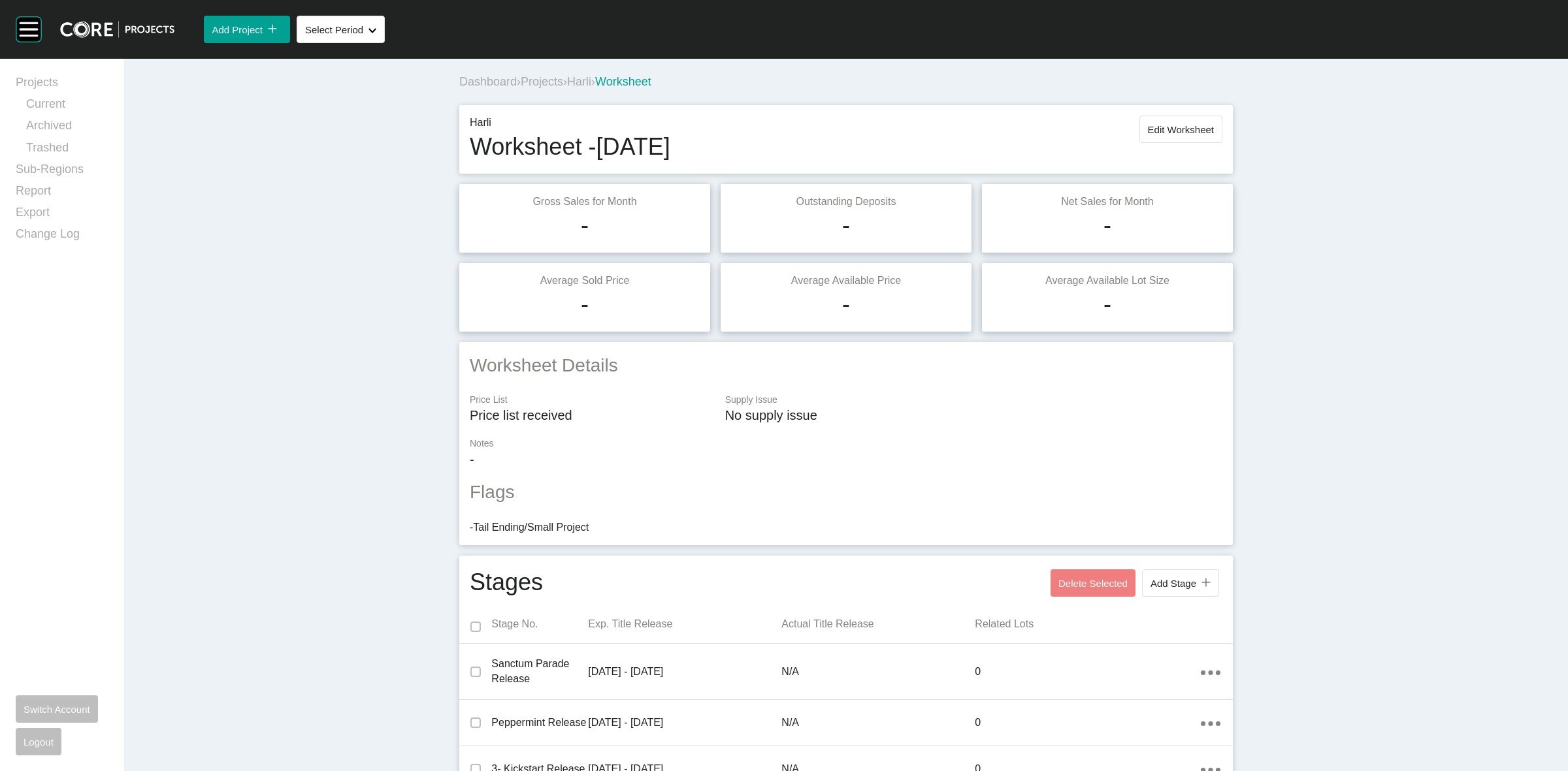
click at [586, 80] on span "Harli" at bounding box center [579, 82] width 24 height 13
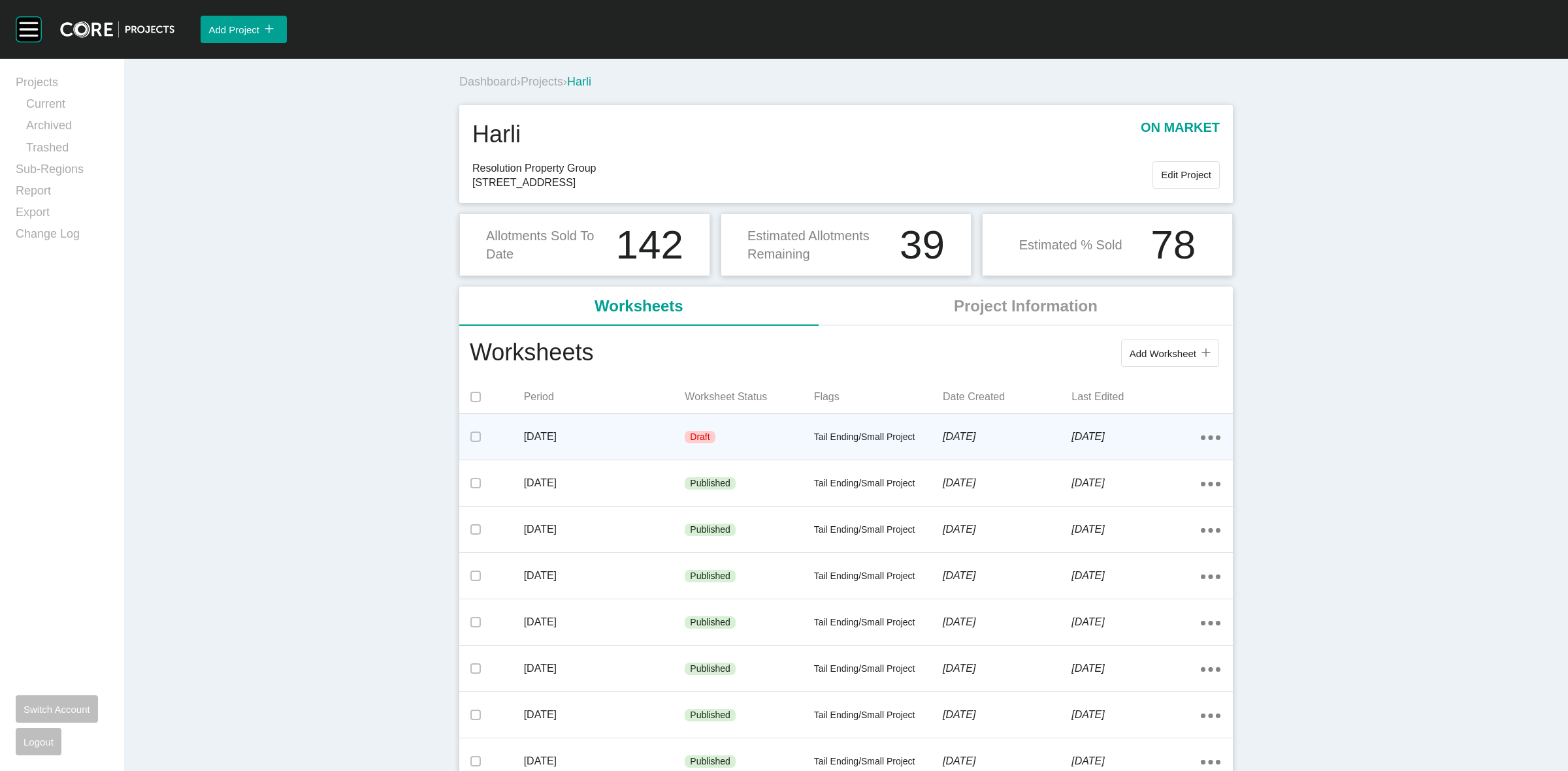
click at [1208, 438] on ellipse at bounding box center [1210, 437] width 5 height 5
click at [1159, 439] on link "Edit" at bounding box center [1158, 440] width 35 height 20
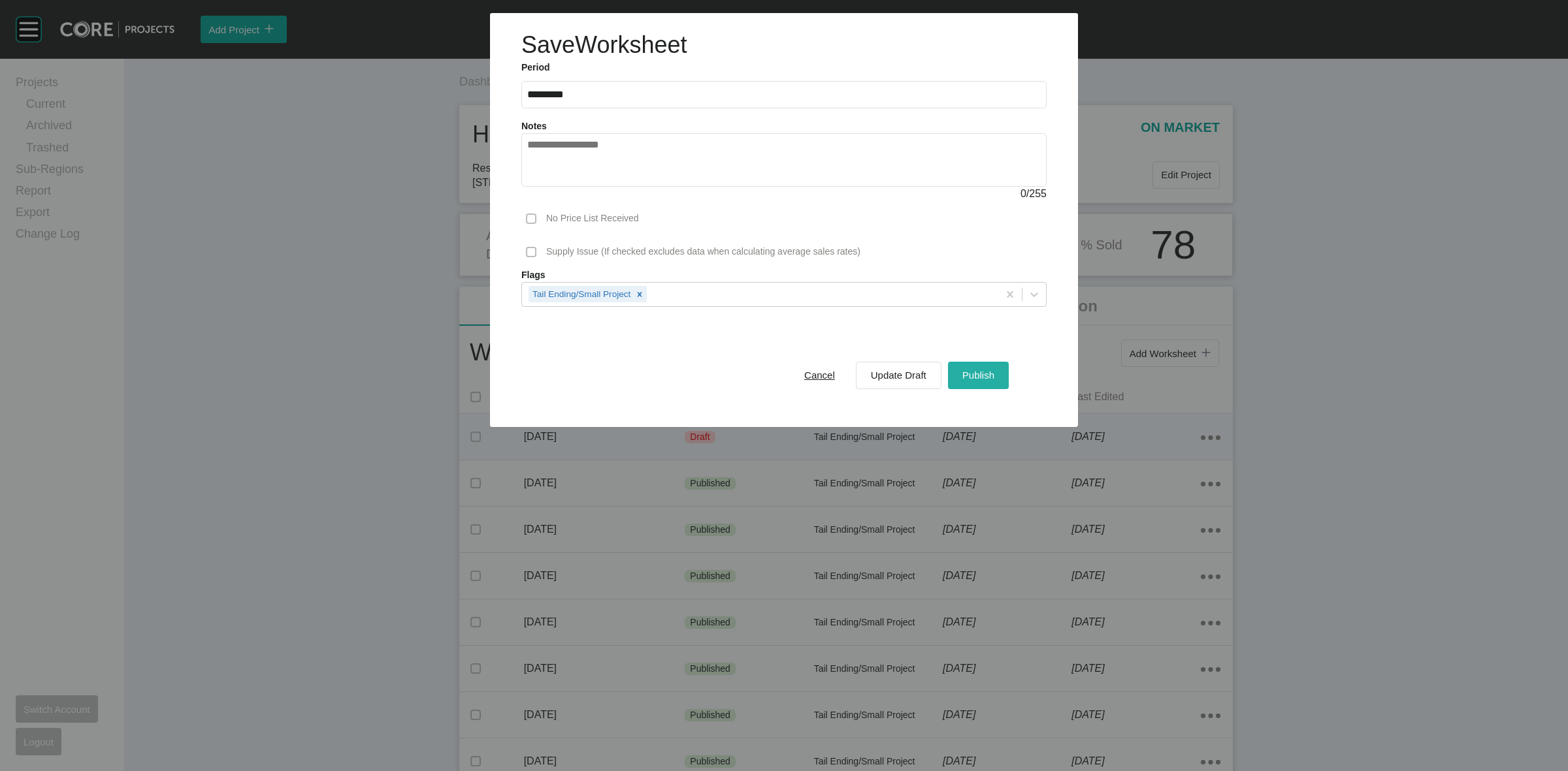
click at [998, 378] on button "Publish" at bounding box center [978, 375] width 61 height 27
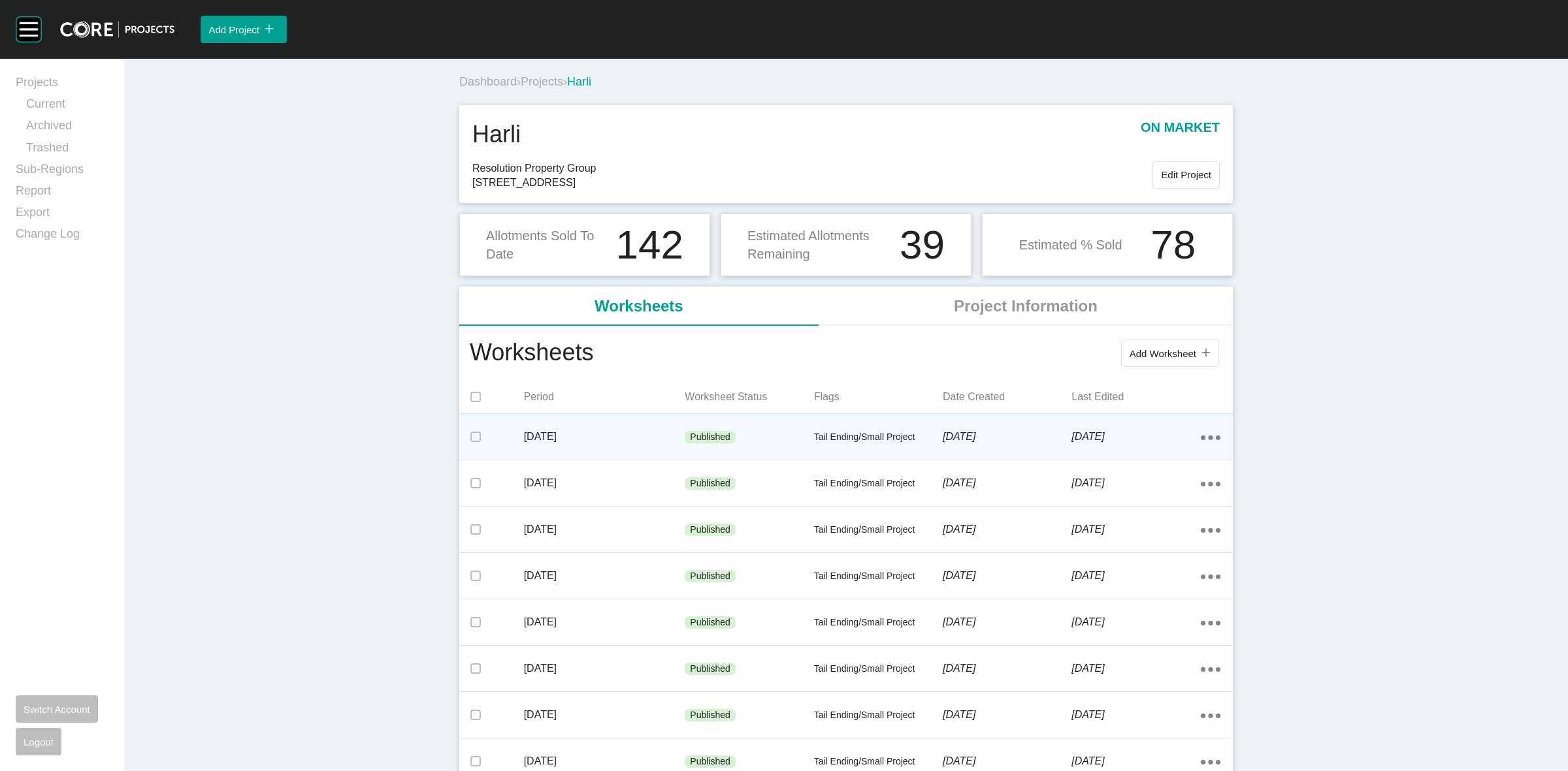
click at [543, 82] on span "Projects" at bounding box center [542, 82] width 43 height 13
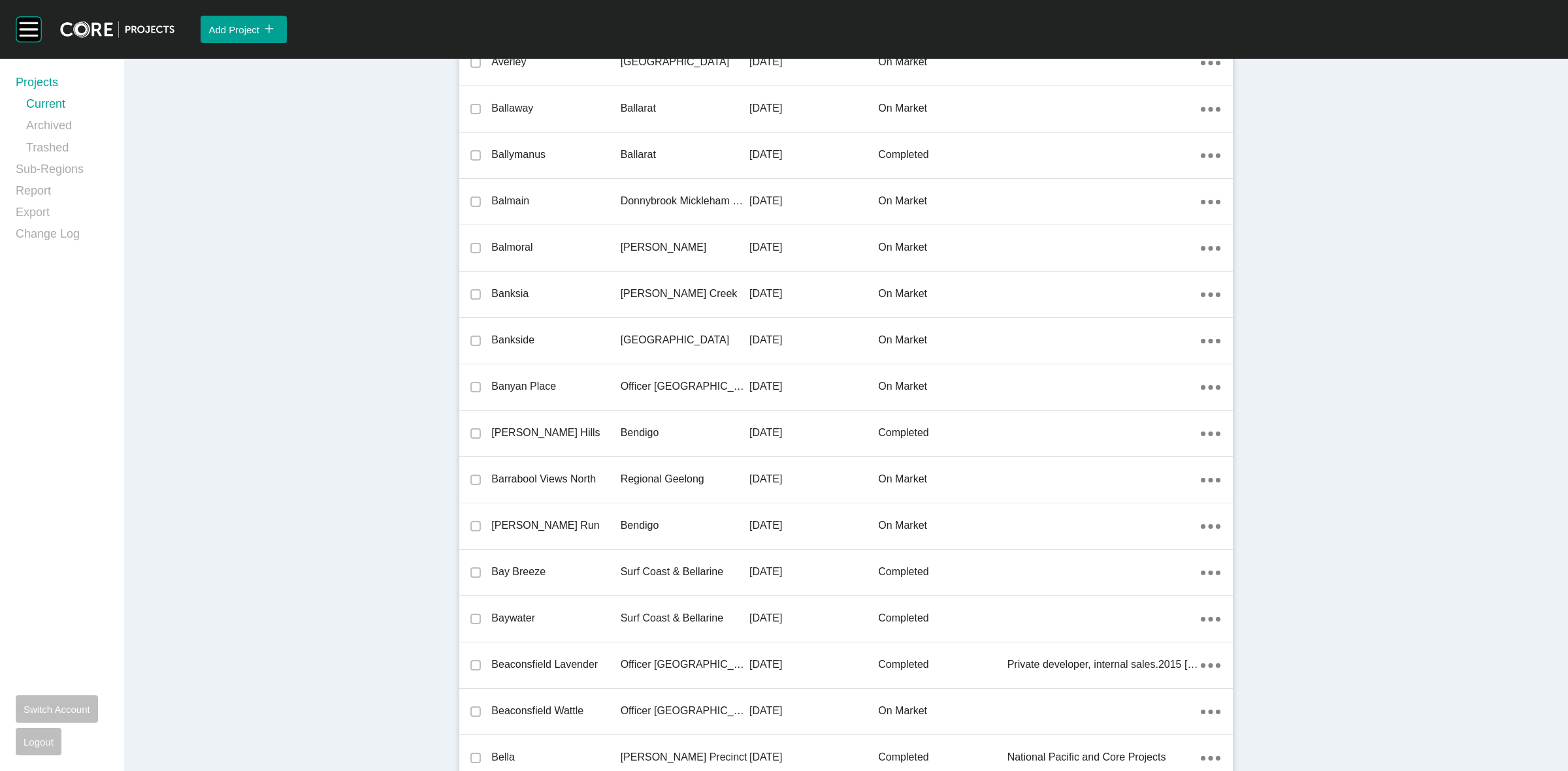
scroll to position [19165, 0]
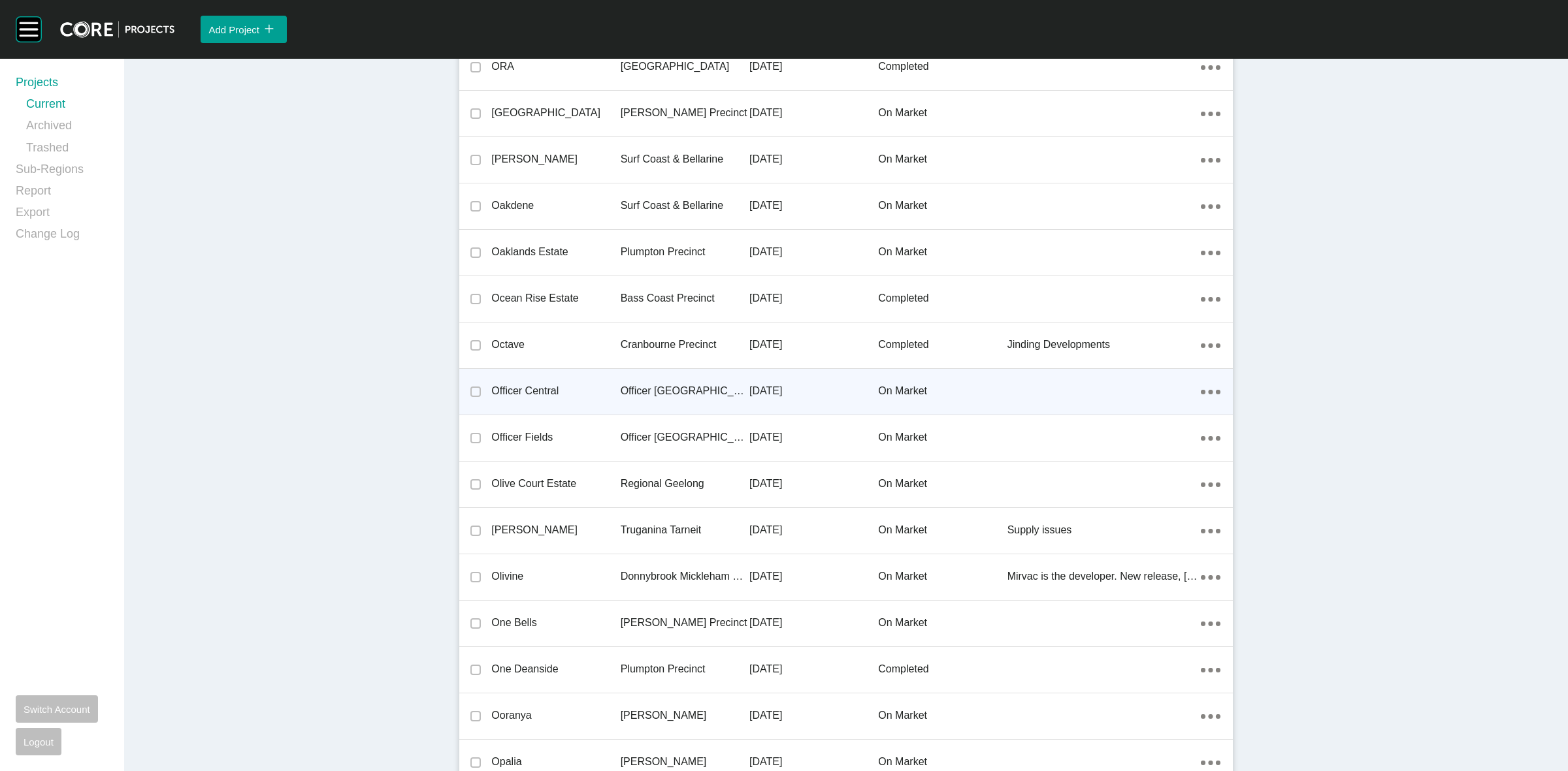
click at [647, 384] on p "Officer [GEOGRAPHIC_DATA]" at bounding box center [686, 391] width 129 height 14
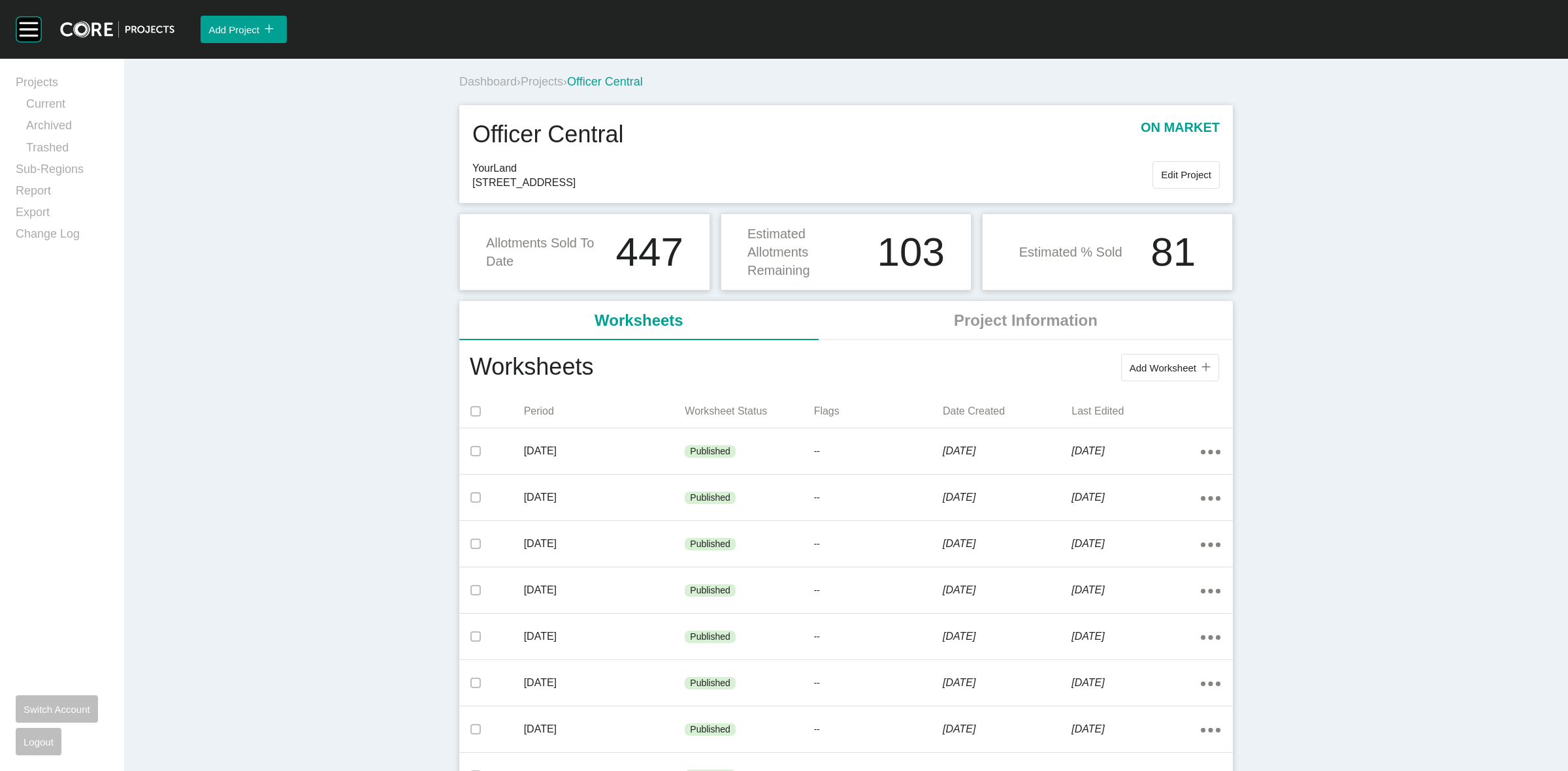
click at [532, 84] on span "Projects" at bounding box center [542, 82] width 43 height 13
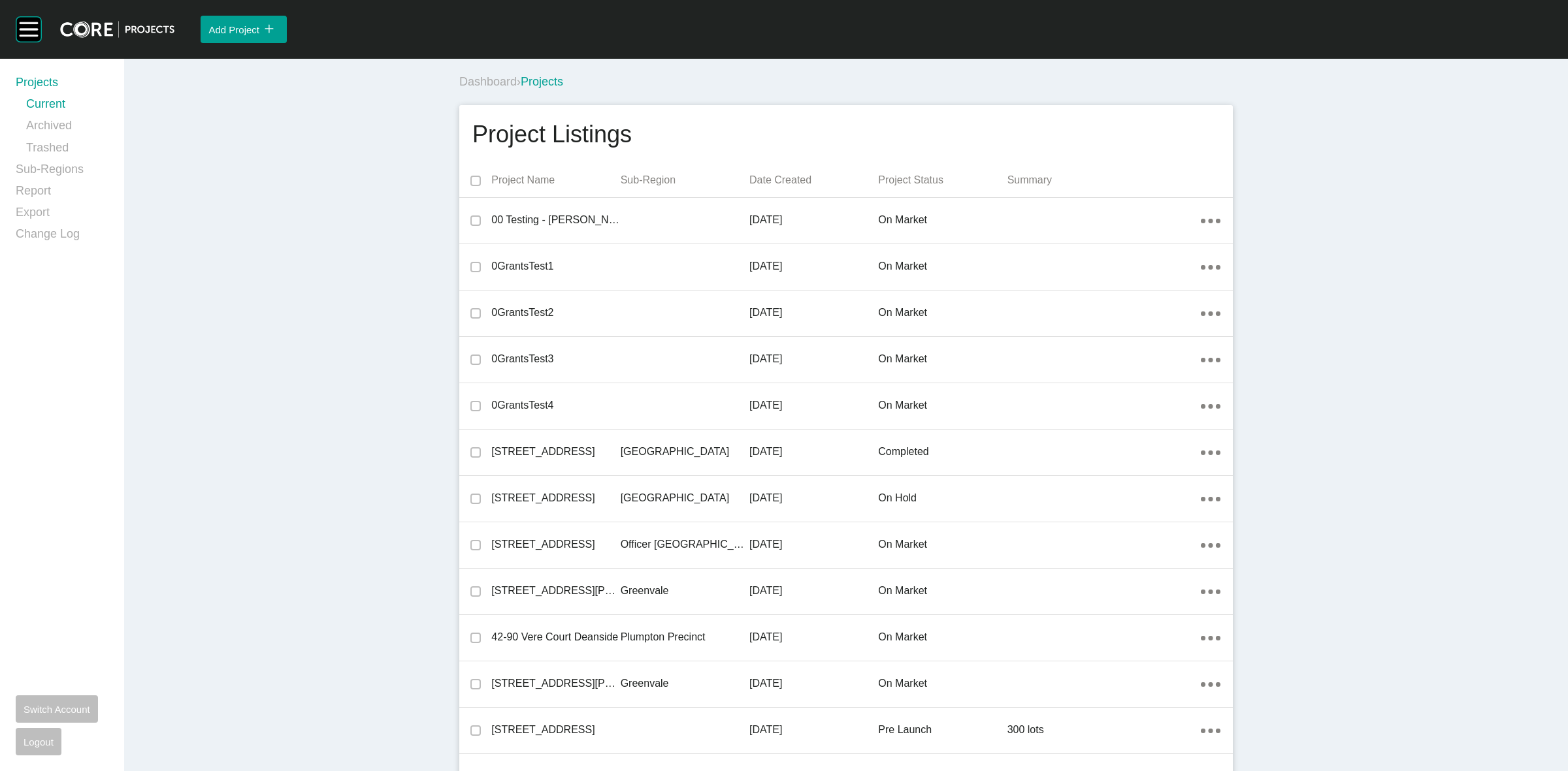
scroll to position [19211, 0]
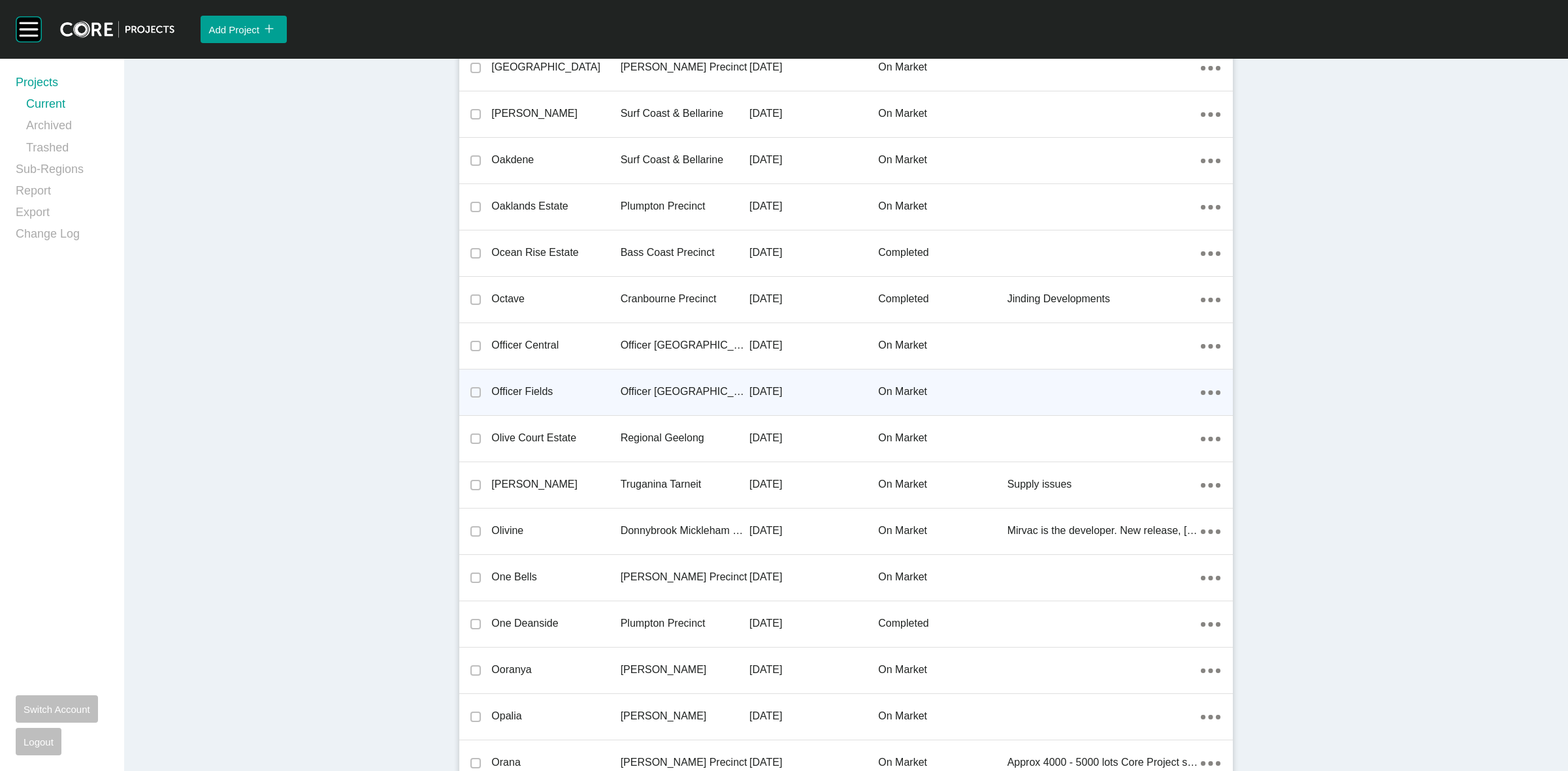
click at [642, 385] on p "Officer [GEOGRAPHIC_DATA]" at bounding box center [686, 392] width 129 height 14
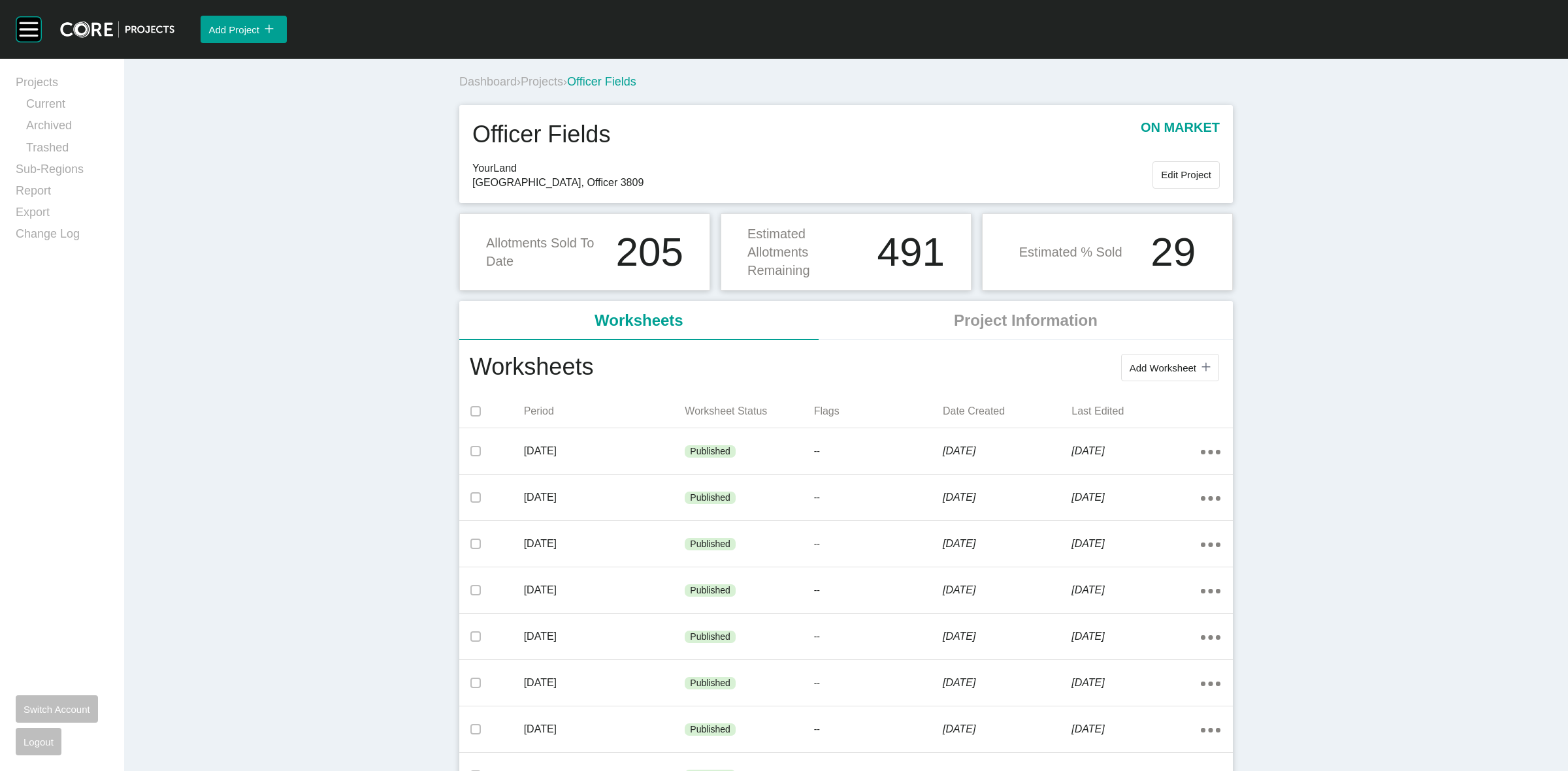
click at [539, 79] on span "Projects" at bounding box center [542, 82] width 43 height 13
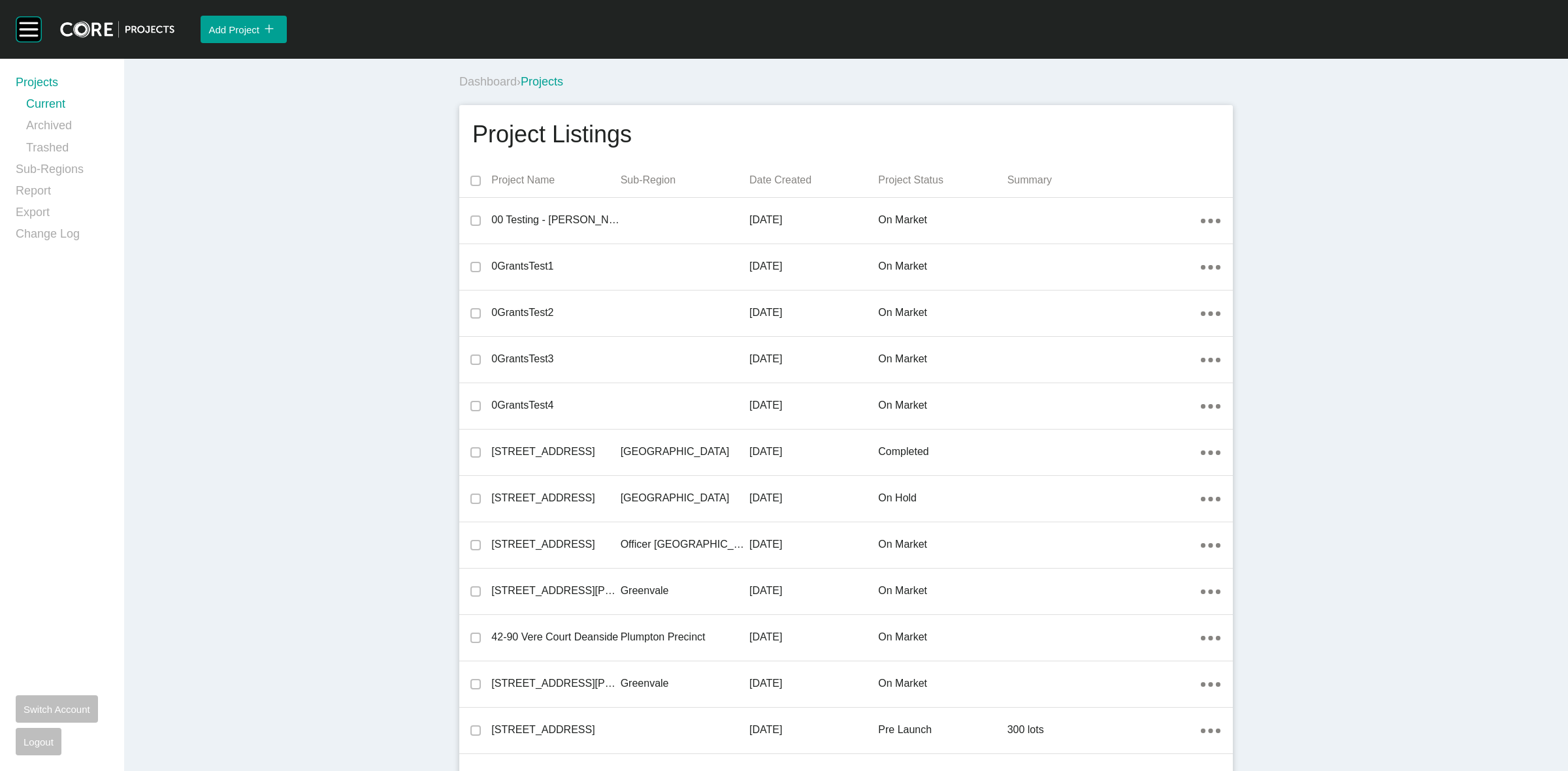
scroll to position [29688, 0]
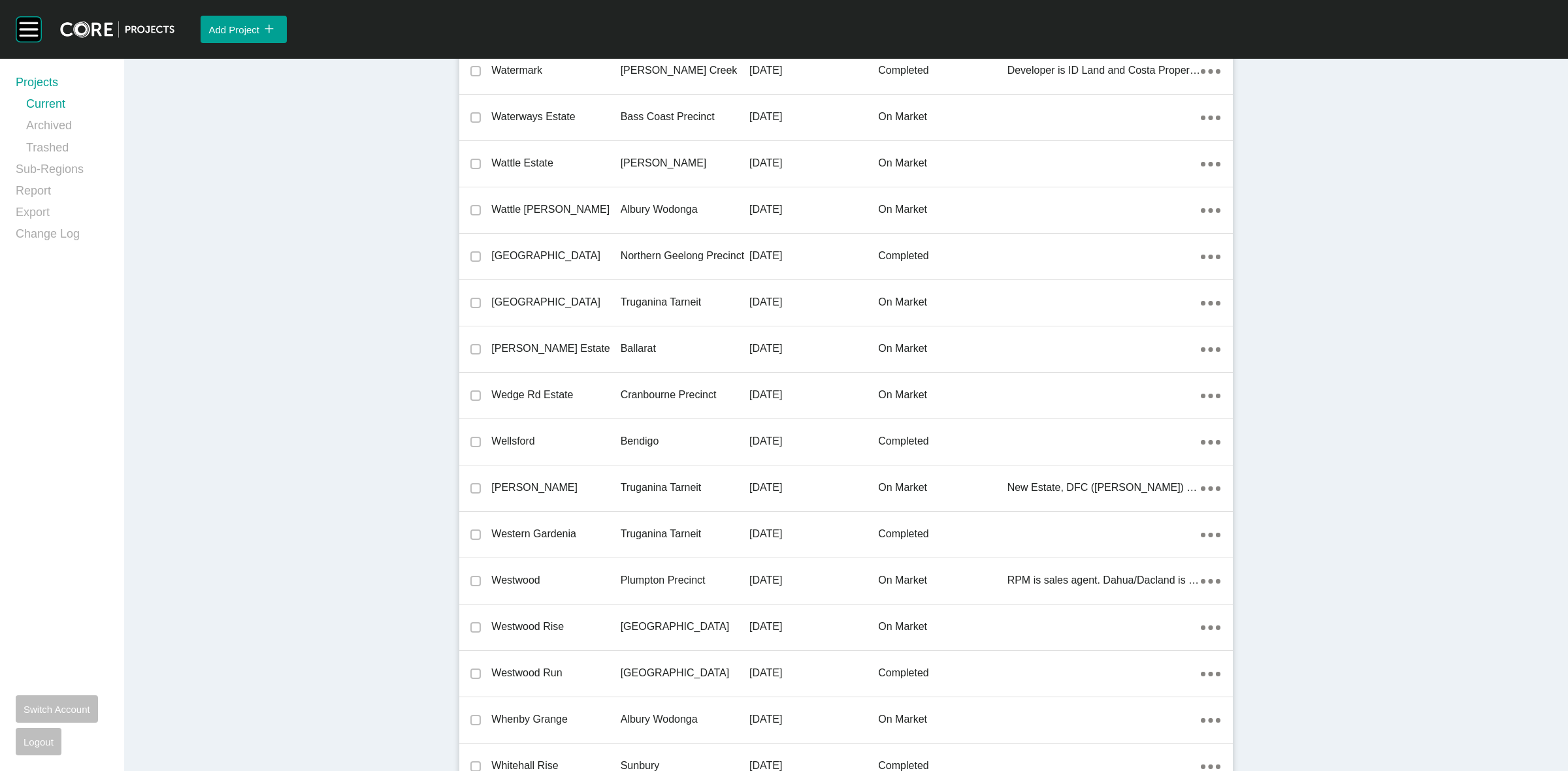
click at [622, 388] on p "Cranbourne Precinct" at bounding box center [686, 394] width 129 height 14
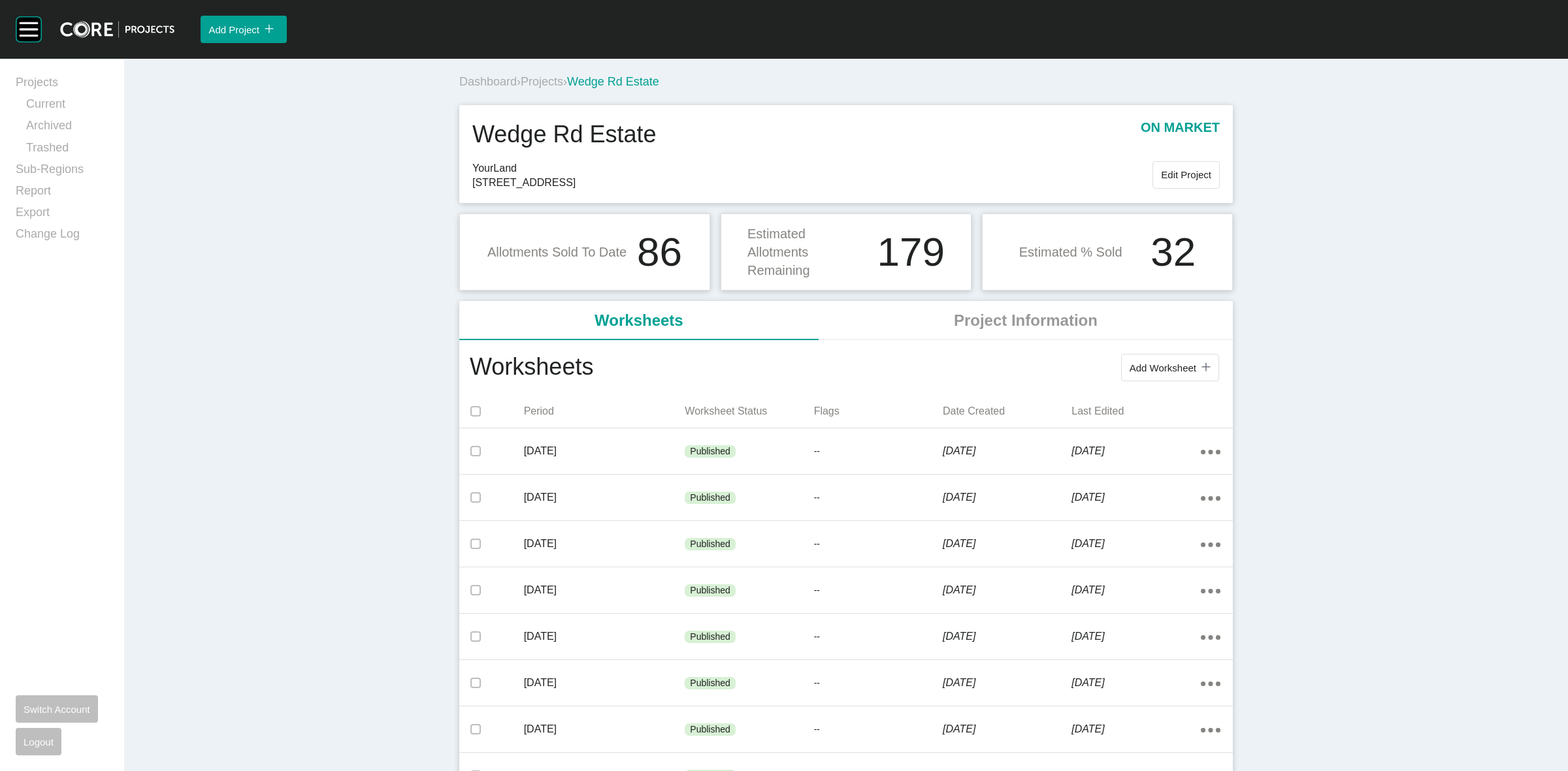
click at [544, 79] on span "Projects" at bounding box center [542, 82] width 43 height 13
